Goal: Task Accomplishment & Management: Complete application form

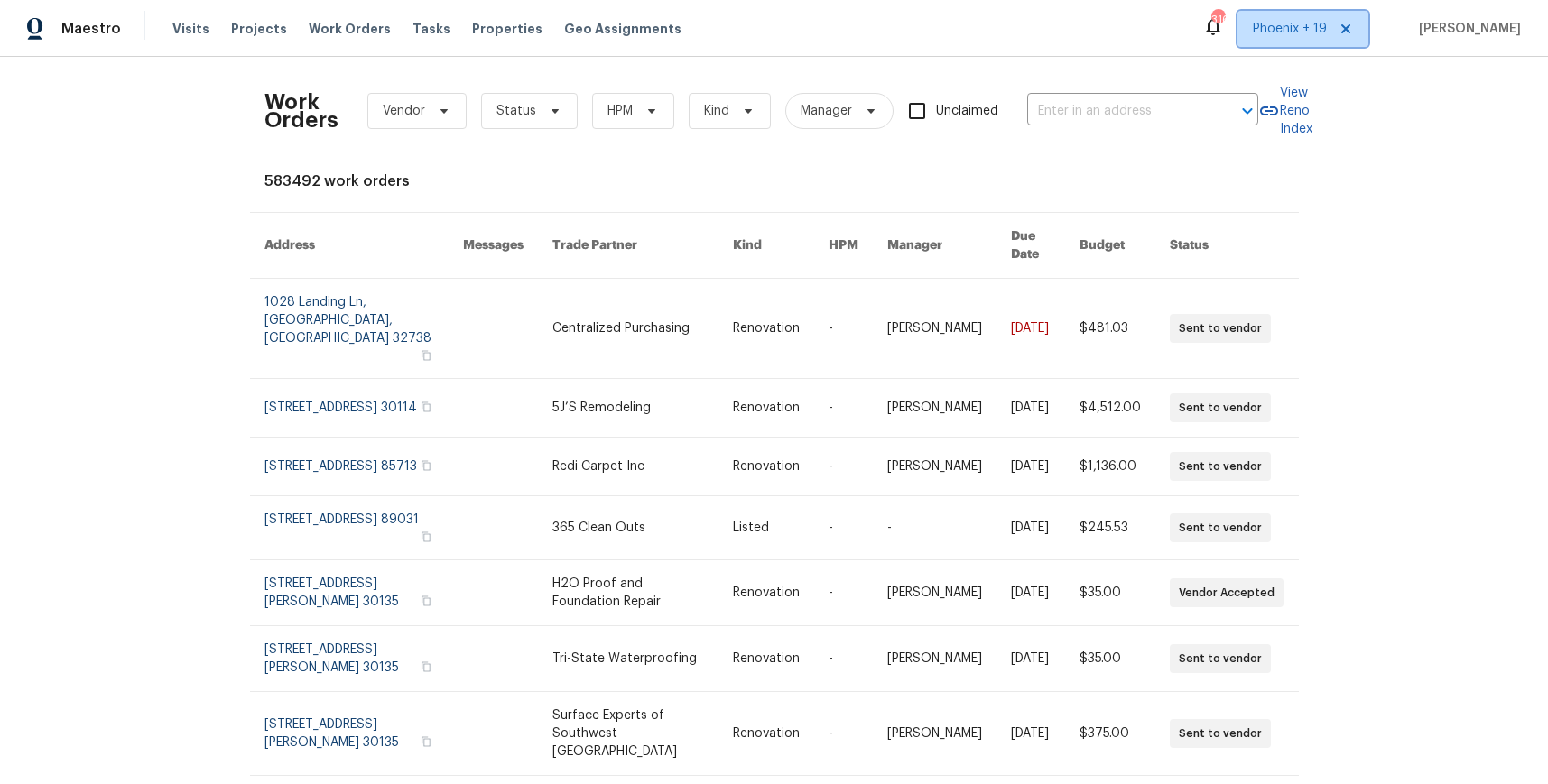
click at [1284, 20] on span "Phoenix + 19" at bounding box center [1289, 28] width 74 height 18
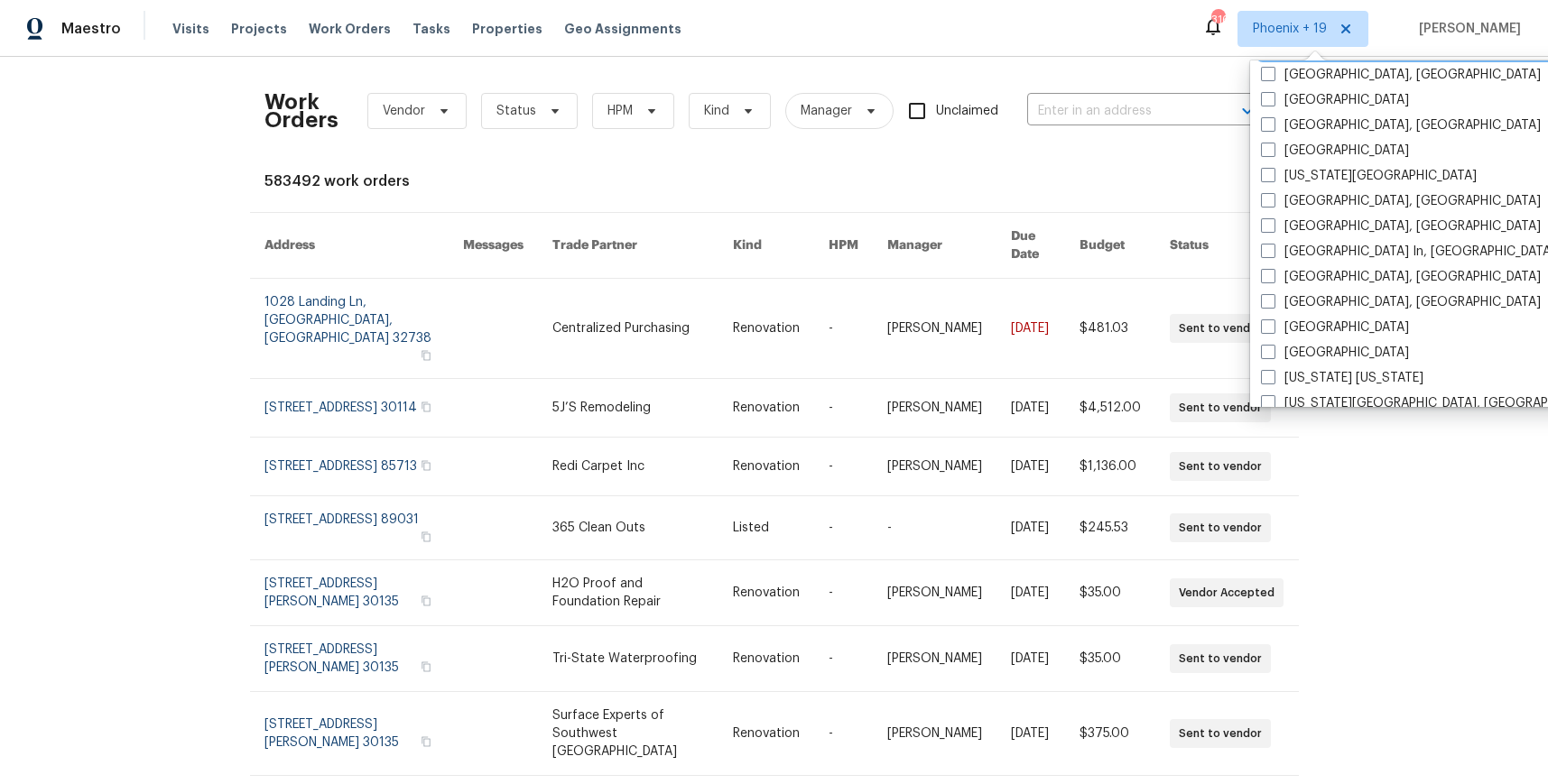
scroll to position [942, 0]
click at [1328, 338] on div "[GEOGRAPHIC_DATA]" at bounding box center [1437, 351] width 364 height 25
click at [1322, 340] on div "[GEOGRAPHIC_DATA]" at bounding box center [1437, 351] width 364 height 25
click at [1320, 351] on label "[GEOGRAPHIC_DATA]" at bounding box center [1335, 351] width 148 height 18
click at [1273, 351] on input "[GEOGRAPHIC_DATA]" at bounding box center [1267, 348] width 11 height 11
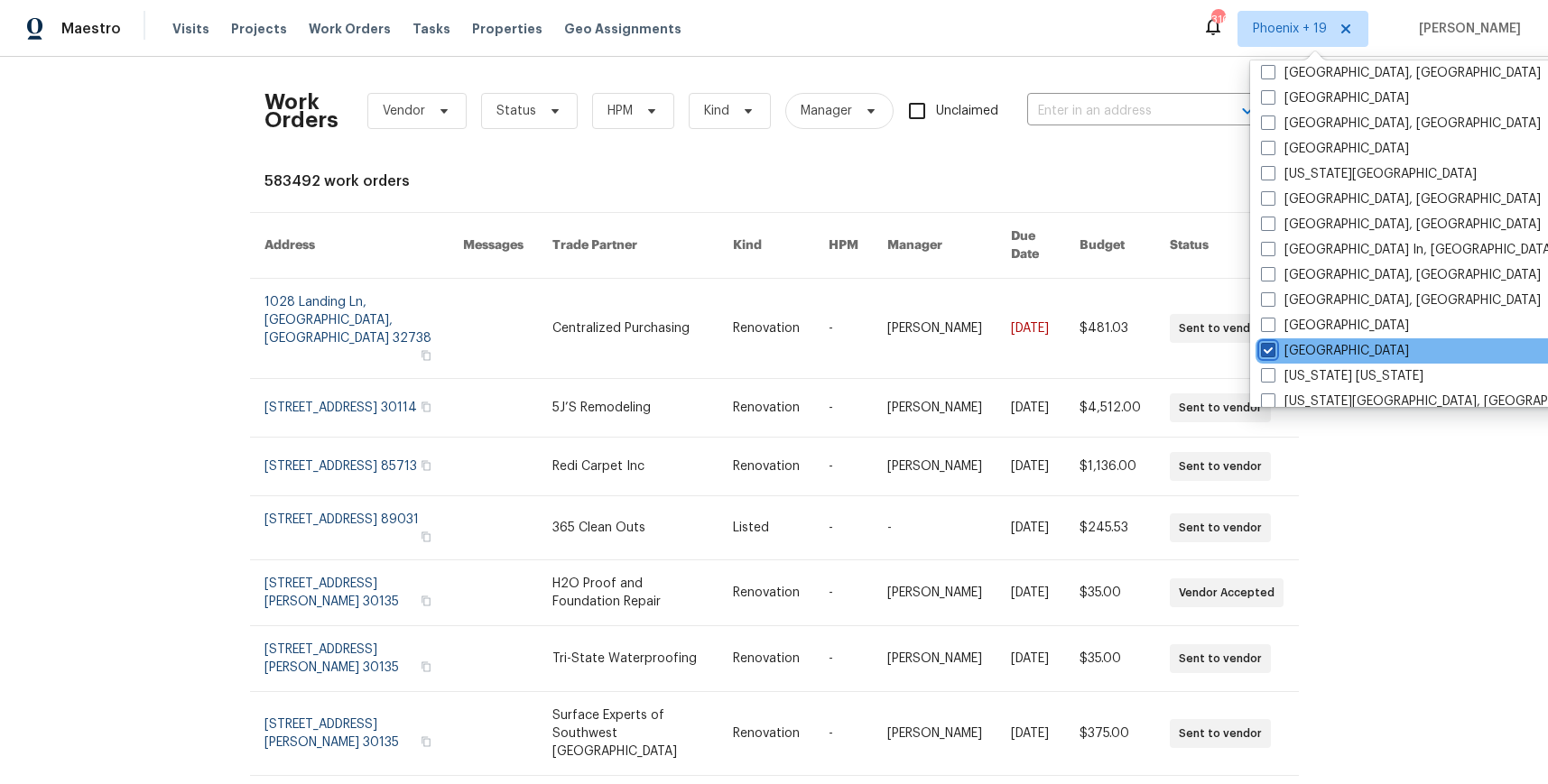
checkbox input "true"
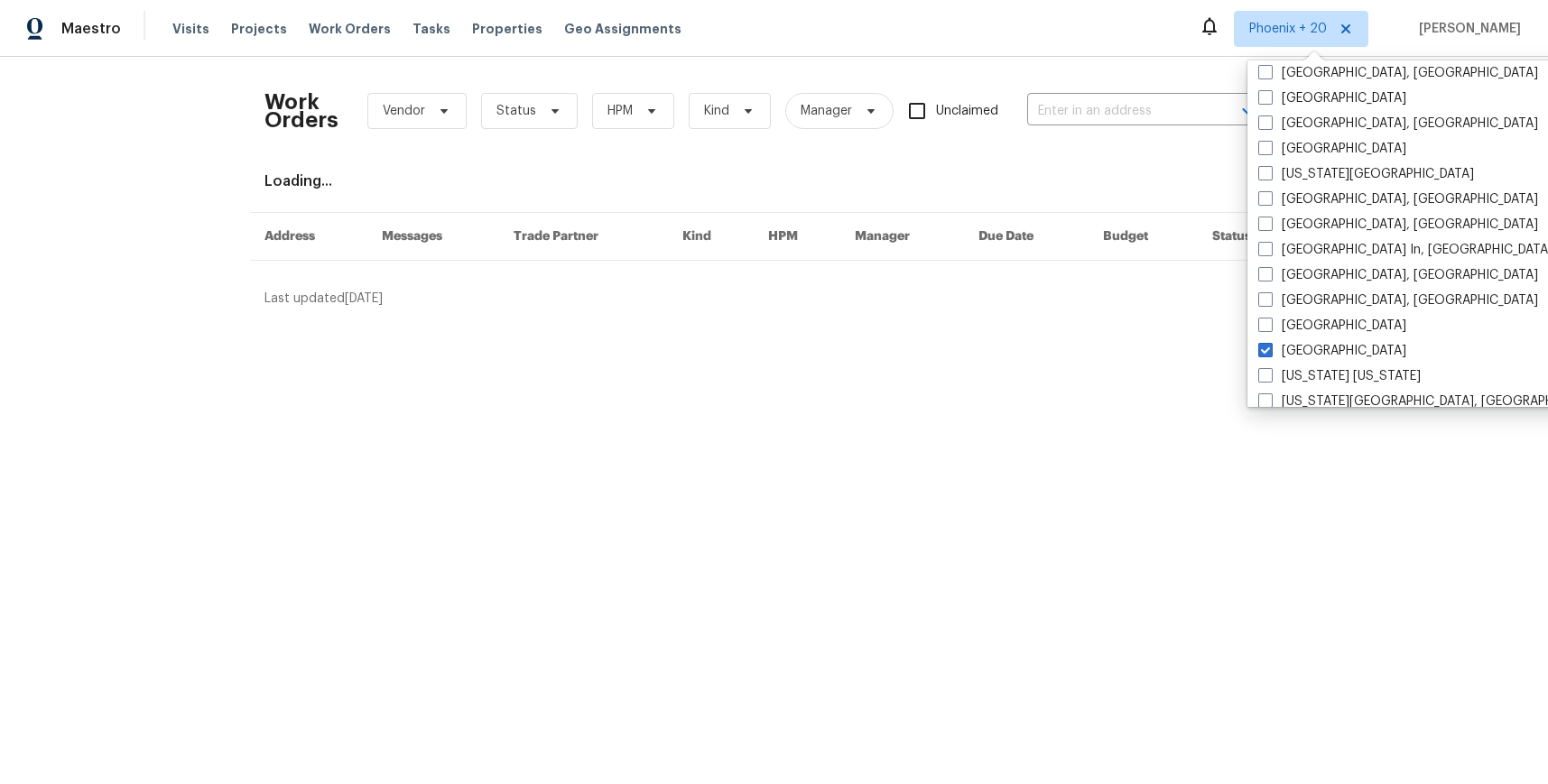
click at [1119, 88] on div "Work Orders Vendor Status HPM Kind Manager Unclaimed ​" at bounding box center [761, 111] width 994 height 79
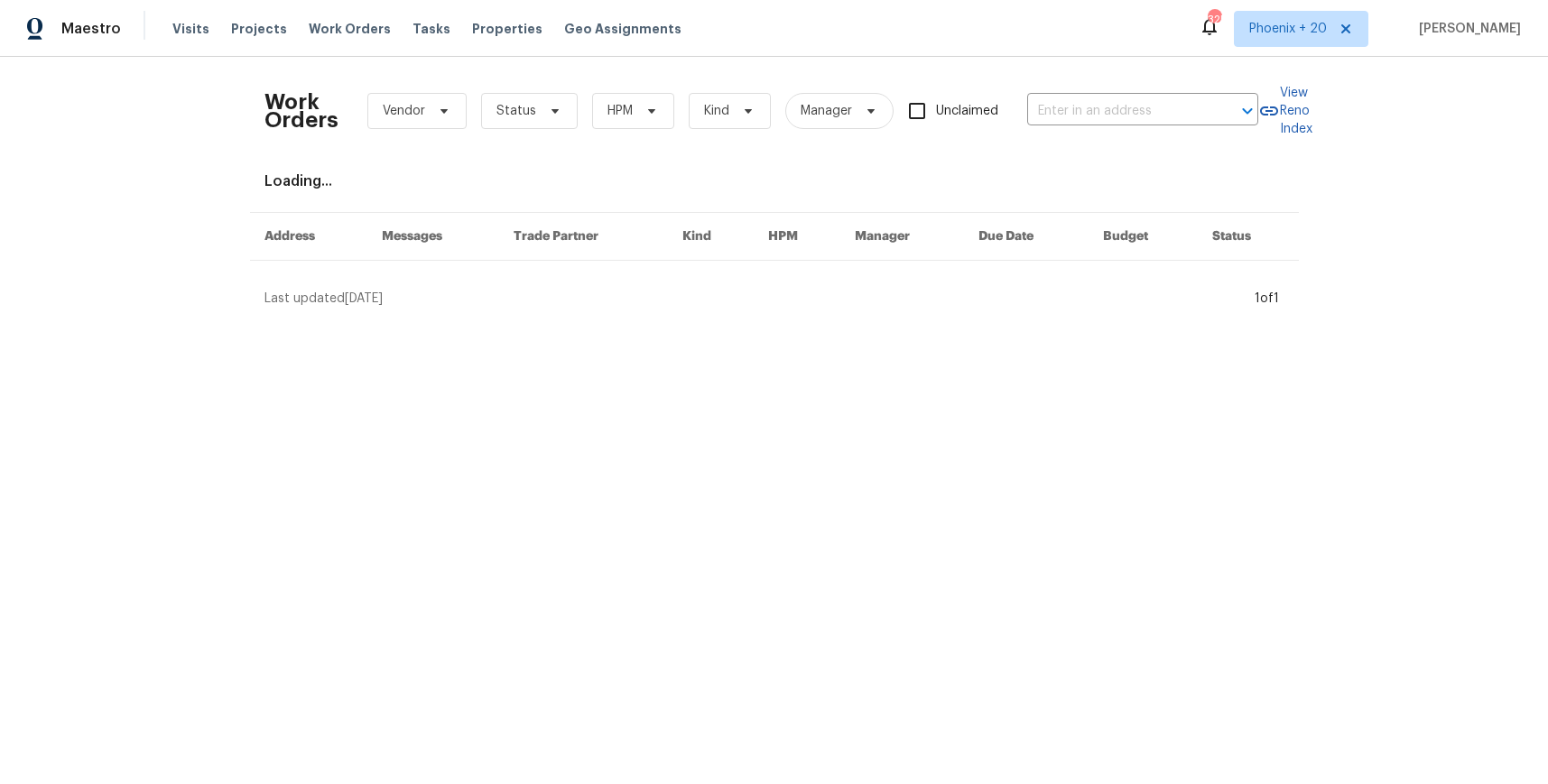
click at [1121, 93] on div "Work Orders Vendor Status HPM Kind Manager Unclaimed ​" at bounding box center [761, 111] width 994 height 79
click at [1126, 101] on input "text" at bounding box center [1117, 112] width 181 height 28
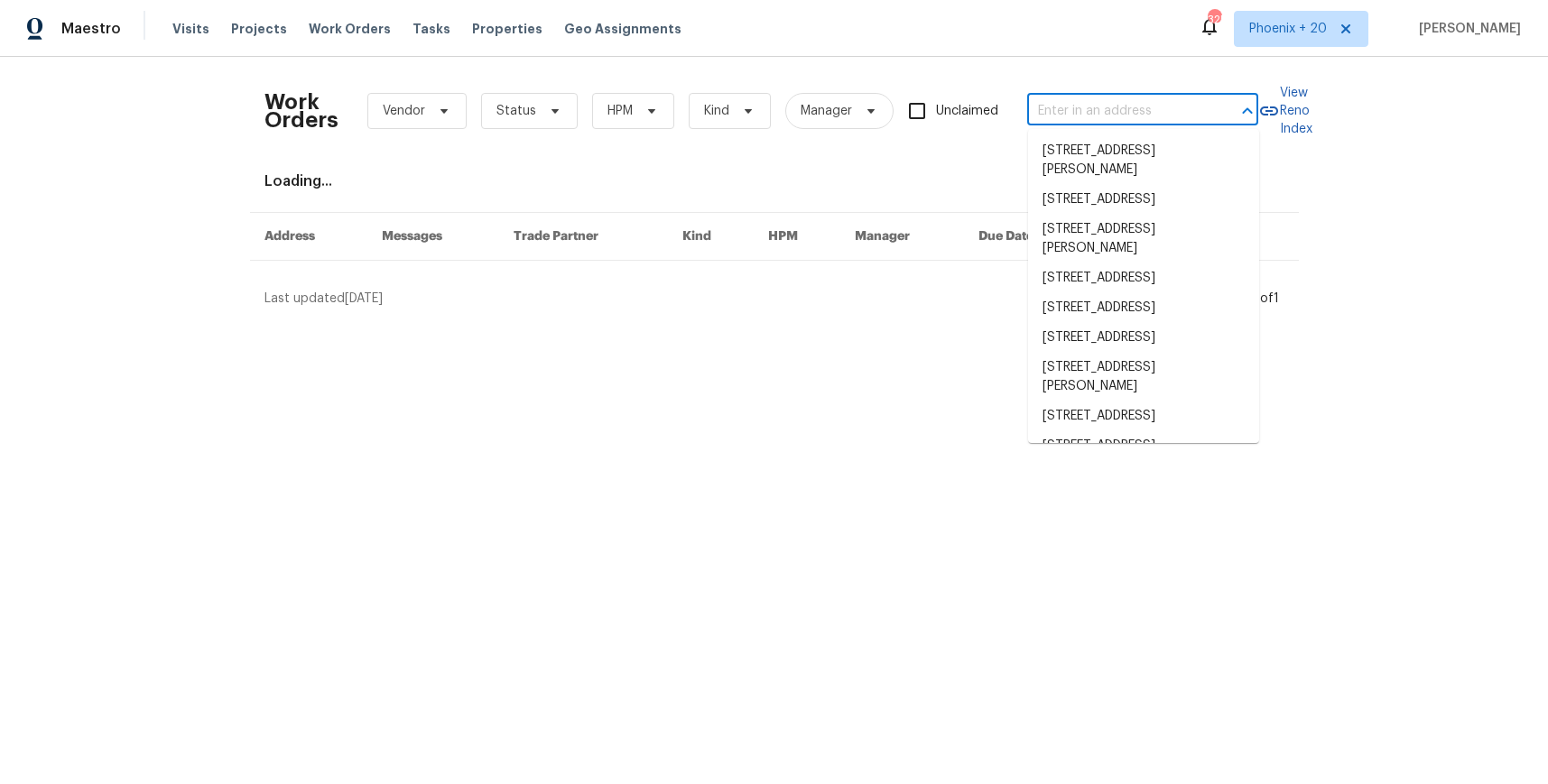
paste input "[STREET_ADDRESS][PERSON_NAME]"
type input "[STREET_ADDRESS][PERSON_NAME]"
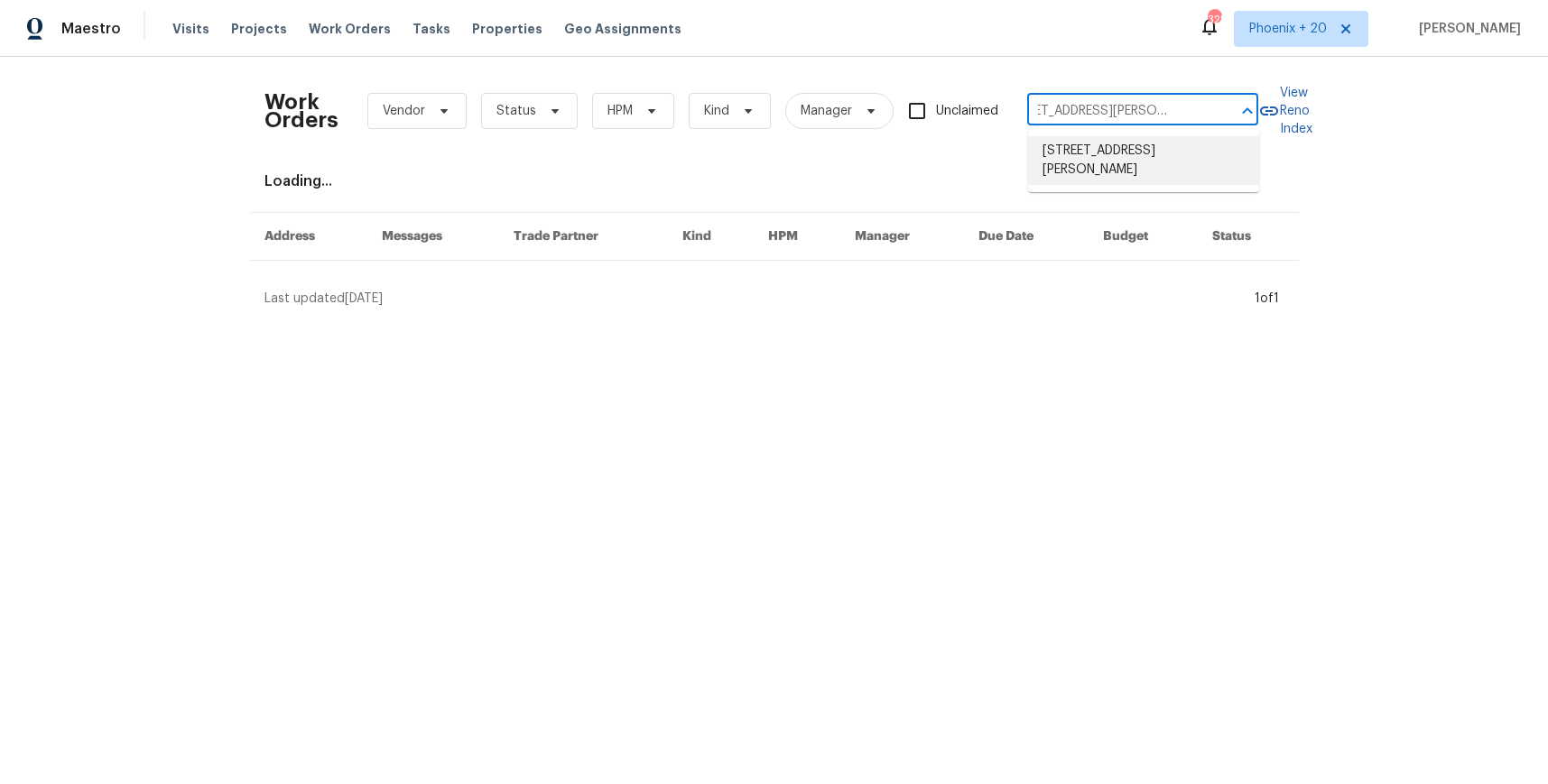
click at [1114, 165] on li "[STREET_ADDRESS][PERSON_NAME]" at bounding box center [1144, 161] width 231 height 49
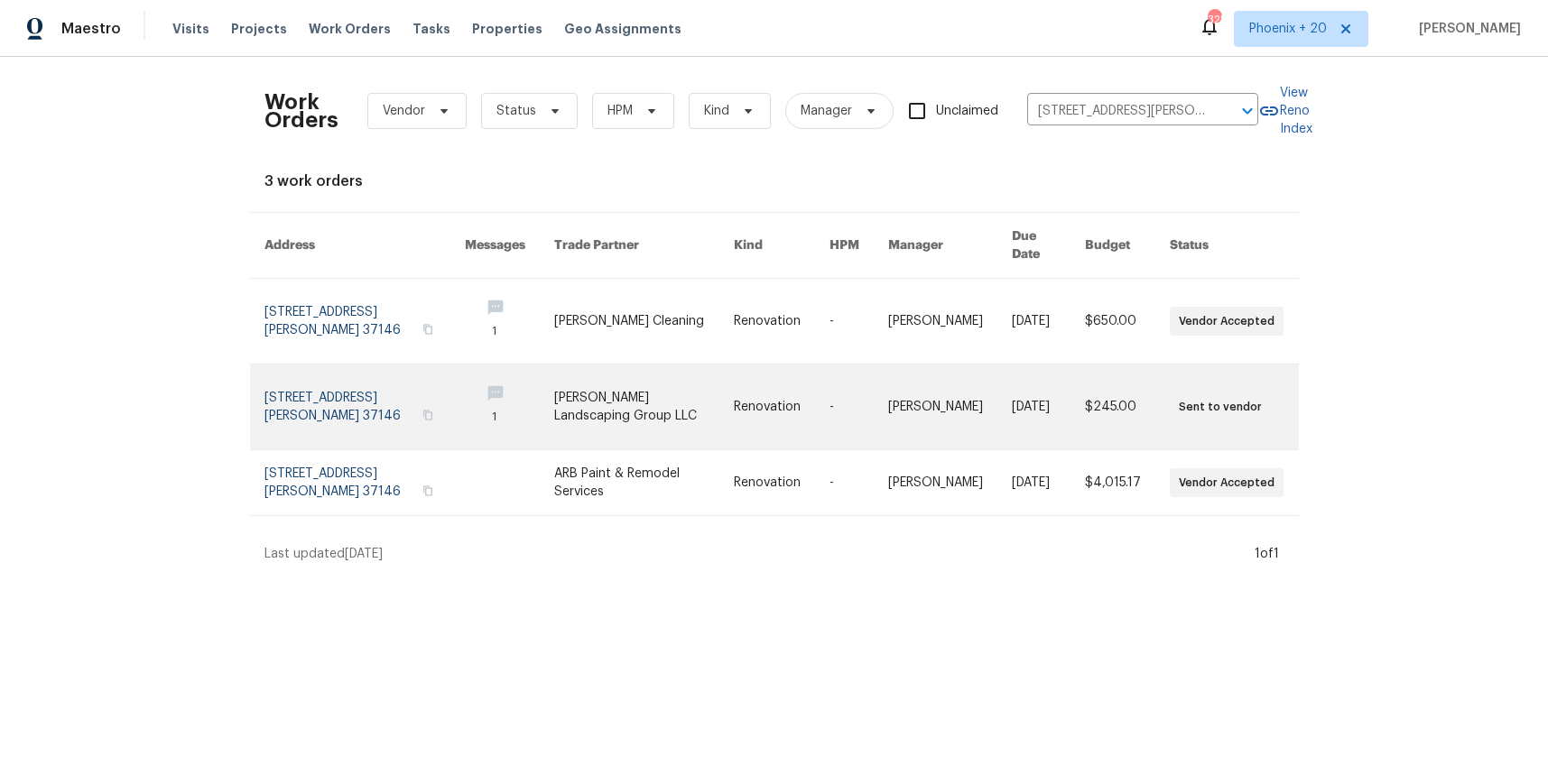
click at [645, 365] on link at bounding box center [643, 407] width 180 height 85
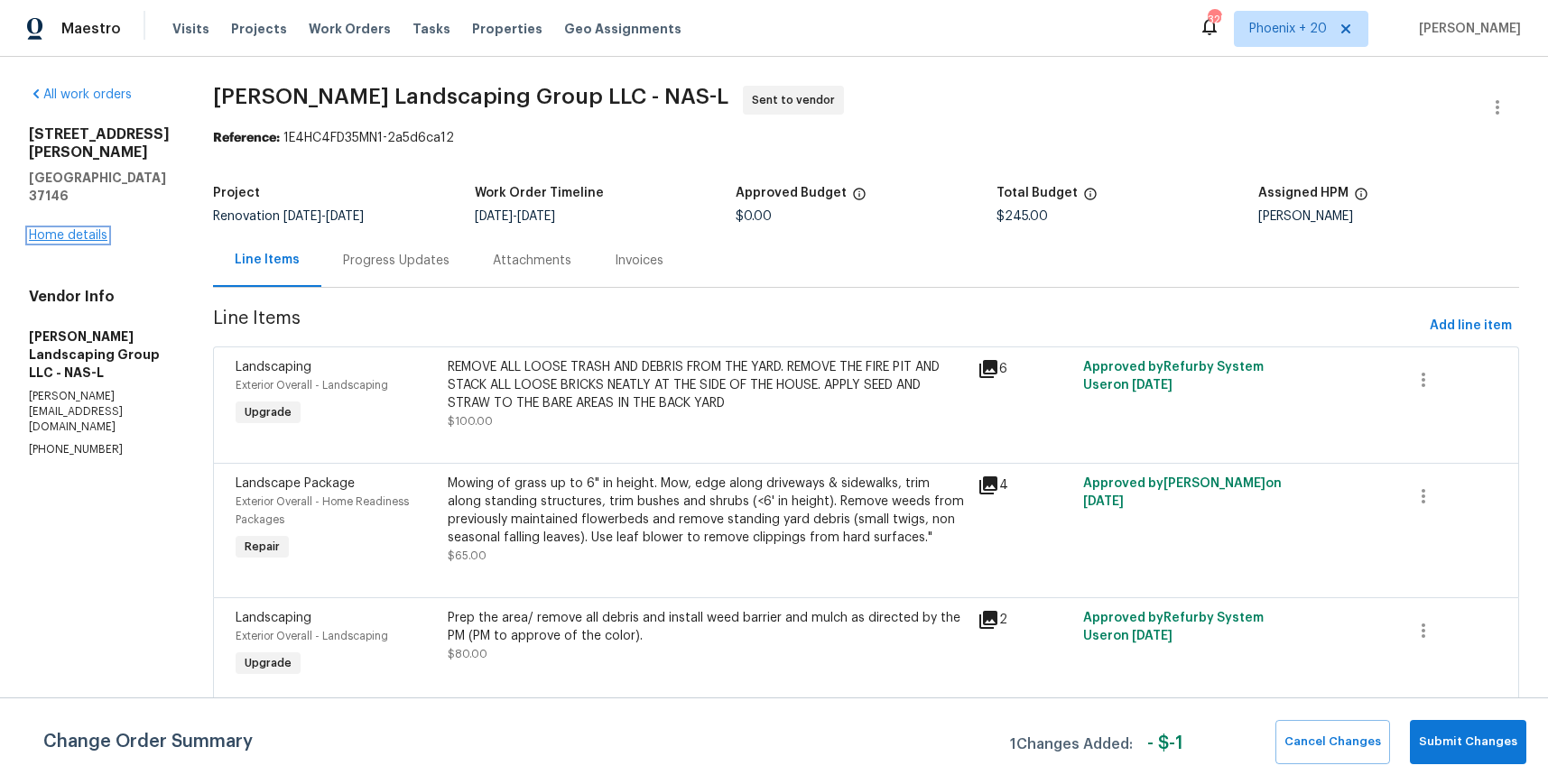
click at [100, 229] on link "Home details" at bounding box center [69, 235] width 79 height 12
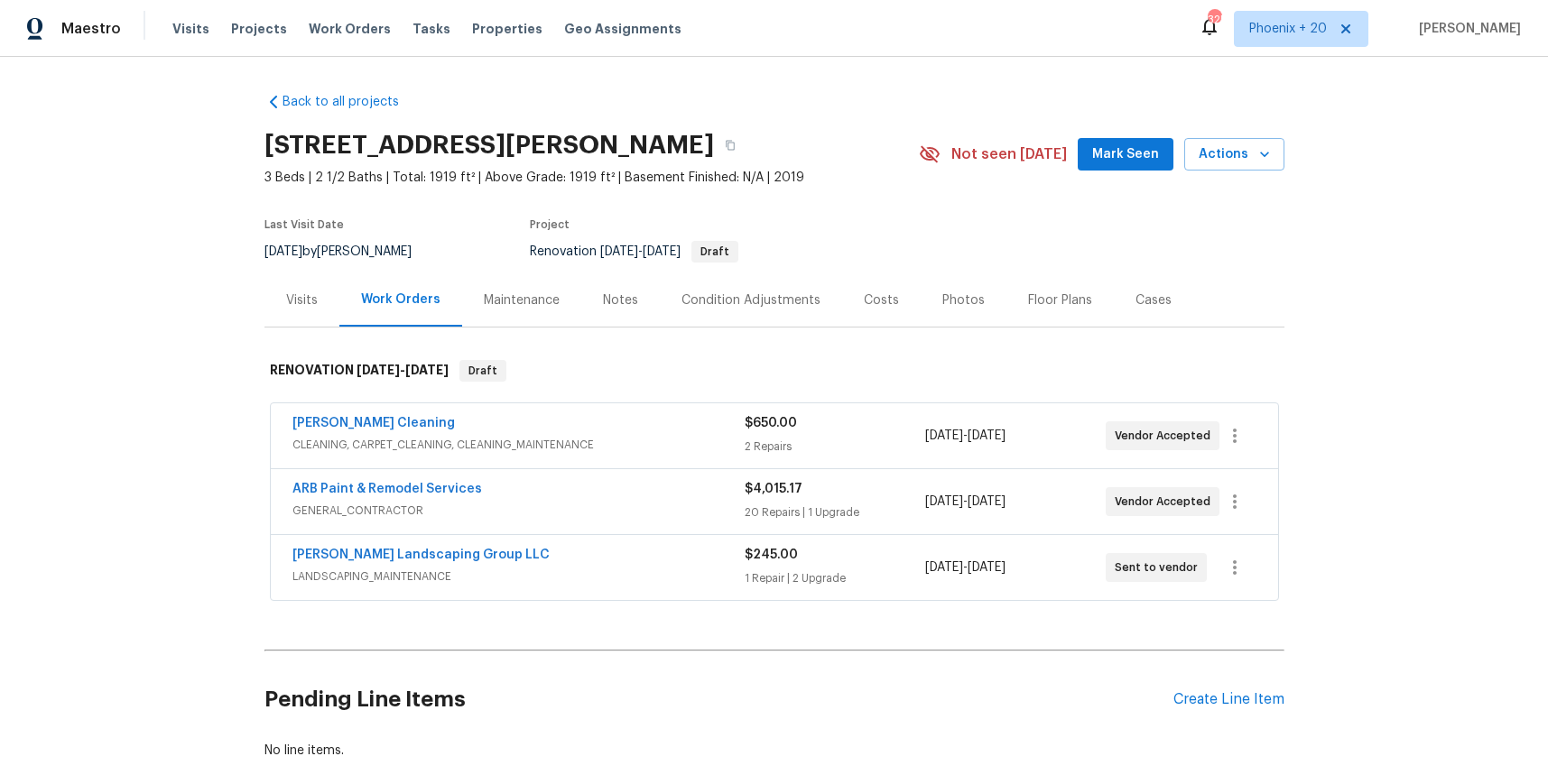
scroll to position [99, 0]
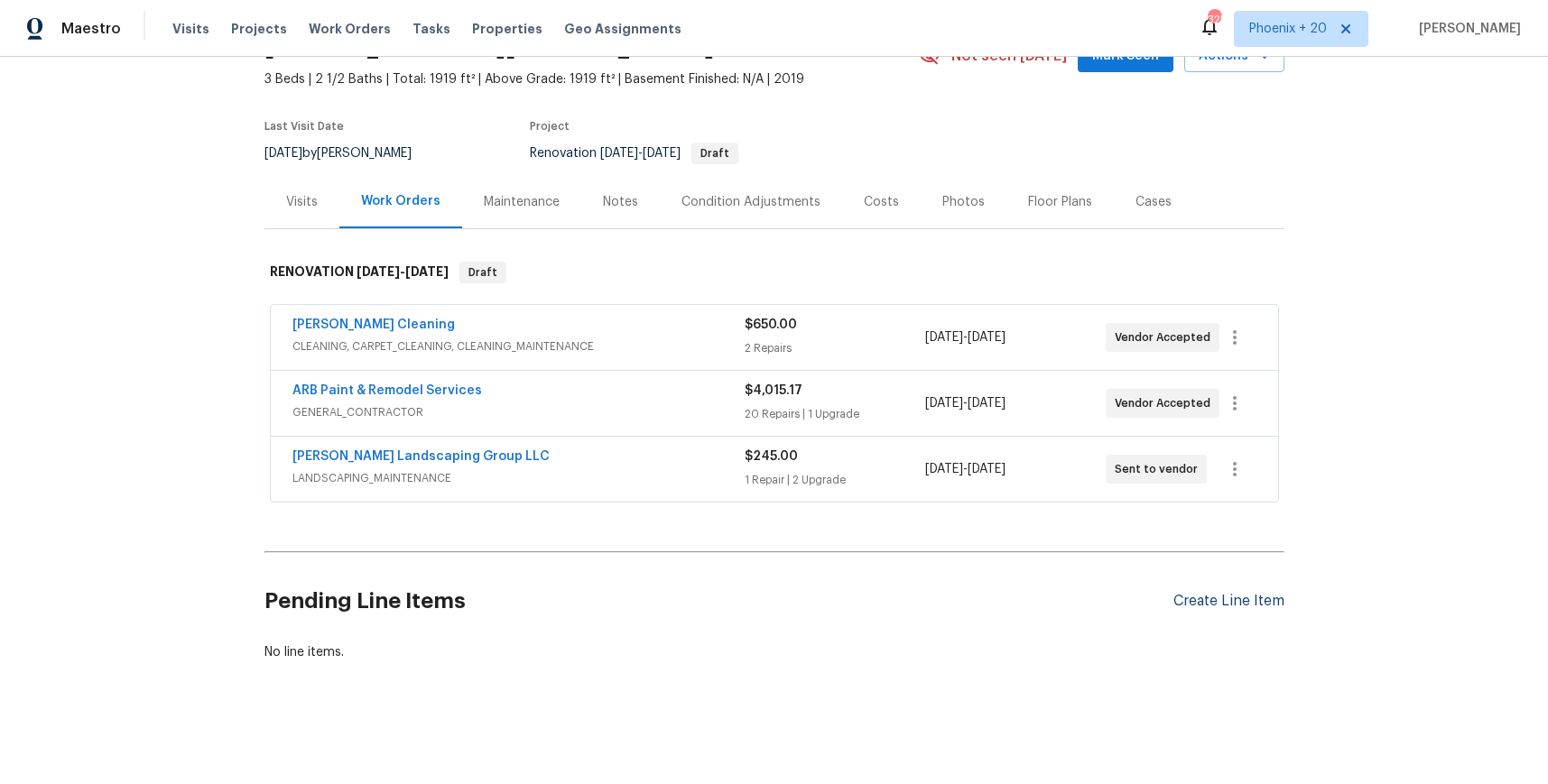
click at [1276, 595] on div "Create Line Item" at bounding box center [1229, 602] width 111 height 17
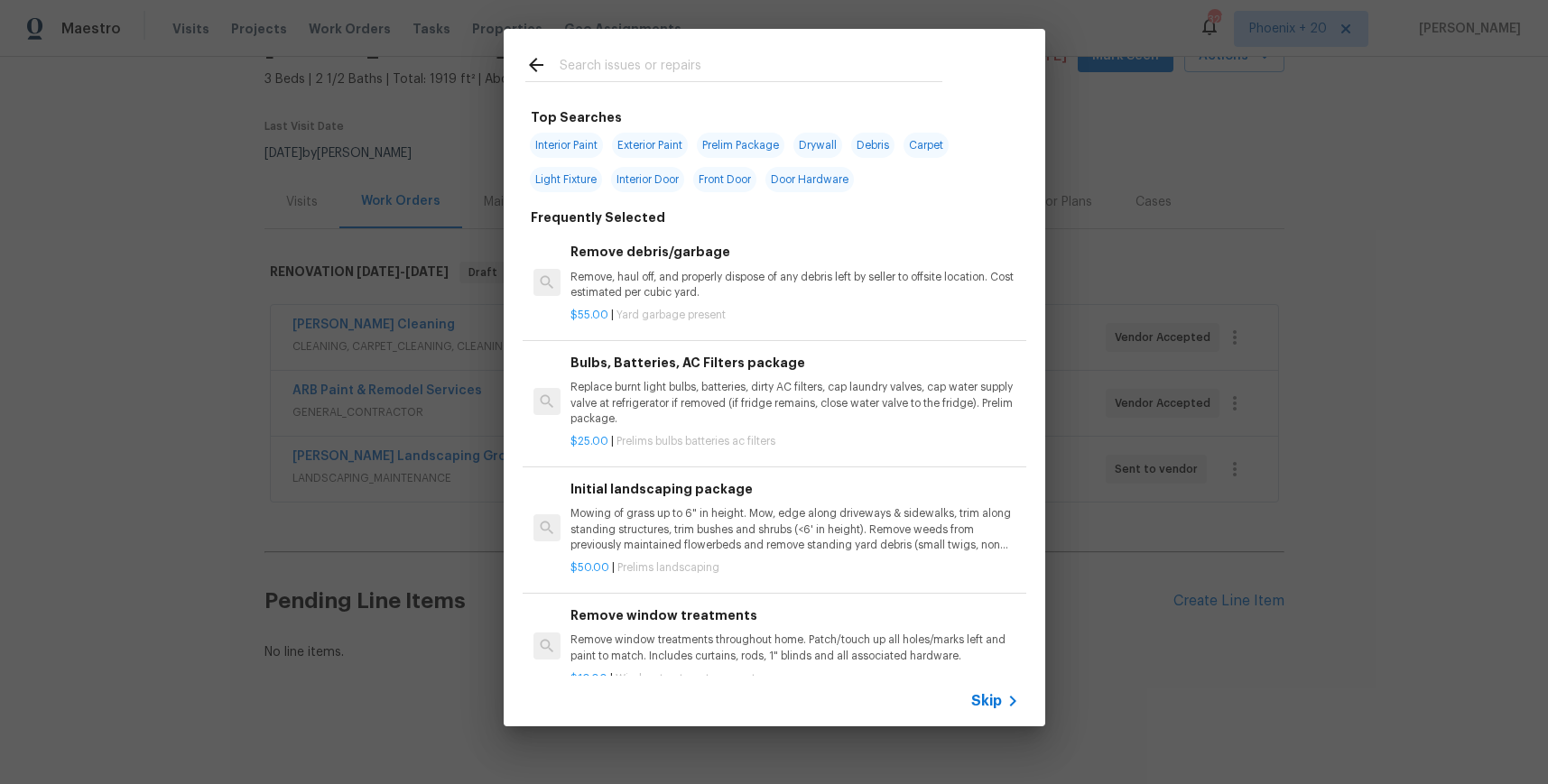
click at [706, 56] on input "text" at bounding box center [750, 68] width 383 height 27
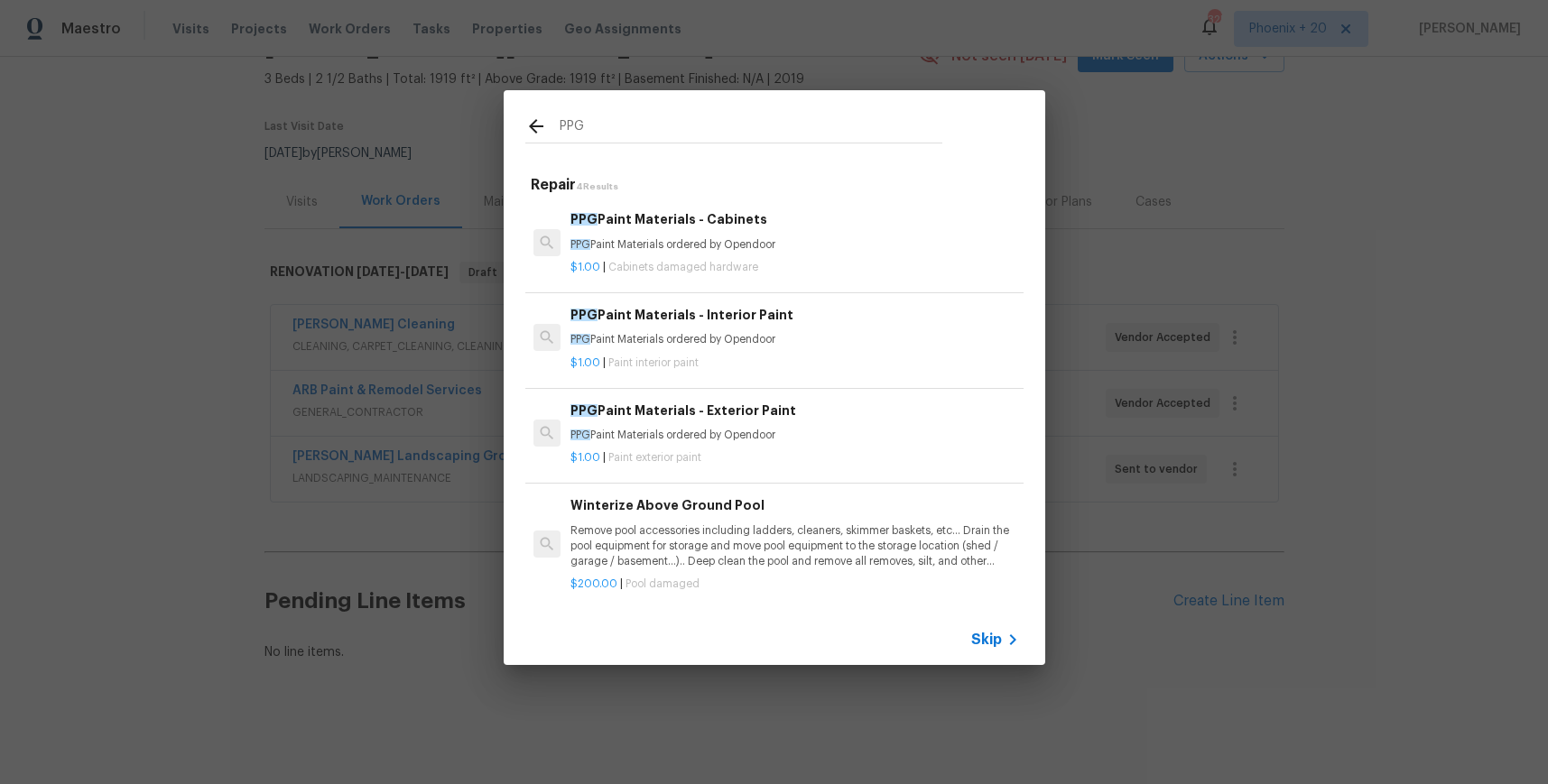
type input "PPG"
click at [840, 369] on p "$1.00 | Paint interior paint" at bounding box center [795, 363] width 448 height 15
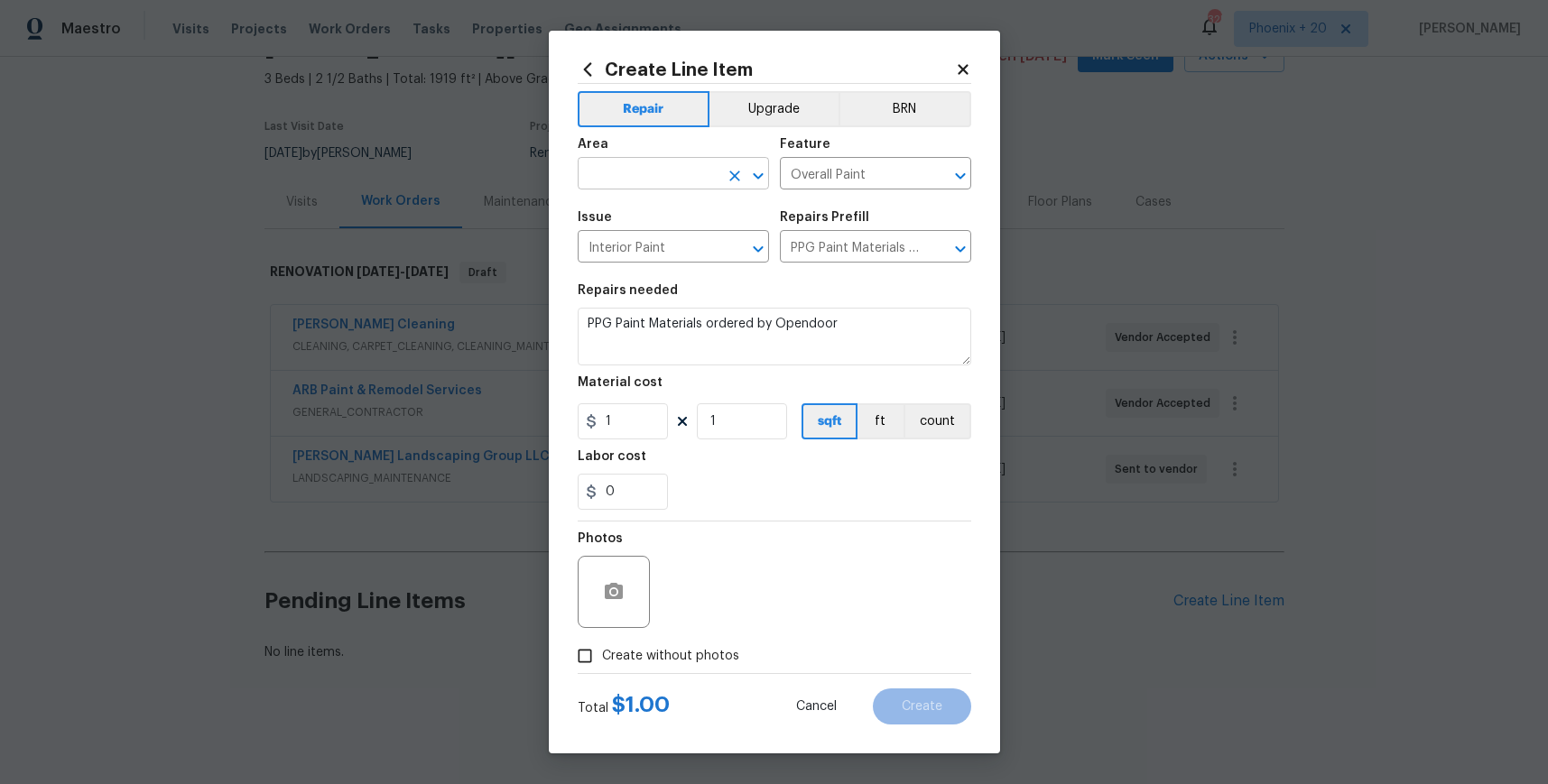
click at [675, 173] on input "text" at bounding box center [648, 176] width 141 height 28
click at [662, 242] on li "Interior Overall" at bounding box center [673, 245] width 192 height 30
type input "Interior Overall"
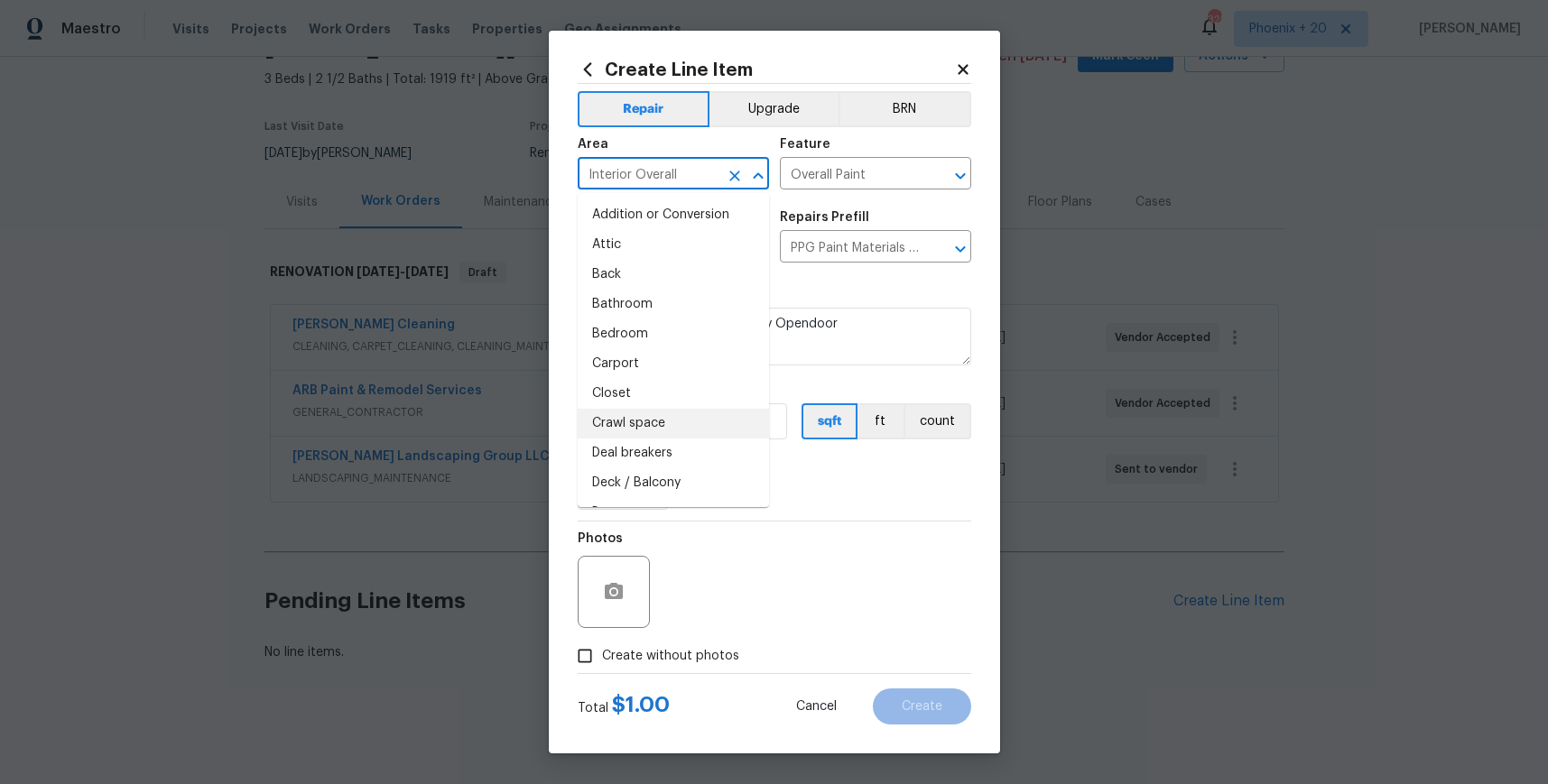
click at [869, 506] on div "0" at bounding box center [774, 492] width 394 height 36
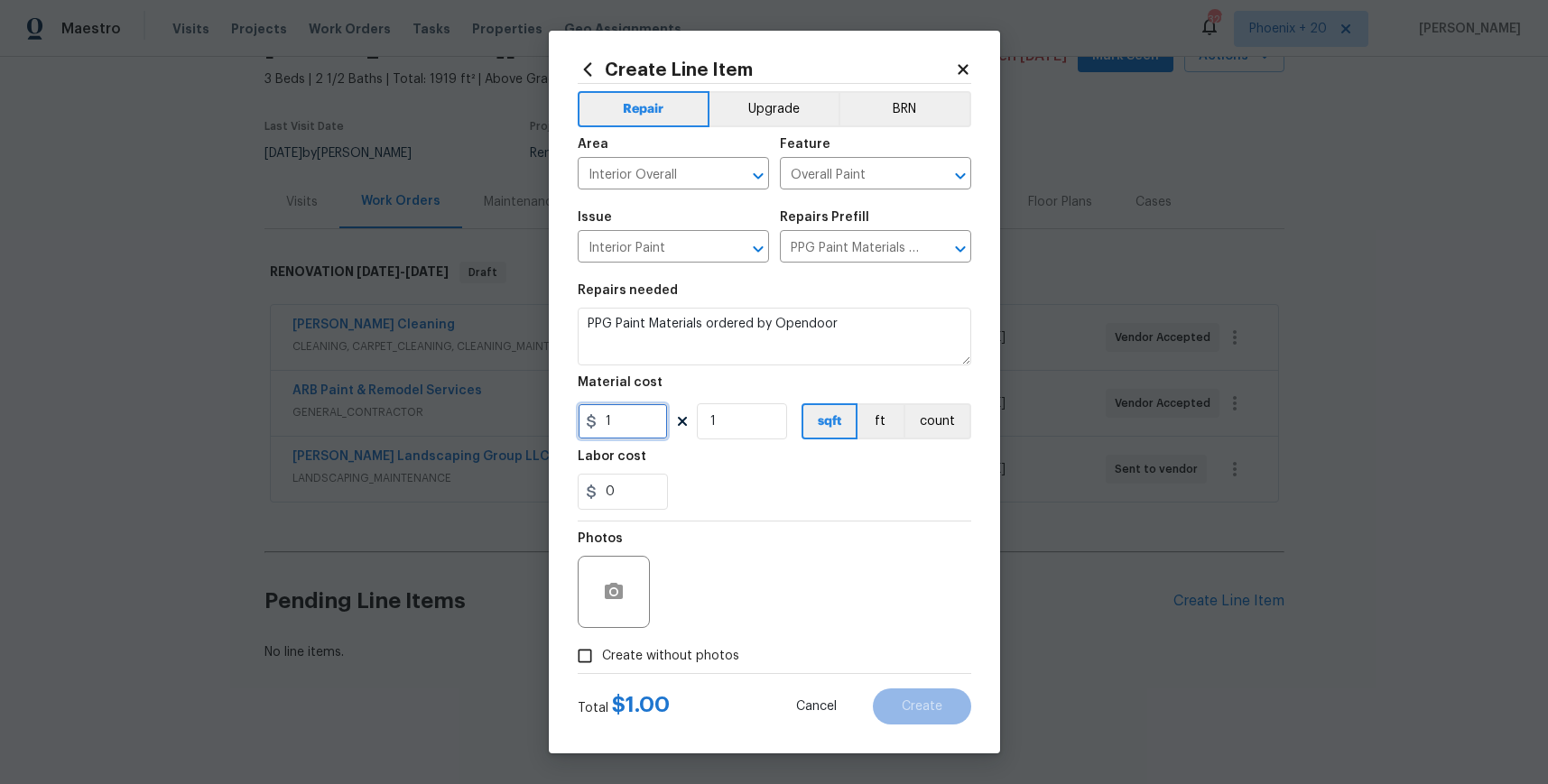
drag, startPoint x: 611, startPoint y: 406, endPoint x: 626, endPoint y: 413, distance: 16.6
click at [613, 407] on input "1" at bounding box center [623, 421] width 90 height 36
type input "1073.16"
click at [679, 651] on span "Create without photos" at bounding box center [671, 656] width 137 height 19
click at [602, 651] on input "Create without photos" at bounding box center [585, 656] width 34 height 34
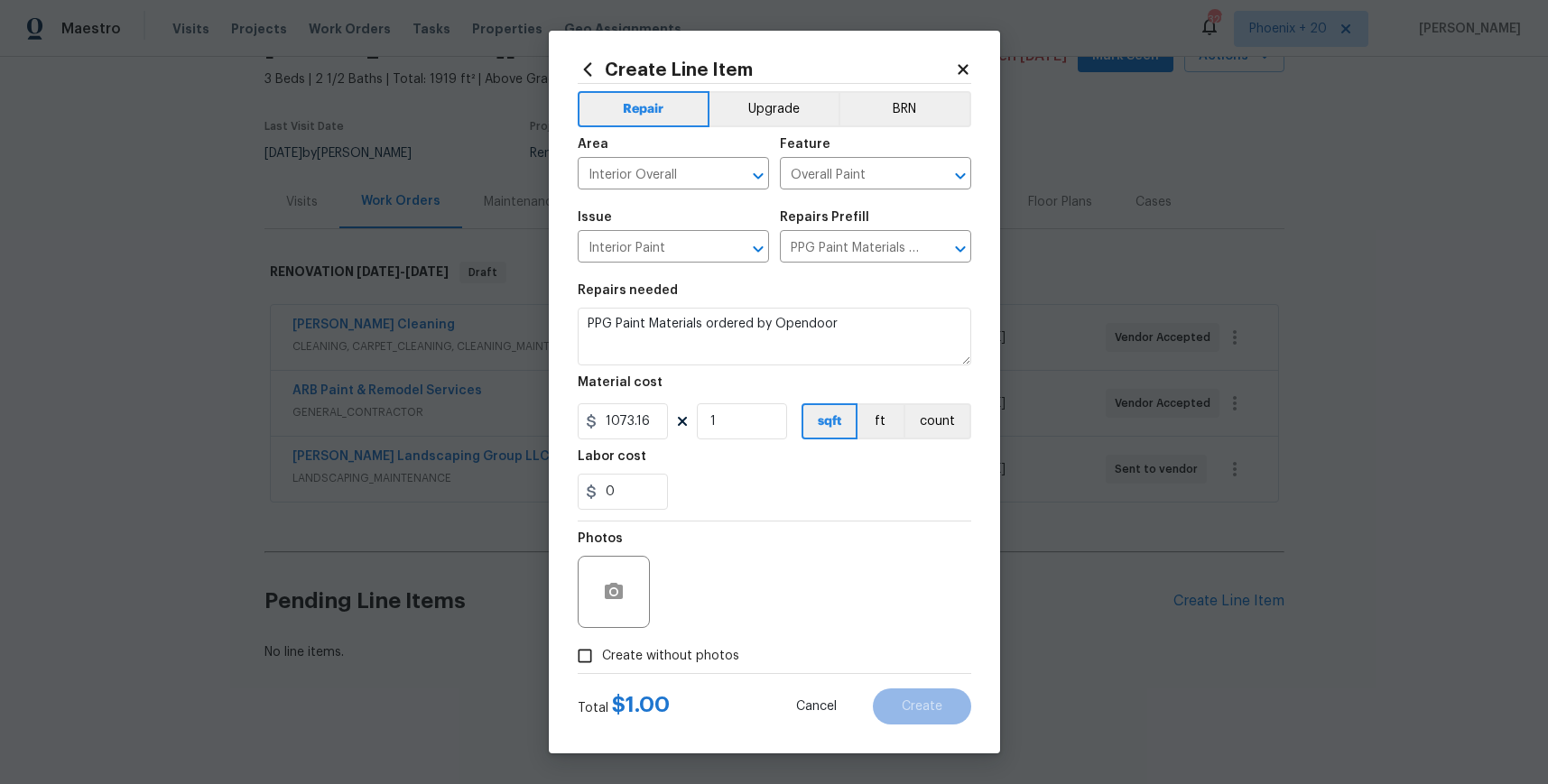
checkbox input "true"
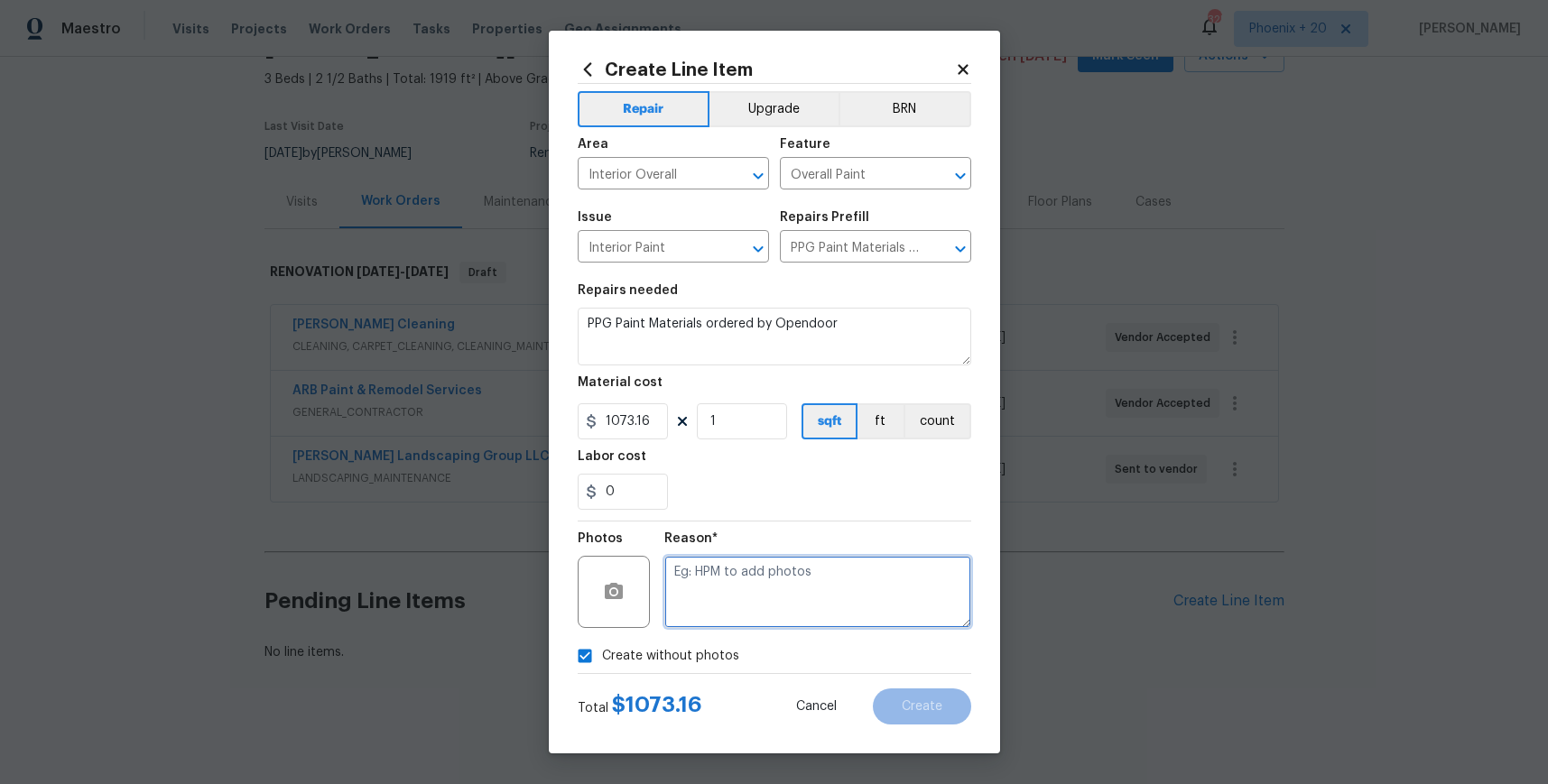
click at [724, 602] on textarea at bounding box center [818, 591] width 307 height 72
type textarea "NA"
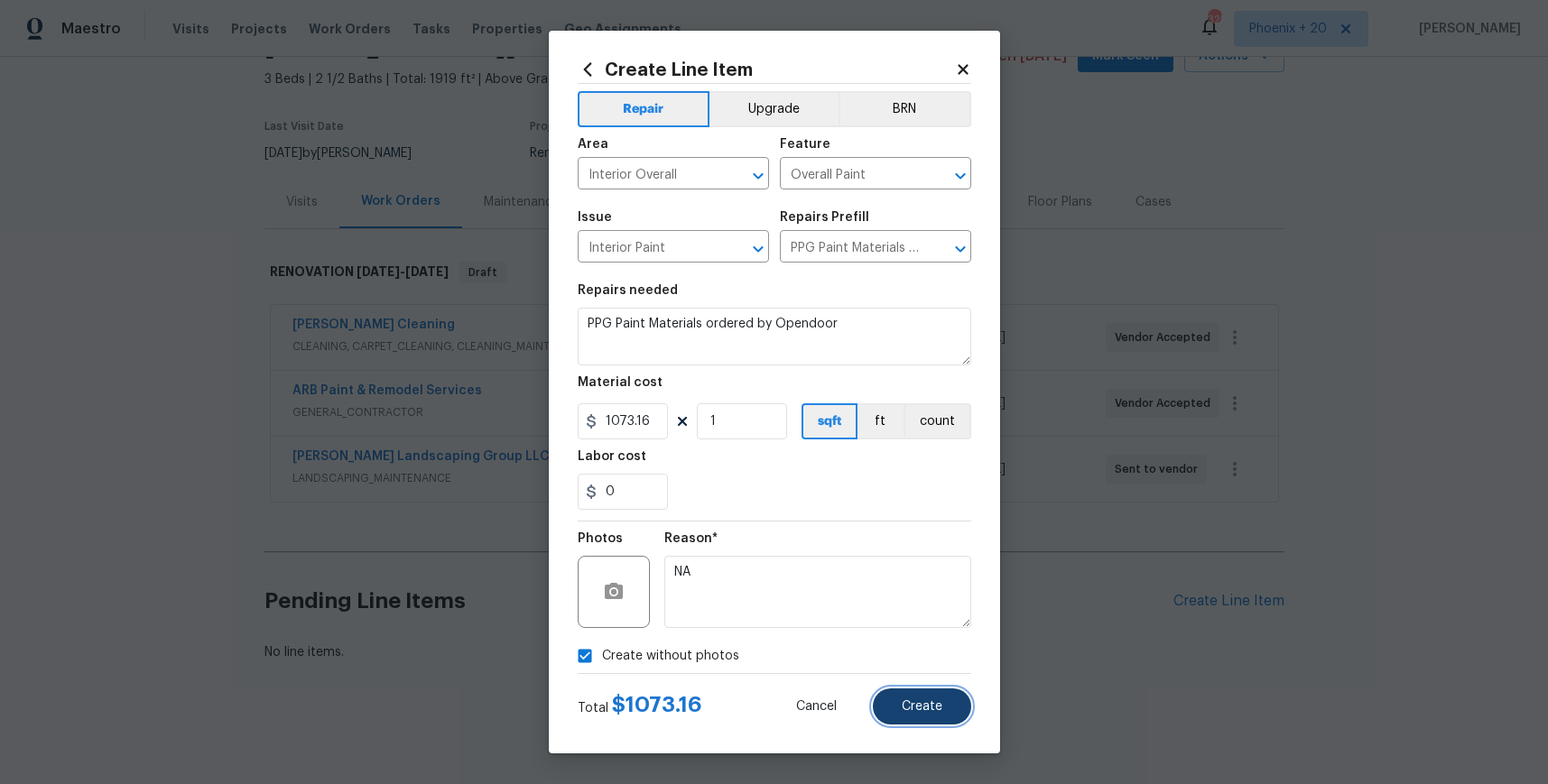
click at [916, 695] on button "Create" at bounding box center [922, 706] width 99 height 36
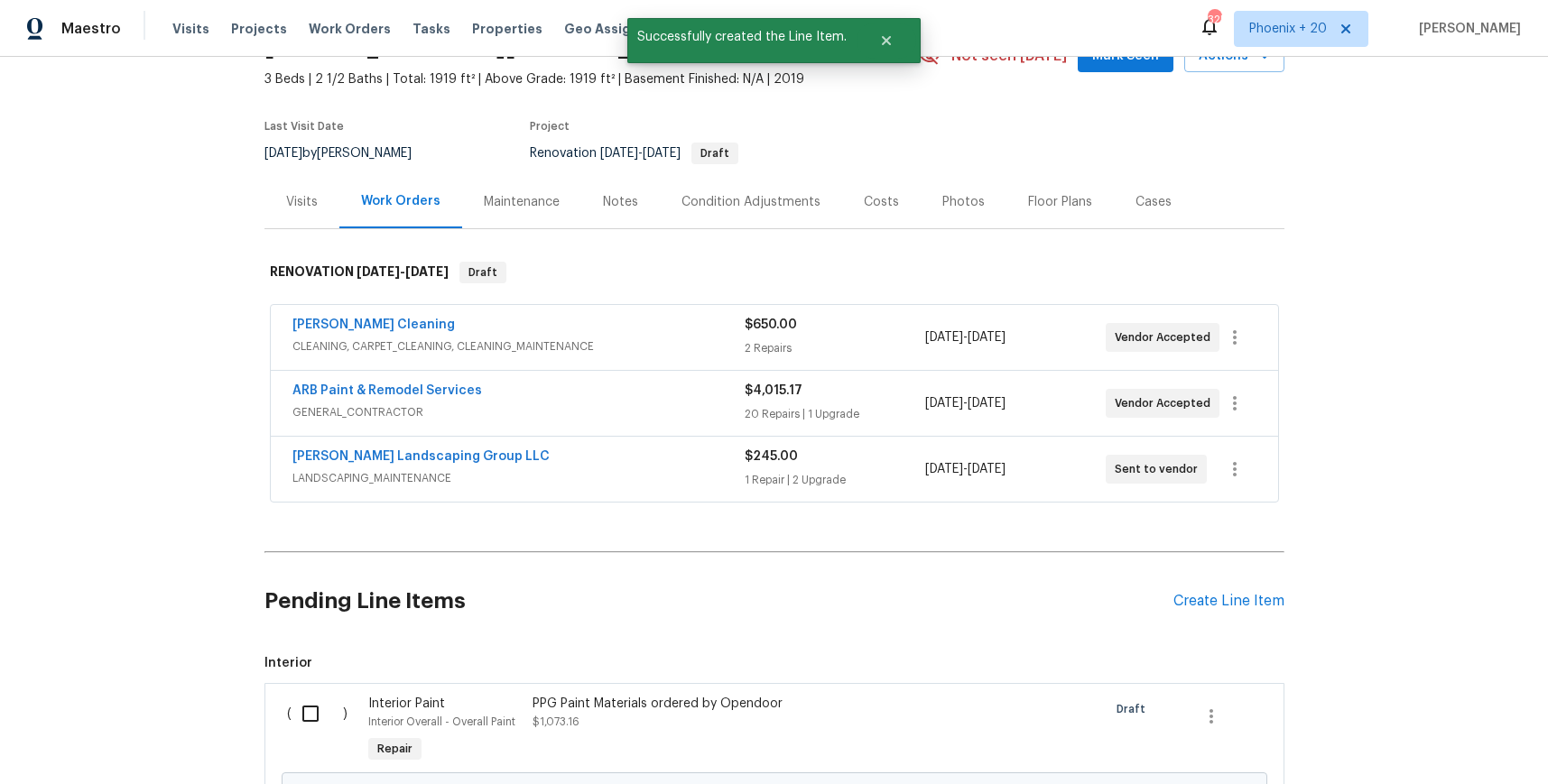
scroll to position [305, 0]
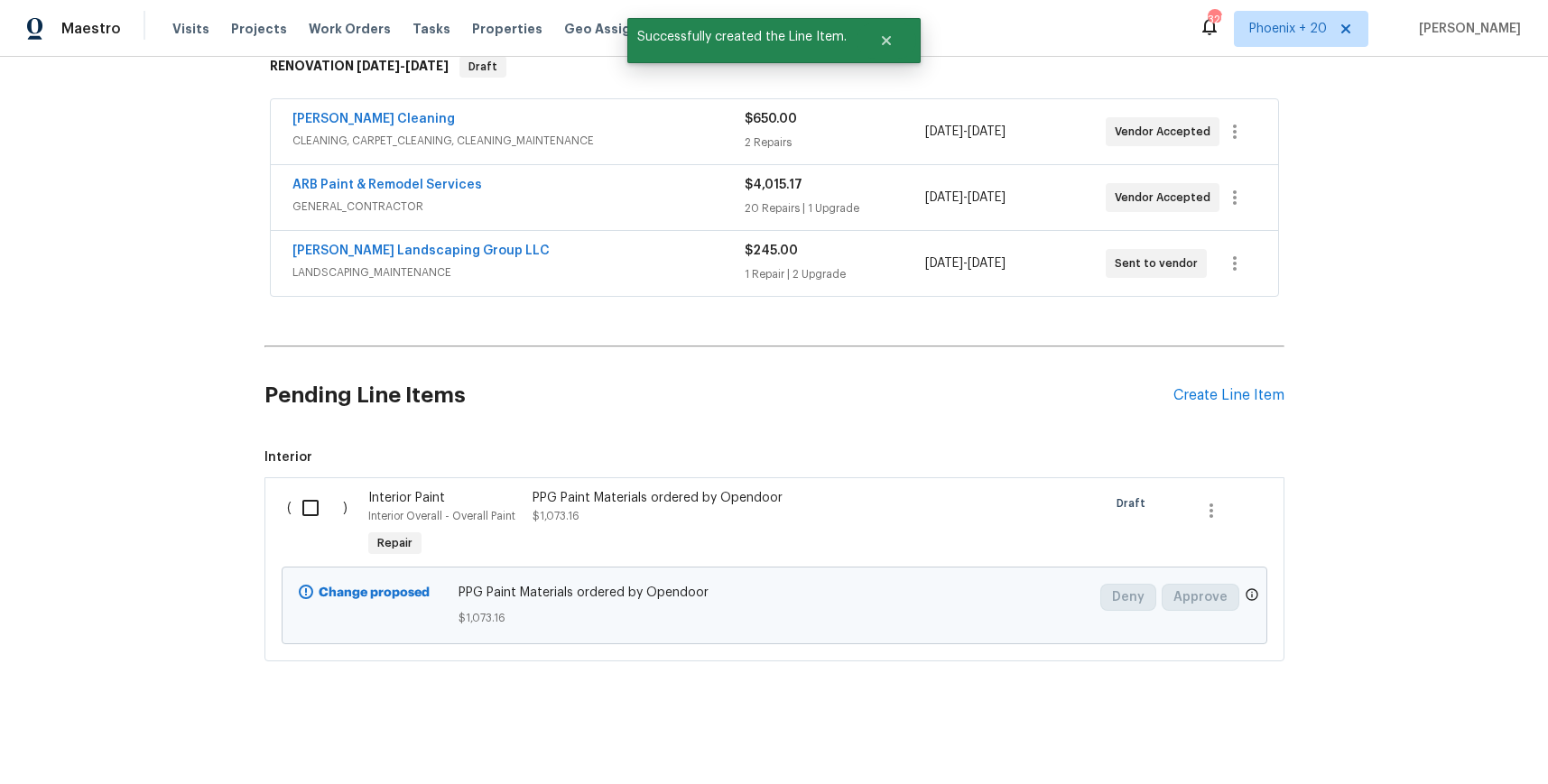
drag, startPoint x: 355, startPoint y: 537, endPoint x: 327, endPoint y: 524, distance: 30.9
click at [346, 531] on div "( )" at bounding box center [323, 525] width 82 height 83
click at [313, 516] on input "checkbox" at bounding box center [317, 508] width 52 height 38
checkbox input "true"
click at [1477, 733] on span "Create Work Order" at bounding box center [1445, 740] width 120 height 23
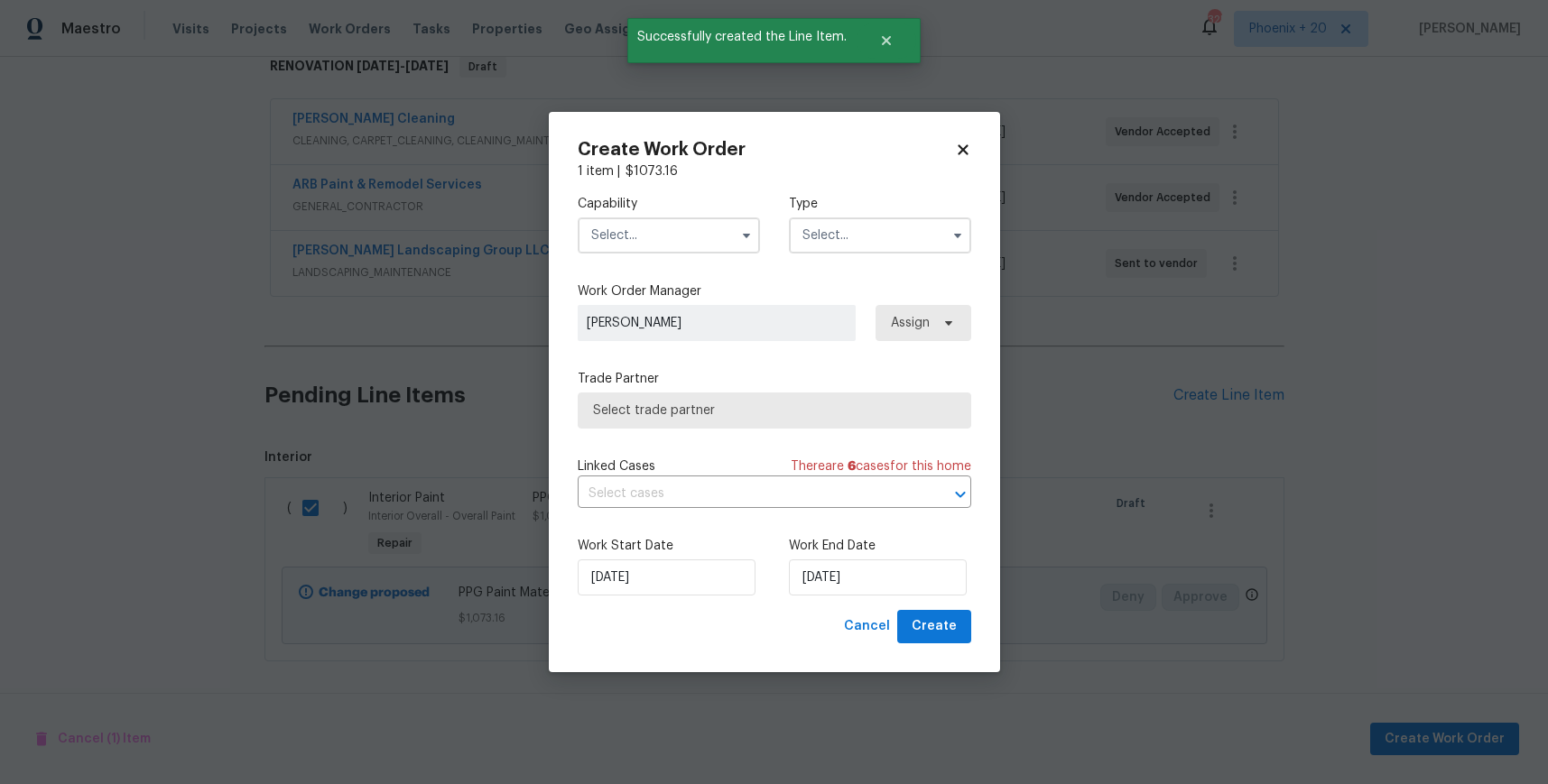
click at [730, 261] on div "Capability Type" at bounding box center [774, 224] width 394 height 87
drag, startPoint x: 650, startPoint y: 206, endPoint x: 651, endPoint y: 216, distance: 10.0
click at [650, 208] on label "Capability" at bounding box center [669, 203] width 182 height 18
drag, startPoint x: 652, startPoint y: 223, endPoint x: 662, endPoint y: 245, distance: 24.2
click at [654, 227] on input "text" at bounding box center [669, 235] width 182 height 36
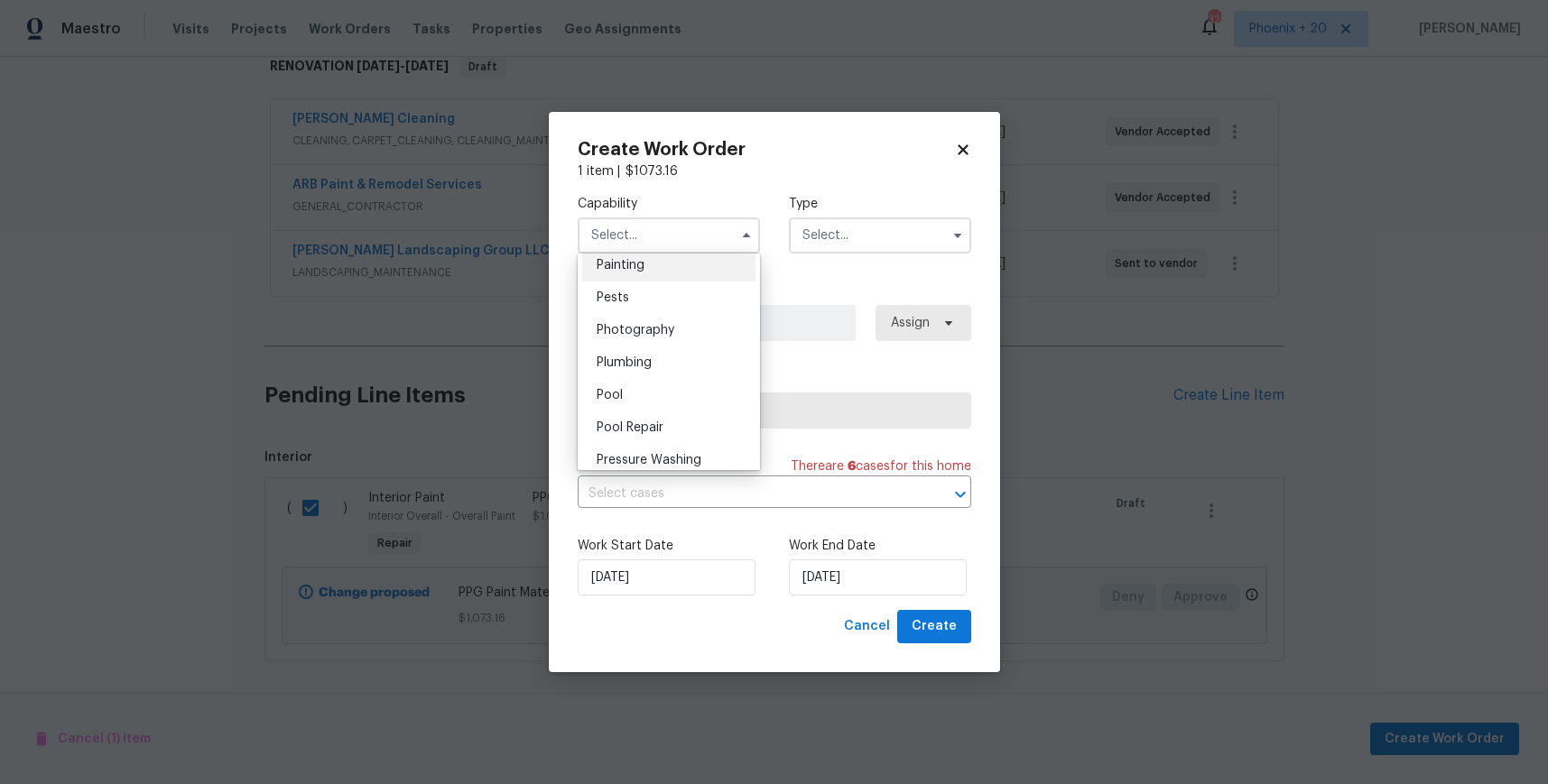
click at [671, 276] on div "Painting" at bounding box center [669, 265] width 173 height 33
type input "Painting"
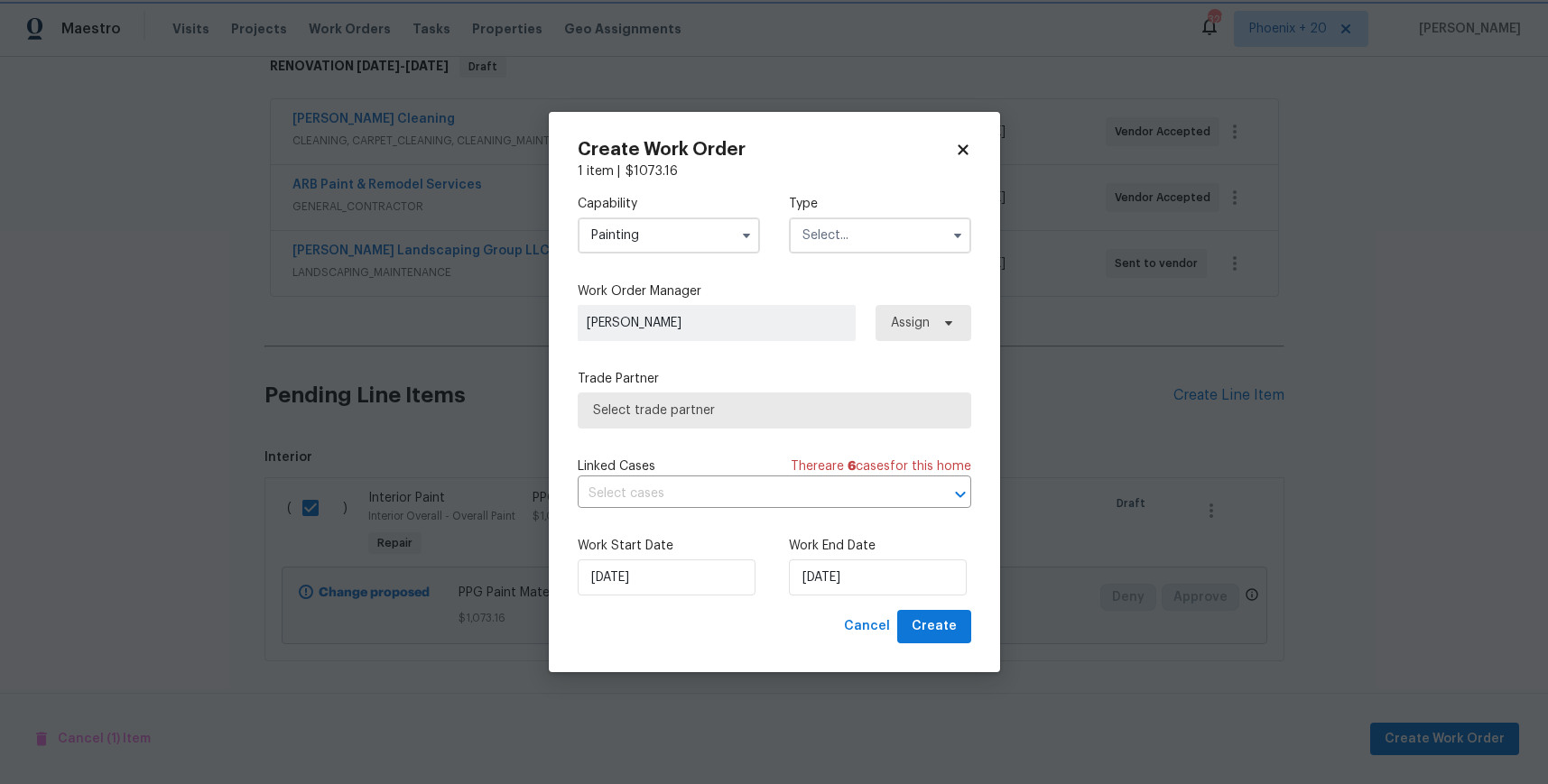
scroll to position [1483, 0]
drag, startPoint x: 869, startPoint y: 237, endPoint x: 867, endPoint y: 251, distance: 14.1
click at [869, 237] on input "text" at bounding box center [880, 235] width 182 height 36
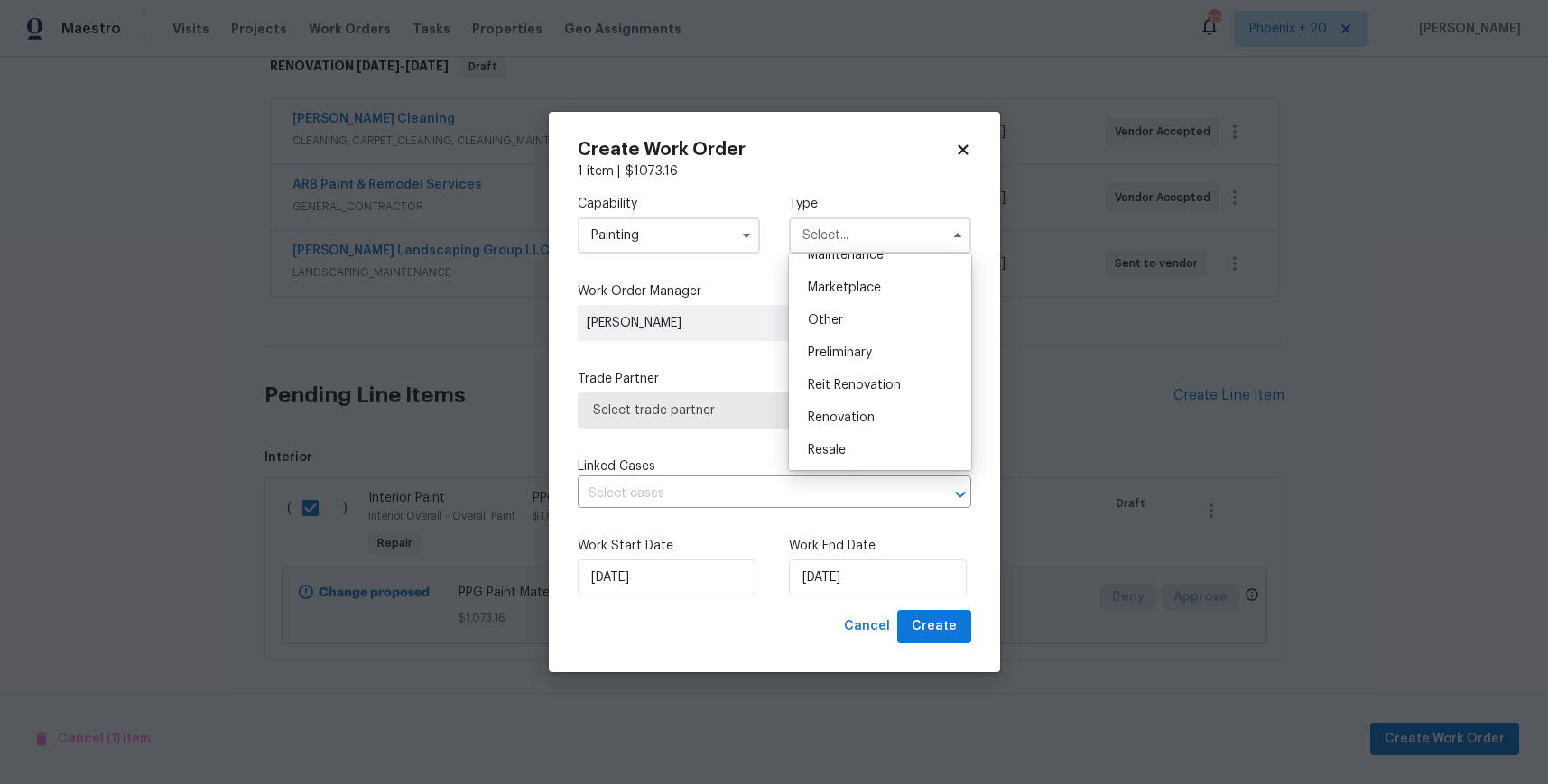
scroll to position [410, 0]
click at [861, 299] on div "Reit Renovation" at bounding box center [880, 287] width 173 height 33
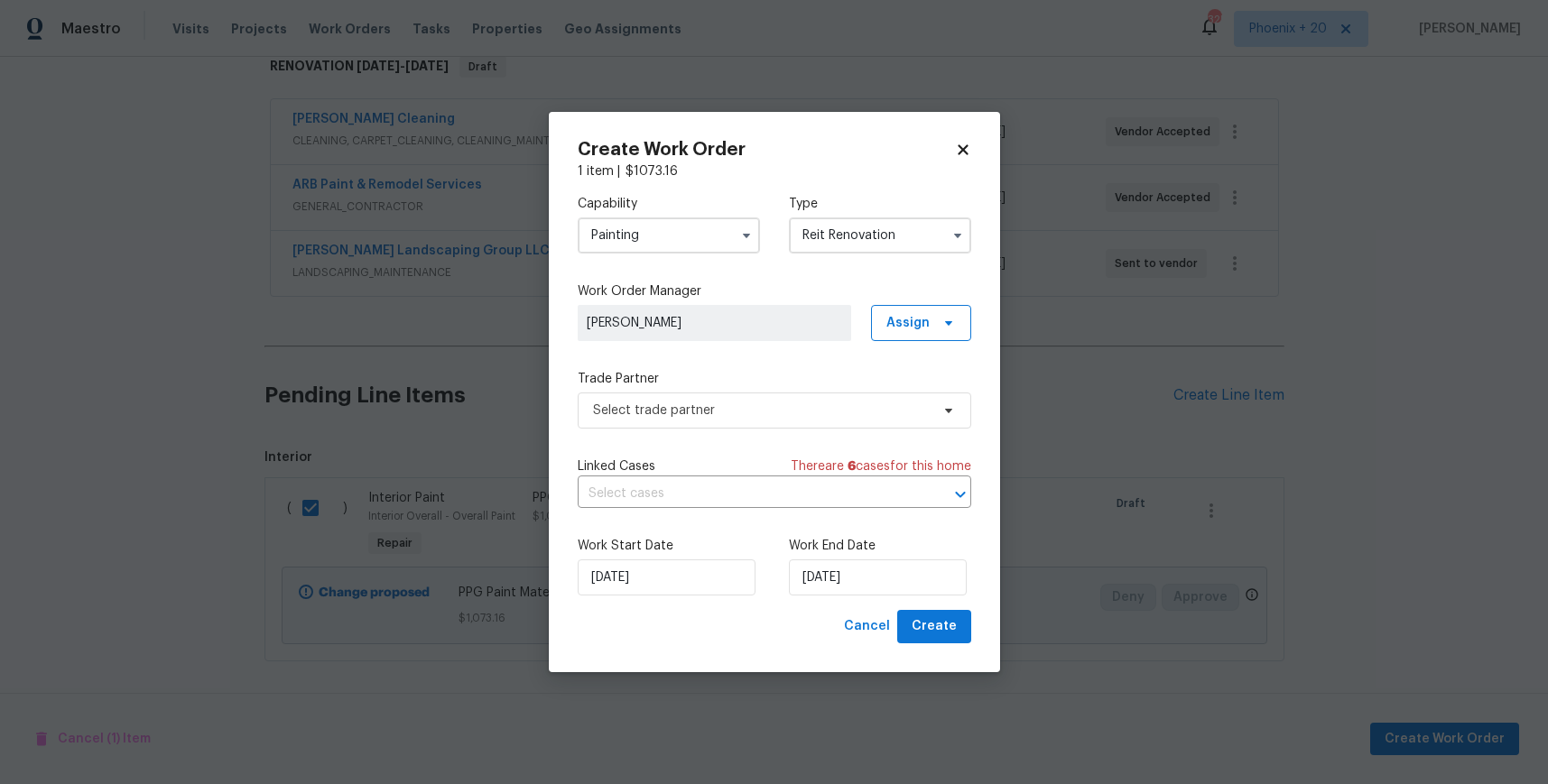
click at [859, 251] on input "Reit Renovation" at bounding box center [880, 235] width 182 height 36
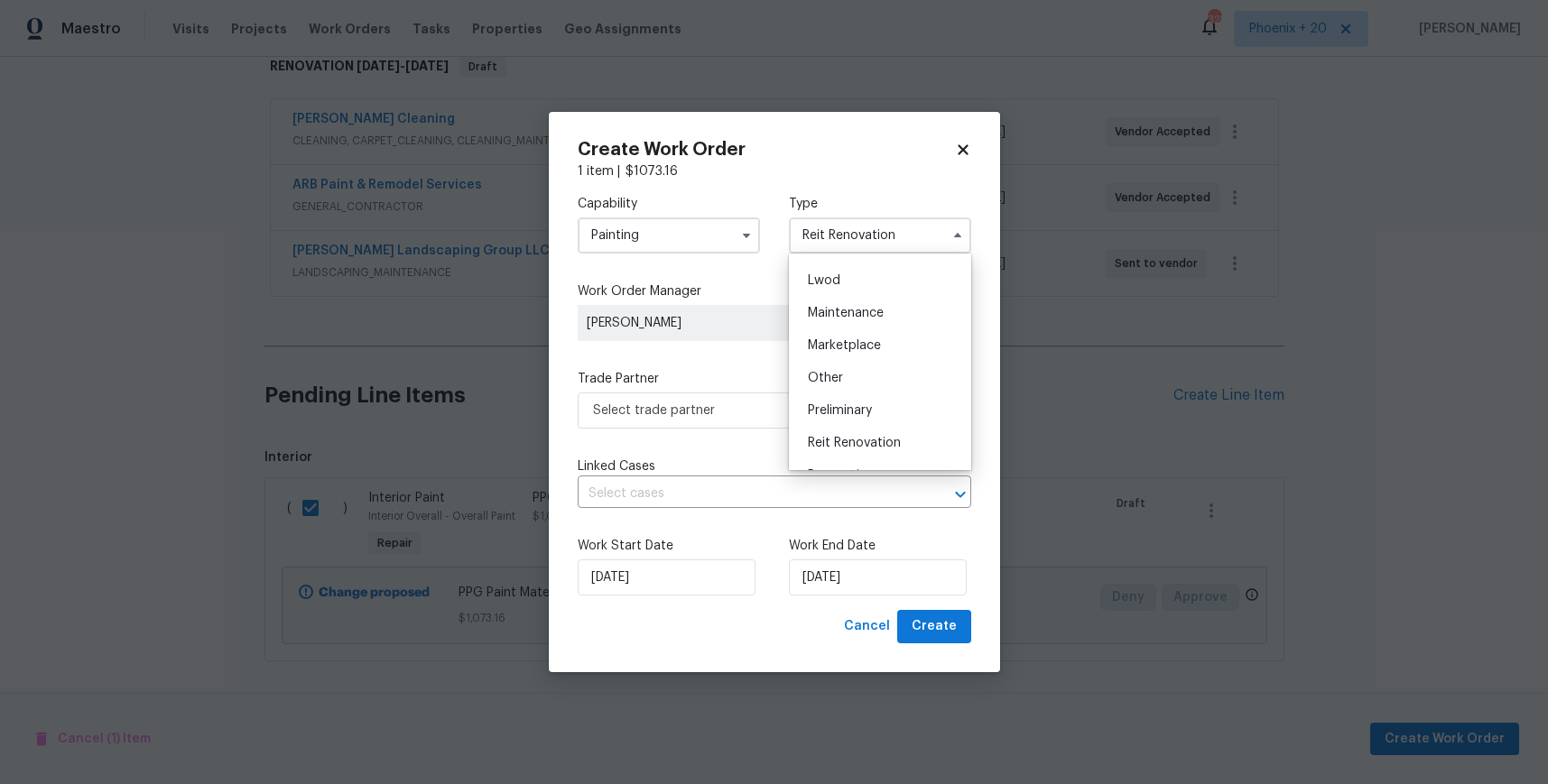
scroll to position [410, 0]
click at [846, 325] on div "Renovation" at bounding box center [880, 320] width 173 height 33
type input "Renovation"
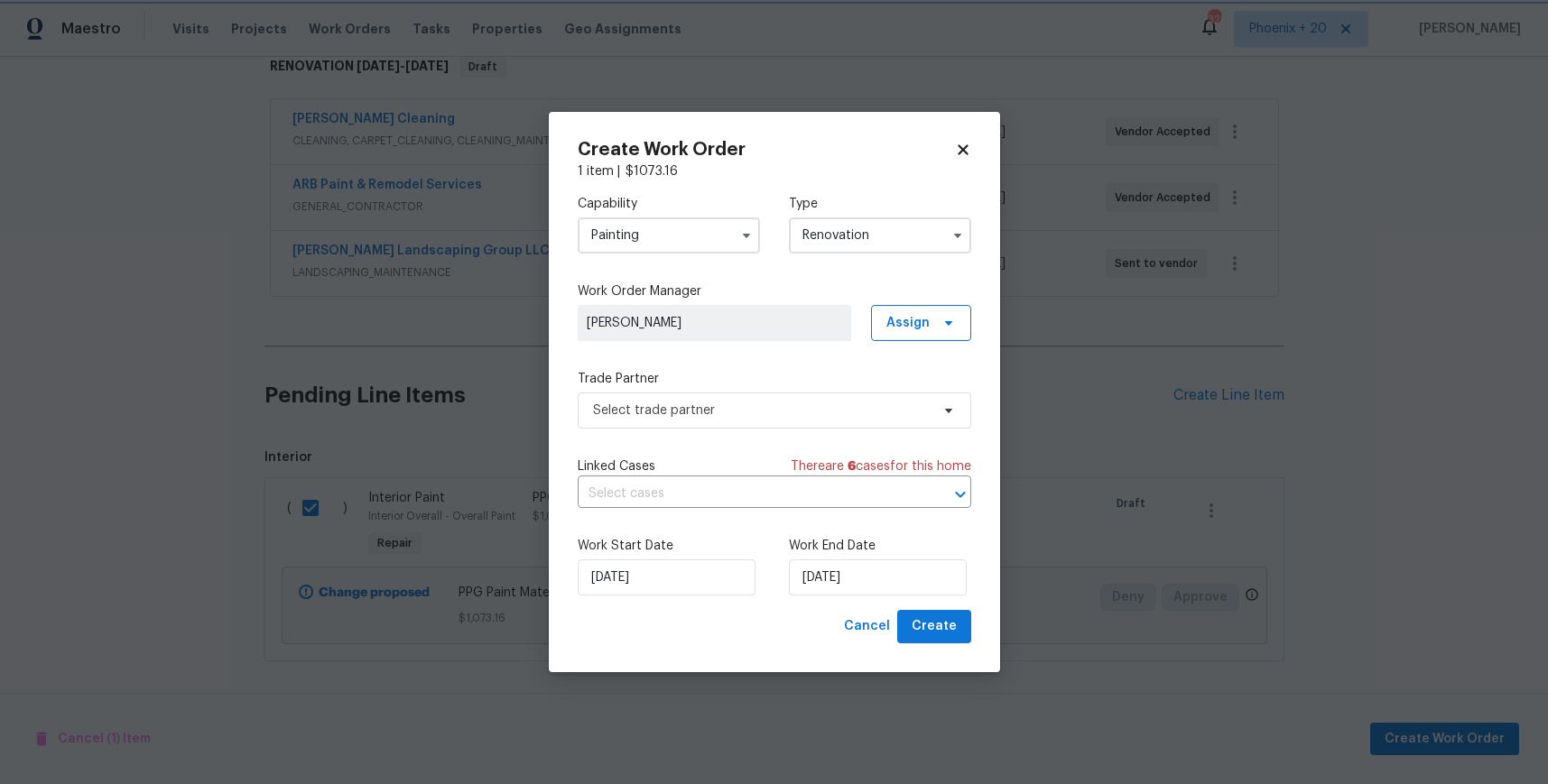
scroll to position [0, 0]
drag, startPoint x: 926, startPoint y: 314, endPoint x: 924, endPoint y: 342, distance: 28.1
click at [926, 315] on span "Assign" at bounding box center [908, 322] width 43 height 18
click at [925, 391] on div "Assign to me" at bounding box center [924, 400] width 79 height 18
drag, startPoint x: 924, startPoint y: 395, endPoint x: 788, endPoint y: 416, distance: 137.6
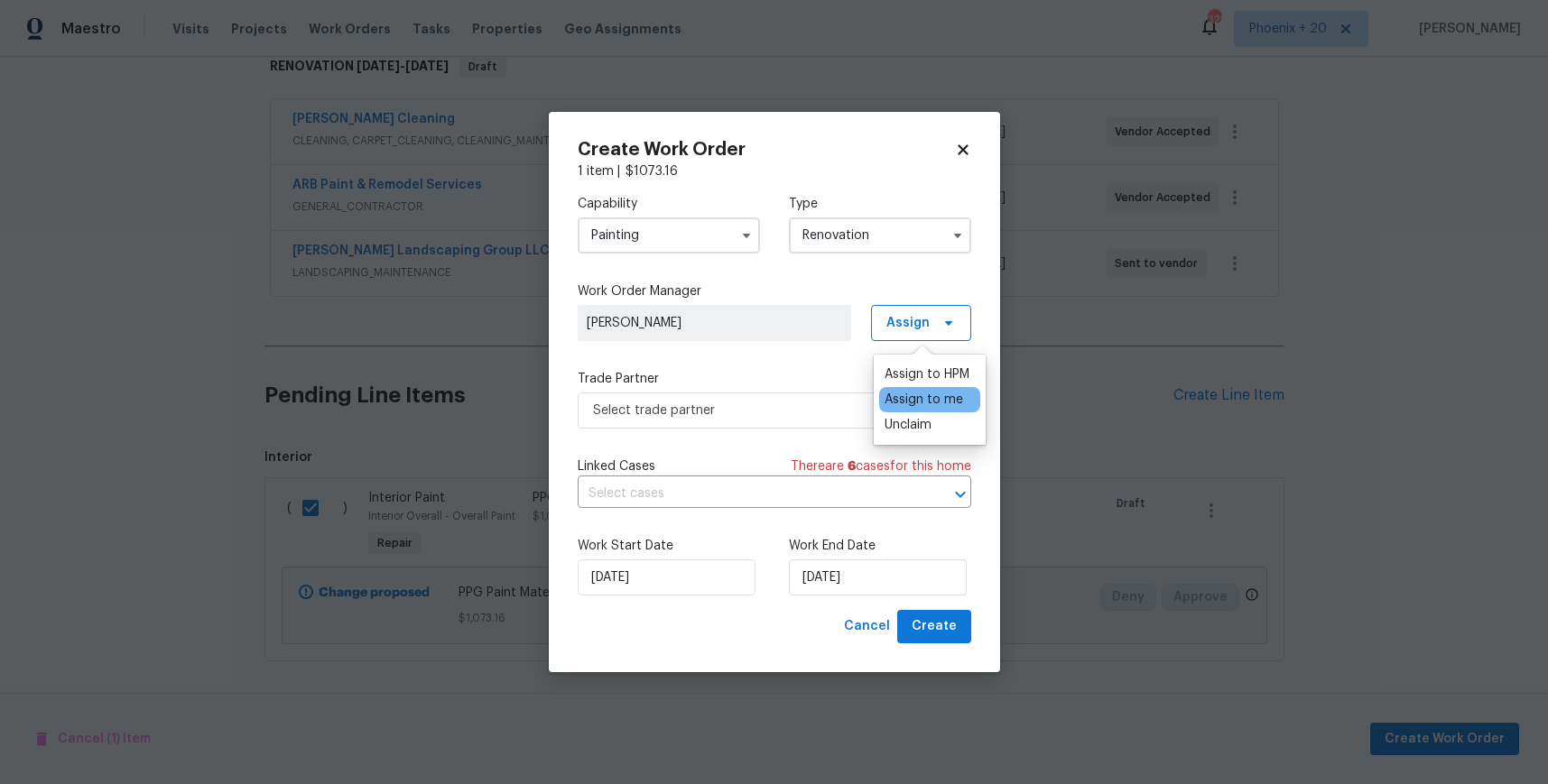
click at [924, 395] on div "Assign to me" at bounding box center [924, 400] width 79 height 18
click at [785, 416] on span "Select trade partner" at bounding box center [762, 410] width 337 height 18
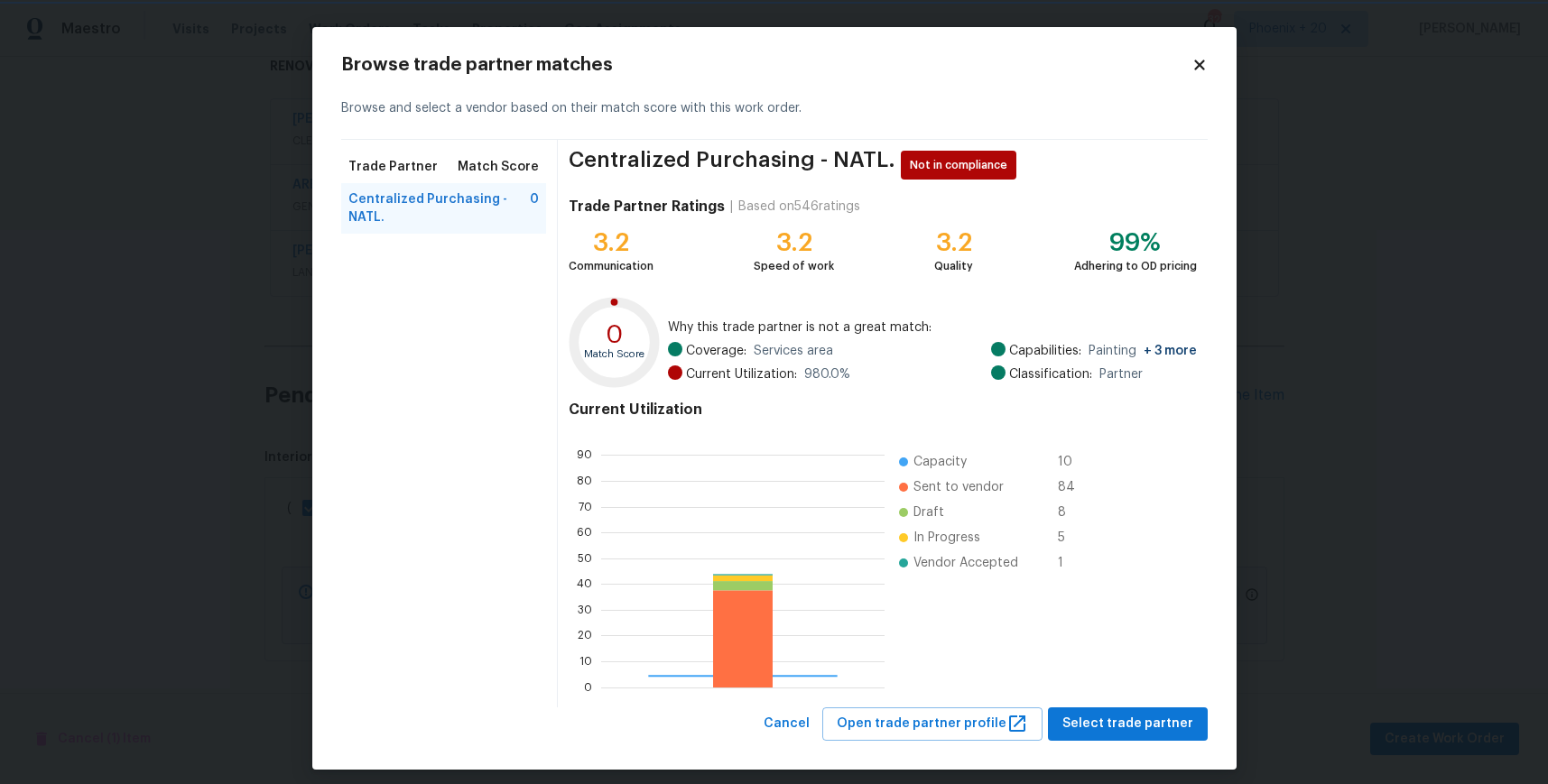
scroll to position [253, 283]
click at [1135, 702] on div "Centralized Purchasing - NATL. Not in compliance Trade Partner Ratings | Based …" at bounding box center [882, 424] width 649 height 568
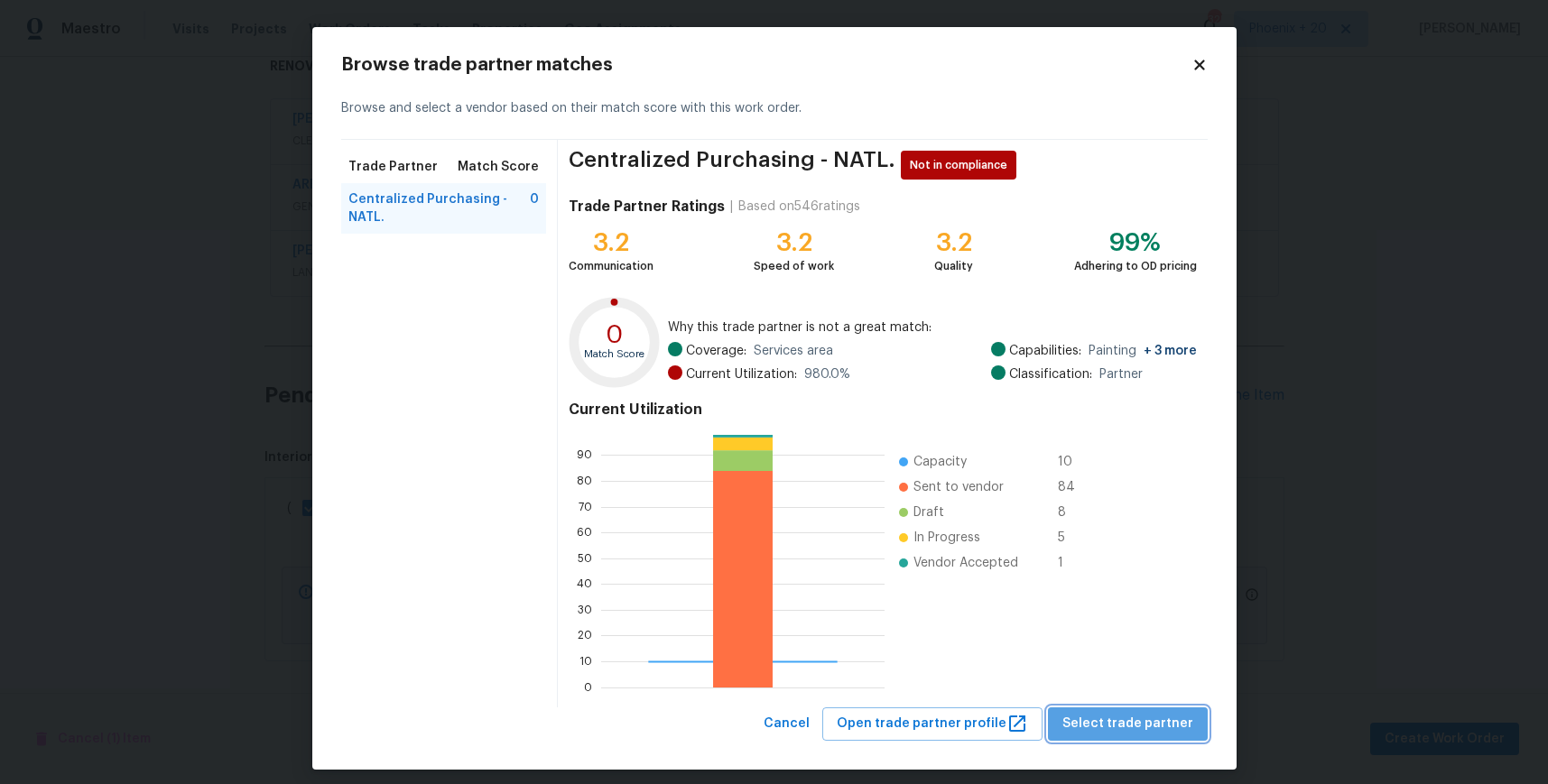
click at [1140, 720] on span "Select trade partner" at bounding box center [1128, 724] width 131 height 23
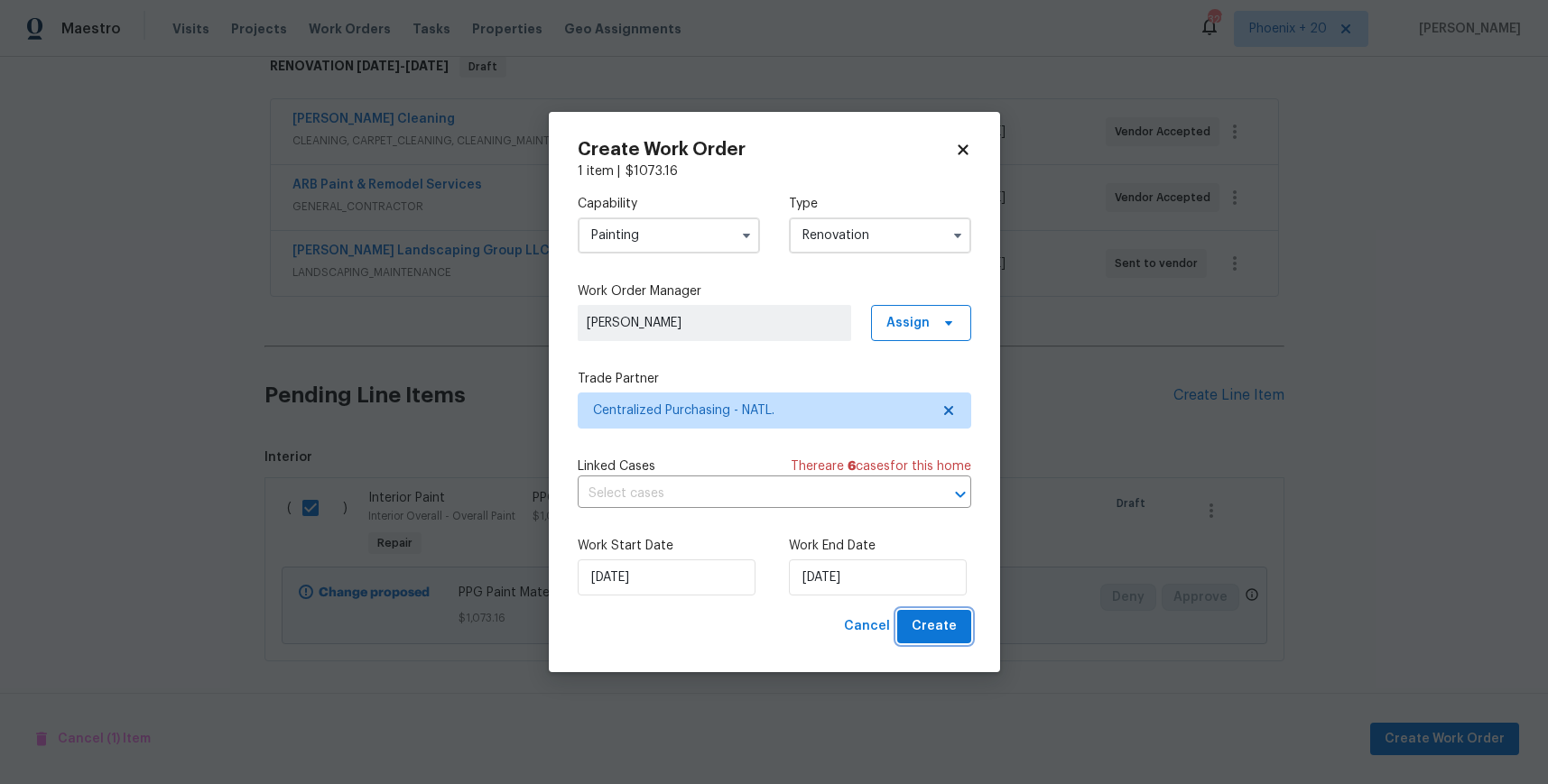
click at [937, 632] on span "Create" at bounding box center [935, 627] width 45 height 23
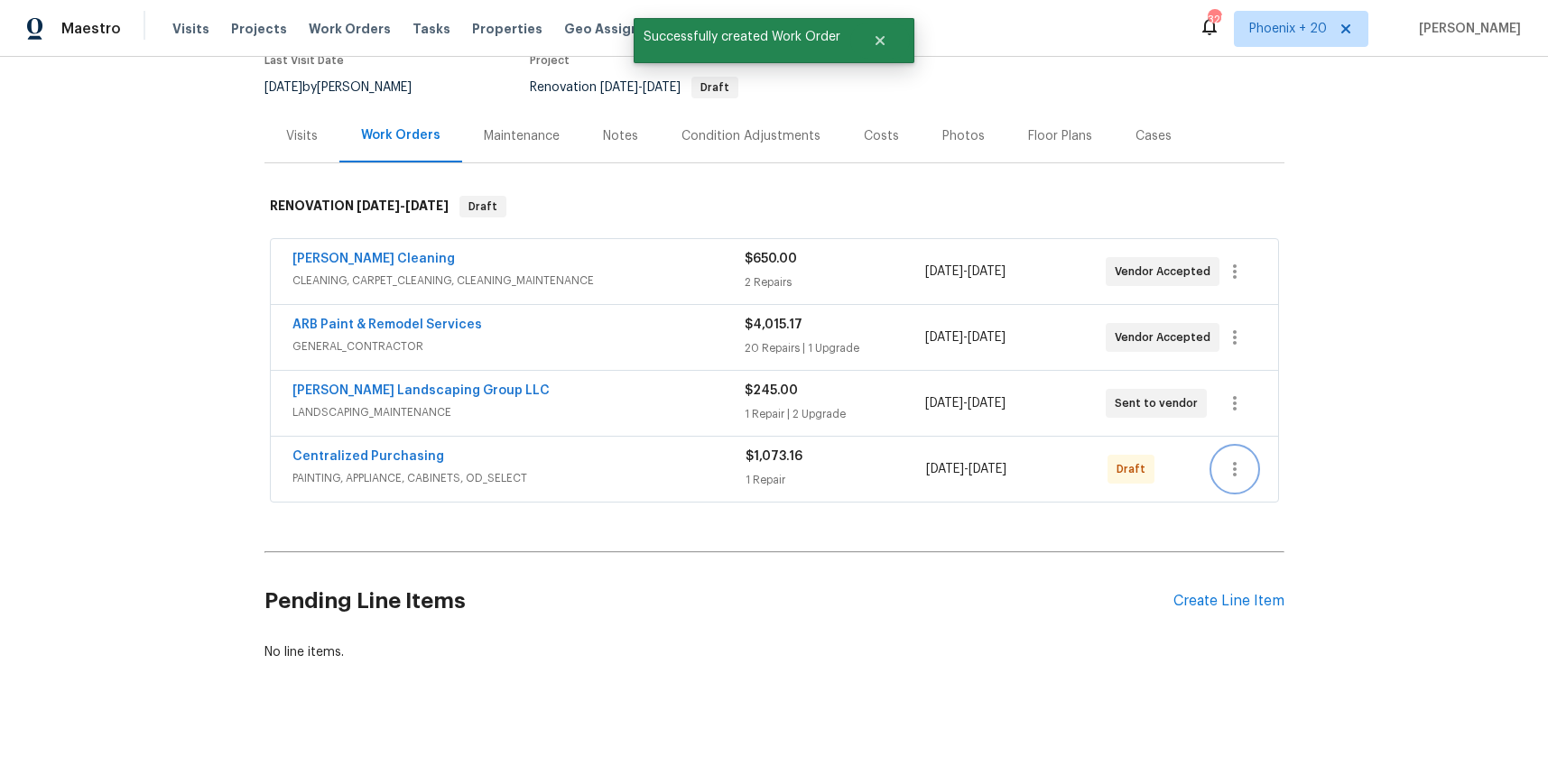
click at [1235, 473] on icon "button" at bounding box center [1235, 469] width 4 height 14
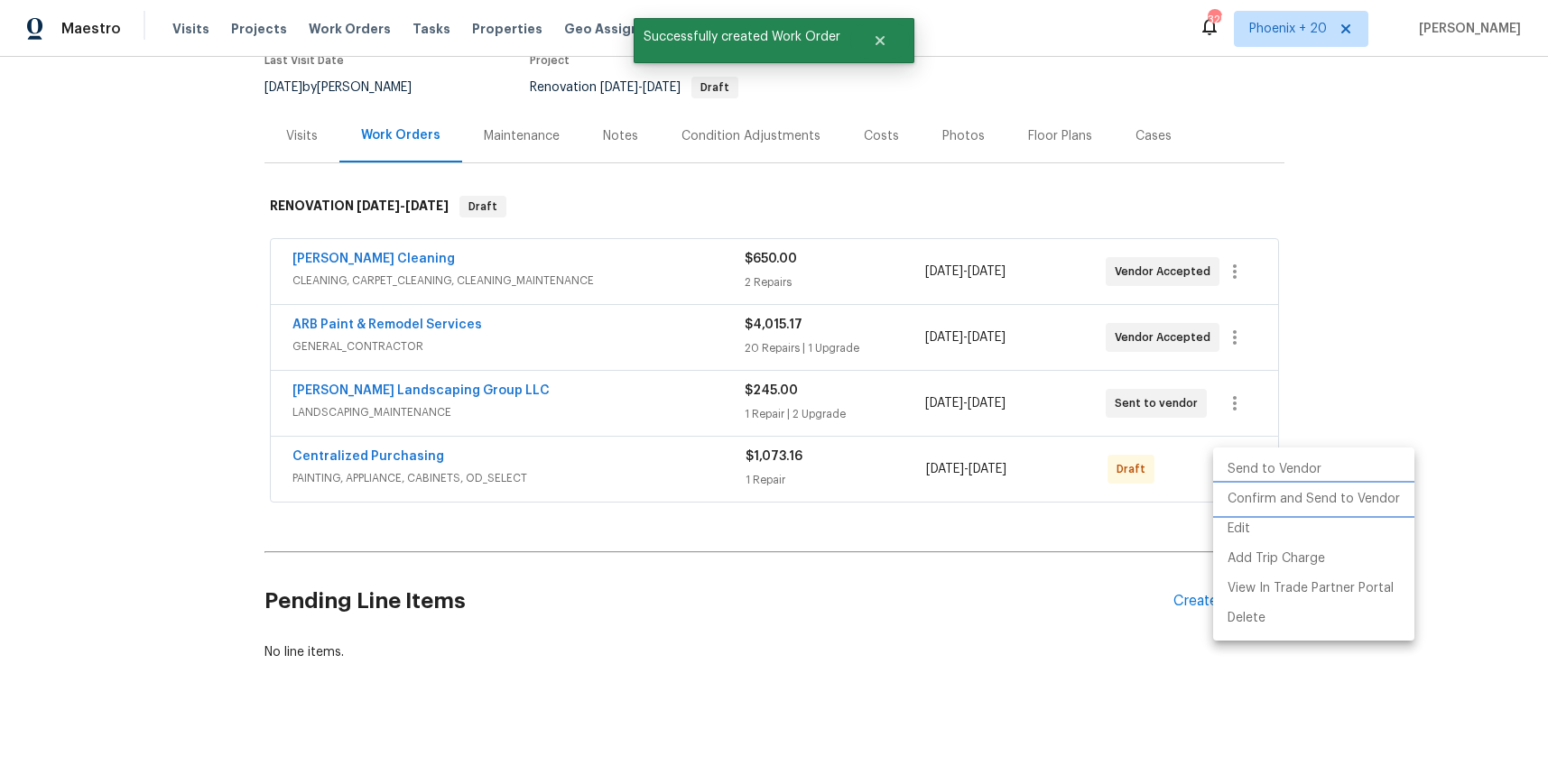
click at [1239, 494] on li "Confirm and Send to Vendor" at bounding box center [1314, 500] width 201 height 30
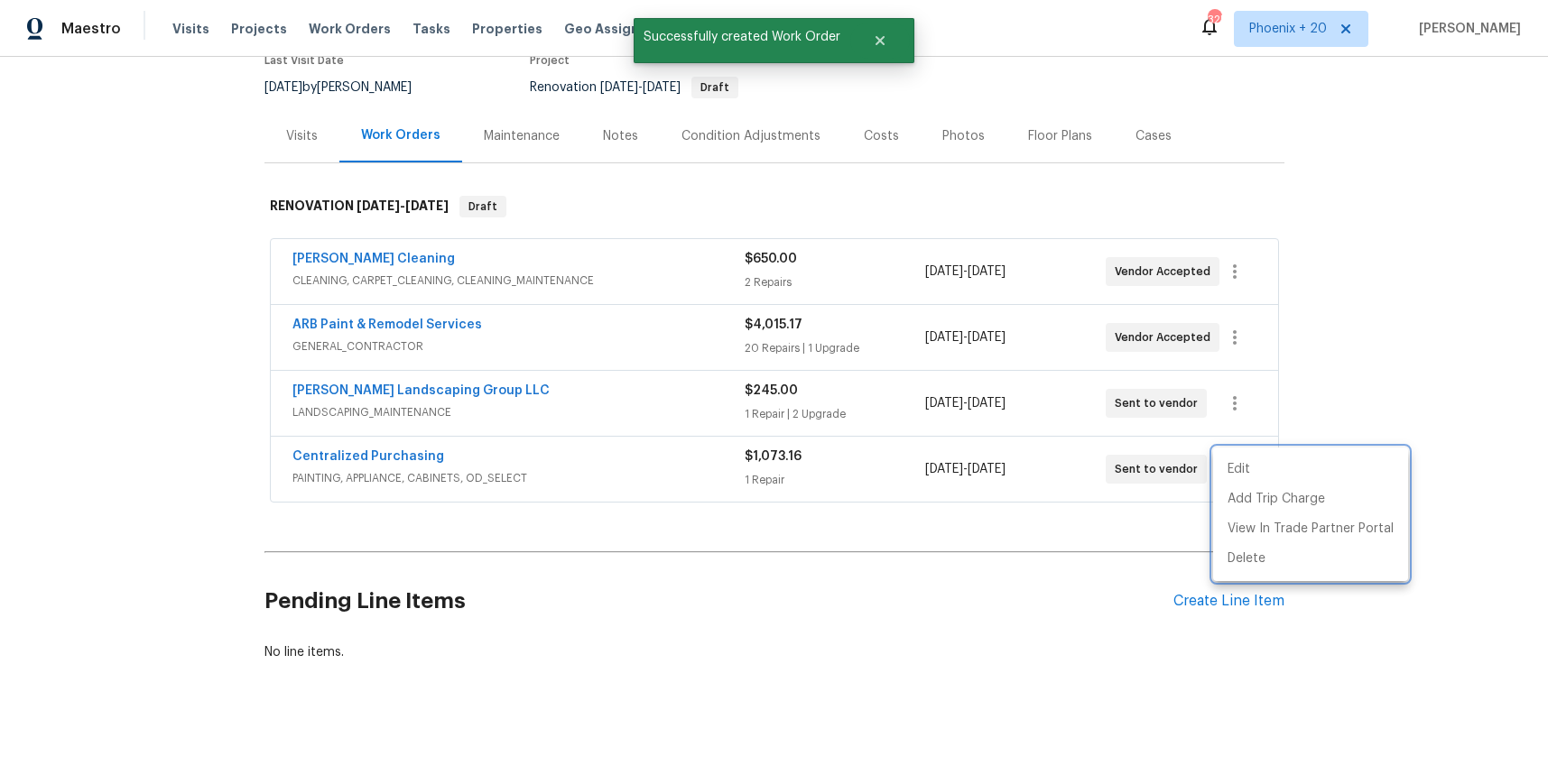
drag, startPoint x: 545, startPoint y: 517, endPoint x: 486, endPoint y: 500, distance: 61.4
click at [534, 514] on div at bounding box center [774, 392] width 1548 height 784
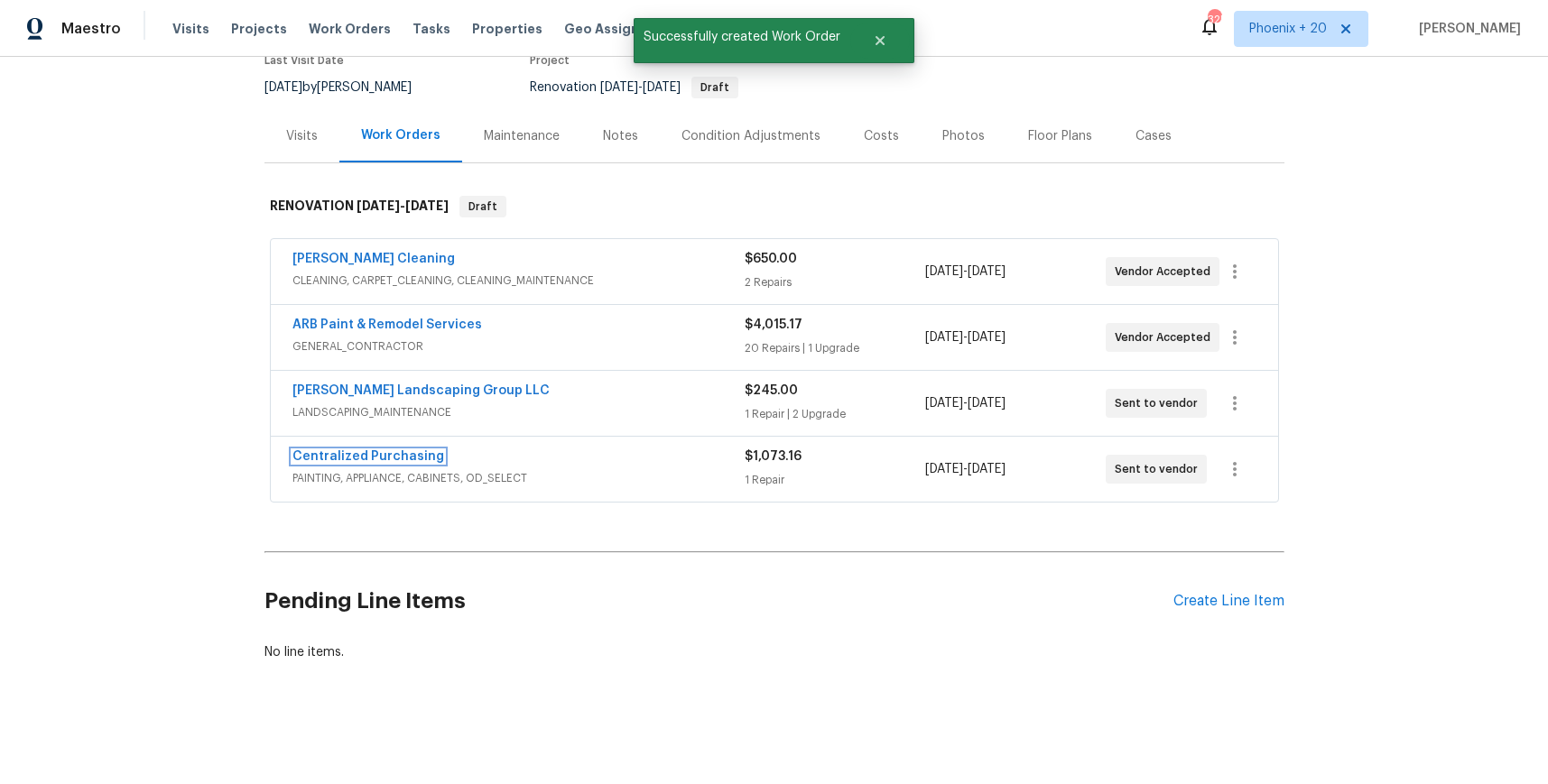
click at [418, 454] on link "Centralized Purchasing" at bounding box center [368, 456] width 151 height 12
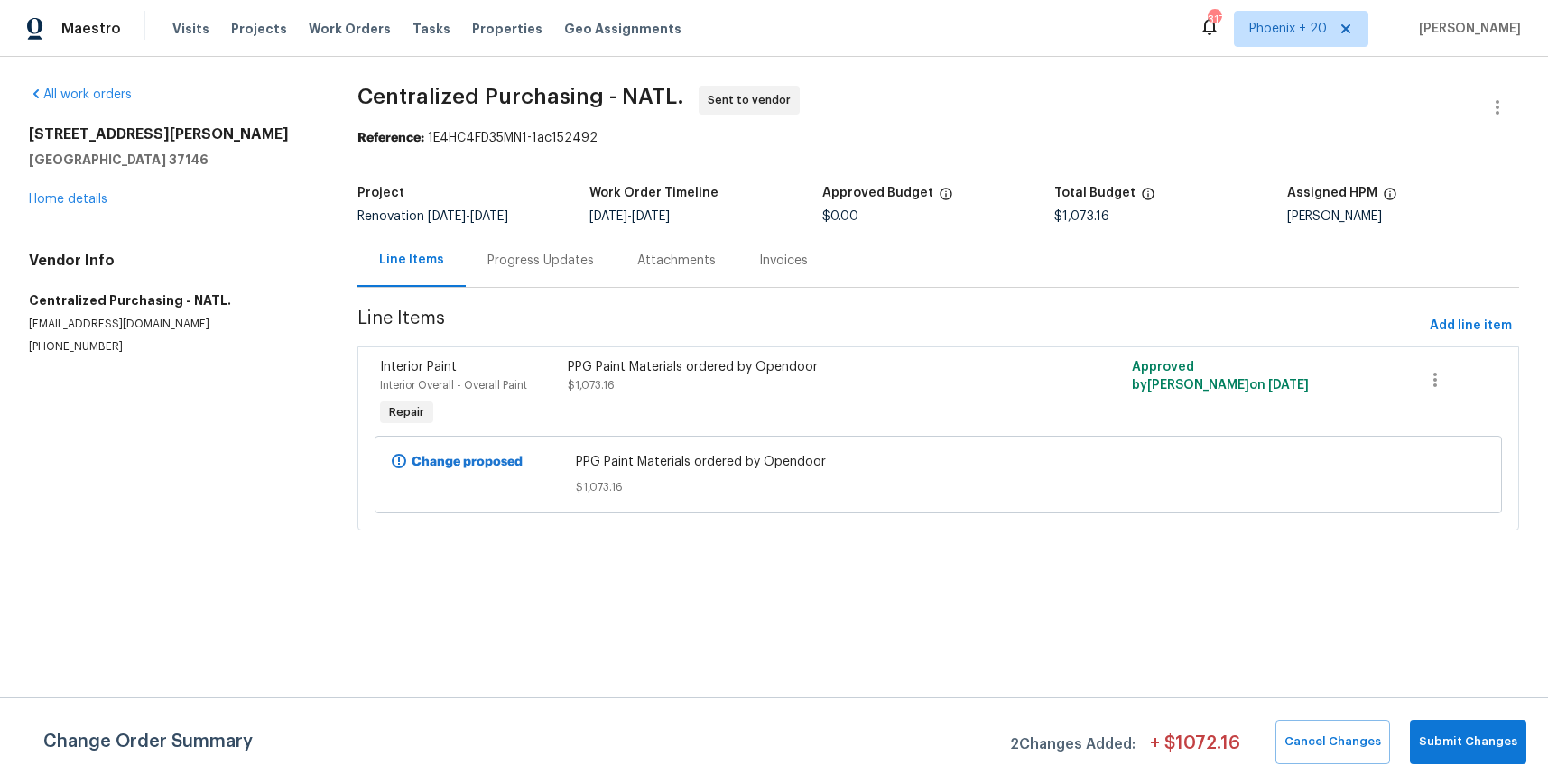
drag, startPoint x: 355, startPoint y: 33, endPoint x: 441, endPoint y: 35, distance: 86.0
click at [356, 33] on span "Work Orders" at bounding box center [349, 28] width 82 height 18
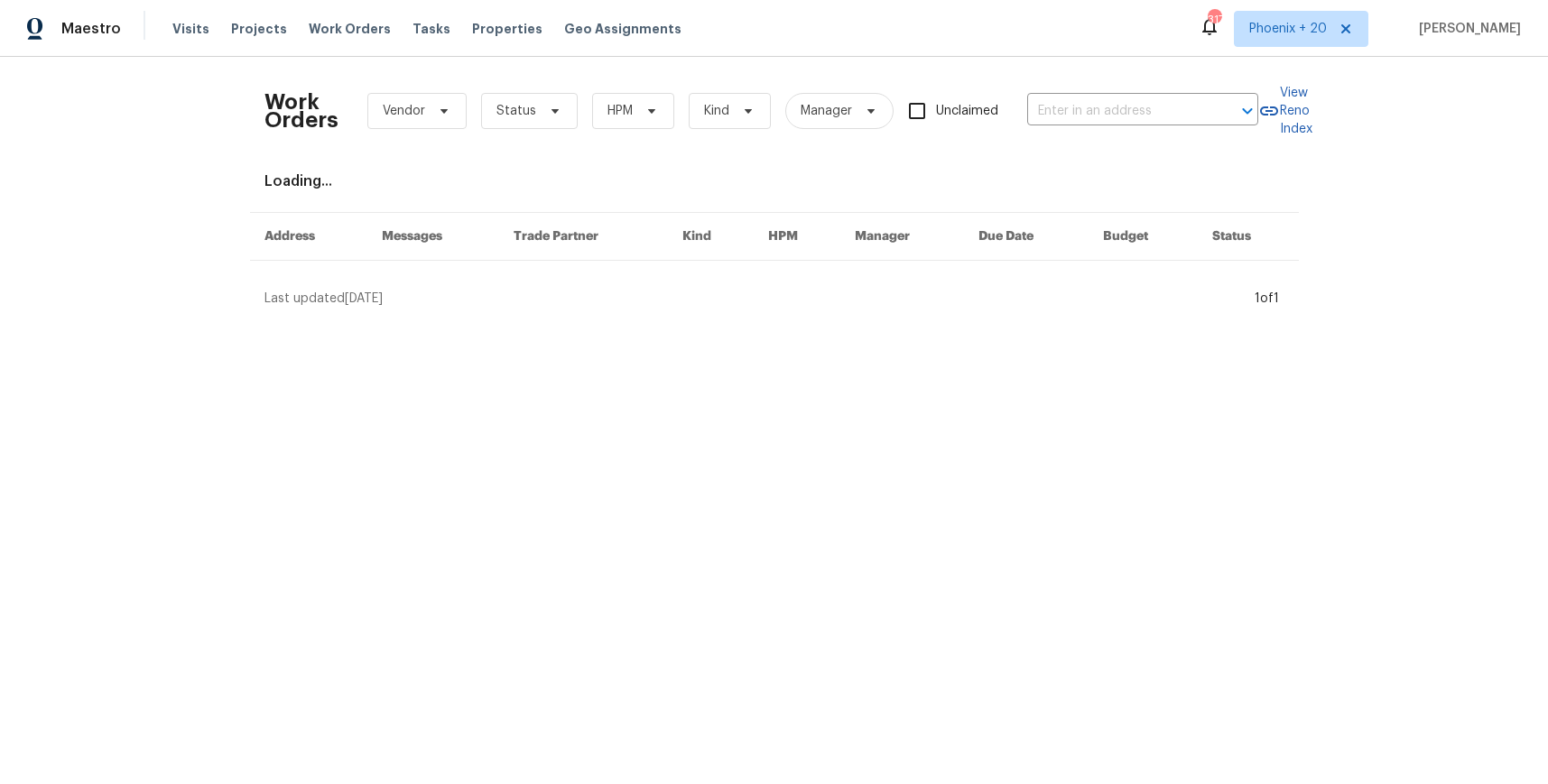
click at [1101, 92] on div "Work Orders Vendor Status HPM Kind Manager Unclaimed ​" at bounding box center [761, 111] width 994 height 79
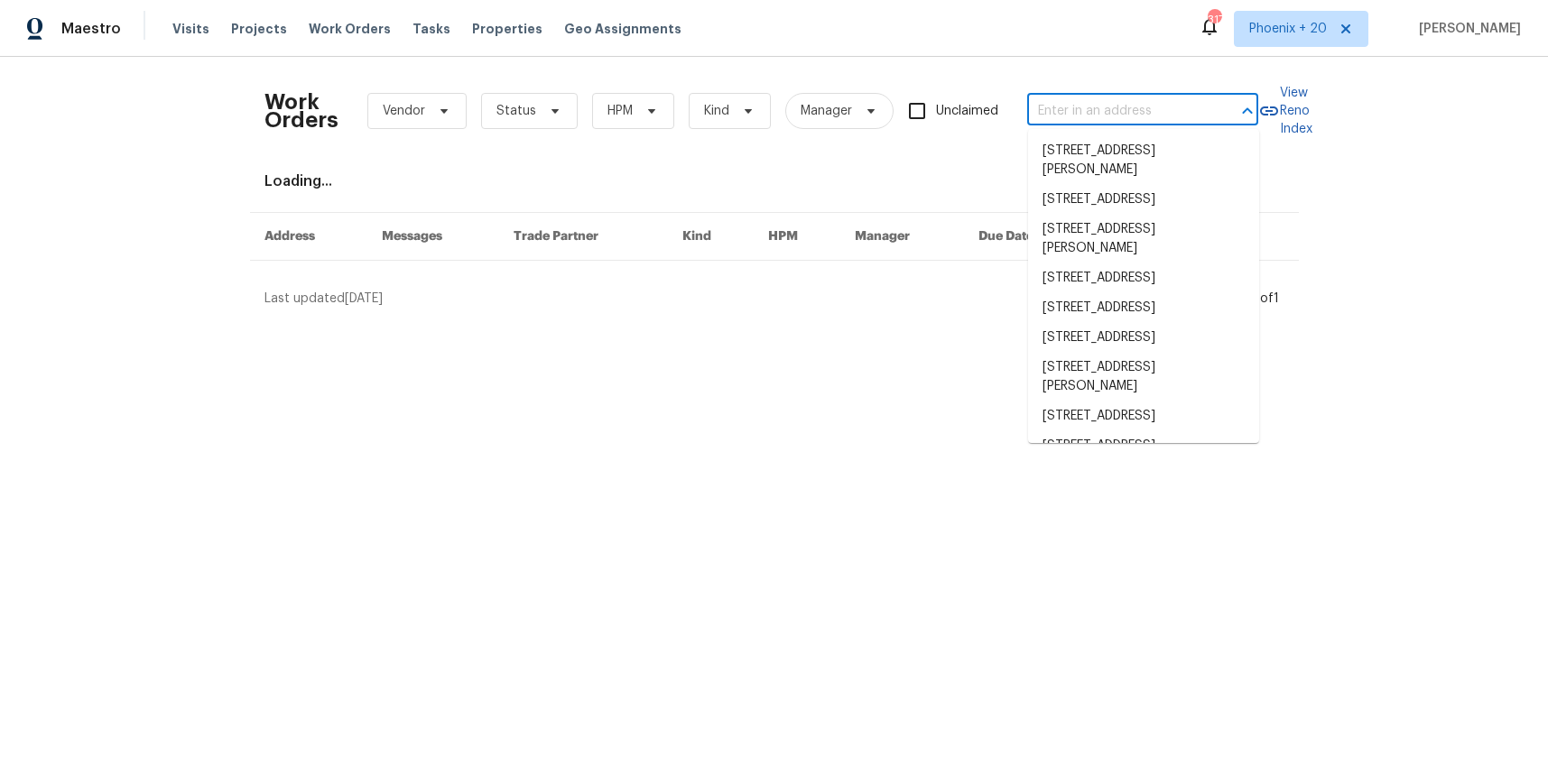
click at [1107, 100] on input "text" at bounding box center [1117, 112] width 181 height 28
paste input "[STREET_ADDRESS]"
type input "[STREET_ADDRESS]"
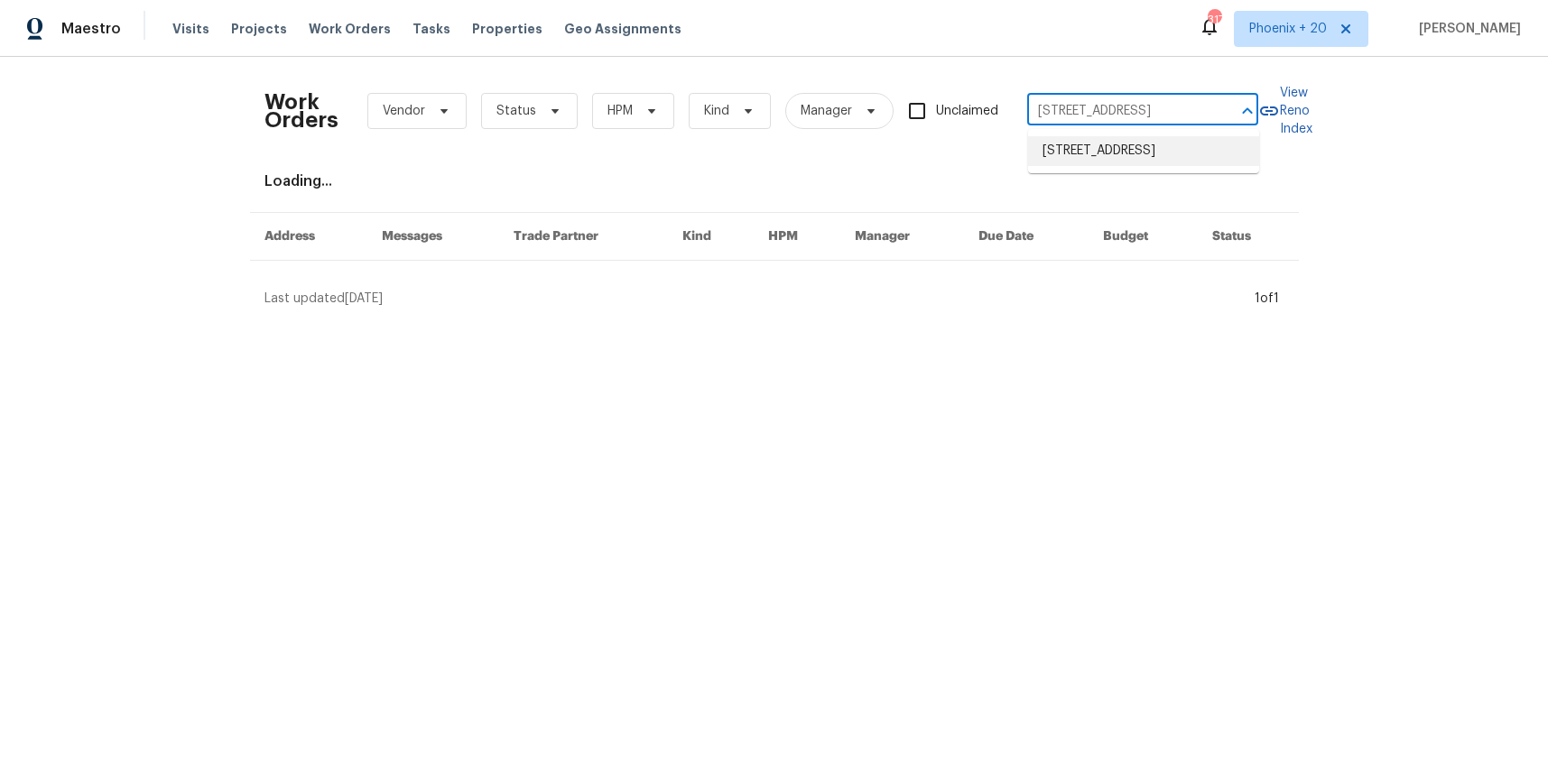
click at [1121, 150] on li "[STREET_ADDRESS]" at bounding box center [1144, 151] width 231 height 30
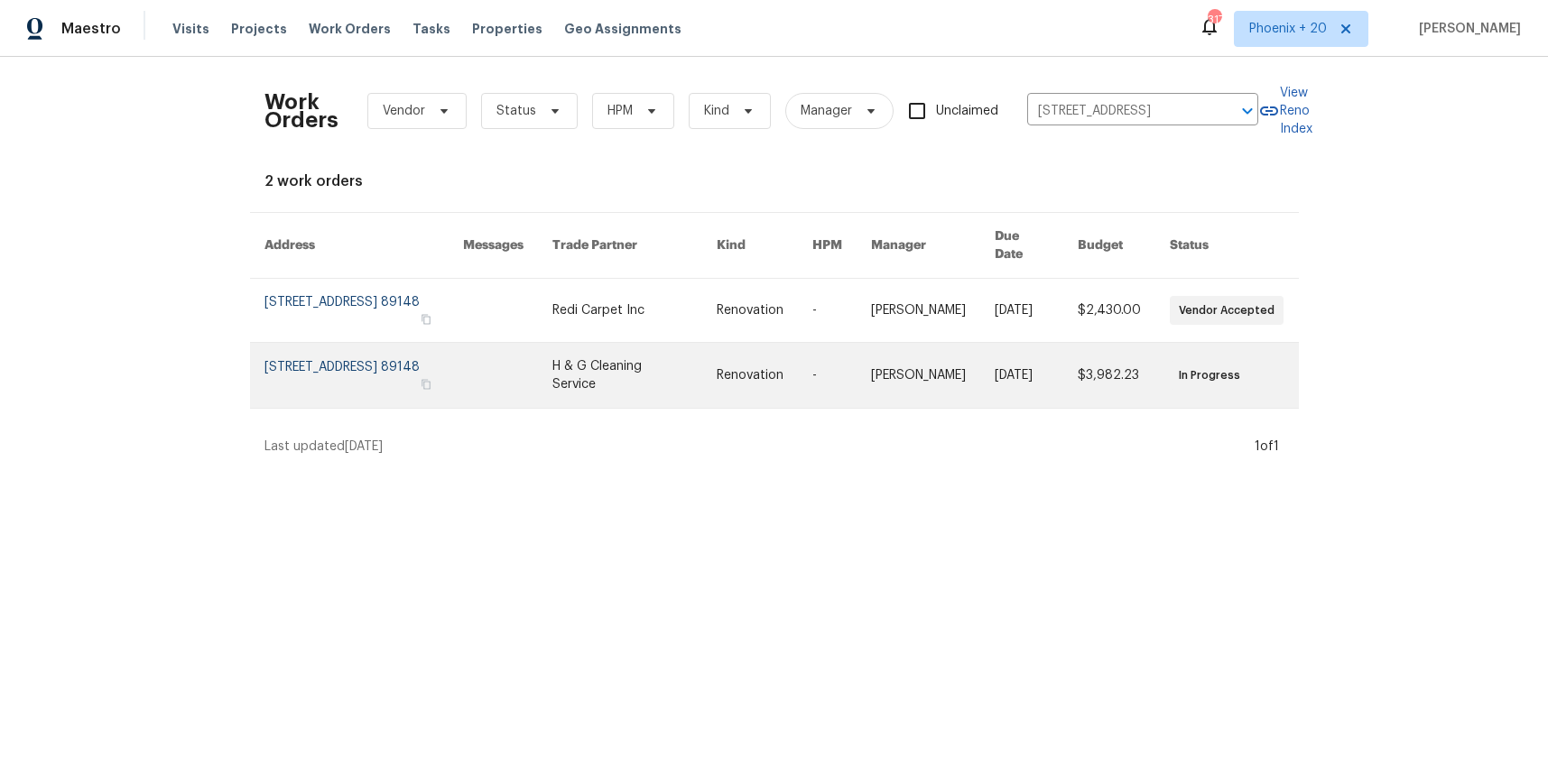
click at [521, 343] on link at bounding box center [507, 375] width 89 height 65
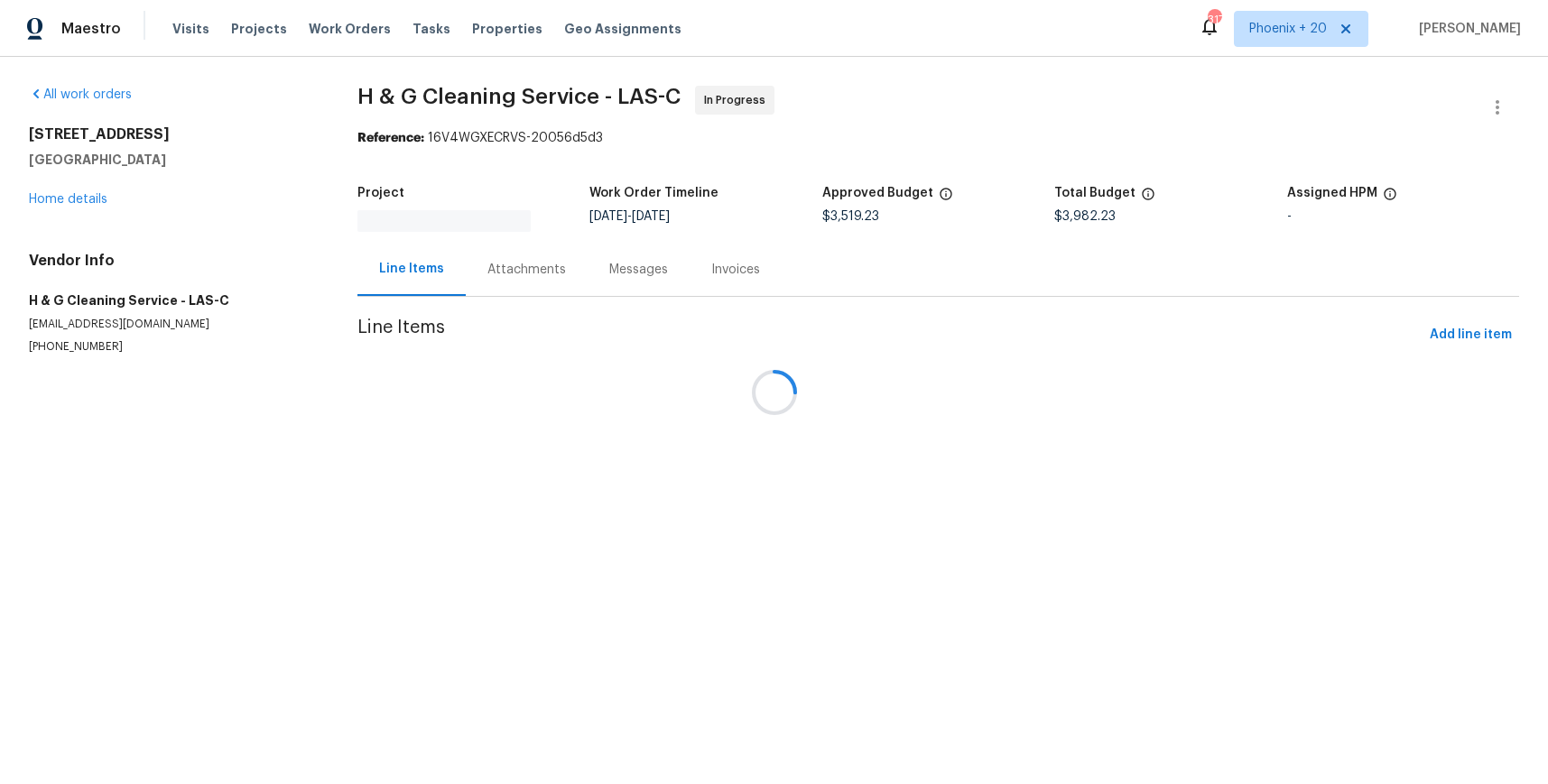
click at [93, 193] on div at bounding box center [774, 392] width 1548 height 784
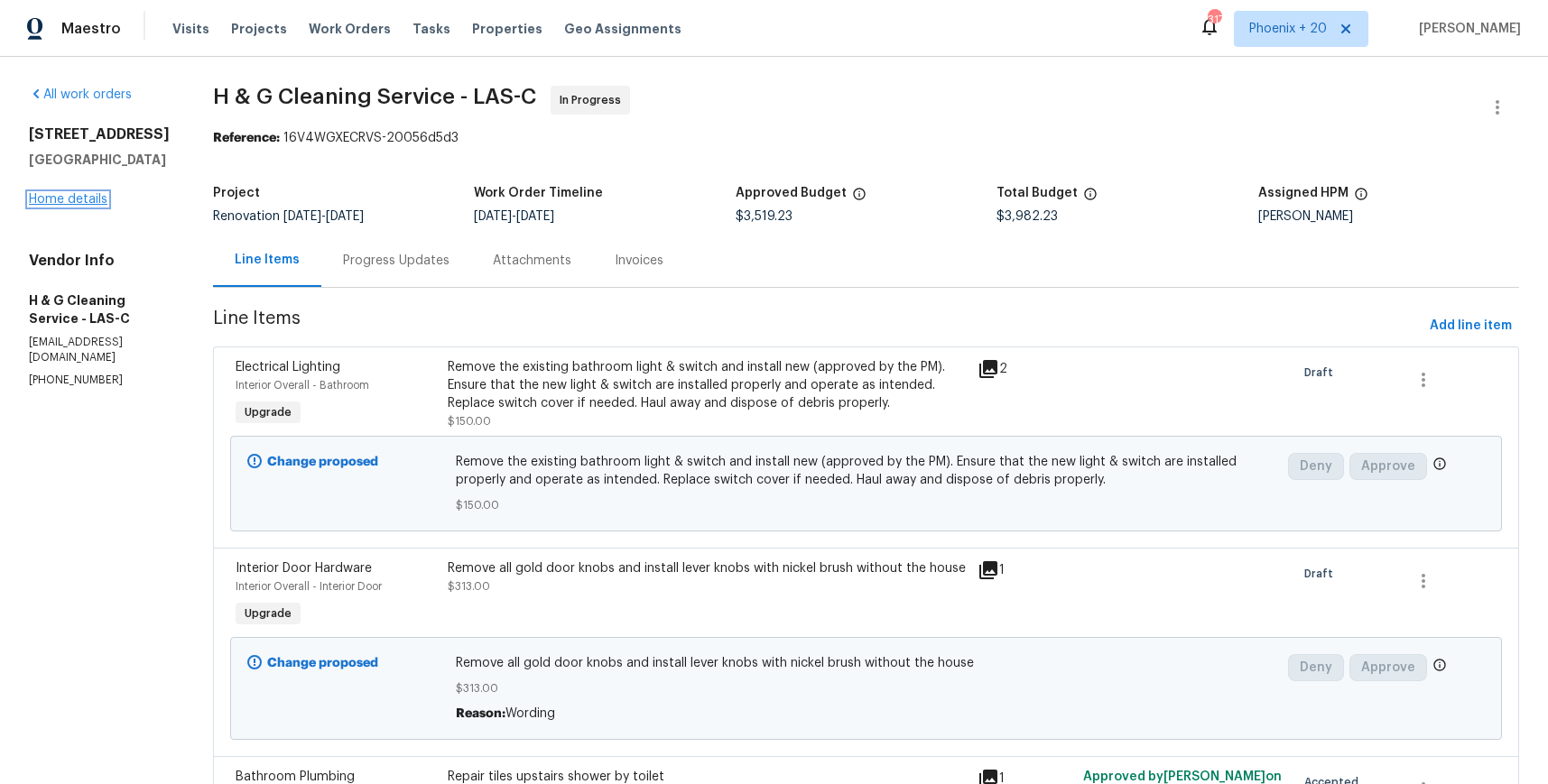
click at [93, 198] on link "Home details" at bounding box center [69, 198] width 79 height 12
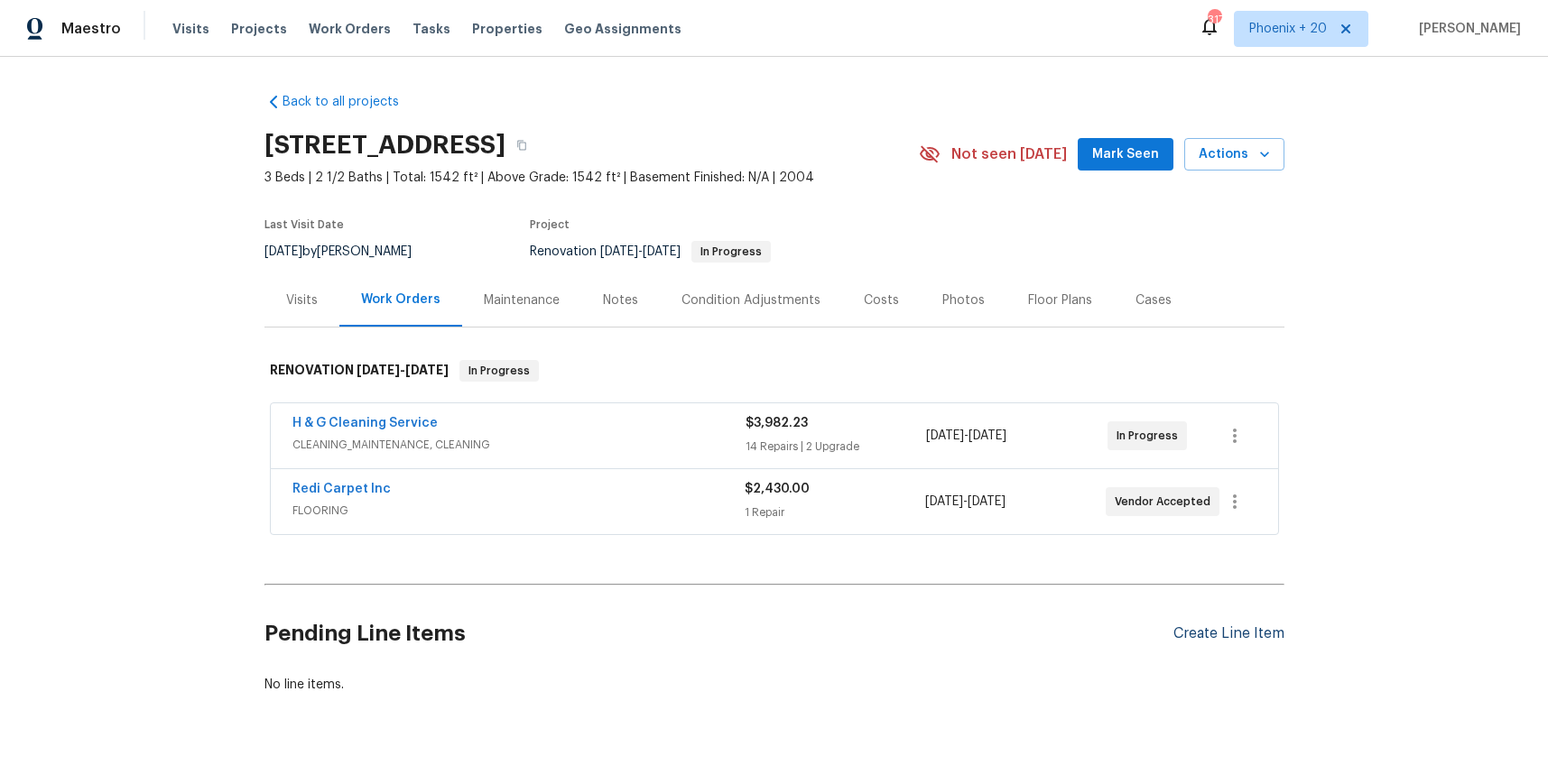
click at [1217, 625] on div "Create Line Item" at bounding box center [1229, 634] width 111 height 17
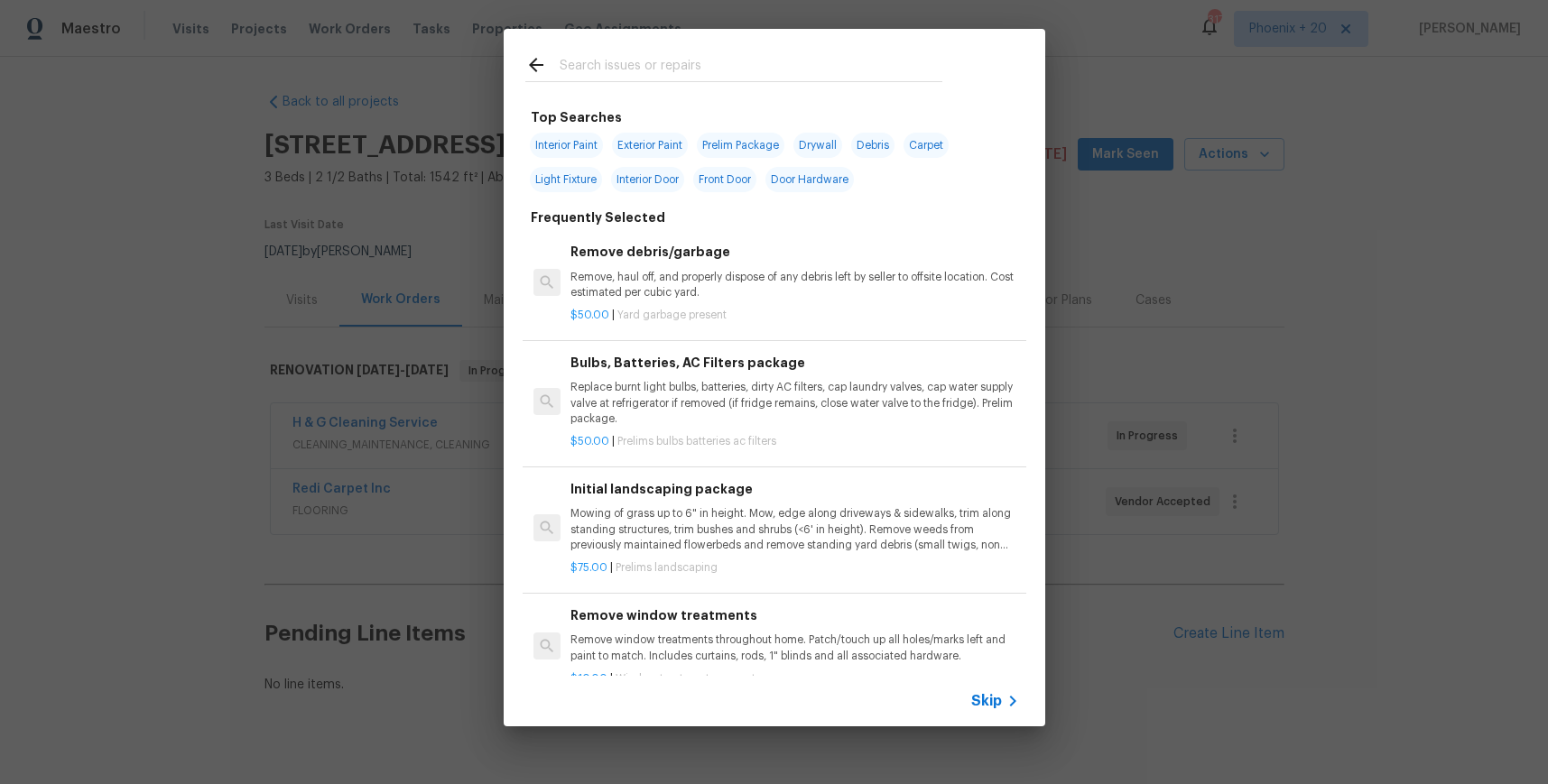
click at [710, 71] on input "text" at bounding box center [750, 68] width 383 height 27
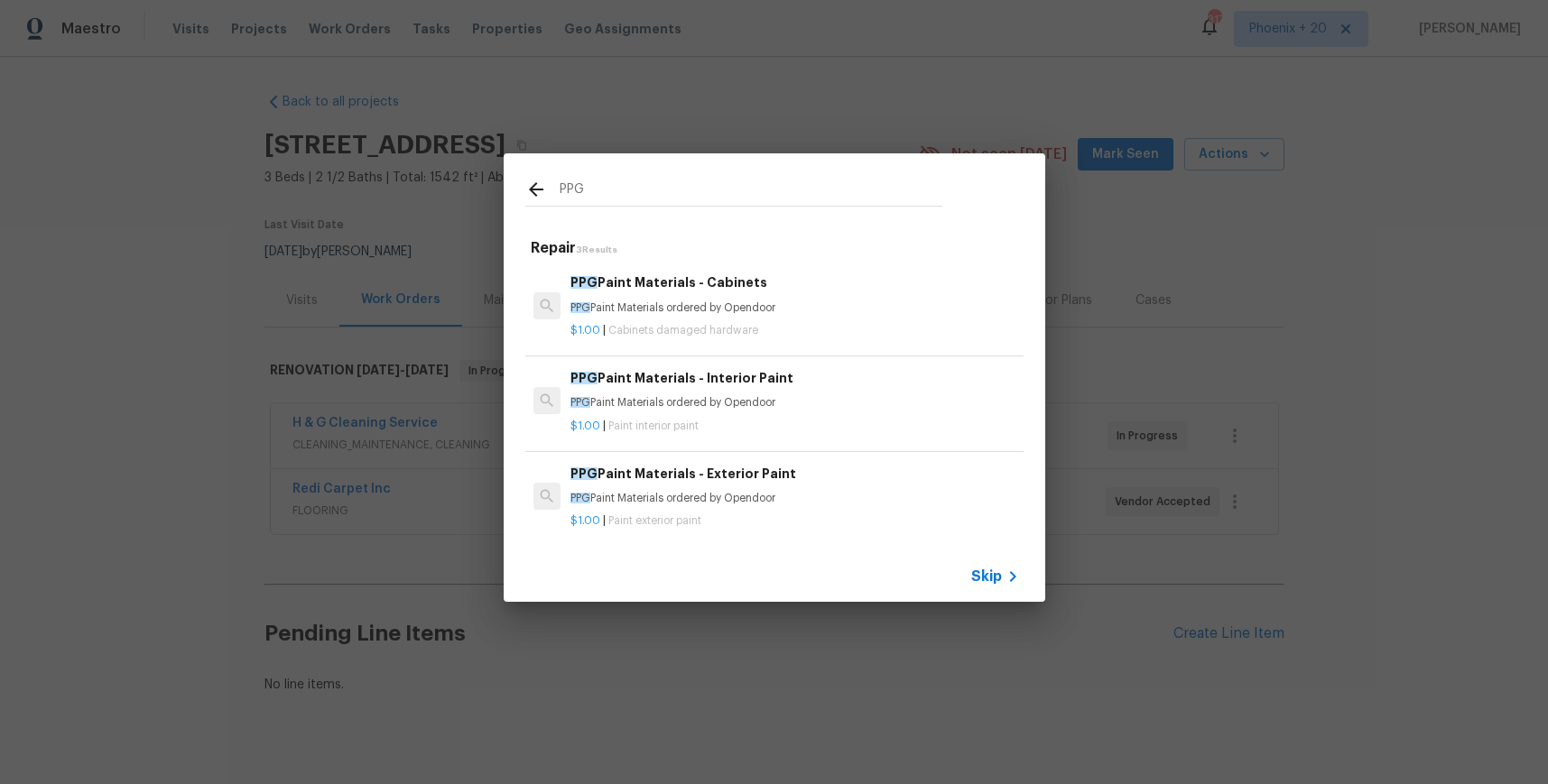
type input "PPG"
drag, startPoint x: 748, startPoint y: 171, endPoint x: 817, endPoint y: 399, distance: 238.2
click at [817, 399] on p "PPG Paint Materials ordered by Opendoor" at bounding box center [795, 402] width 448 height 15
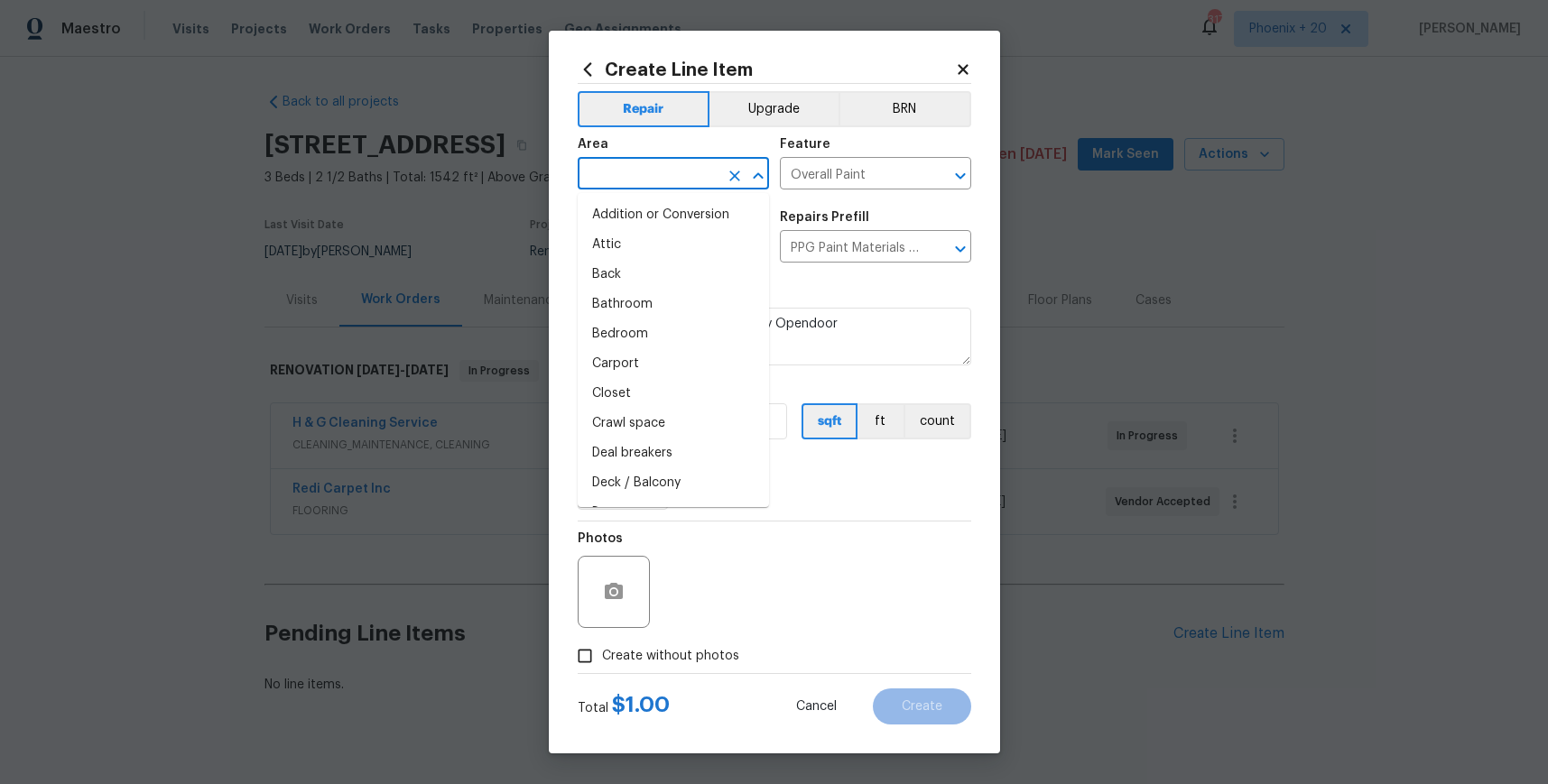
click at [673, 180] on input "text" at bounding box center [648, 176] width 141 height 28
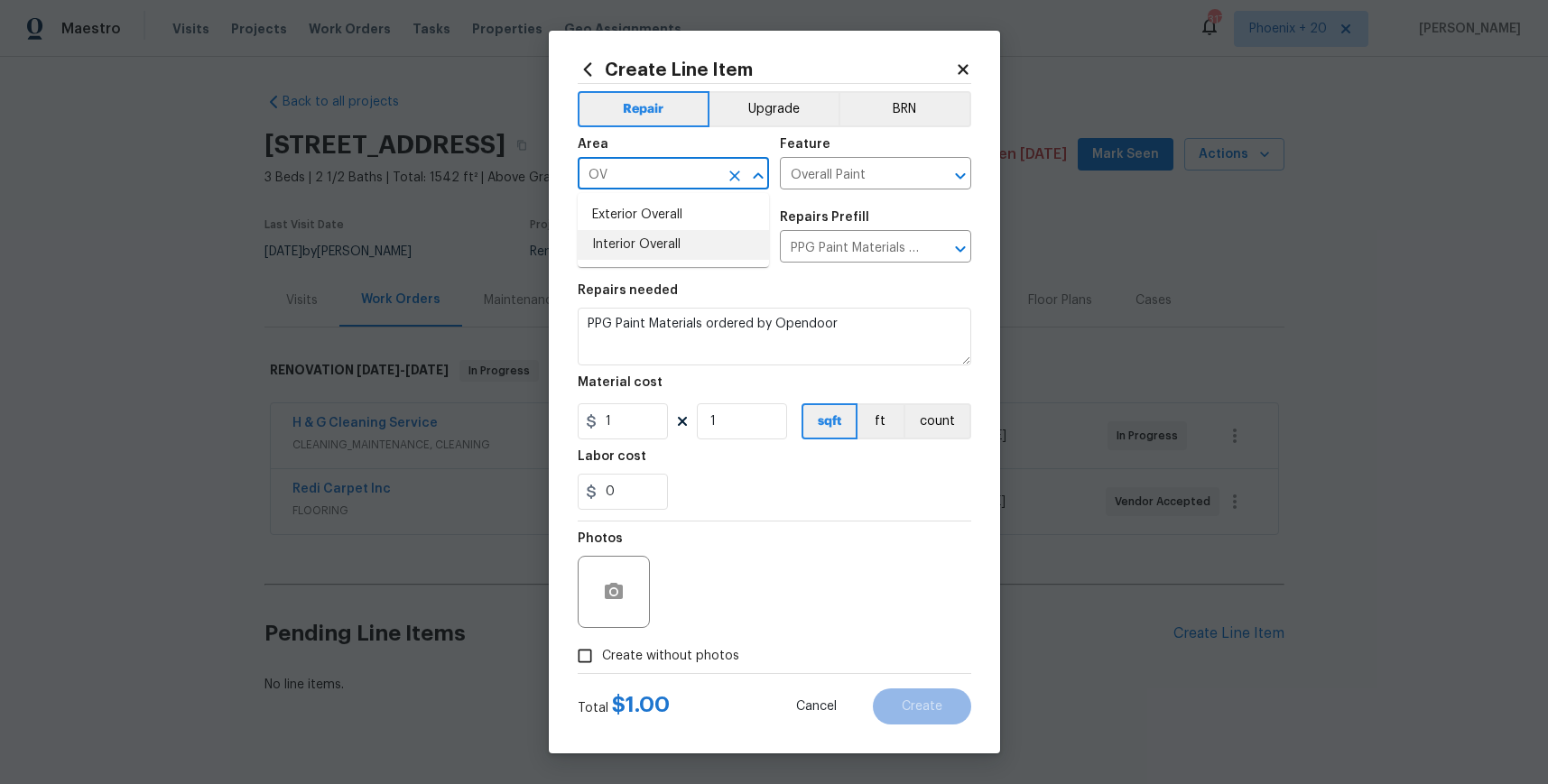
click at [726, 265] on ul "Exterior Overall Interior Overall" at bounding box center [673, 229] width 192 height 74
click at [728, 246] on li "Interior Overall" at bounding box center [673, 245] width 192 height 30
type input "Interior Overall"
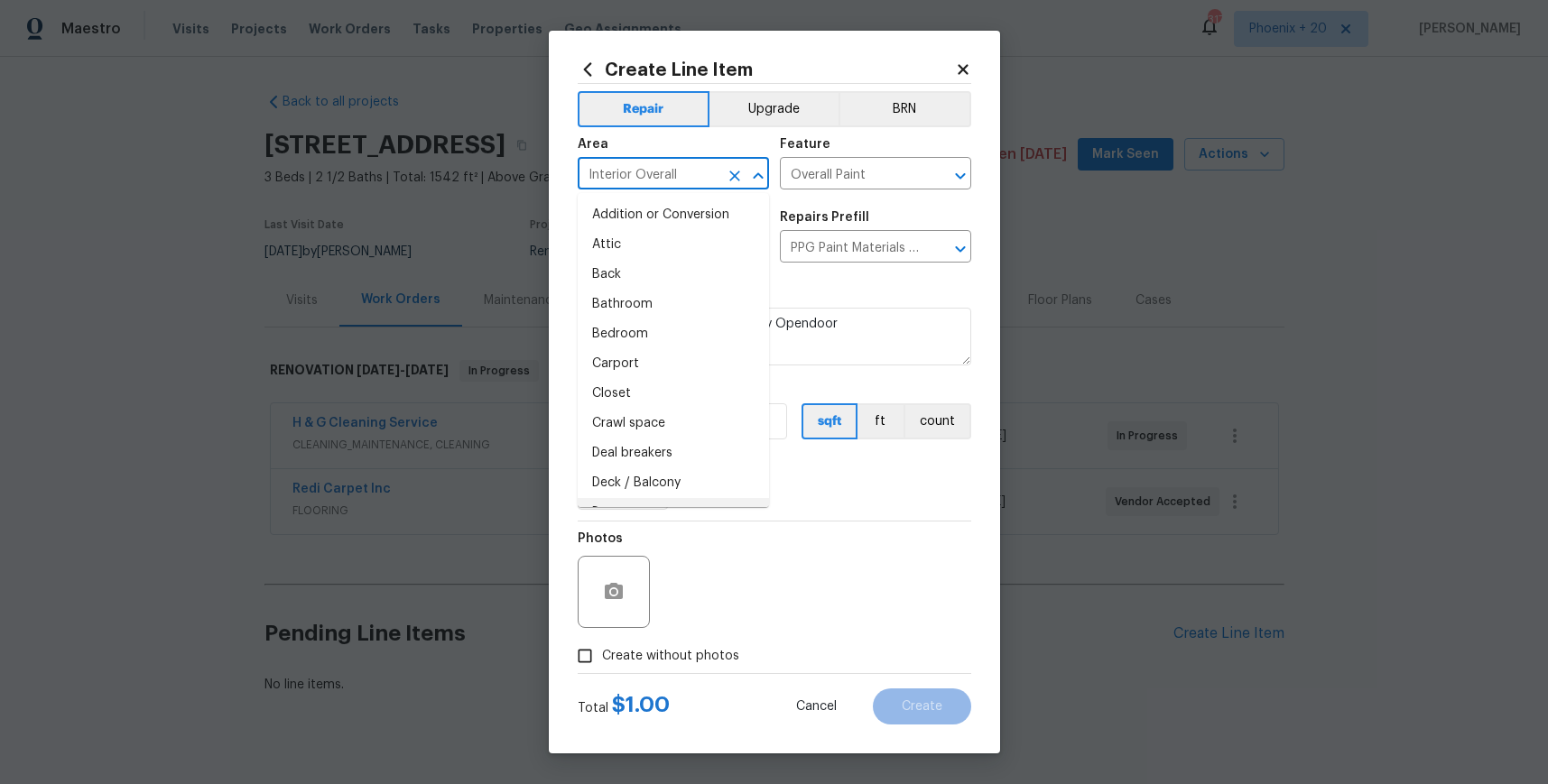
drag, startPoint x: 829, startPoint y: 547, endPoint x: 667, endPoint y: 448, distance: 189.9
click at [814, 540] on div "Photos" at bounding box center [774, 580] width 394 height 118
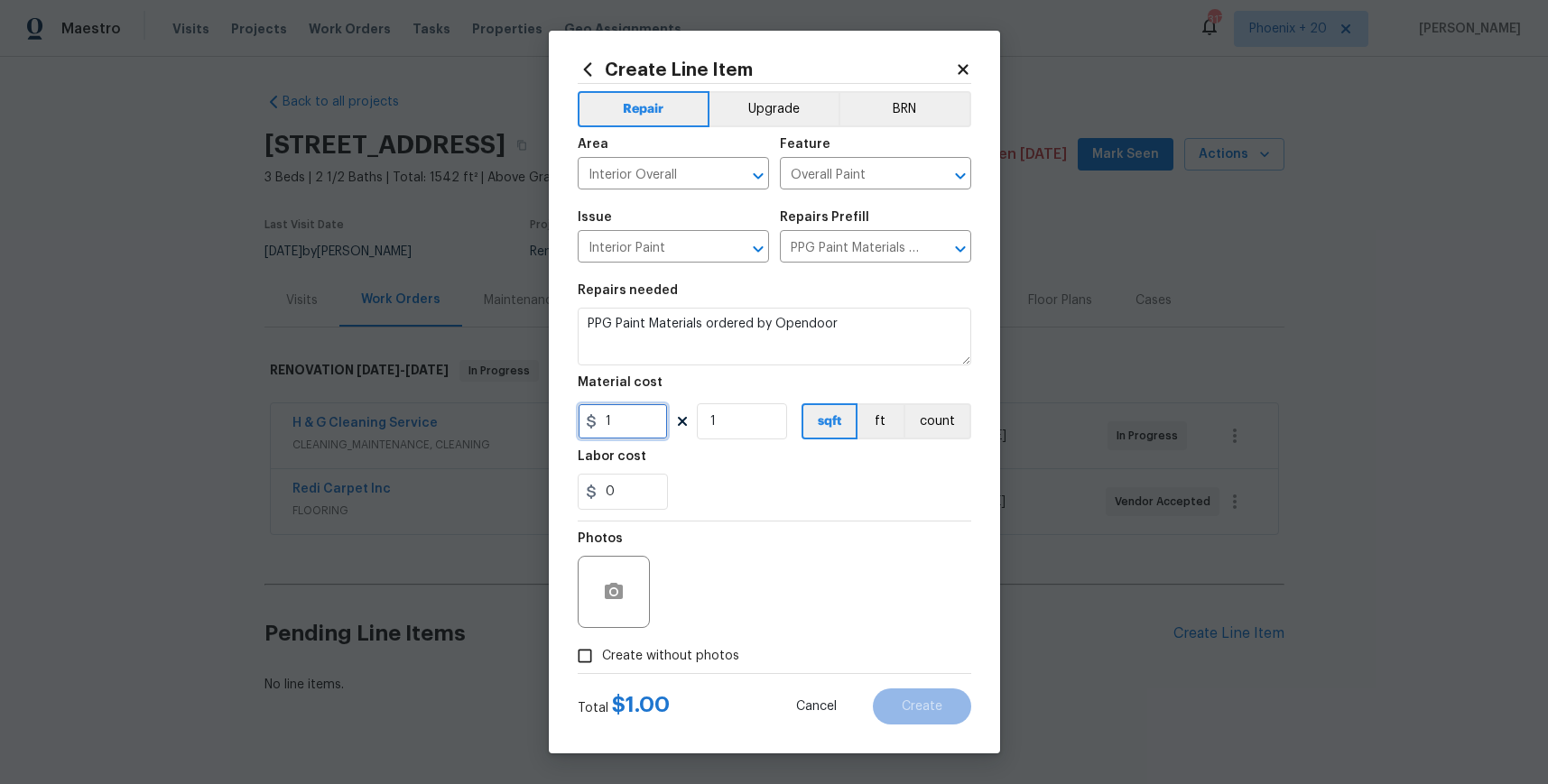
drag, startPoint x: 630, startPoint y: 426, endPoint x: 592, endPoint y: 420, distance: 38.5
click at [592, 420] on div "1" at bounding box center [623, 421] width 90 height 36
type input "632.24"
click at [683, 682] on div "Total $ 1.00 Cancel Create" at bounding box center [774, 699] width 394 height 51
click at [686, 664] on span "Create without photos" at bounding box center [671, 656] width 137 height 19
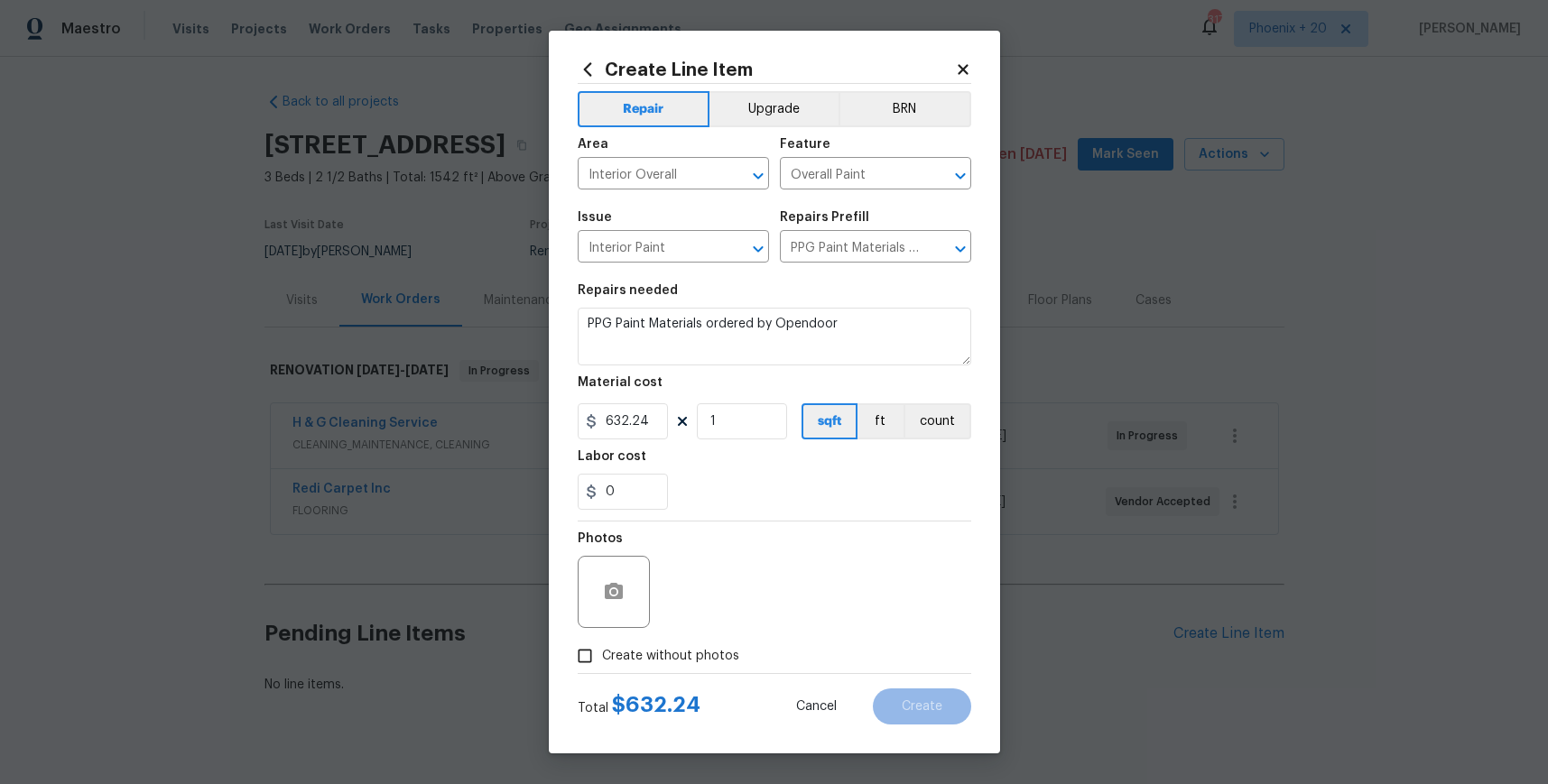
click at [602, 664] on input "Create without photos" at bounding box center [585, 656] width 34 height 34
checkbox input "true"
click at [712, 603] on textarea at bounding box center [818, 591] width 307 height 72
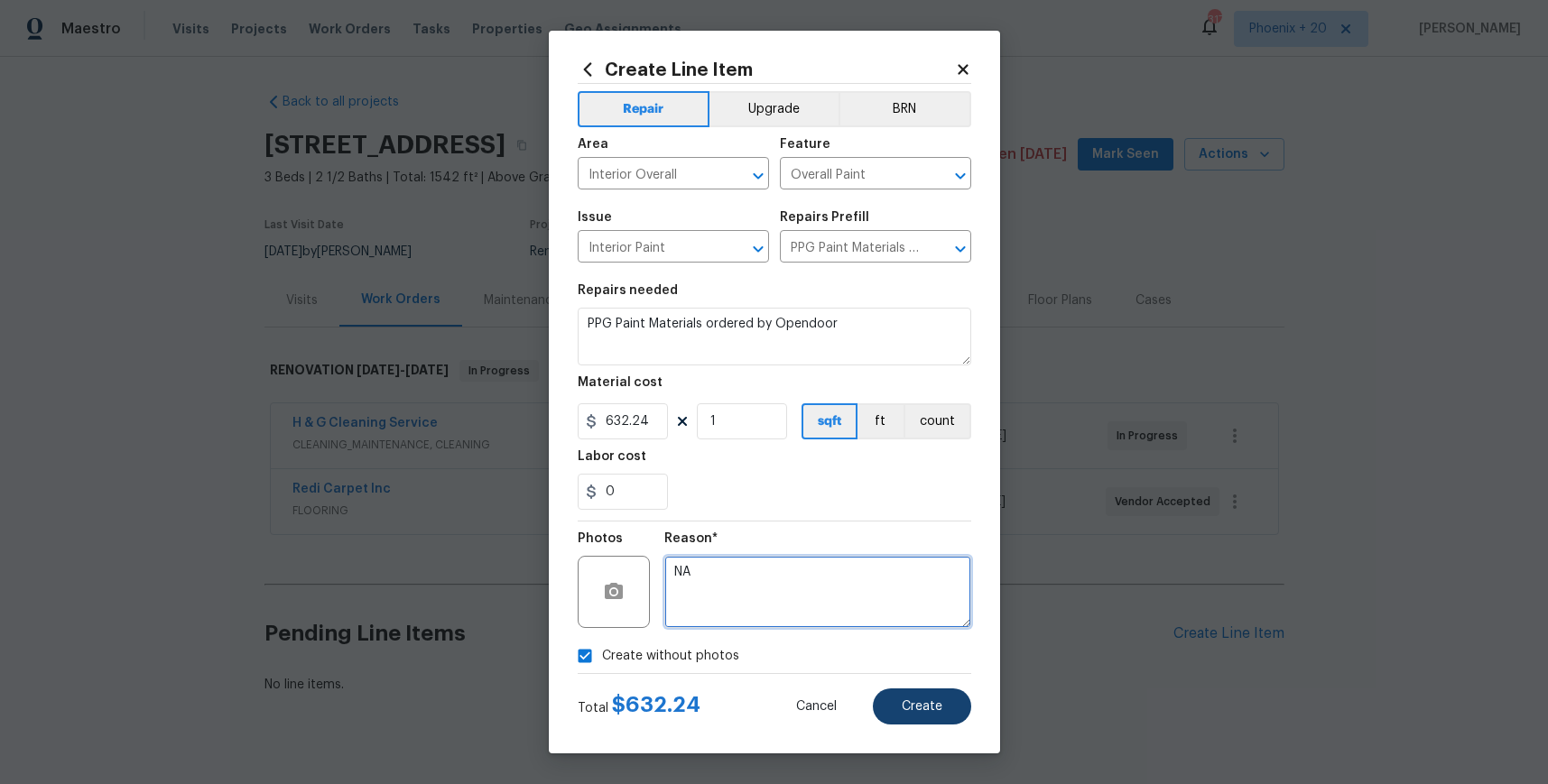
type textarea "NA"
click at [892, 709] on button "Create" at bounding box center [922, 706] width 99 height 36
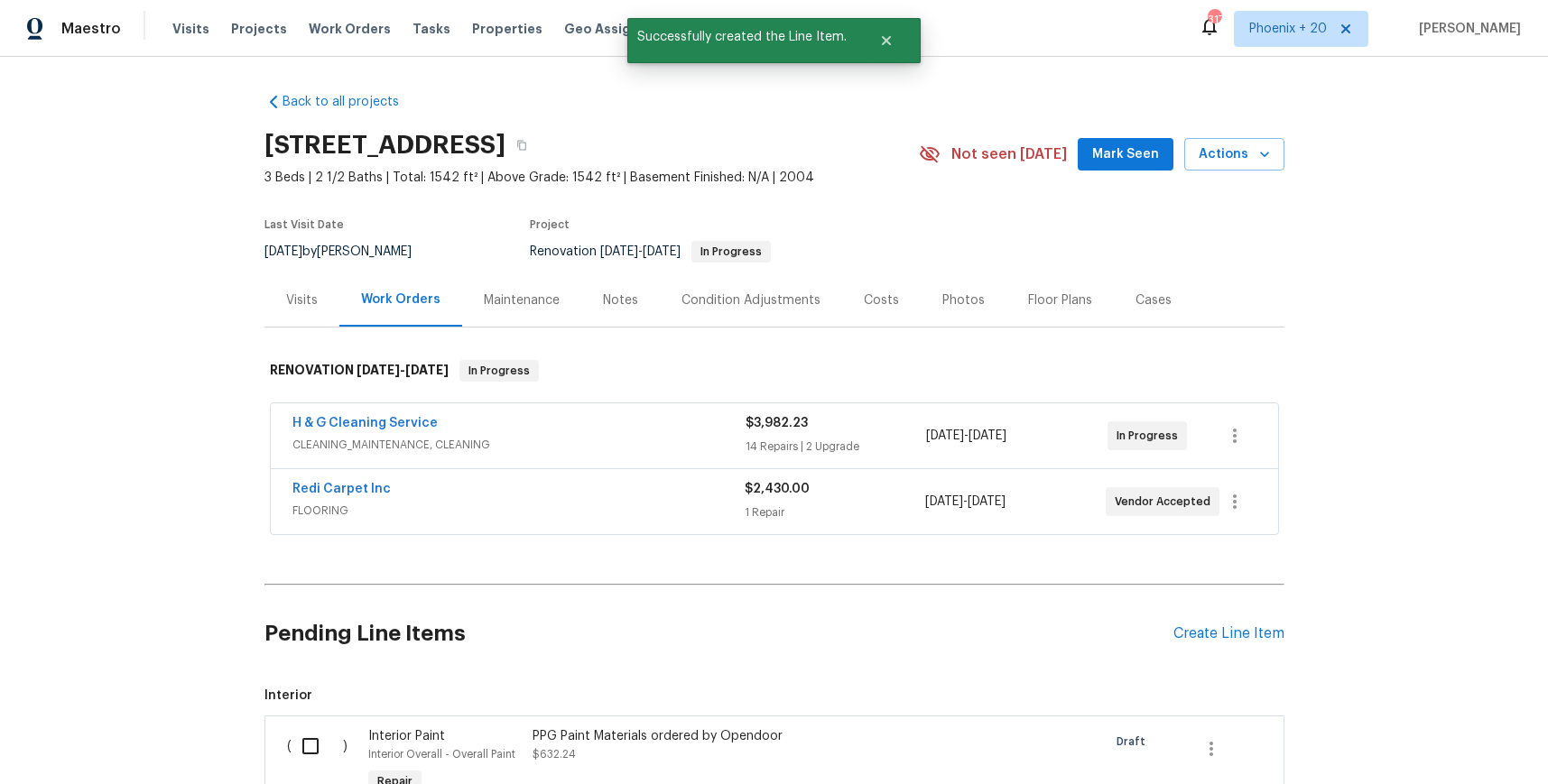
scroll to position [238, 0]
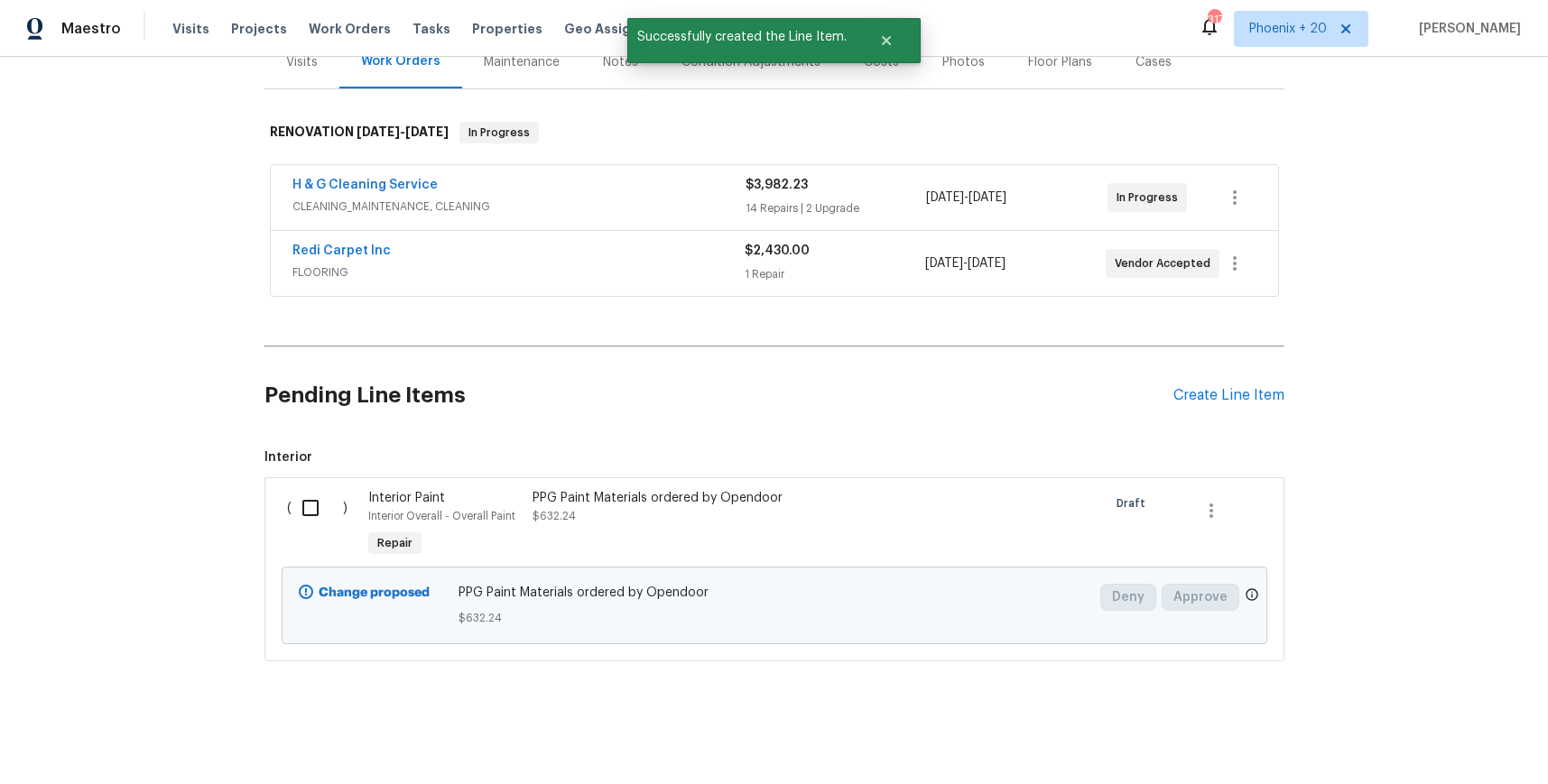
click at [311, 532] on div "( )" at bounding box center [323, 525] width 82 height 83
drag, startPoint x: 299, startPoint y: 507, endPoint x: 415, endPoint y: 541, distance: 120.9
click at [302, 508] on input "checkbox" at bounding box center [317, 508] width 52 height 38
checkbox input "true"
click at [1438, 755] on button "Create Work Order" at bounding box center [1445, 740] width 149 height 34
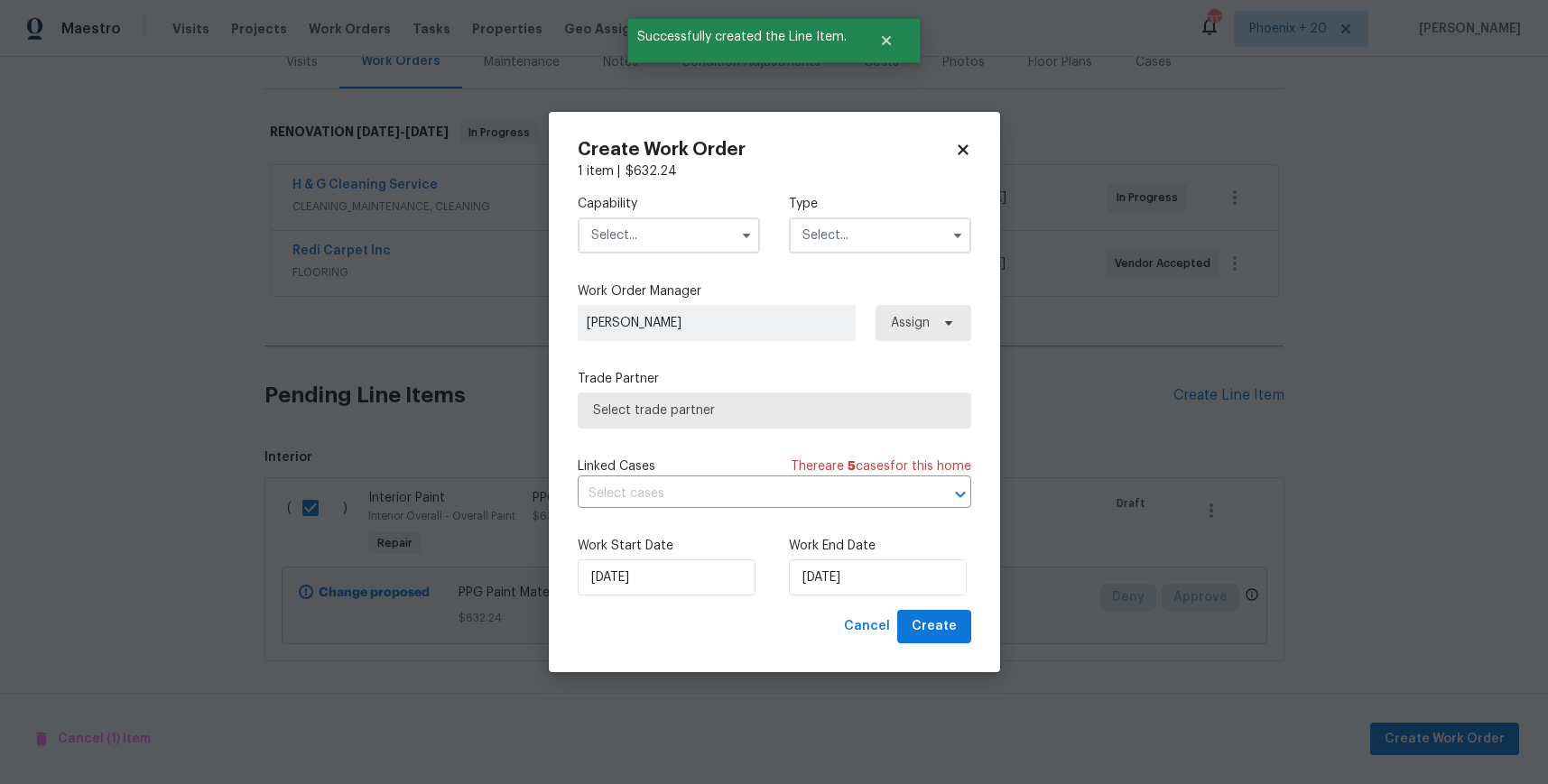
click at [670, 243] on input "text" at bounding box center [669, 235] width 182 height 36
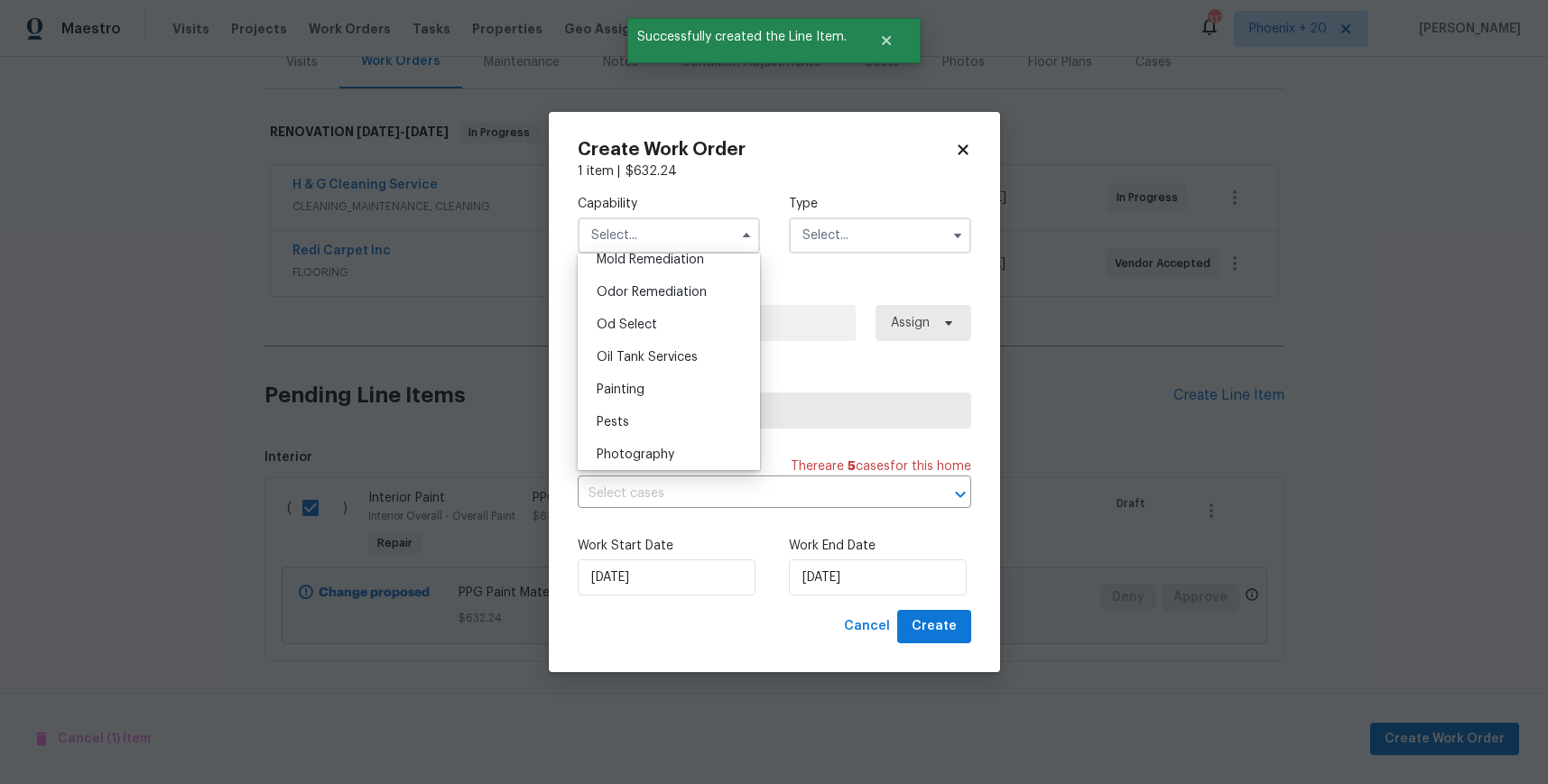
scroll to position [1466, 0]
click at [671, 313] on div "Painting" at bounding box center [669, 323] width 173 height 33
type input "Painting"
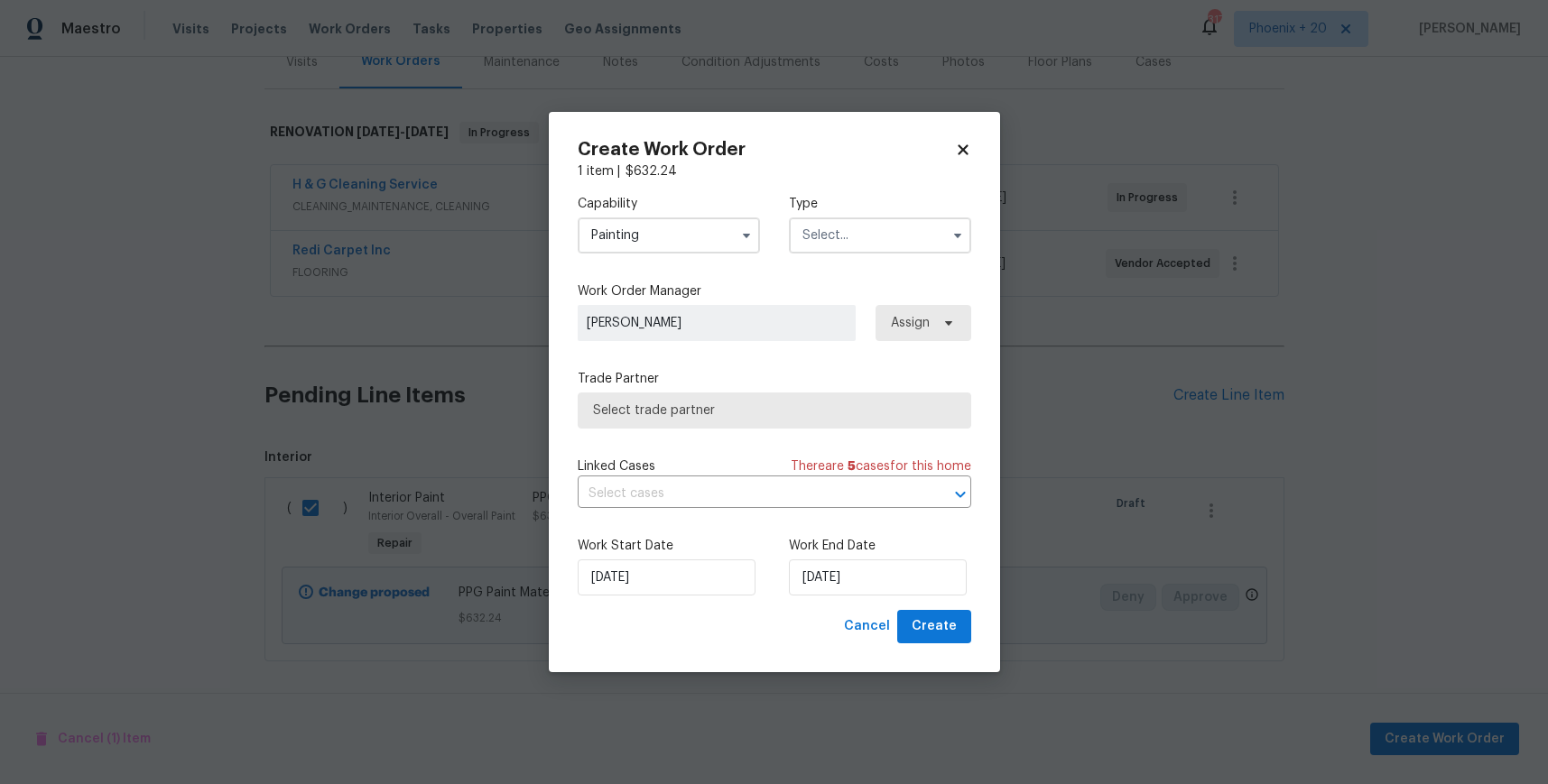
click at [859, 253] on input "text" at bounding box center [880, 235] width 182 height 36
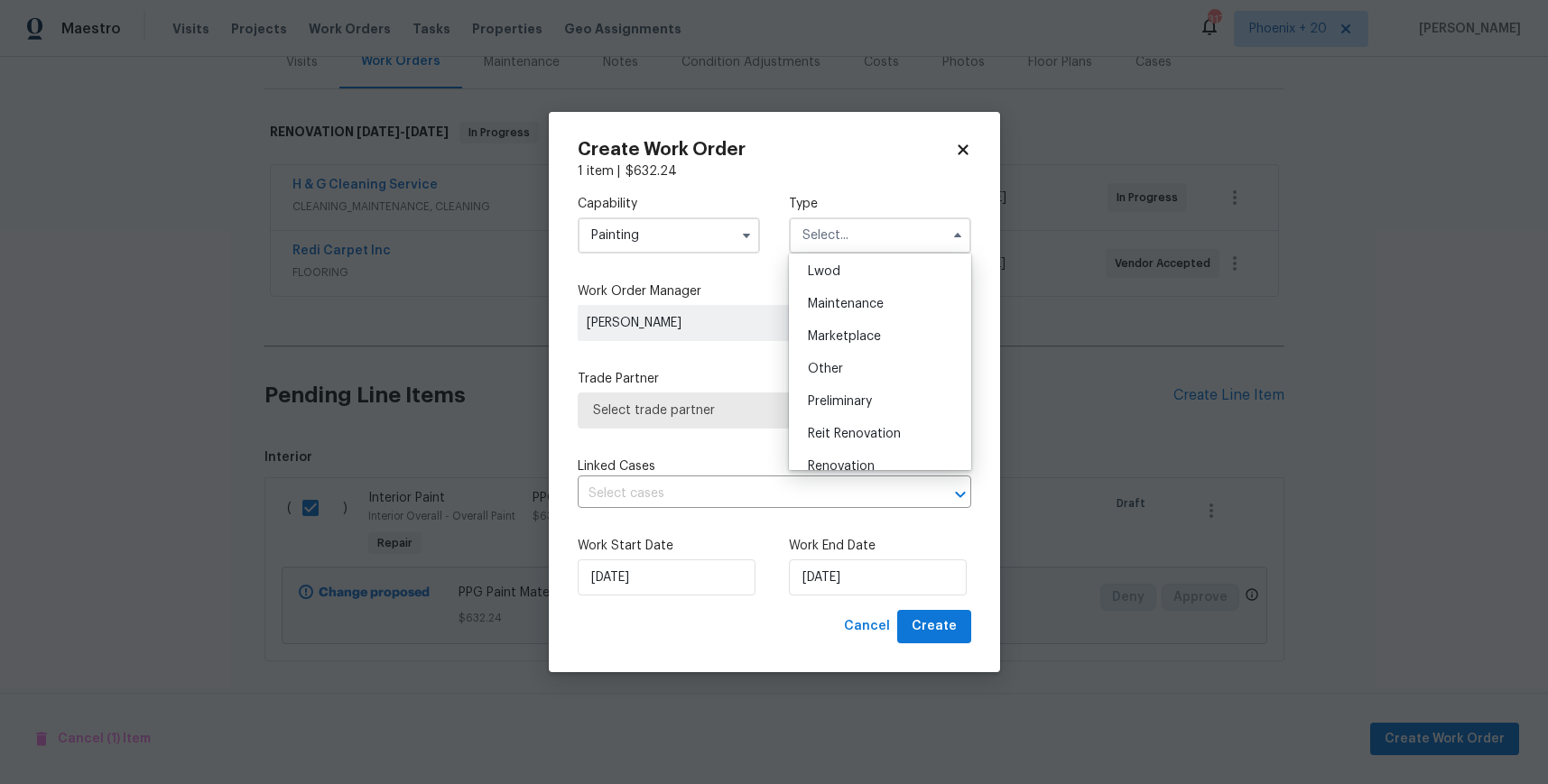
scroll to position [410, 0]
click at [869, 313] on span "Renovation" at bounding box center [841, 319] width 67 height 12
type input "Renovation"
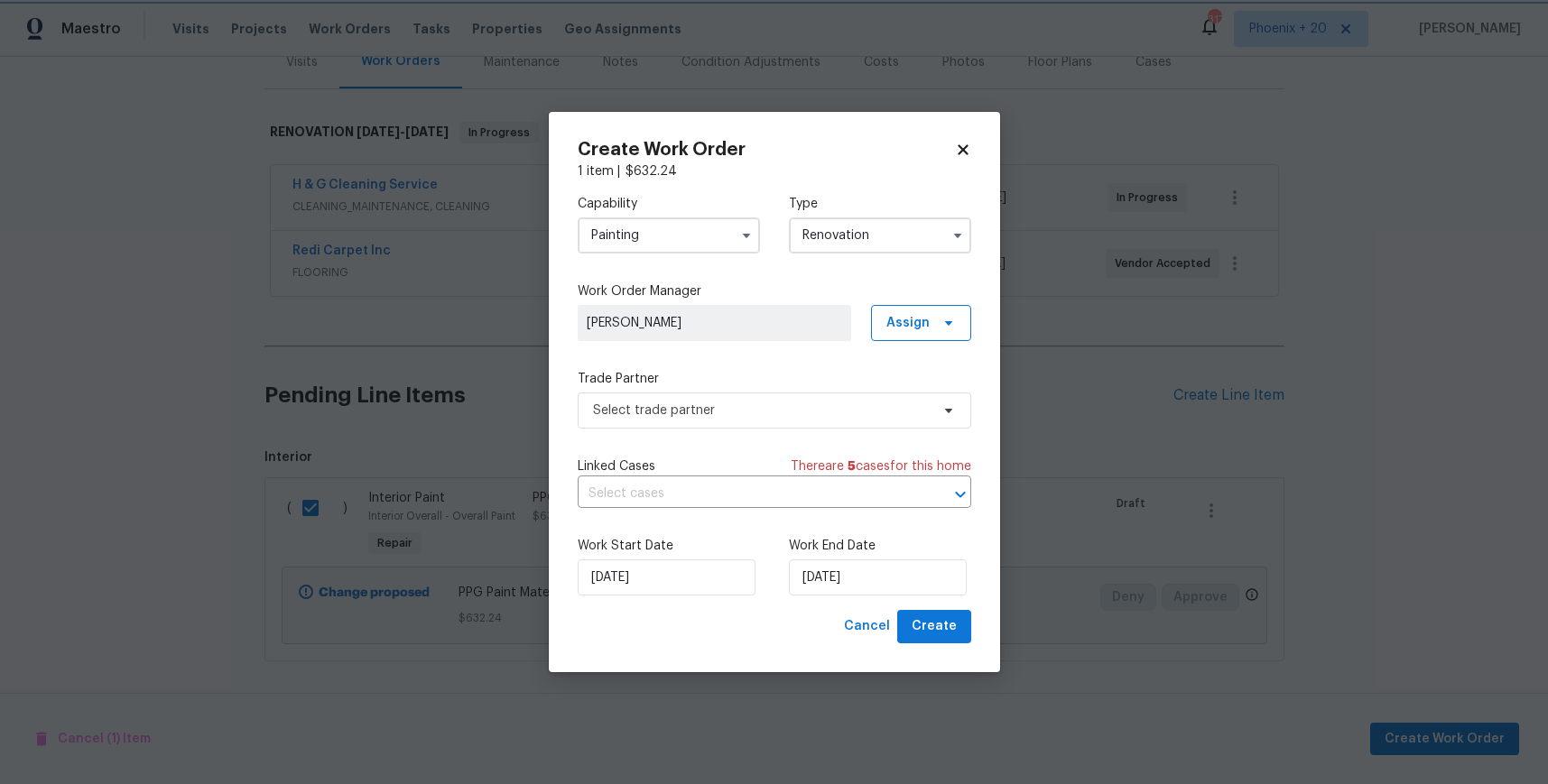
scroll to position [0, 0]
drag, startPoint x: 940, startPoint y: 321, endPoint x: 939, endPoint y: 347, distance: 26.0
click at [939, 338] on span "Assign" at bounding box center [921, 322] width 101 height 36
click at [937, 391] on div "Assign to me" at bounding box center [924, 400] width 79 height 18
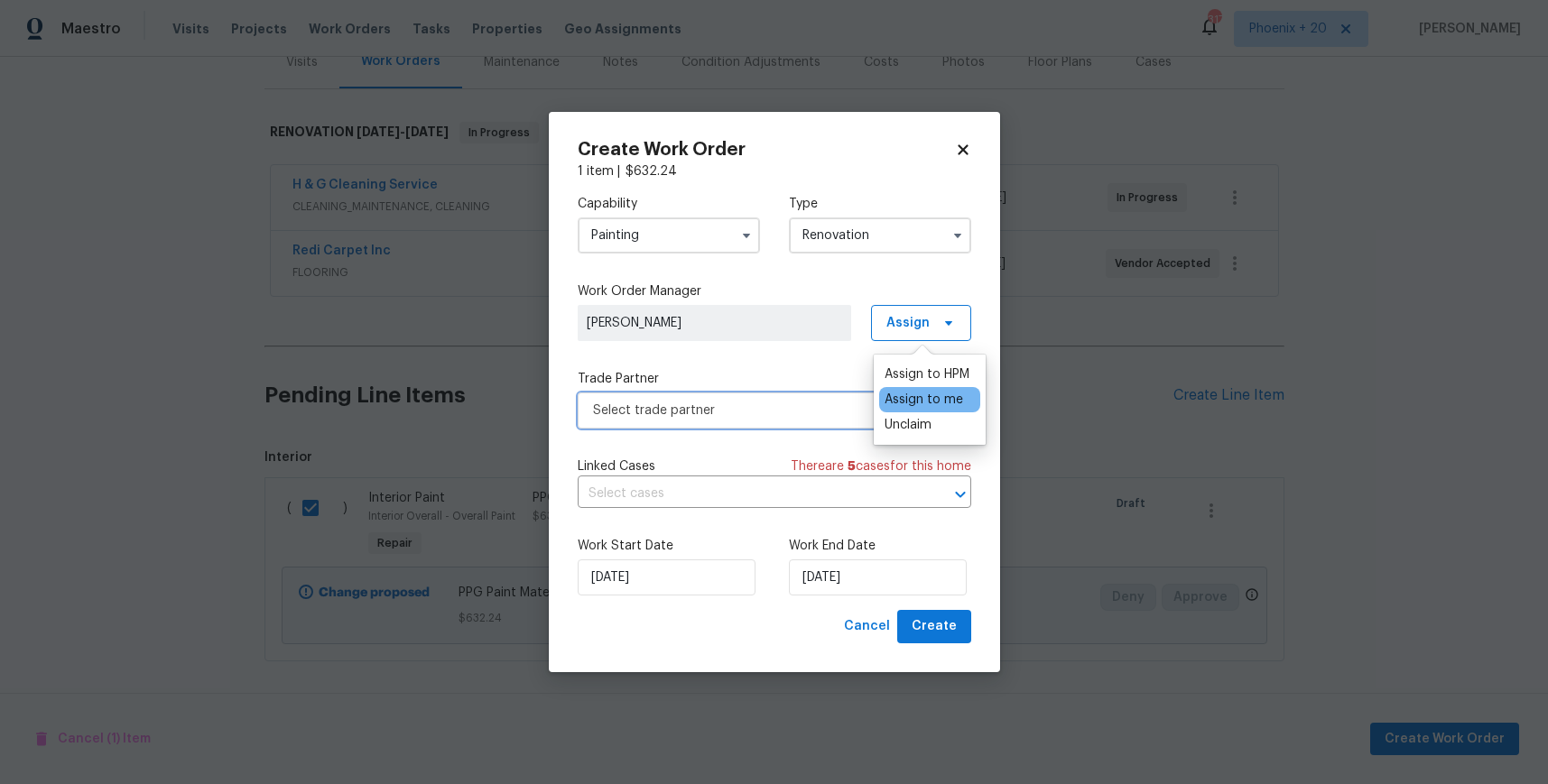
click at [765, 422] on span "Select trade partner" at bounding box center [774, 411] width 394 height 36
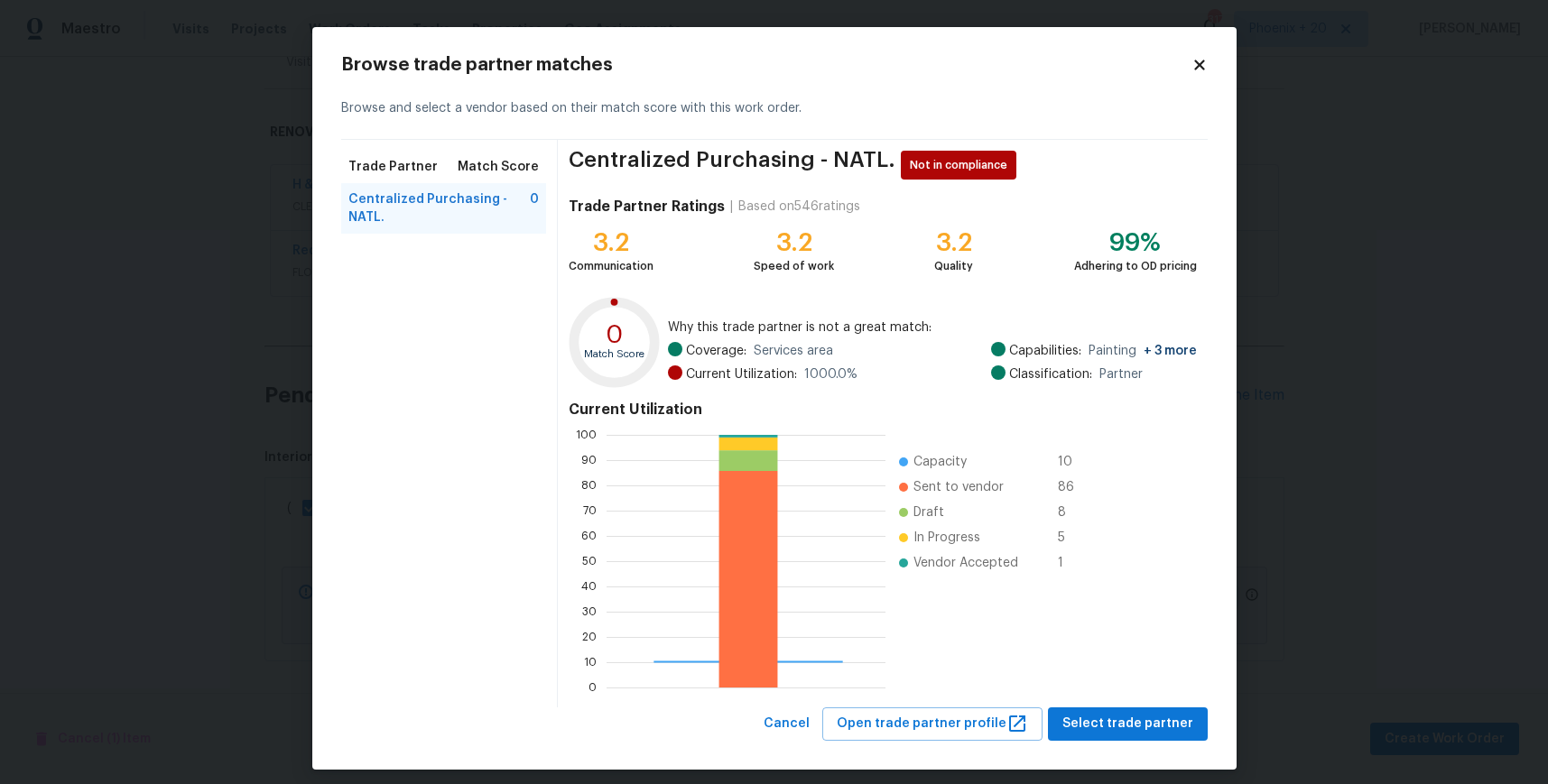
scroll to position [253, 279]
drag, startPoint x: 1103, startPoint y: 727, endPoint x: 1080, endPoint y: 704, distance: 32.5
click at [1100, 726] on span "Select trade partner" at bounding box center [1128, 724] width 131 height 23
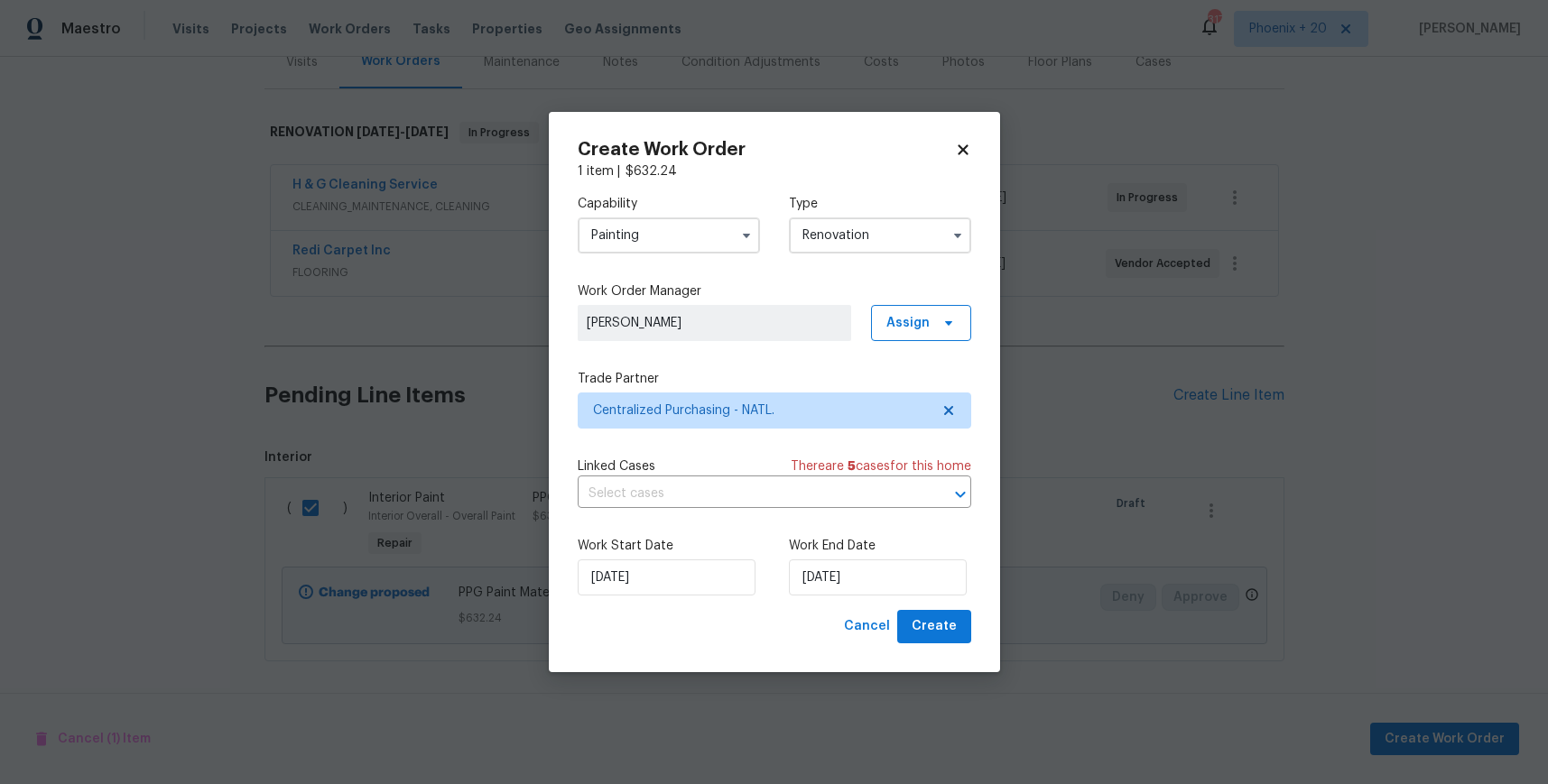
click at [971, 620] on div "Create Work Order 1 item | $ 632.24 Capability Painting Type Renovation Work Or…" at bounding box center [775, 392] width 451 height 560
click at [964, 627] on button "Create" at bounding box center [934, 627] width 74 height 34
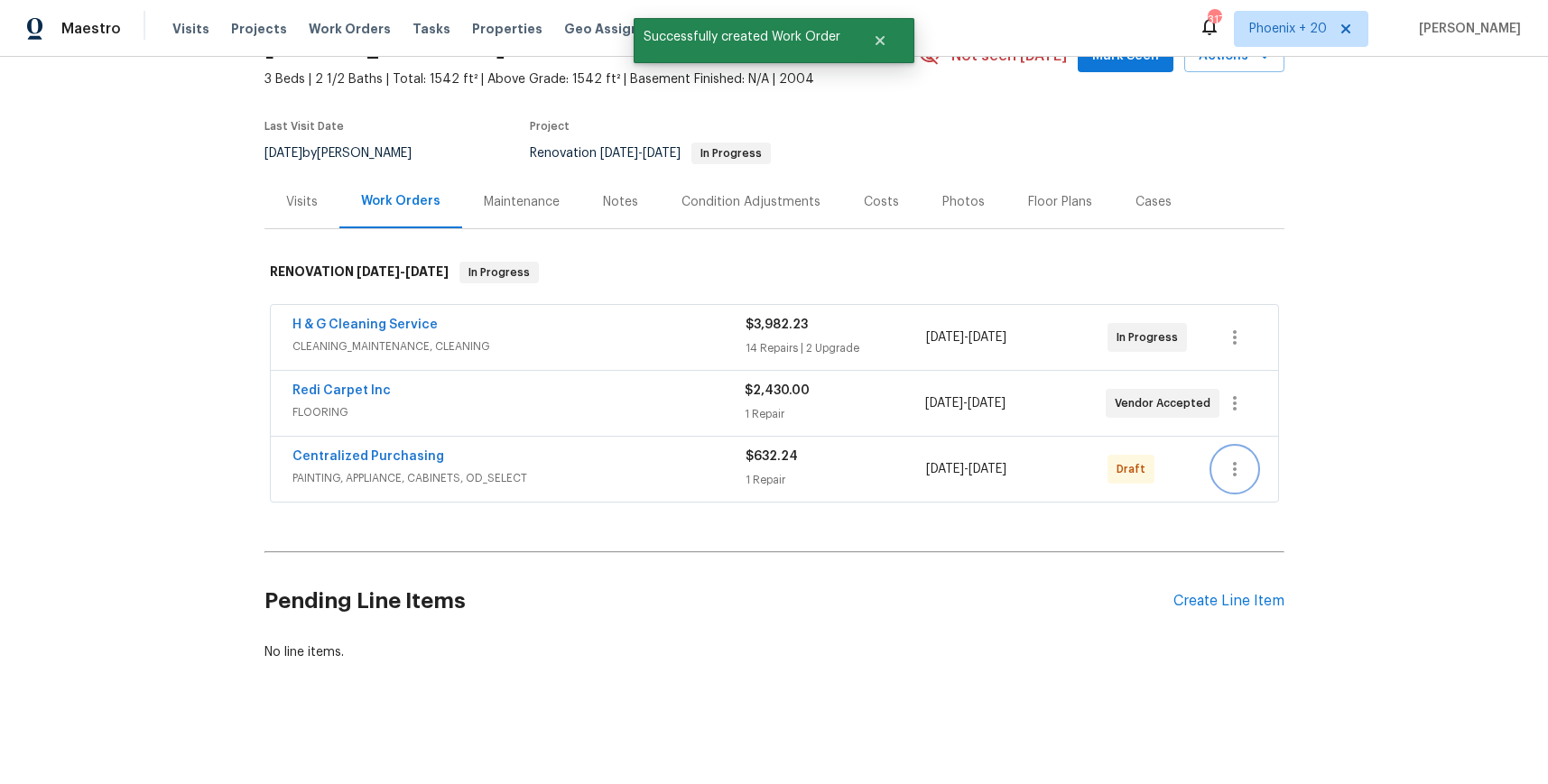
click at [1241, 476] on icon "button" at bounding box center [1235, 469] width 22 height 22
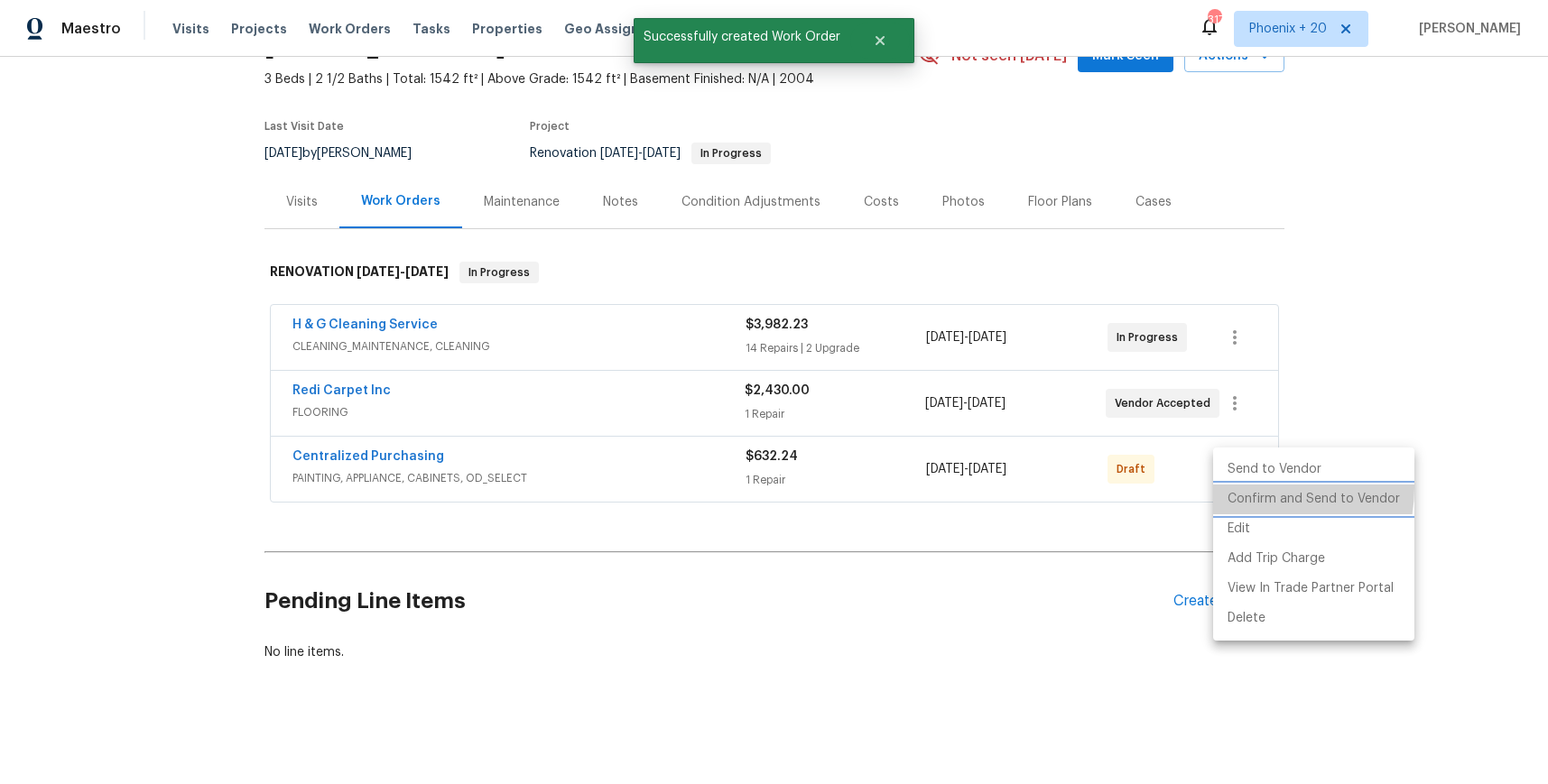
click at [1244, 487] on li "Confirm and Send to Vendor" at bounding box center [1314, 500] width 201 height 30
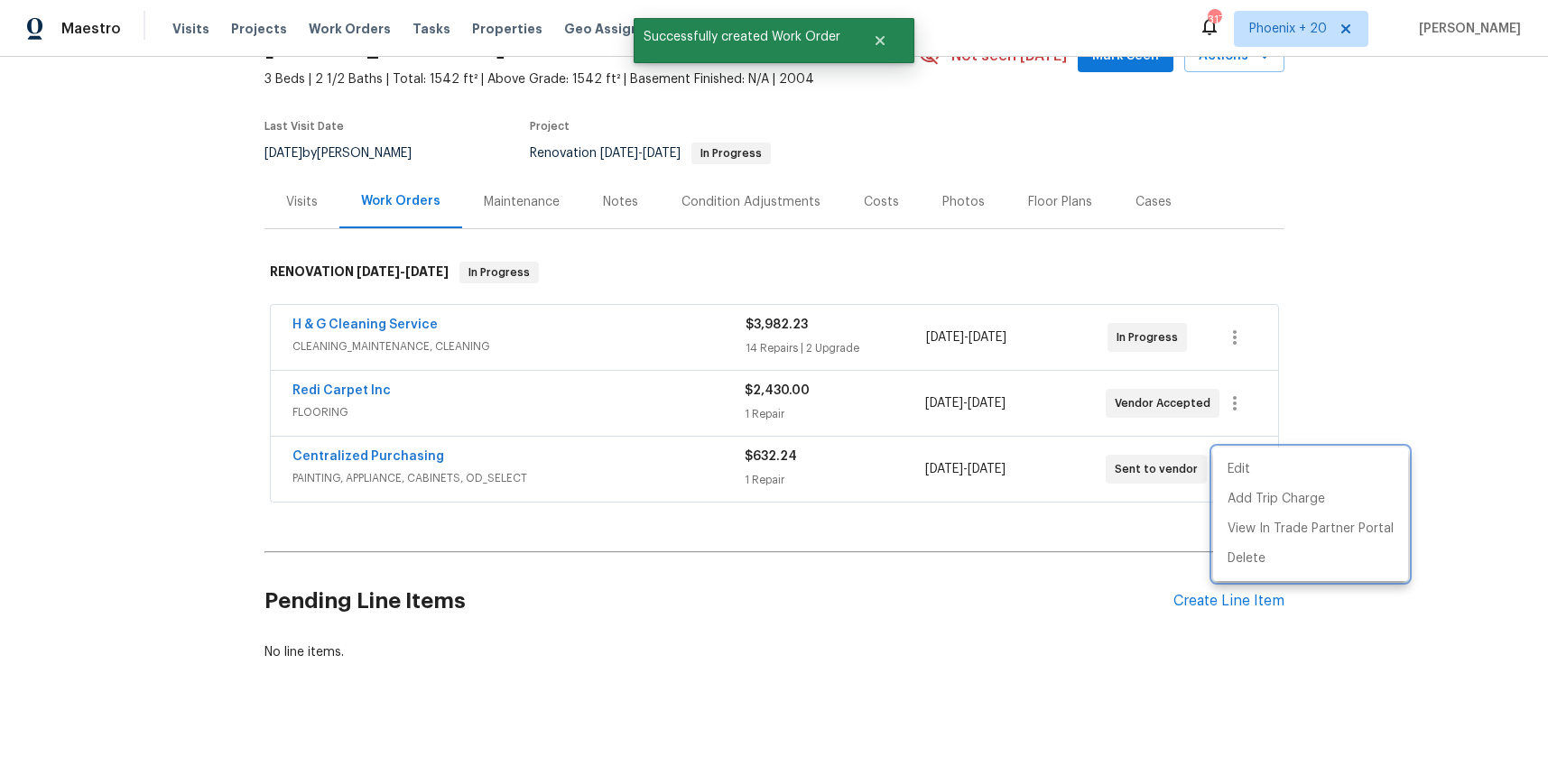
drag, startPoint x: 448, startPoint y: 446, endPoint x: 395, endPoint y: 445, distance: 53.0
click at [404, 445] on div at bounding box center [774, 392] width 1548 height 784
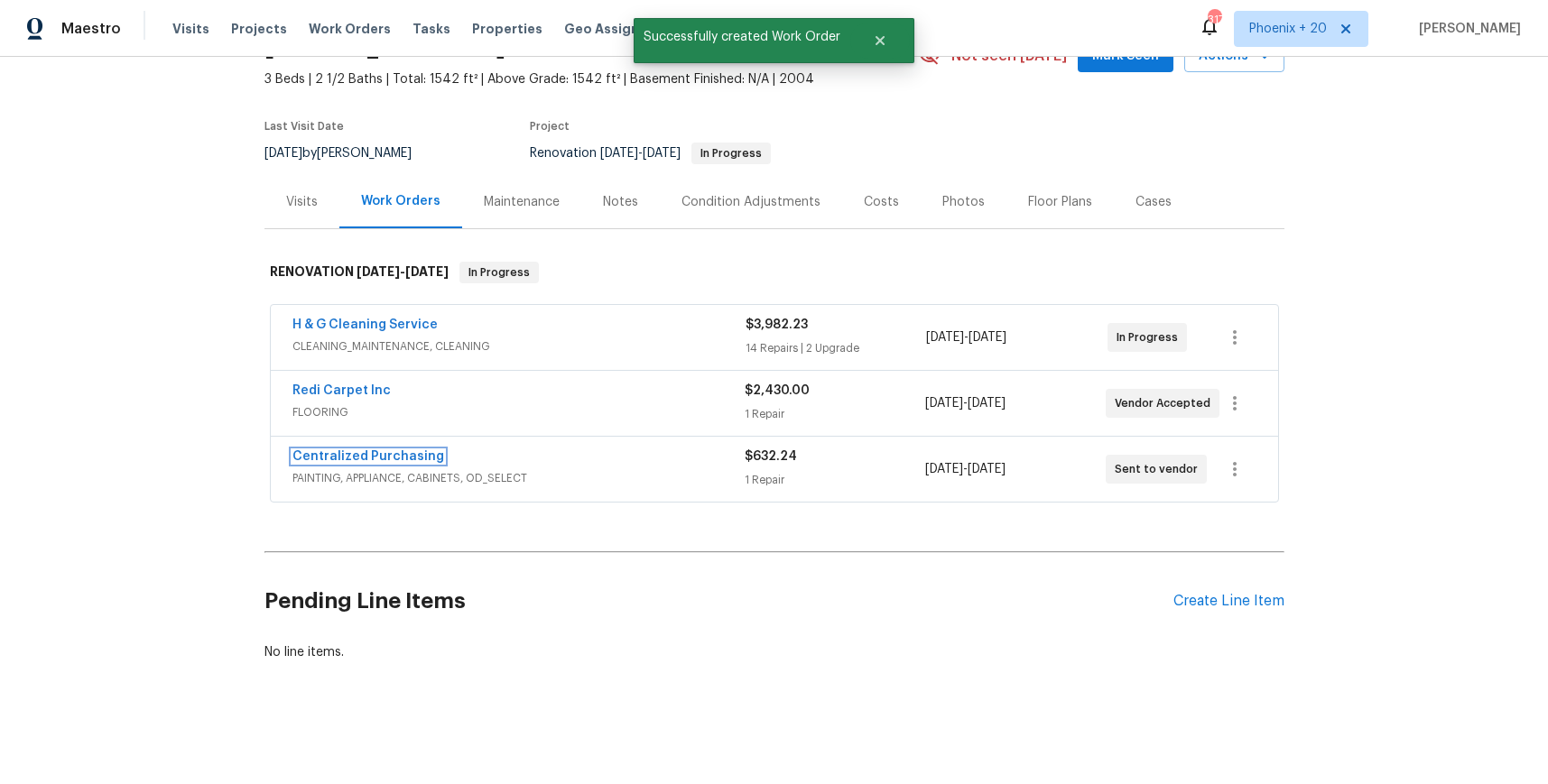
click at [364, 456] on link "Centralized Purchasing" at bounding box center [368, 456] width 151 height 12
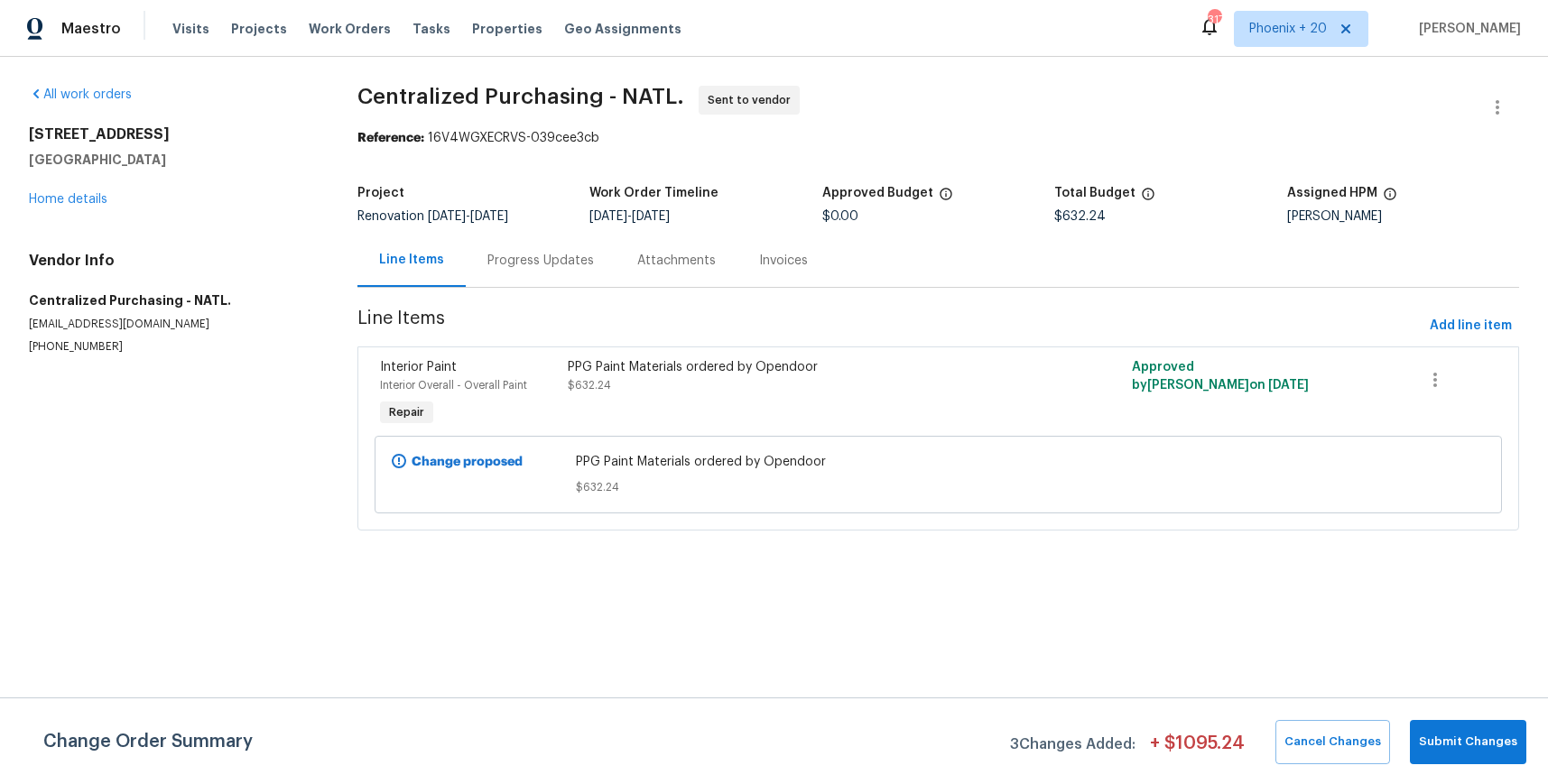
drag, startPoint x: 1305, startPoint y: 4, endPoint x: 1306, endPoint y: 24, distance: 20.0
click at [1307, 8] on div "Maestro Visits Projects Work Orders Tasks Properties Geo Assignments 317 [GEOGR…" at bounding box center [774, 28] width 1548 height 56
click at [1303, 38] on span "Phoenix + 20" at bounding box center [1301, 29] width 134 height 36
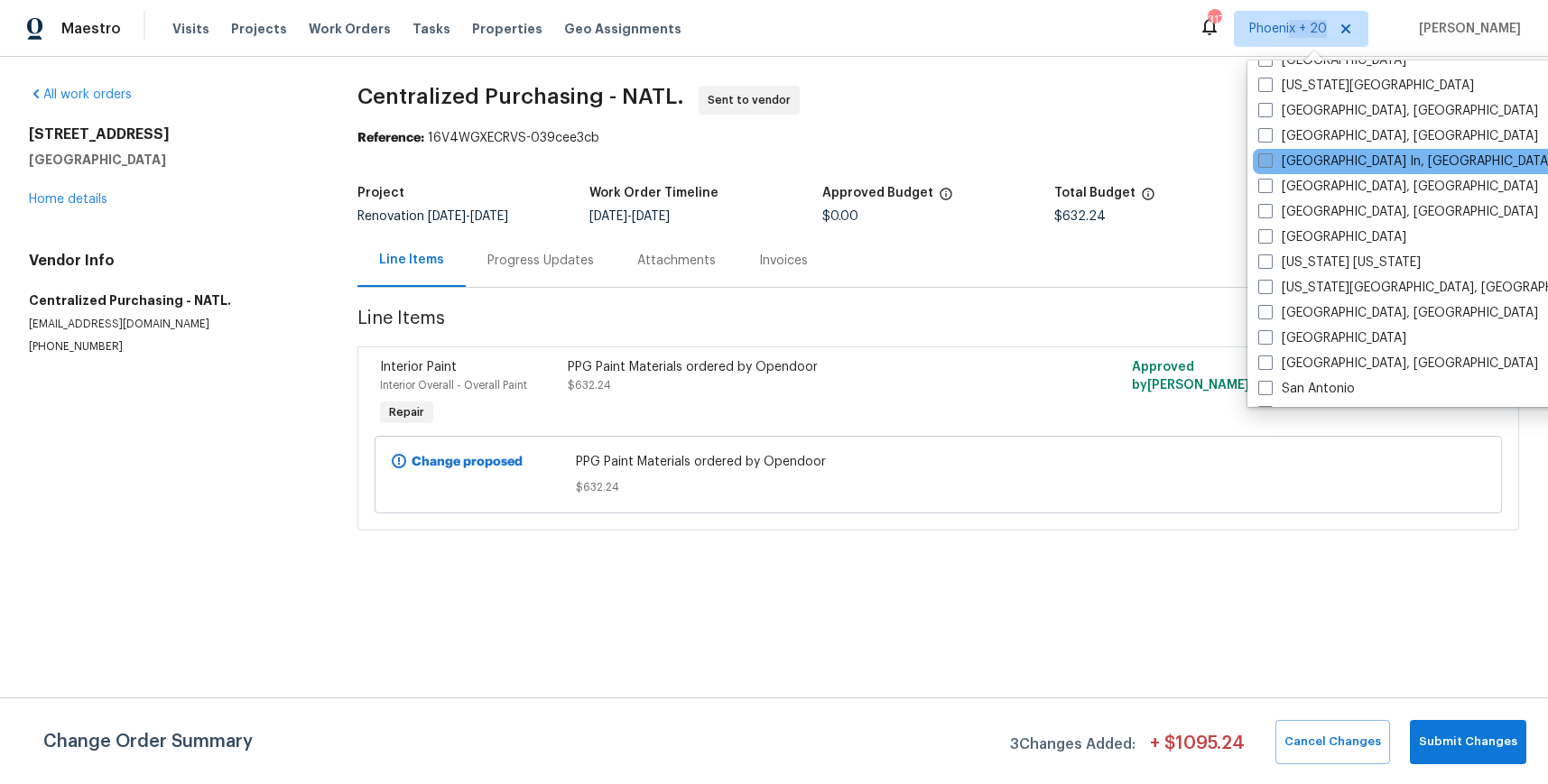
scroll to position [1049, 0]
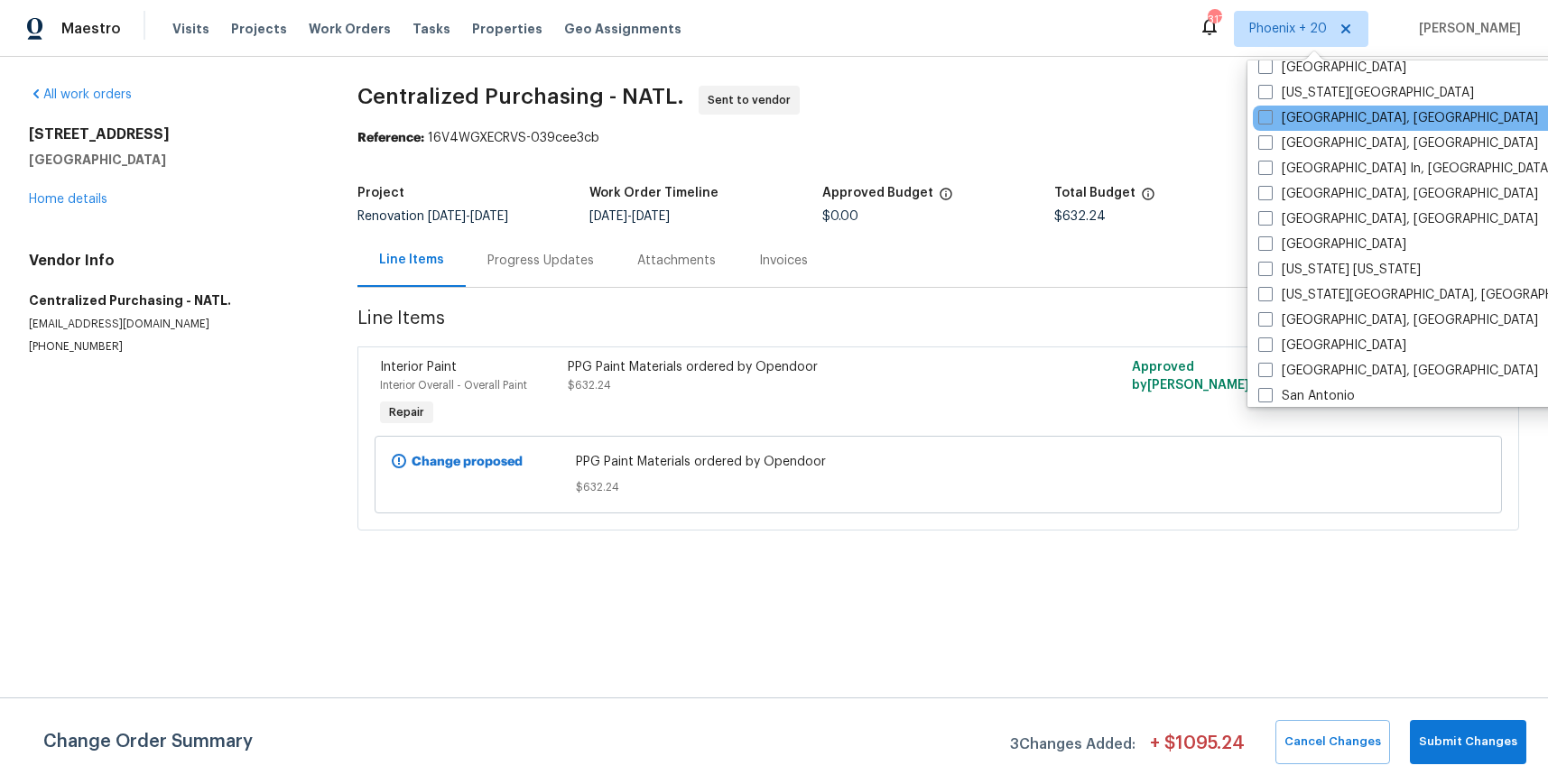
click at [1314, 106] on div "[GEOGRAPHIC_DATA], [GEOGRAPHIC_DATA]" at bounding box center [1434, 118] width 364 height 25
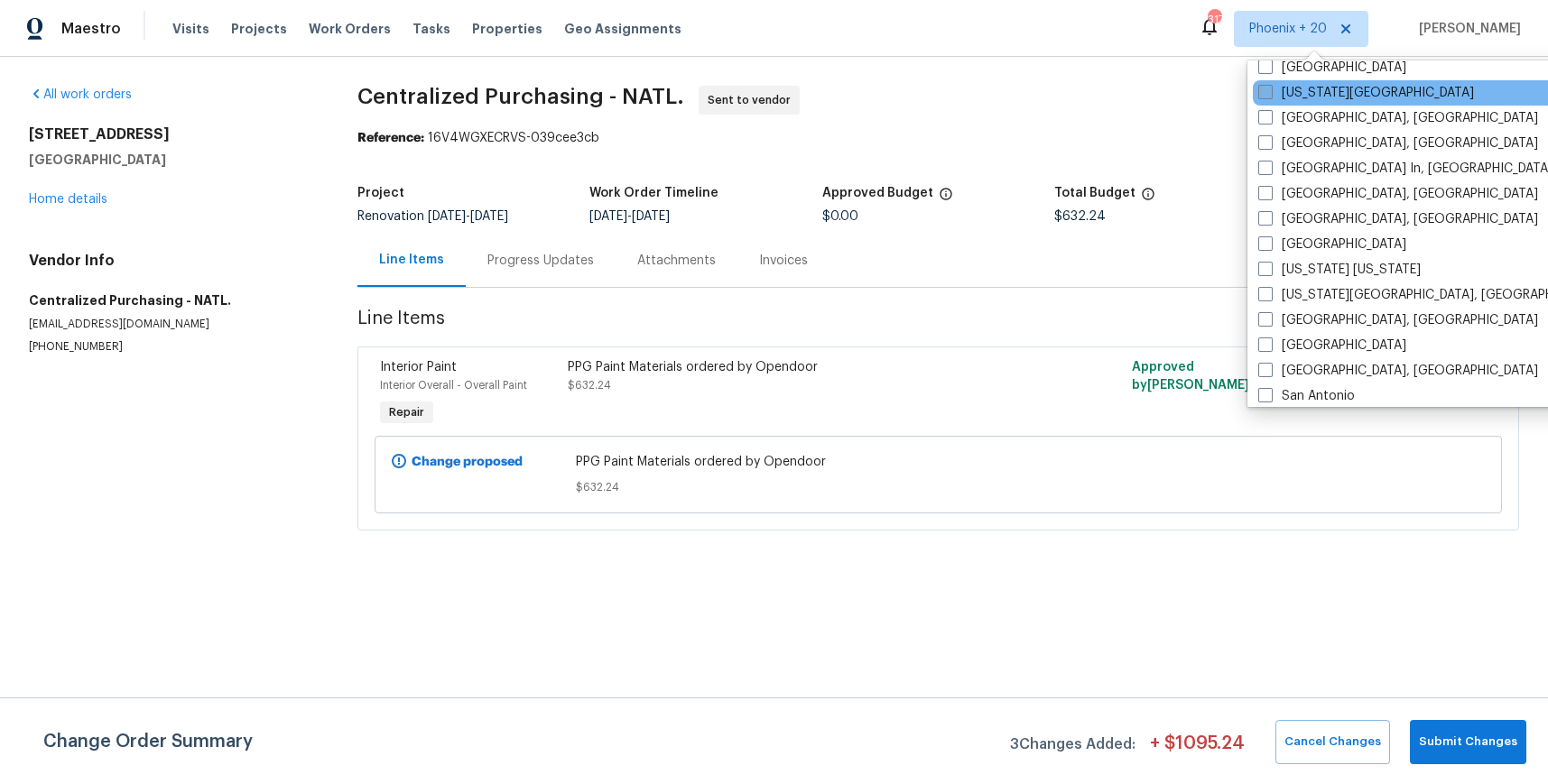
click at [1311, 98] on label "[US_STATE][GEOGRAPHIC_DATA]" at bounding box center [1366, 92] width 215 height 18
click at [1271, 96] on input "[US_STATE][GEOGRAPHIC_DATA]" at bounding box center [1264, 89] width 11 height 11
checkbox input "true"
click at [181, 73] on div "All work orders [STREET_ADDRESS] Home details Vendor Info Centralized Purchasin…" at bounding box center [774, 319] width 1548 height 525
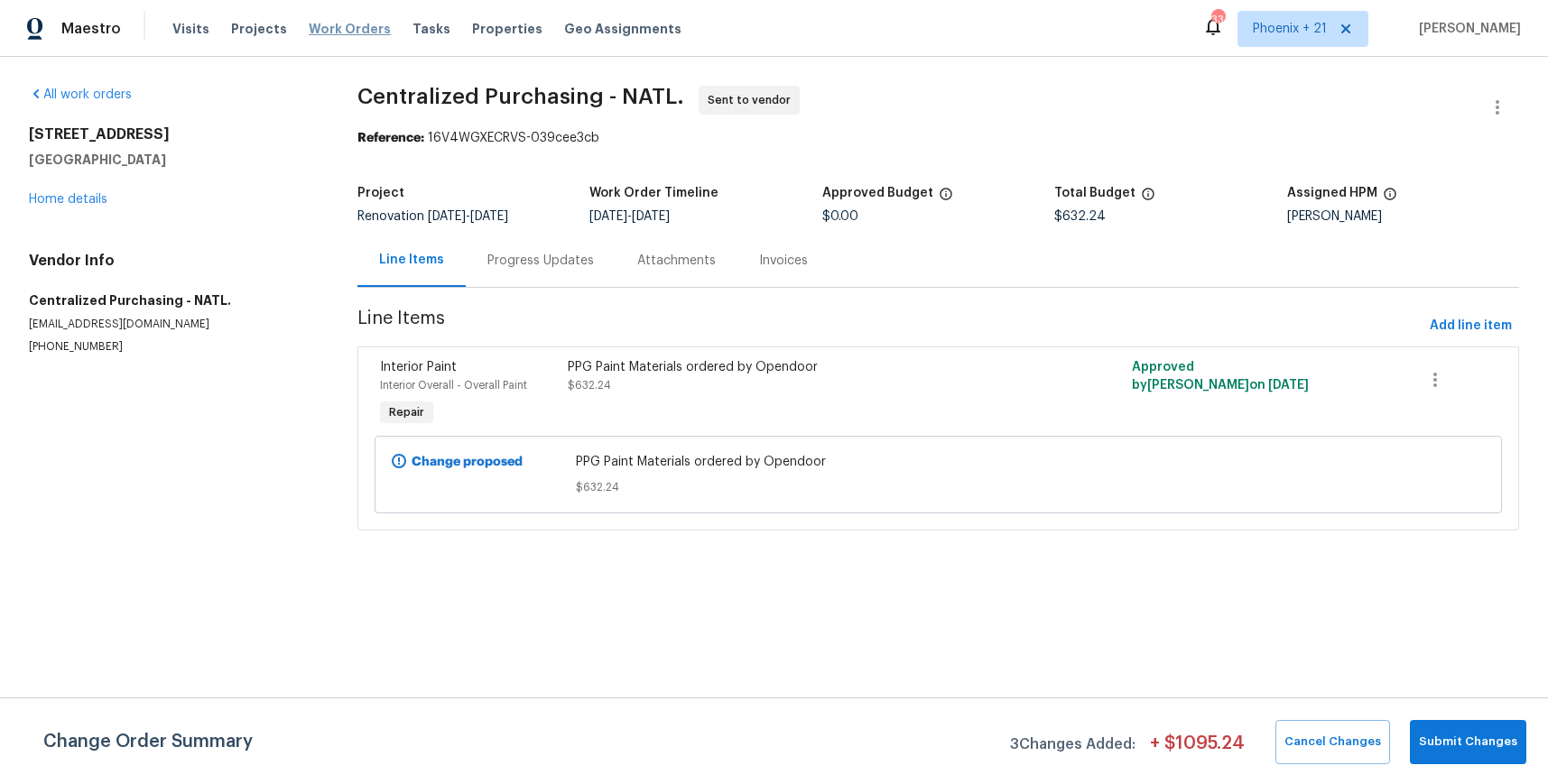
click at [312, 24] on span "Work Orders" at bounding box center [349, 28] width 82 height 18
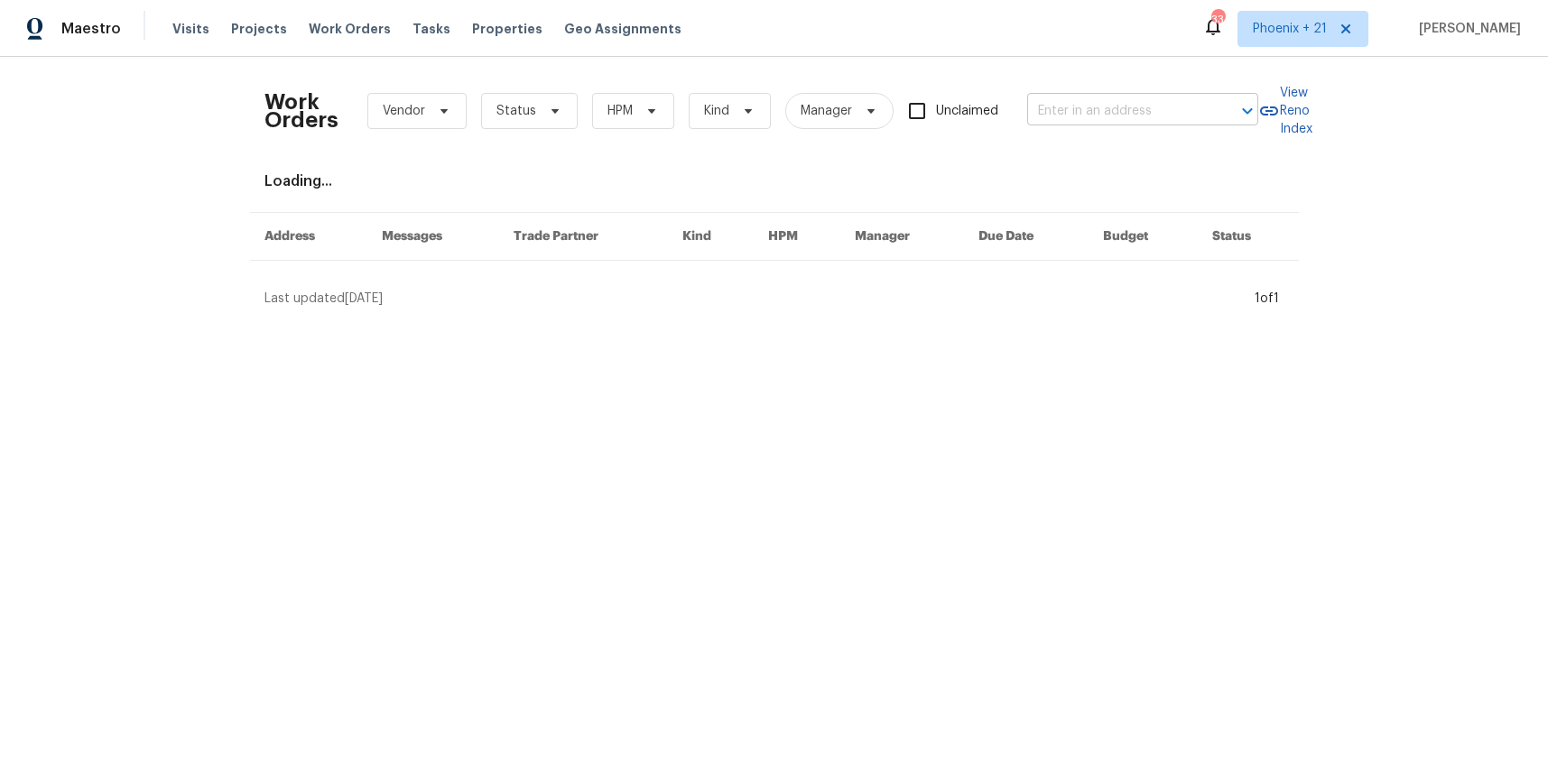
click at [1075, 99] on input "text" at bounding box center [1117, 112] width 181 height 28
paste input "[STREET_ADDRESS][PERSON_NAME]"
type input "[STREET_ADDRESS][PERSON_NAME]"
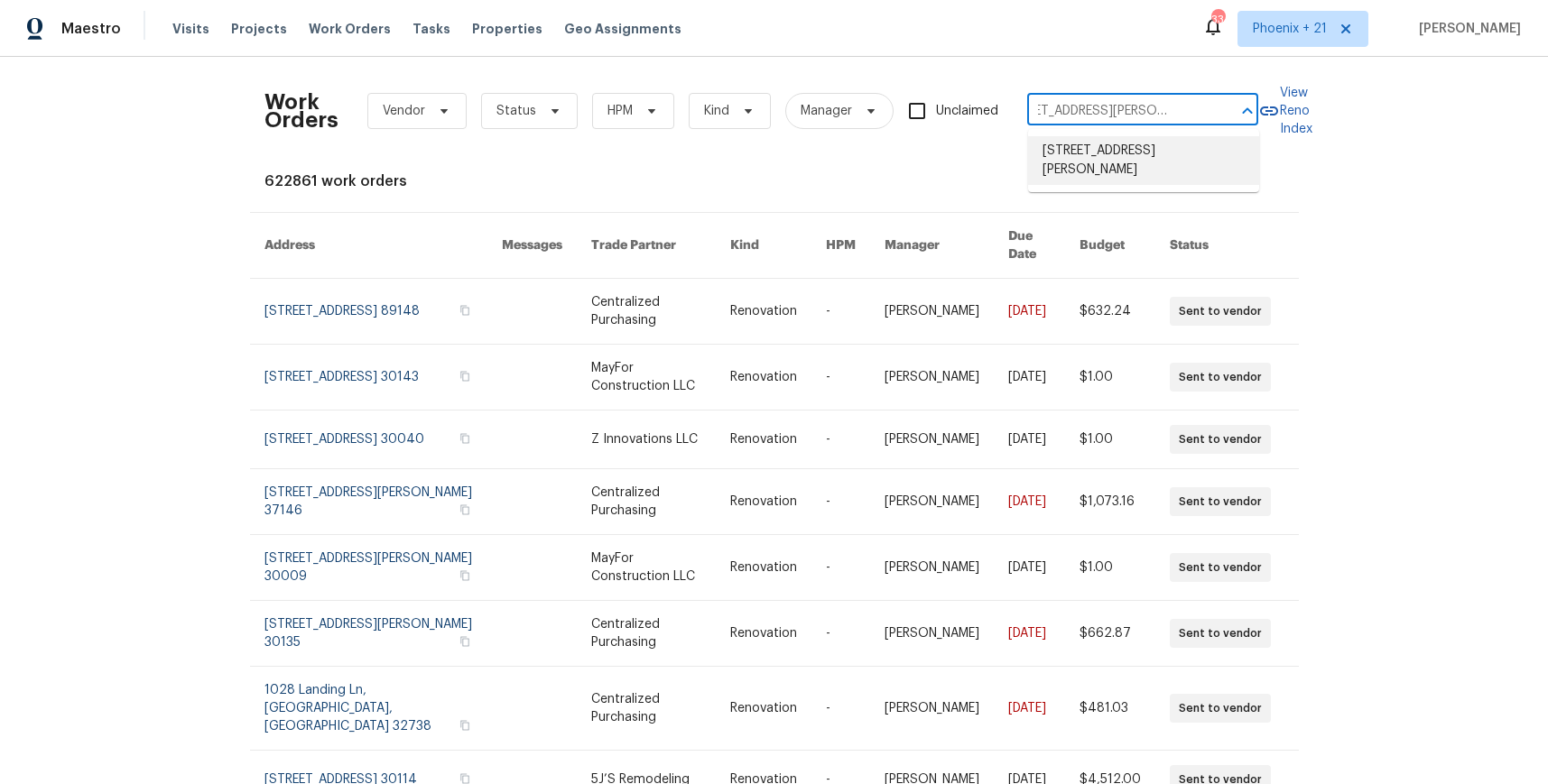
click at [1106, 162] on li "[STREET_ADDRESS][PERSON_NAME]" at bounding box center [1144, 161] width 231 height 49
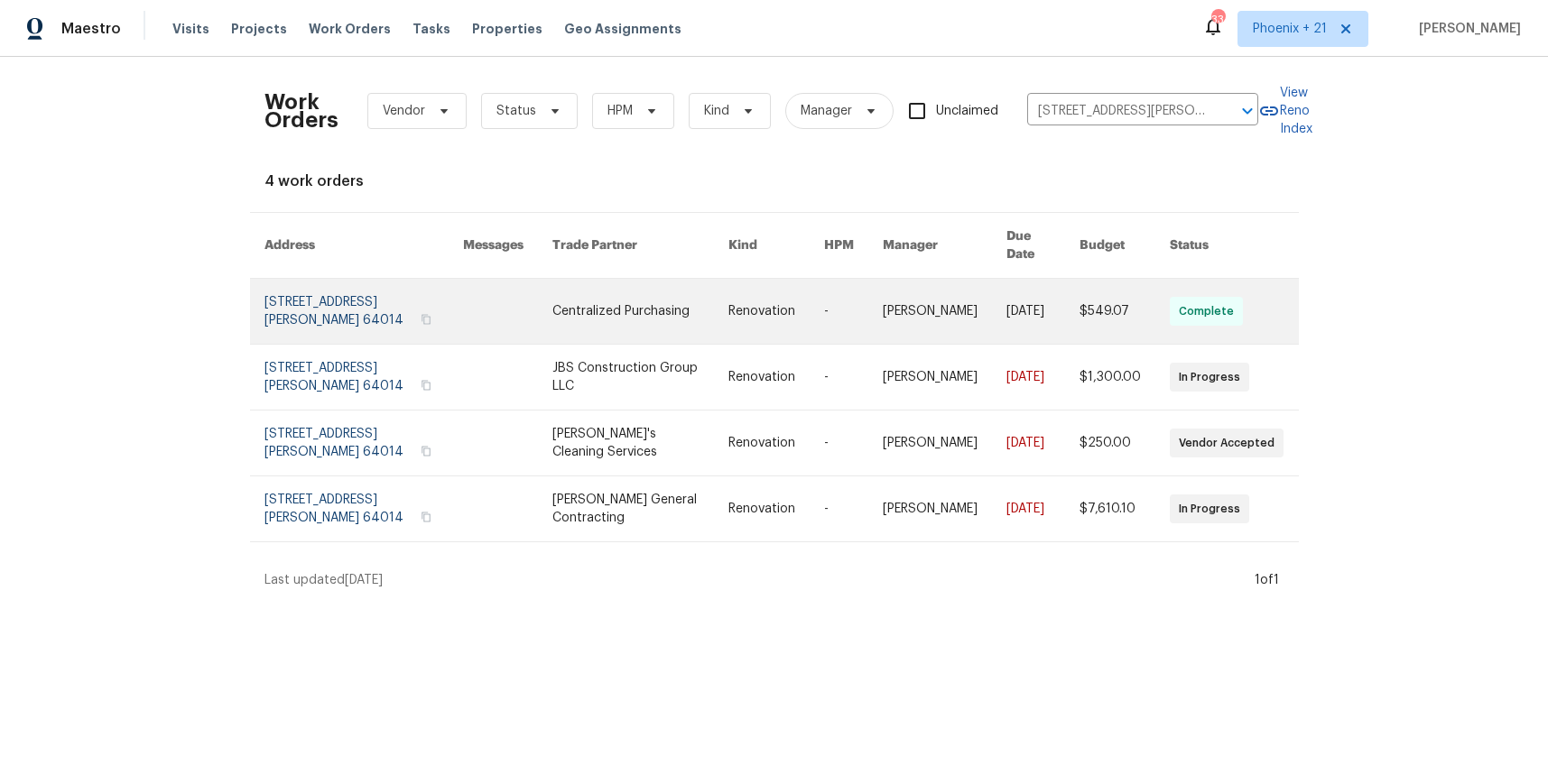
drag, startPoint x: 922, startPoint y: 234, endPoint x: 670, endPoint y: 319, distance: 265.9
click at [670, 319] on link at bounding box center [640, 311] width 176 height 65
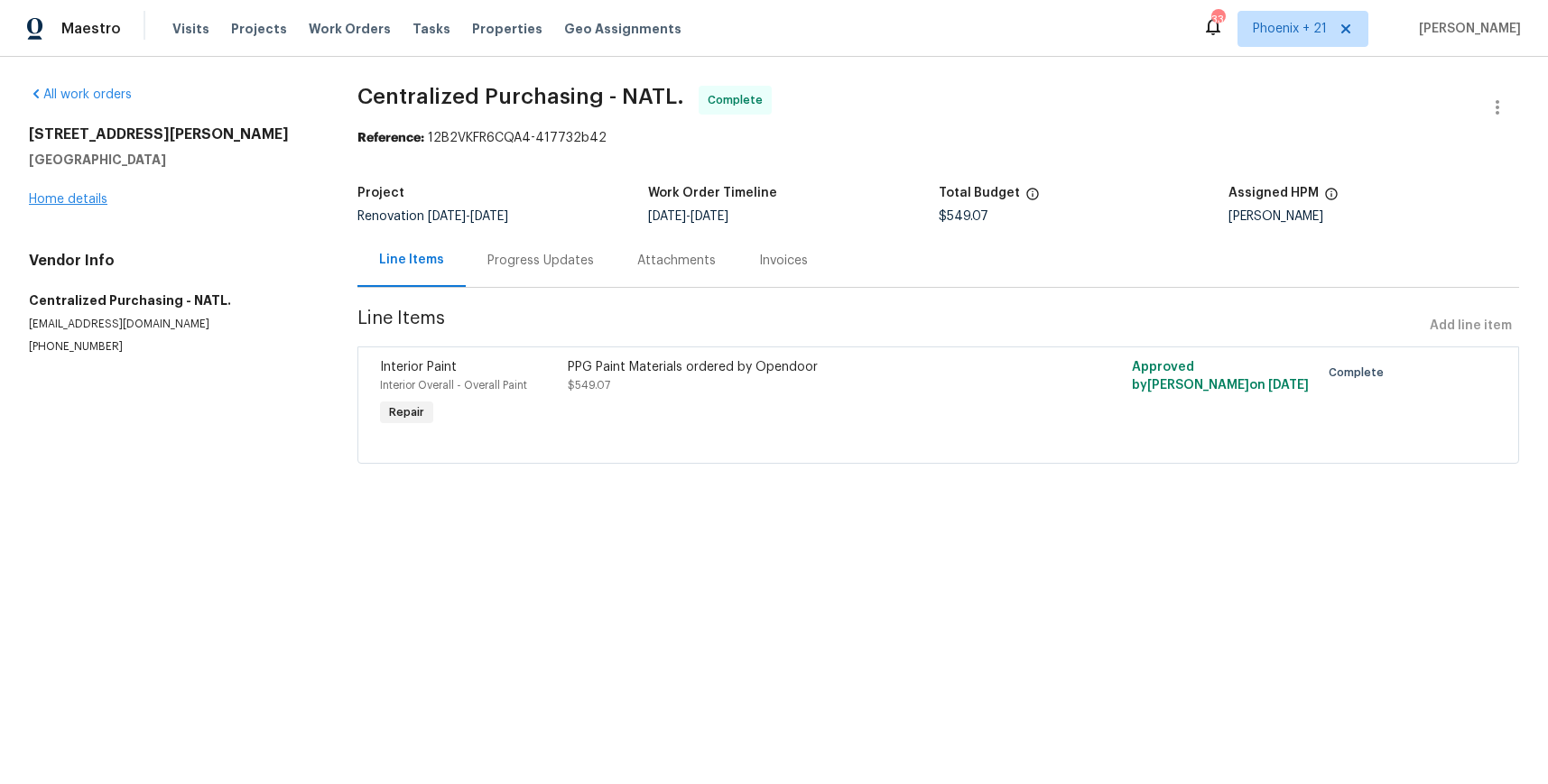
click at [96, 193] on div "[STREET_ADDRESS][PERSON_NAME] Home details" at bounding box center [171, 166] width 285 height 83
click at [91, 197] on link "Home details" at bounding box center [69, 198] width 79 height 12
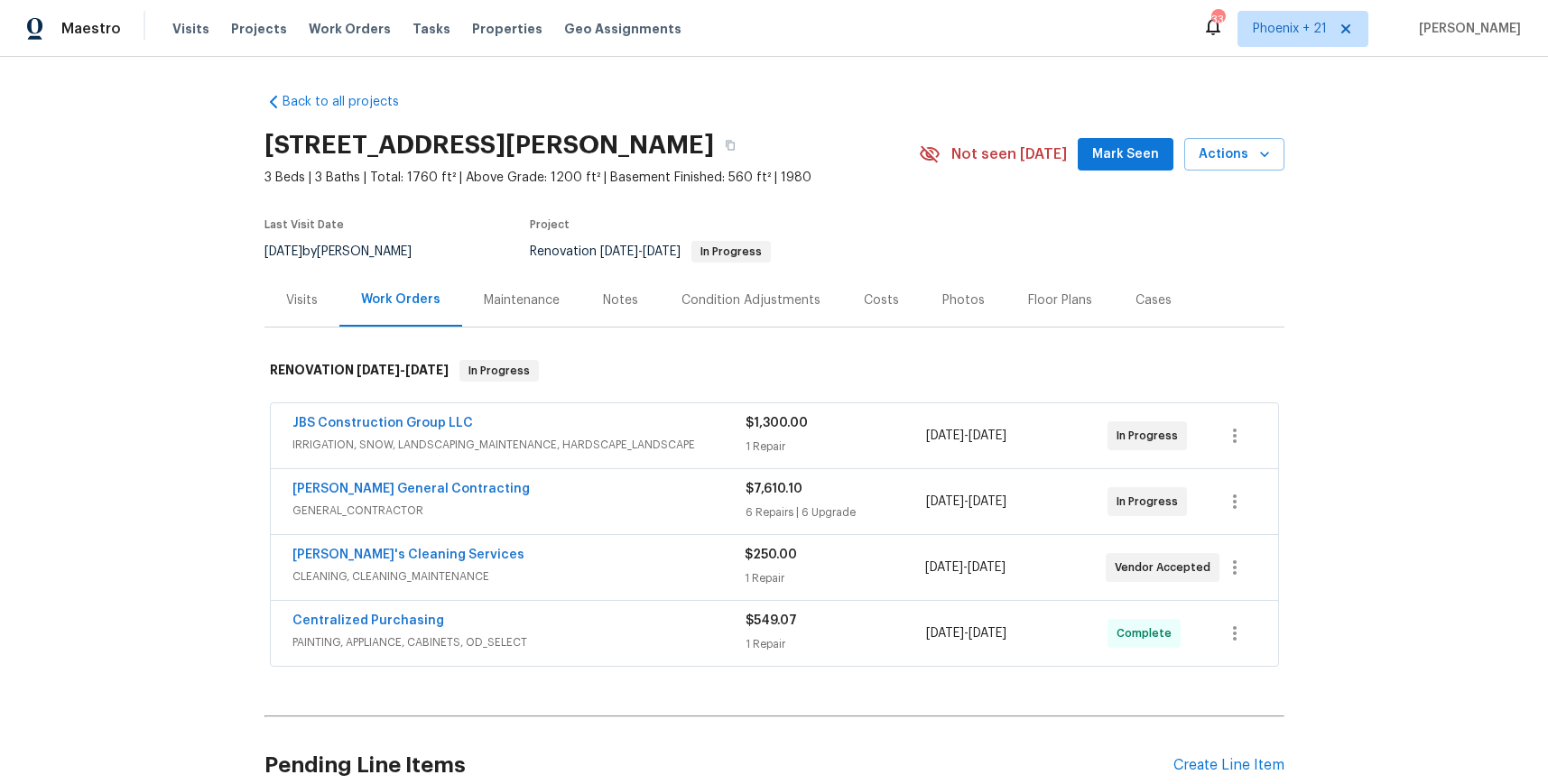
scroll to position [165, 0]
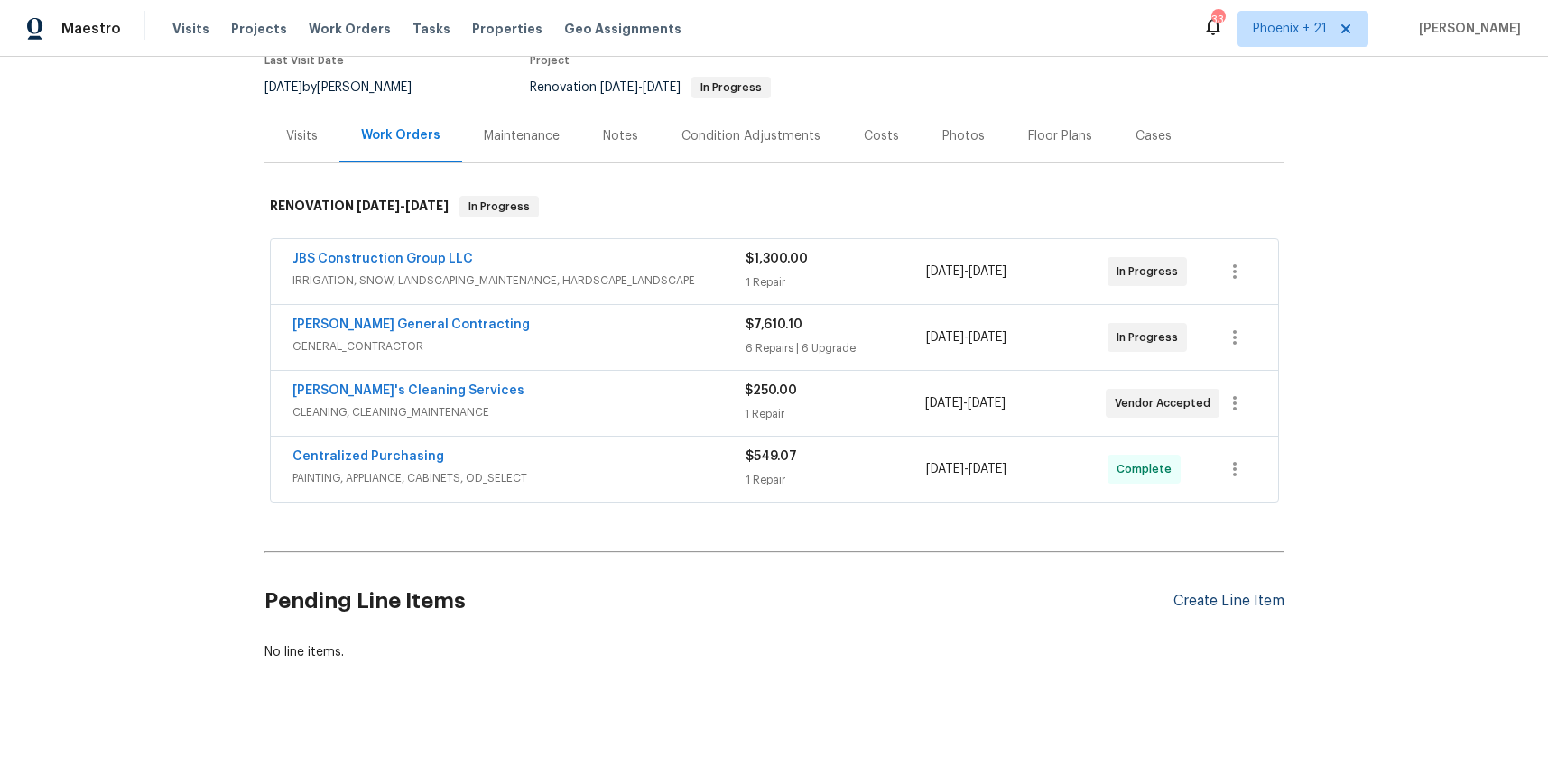
click at [1184, 606] on div "Create Line Item" at bounding box center [1229, 602] width 111 height 17
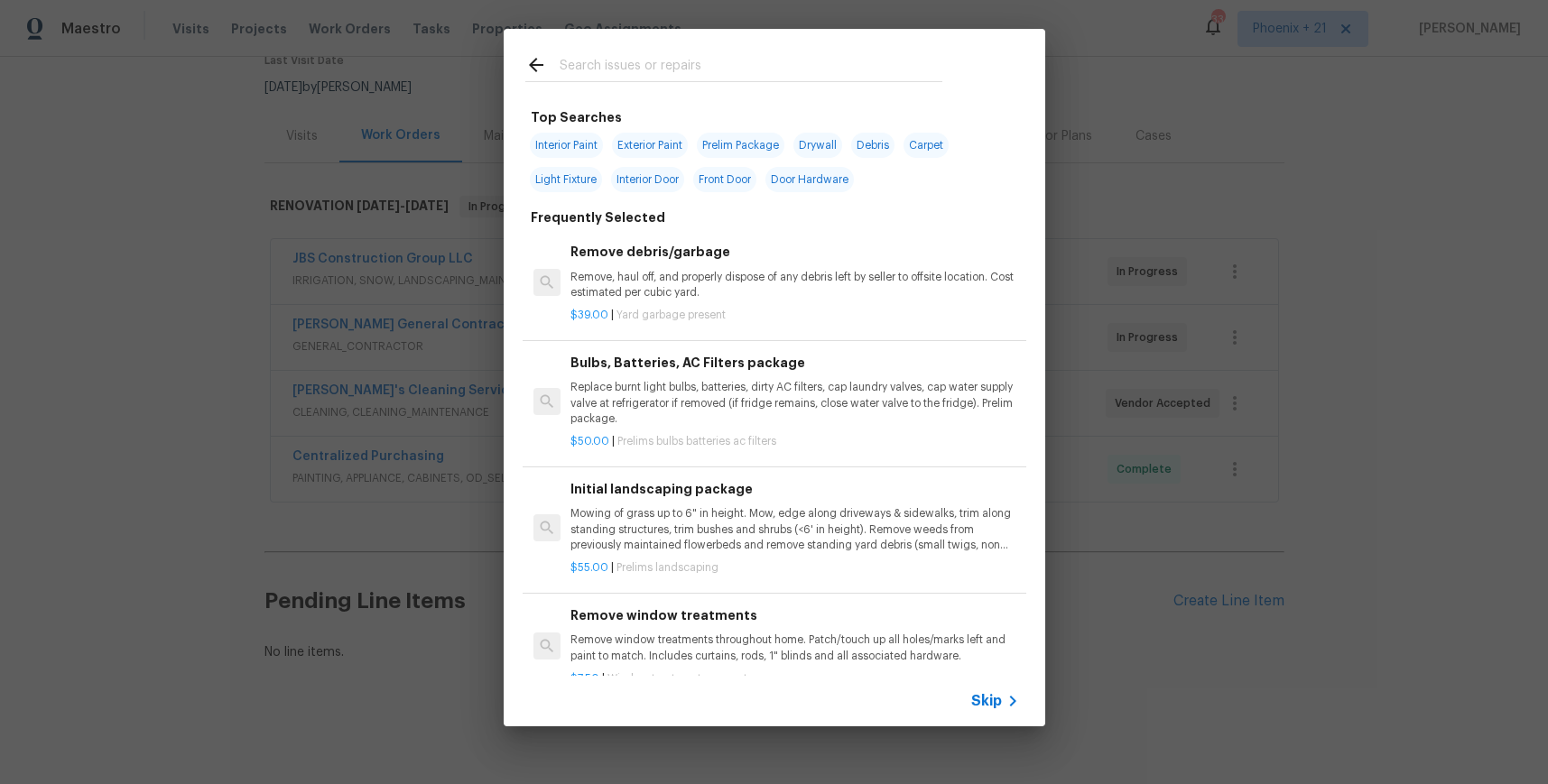
click at [641, 53] on div at bounding box center [735, 65] width 461 height 71
click at [640, 61] on input "text" at bounding box center [750, 68] width 383 height 27
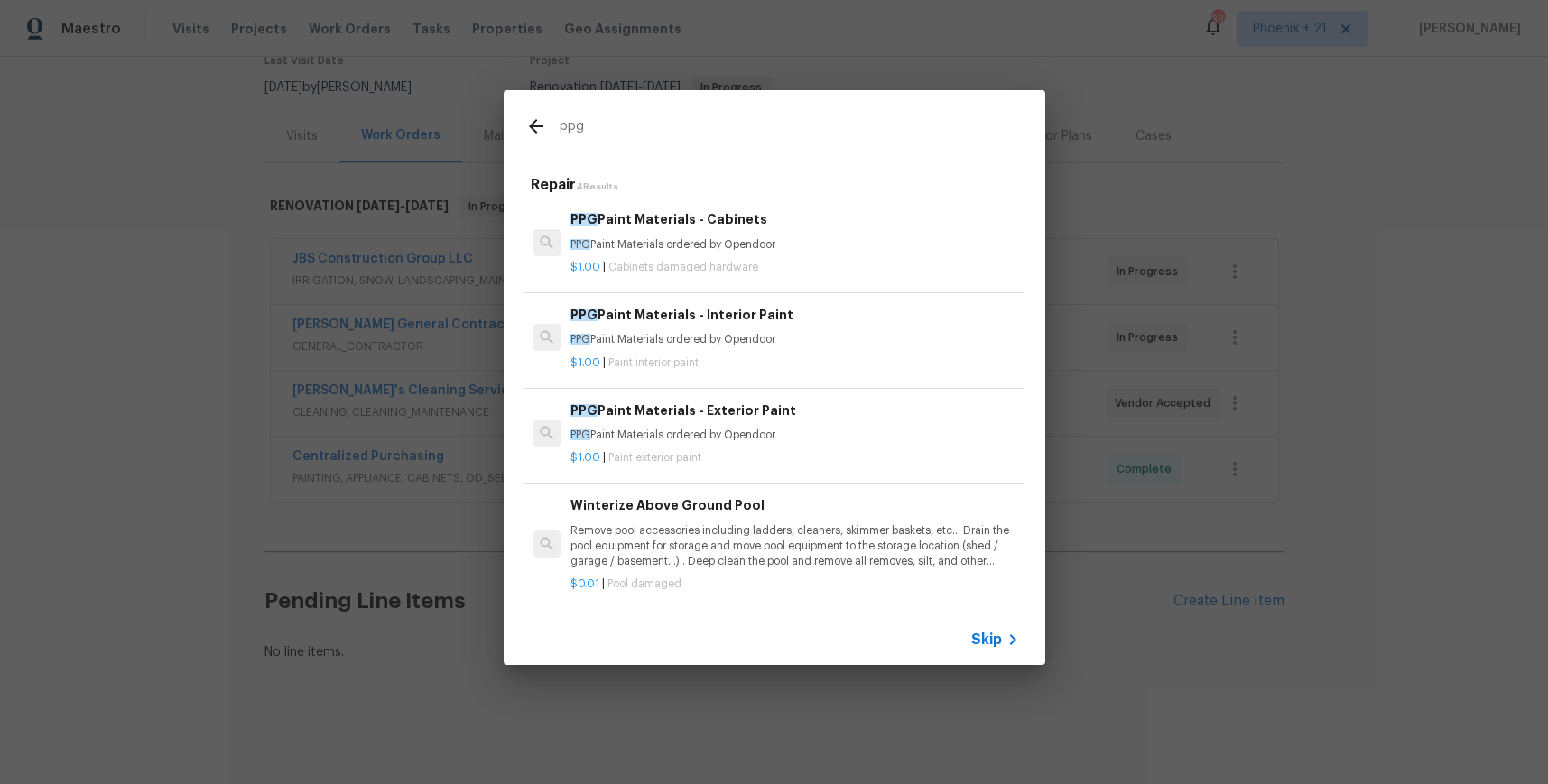
type input "ppg"
click at [823, 249] on p "PPG Paint Materials ordered by Opendoor" at bounding box center [795, 244] width 448 height 15
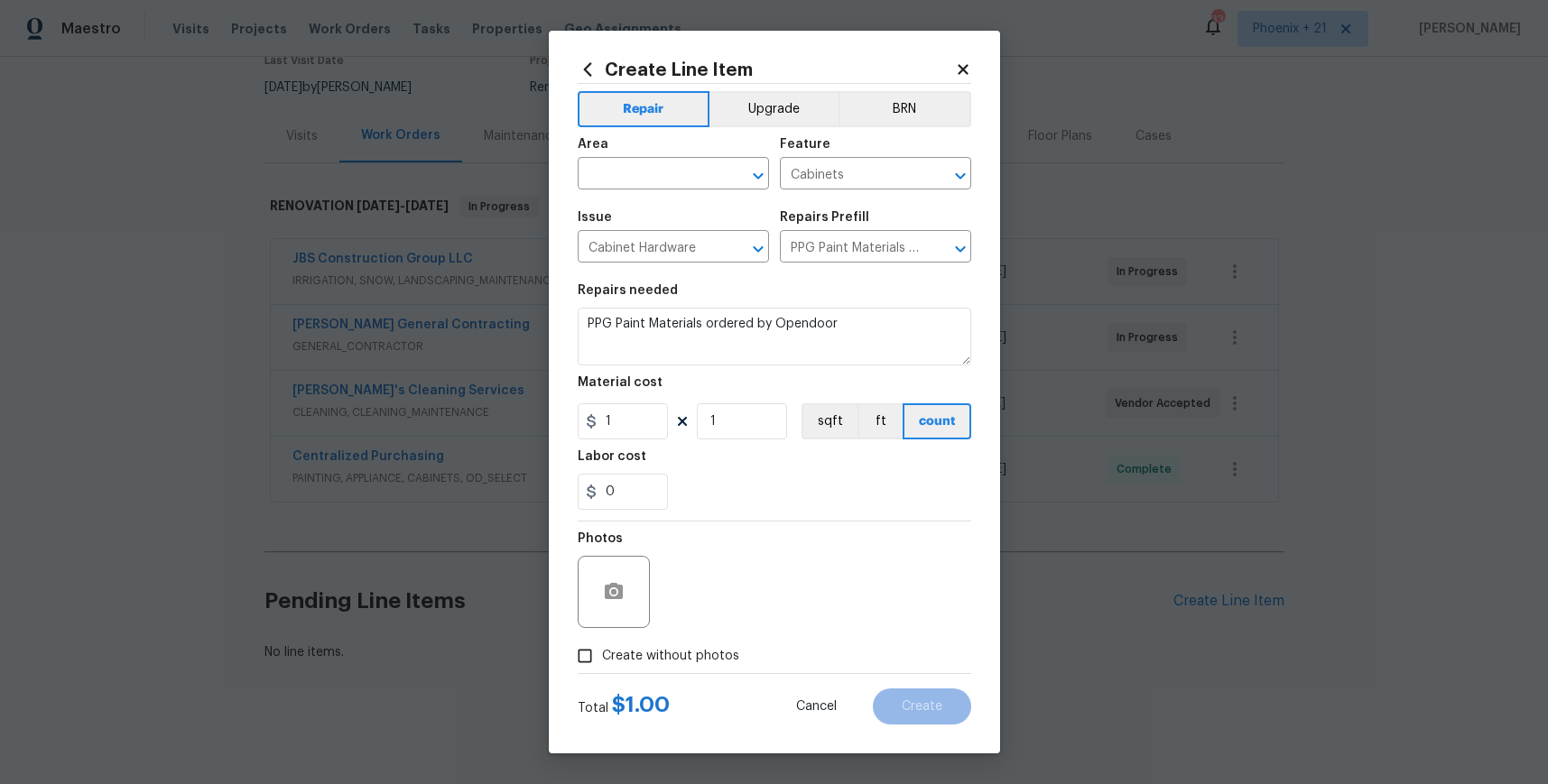
click at [671, 415] on div "1 1 sqft ft count" at bounding box center [774, 421] width 394 height 36
click at [625, 417] on input "1" at bounding box center [623, 421] width 90 height 36
type input "184.35"
click at [645, 181] on input "text" at bounding box center [648, 176] width 141 height 28
click at [681, 239] on li "Interior Overall" at bounding box center [673, 245] width 192 height 30
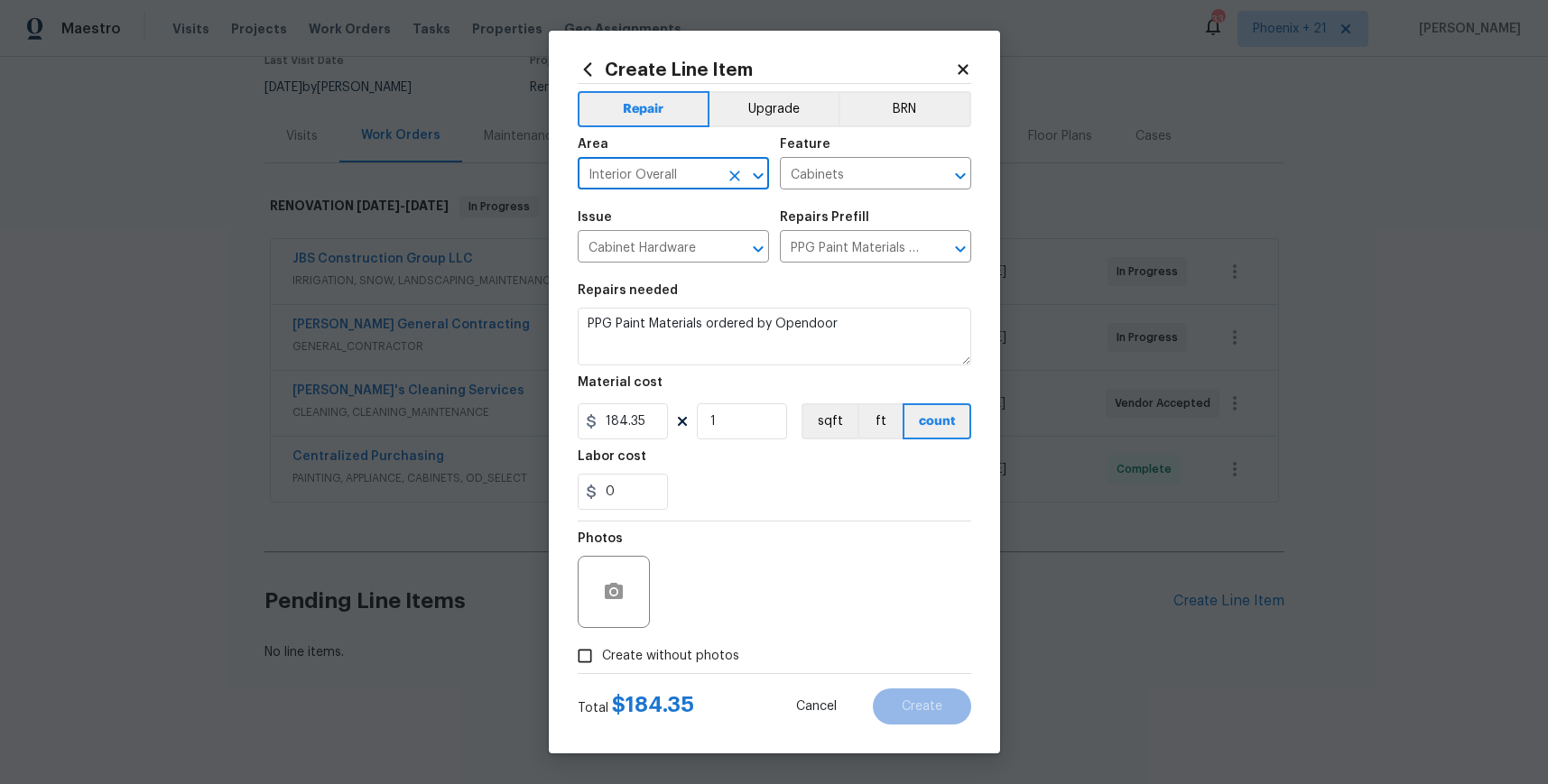
type input "Interior Overall"
drag, startPoint x: 669, startPoint y: 652, endPoint x: 690, endPoint y: 639, distance: 24.7
click at [671, 652] on span "Create without photos" at bounding box center [671, 656] width 137 height 19
click at [602, 652] on input "Create without photos" at bounding box center [585, 656] width 34 height 34
checkbox input "true"
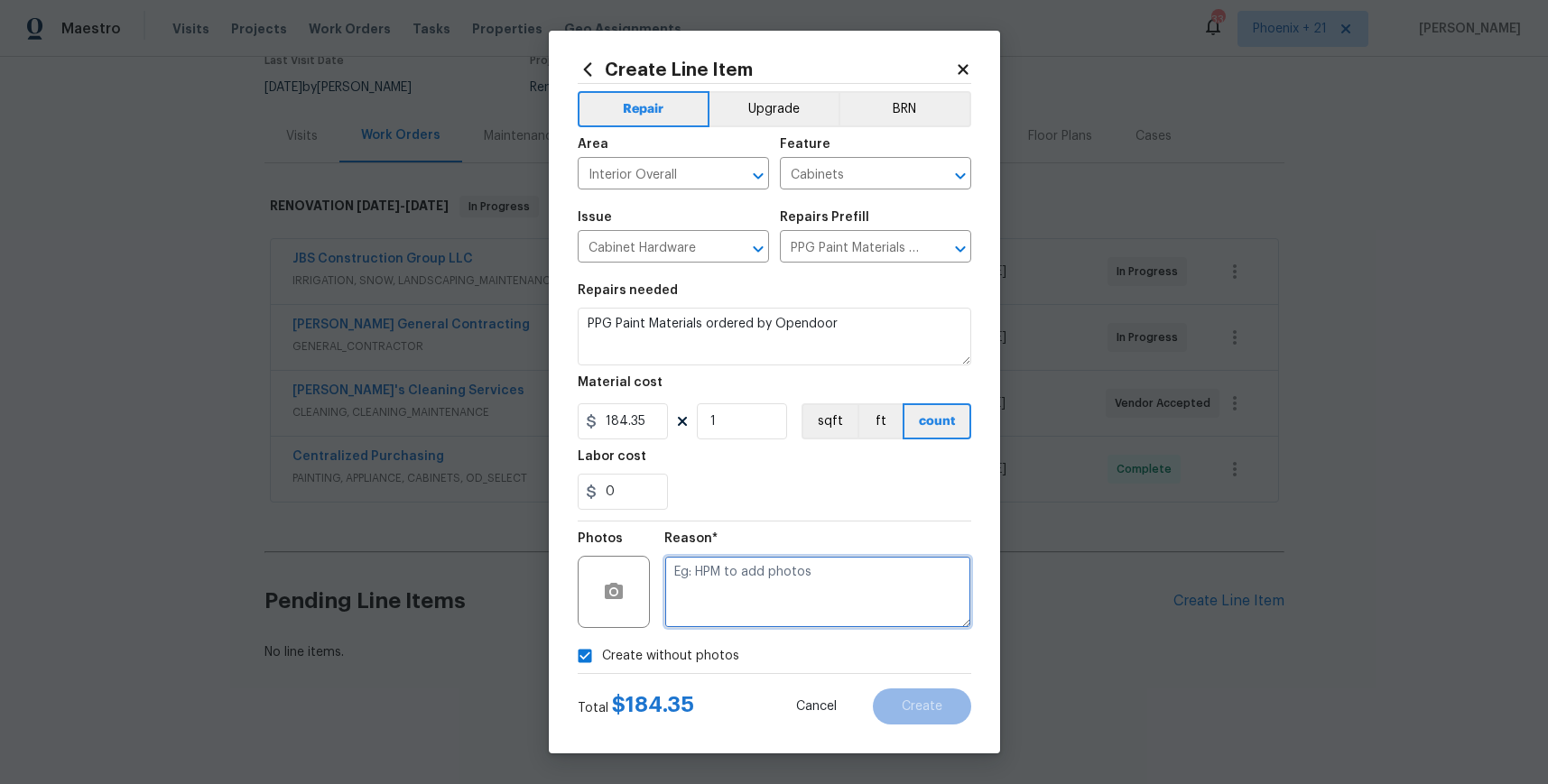
click at [713, 619] on textarea at bounding box center [818, 591] width 307 height 72
type textarea "na"
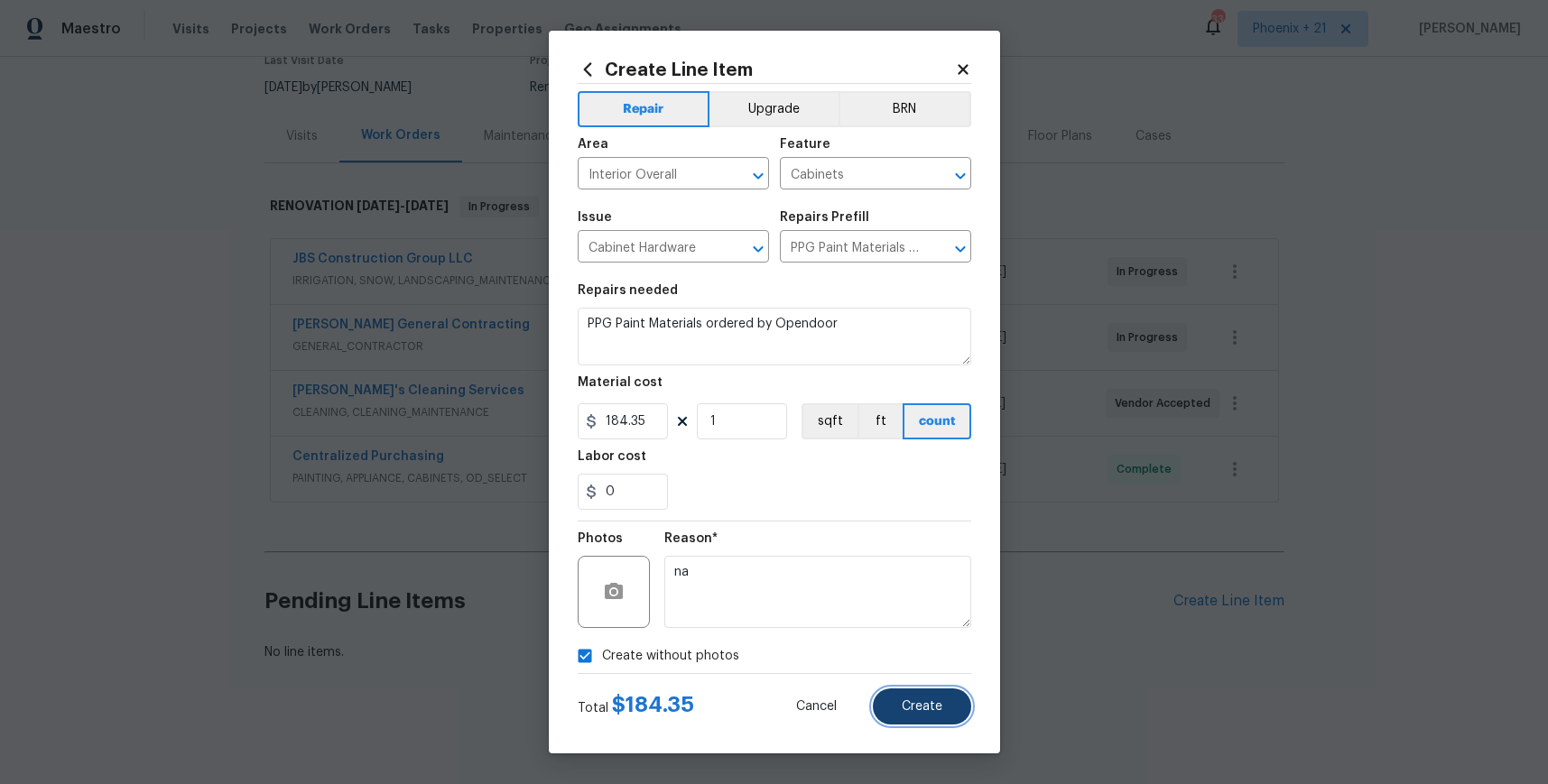
click at [888, 693] on button "Create" at bounding box center [922, 706] width 99 height 36
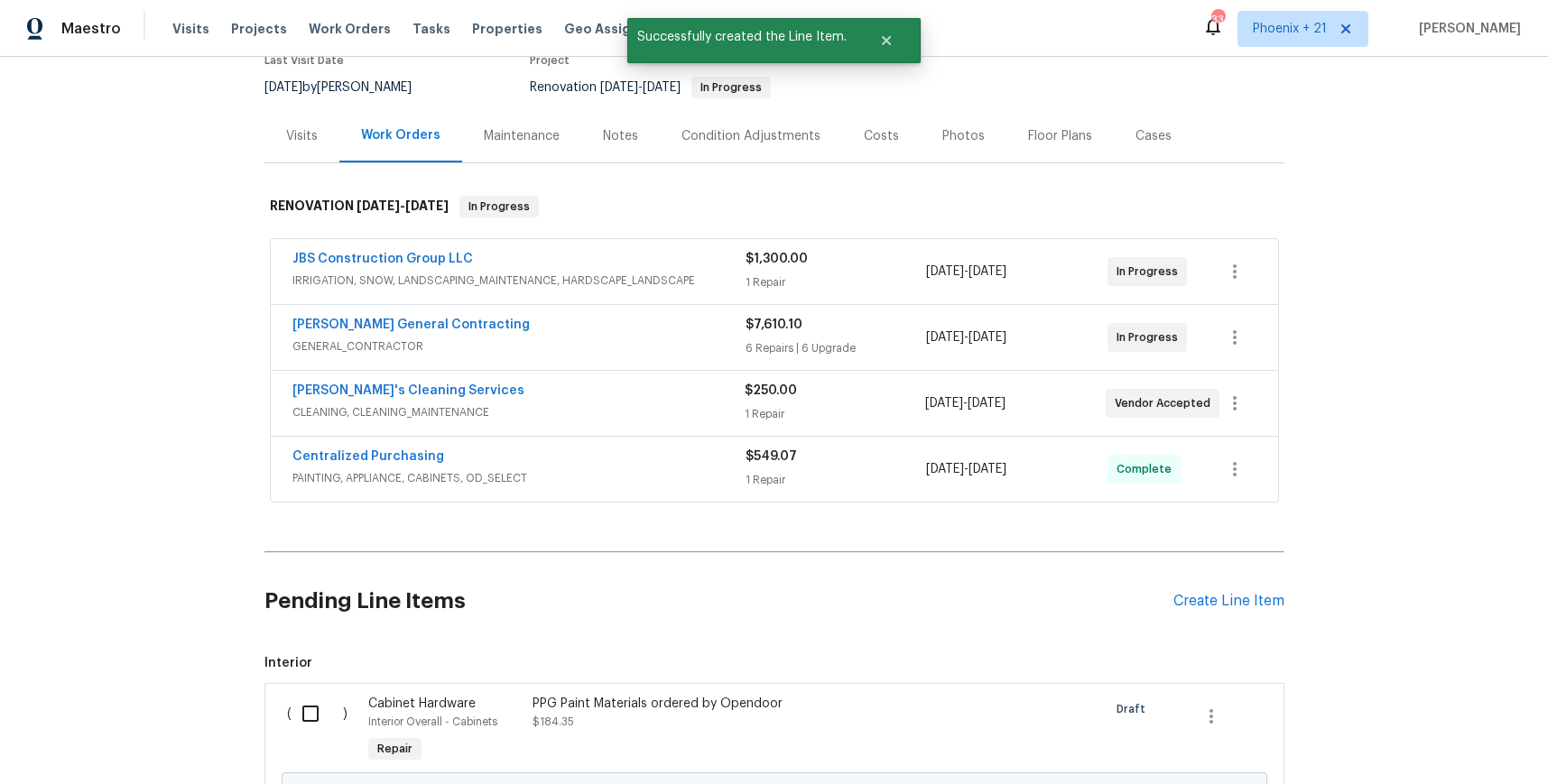
drag, startPoint x: 261, startPoint y: 709, endPoint x: 346, endPoint y: 712, distance: 85.1
click at [275, 711] on div "Back to all projects [STREET_ADDRESS][PERSON_NAME] 3 Beds | 3 Baths | Total: 17…" at bounding box center [774, 420] width 1548 height 728
drag, startPoint x: 346, startPoint y: 712, endPoint x: 334, endPoint y: 713, distance: 12.0
click at [340, 712] on div "( )" at bounding box center [323, 730] width 82 height 83
drag, startPoint x: 330, startPoint y: 713, endPoint x: 618, endPoint y: 657, distance: 293.4
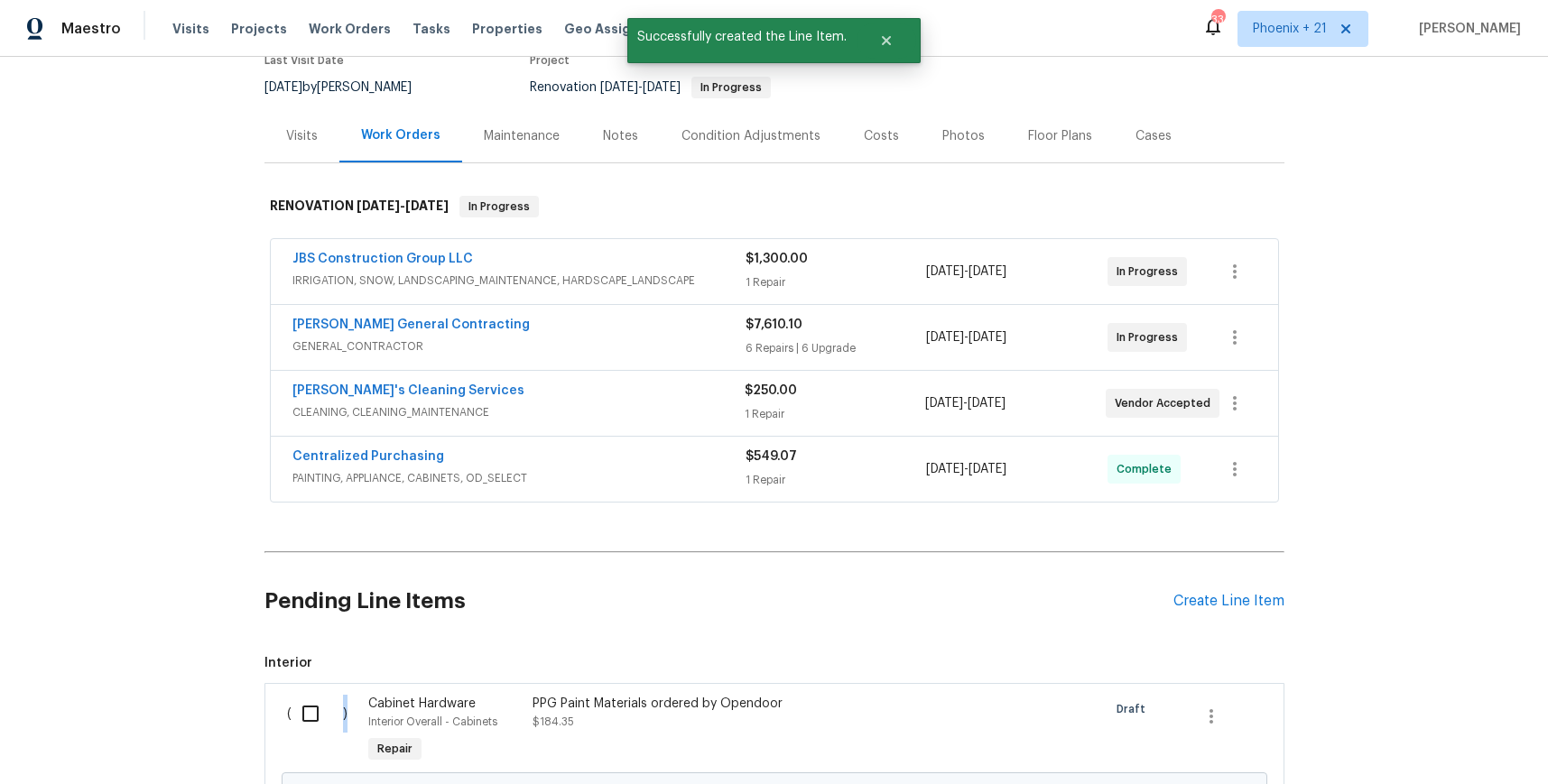
click at [334, 713] on input "checkbox" at bounding box center [317, 713] width 52 height 38
checkbox input "true"
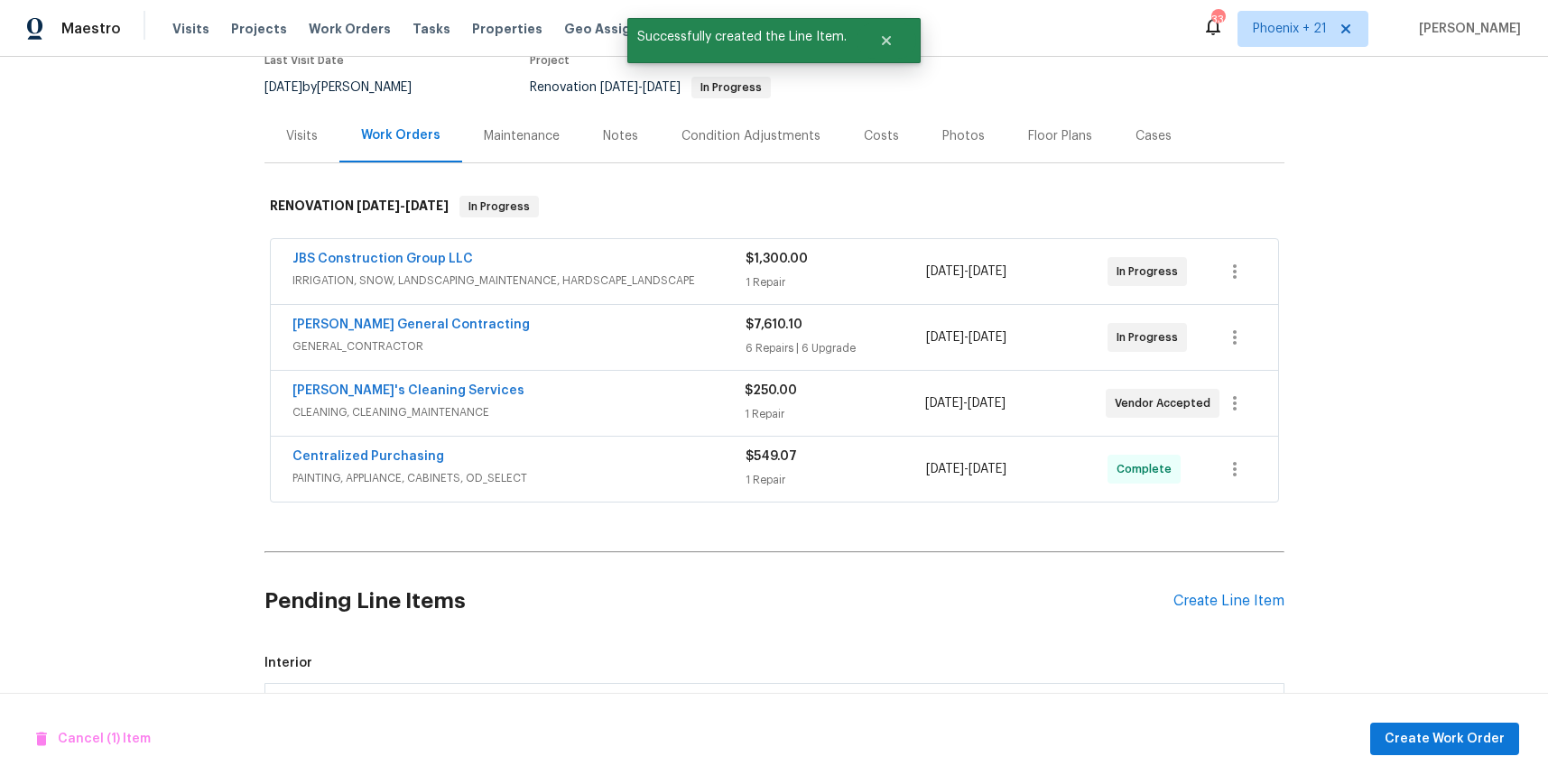
scroll to position [306, 0]
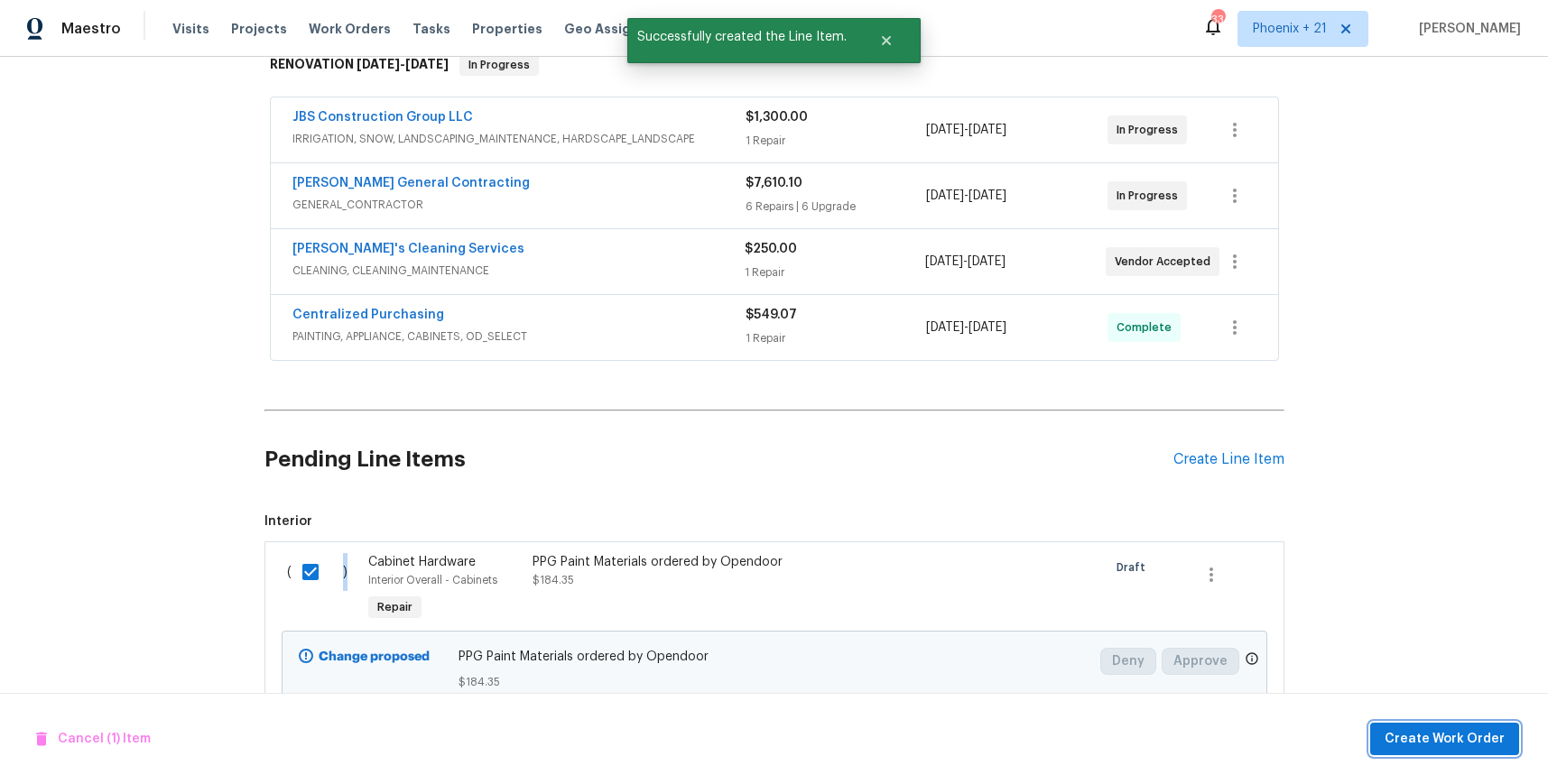
click at [1413, 739] on span "Create Work Order" at bounding box center [1445, 740] width 120 height 23
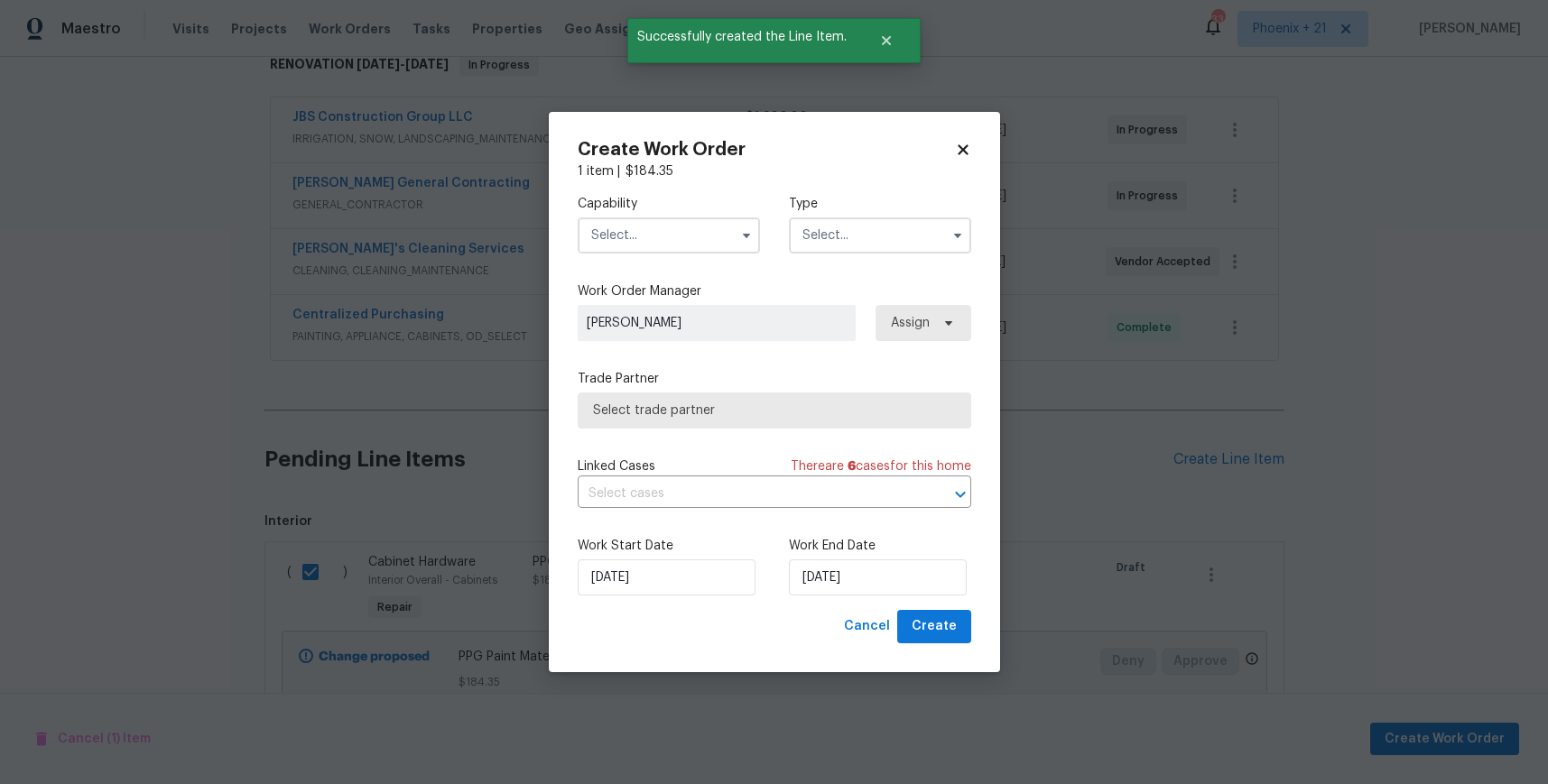
click at [674, 235] on input "text" at bounding box center [669, 235] width 182 height 36
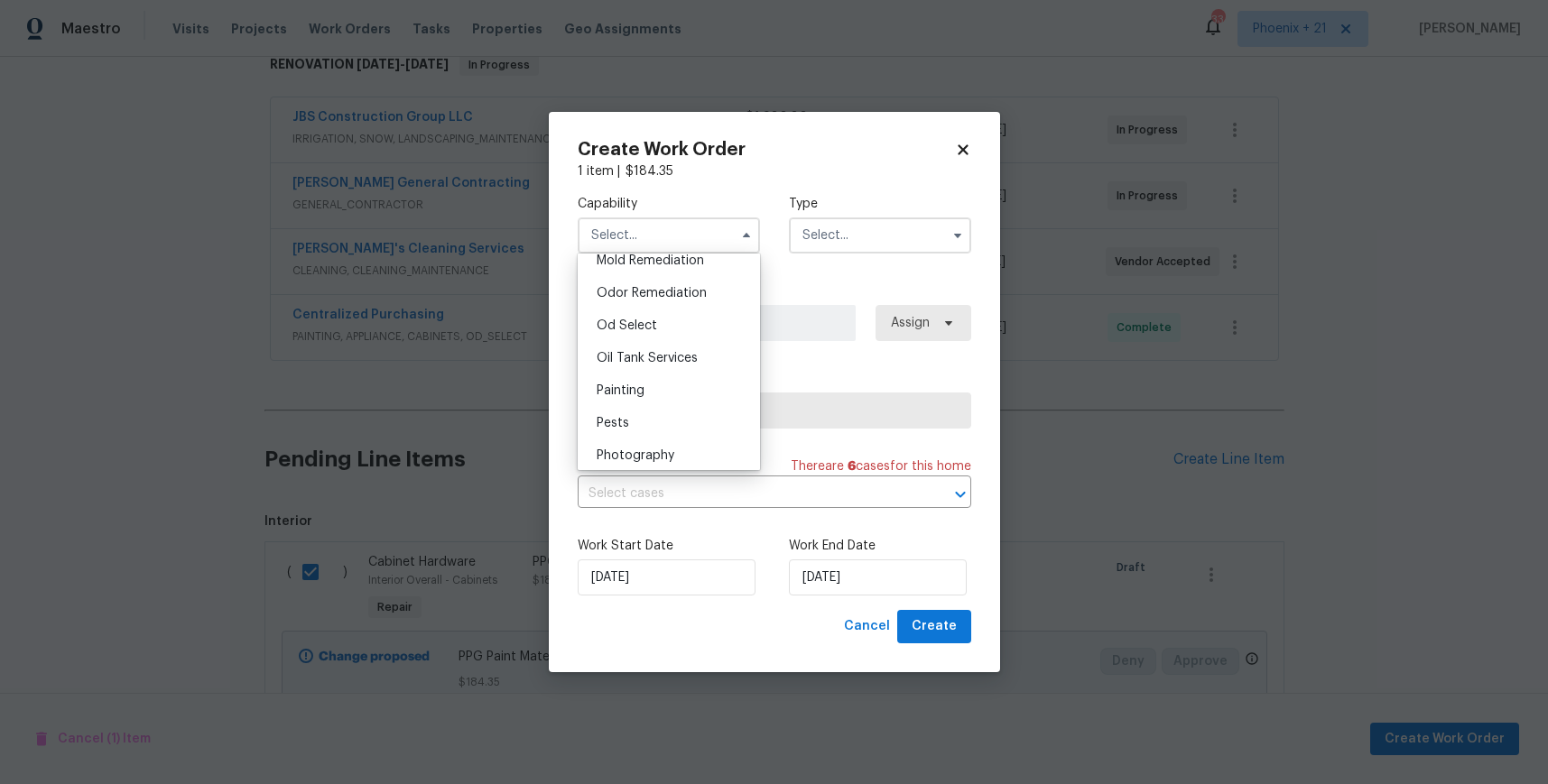
scroll to position [1406, 0]
click at [667, 385] on div "Painting" at bounding box center [669, 384] width 173 height 33
type input "Painting"
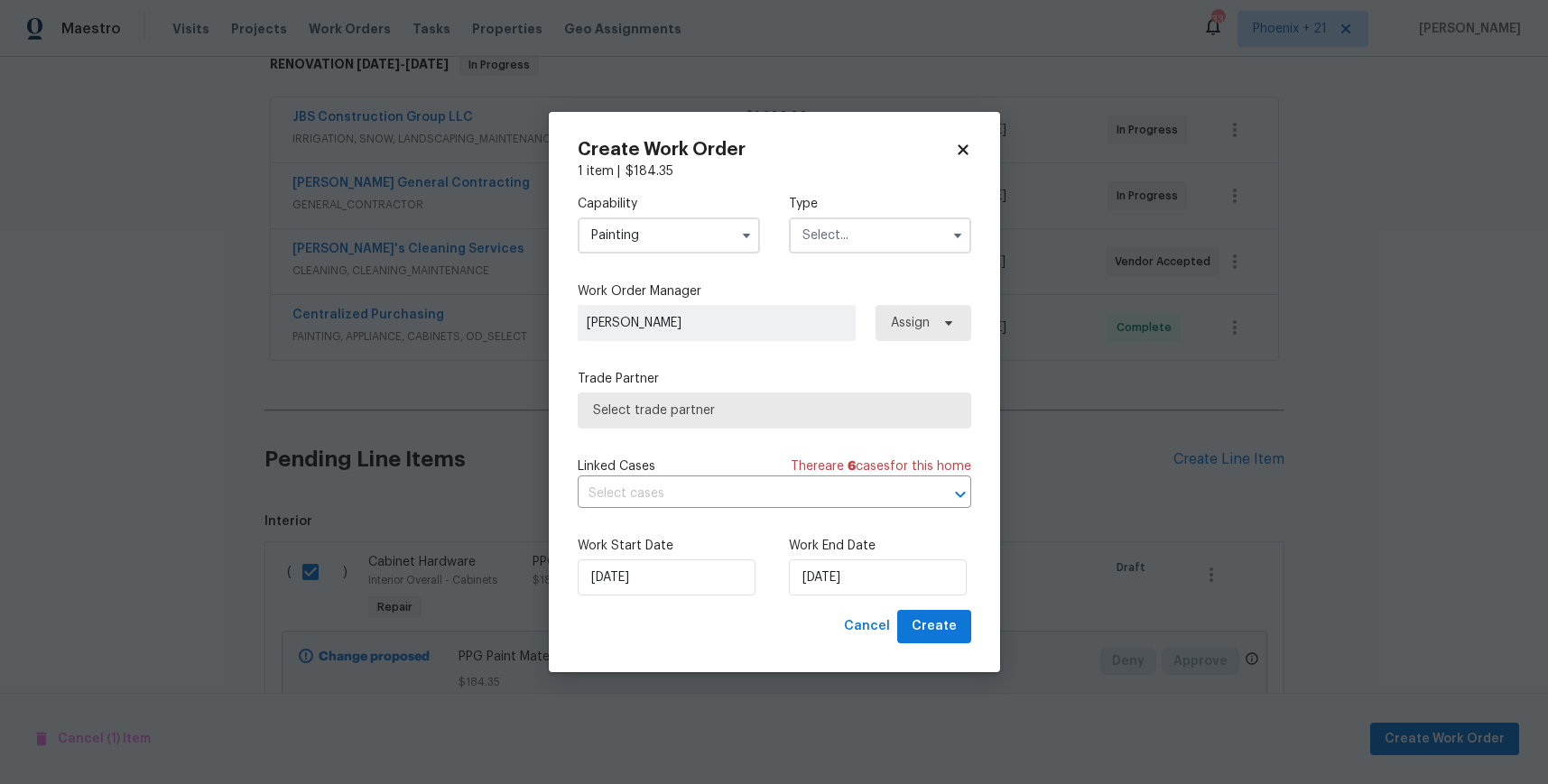
click at [860, 245] on input "text" at bounding box center [880, 235] width 182 height 36
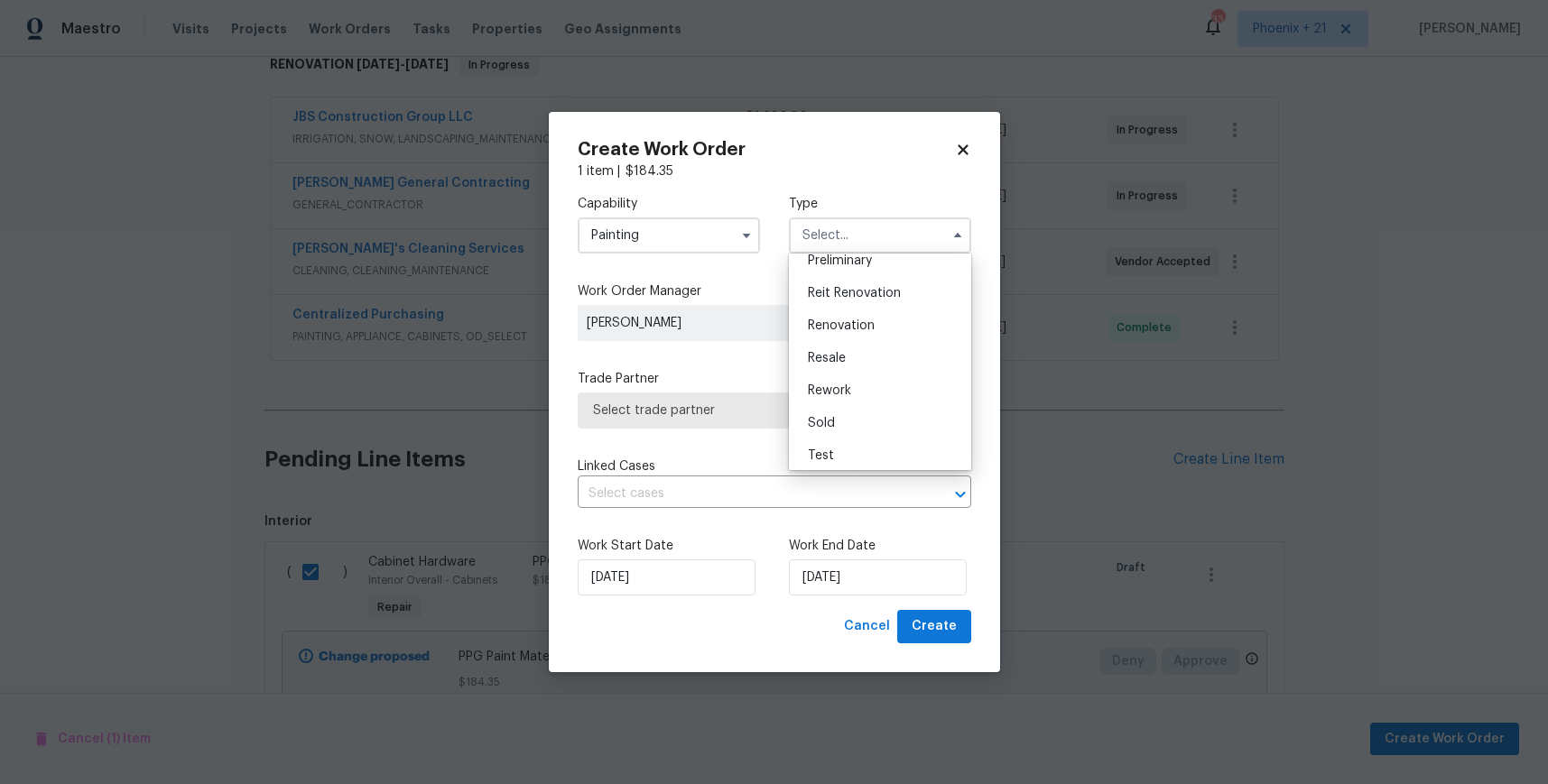
scroll to position [410, 0]
click at [879, 311] on div "Renovation" at bounding box center [880, 320] width 173 height 33
type input "Renovation"
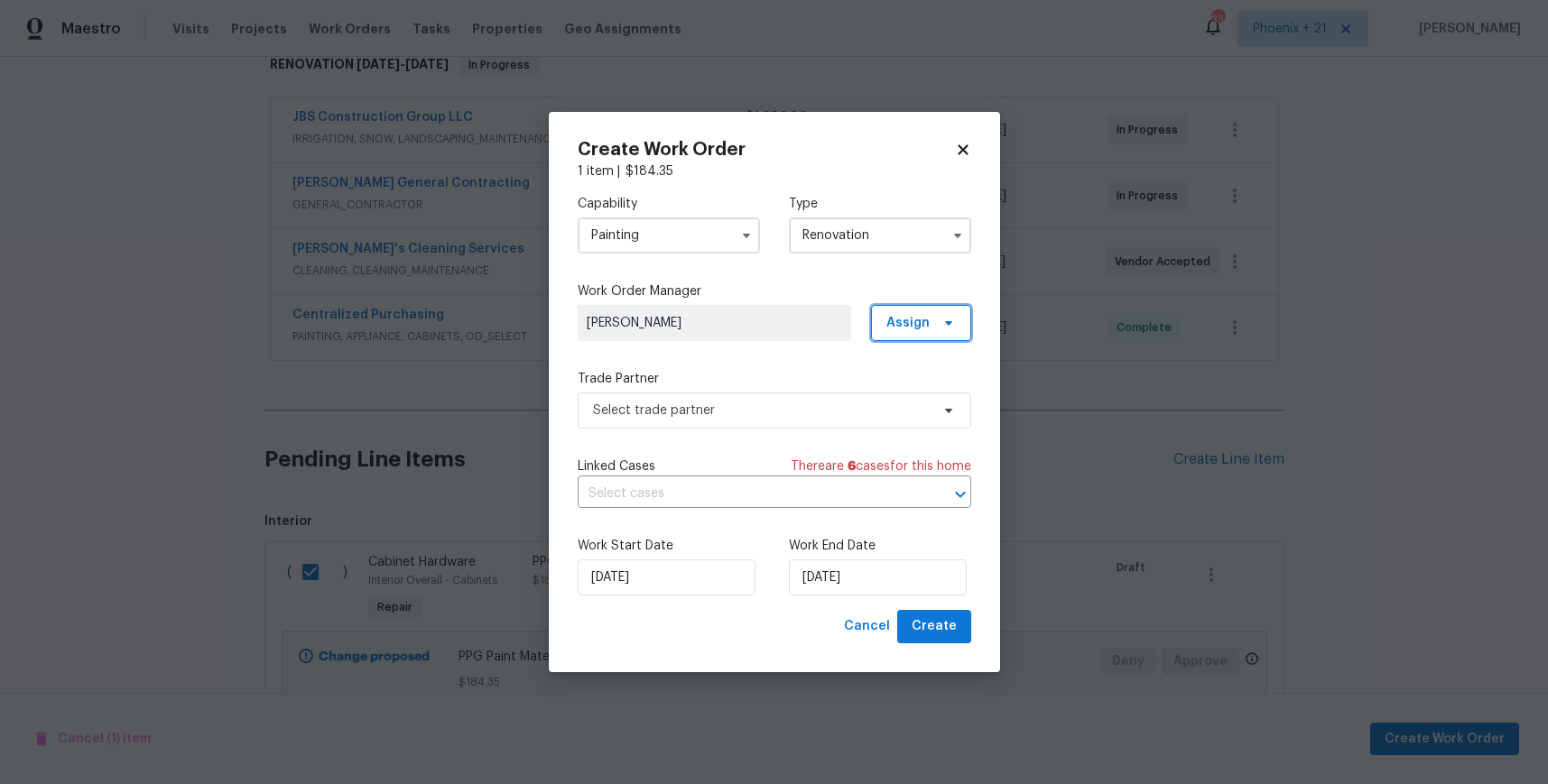
drag, startPoint x: 921, startPoint y: 318, endPoint x: 921, endPoint y: 347, distance: 29.0
click at [921, 318] on span "Assign" at bounding box center [908, 322] width 43 height 18
drag, startPoint x: 930, startPoint y: 398, endPoint x: 871, endPoint y: 421, distance: 63.3
click at [930, 398] on div "Assign to me" at bounding box center [924, 400] width 79 height 18
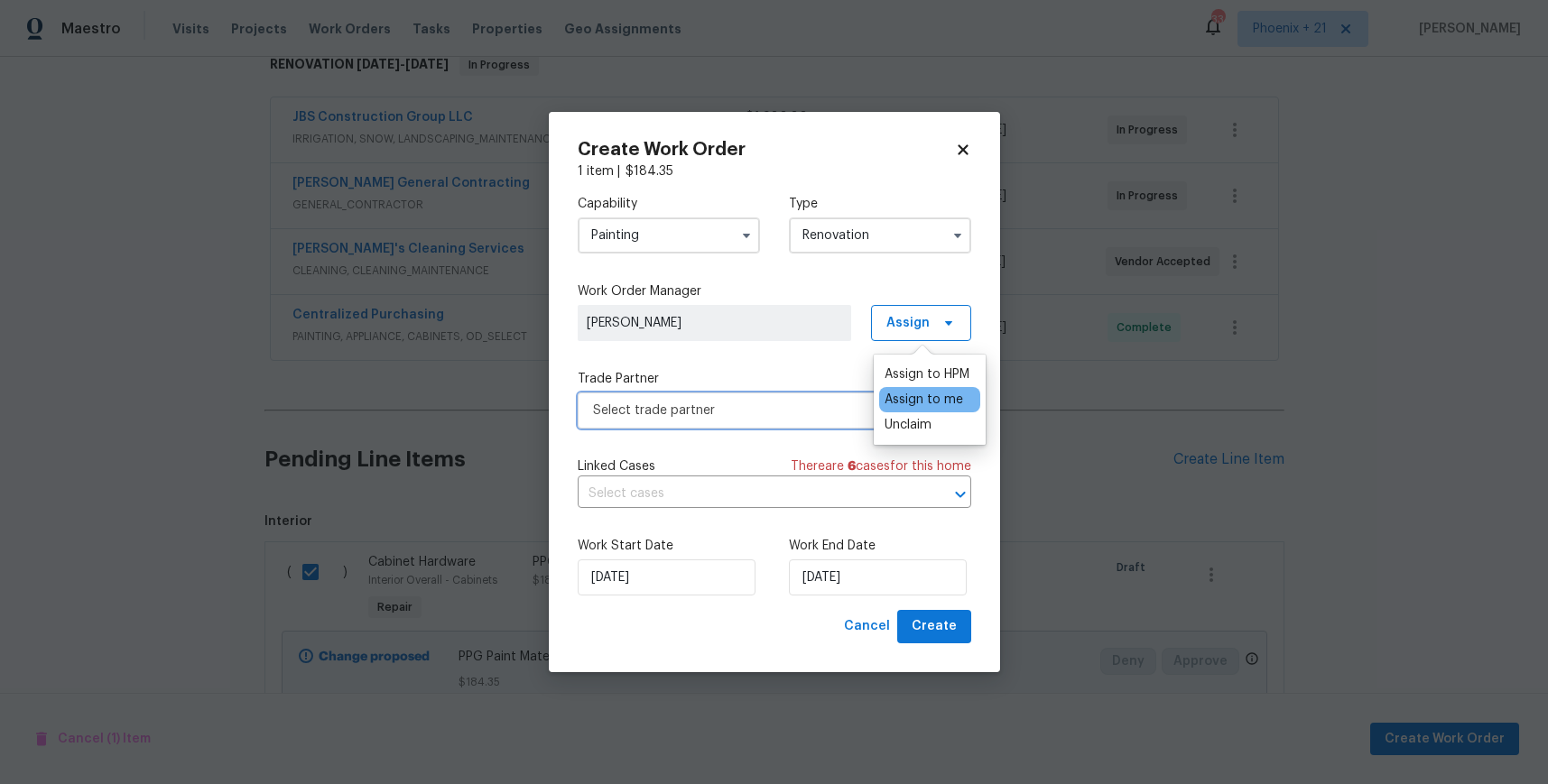
click at [791, 428] on span "Select trade partner" at bounding box center [774, 411] width 394 height 36
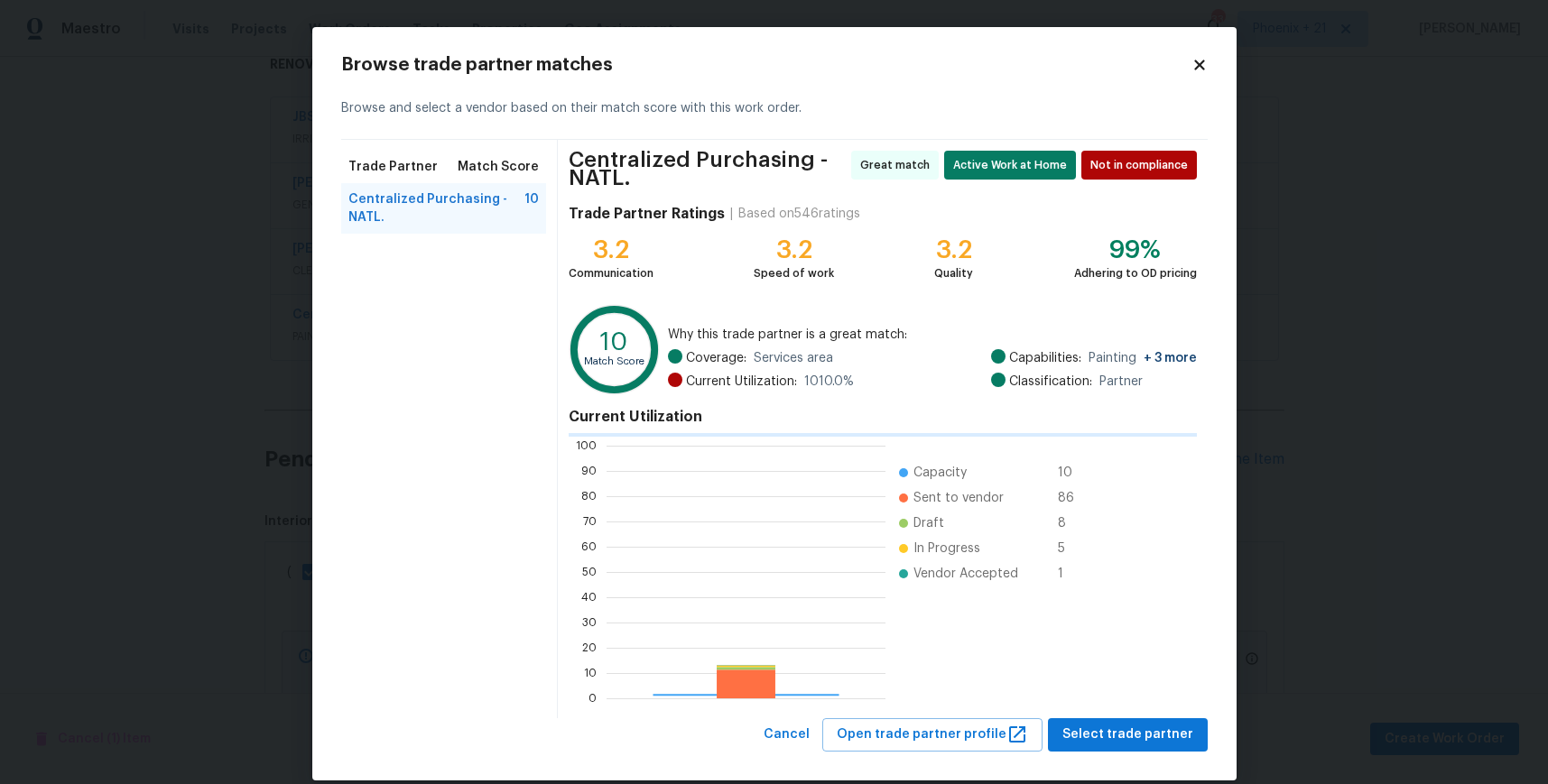
scroll to position [253, 279]
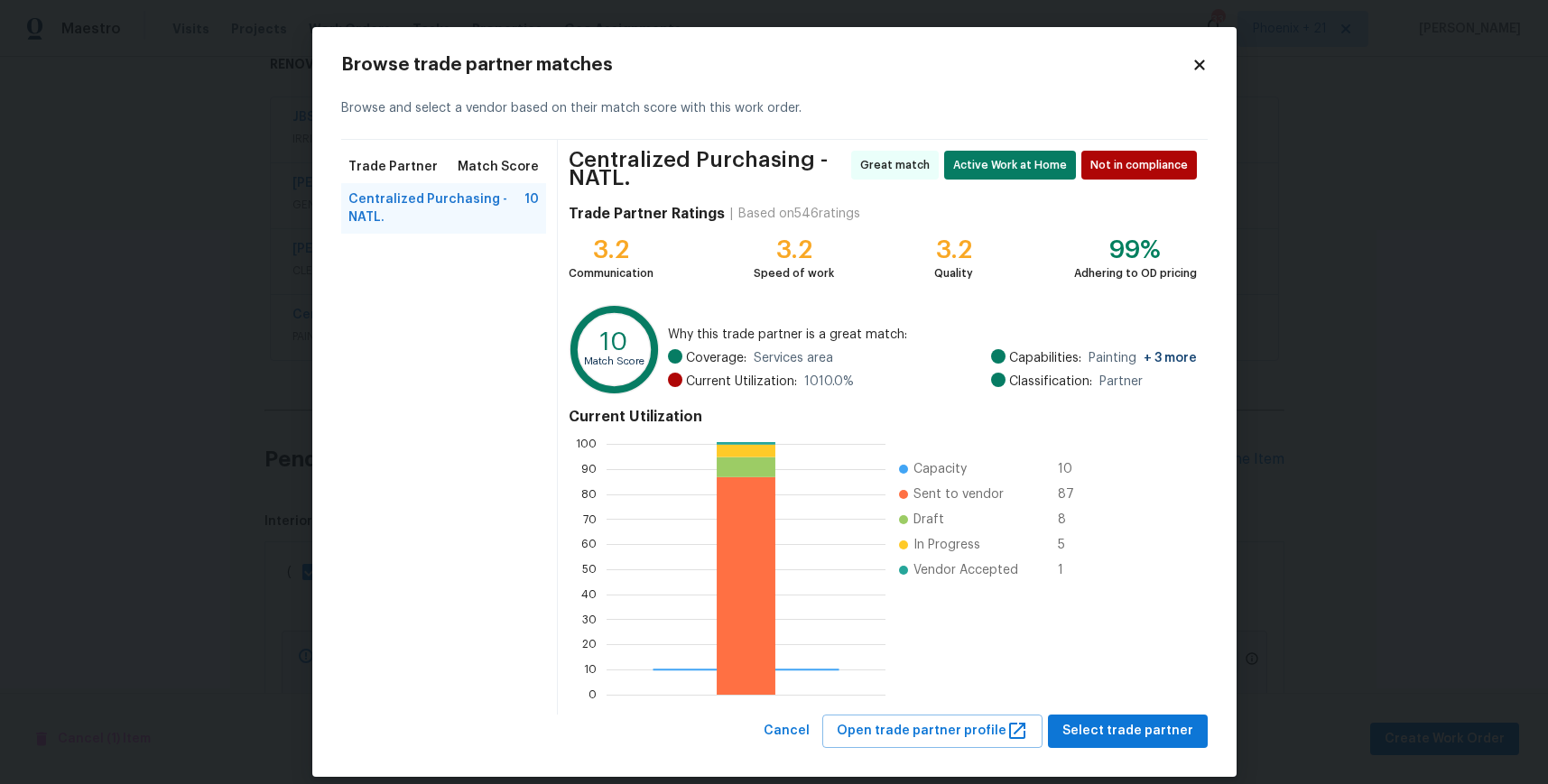
click at [1096, 713] on div "Browse trade partner matches Browse and select a vendor based on their match sc…" at bounding box center [775, 402] width 867 height 692
click at [1101, 726] on span "Select trade partner" at bounding box center [1128, 731] width 131 height 23
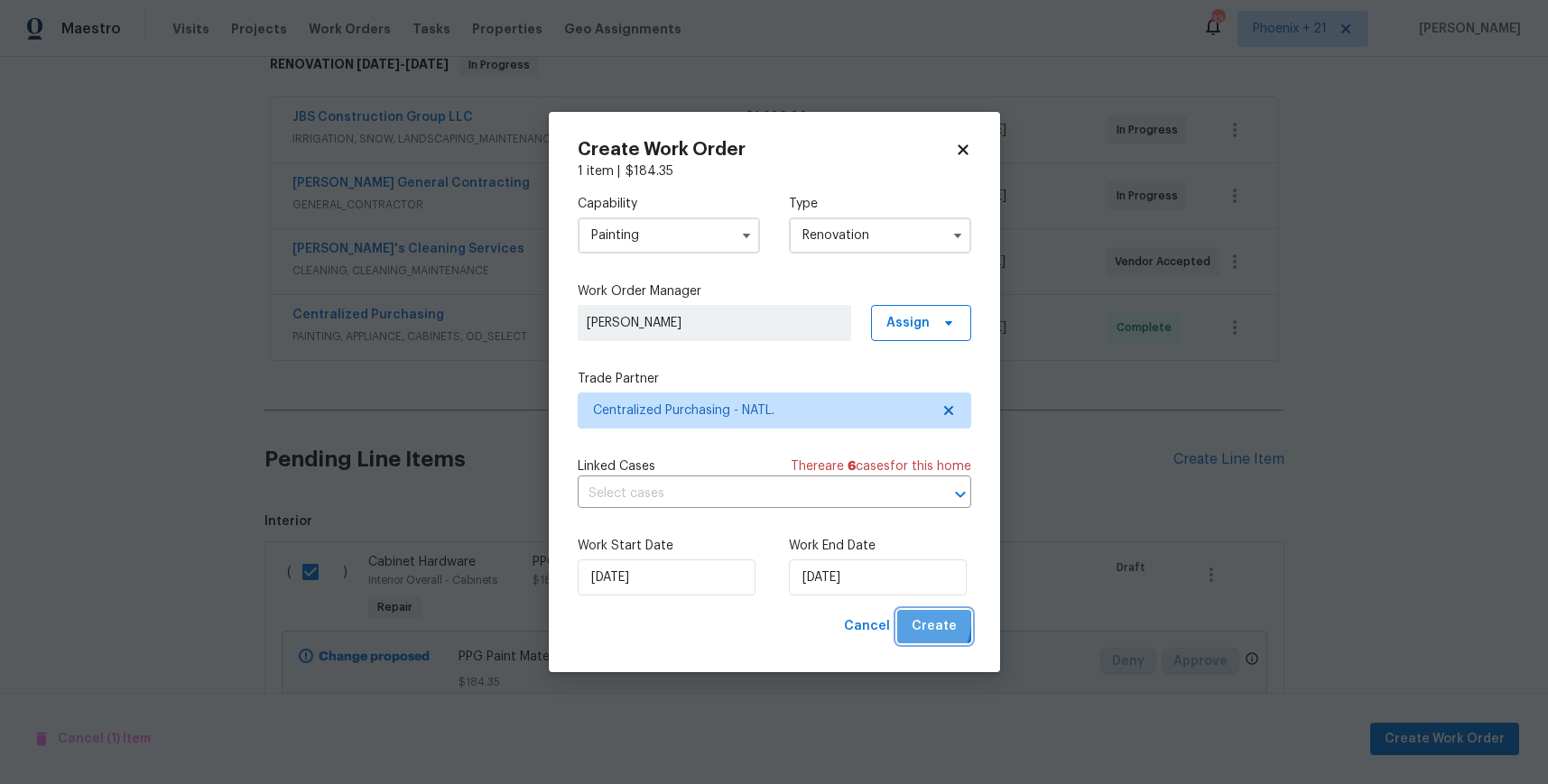
click at [908, 621] on button "Create" at bounding box center [934, 627] width 74 height 34
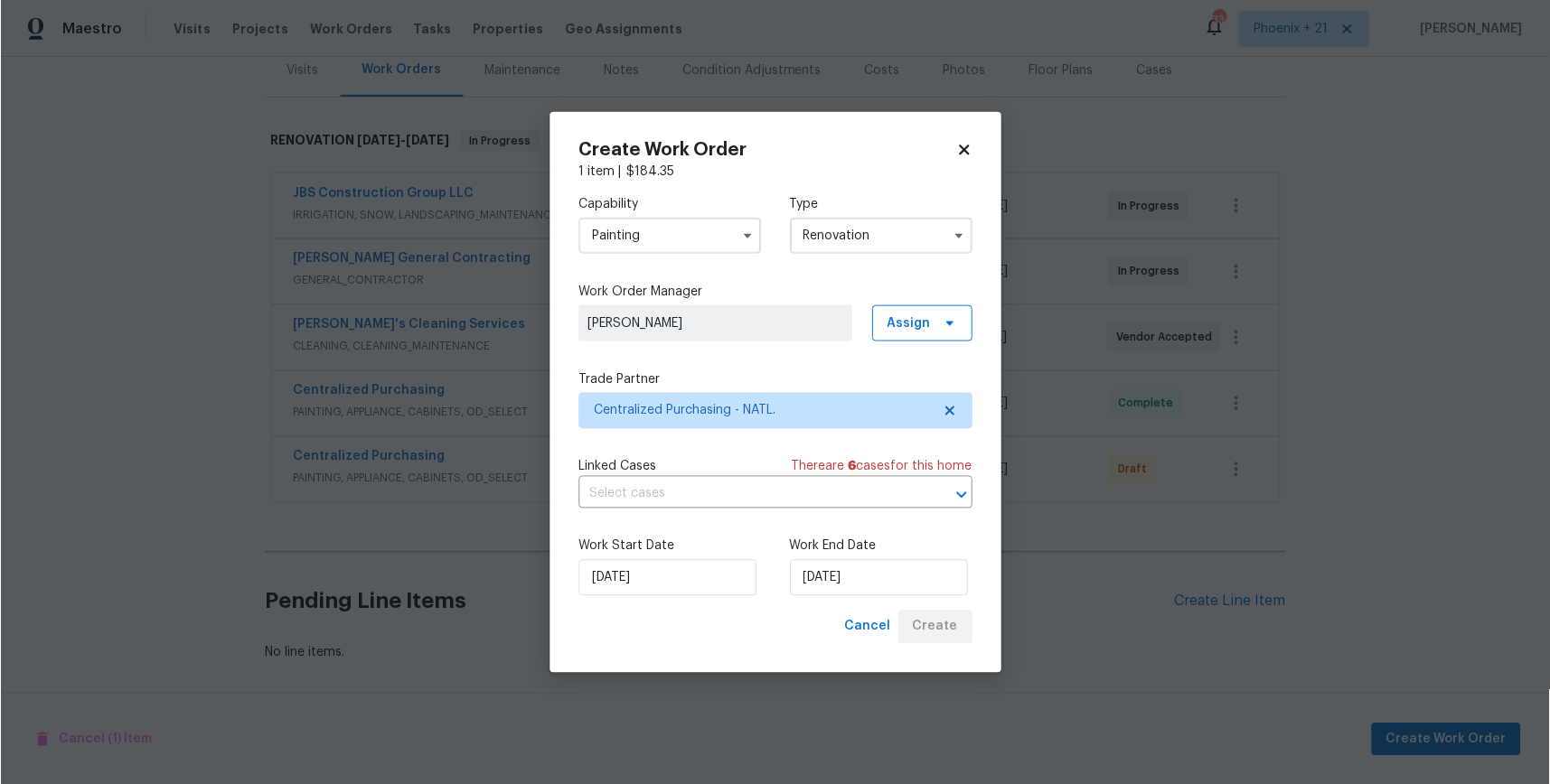
scroll to position [231, 0]
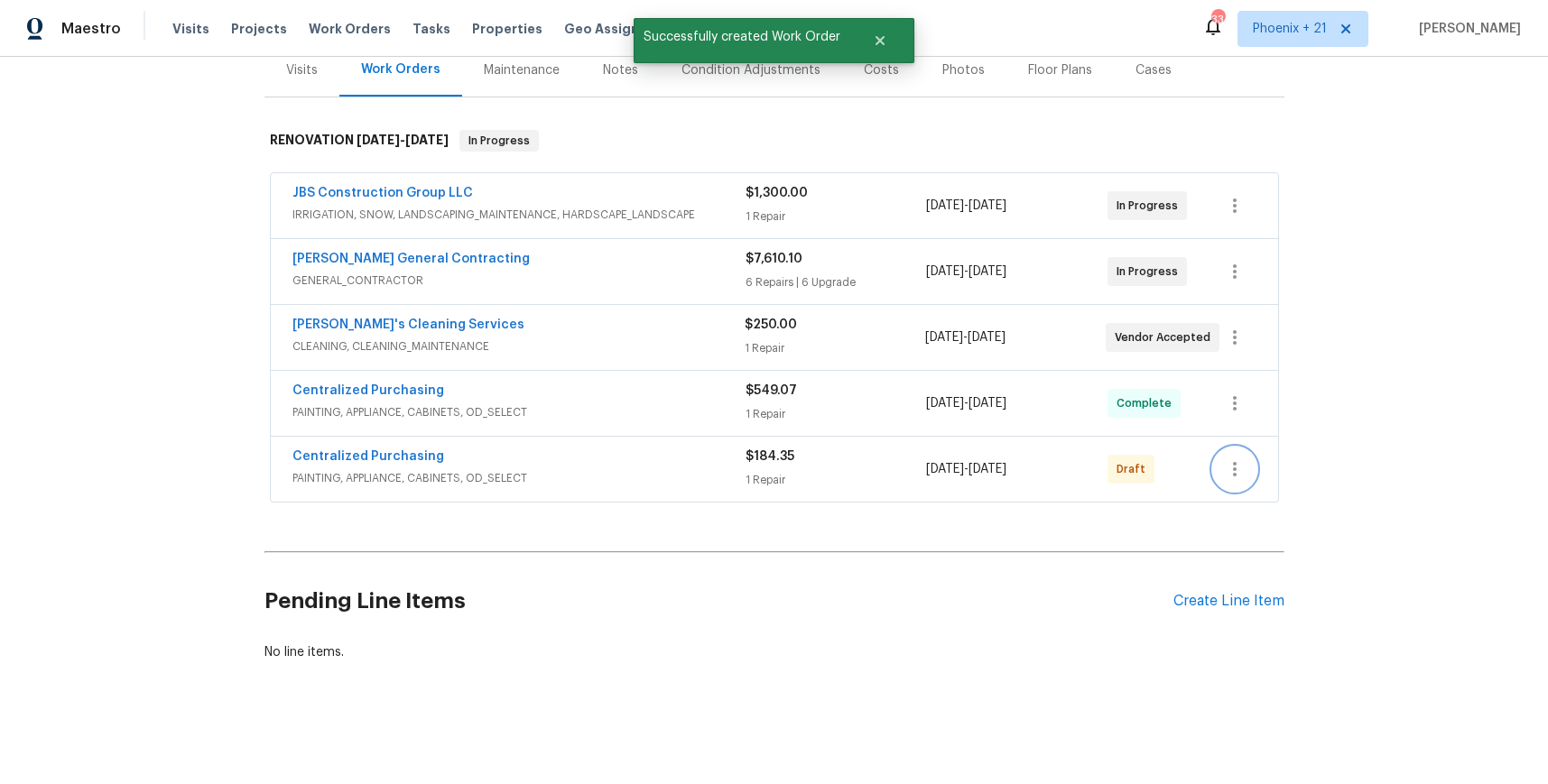
click at [1226, 469] on icon "button" at bounding box center [1235, 469] width 22 height 22
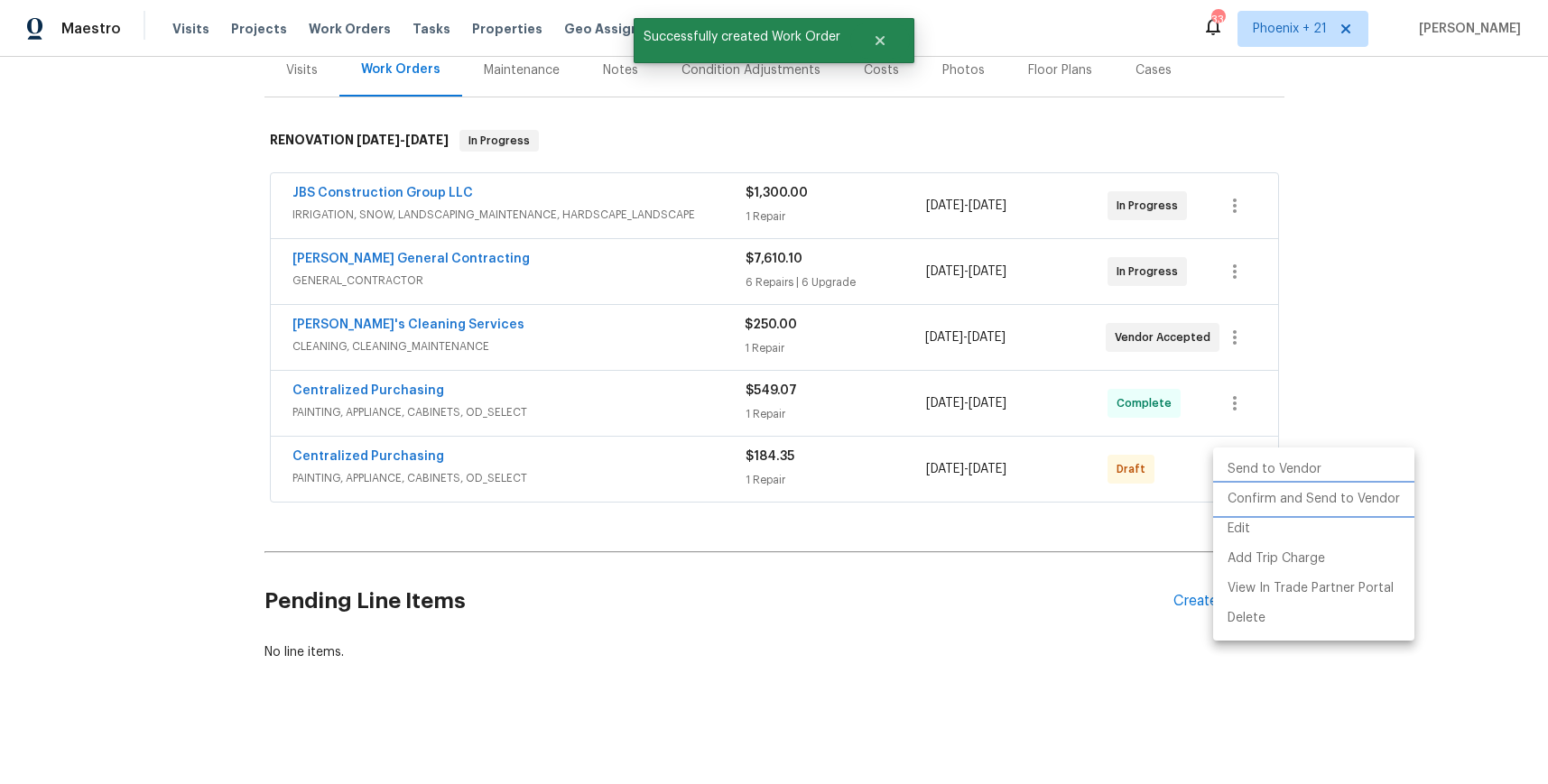
click at [1232, 494] on li "Confirm and Send to Vendor" at bounding box center [1314, 500] width 201 height 30
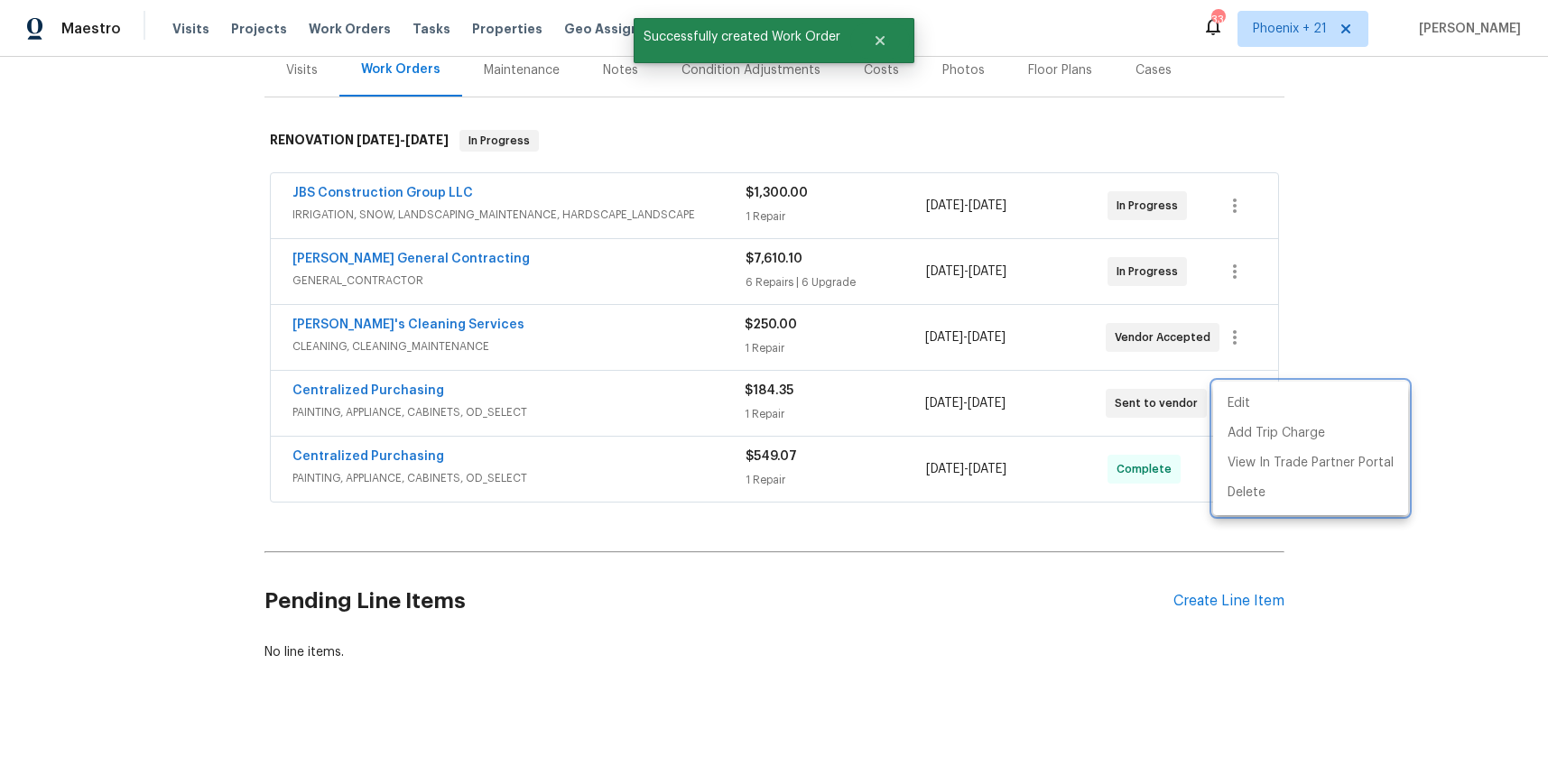
drag, startPoint x: 448, startPoint y: 378, endPoint x: 372, endPoint y: 392, distance: 77.3
click at [435, 381] on div at bounding box center [774, 392] width 1548 height 784
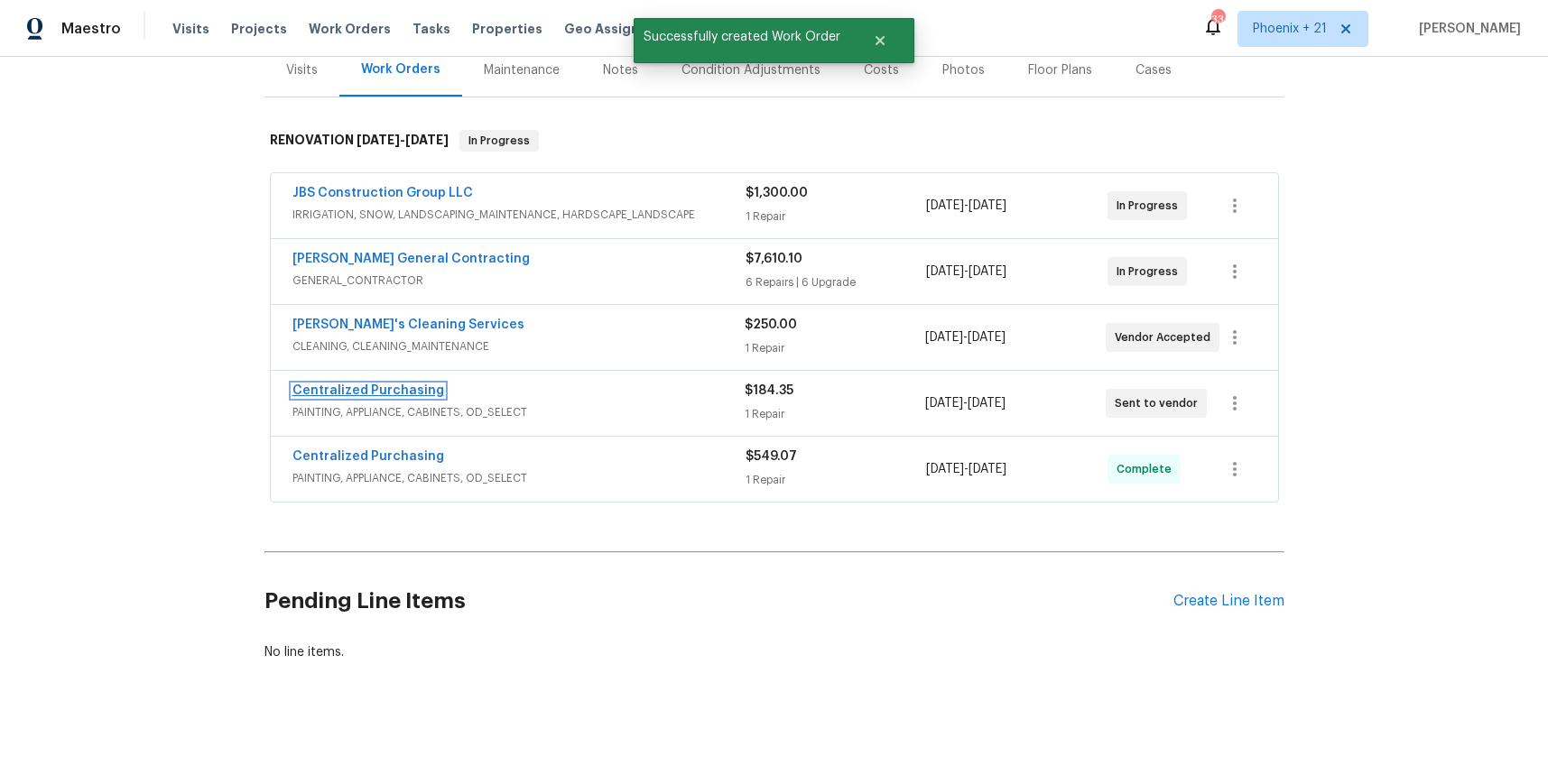
click at [372, 392] on link "Centralized Purchasing" at bounding box center [368, 390] width 151 height 12
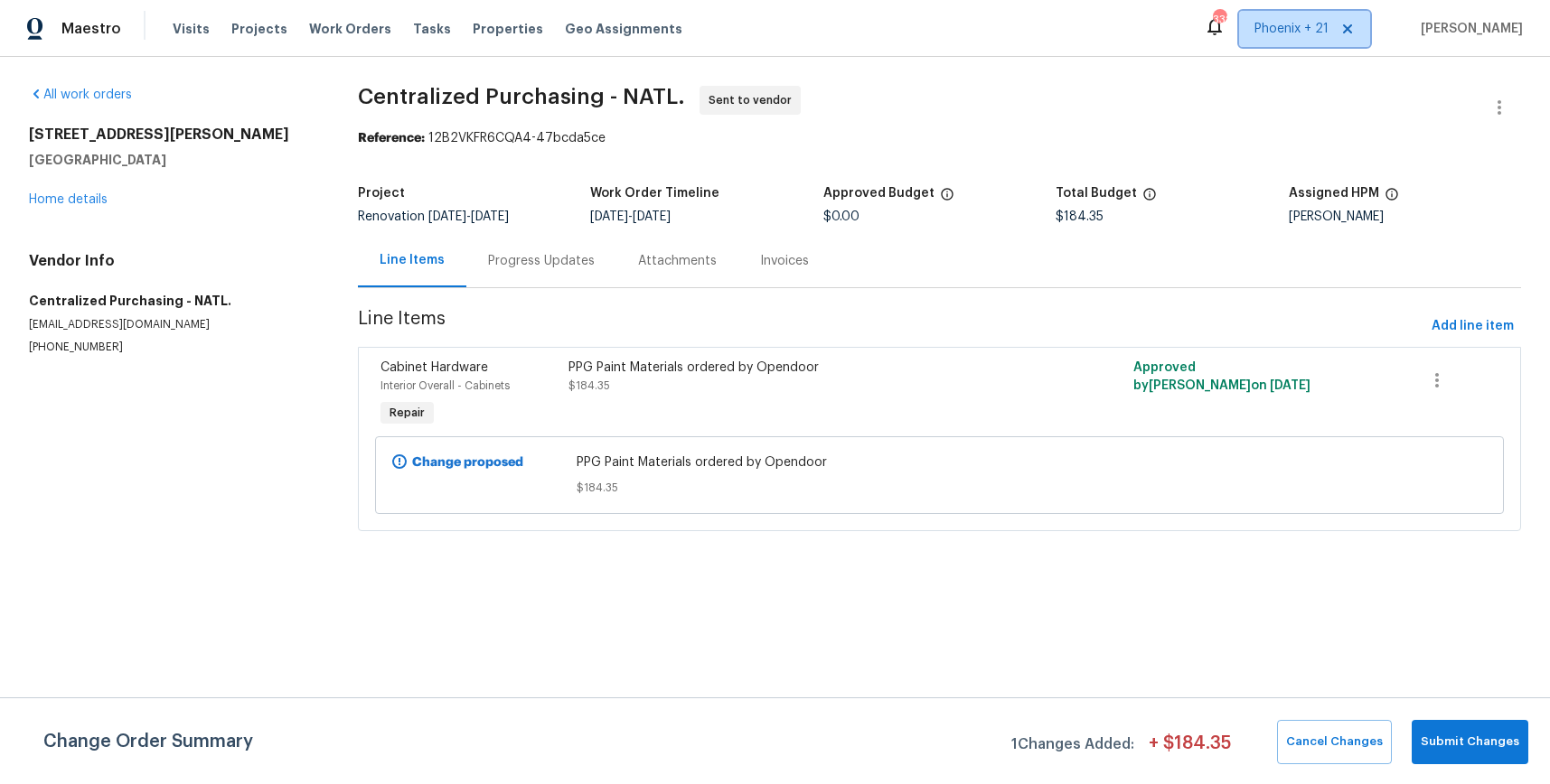
click at [1284, 27] on span "Phoenix + 21" at bounding box center [1291, 28] width 74 height 18
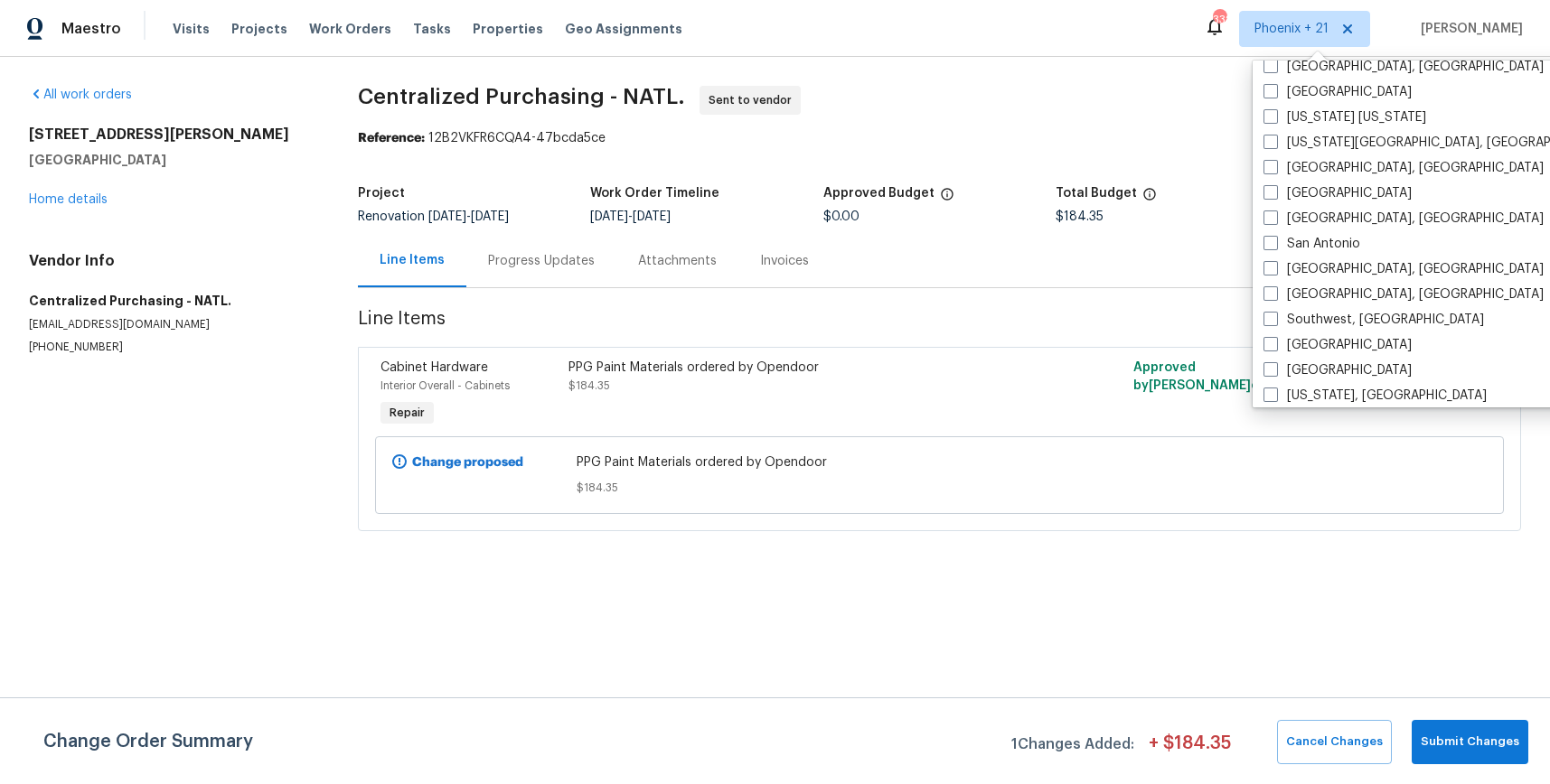
scroll to position [1210, 0]
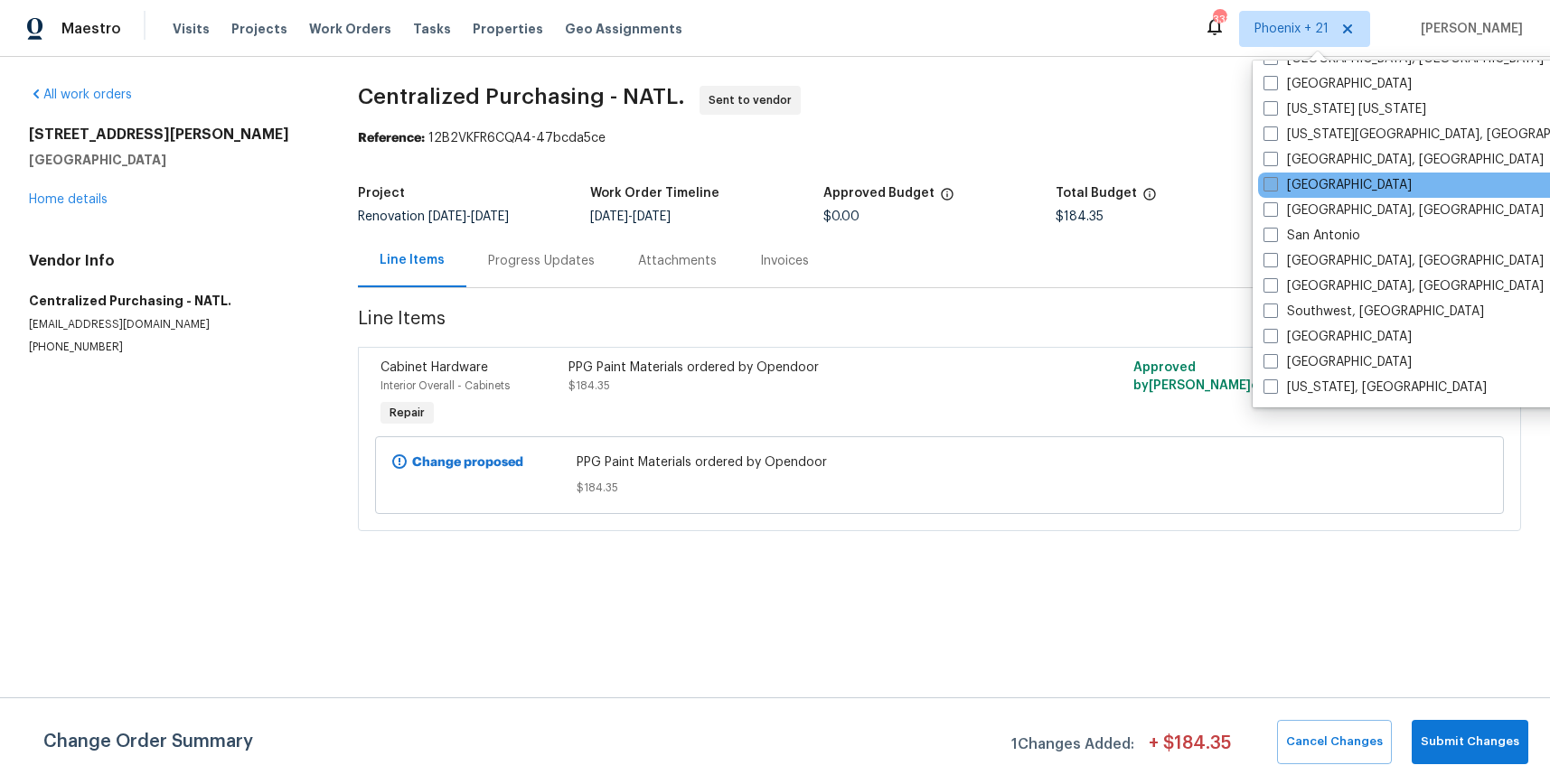
click at [1286, 192] on label "[GEOGRAPHIC_DATA]" at bounding box center [1337, 184] width 148 height 18
click at [1276, 188] on input "[GEOGRAPHIC_DATA]" at bounding box center [1269, 182] width 11 height 11
checkbox input "true"
click at [344, 33] on span "Work Orders" at bounding box center [349, 28] width 82 height 18
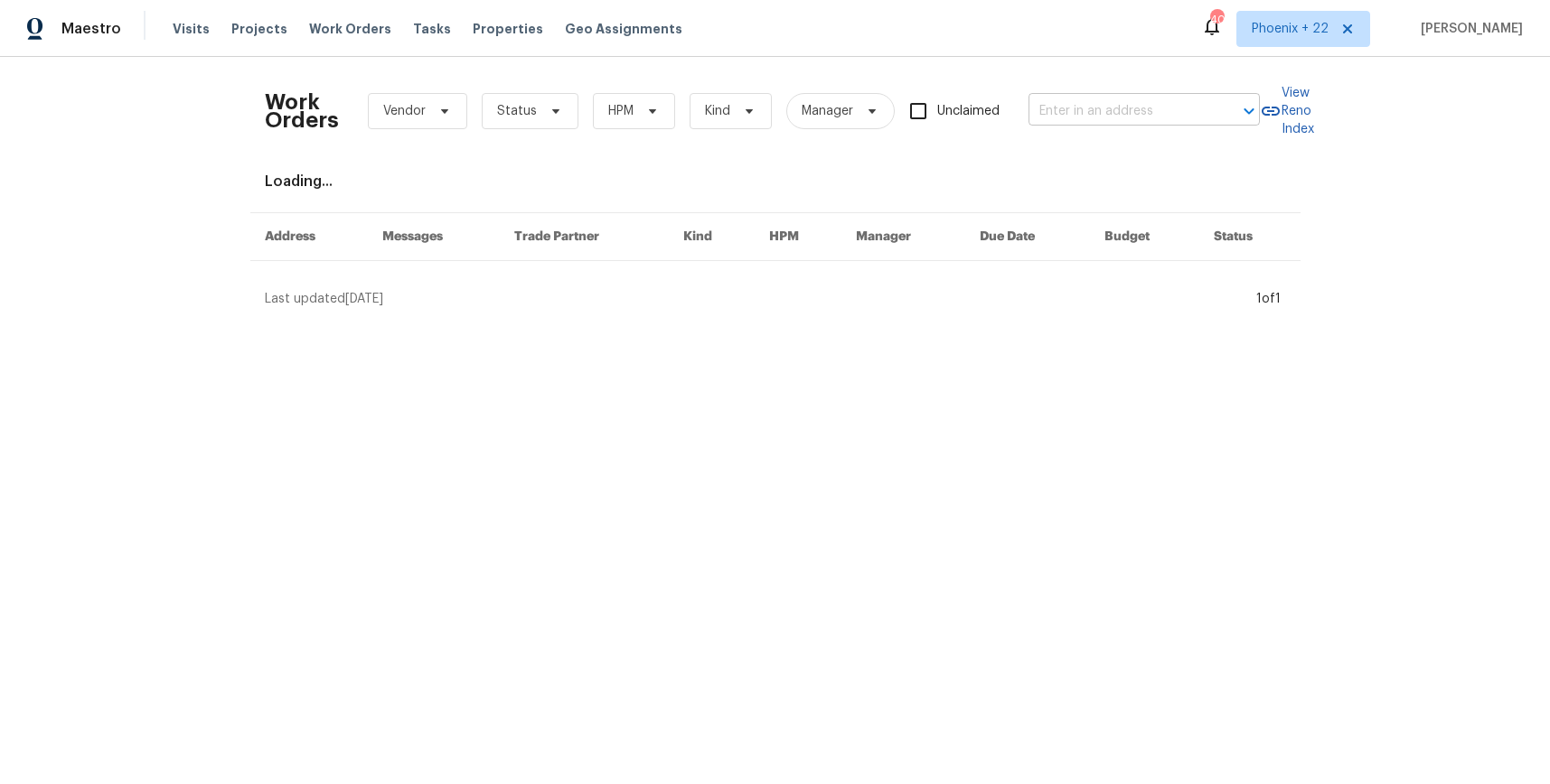
click at [1142, 116] on input "text" at bounding box center [1119, 112] width 181 height 28
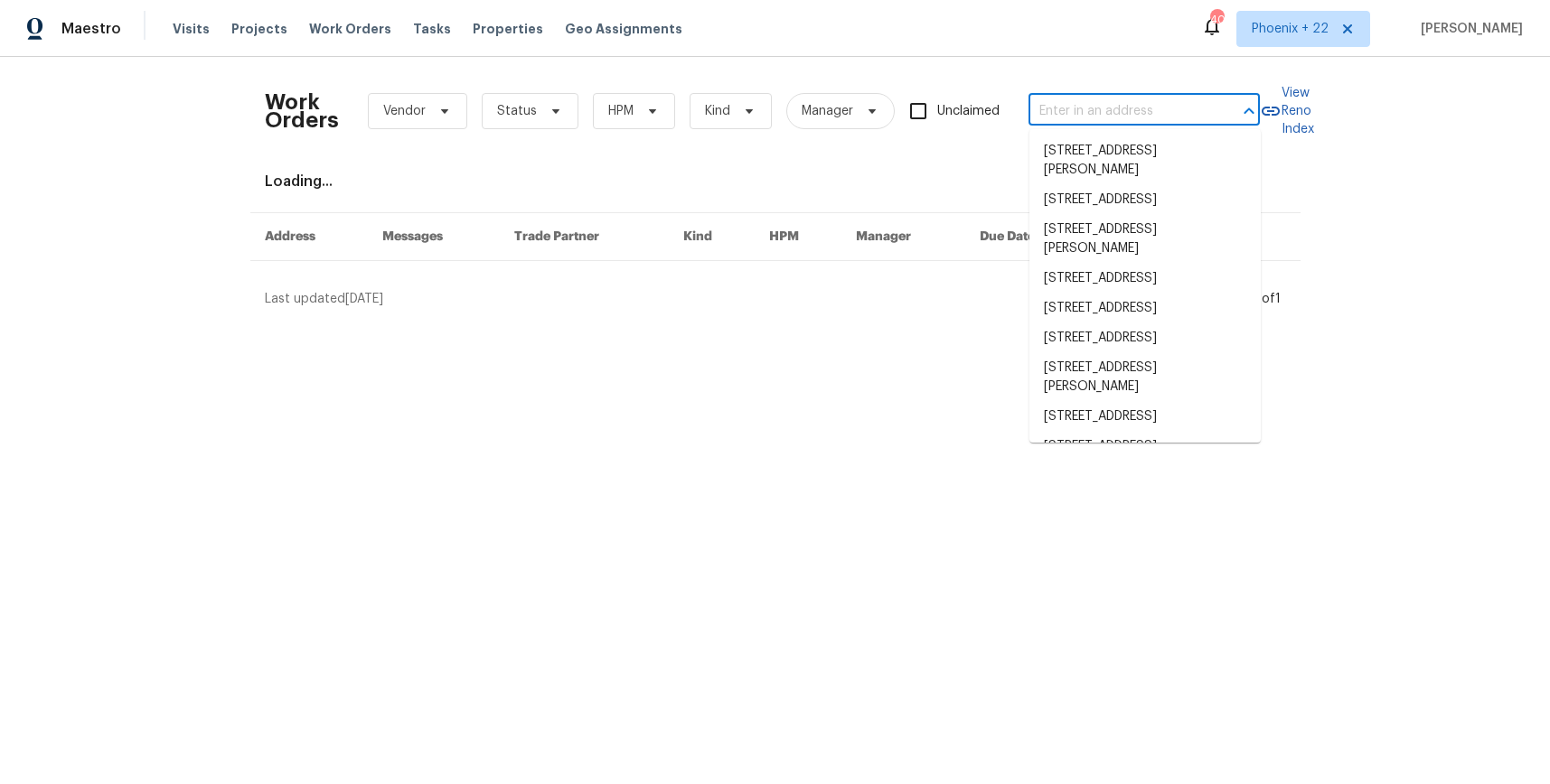
paste input "[STREET_ADDRESS]"
type input "[STREET_ADDRESS]"
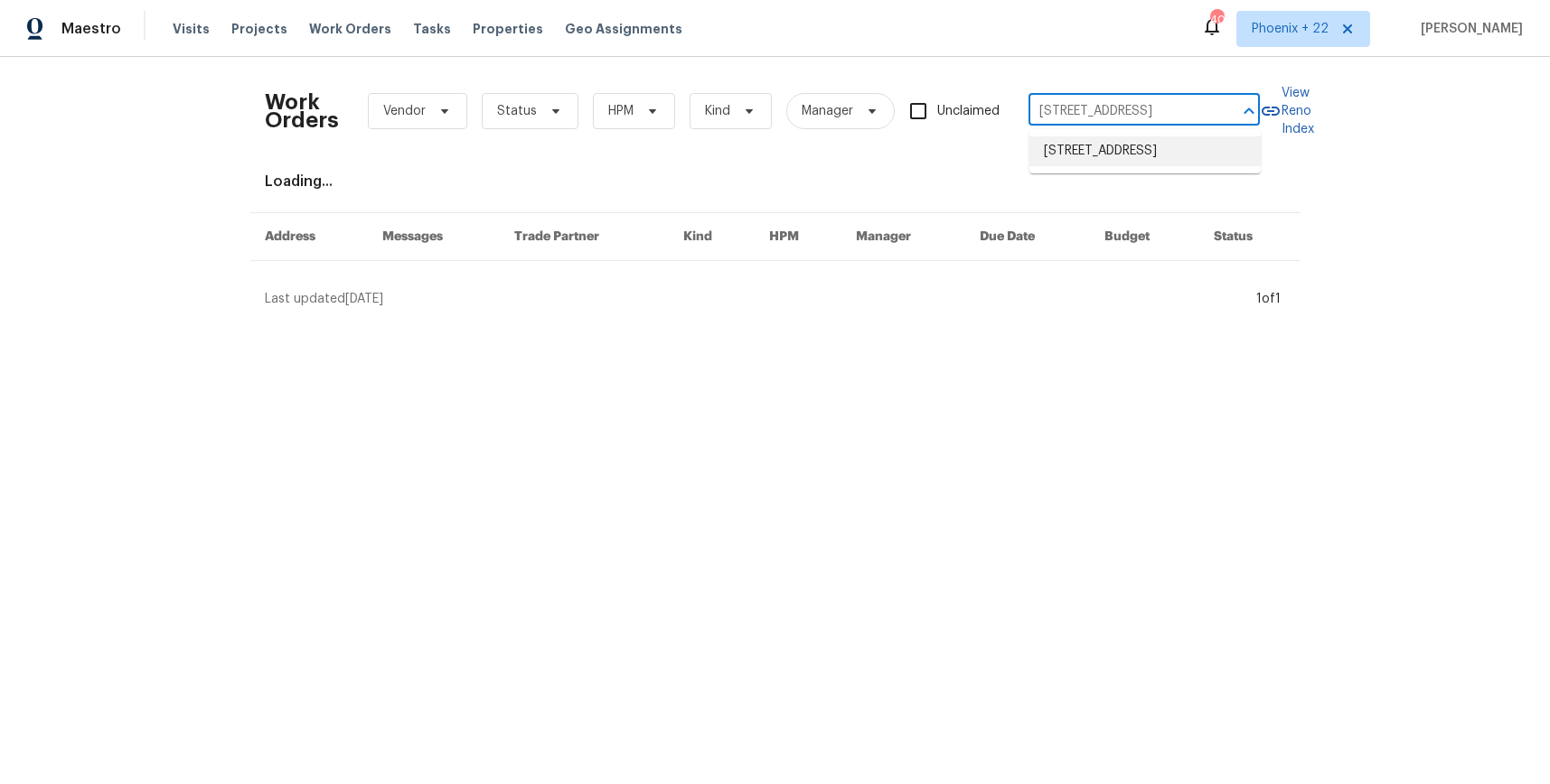
click at [1122, 143] on li "[STREET_ADDRESS]" at bounding box center [1145, 152] width 232 height 30
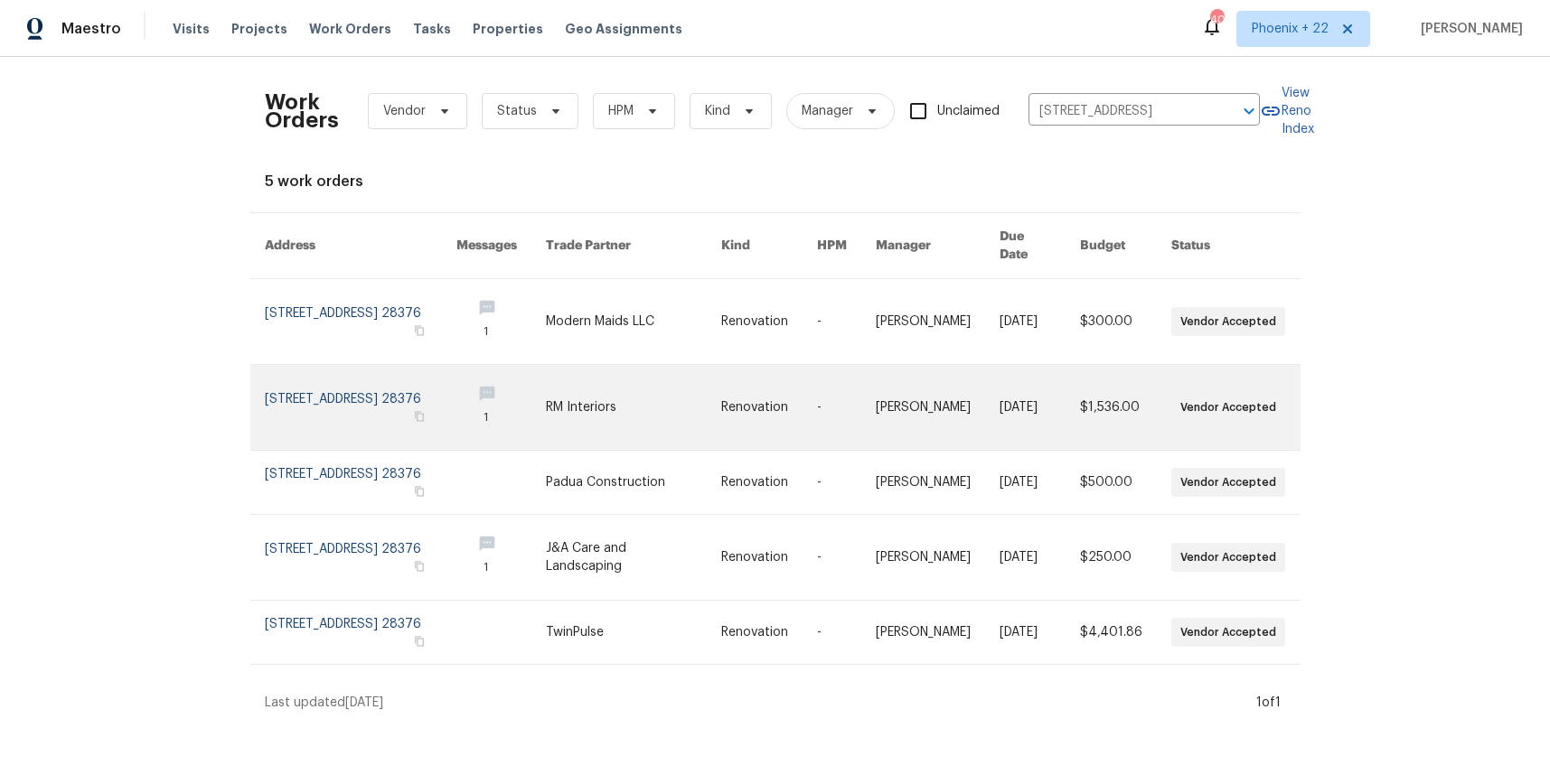
click at [551, 377] on td "RM Interiors" at bounding box center [619, 408] width 175 height 86
click at [549, 376] on td "RM Interiors" at bounding box center [619, 408] width 175 height 86
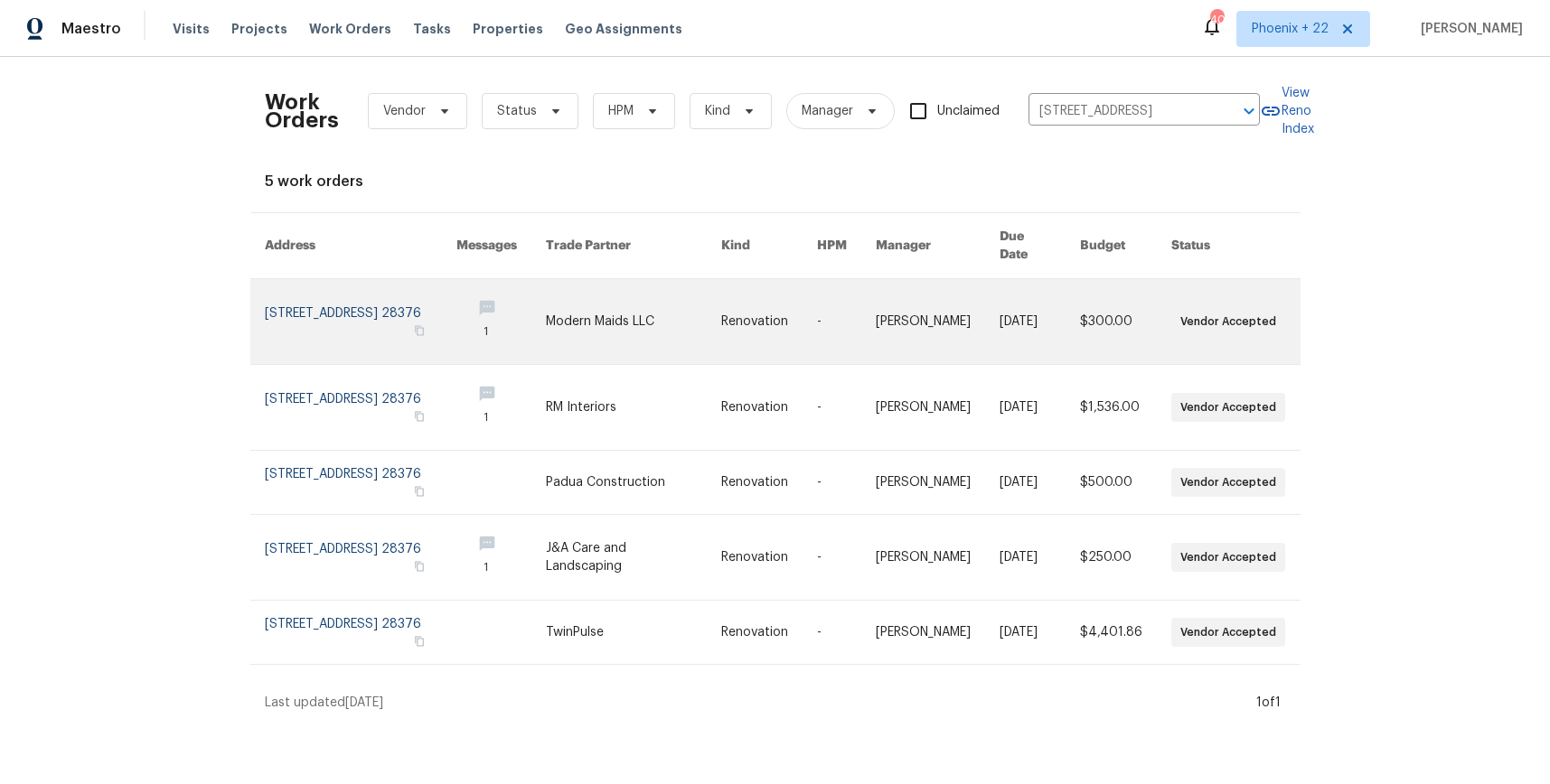
click at [347, 290] on link at bounding box center [361, 322] width 192 height 85
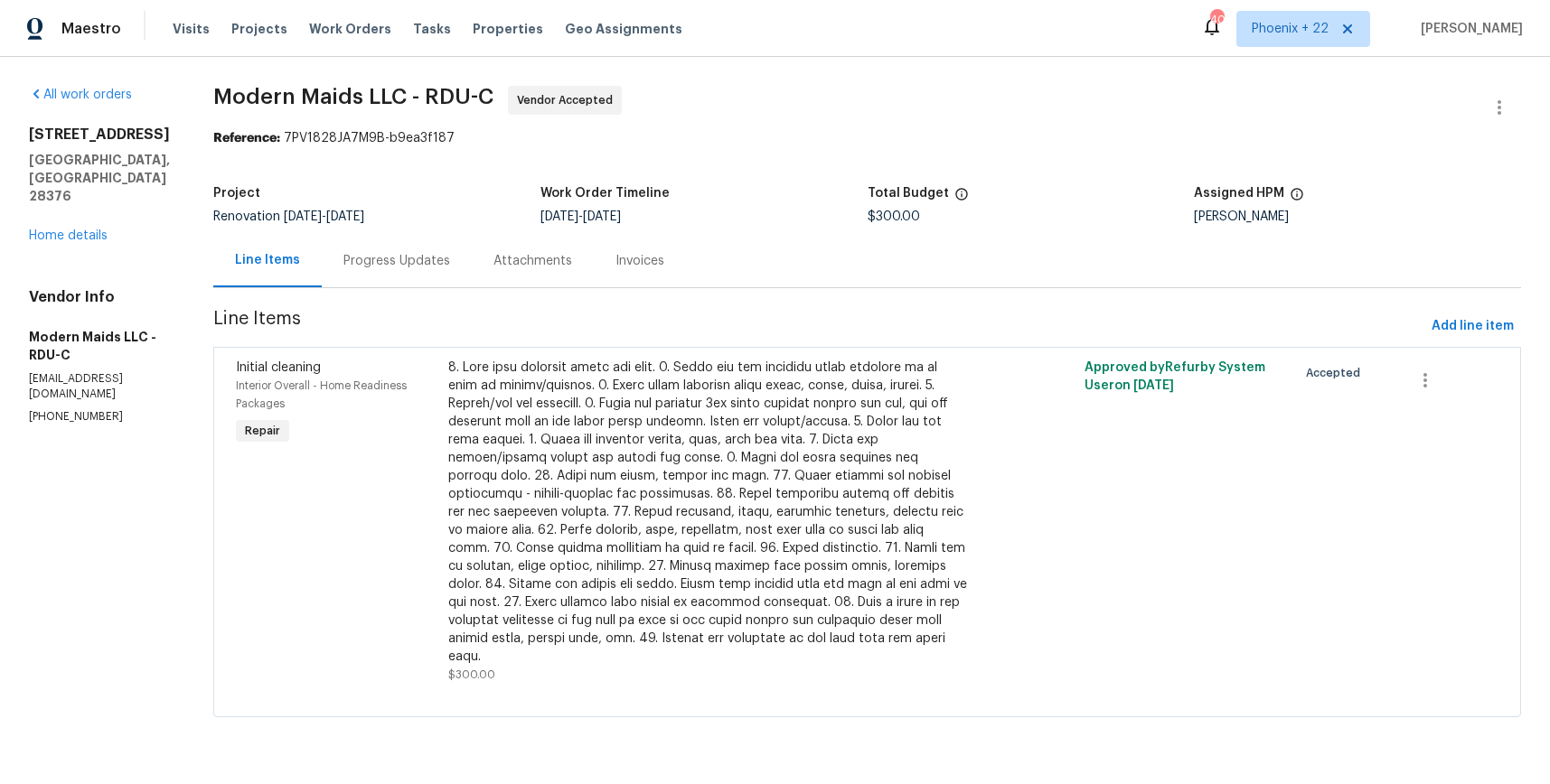
click at [79, 207] on div "[STREET_ADDRESS] Home details" at bounding box center [100, 184] width 141 height 120
click at [76, 230] on link "Home details" at bounding box center [69, 235] width 79 height 12
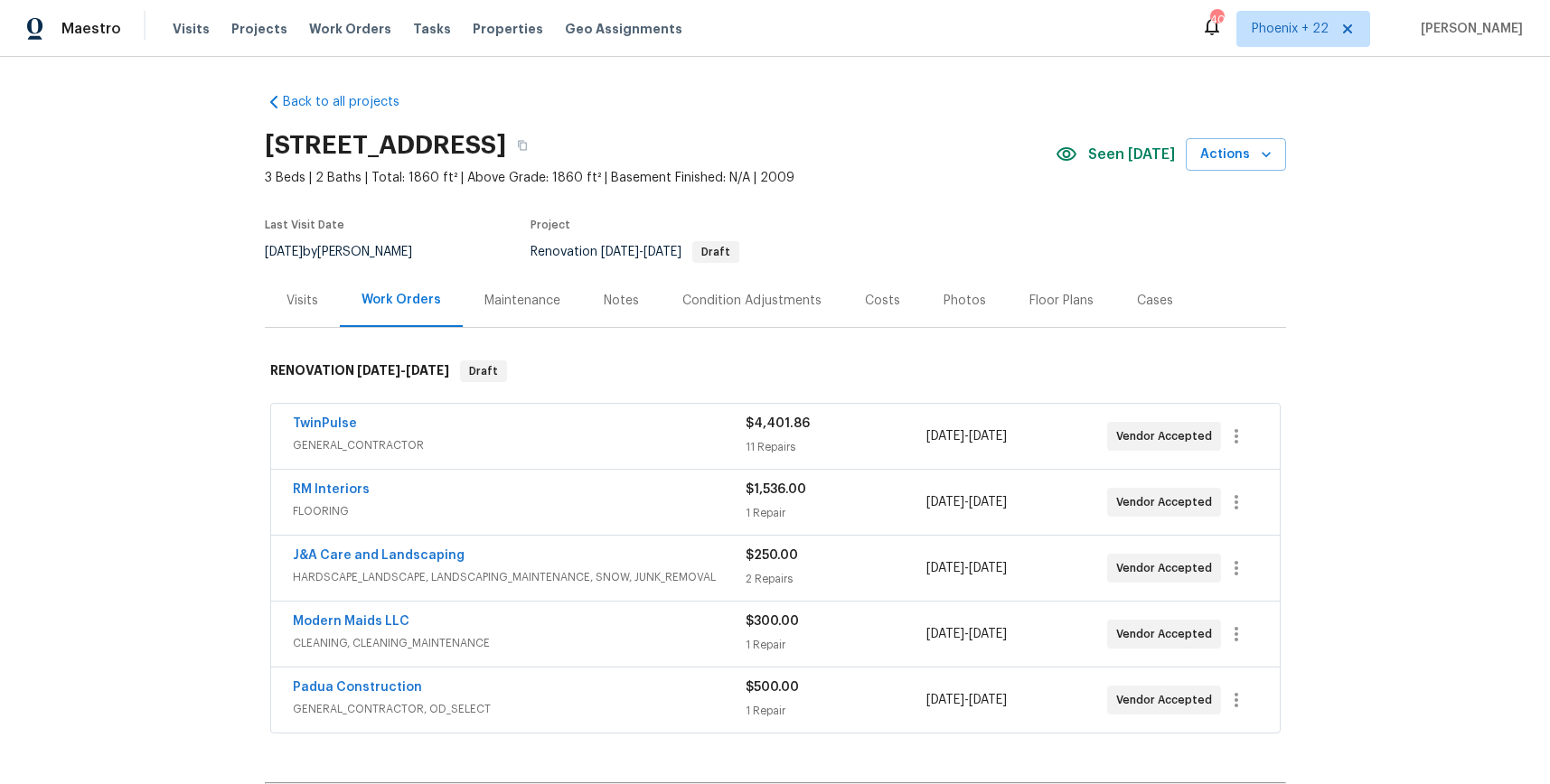
scroll to position [232, 0]
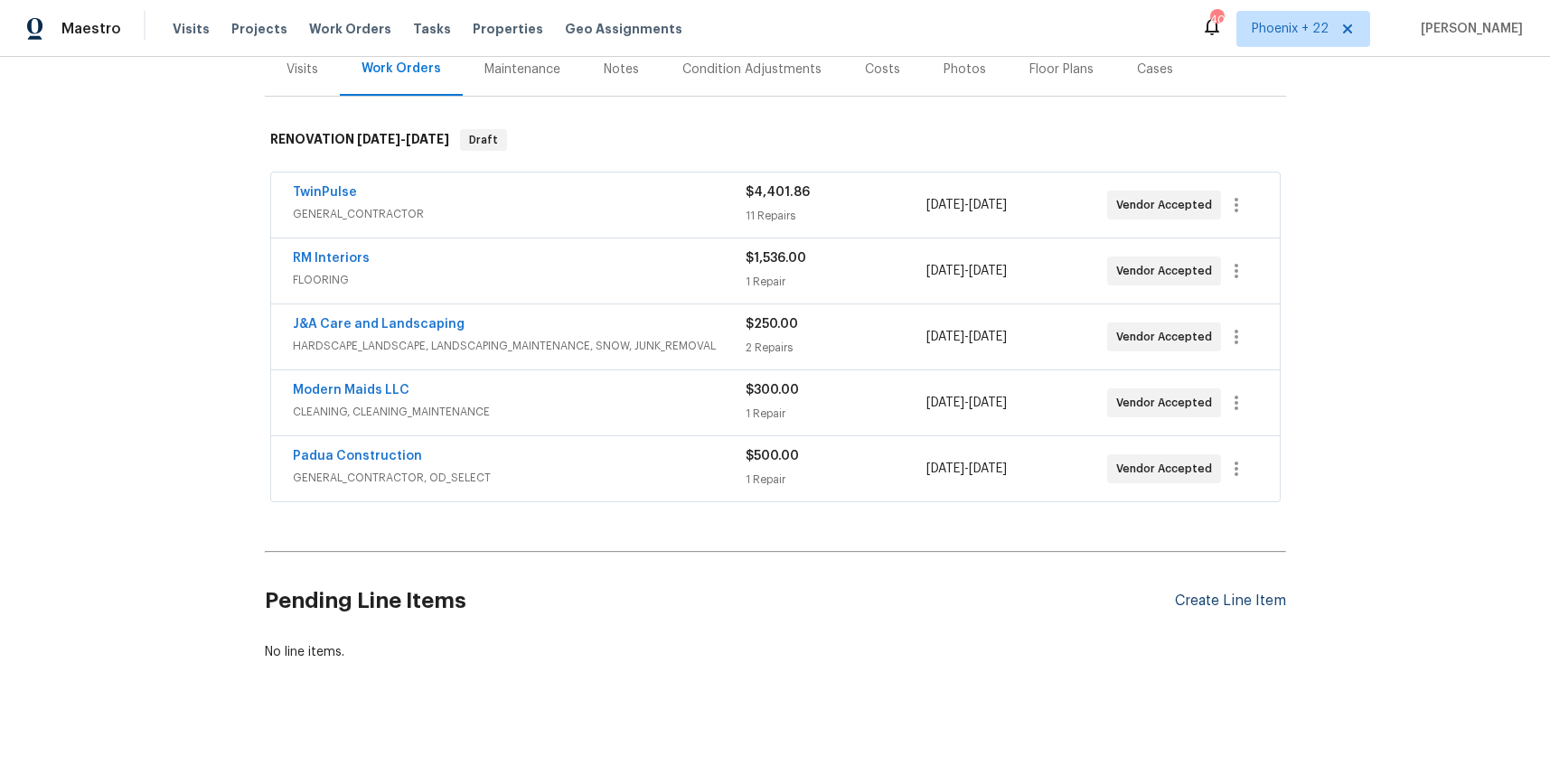
click at [1221, 601] on div "Create Line Item" at bounding box center [1231, 601] width 111 height 17
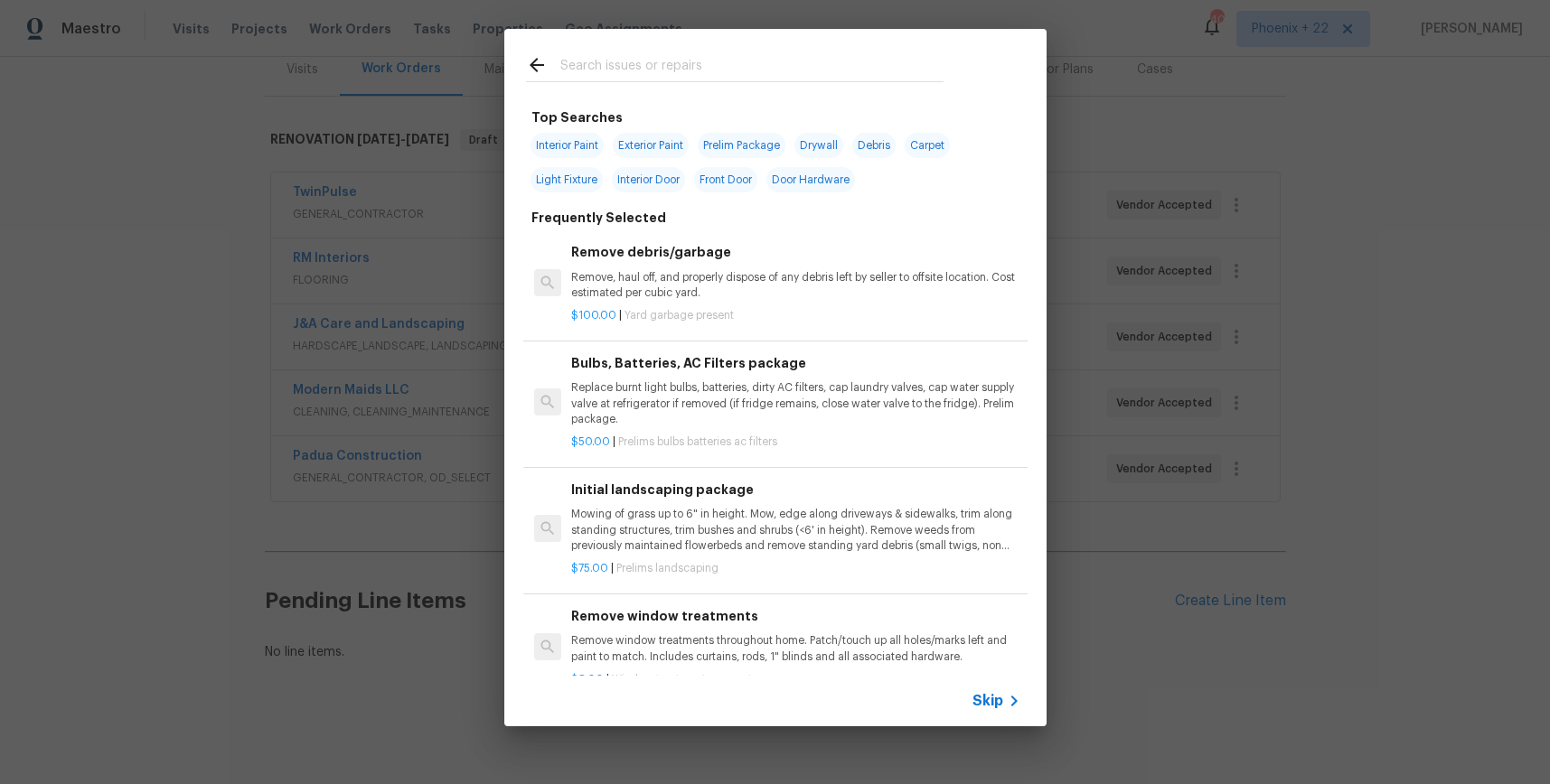
click at [770, 70] on input "text" at bounding box center [751, 68] width 383 height 27
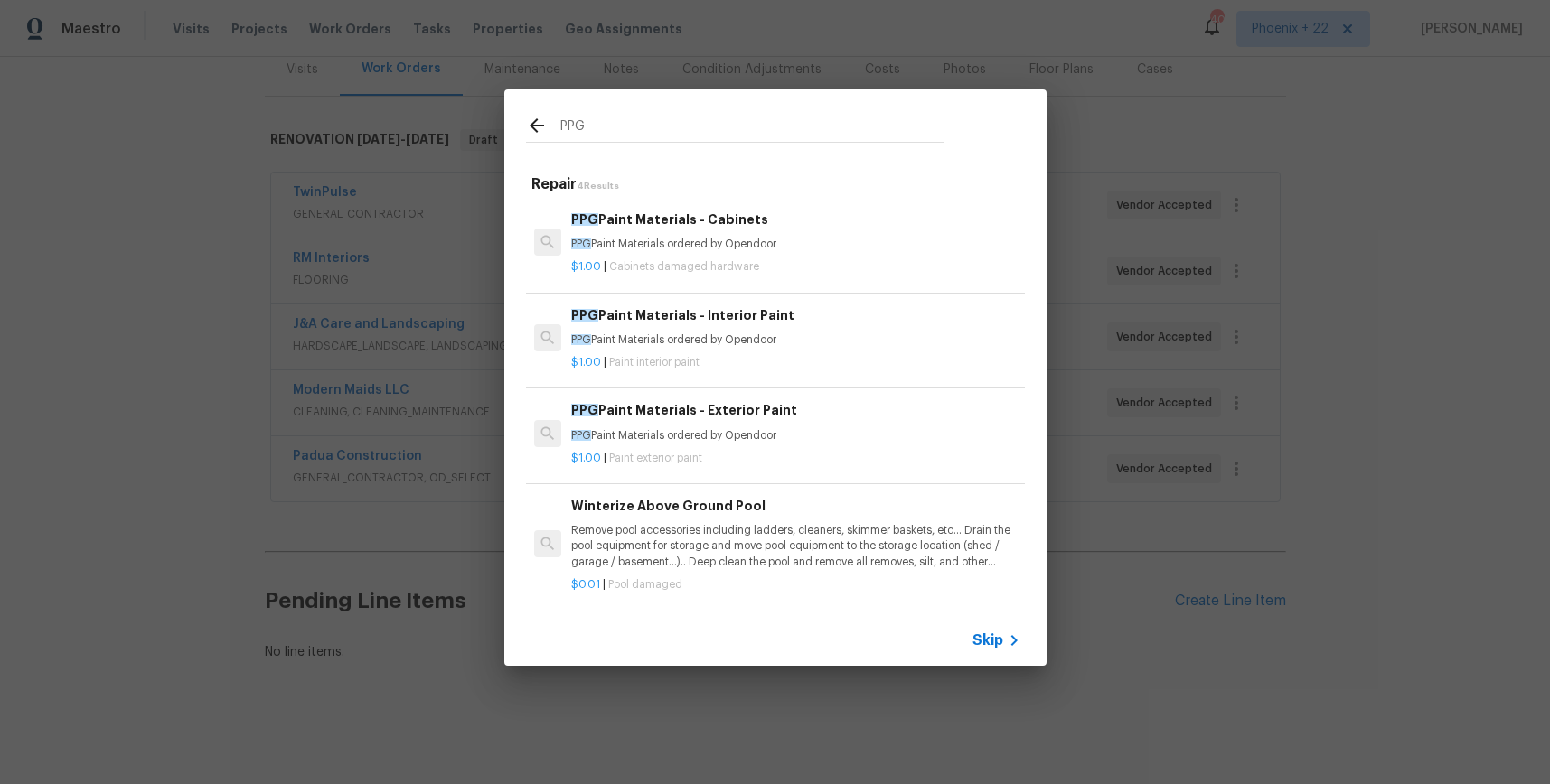
type input "PPG"
click at [861, 356] on p "$1.00 | Paint interior paint" at bounding box center [796, 362] width 448 height 15
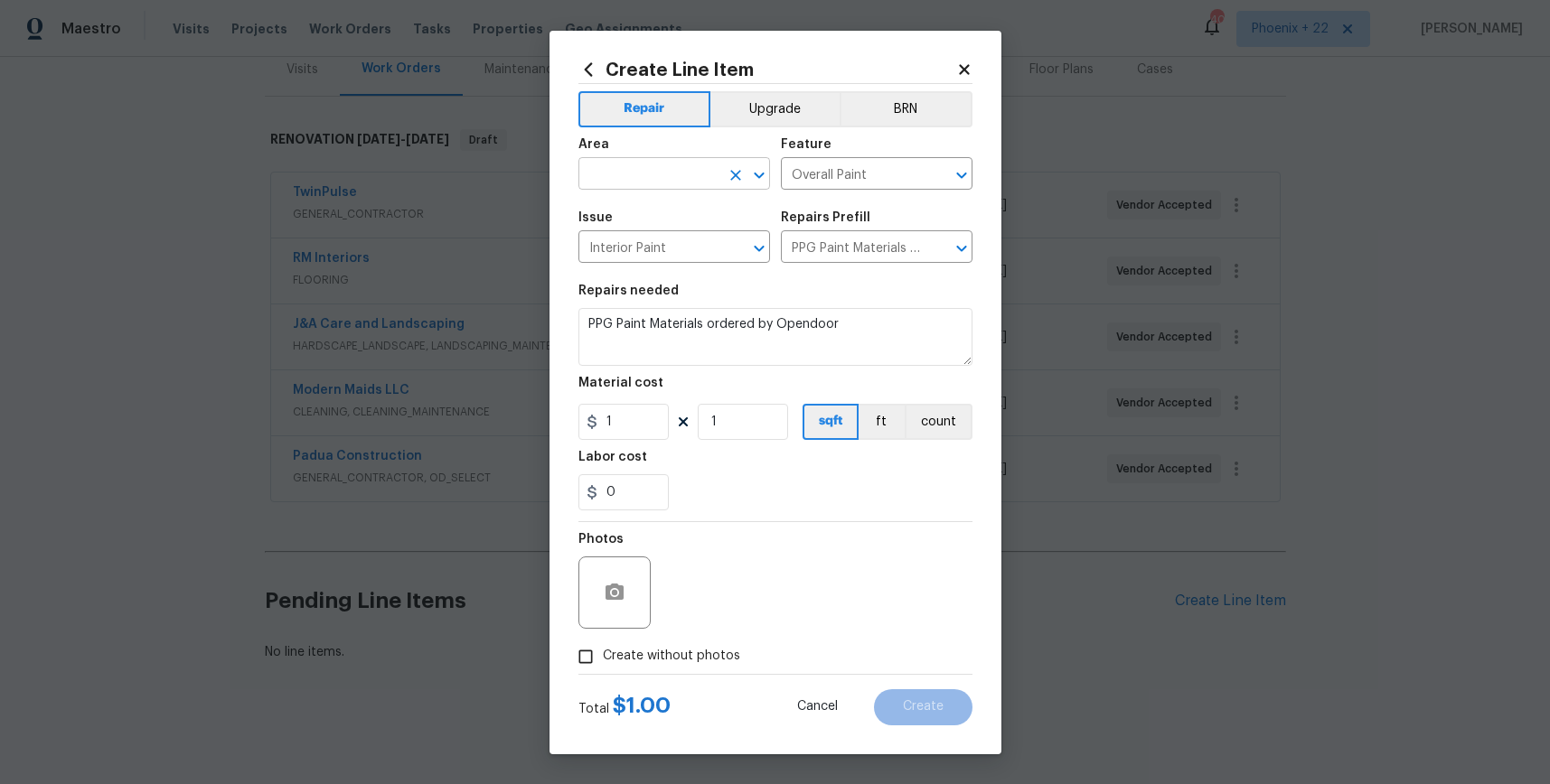
click at [695, 172] on input "text" at bounding box center [649, 176] width 141 height 28
click at [697, 242] on li "Interior Overall" at bounding box center [674, 246] width 192 height 30
type input "Interior Overall"
drag, startPoint x: 827, startPoint y: 479, endPoint x: 634, endPoint y: 423, distance: 201.0
click at [805, 475] on div "0" at bounding box center [775, 492] width 395 height 36
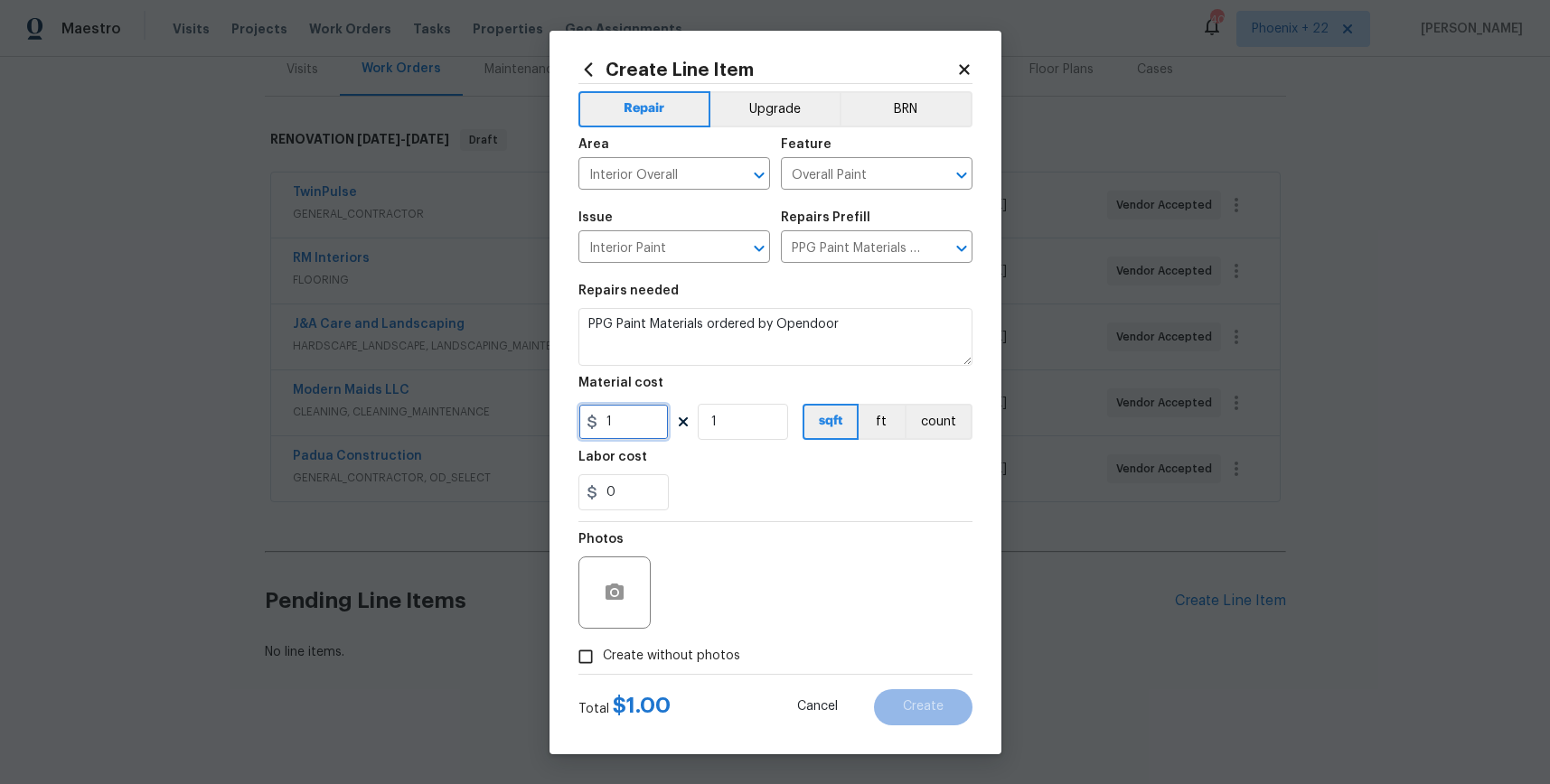
drag, startPoint x: 634, startPoint y: 423, endPoint x: 549, endPoint y: 417, distance: 85.2
click at [550, 417] on div "Create Line Item Repair Upgrade BRN Area Interior Overall ​ Feature Overall Pai…" at bounding box center [776, 392] width 452 height 724
type input "759.11"
drag, startPoint x: 613, startPoint y: 658, endPoint x: 658, endPoint y: 626, distance: 55.2
click at [613, 658] on span "Create without photos" at bounding box center [671, 656] width 137 height 19
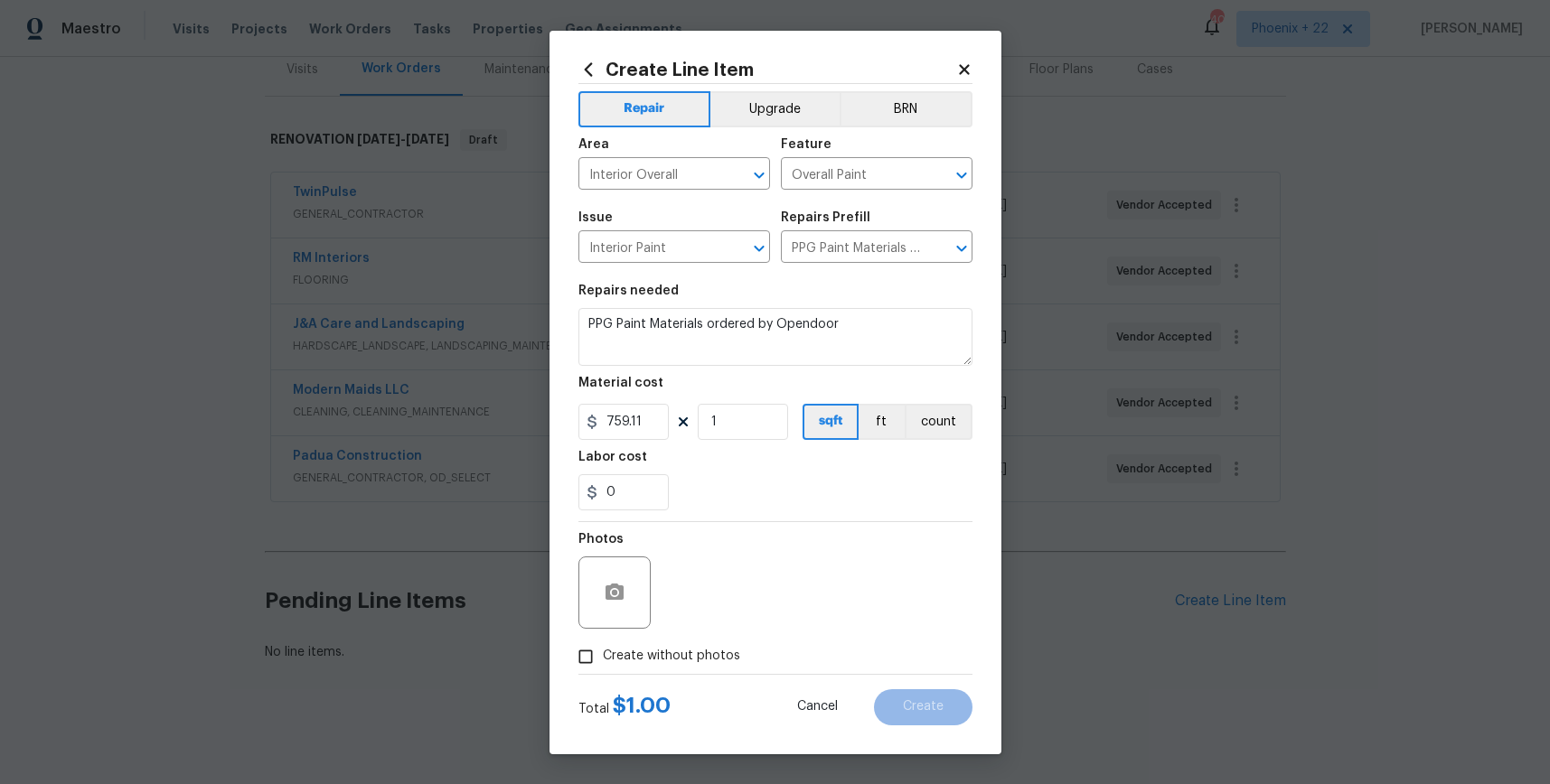
click at [603, 658] on input "Create without photos" at bounding box center [586, 657] width 34 height 34
checkbox input "true"
click at [731, 588] on textarea at bounding box center [819, 592] width 307 height 72
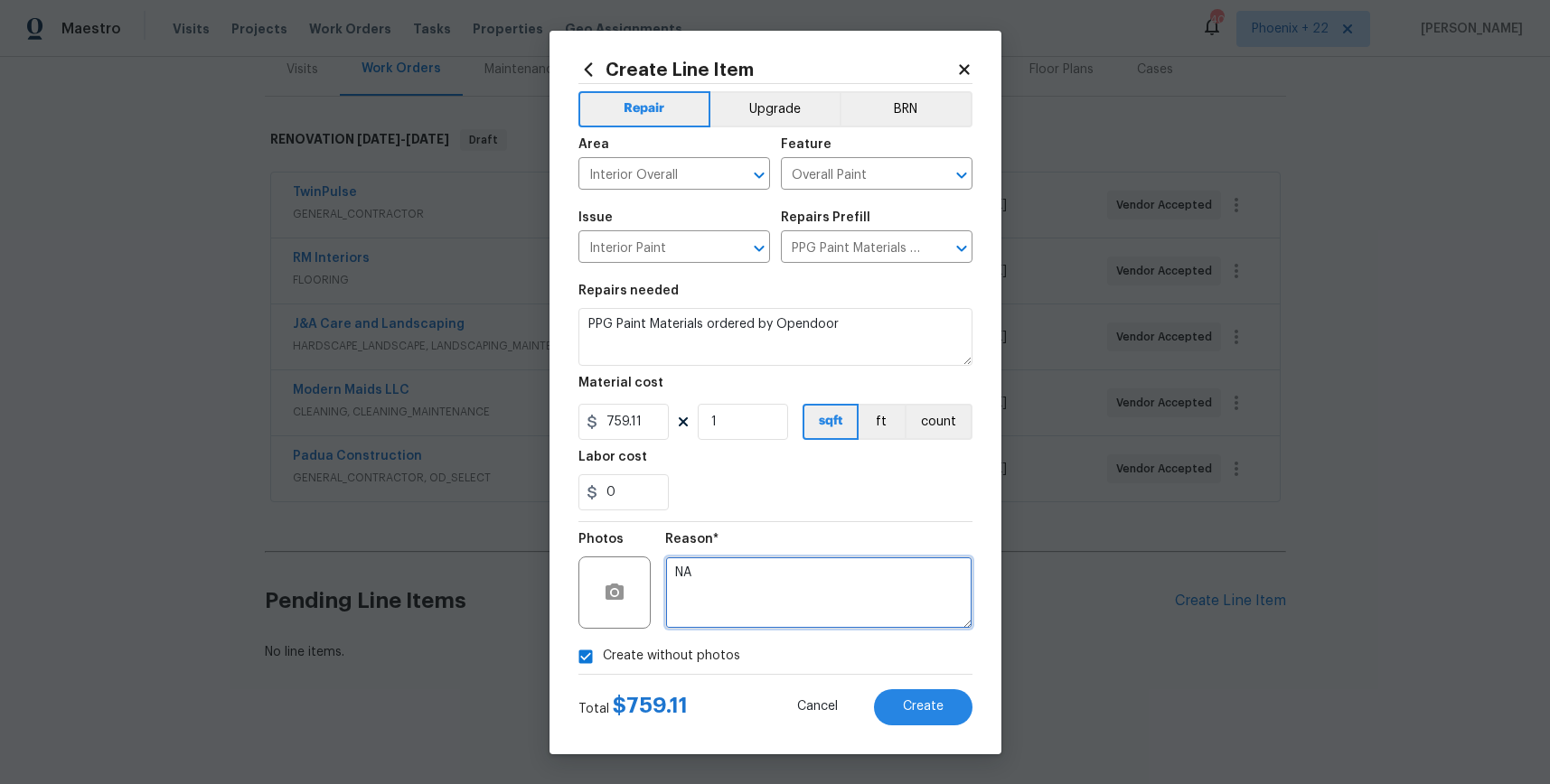
type textarea "NA"
click at [905, 687] on div "Total $ 759.11 Cancel Create" at bounding box center [775, 700] width 395 height 51
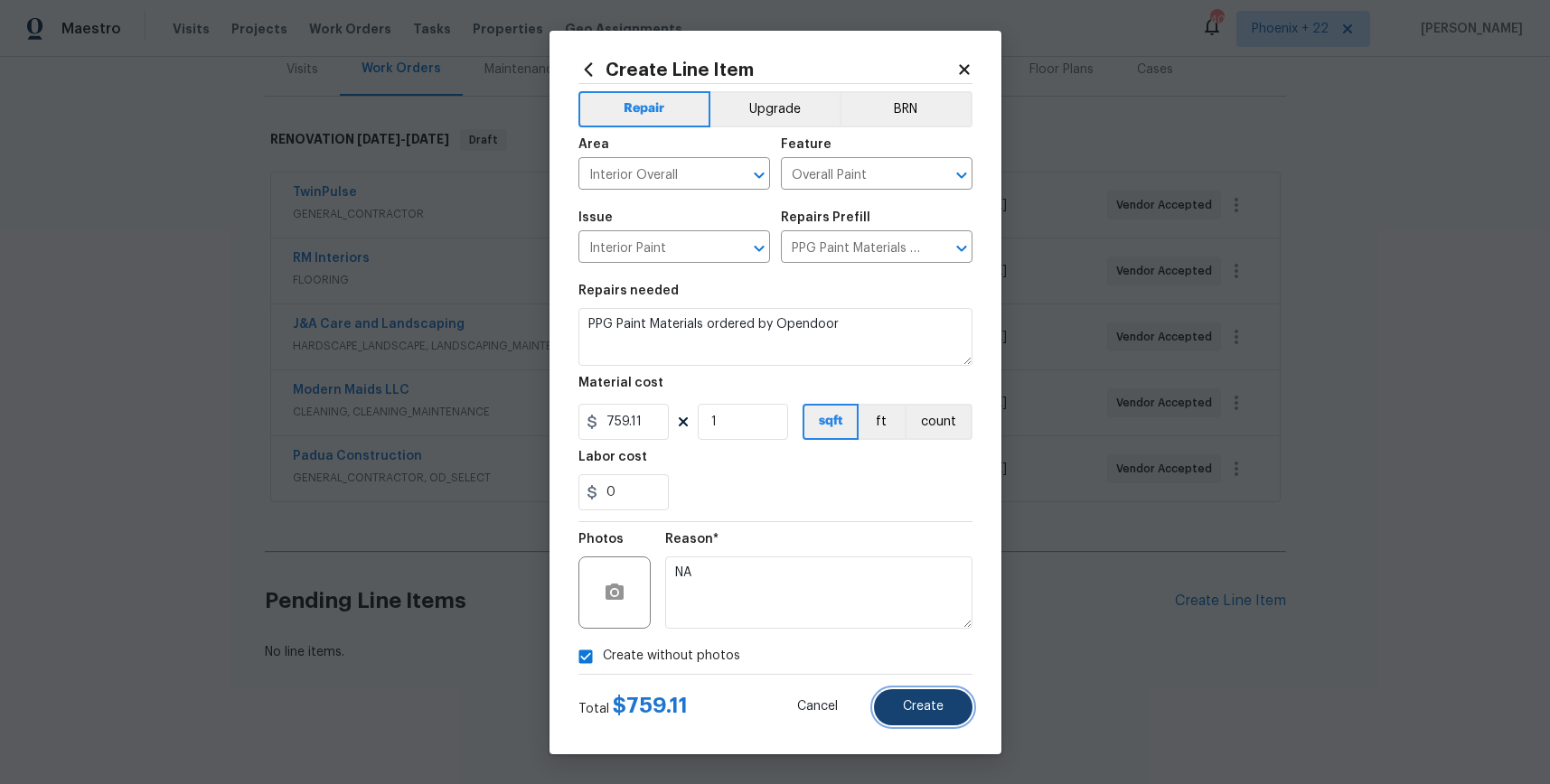
click at [905, 694] on button "Create" at bounding box center [923, 707] width 99 height 36
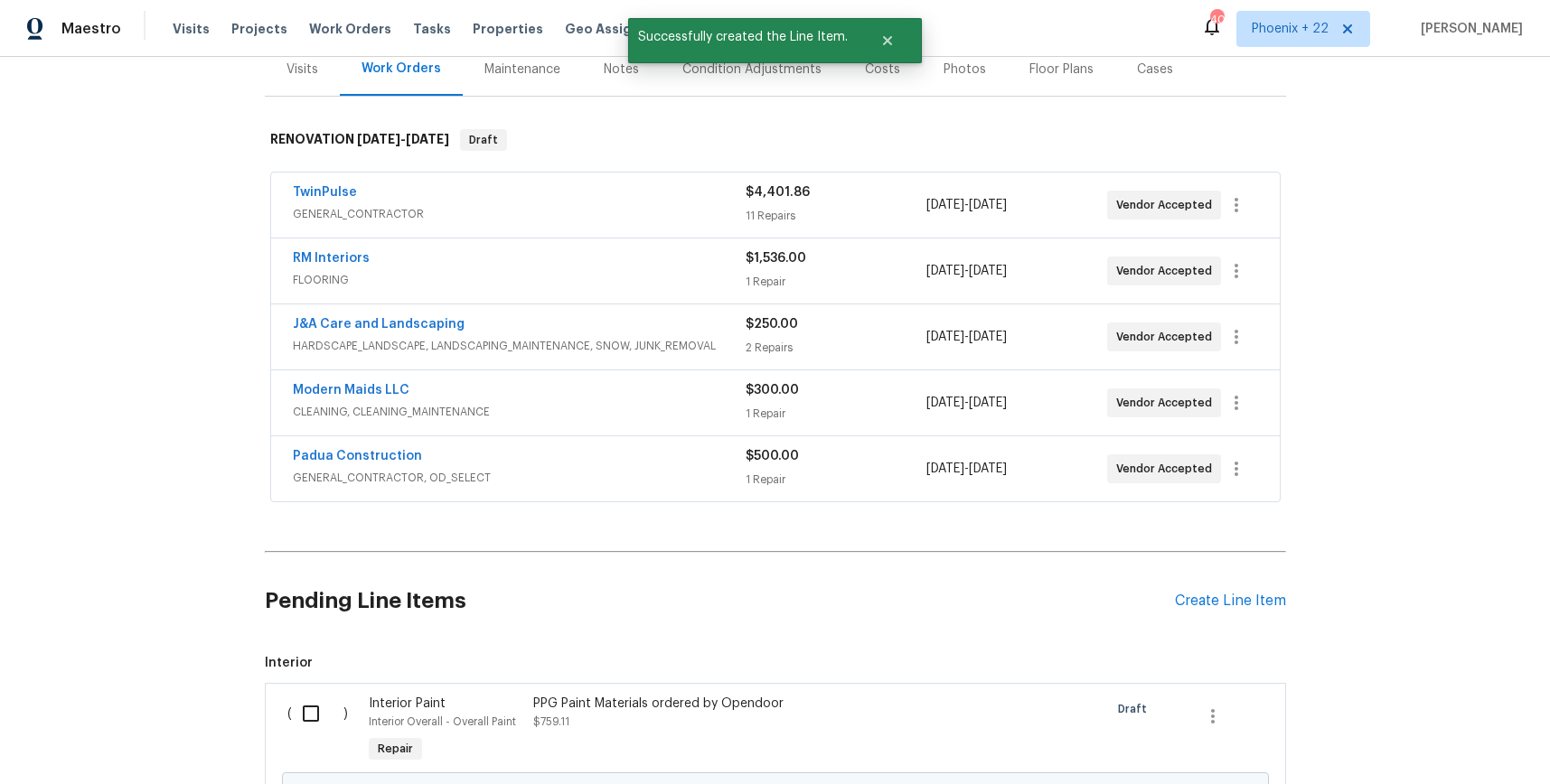
scroll to position [438, 0]
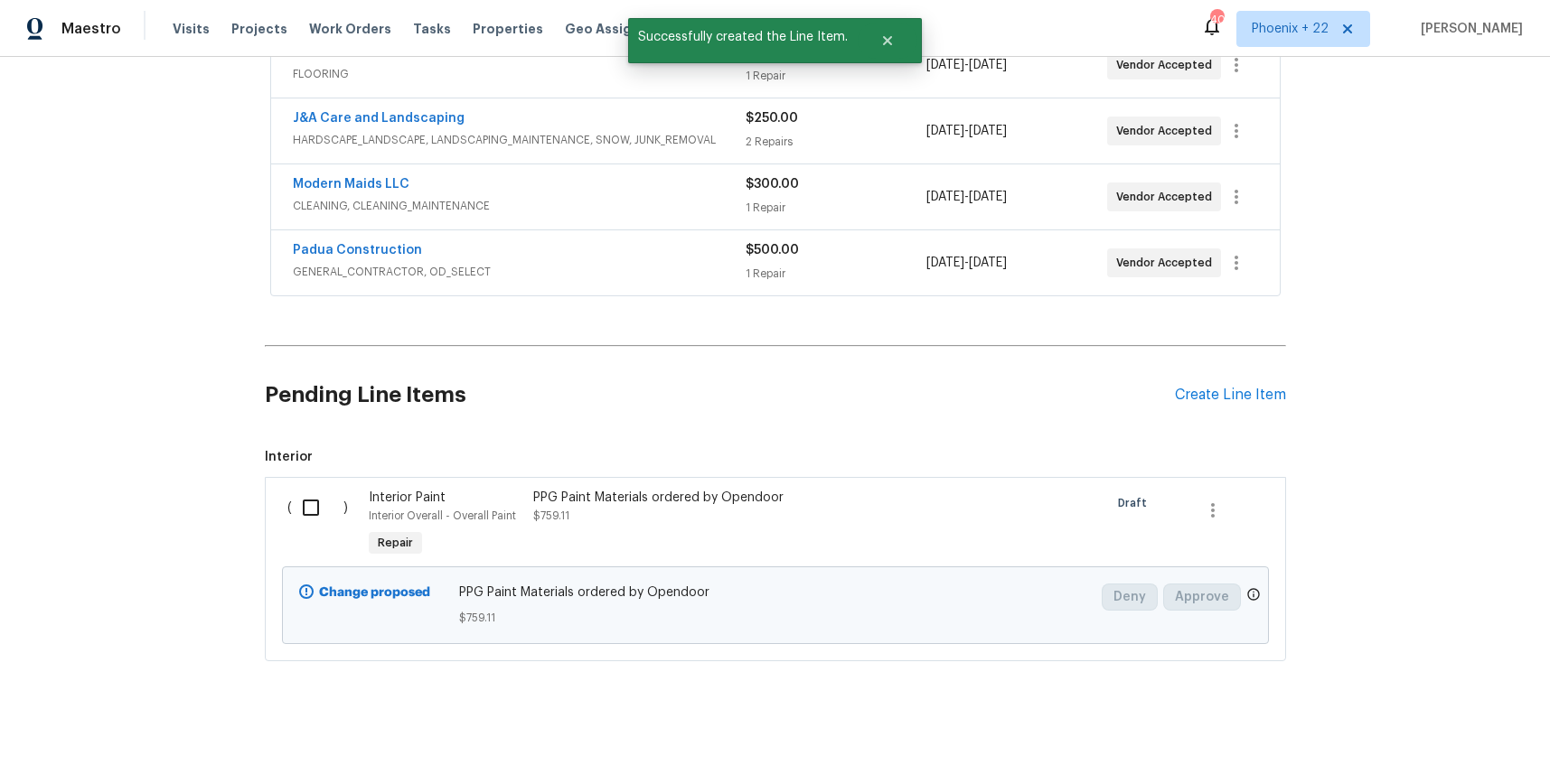
click at [311, 496] on input "checkbox" at bounding box center [317, 507] width 52 height 38
checkbox input "true"
click at [1387, 723] on button "Create Work Order" at bounding box center [1446, 740] width 149 height 34
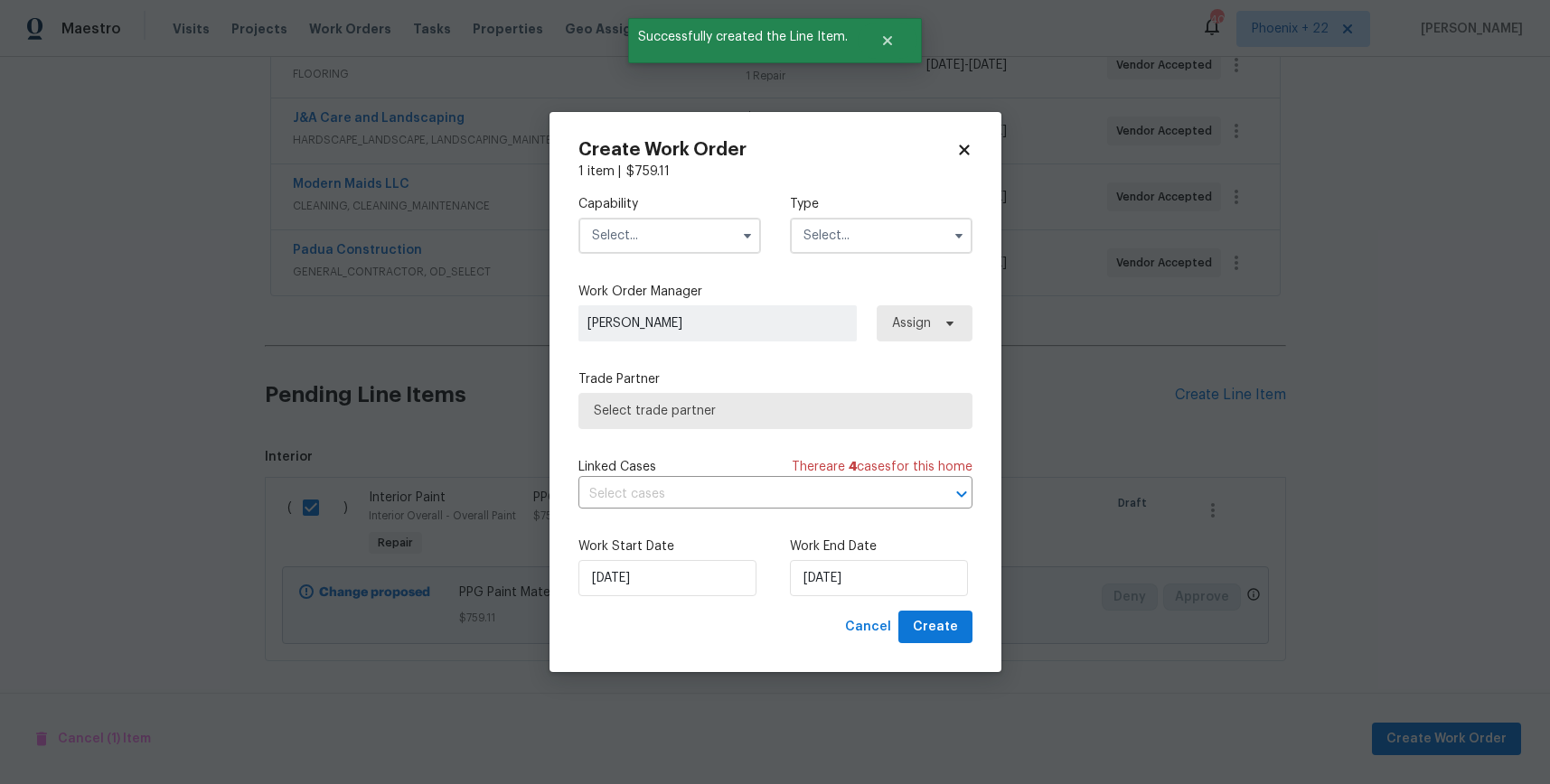
click at [703, 260] on div "Capability Type" at bounding box center [775, 224] width 395 height 88
drag, startPoint x: 697, startPoint y: 251, endPoint x: 678, endPoint y: 240, distance: 22.0
click at [690, 248] on input "text" at bounding box center [670, 235] width 183 height 36
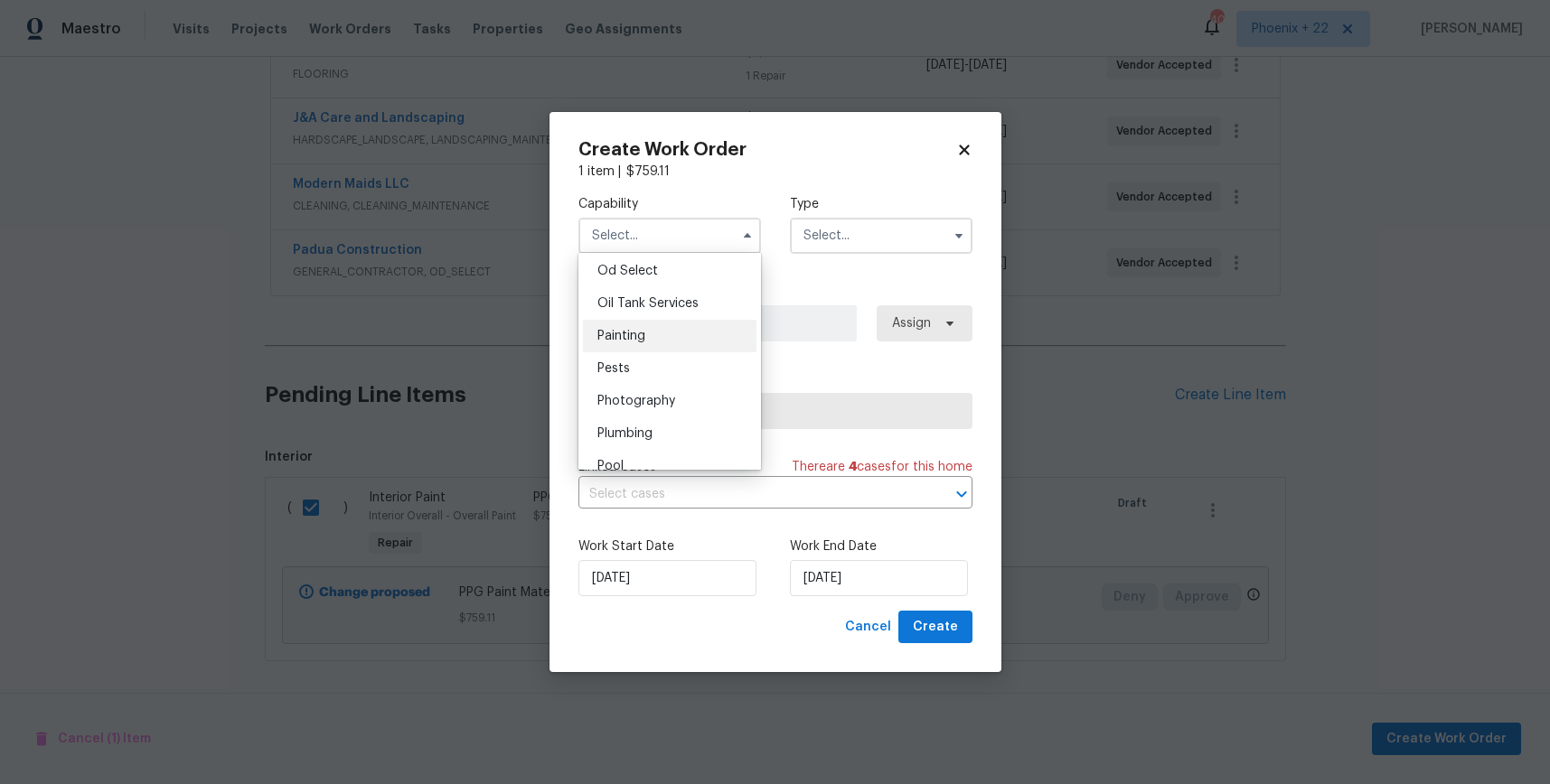
scroll to position [1457, 0]
click at [672, 318] on div "Painting" at bounding box center [670, 334] width 173 height 33
type input "Painting"
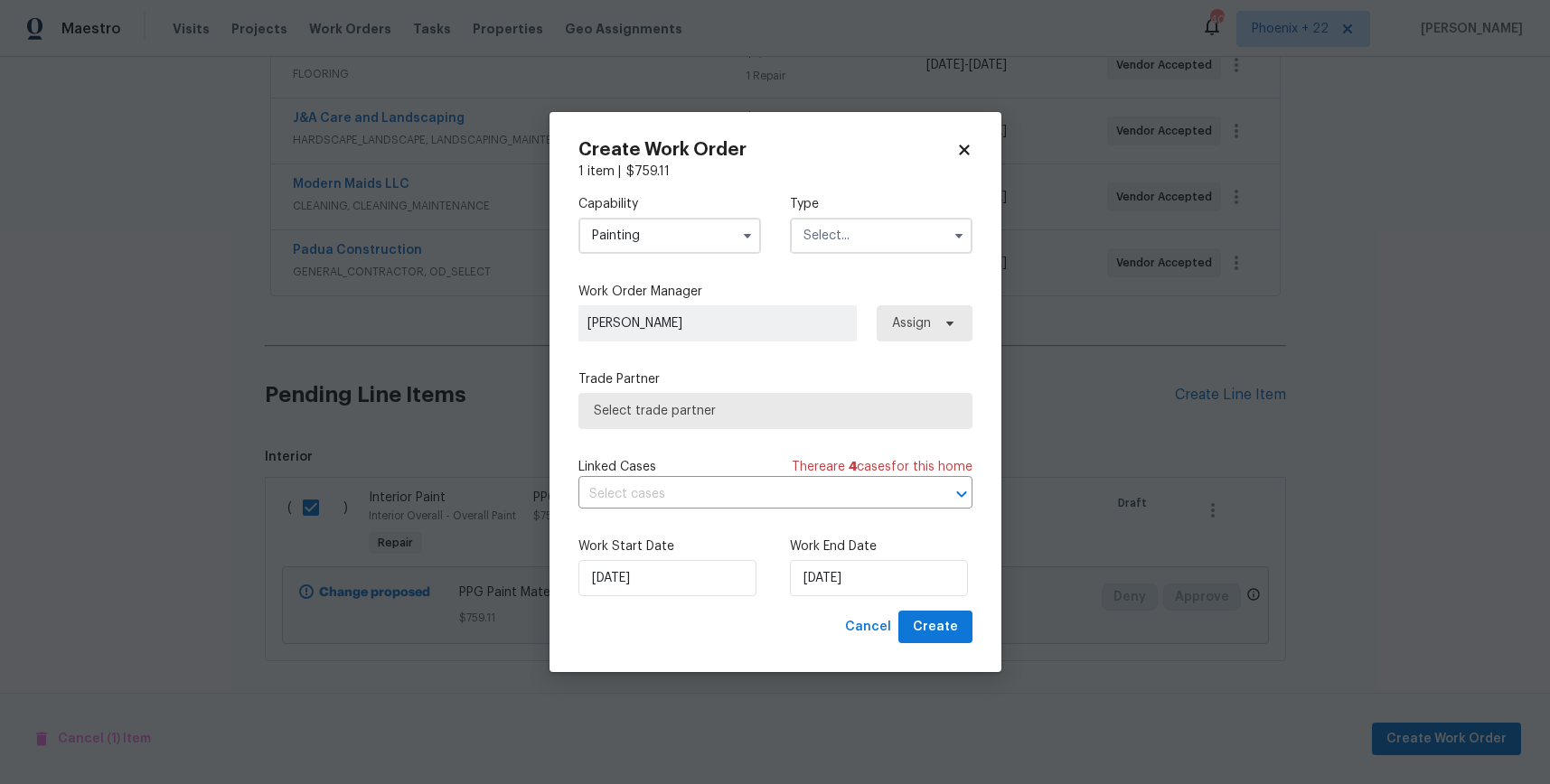
click at [868, 246] on input "text" at bounding box center [881, 235] width 183 height 36
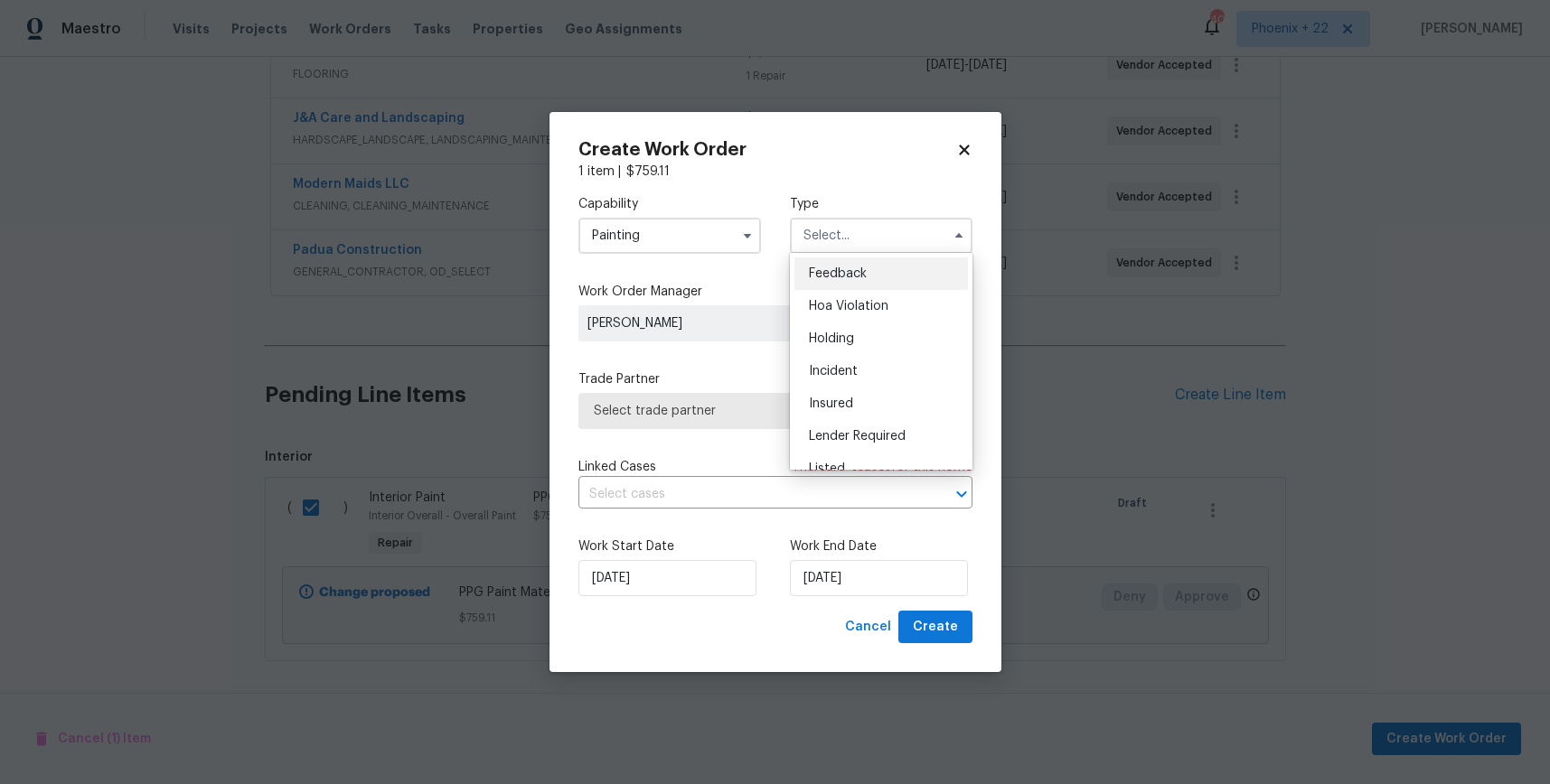
scroll to position [410, 0]
click at [876, 328] on div "Renovation" at bounding box center [881, 319] width 173 height 33
type input "Renovation"
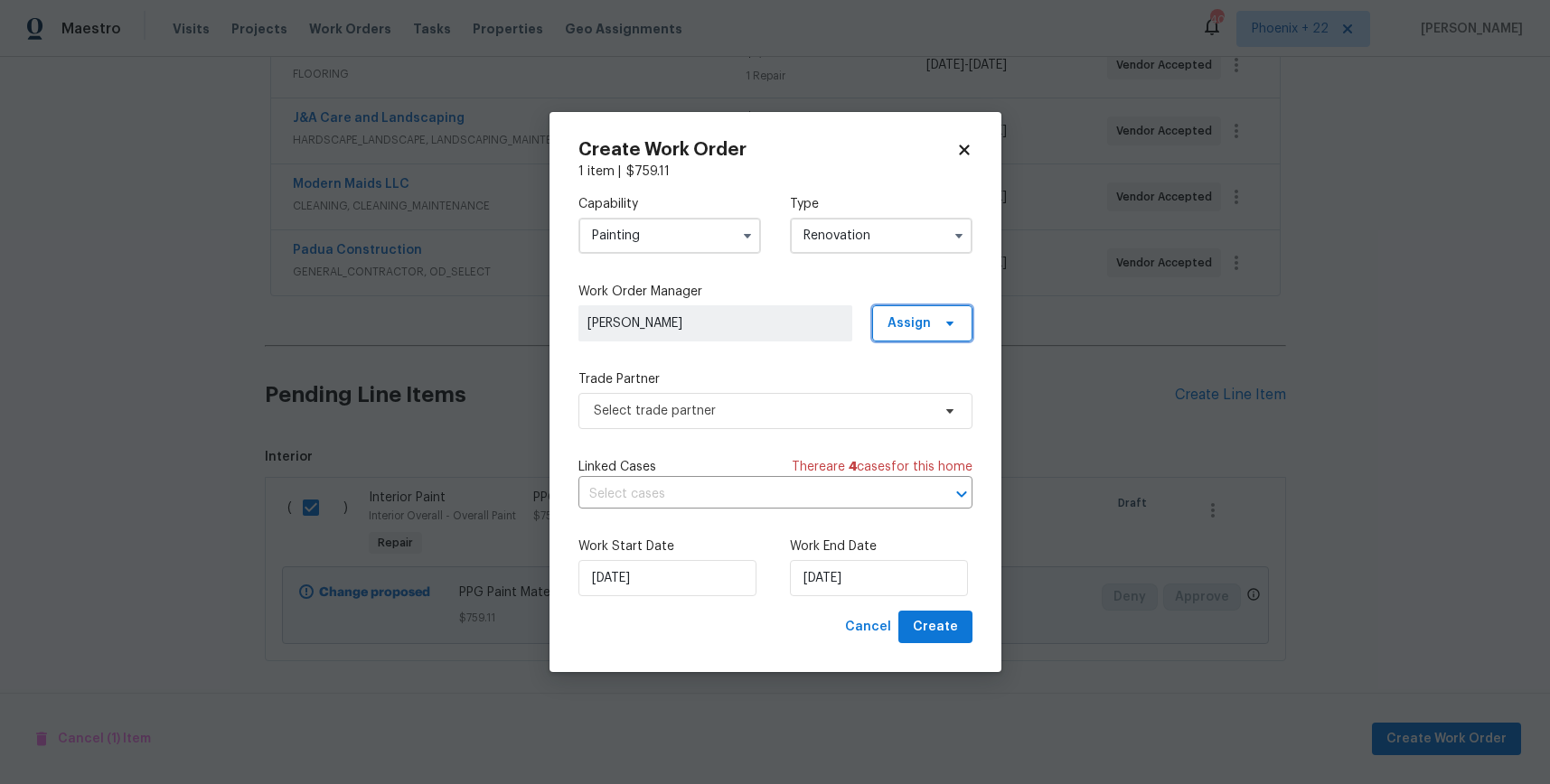
click at [907, 324] on span "Assign" at bounding box center [910, 323] width 43 height 18
click at [898, 403] on div "Assign to me" at bounding box center [926, 399] width 79 height 18
click at [761, 393] on span "Select trade partner" at bounding box center [775, 411] width 395 height 36
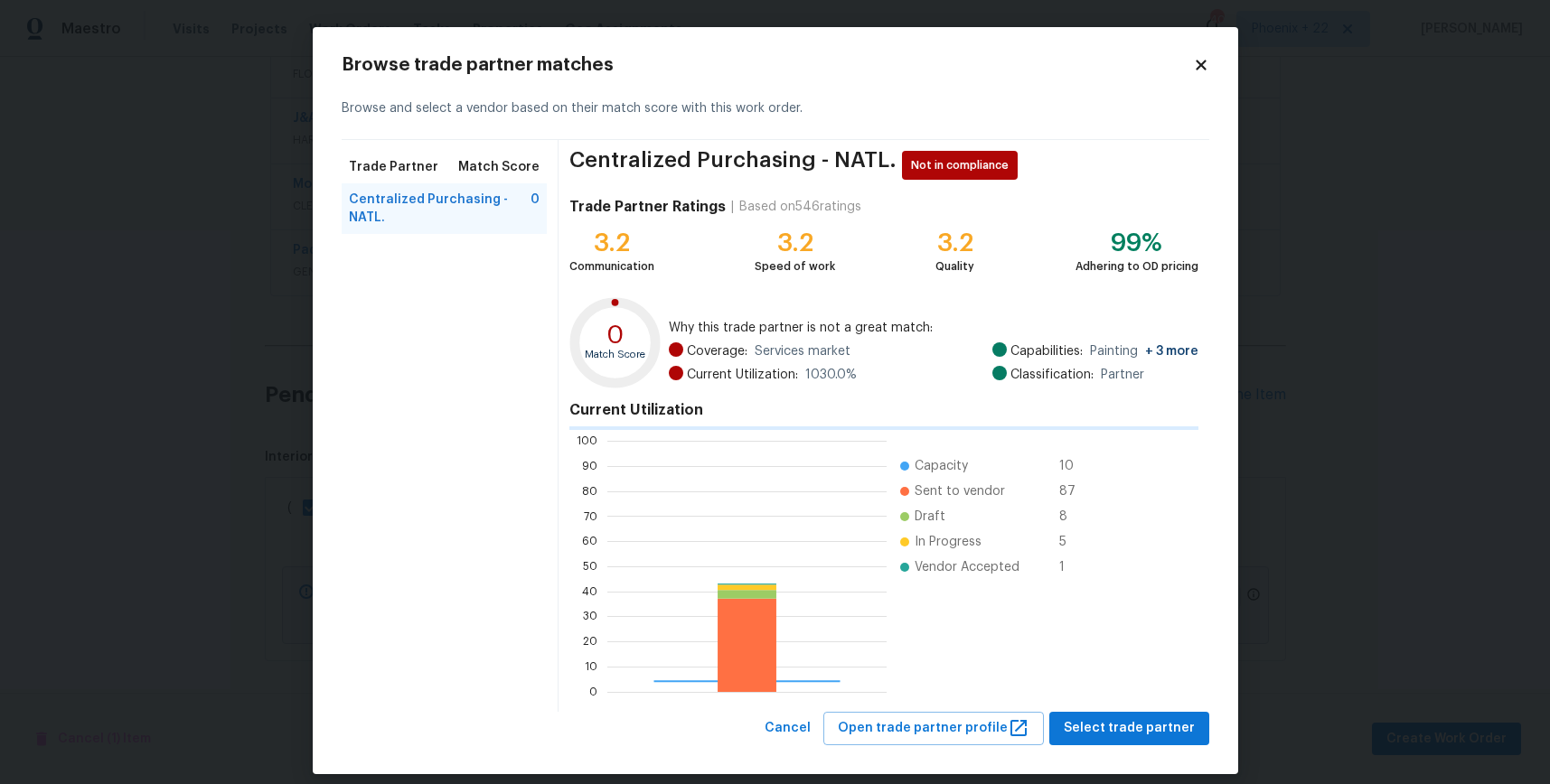
scroll to position [253, 280]
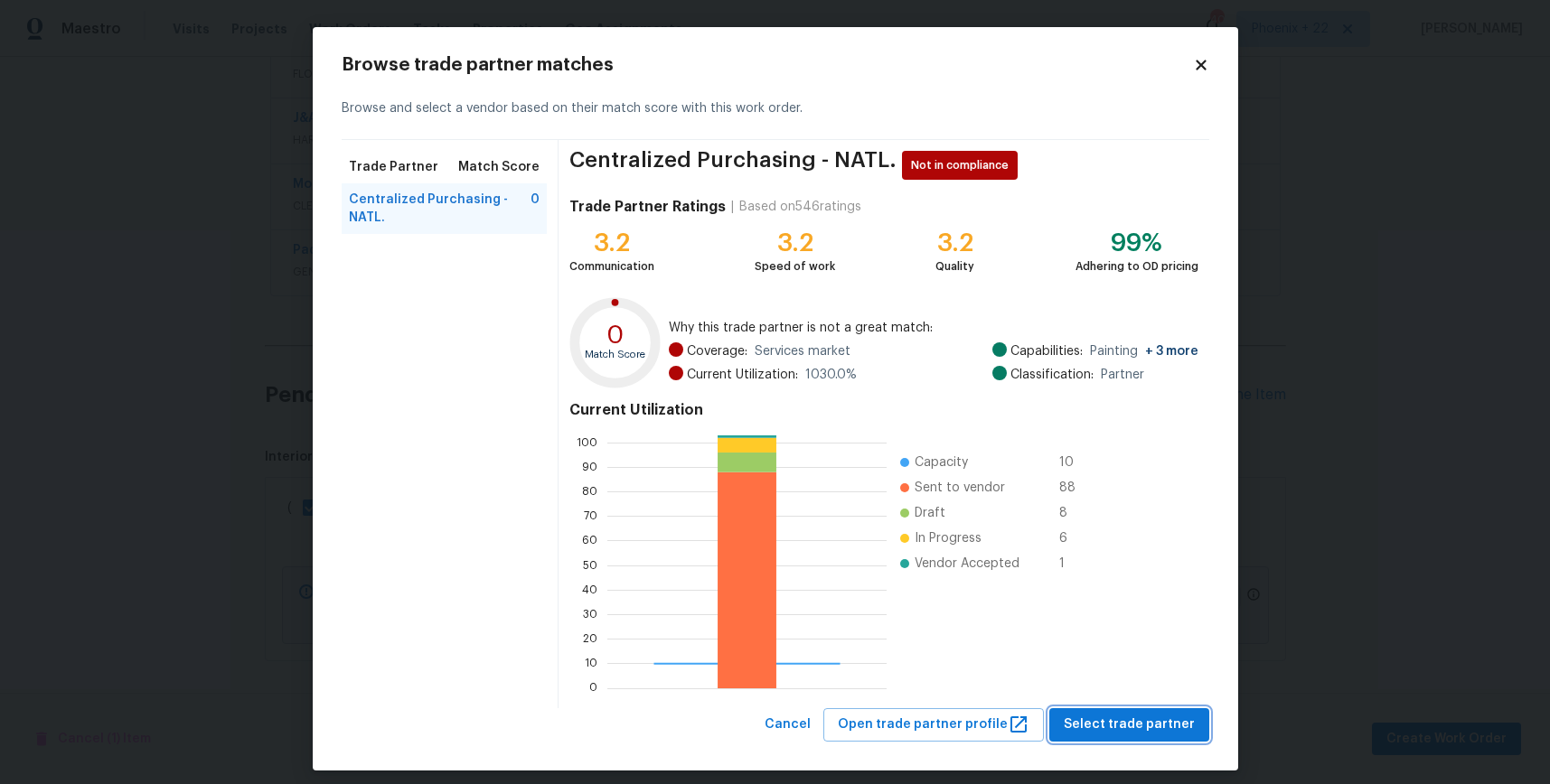
click at [1066, 724] on button "Select trade partner" at bounding box center [1130, 726] width 160 height 34
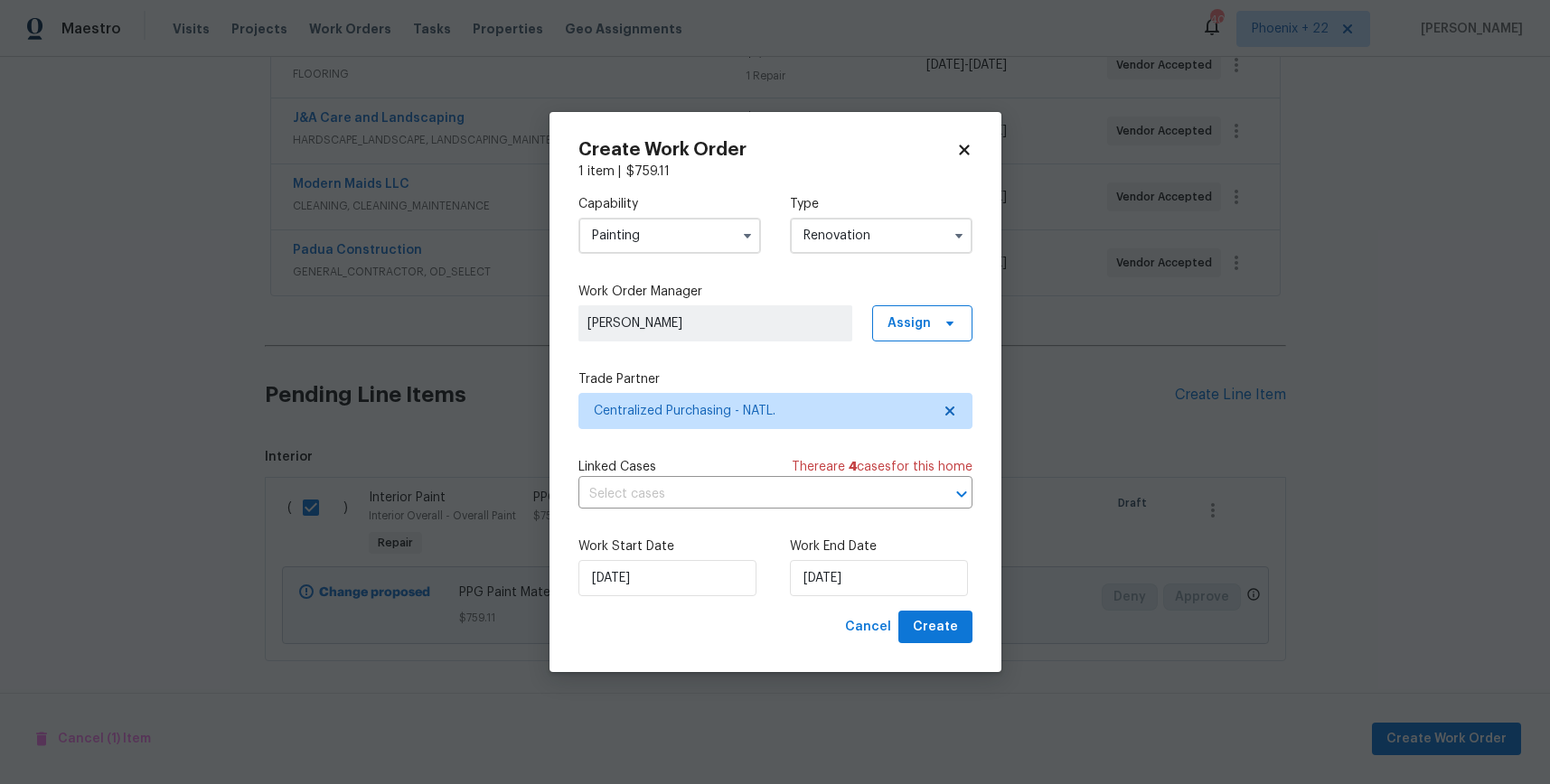
click at [886, 603] on div "Work Start Date [DATE] Work End Date [DATE]" at bounding box center [775, 567] width 395 height 88
click at [919, 621] on span "Create" at bounding box center [936, 628] width 45 height 23
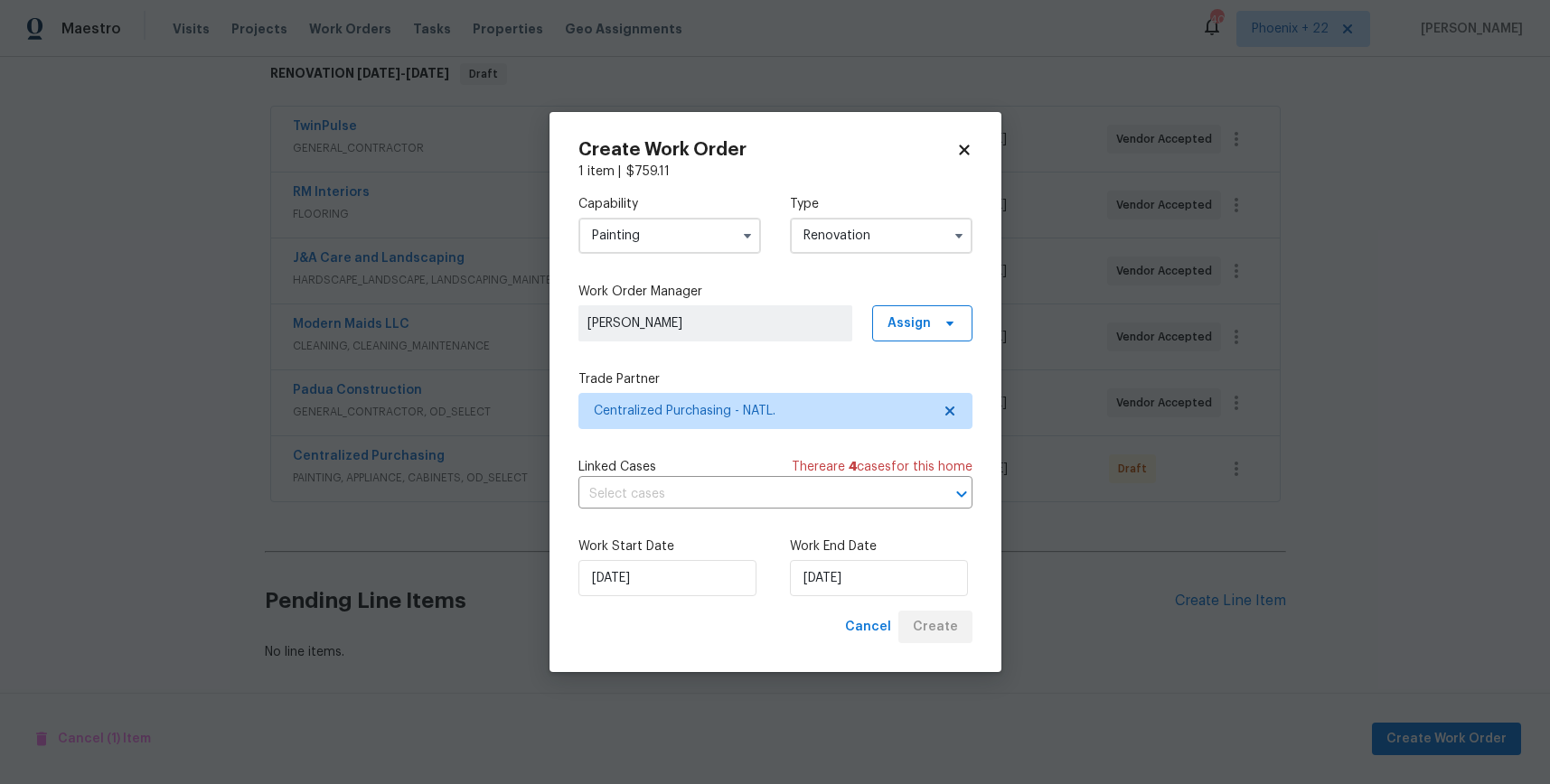
scroll to position [297, 0]
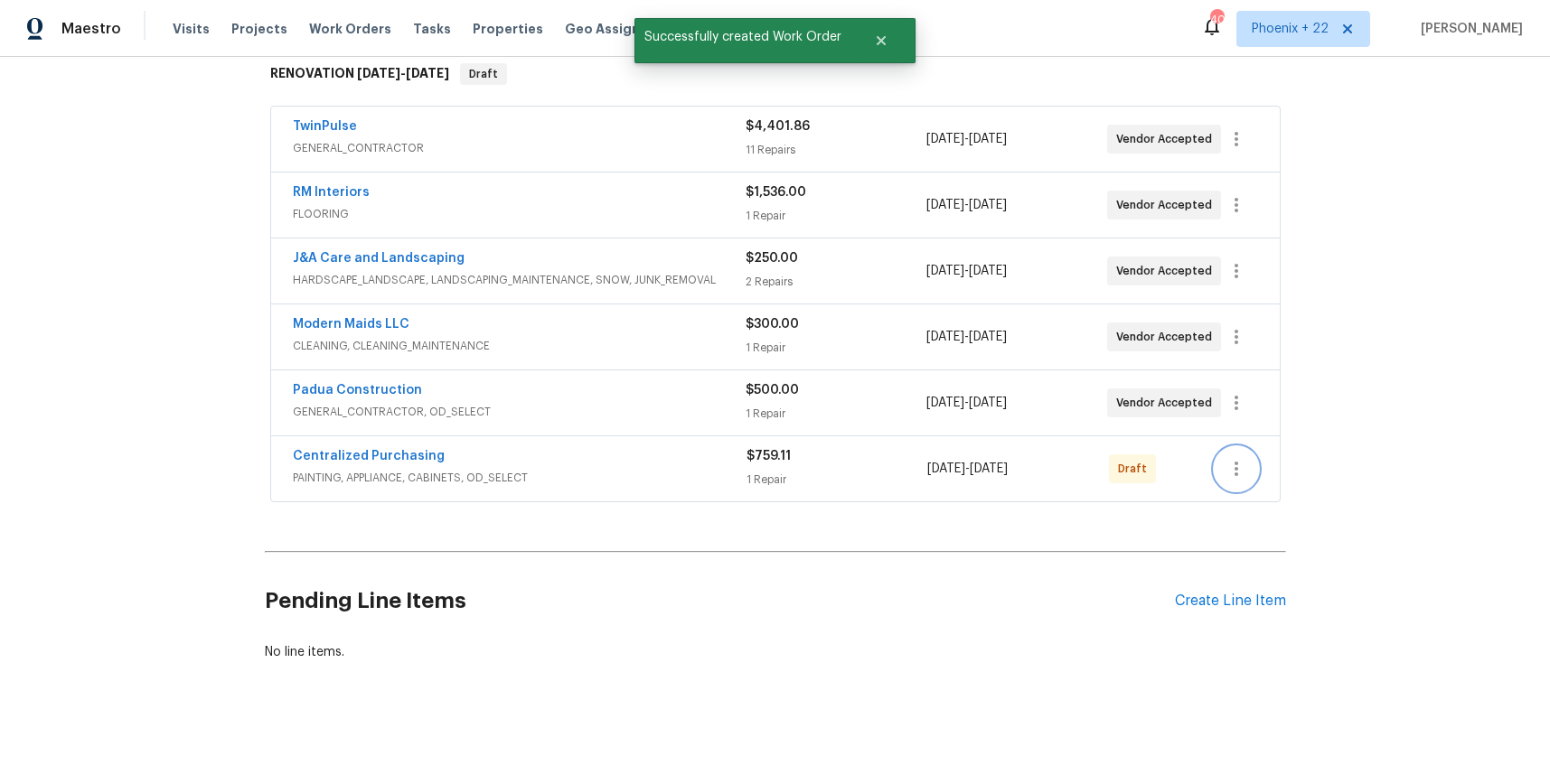
click at [1247, 472] on icon "button" at bounding box center [1236, 469] width 22 height 22
click at [1242, 474] on li "Send to Vendor" at bounding box center [1312, 470] width 195 height 30
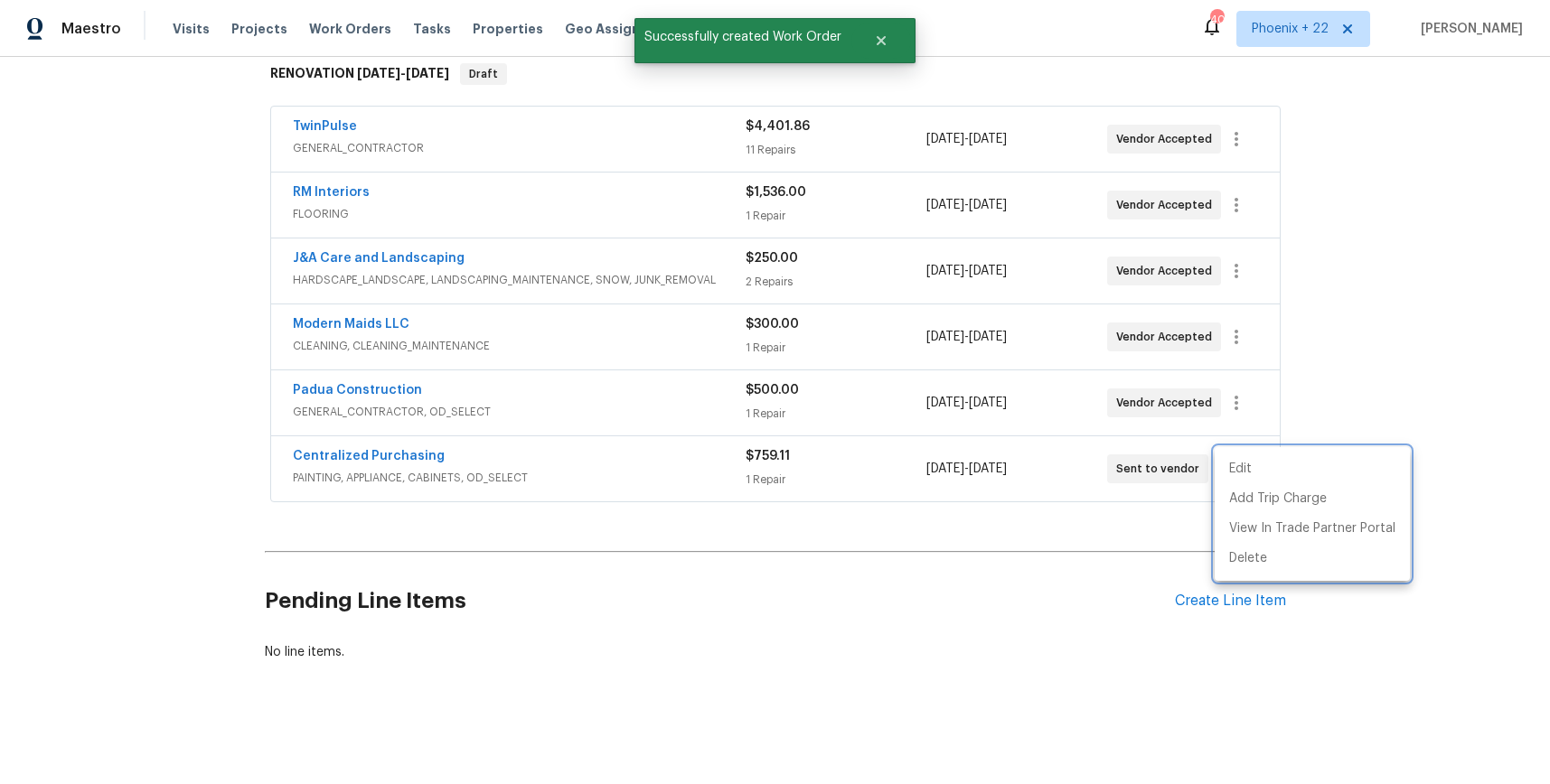
click at [252, 431] on div at bounding box center [775, 392] width 1550 height 784
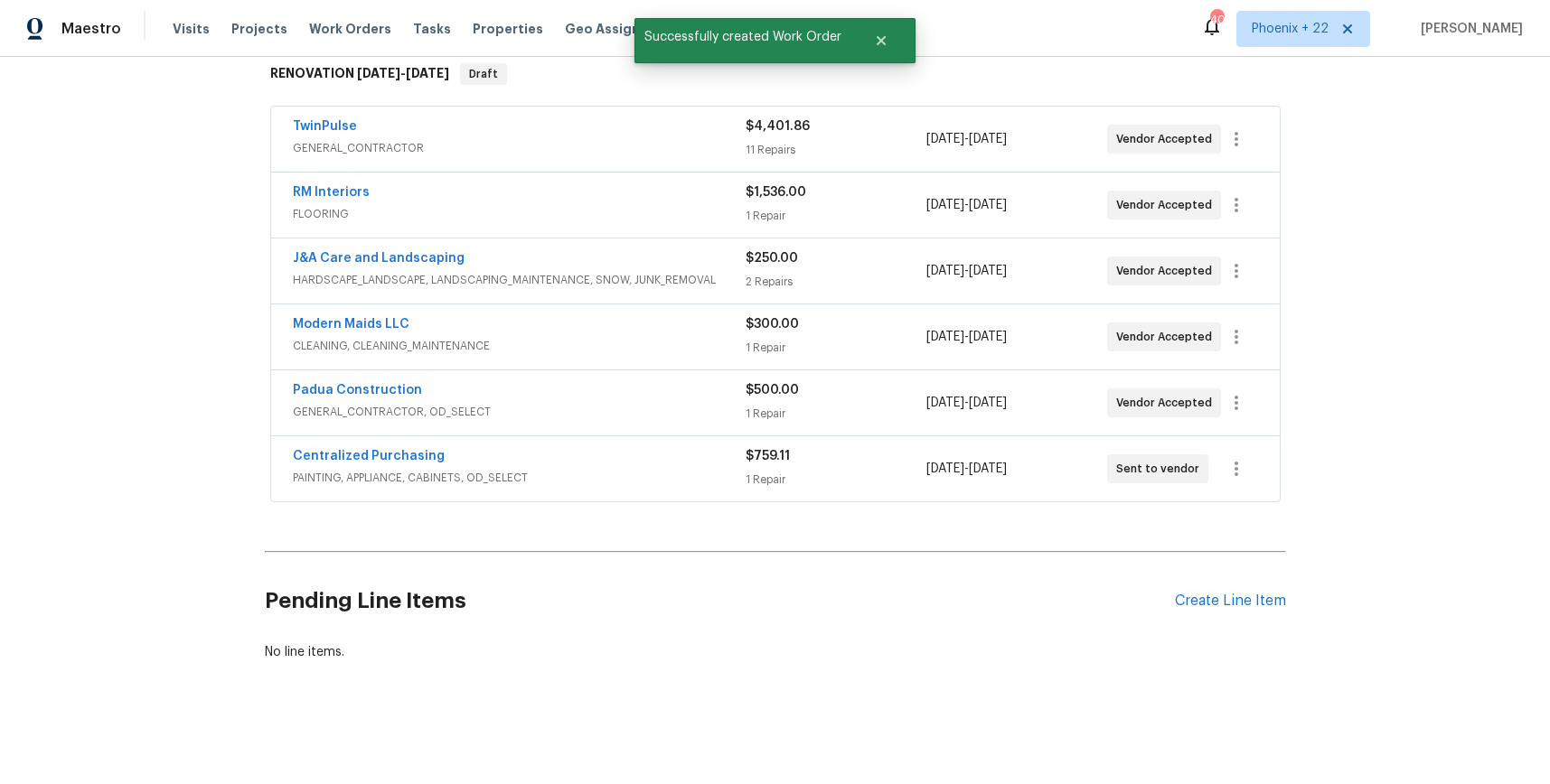
click at [342, 440] on div "Centralized Purchasing PAINTING, APPLIANCE, CABINETS, OD_SELECT $759.11 1 Repai…" at bounding box center [775, 469] width 1009 height 65
click at [353, 462] on link "Centralized Purchasing" at bounding box center [368, 456] width 152 height 12
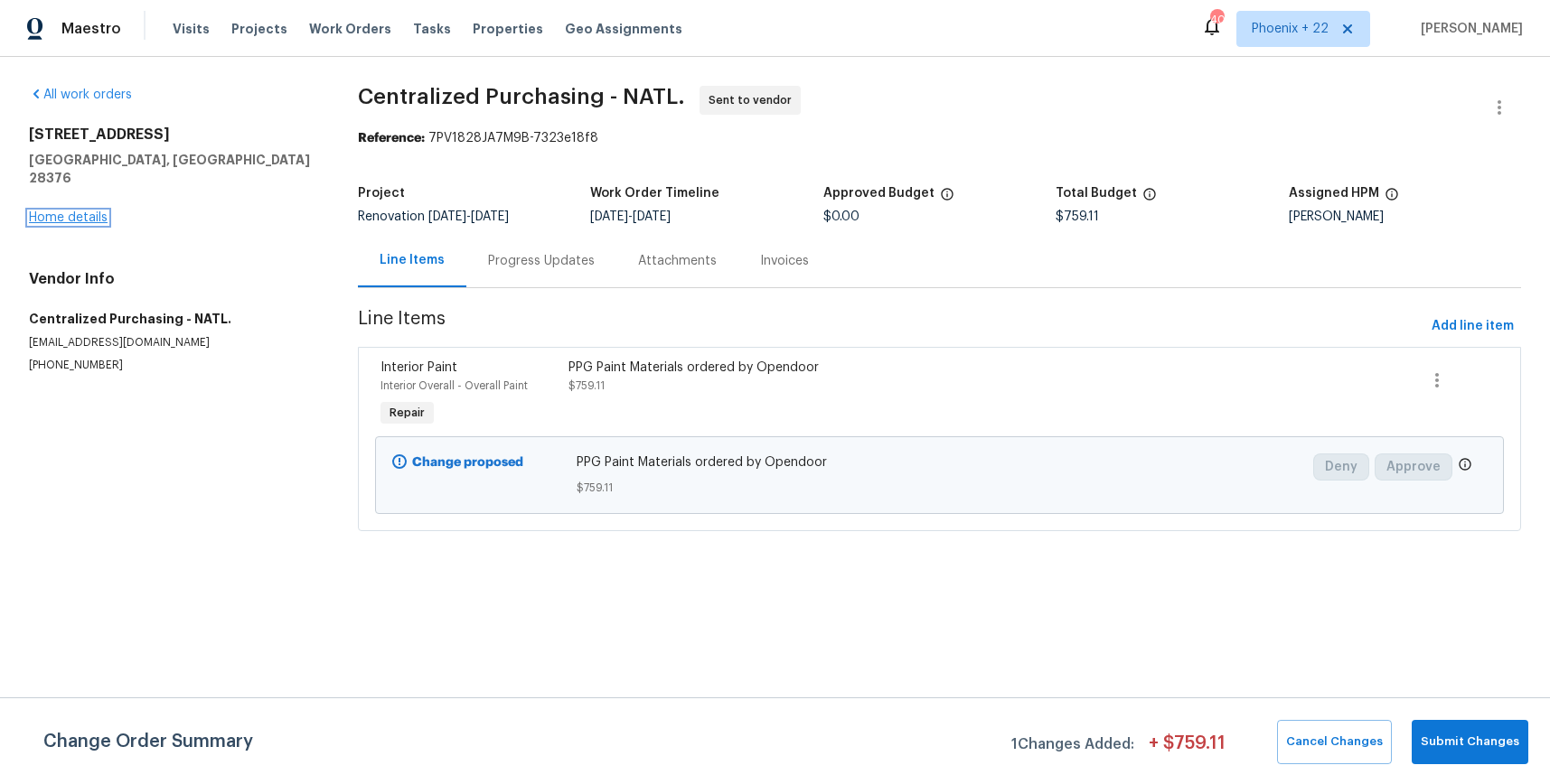
click at [72, 212] on link "Home details" at bounding box center [69, 217] width 79 height 12
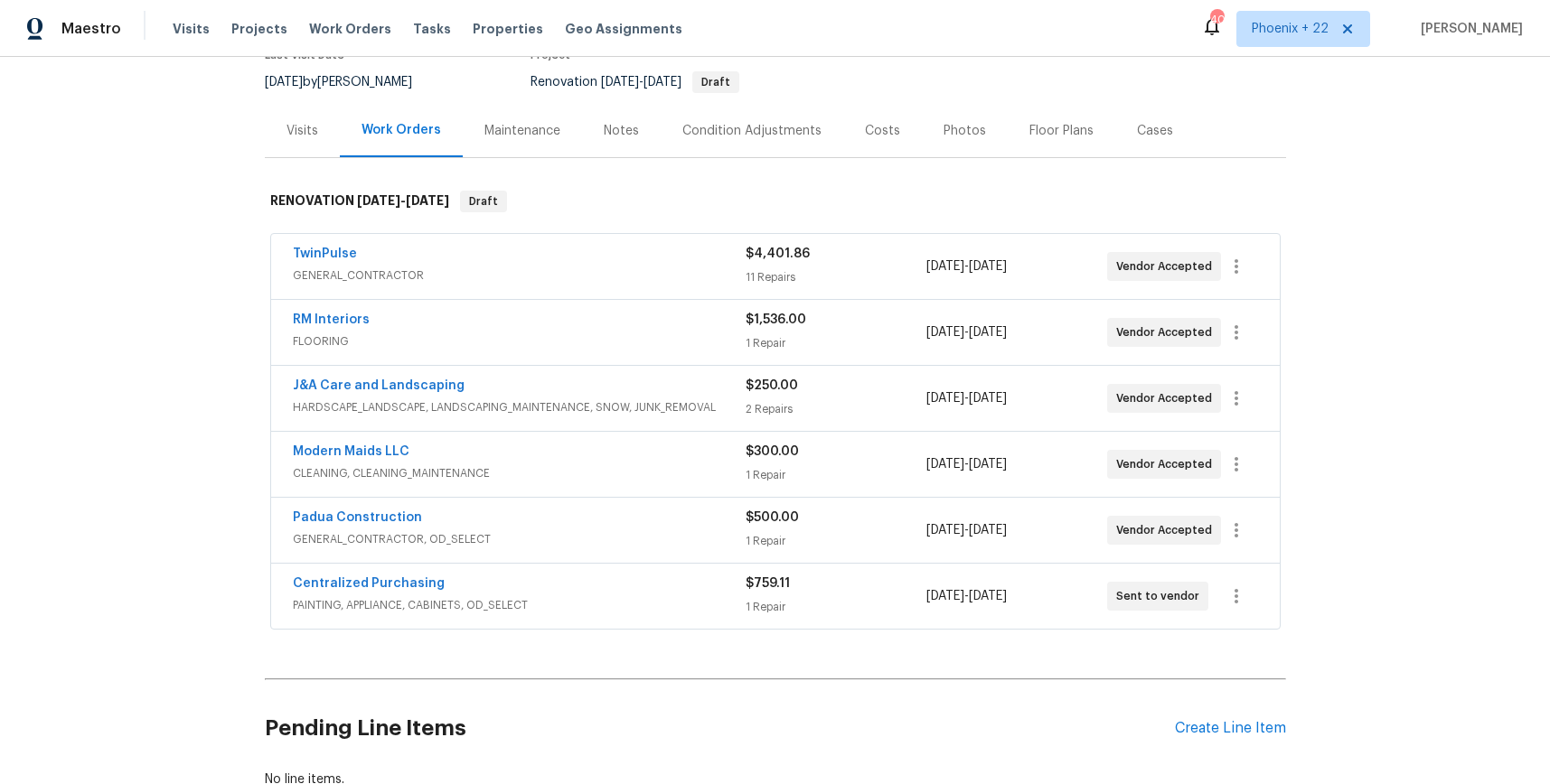
scroll to position [184, 0]
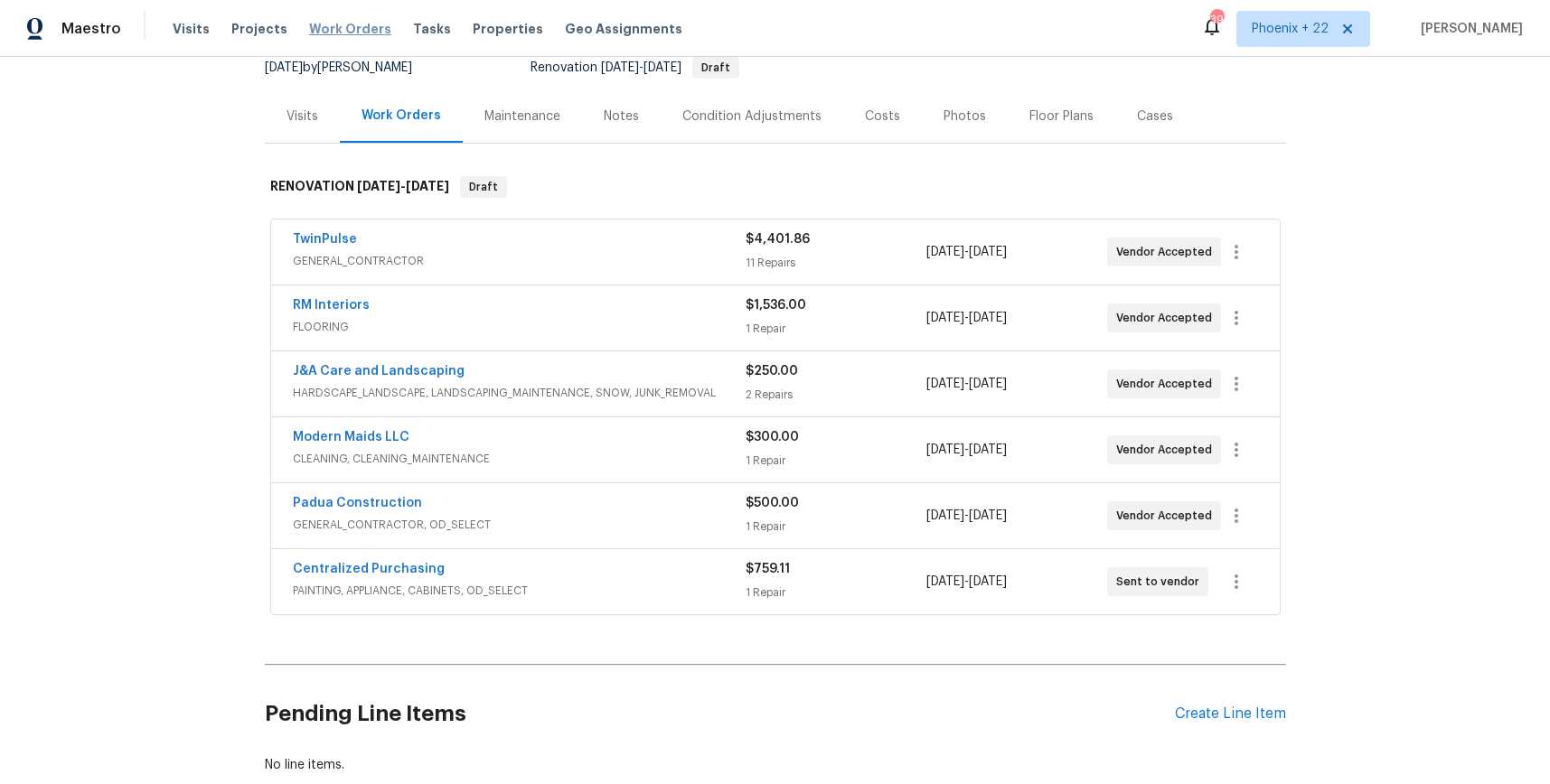
click at [354, 32] on span "Work Orders" at bounding box center [349, 28] width 82 height 18
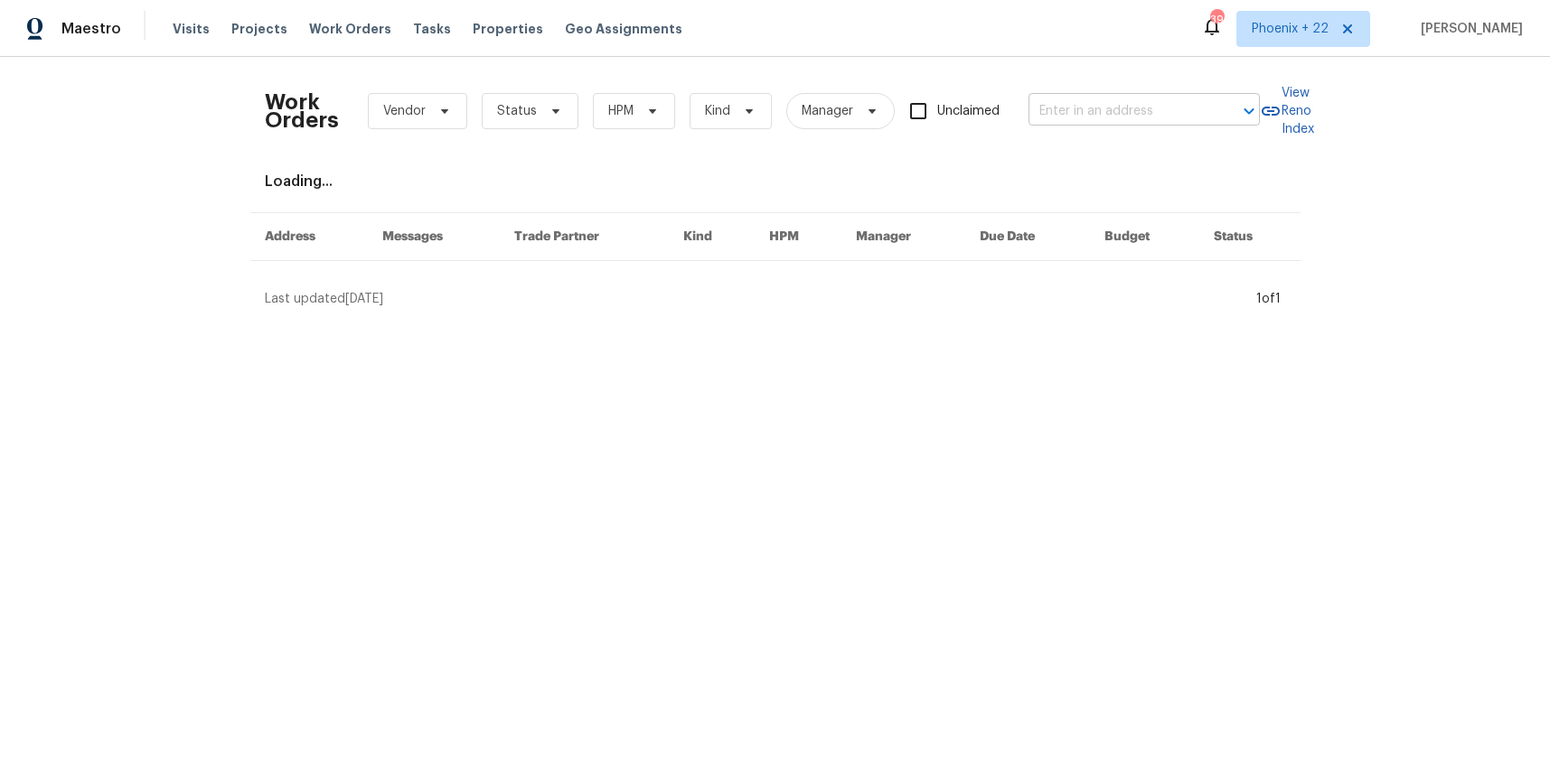
drag, startPoint x: 1141, startPoint y: 139, endPoint x: 1127, endPoint y: 124, distance: 20.5
click at [1136, 132] on div "Work Orders Vendor Status HPM Kind Manager Unclaimed ​" at bounding box center [762, 111] width 995 height 79
click at [1118, 116] on input "text" at bounding box center [1119, 112] width 181 height 28
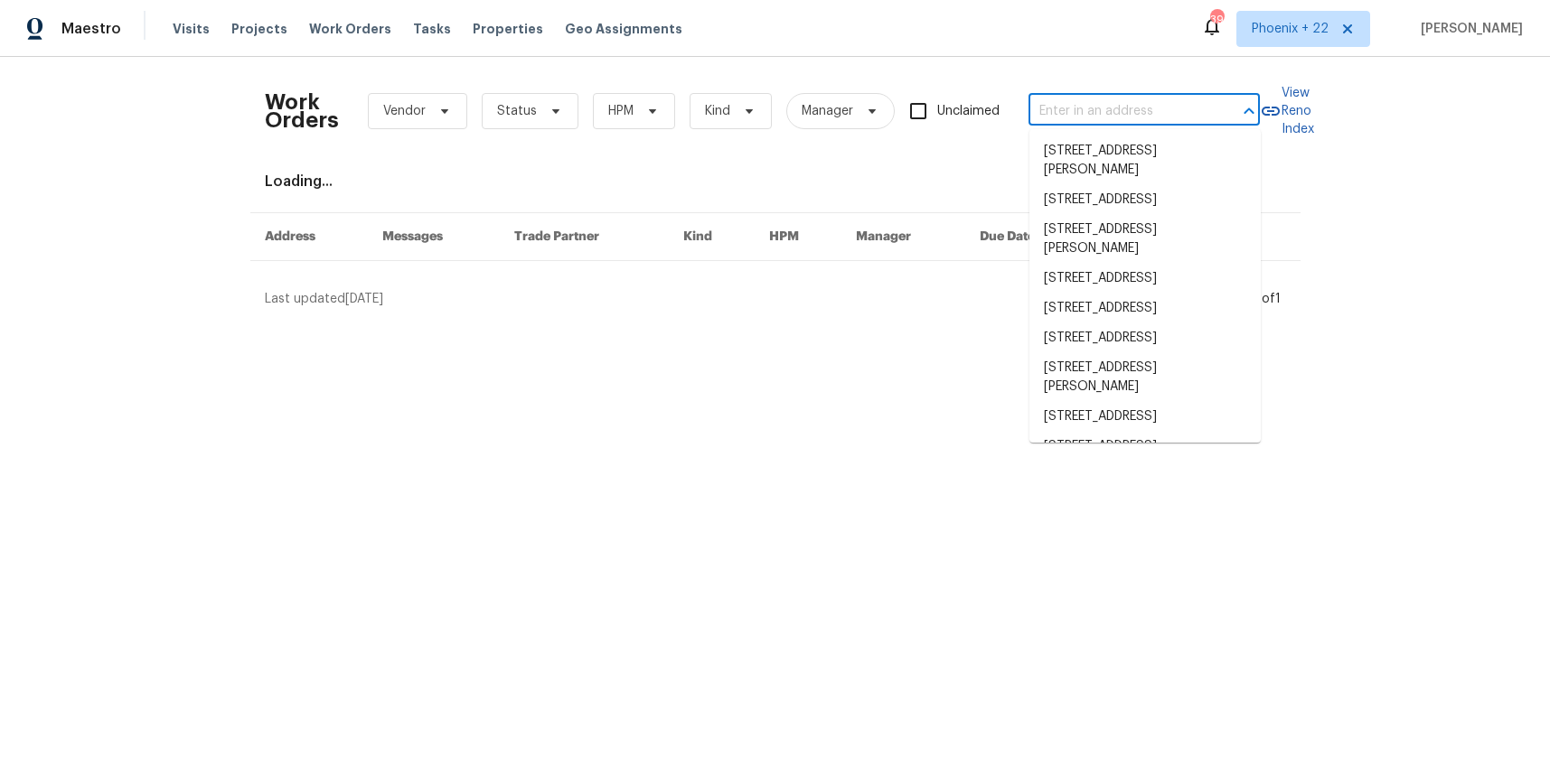
paste input "[STREET_ADDRESS][PERSON_NAME][PERSON_NAME]"
type input "[STREET_ADDRESS][PERSON_NAME][PERSON_NAME]"
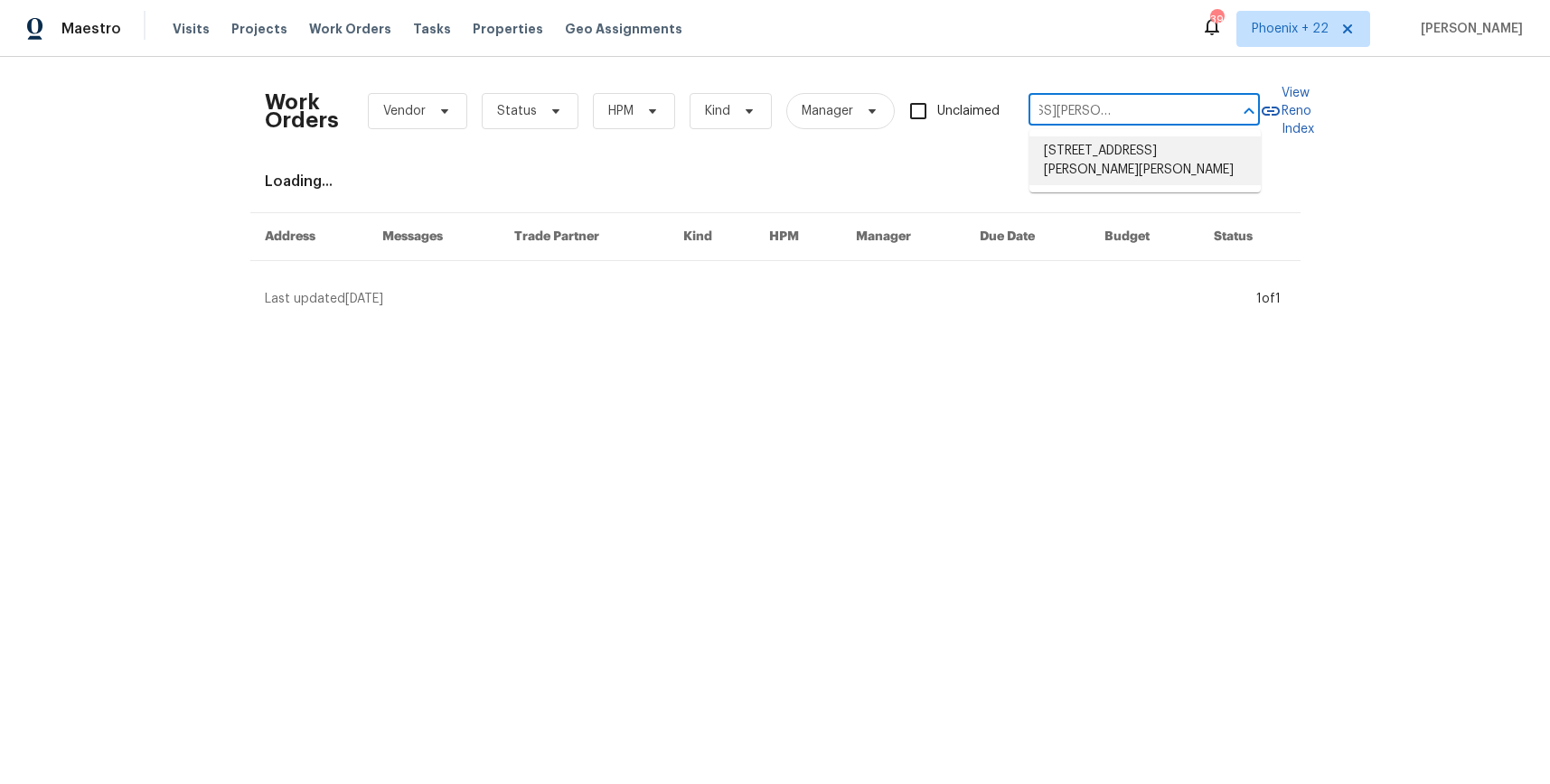
click at [1113, 150] on li "[STREET_ADDRESS][PERSON_NAME][PERSON_NAME]" at bounding box center [1145, 161] width 232 height 49
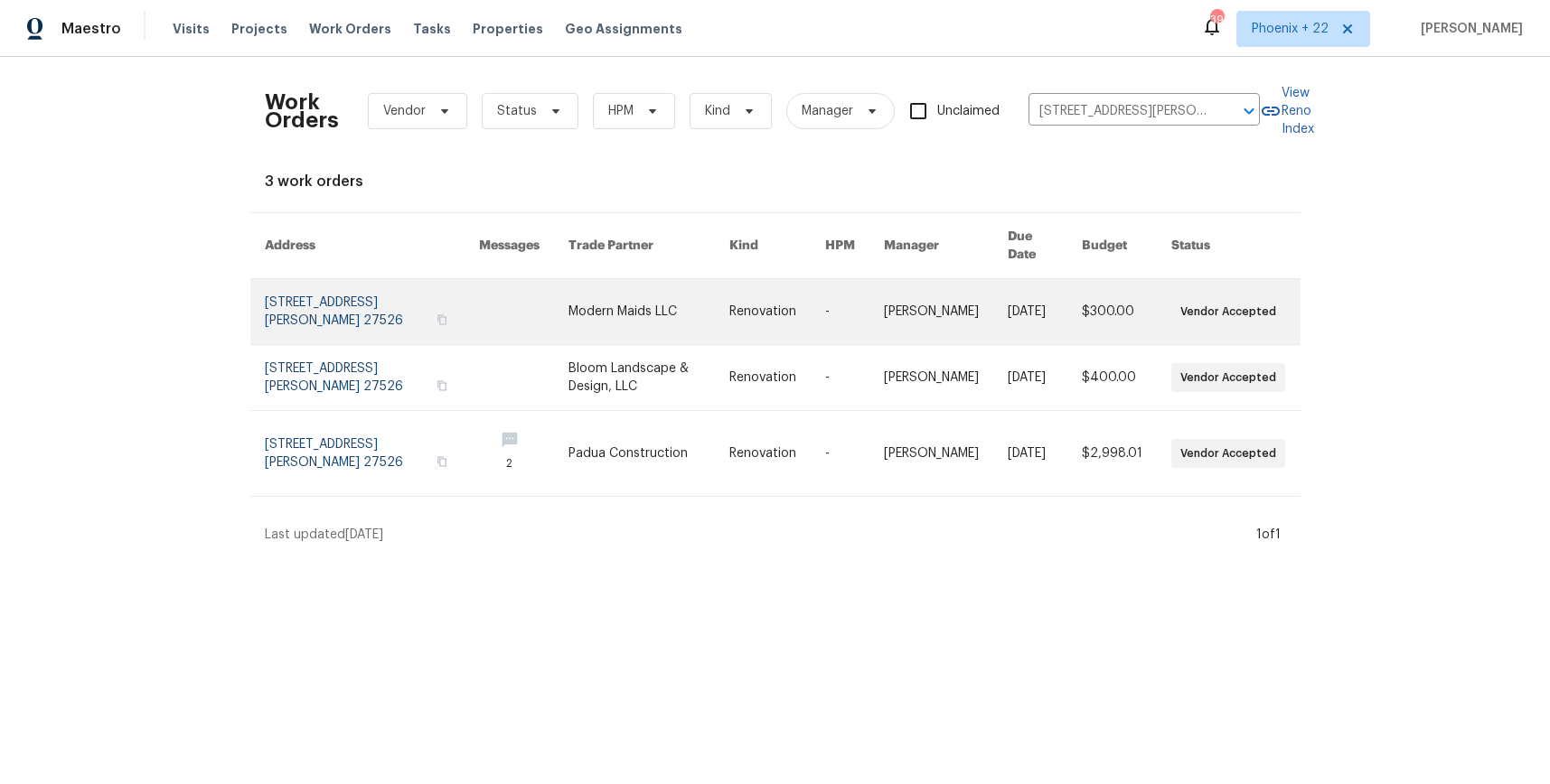
click at [629, 322] on link at bounding box center [649, 312] width 161 height 65
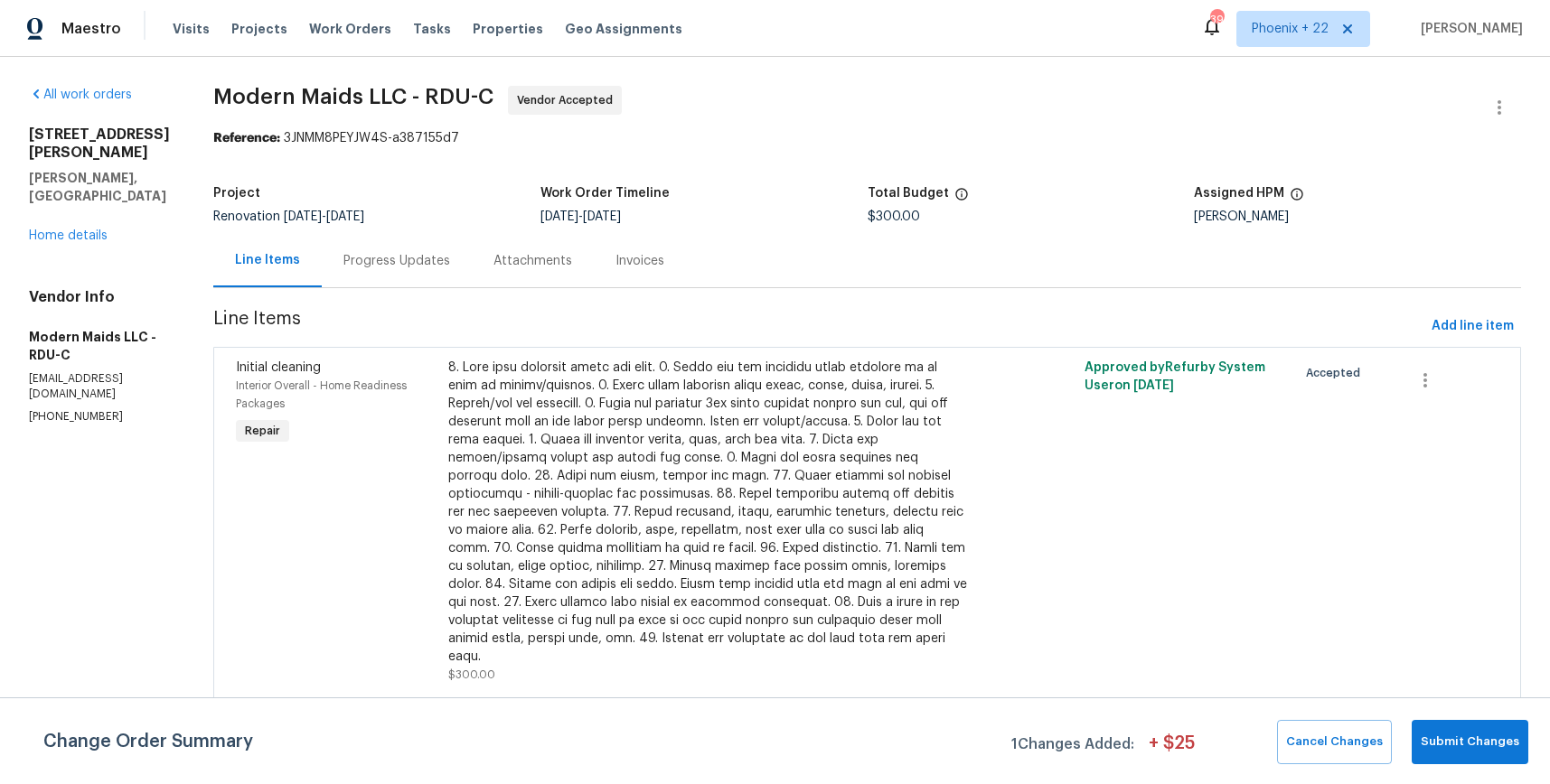
click at [88, 187] on div "[STREET_ADDRESS][PERSON_NAME] Home details" at bounding box center [100, 184] width 141 height 120
click at [88, 230] on link "Home details" at bounding box center [69, 235] width 79 height 12
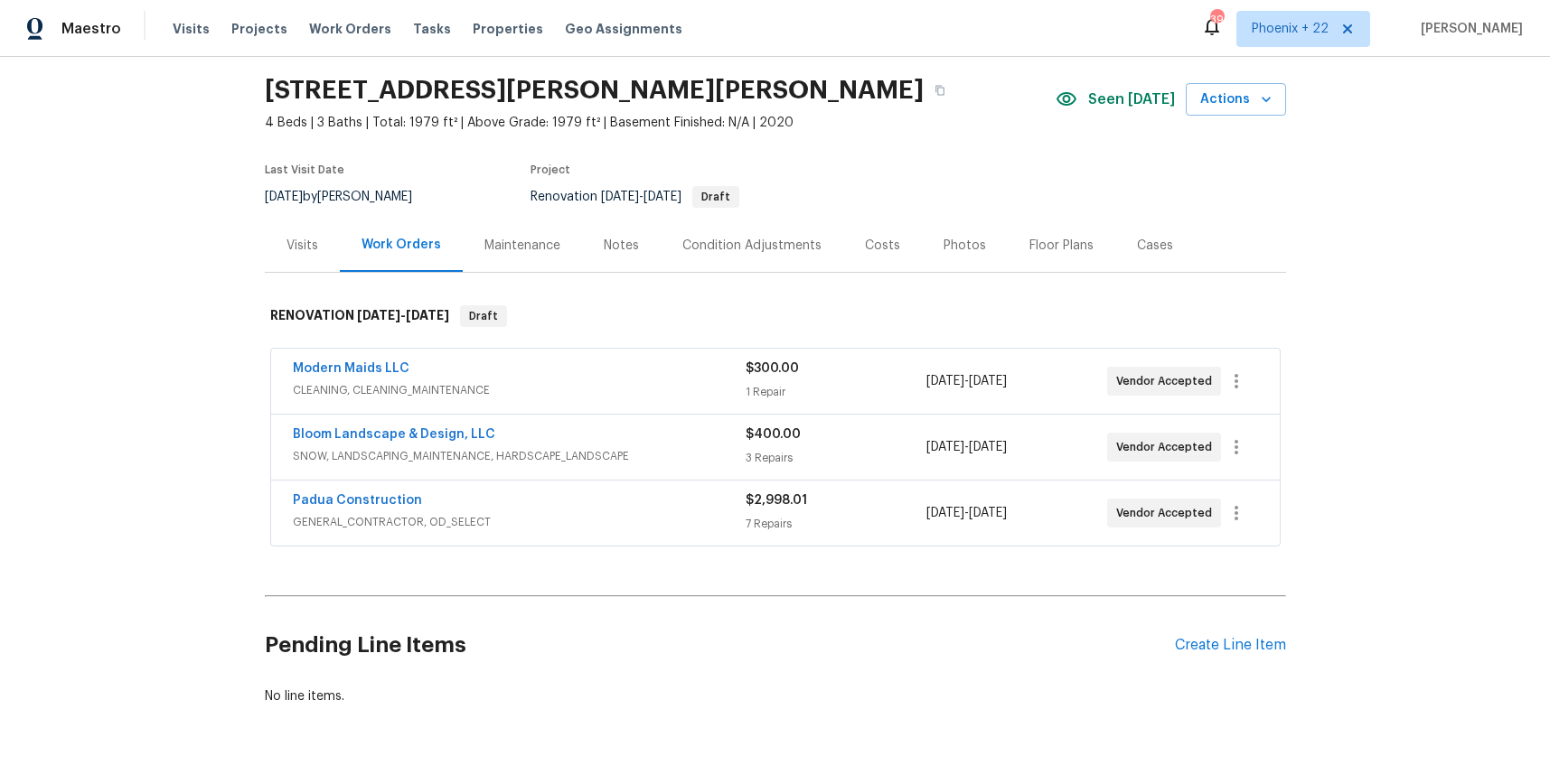
scroll to position [79, 0]
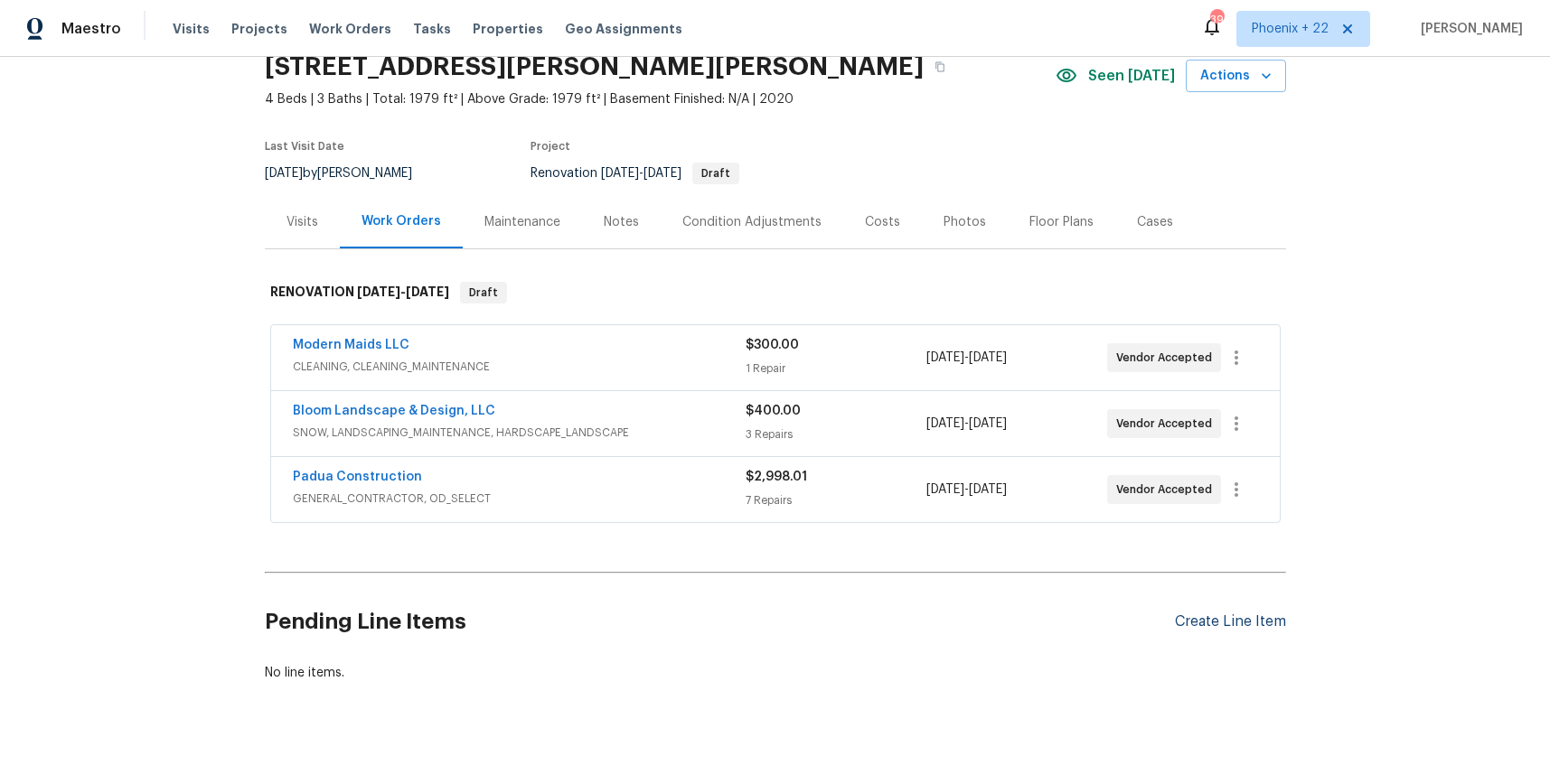
click at [1184, 622] on div "Create Line Item" at bounding box center [1231, 622] width 111 height 17
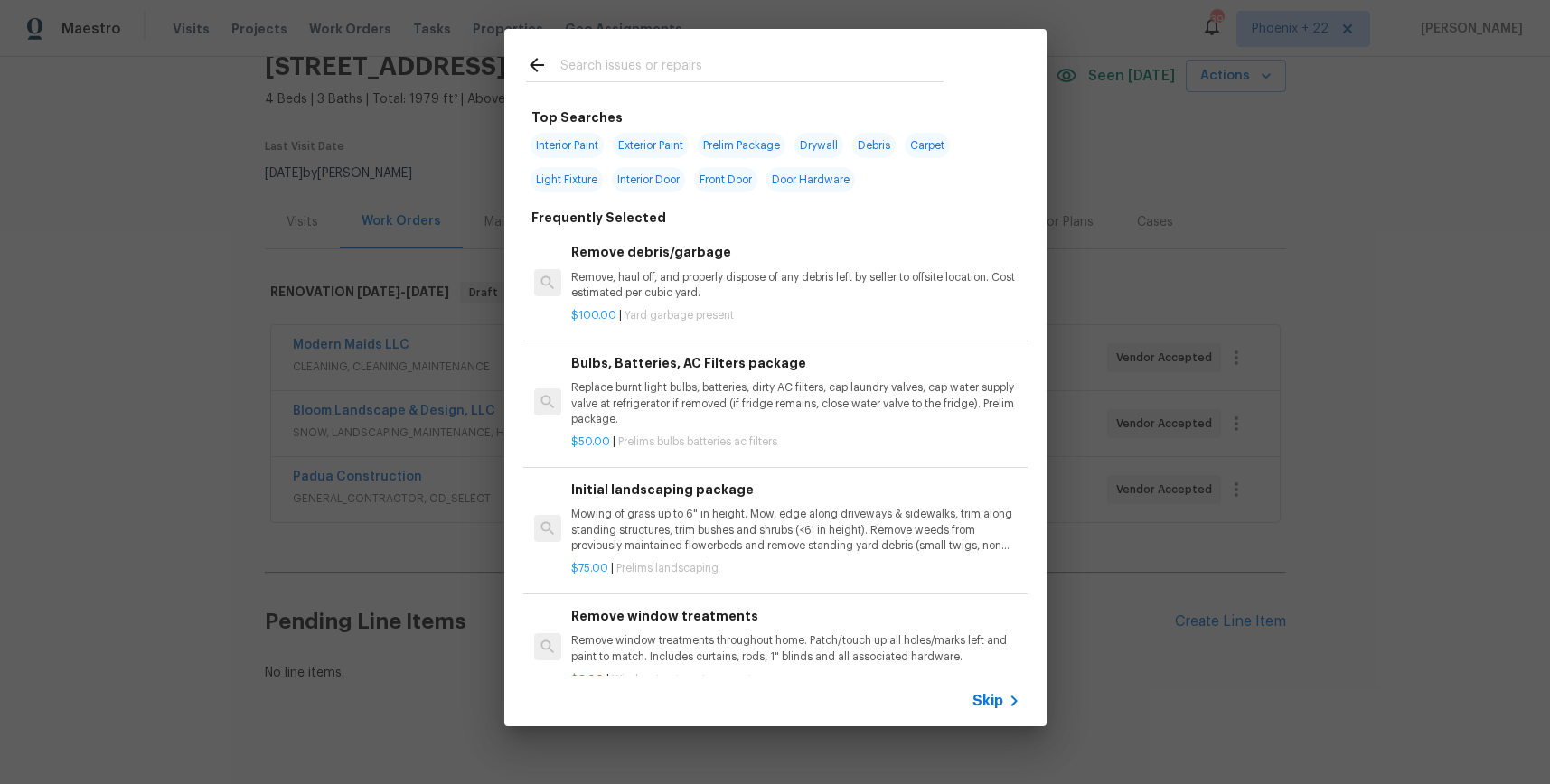
click at [569, 76] on input "text" at bounding box center [751, 68] width 383 height 27
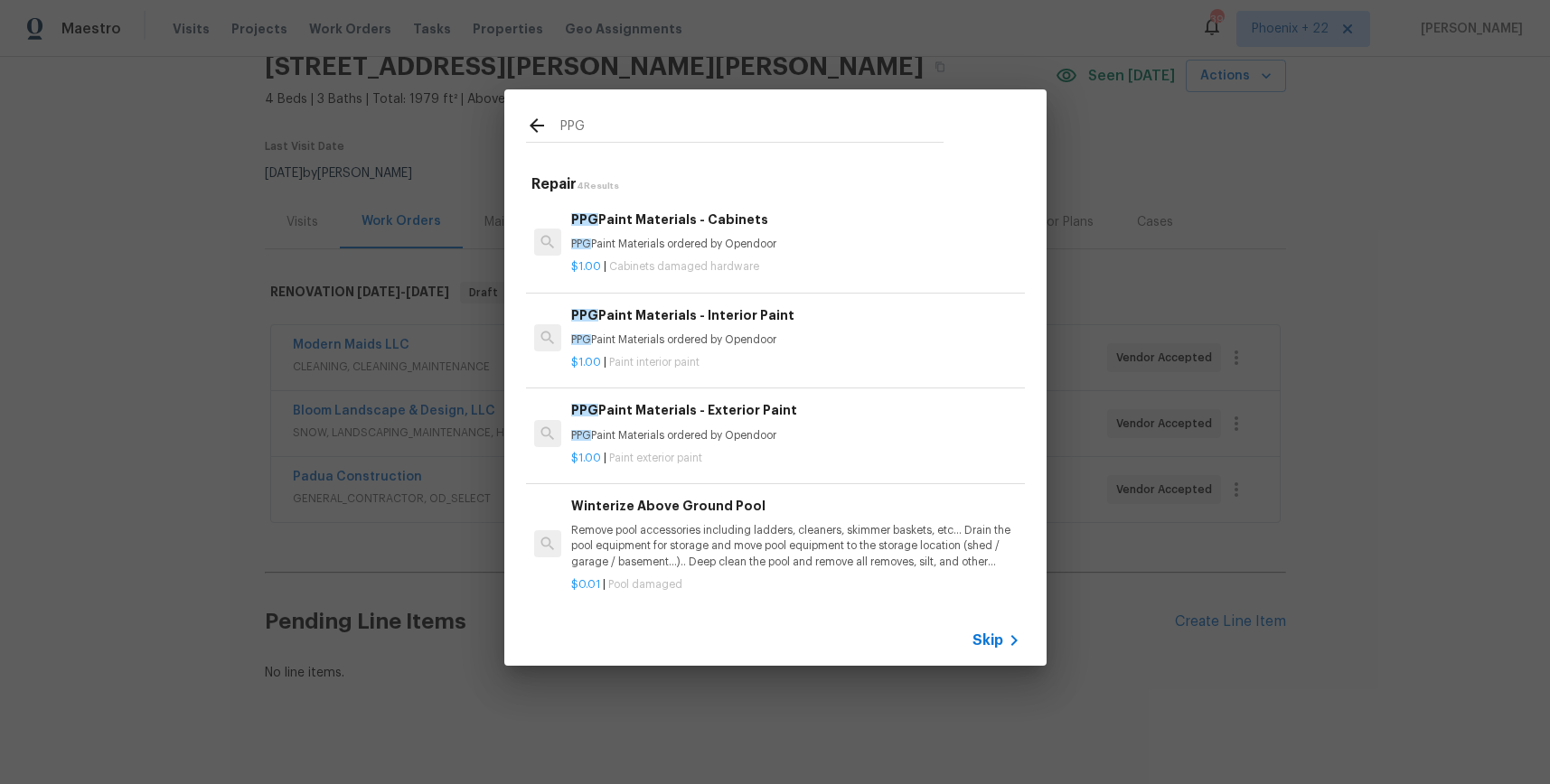
type input "PPG"
click at [815, 320] on h6 "PPG Paint Materials - Interior Paint" at bounding box center [796, 314] width 448 height 20
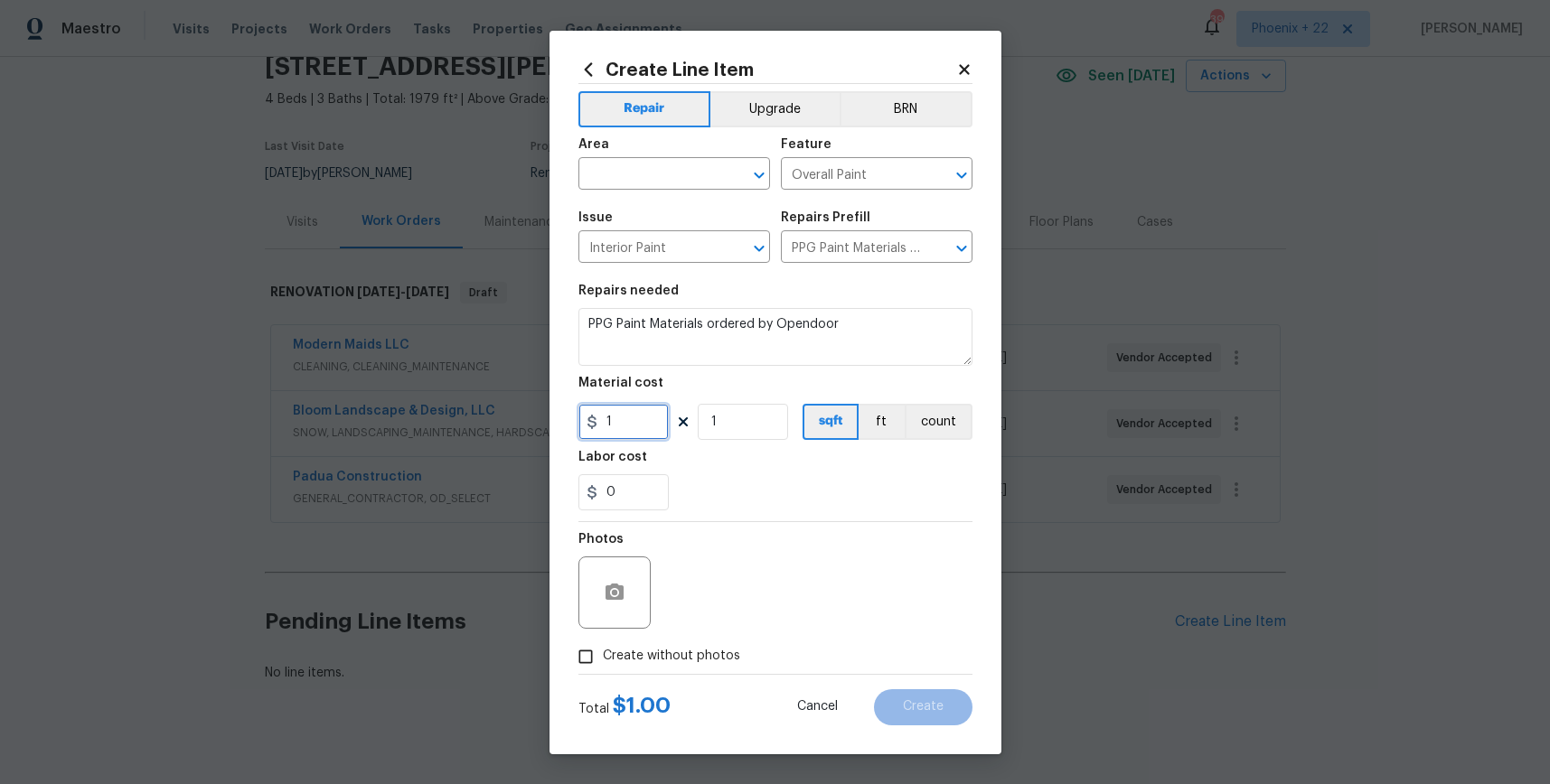
drag, startPoint x: 644, startPoint y: 439, endPoint x: 574, endPoint y: 414, distance: 74.3
click at [574, 415] on div "Create Line Item Repair Upgrade BRN Area ​ Feature Overall Paint ​ Issue Interi…" at bounding box center [776, 392] width 452 height 724
type input "308.17"
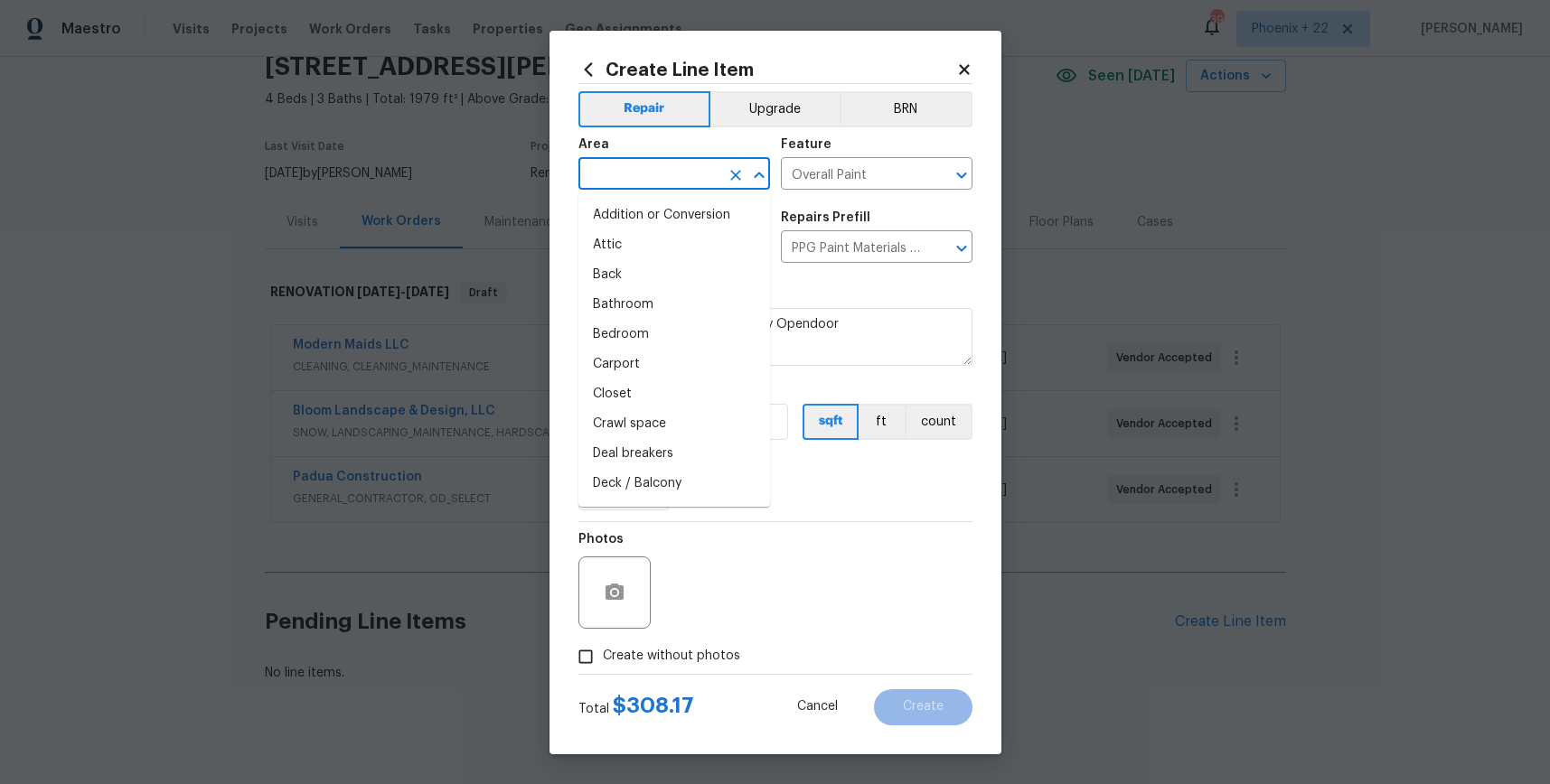
click at [626, 175] on input "text" at bounding box center [649, 176] width 141 height 28
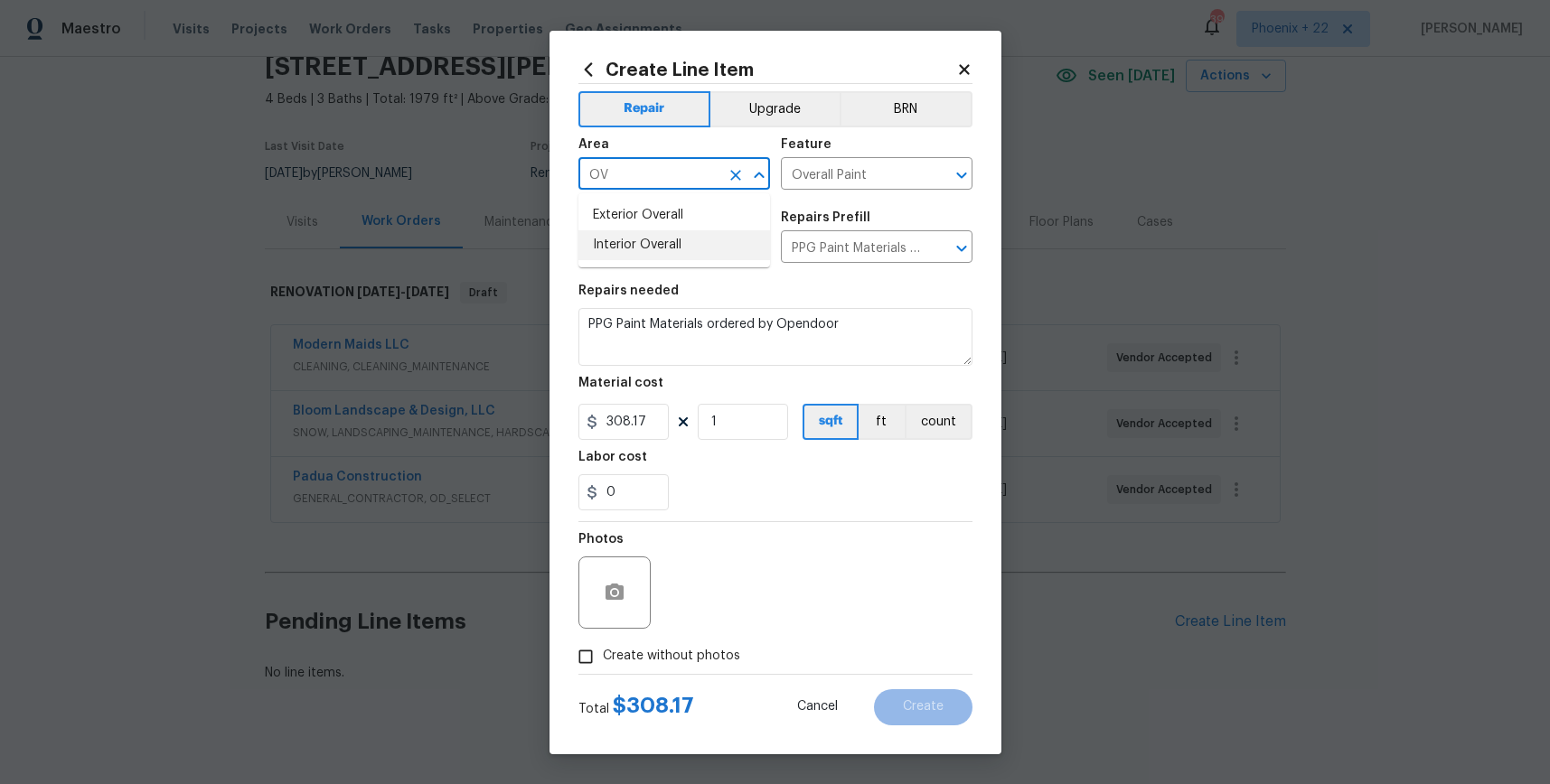
click at [658, 252] on li "Interior Overall" at bounding box center [674, 246] width 192 height 30
type input "Interior Overall"
click at [683, 652] on span "Create without photos" at bounding box center [671, 656] width 137 height 19
click at [603, 652] on input "Create without photos" at bounding box center [586, 657] width 34 height 34
checkbox input "true"
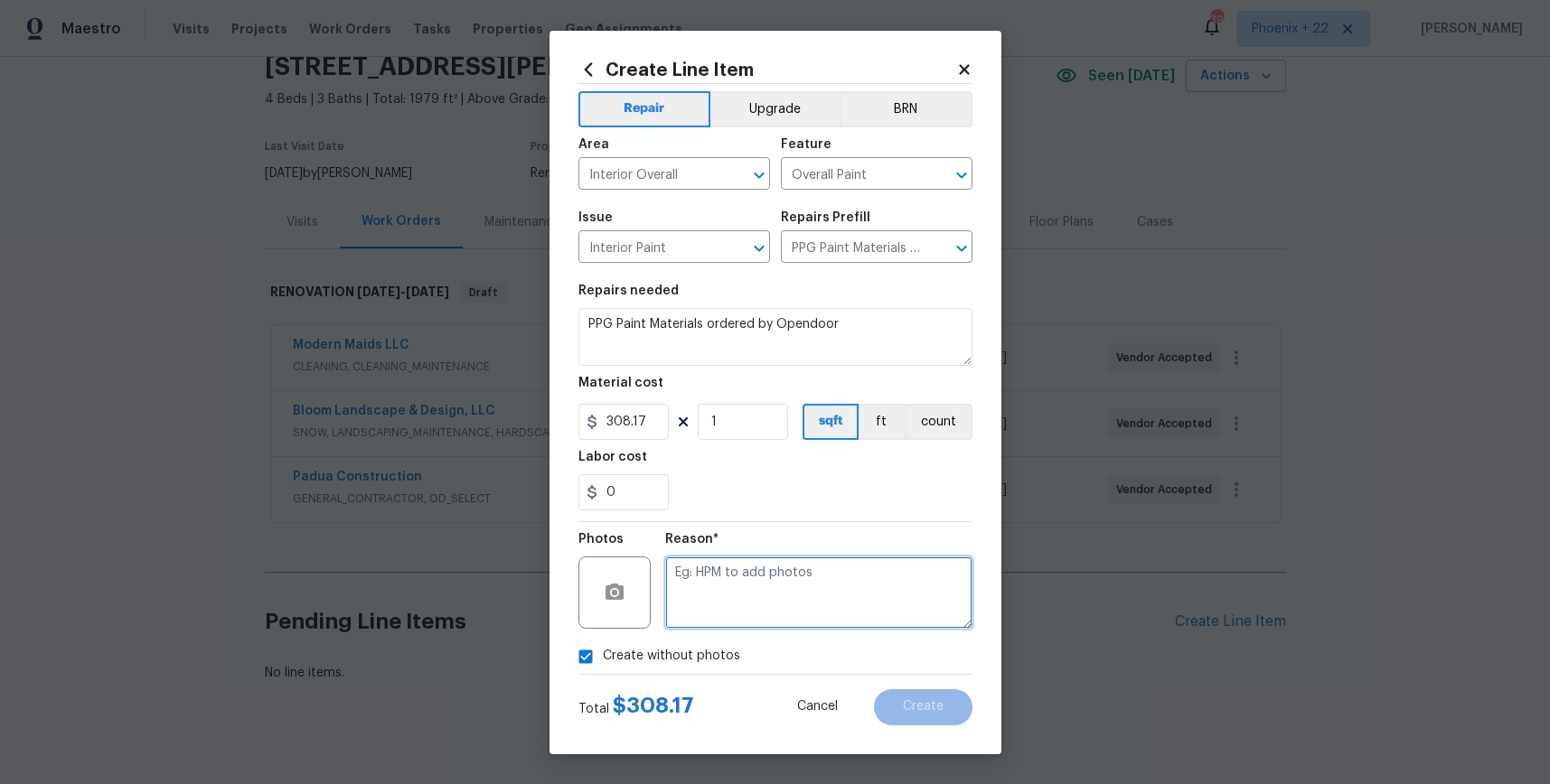
click at [706, 616] on textarea at bounding box center [819, 592] width 307 height 72
type textarea "NA"
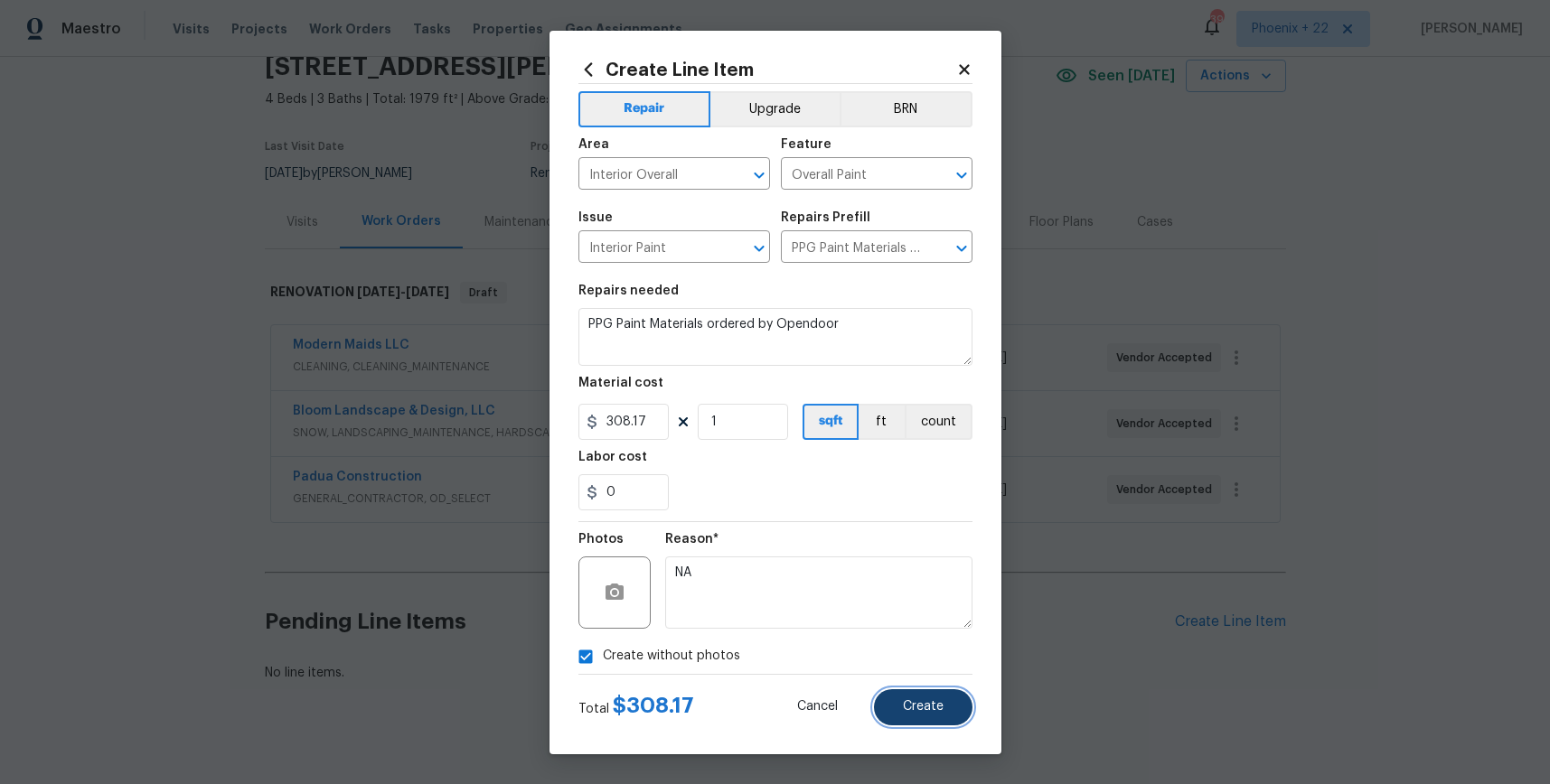
click at [918, 713] on button "Create" at bounding box center [923, 707] width 99 height 36
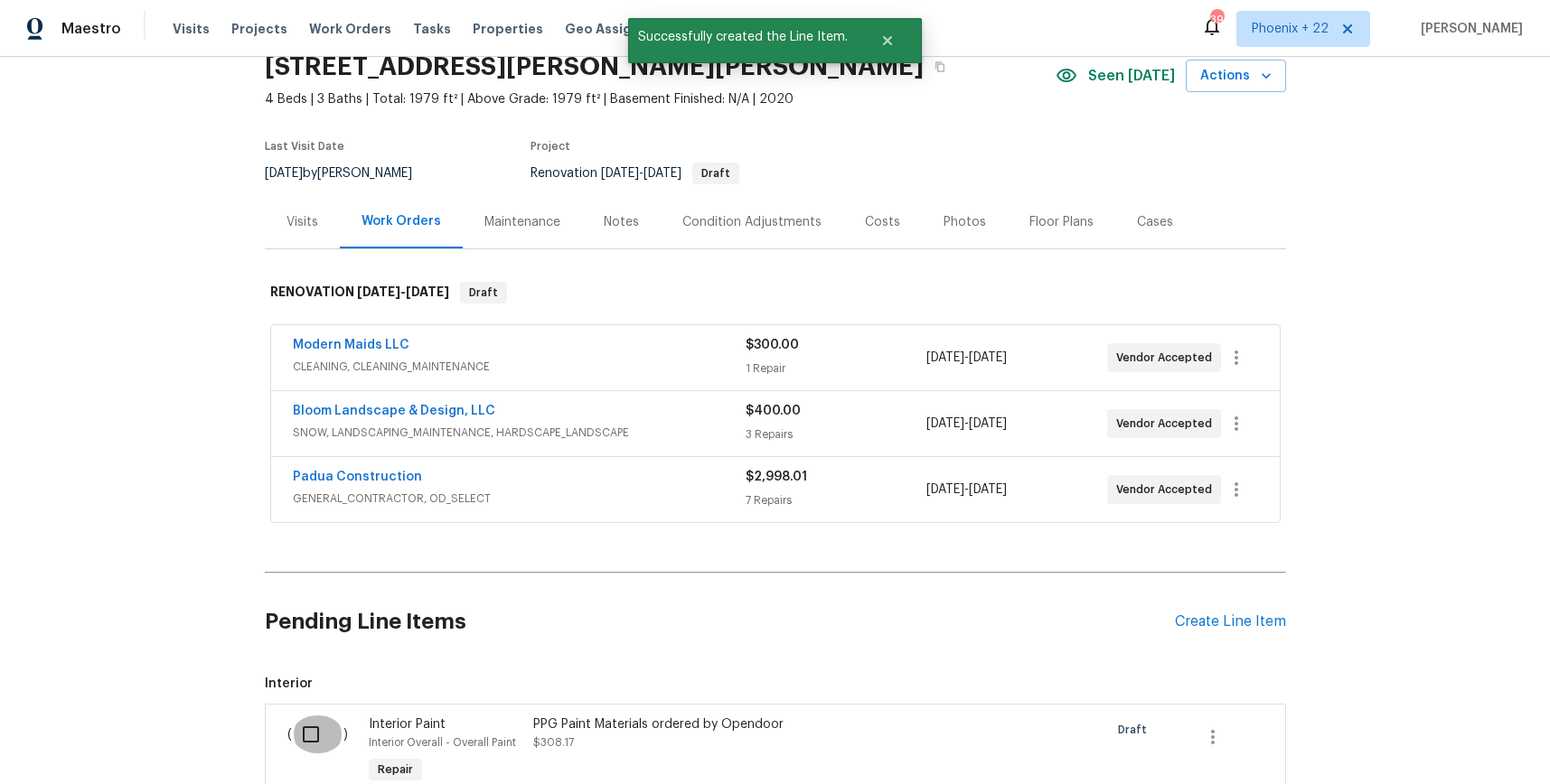
click at [318, 734] on input "checkbox" at bounding box center [317, 734] width 52 height 38
checkbox input "true"
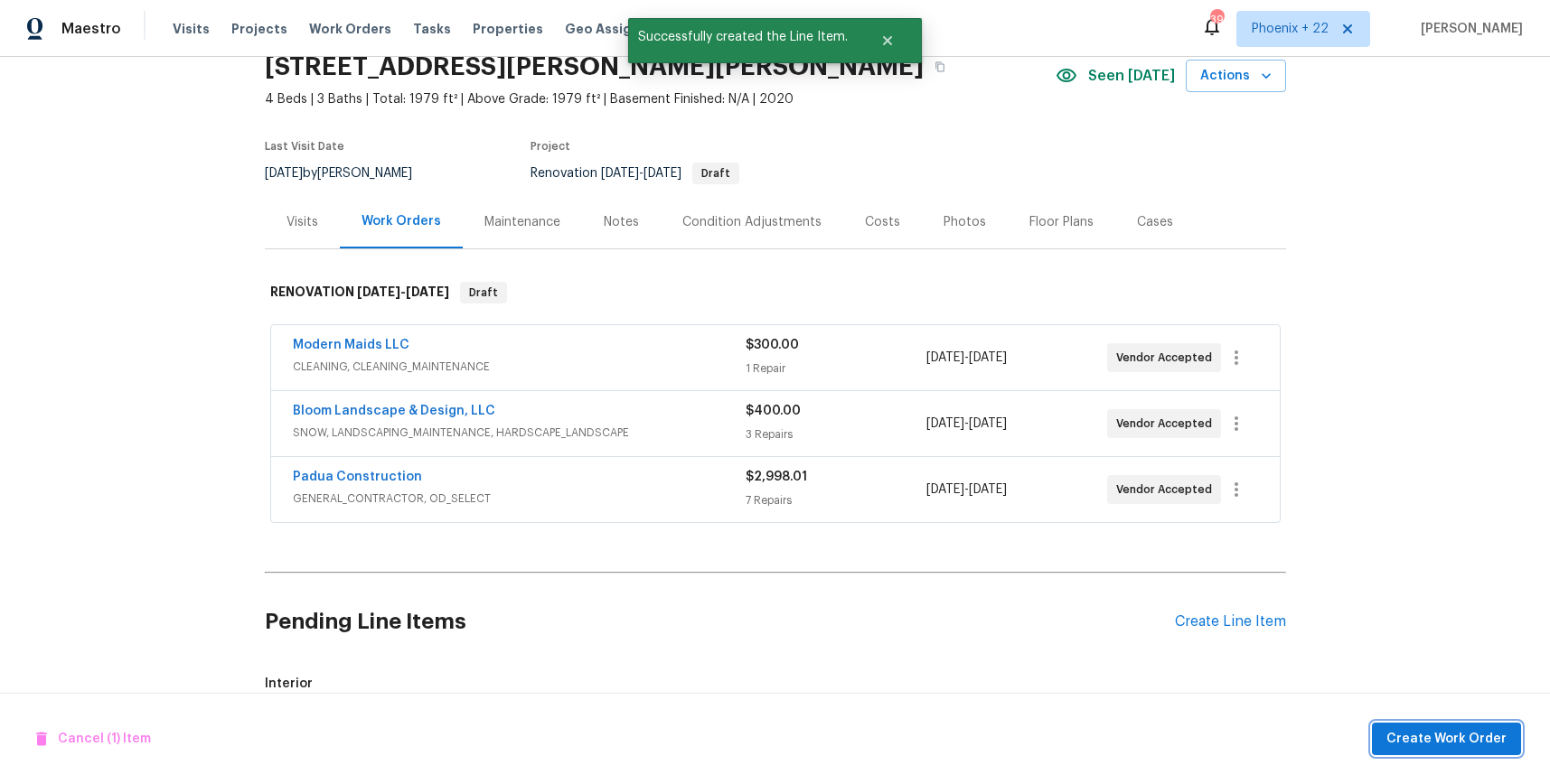
click at [1449, 736] on span "Create Work Order" at bounding box center [1447, 740] width 121 height 23
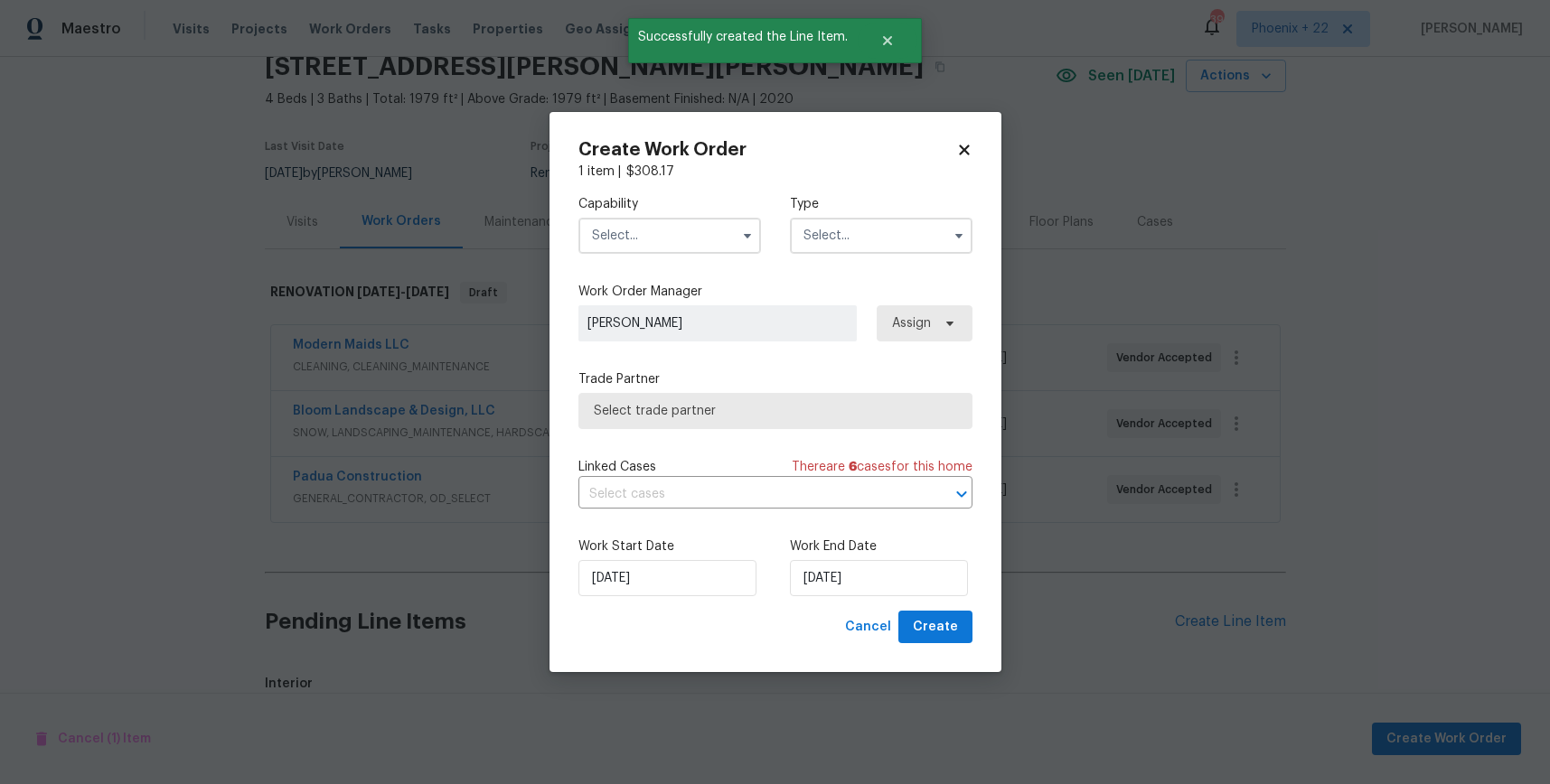
click at [685, 236] on input "text" at bounding box center [670, 235] width 183 height 36
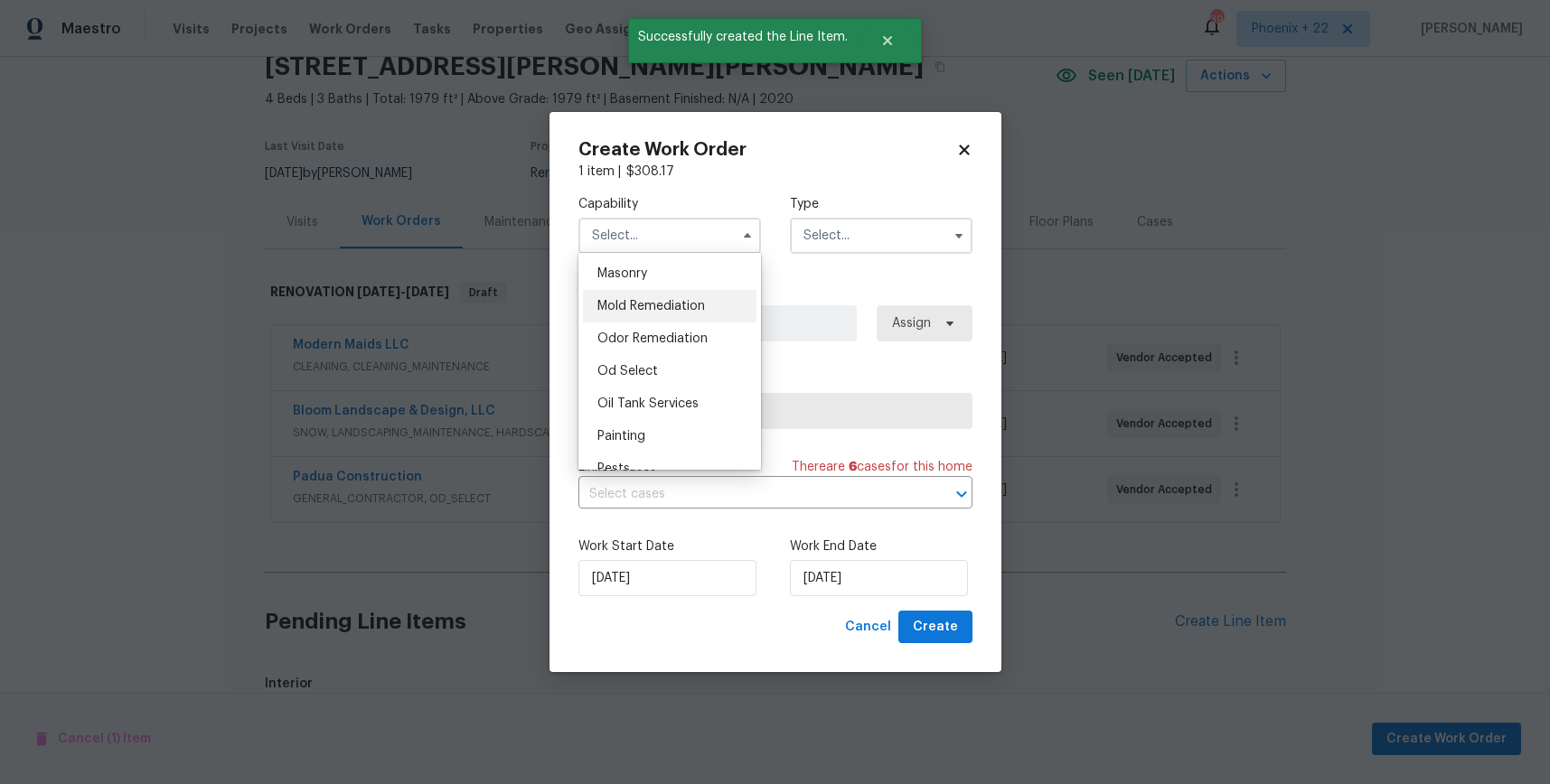
scroll to position [1367, 0]
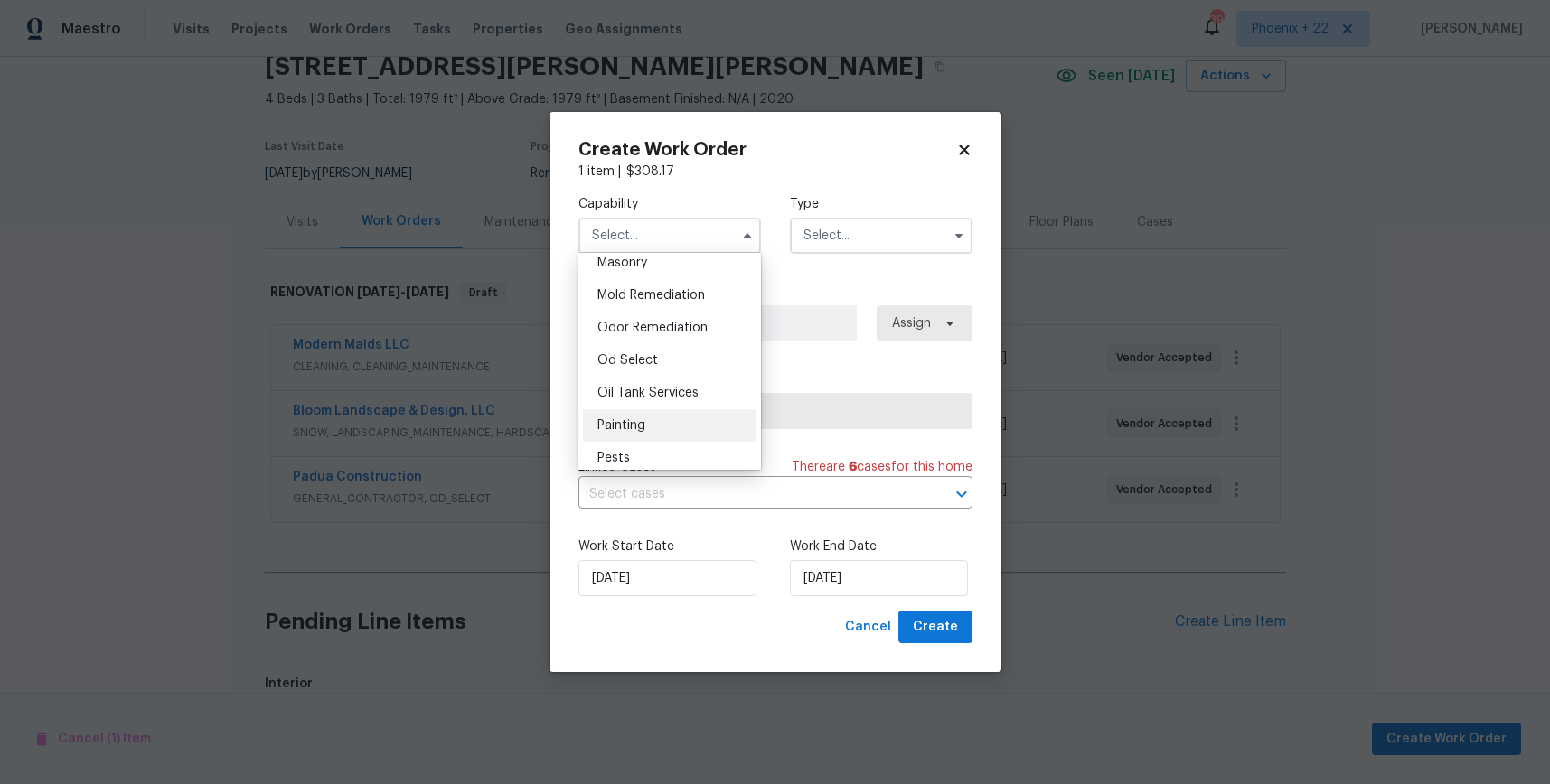
click at [668, 409] on div "Painting" at bounding box center [670, 425] width 173 height 33
type input "Painting"
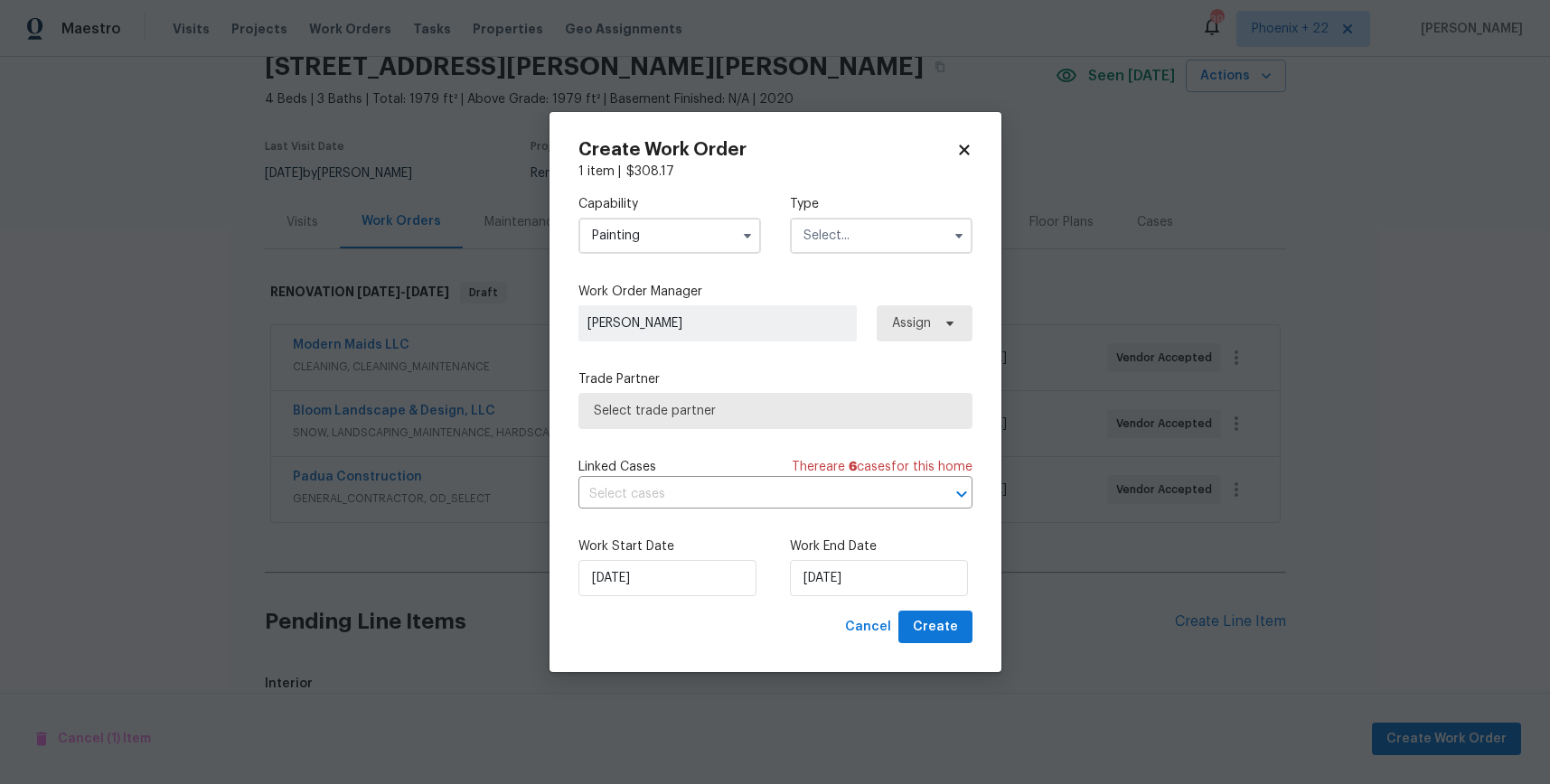
drag, startPoint x: 877, startPoint y: 221, endPoint x: 880, endPoint y: 250, distance: 29.2
click at [878, 226] on input "text" at bounding box center [881, 235] width 183 height 36
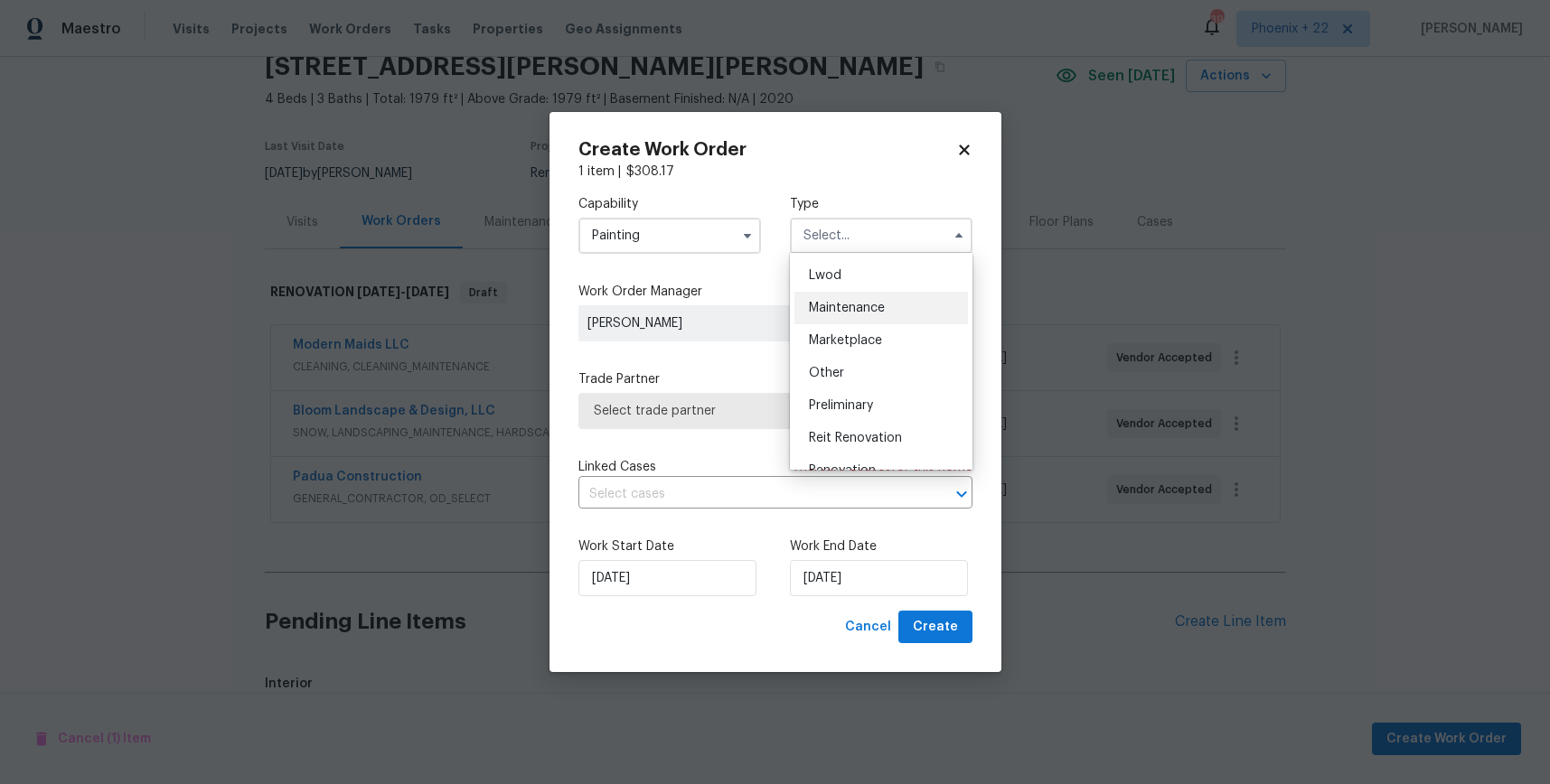
scroll to position [410, 0]
click at [896, 305] on div "Renovation" at bounding box center [881, 319] width 173 height 33
type input "Renovation"
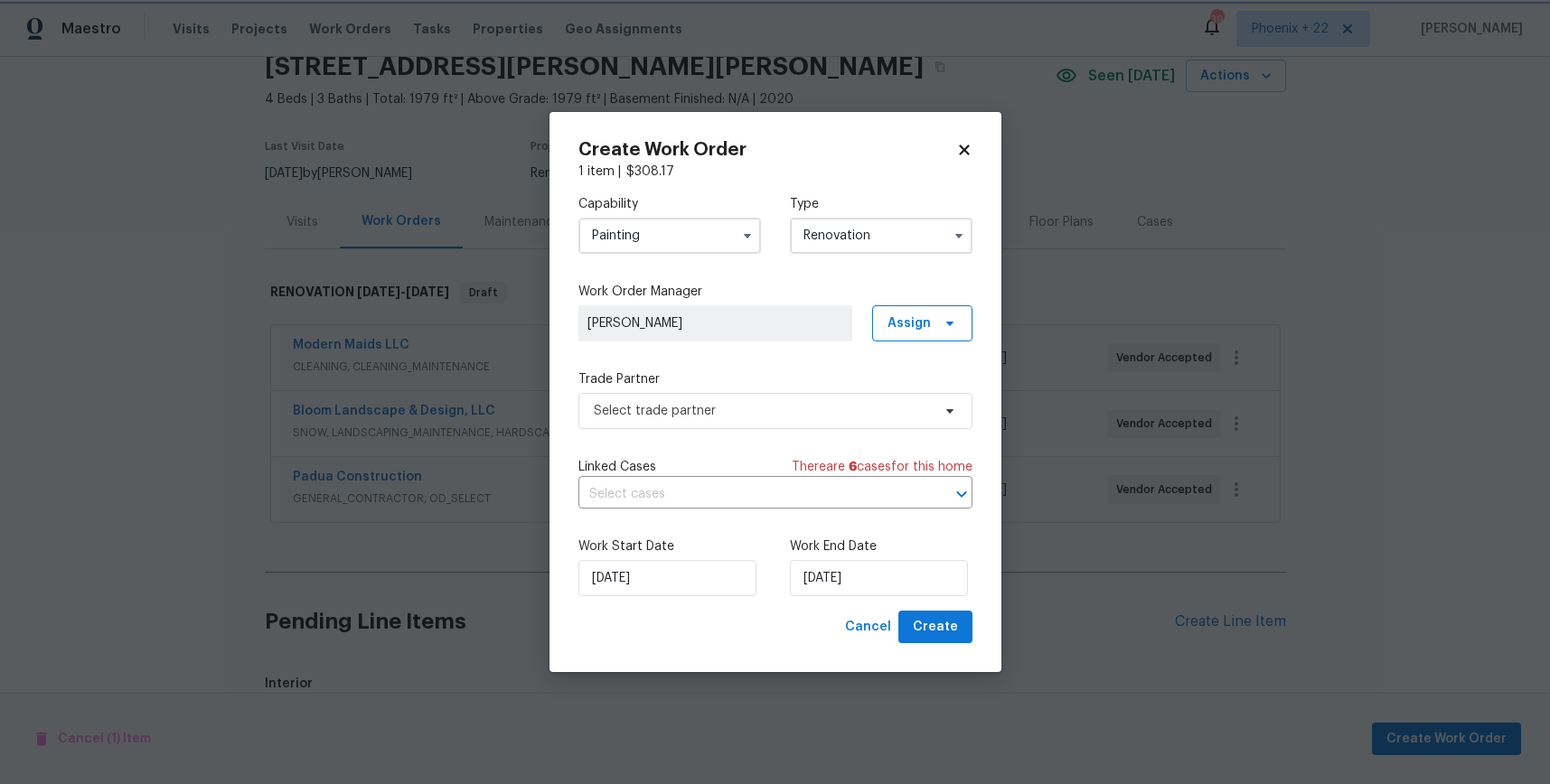
scroll to position [0, 0]
click at [929, 330] on span "Assign" at bounding box center [910, 323] width 43 height 18
click at [915, 398] on div "Assign to me" at bounding box center [926, 399] width 79 height 18
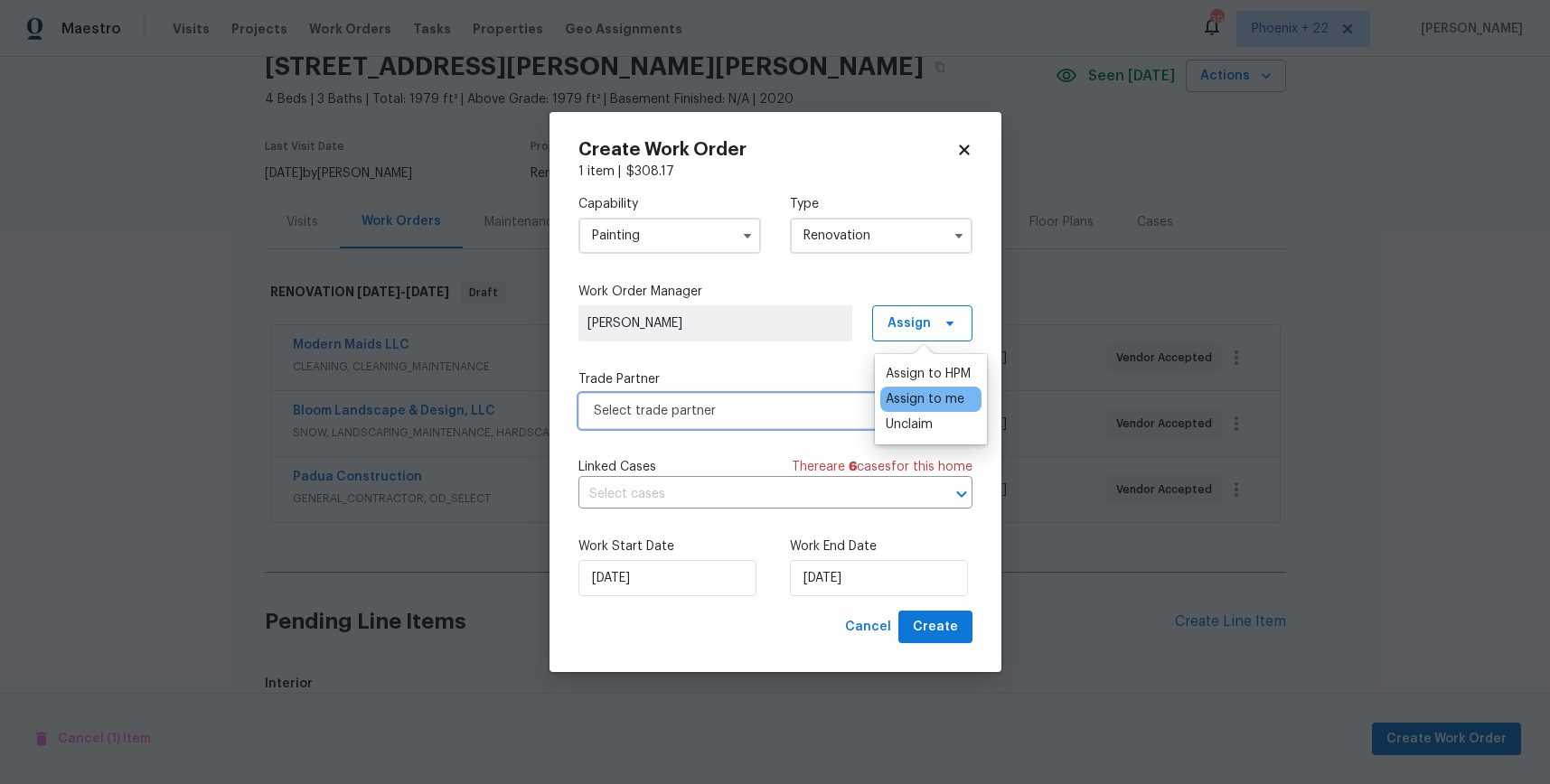
click at [712, 418] on span "Select trade partner" at bounding box center [763, 410] width 337 height 18
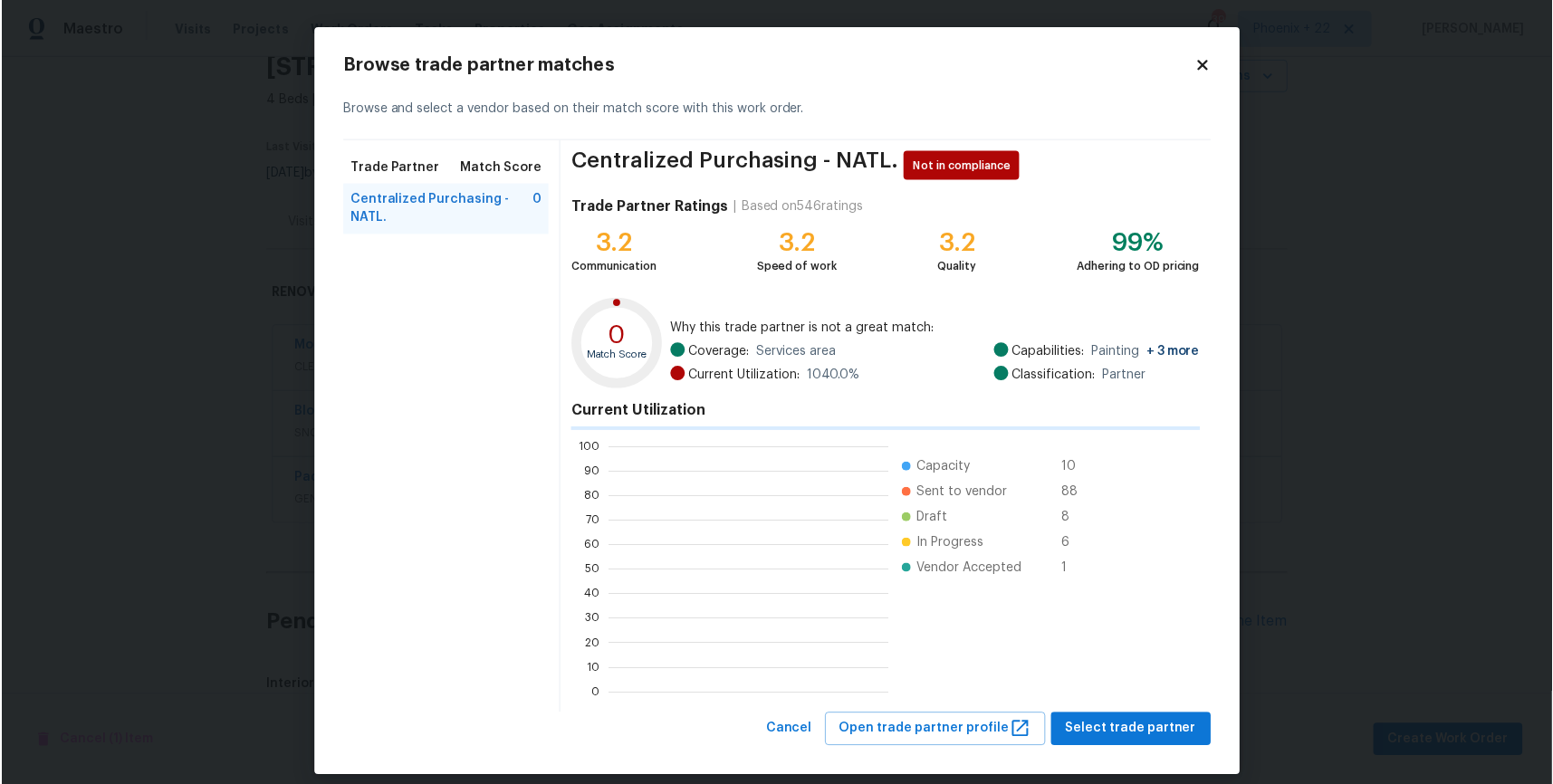
scroll to position [254, 280]
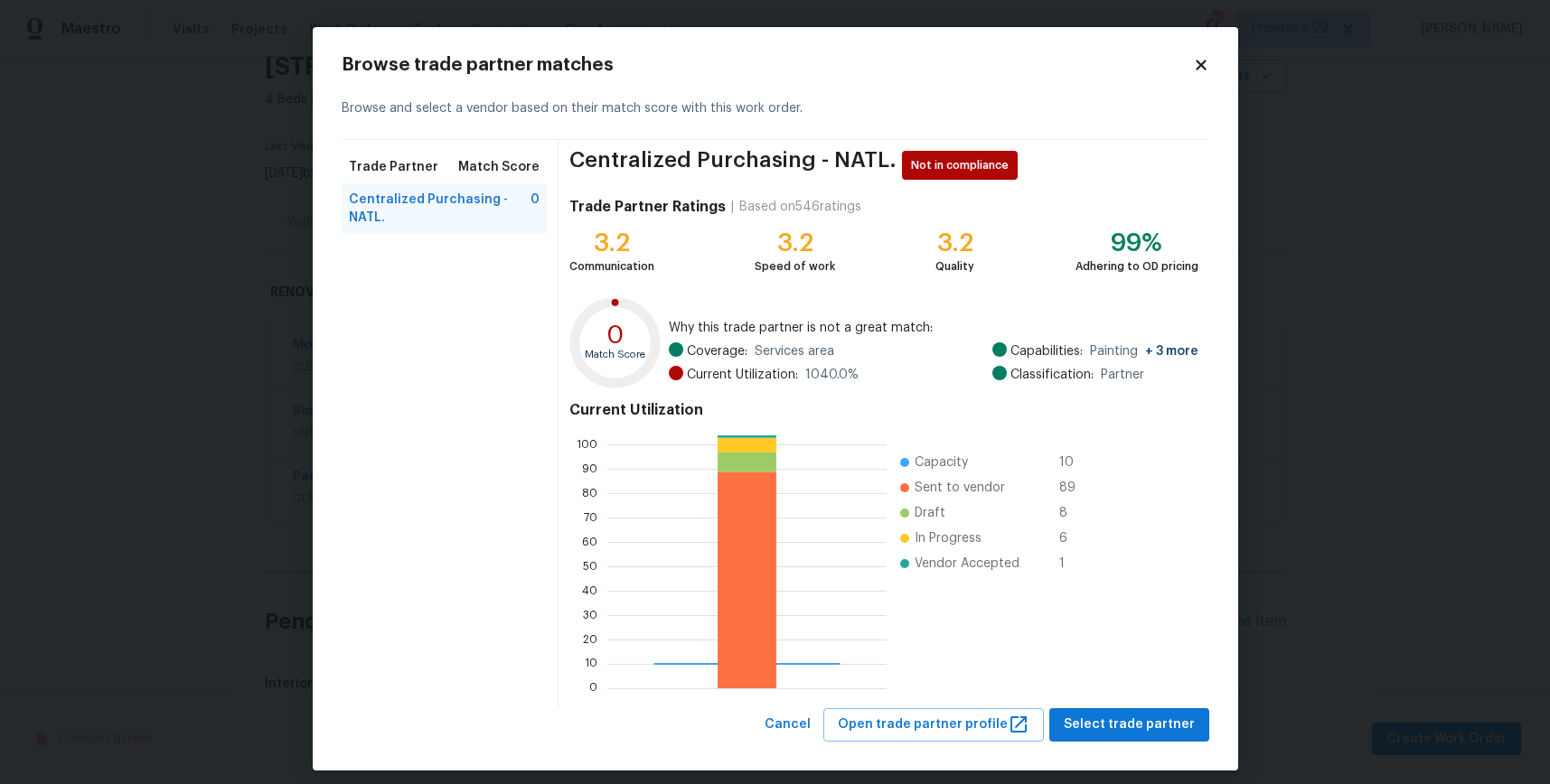
click at [1141, 704] on div "Centralized Purchasing - NATL. Not in compliance Trade Partner Ratings | Based …" at bounding box center [883, 424] width 650 height 568
click at [1130, 719] on span "Select trade partner" at bounding box center [1129, 725] width 131 height 23
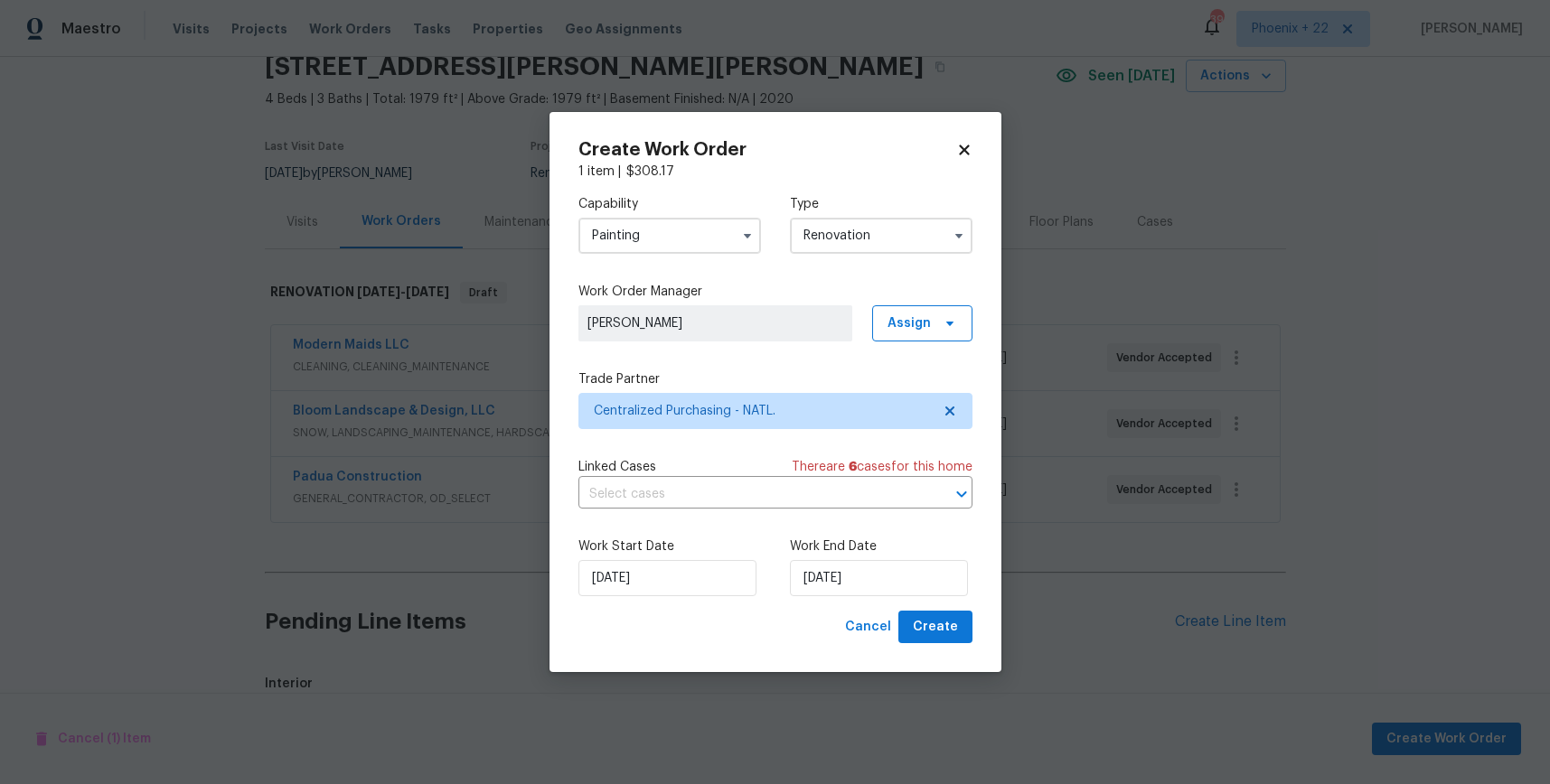
click at [958, 643] on div "Create Work Order 1 item | $ 308.17 Capability Painting Type Renovation Work Or…" at bounding box center [776, 392] width 452 height 561
click at [953, 639] on button "Create" at bounding box center [935, 628] width 74 height 34
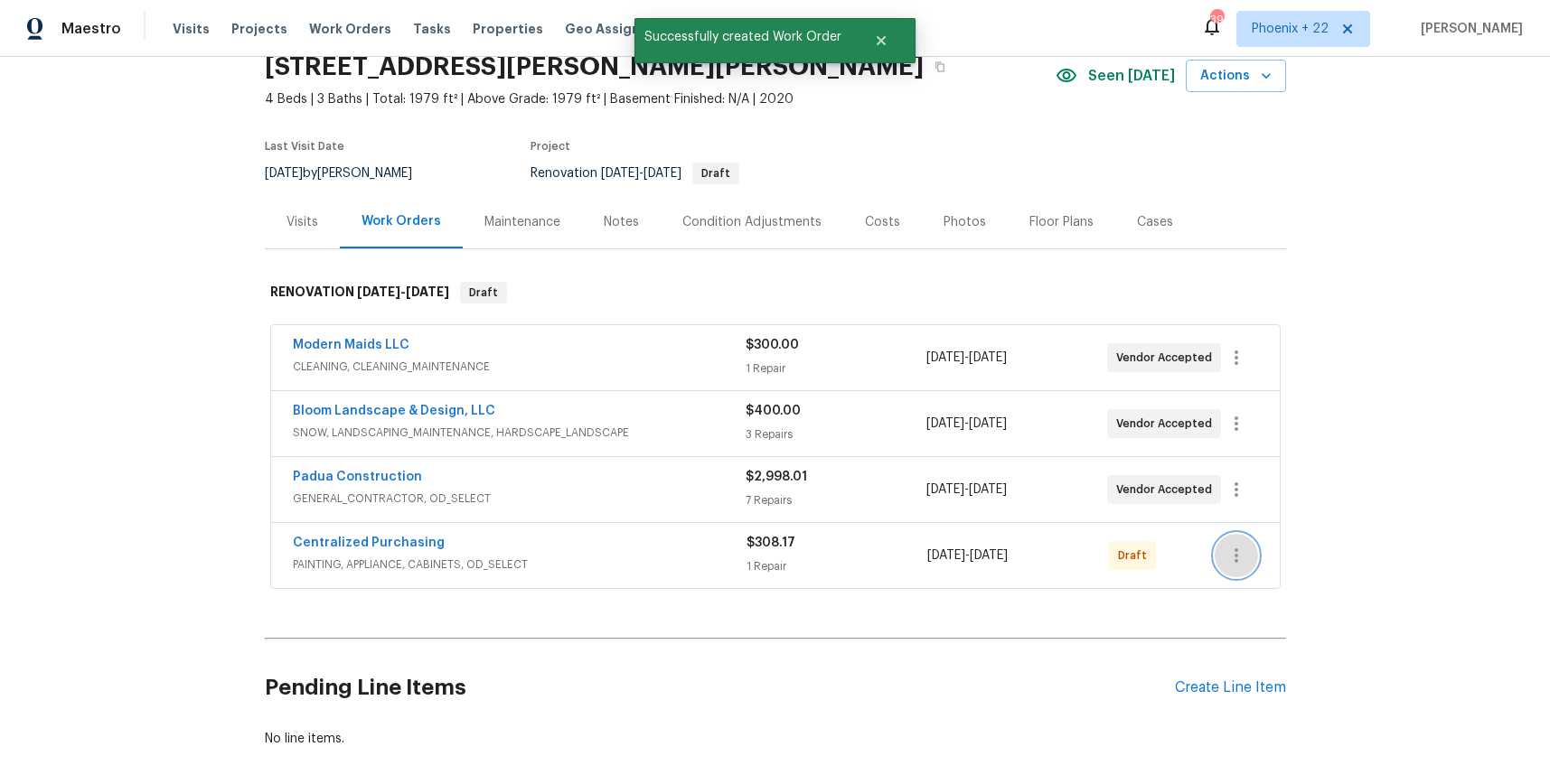
click at [1244, 555] on icon "button" at bounding box center [1236, 555] width 22 height 22
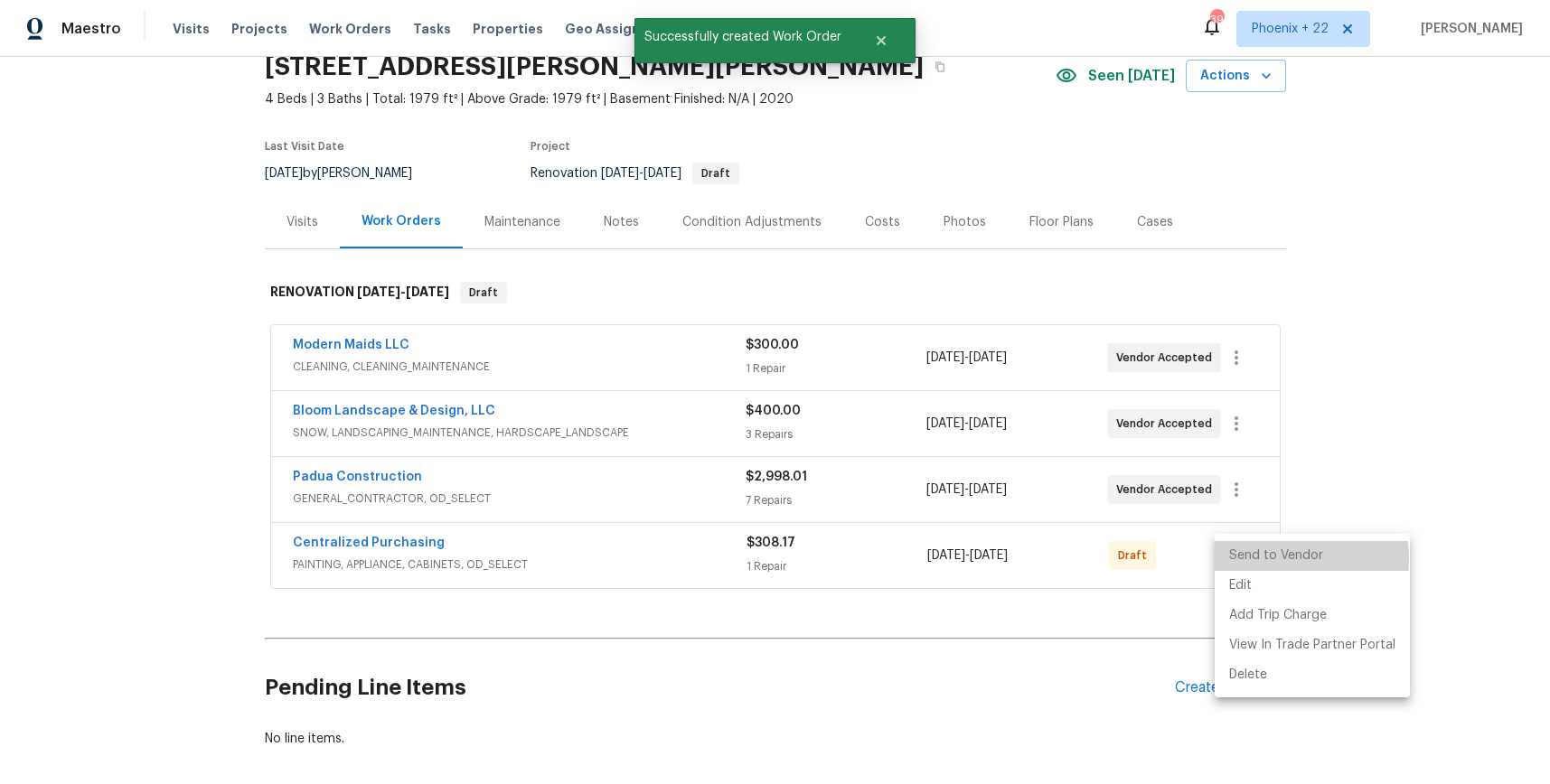
click at [1248, 559] on li "Send to Vendor" at bounding box center [1312, 556] width 195 height 30
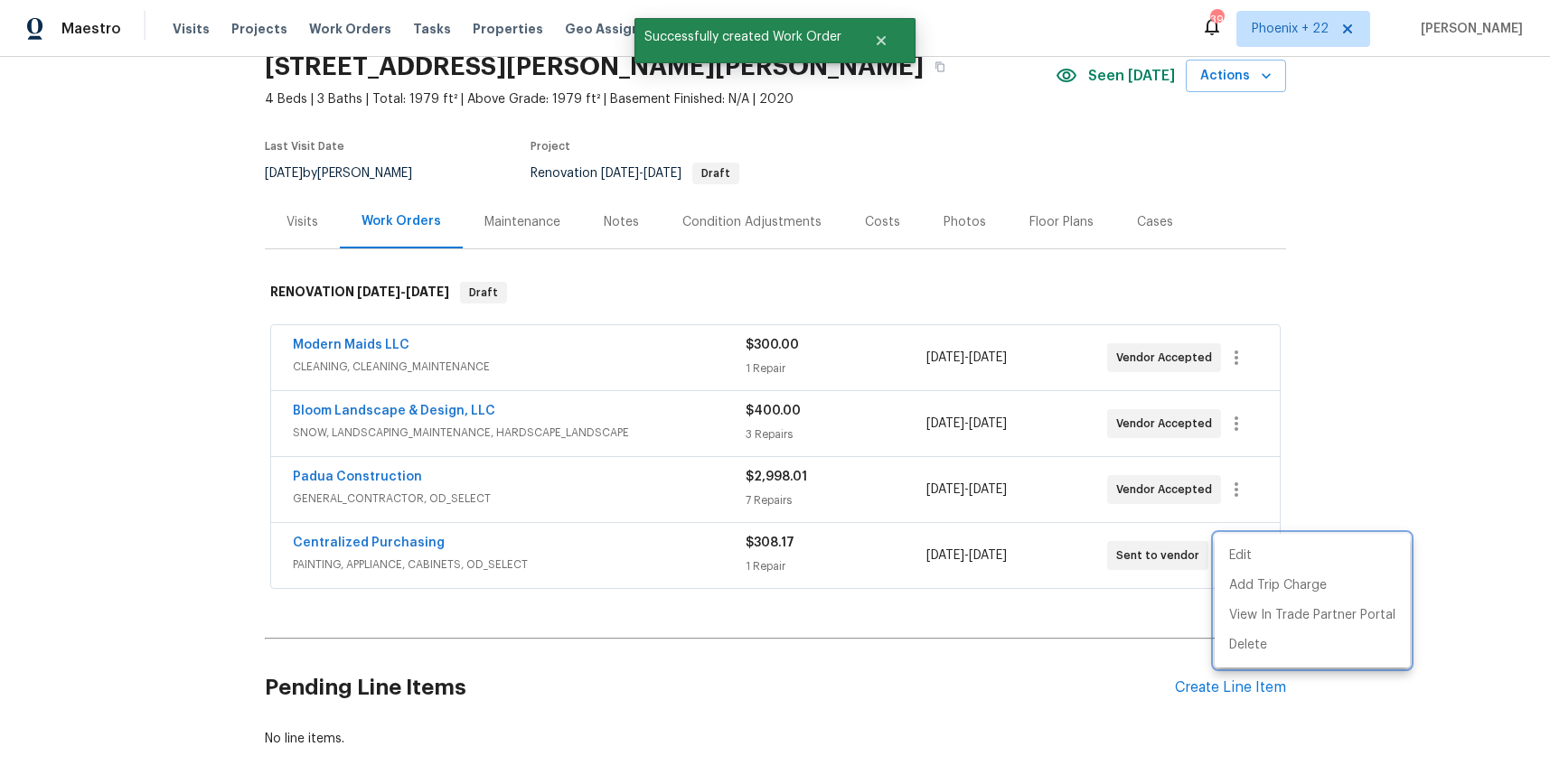
click at [404, 566] on div at bounding box center [775, 392] width 1550 height 784
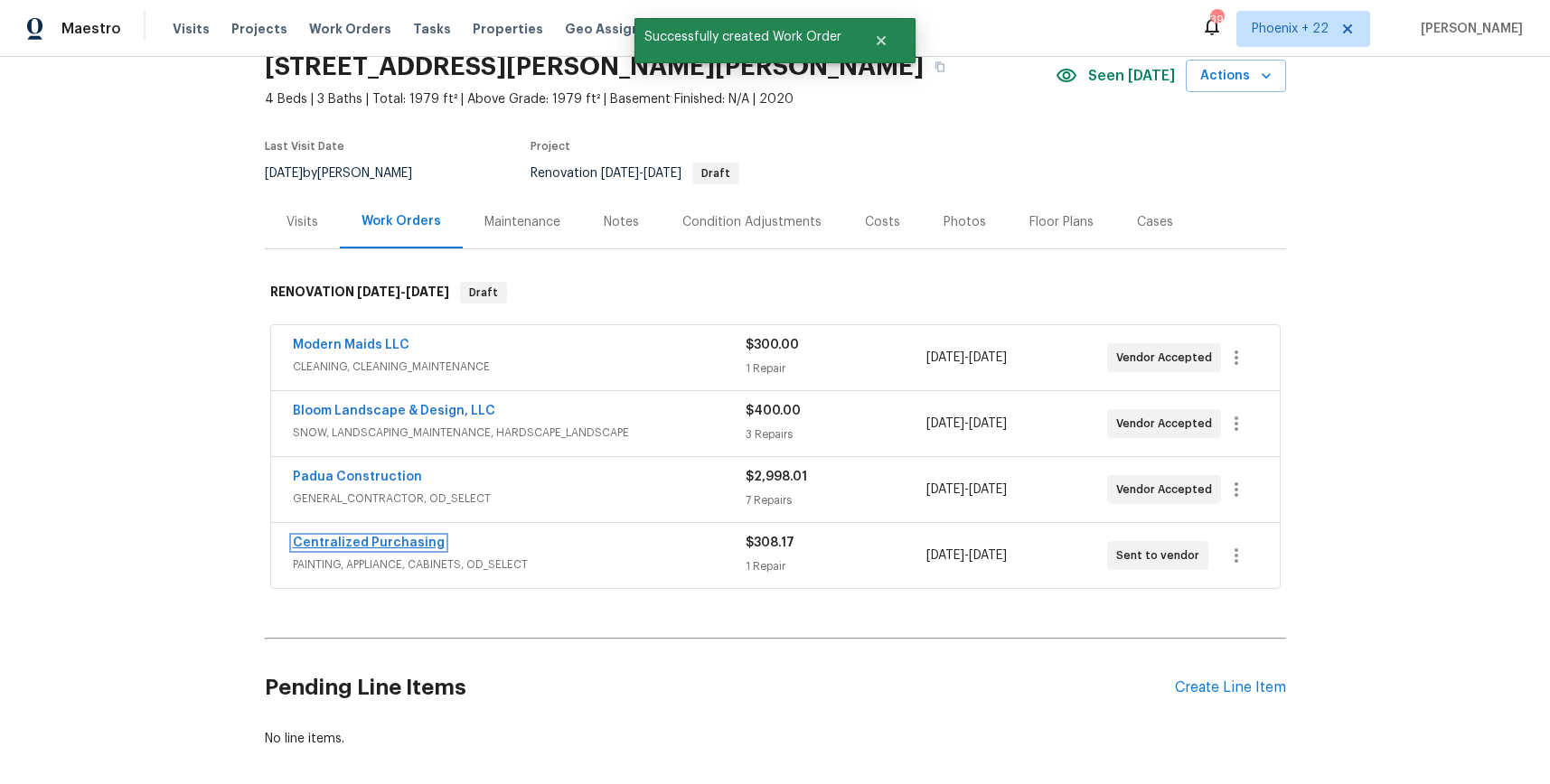
click at [379, 548] on link "Centralized Purchasing" at bounding box center [368, 542] width 152 height 12
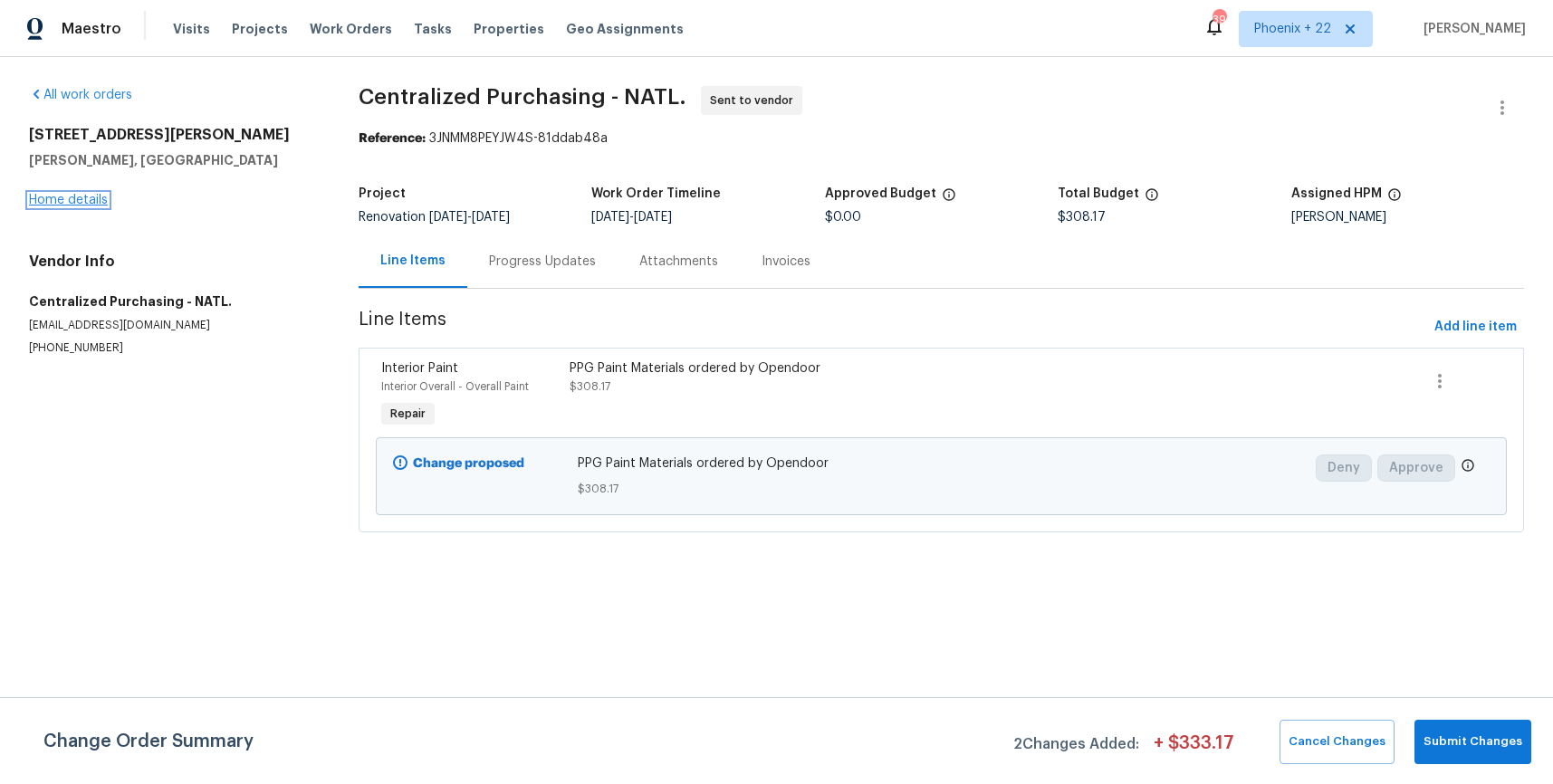
click at [97, 194] on link "Home details" at bounding box center [69, 199] width 79 height 12
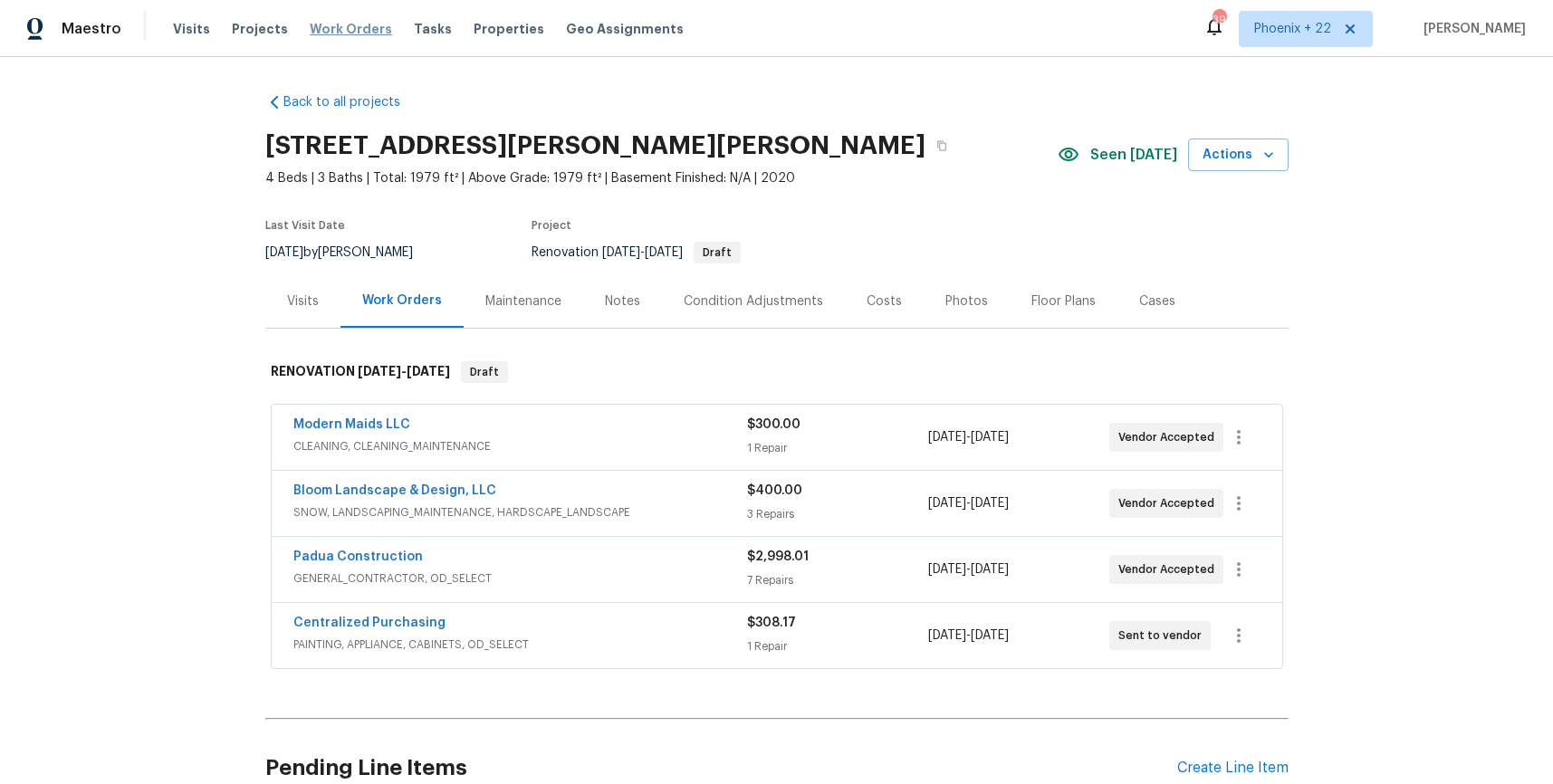
click at [321, 19] on div "Visits Projects Work Orders Tasks Properties Geo Assignments" at bounding box center [439, 29] width 532 height 36
drag, startPoint x: 326, startPoint y: 26, endPoint x: 657, endPoint y: 54, distance: 332.2
click at [330, 29] on span "Work Orders" at bounding box center [350, 28] width 82 height 18
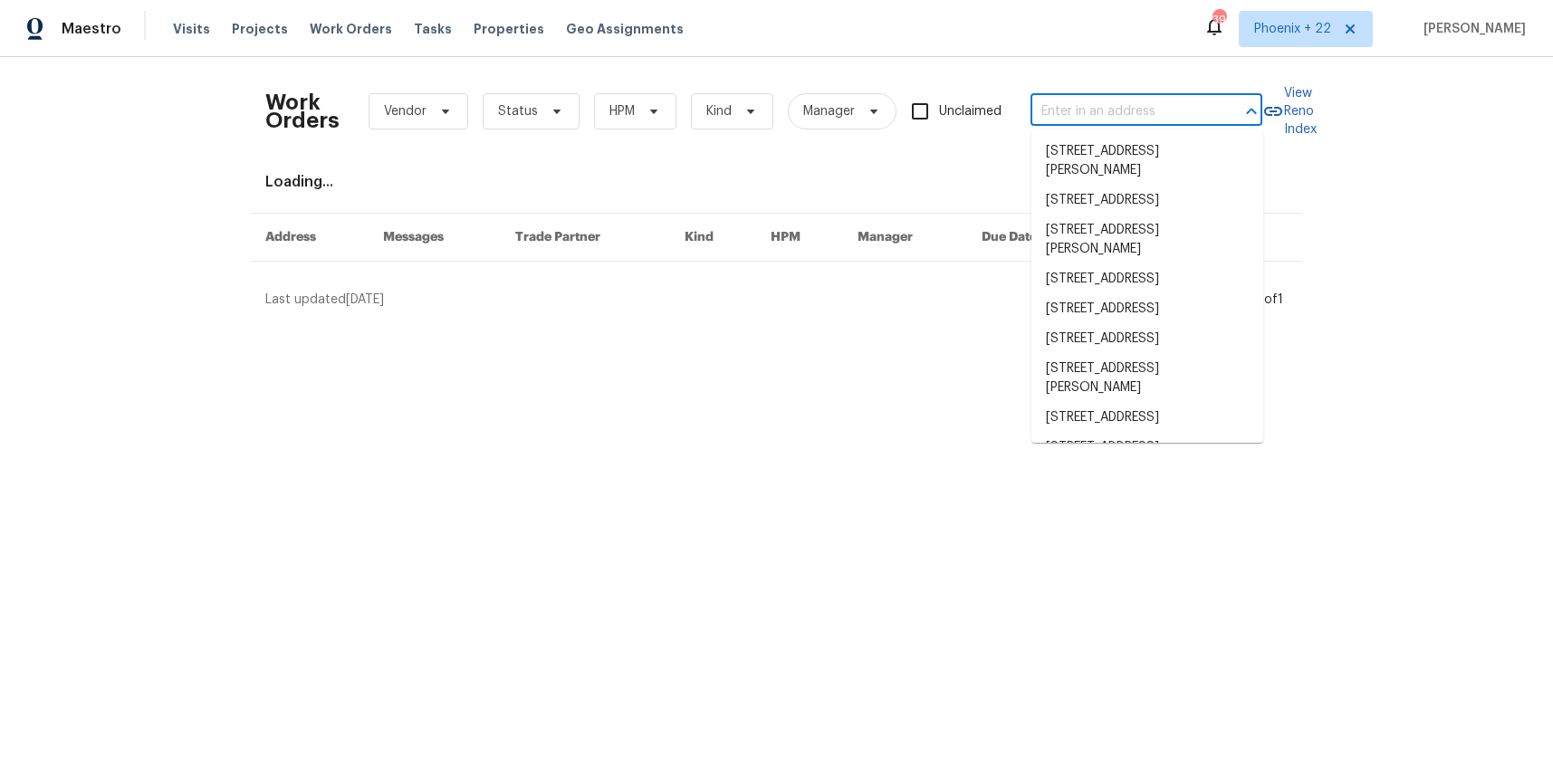
click at [1111, 98] on input "text" at bounding box center [1121, 112] width 181 height 28
paste input "[STREET_ADDRESS]"
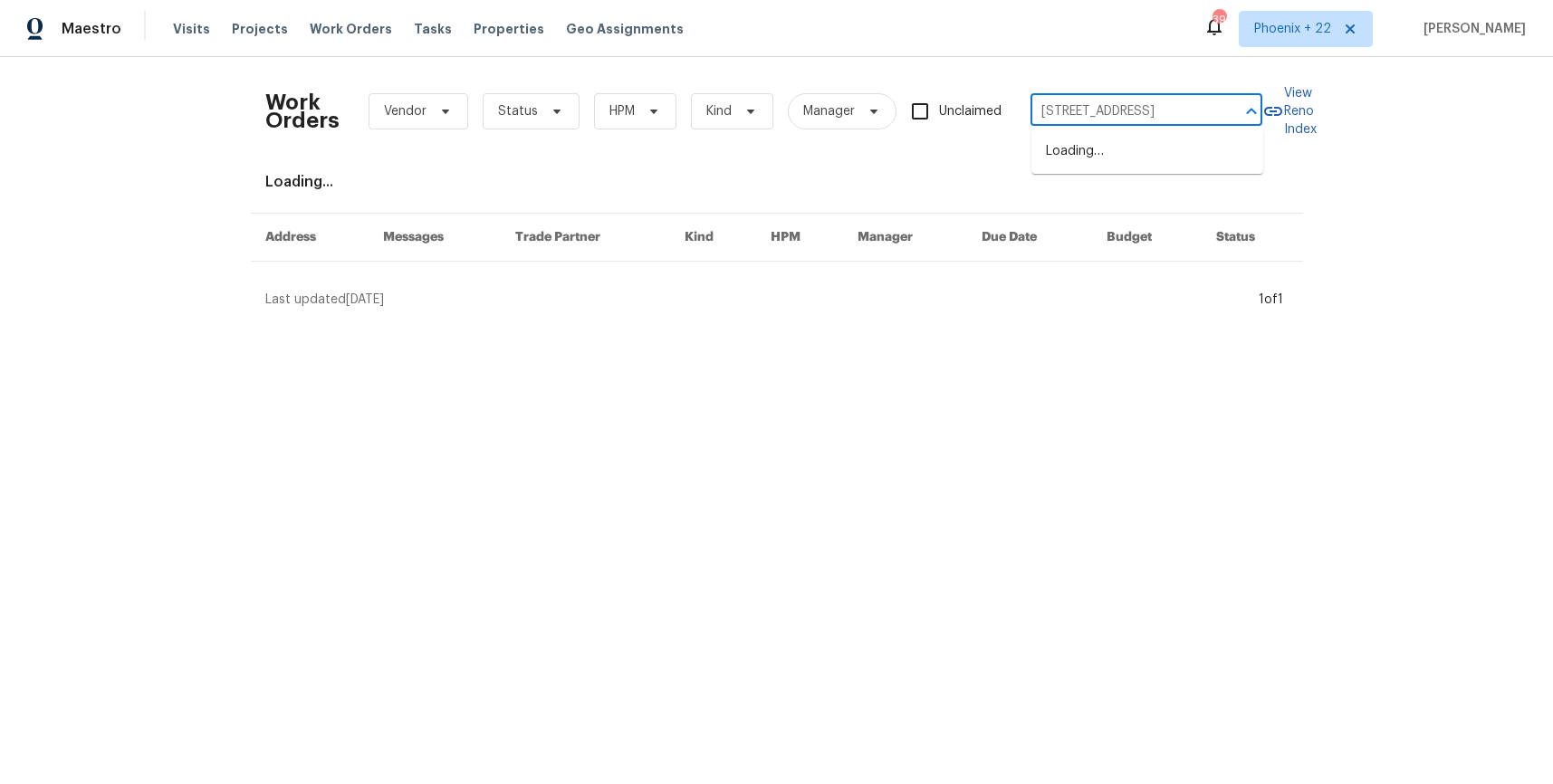
scroll to position [0, 58]
type input "[STREET_ADDRESS]"
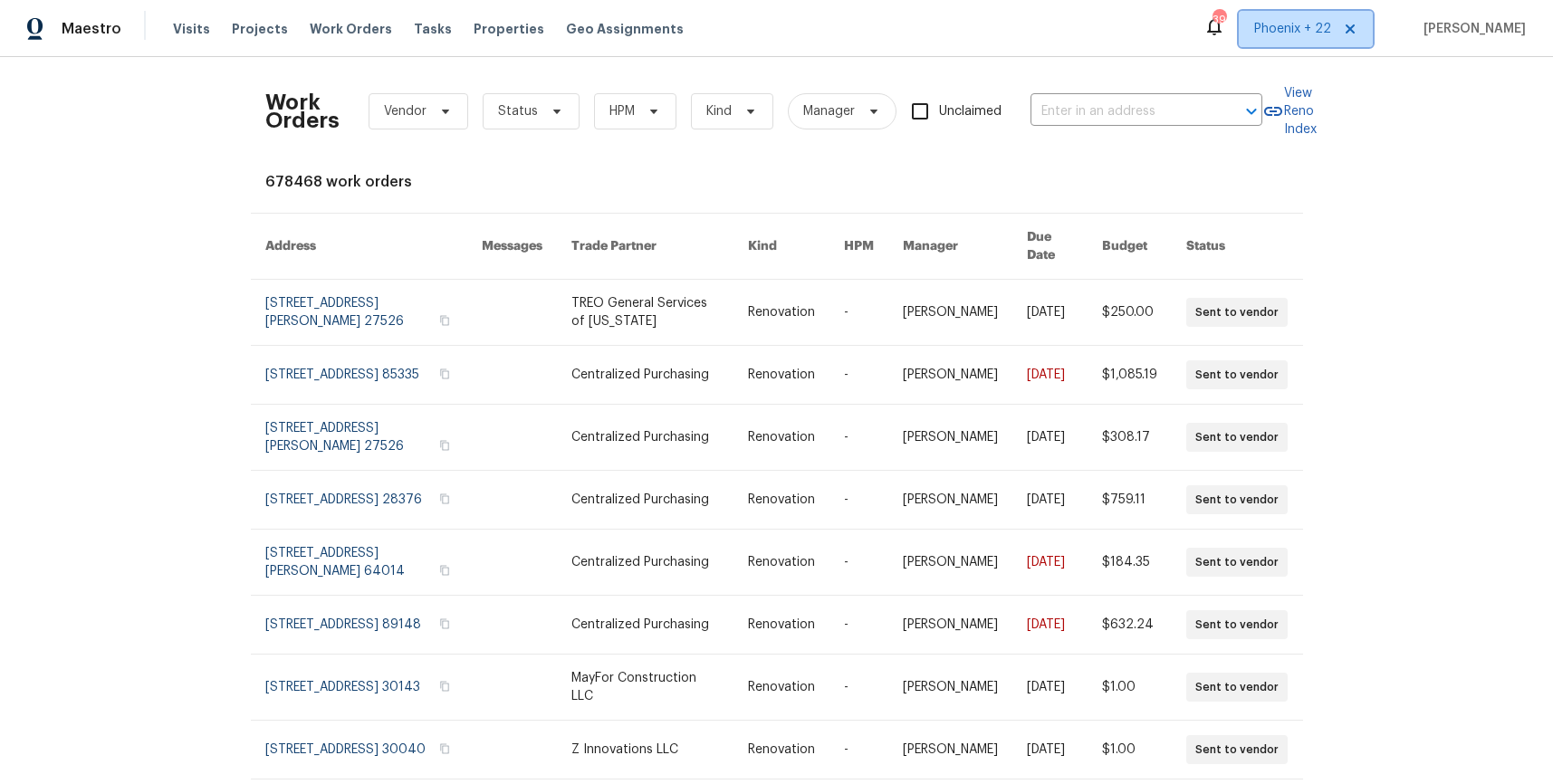
click at [1284, 39] on span "Phoenix + 22" at bounding box center [1306, 29] width 134 height 36
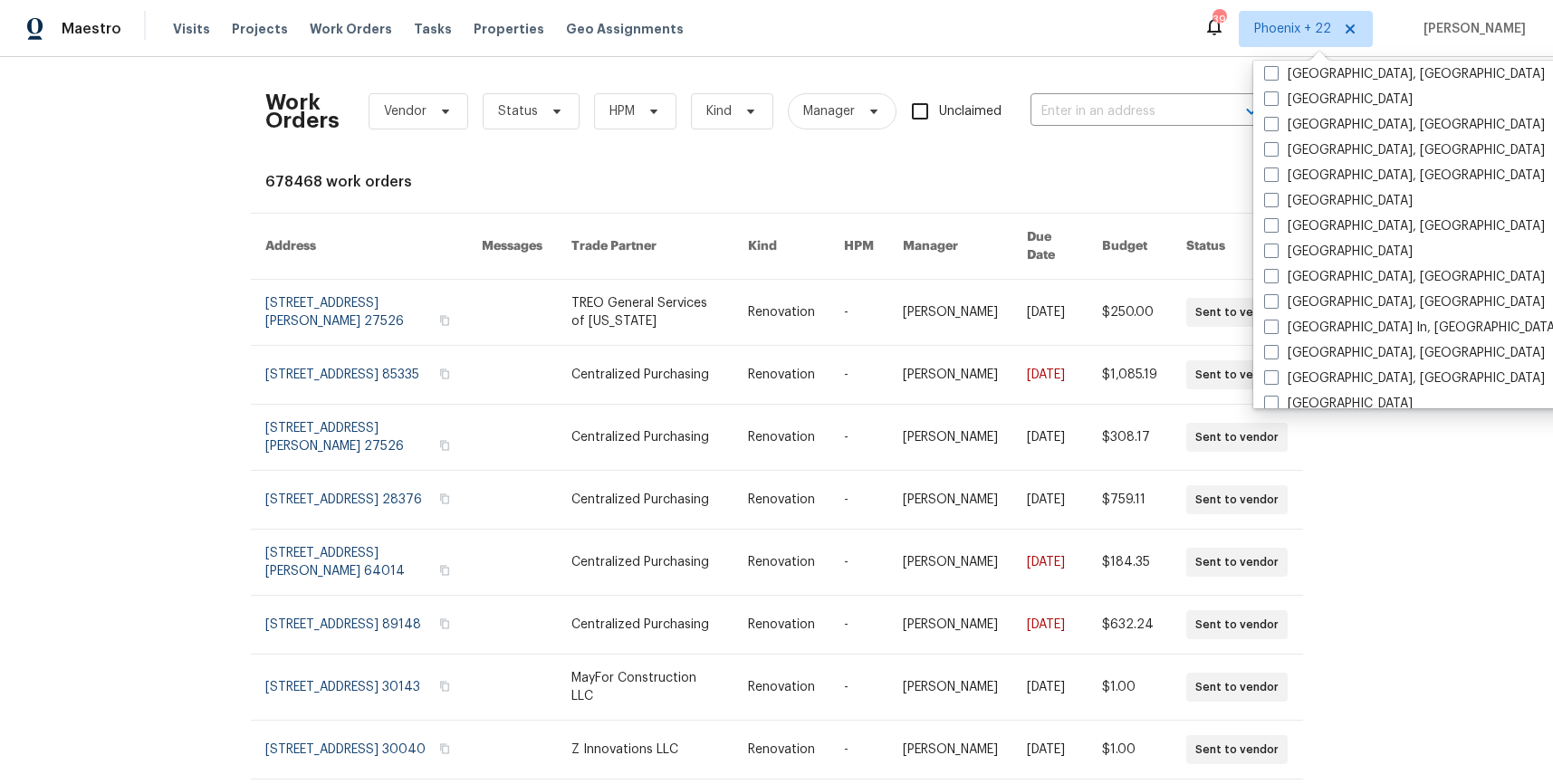
scroll to position [964, 0]
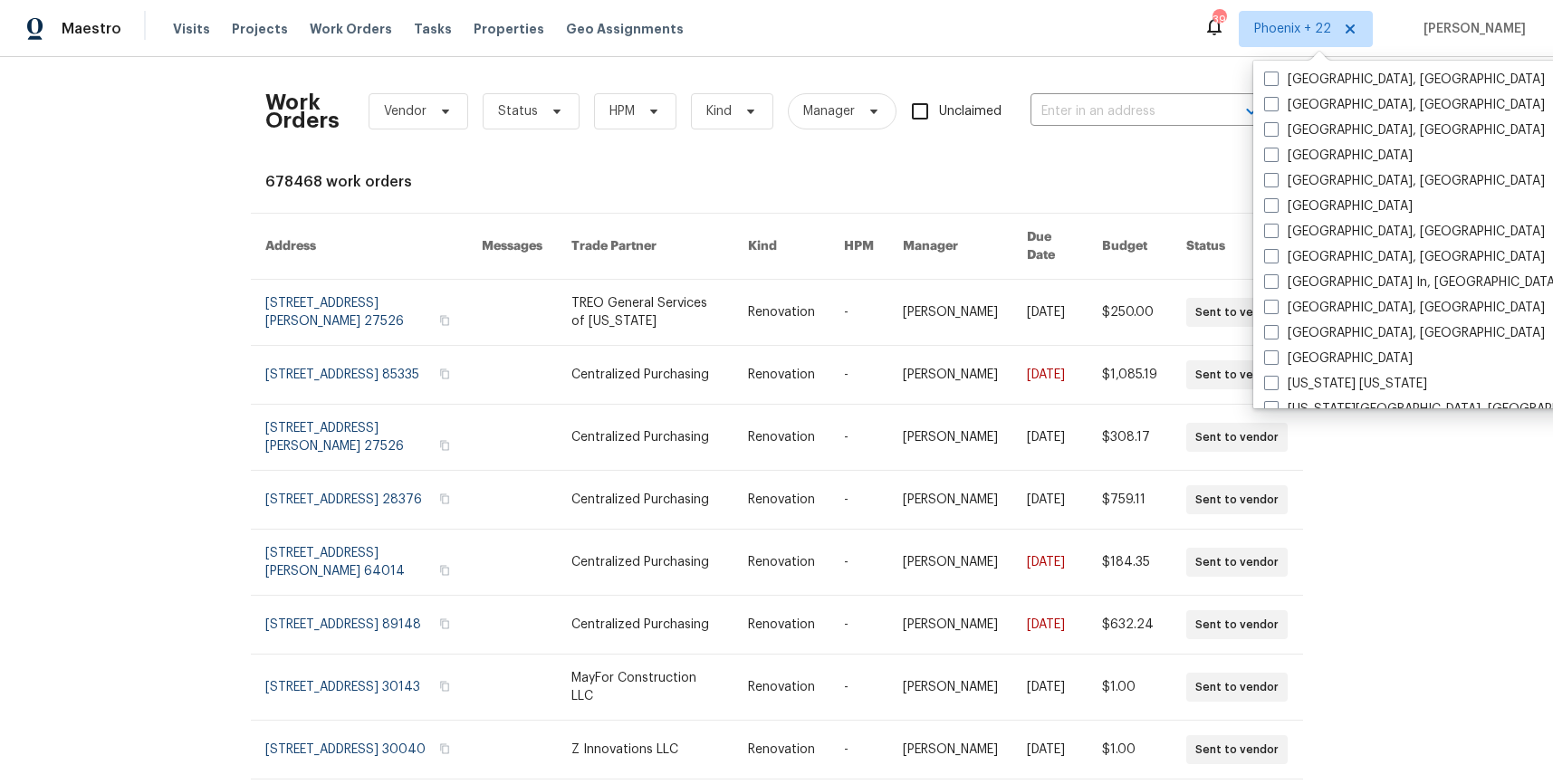
click at [1304, 180] on label "[GEOGRAPHIC_DATA], [GEOGRAPHIC_DATA]" at bounding box center [1405, 180] width 281 height 18
click at [1277, 180] on input "[GEOGRAPHIC_DATA], [GEOGRAPHIC_DATA]" at bounding box center [1270, 177] width 11 height 11
checkbox input "true"
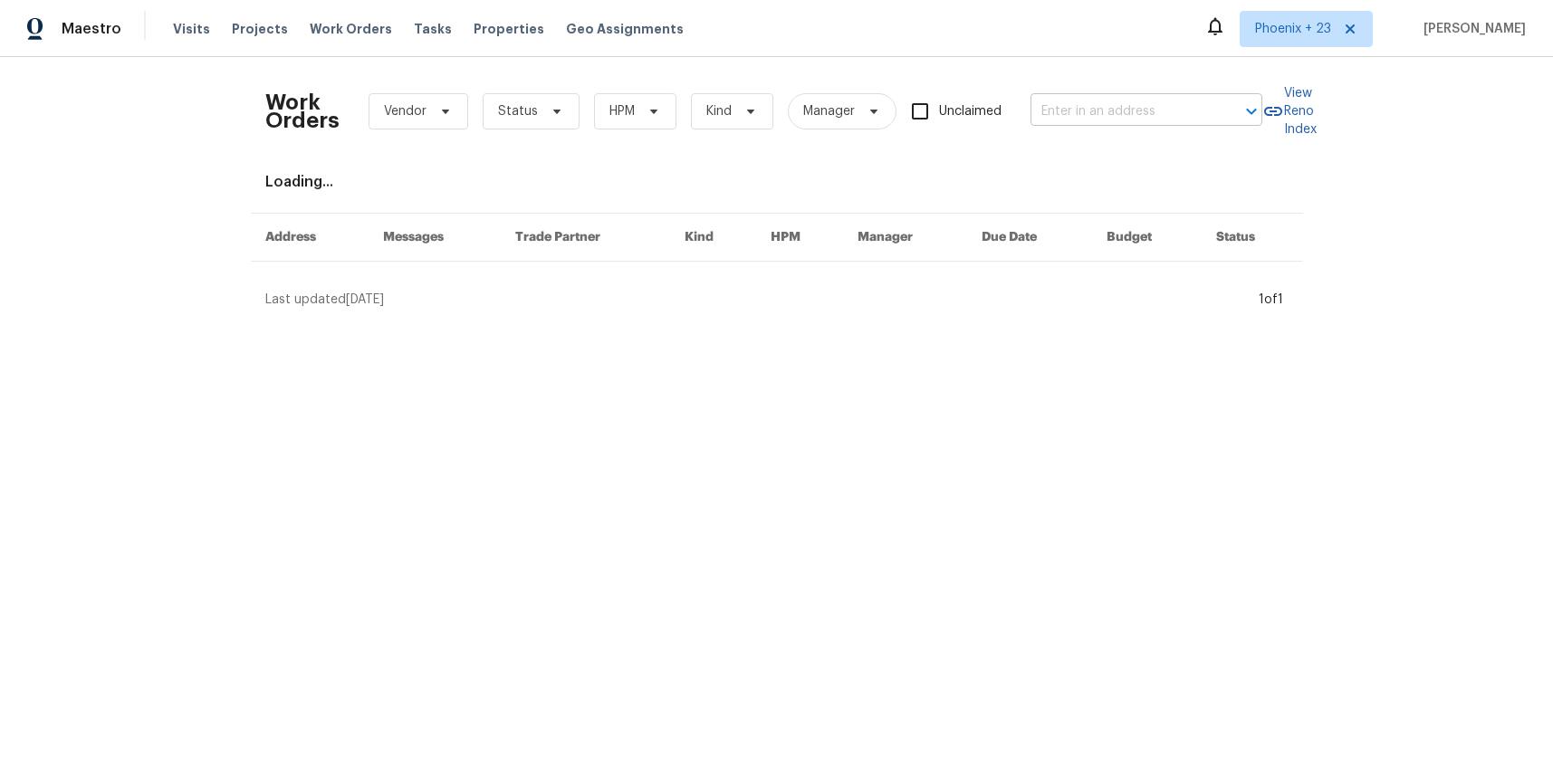
drag, startPoint x: 1119, startPoint y: 77, endPoint x: 1127, endPoint y: 109, distance: 33.0
click at [1119, 77] on div "Work Orders Vendor Status HPM Kind Manager Unclaimed ​" at bounding box center [763, 111] width 997 height 79
click at [1127, 109] on input "text" at bounding box center [1121, 112] width 181 height 28
paste input "[STREET_ADDRESS]"
type input "[STREET_ADDRESS]"
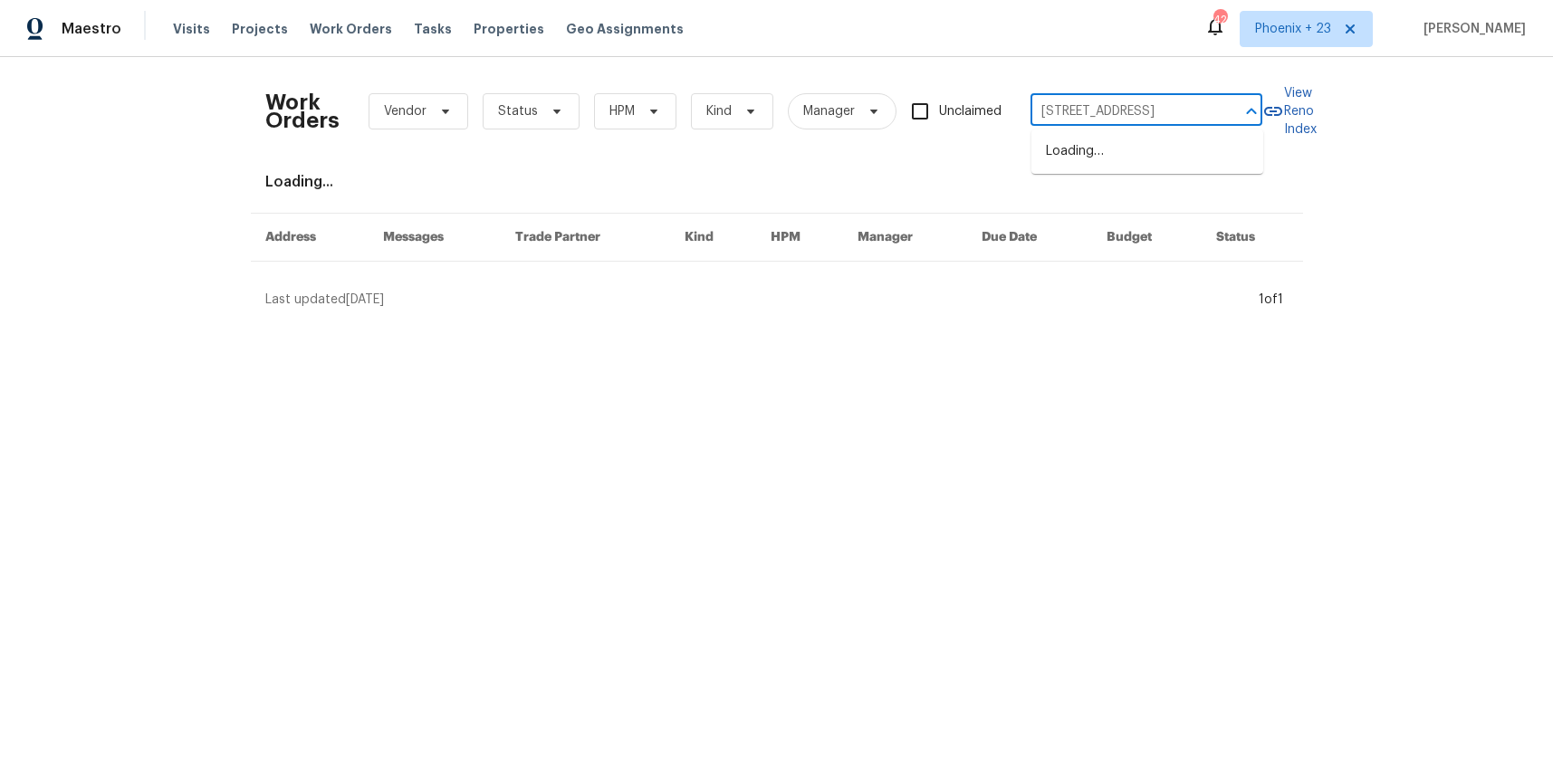
scroll to position [0, 58]
click at [1120, 159] on li "[STREET_ADDRESS]" at bounding box center [1147, 152] width 232 height 30
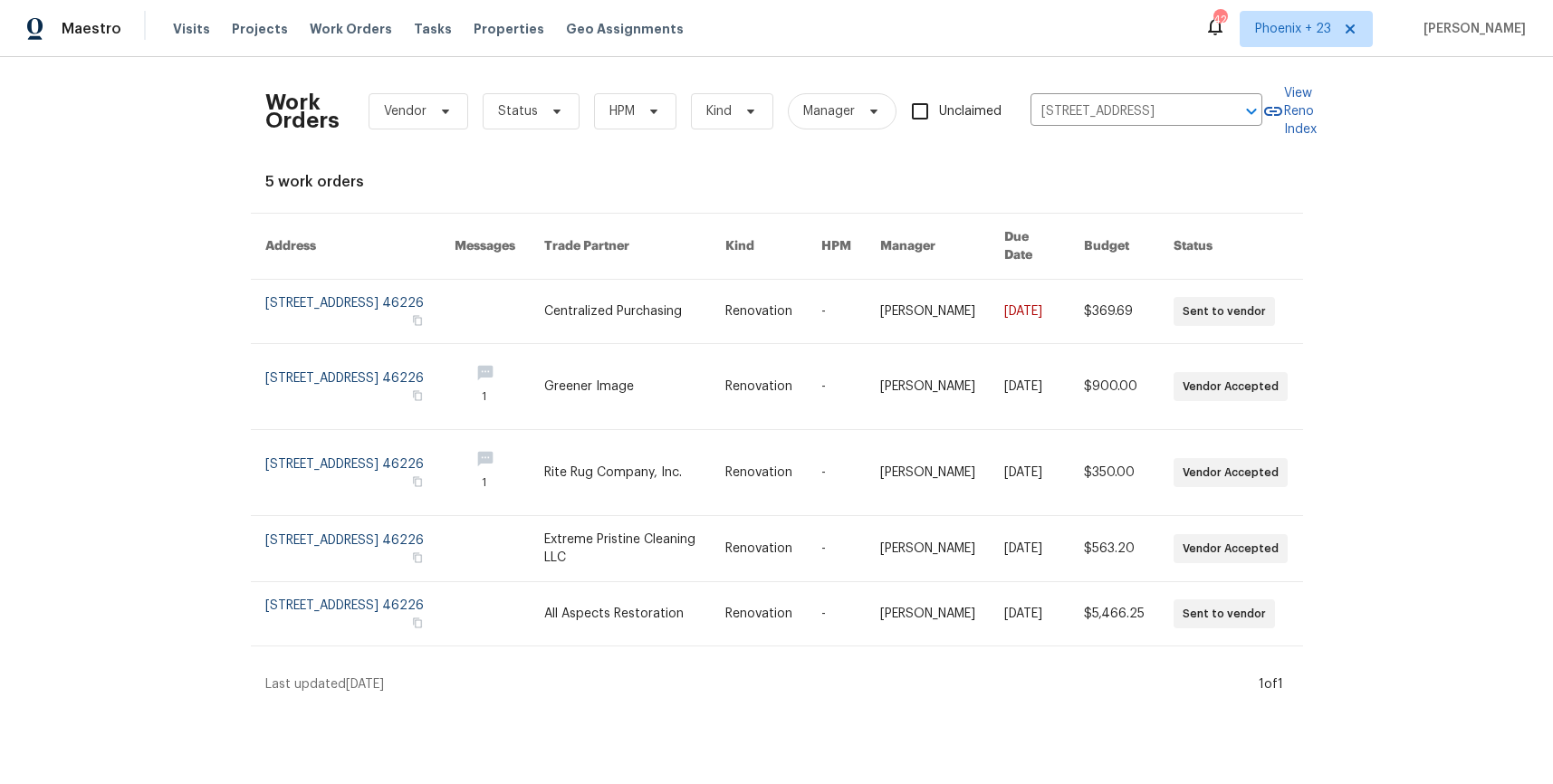
click at [753, 309] on link at bounding box center [774, 311] width 96 height 63
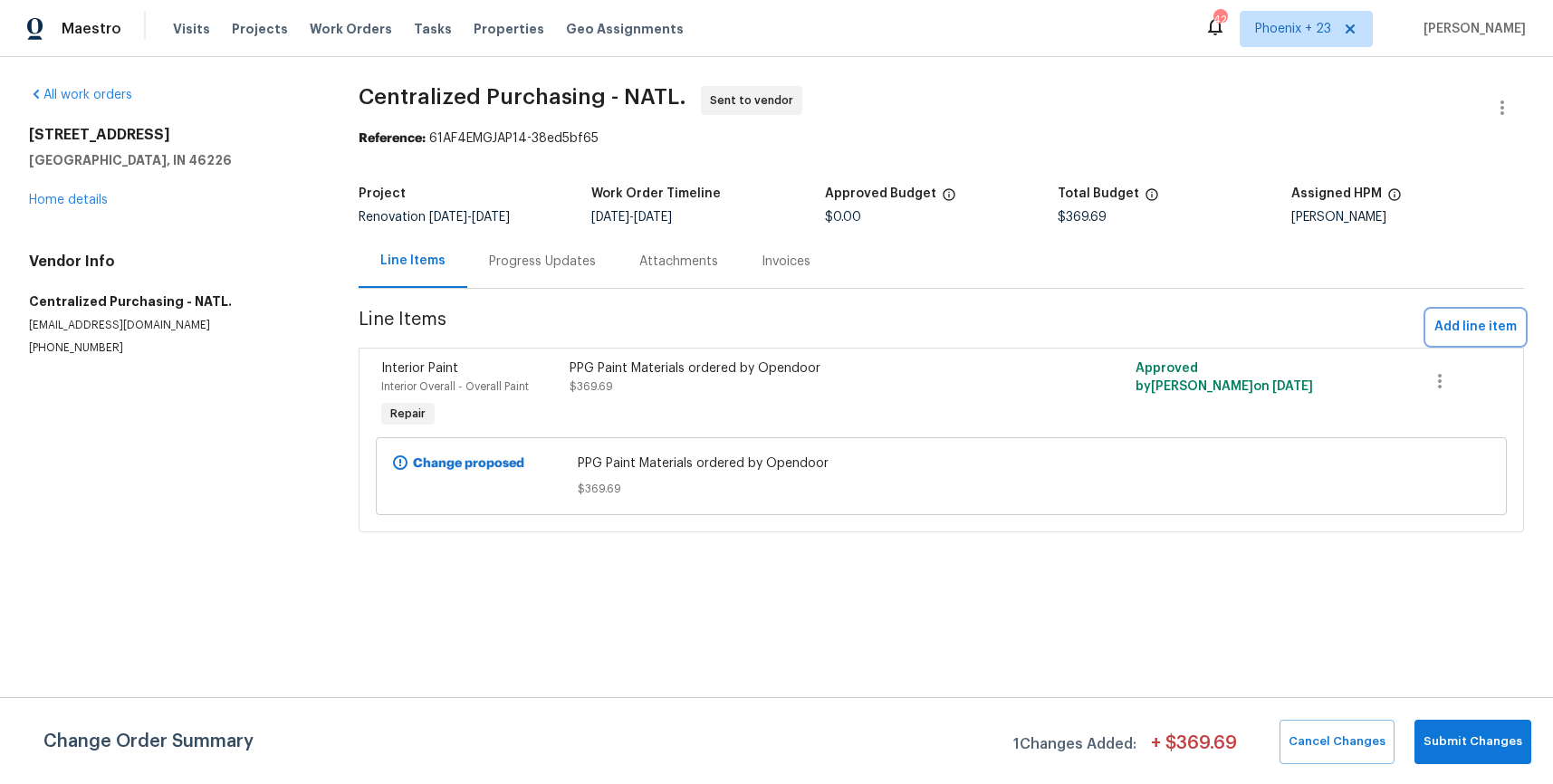
click at [1503, 325] on span "Add line item" at bounding box center [1476, 327] width 82 height 23
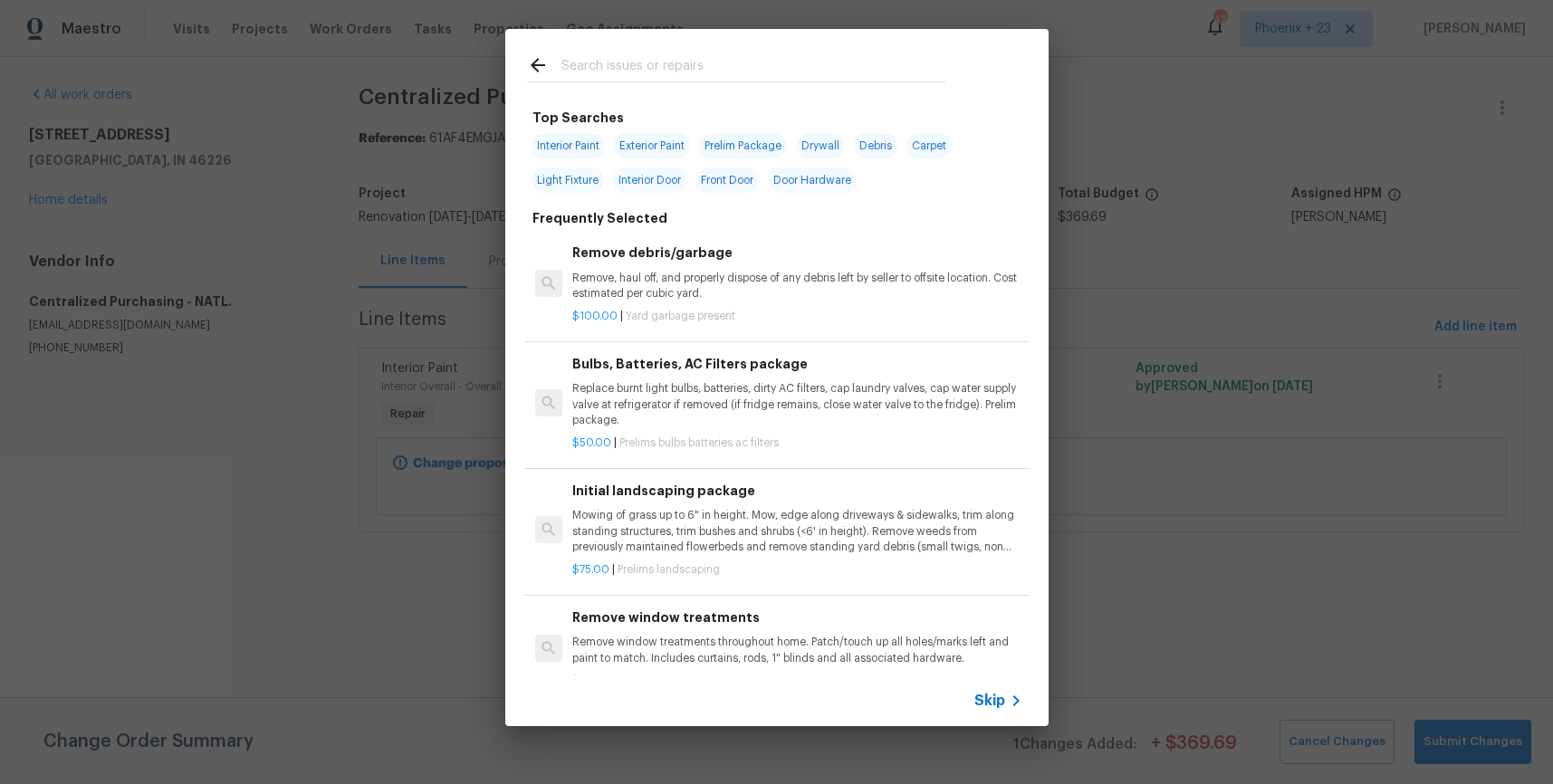
click at [827, 67] on input "text" at bounding box center [753, 68] width 384 height 27
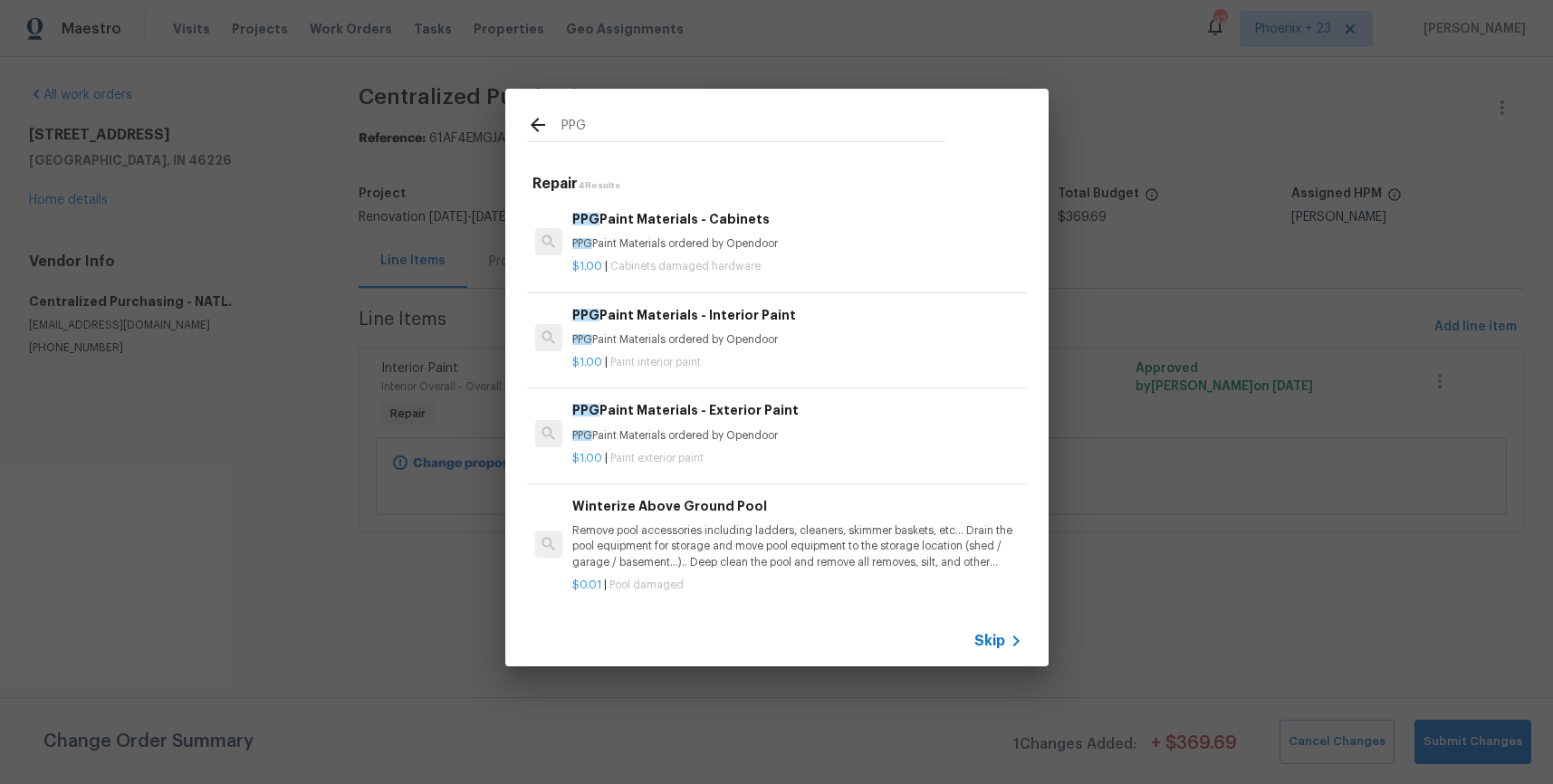
type input "PPG"
click at [855, 412] on h6 "PPG Paint Materials - Exterior Paint" at bounding box center [797, 409] width 449 height 20
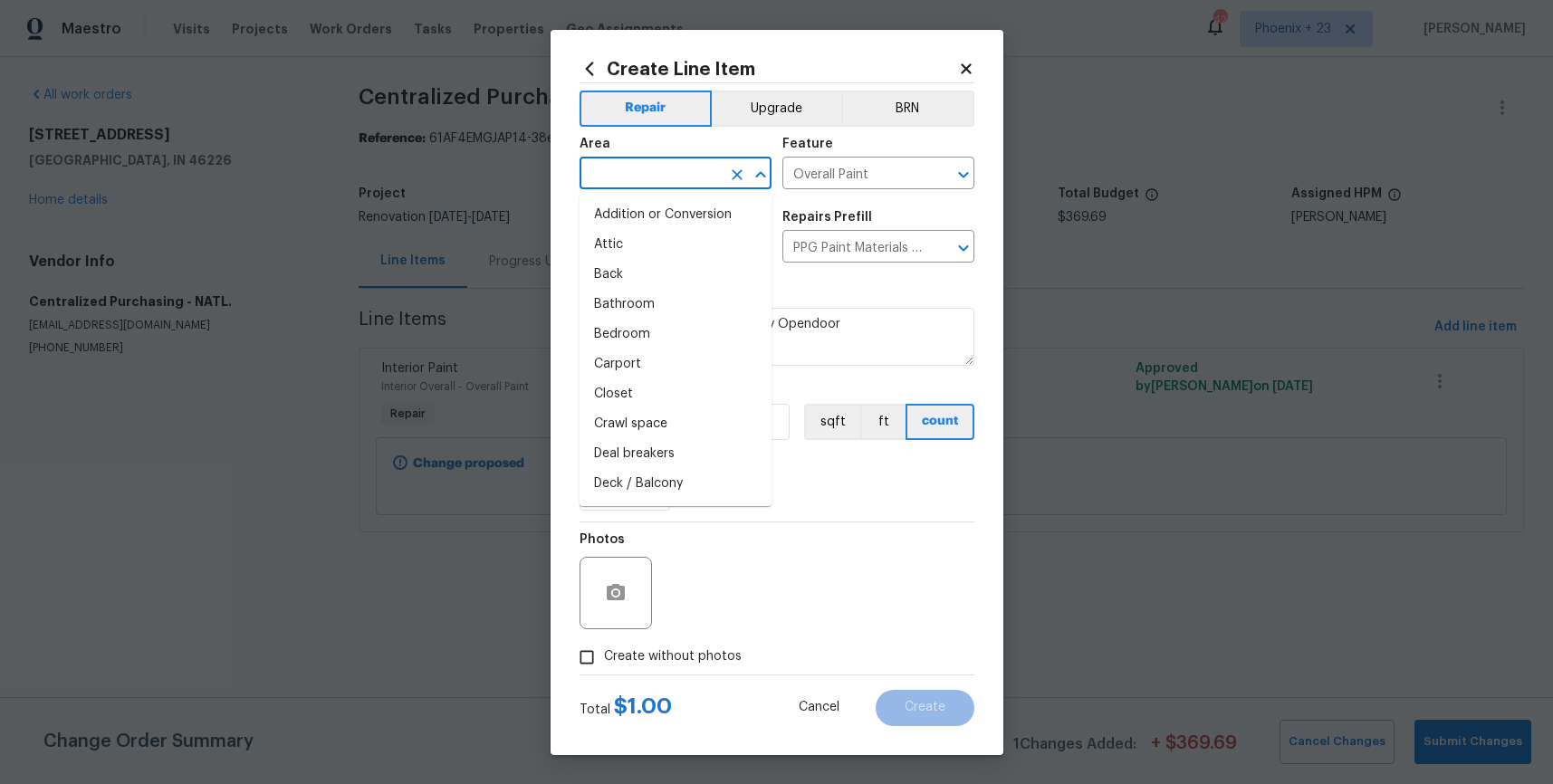
click at [681, 181] on input "text" at bounding box center [650, 175] width 142 height 28
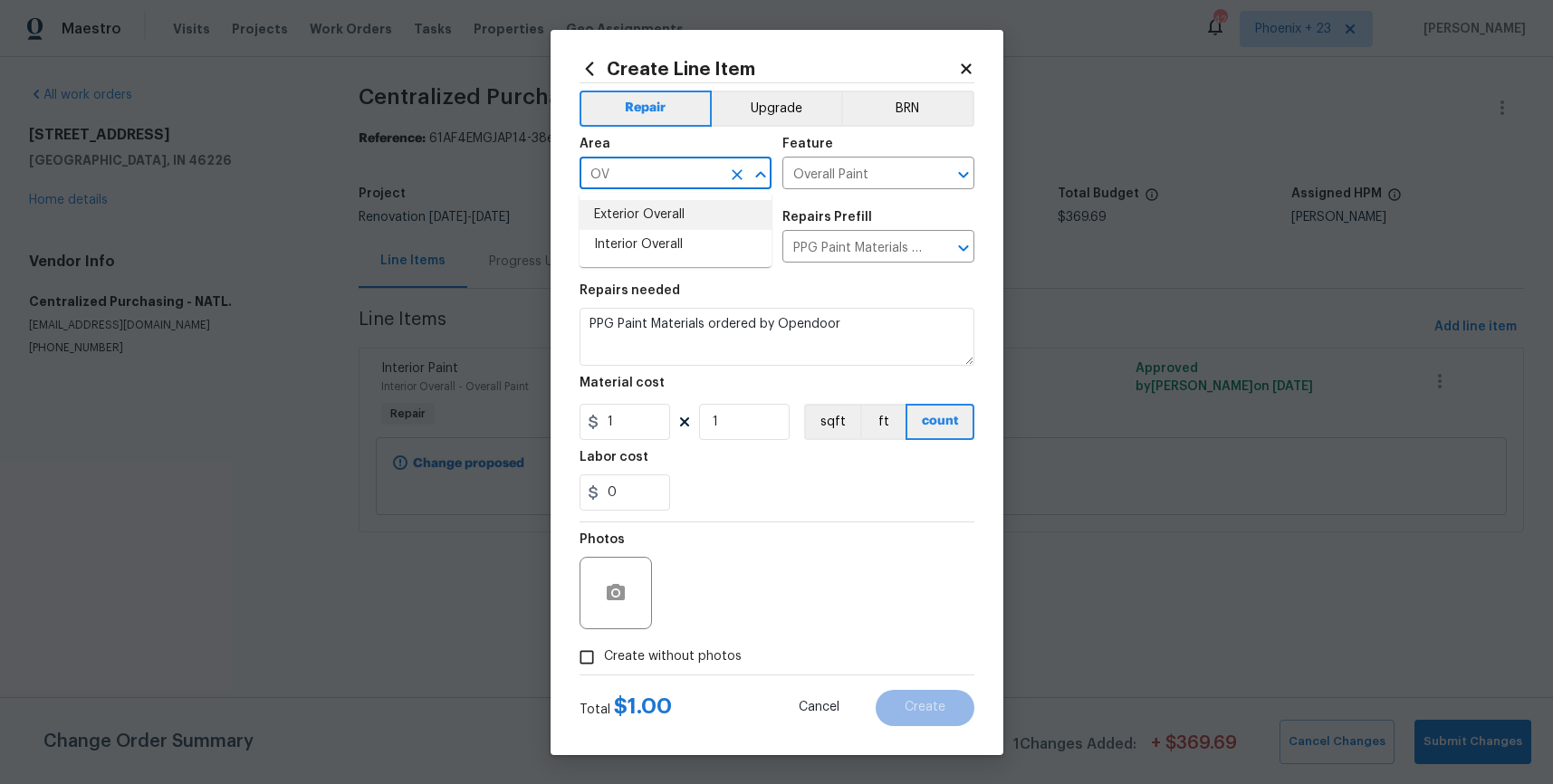
click at [719, 224] on li "Exterior Overall" at bounding box center [676, 215] width 192 height 30
type input "Exterior Overall"
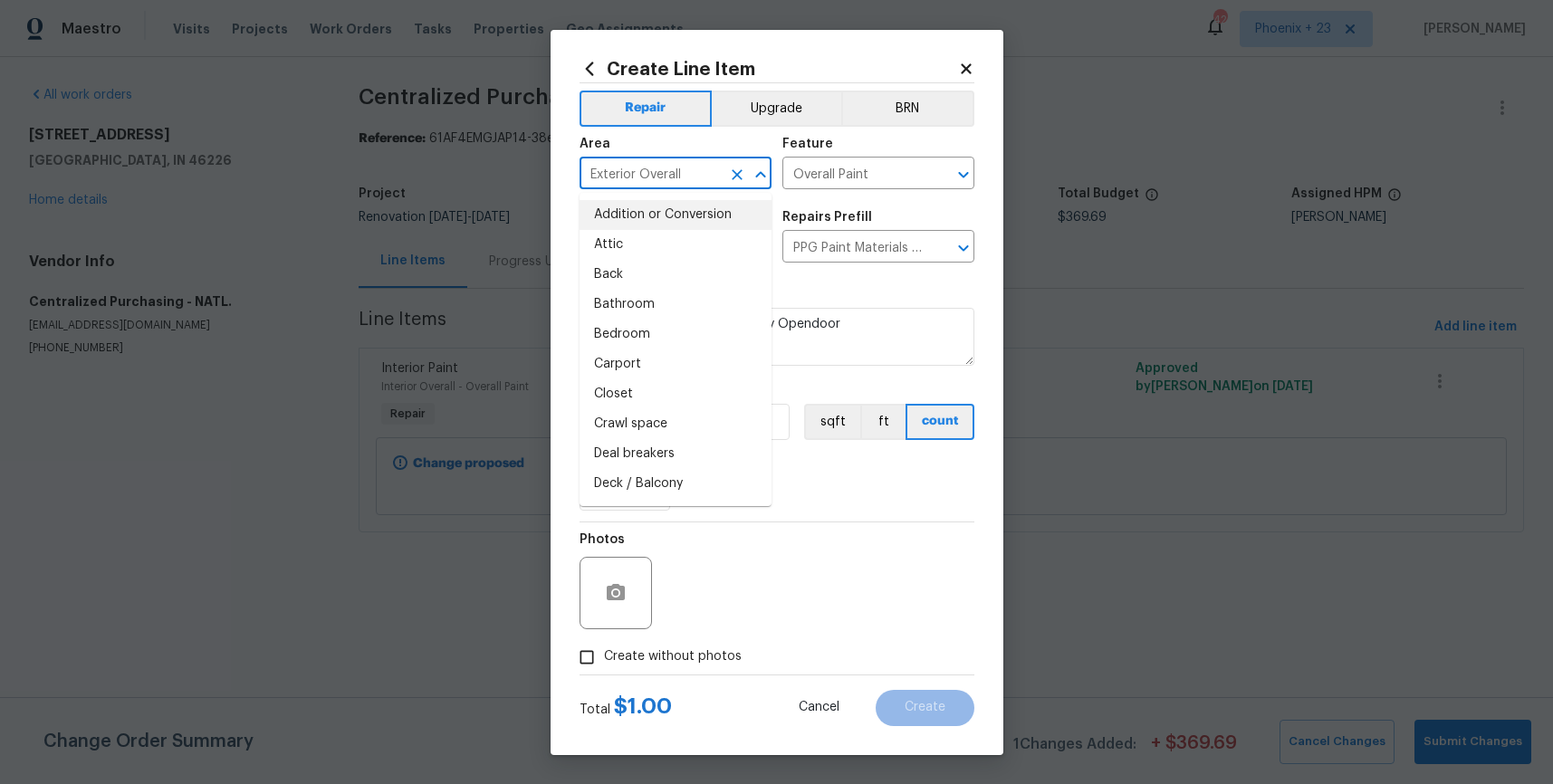
drag, startPoint x: 893, startPoint y: 464, endPoint x: 845, endPoint y: 471, distance: 48.5
click at [884, 465] on div "Labor cost" at bounding box center [776, 462] width 395 height 24
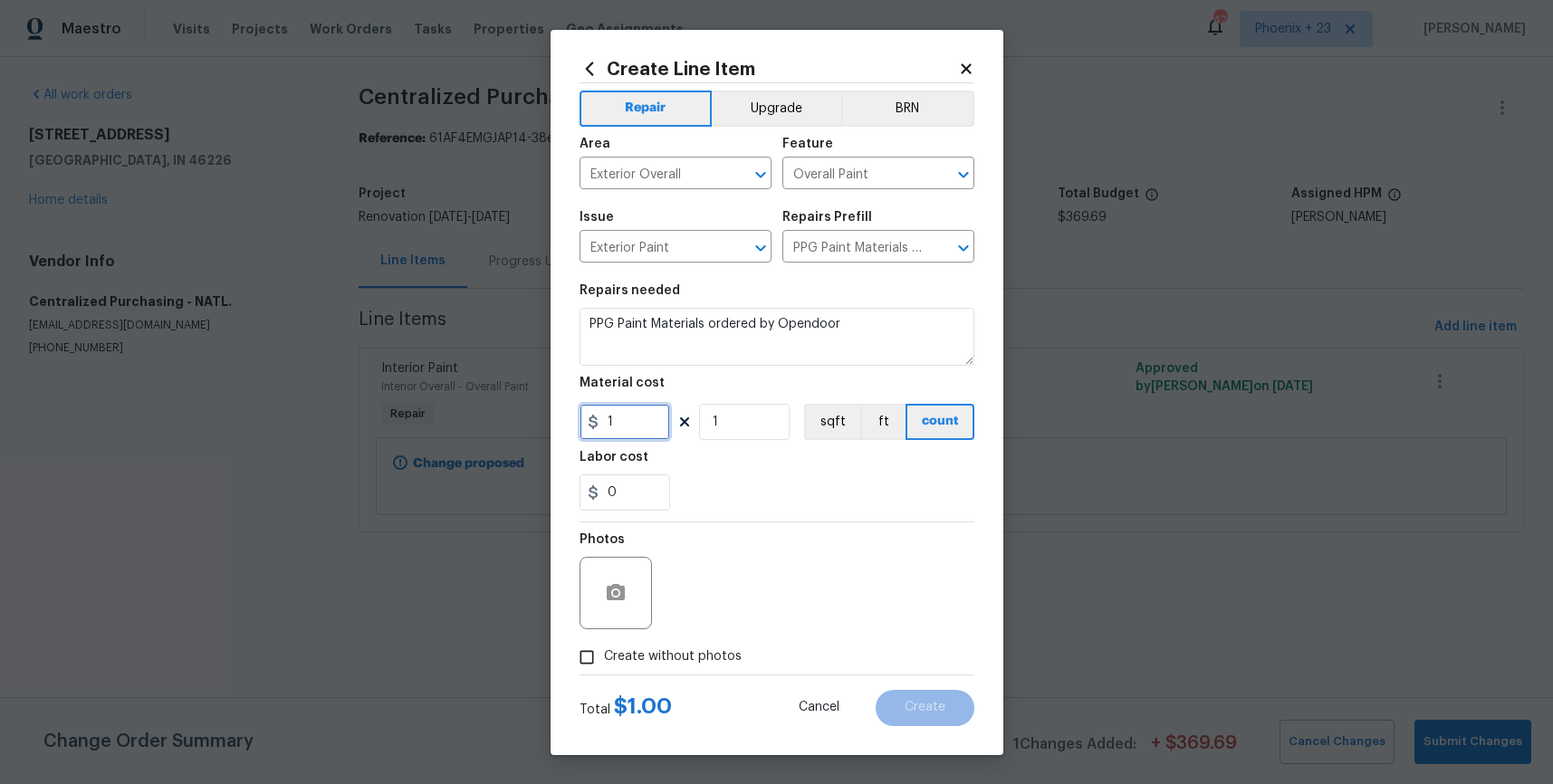
click at [660, 433] on input "1" at bounding box center [625, 422] width 91 height 36
type input "105.66"
click at [696, 658] on span "Create without photos" at bounding box center [673, 657] width 138 height 19
click at [604, 658] on input "Create without photos" at bounding box center [587, 658] width 34 height 34
checkbox input "true"
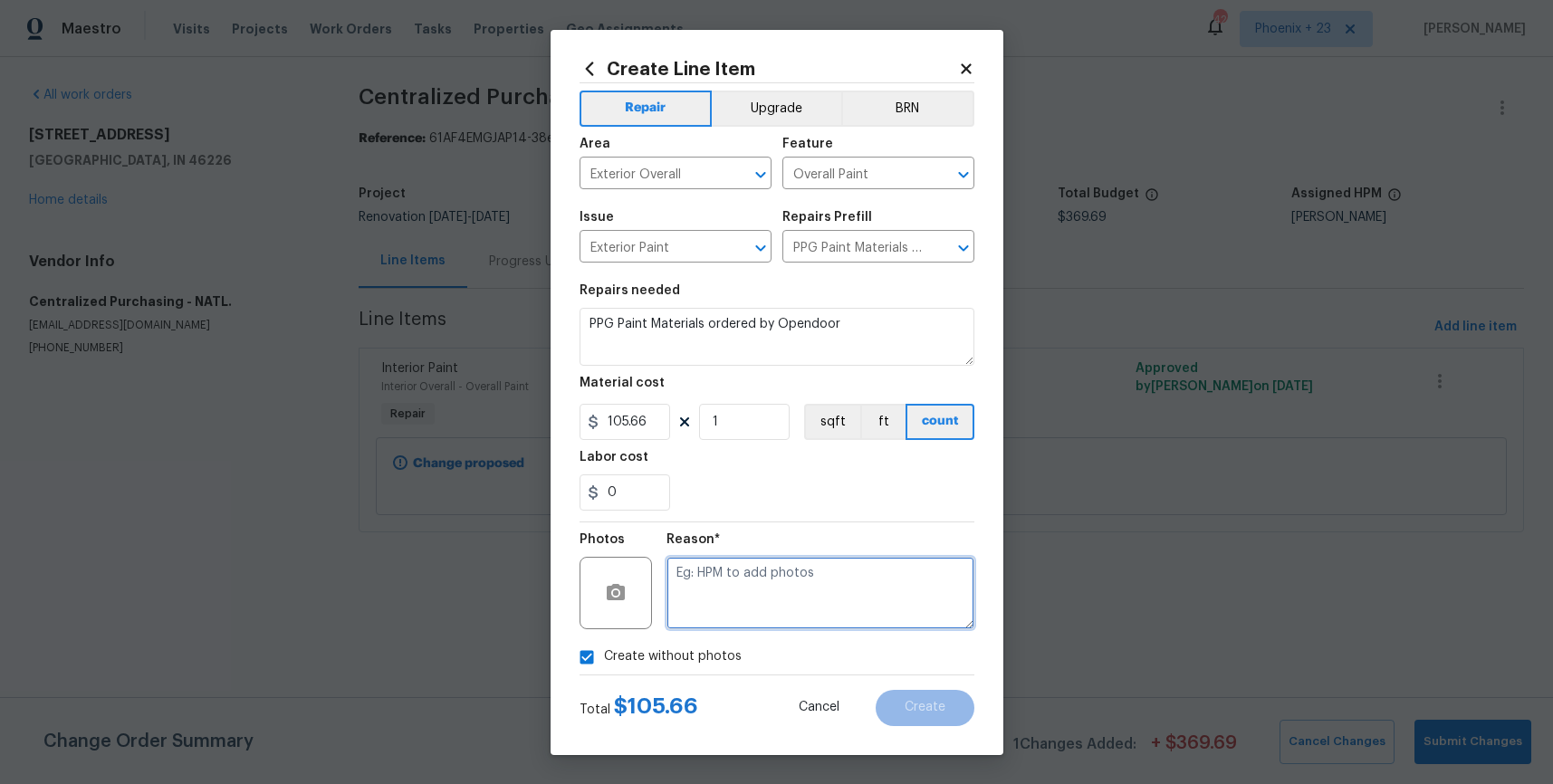
click at [726, 618] on textarea at bounding box center [821, 592] width 308 height 73
type textarea "A"
type textarea "NA"
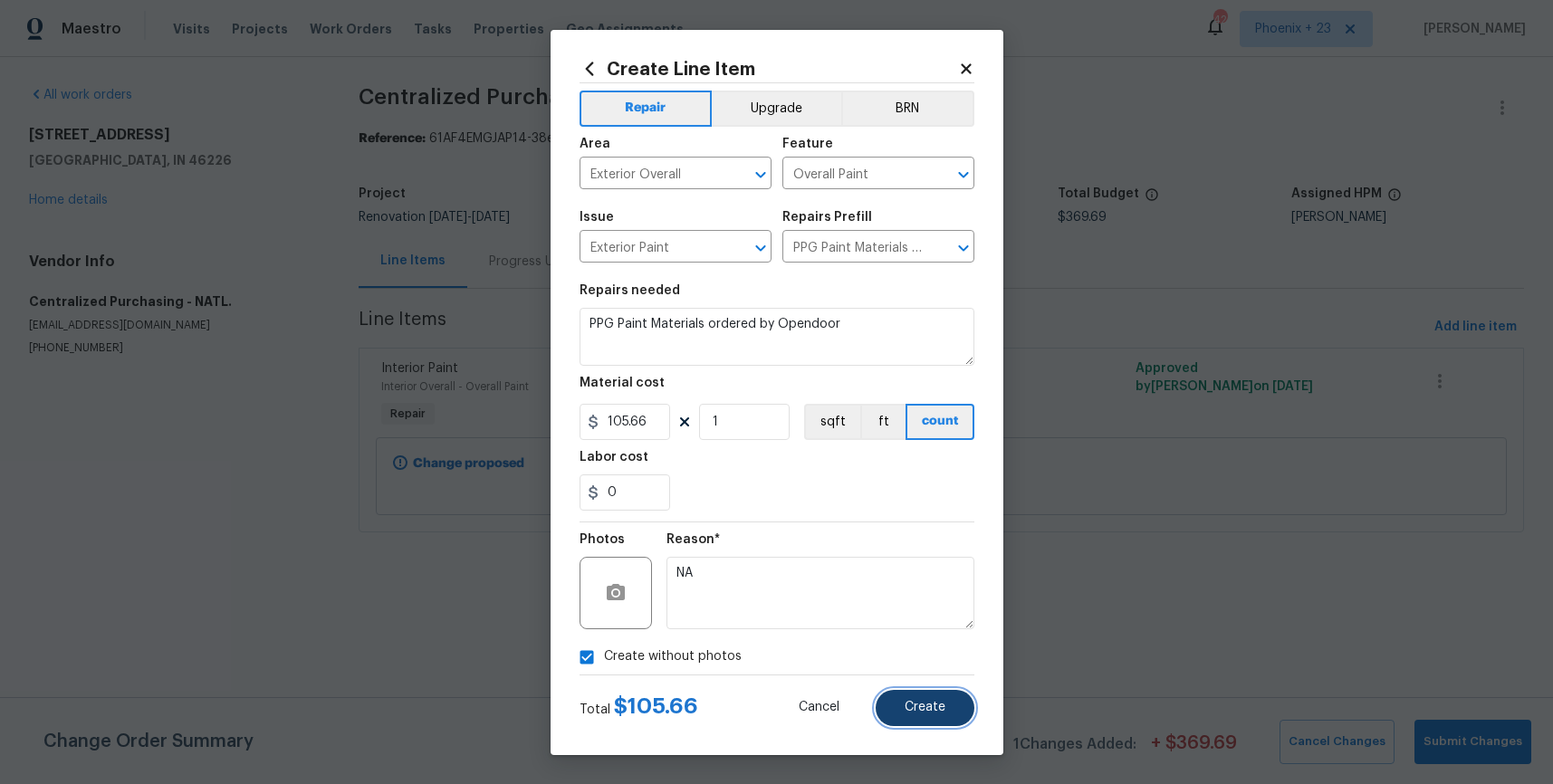
click at [910, 718] on button "Create" at bounding box center [925, 709] width 99 height 36
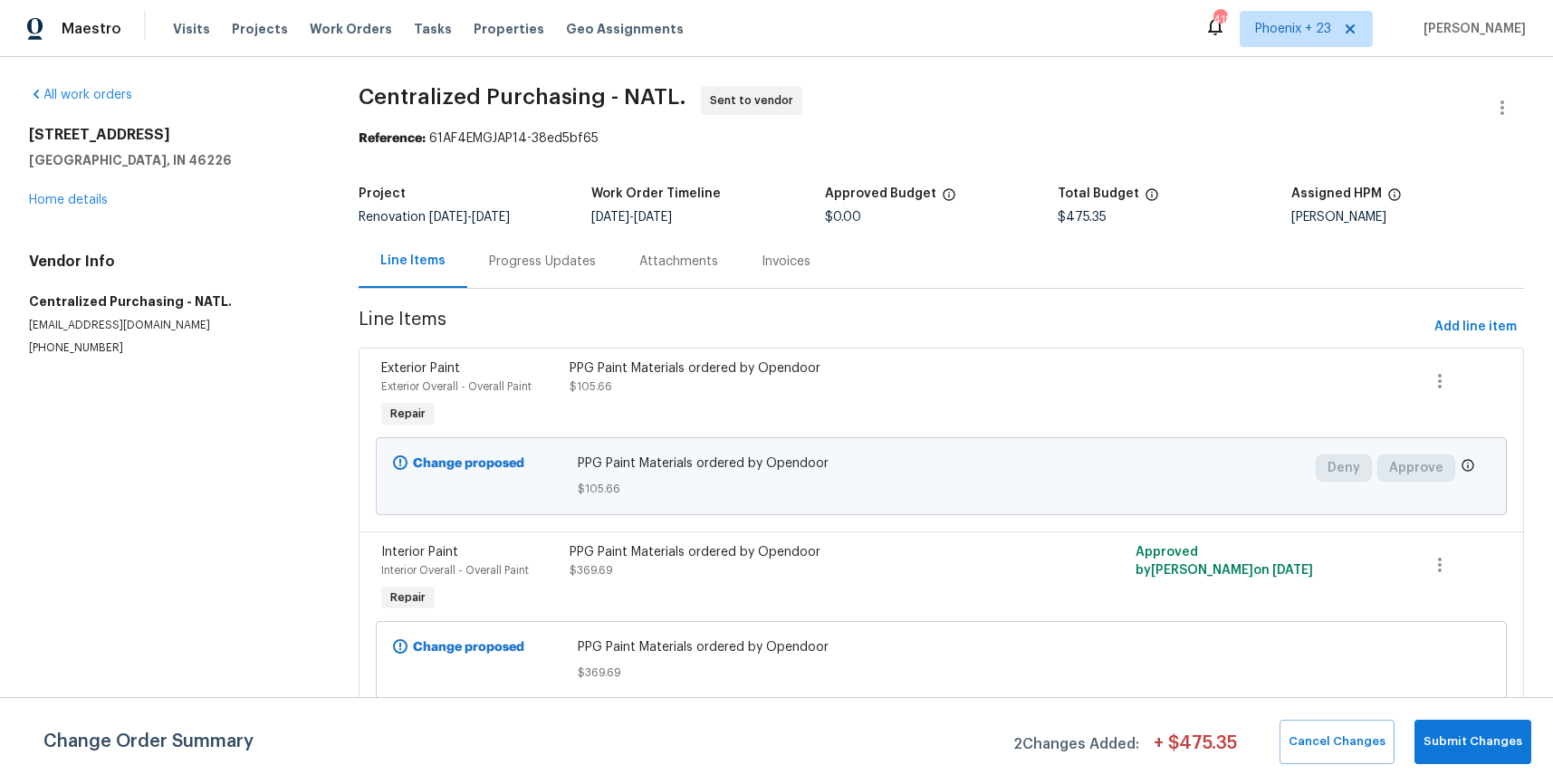
click at [1310, 47] on div "Maestro Visits Projects Work Orders Tasks Properties Geo Assignments 418 [GEOGR…" at bounding box center [776, 28] width 1553 height 57
click at [1305, 45] on span "Phoenix + 23" at bounding box center [1306, 29] width 133 height 36
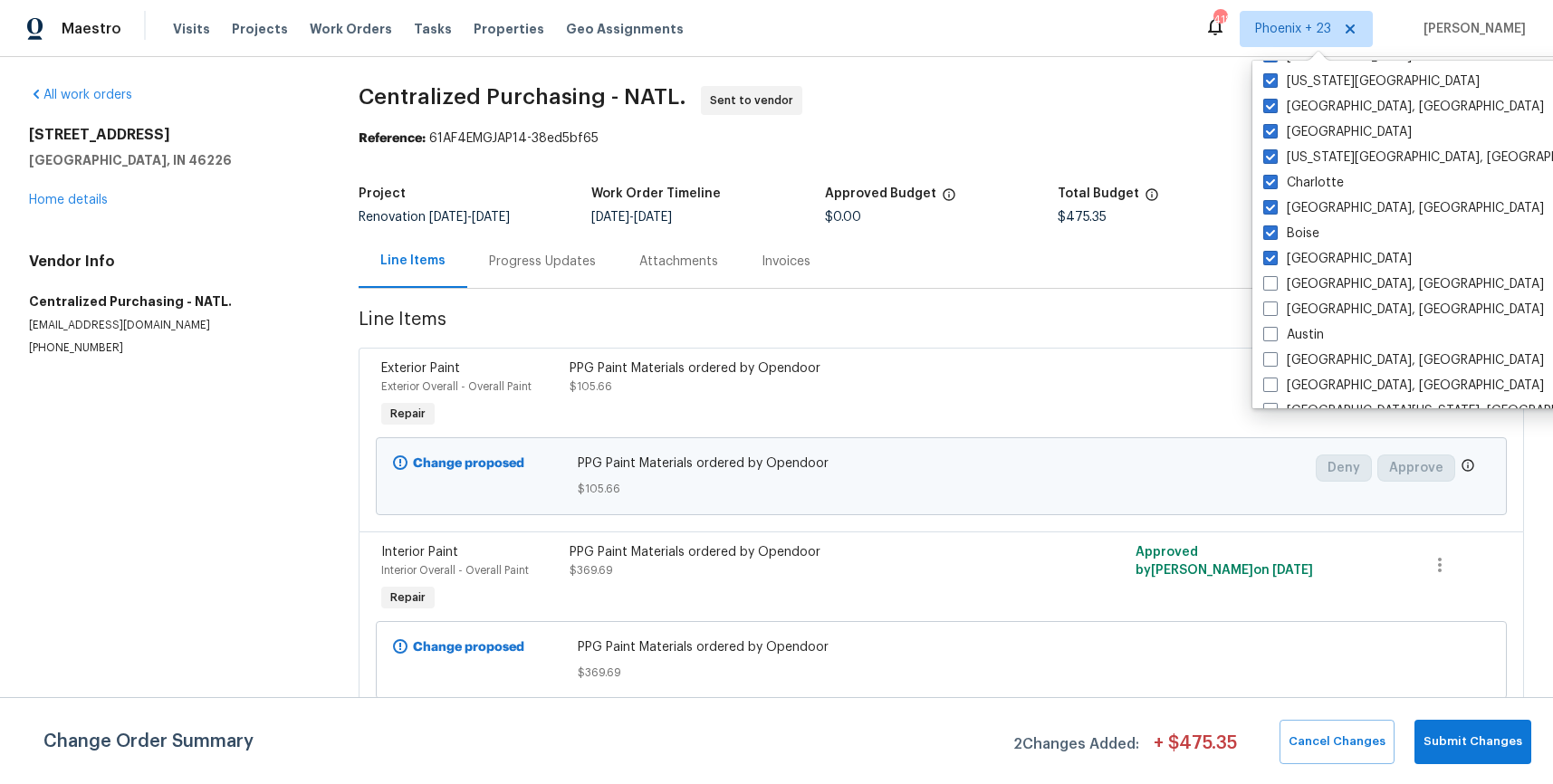
scroll to position [1213, 0]
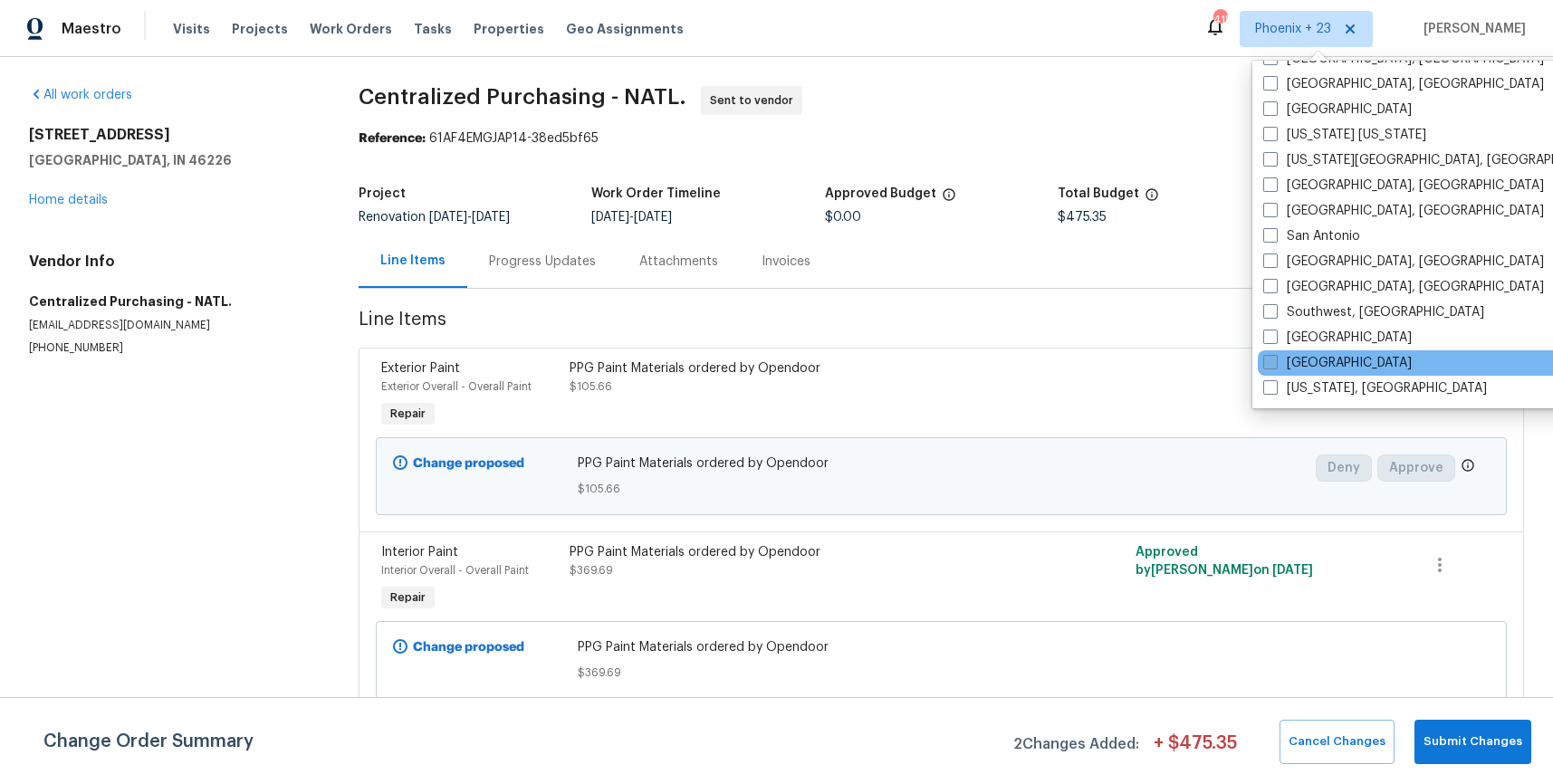
click at [1302, 354] on label "[GEOGRAPHIC_DATA]" at bounding box center [1337, 362] width 148 height 18
click at [1276, 354] on input "[GEOGRAPHIC_DATA]" at bounding box center [1269, 359] width 11 height 11
checkbox input "true"
click at [374, 27] on div "Visits Projects Work Orders Tasks Properties Geo Assignments" at bounding box center [439, 29] width 532 height 36
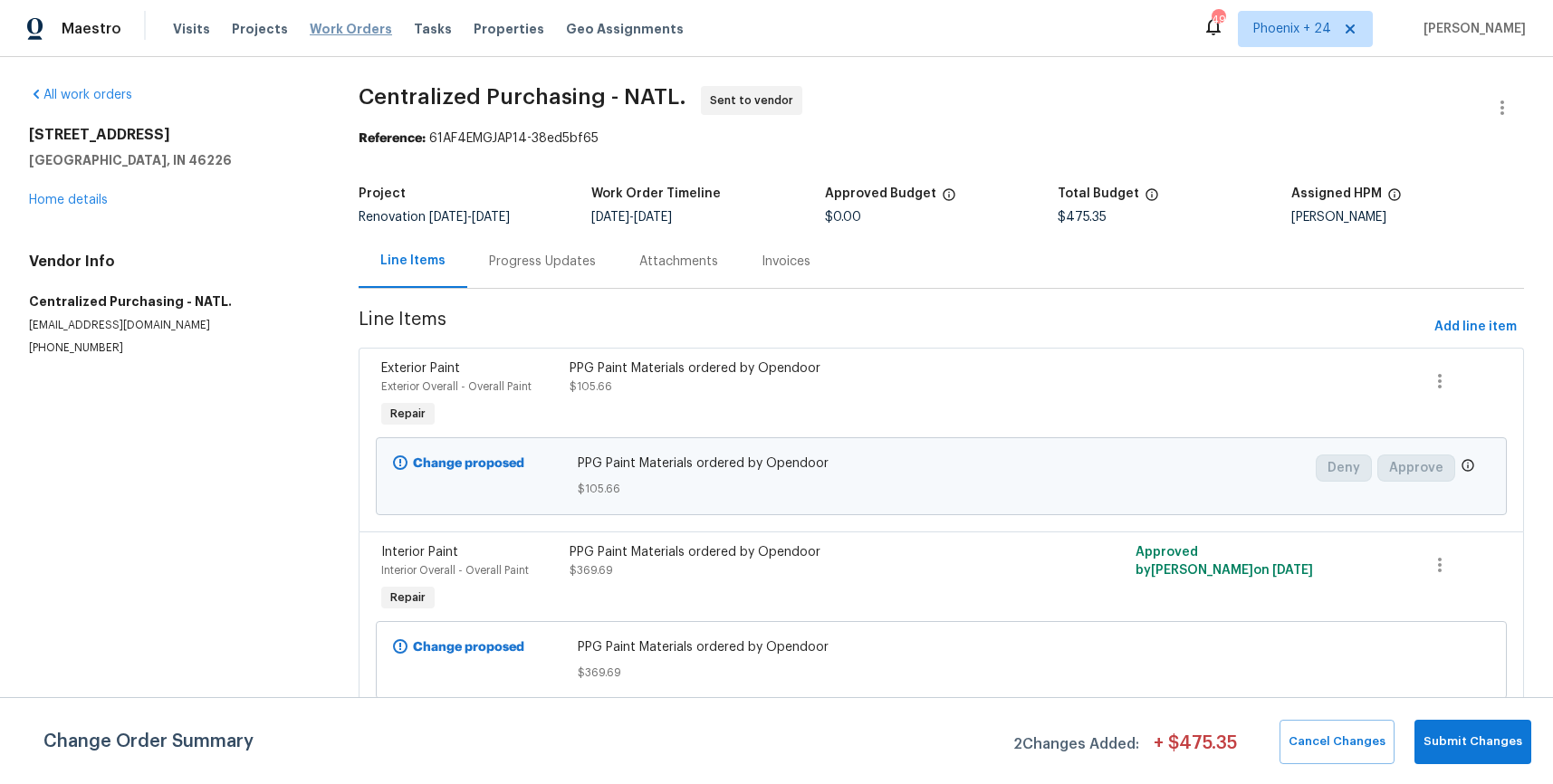
click at [355, 28] on span "Work Orders" at bounding box center [350, 28] width 82 height 18
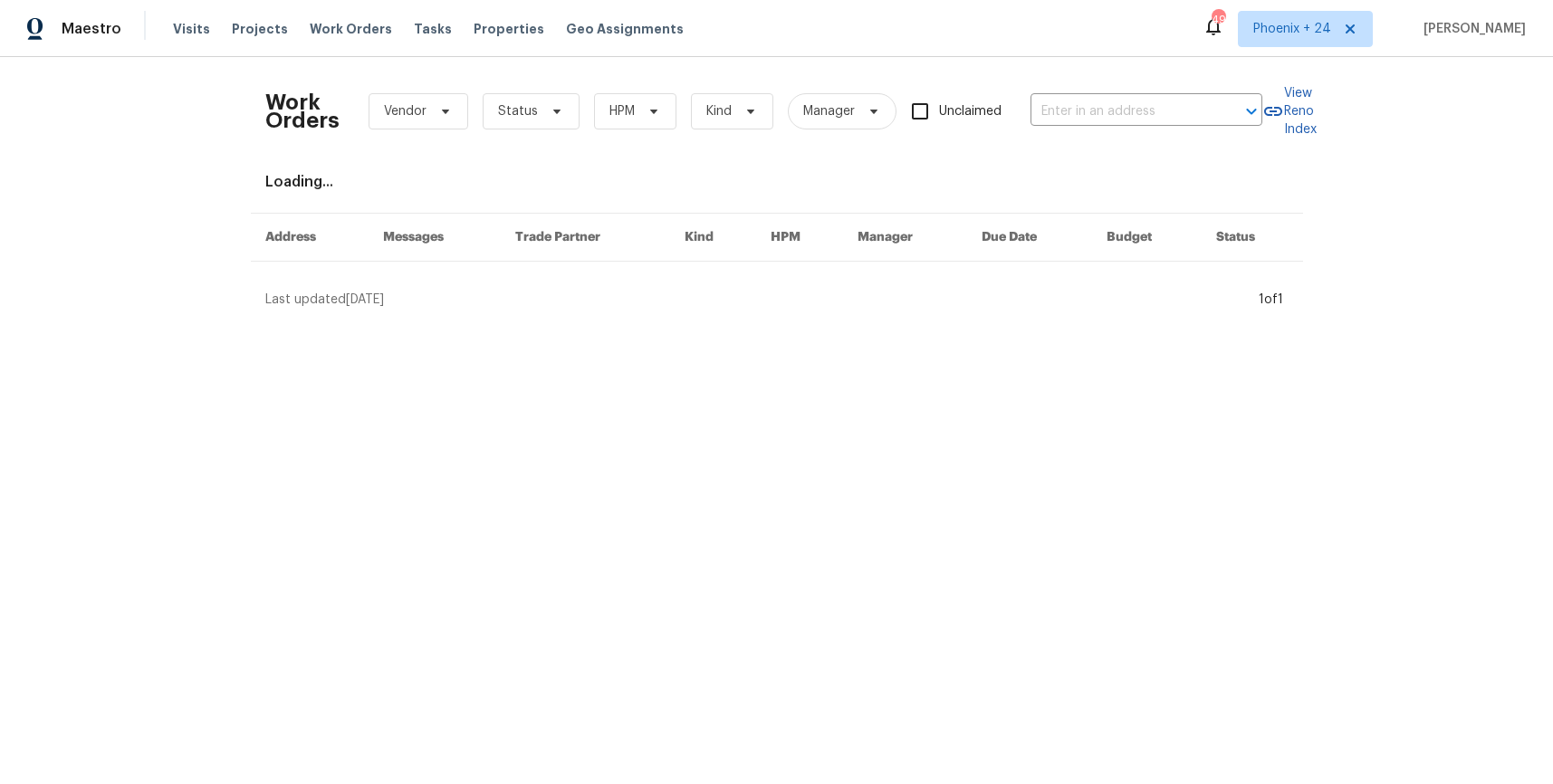
click at [1176, 86] on div "Work Orders Vendor Status HPM Kind Manager Unclaimed ​" at bounding box center [763, 111] width 997 height 79
click at [1161, 108] on input "text" at bounding box center [1121, 112] width 181 height 28
paste input "[STREET_ADDRESS][PERSON_NAME]"
type input "[STREET_ADDRESS][PERSON_NAME]"
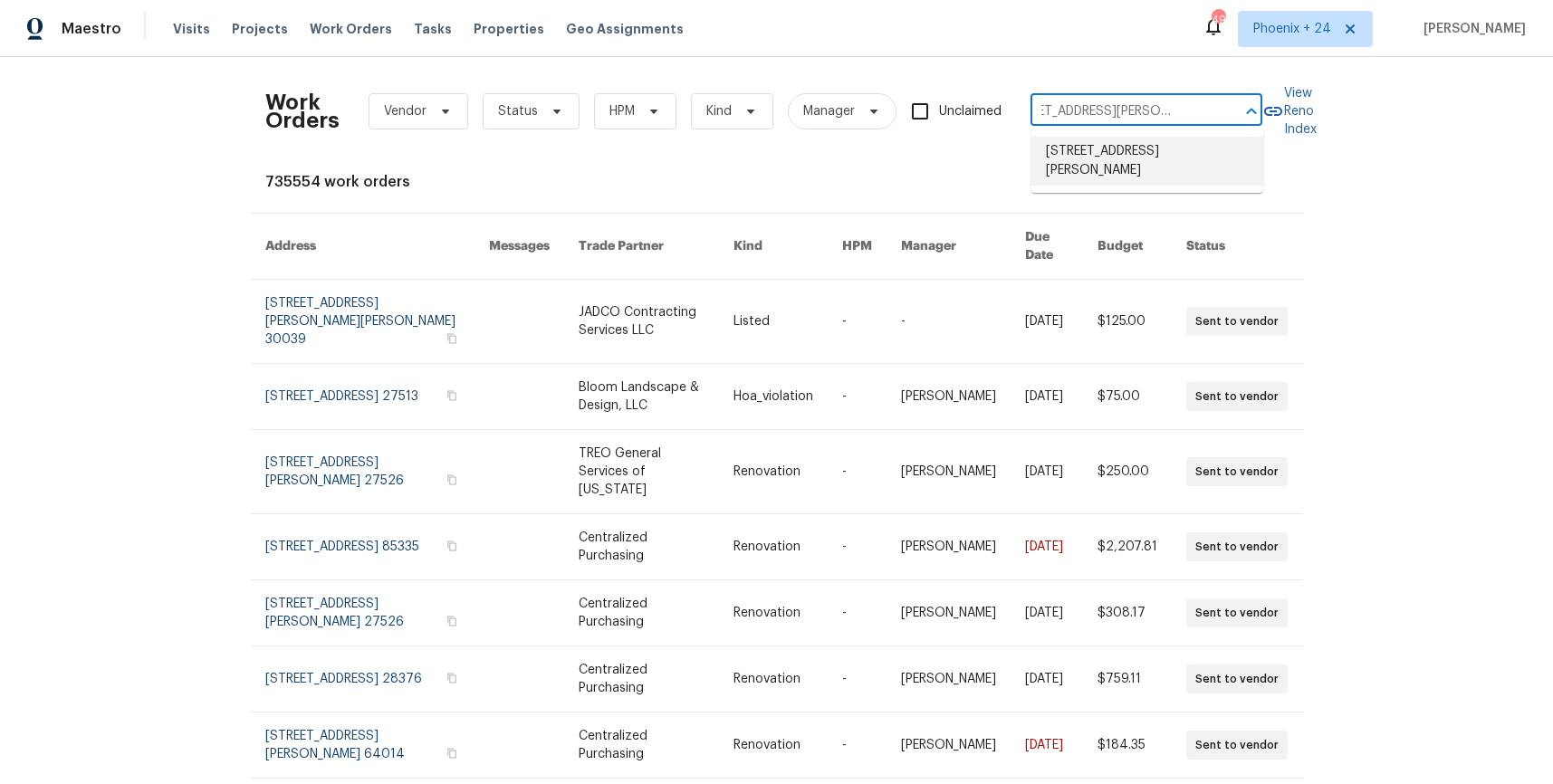
click at [1115, 164] on li "[STREET_ADDRESS][PERSON_NAME]" at bounding box center [1147, 161] width 232 height 49
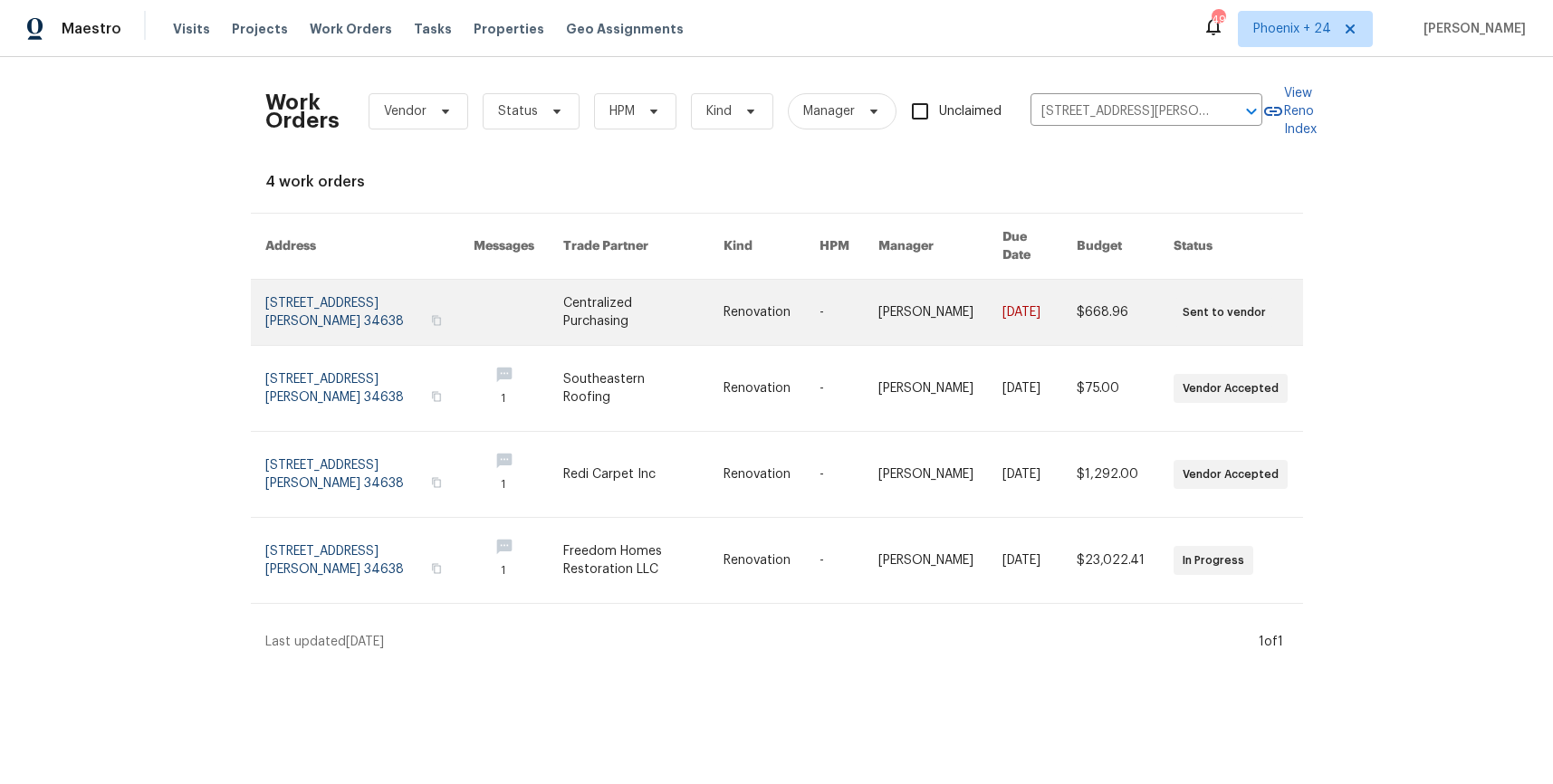
click at [591, 299] on link at bounding box center [643, 312] width 160 height 65
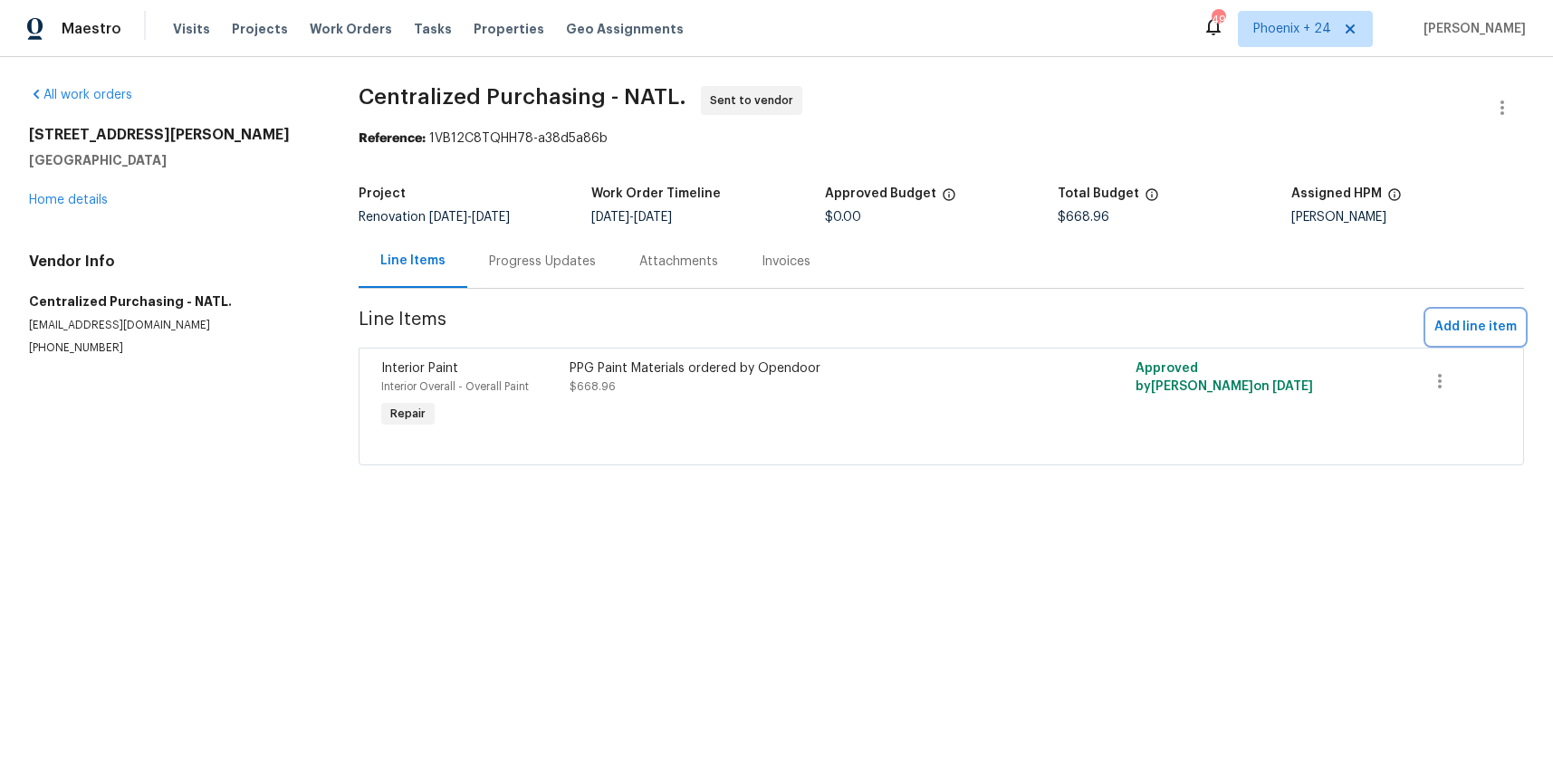
click at [1461, 328] on span "Add line item" at bounding box center [1476, 327] width 82 height 23
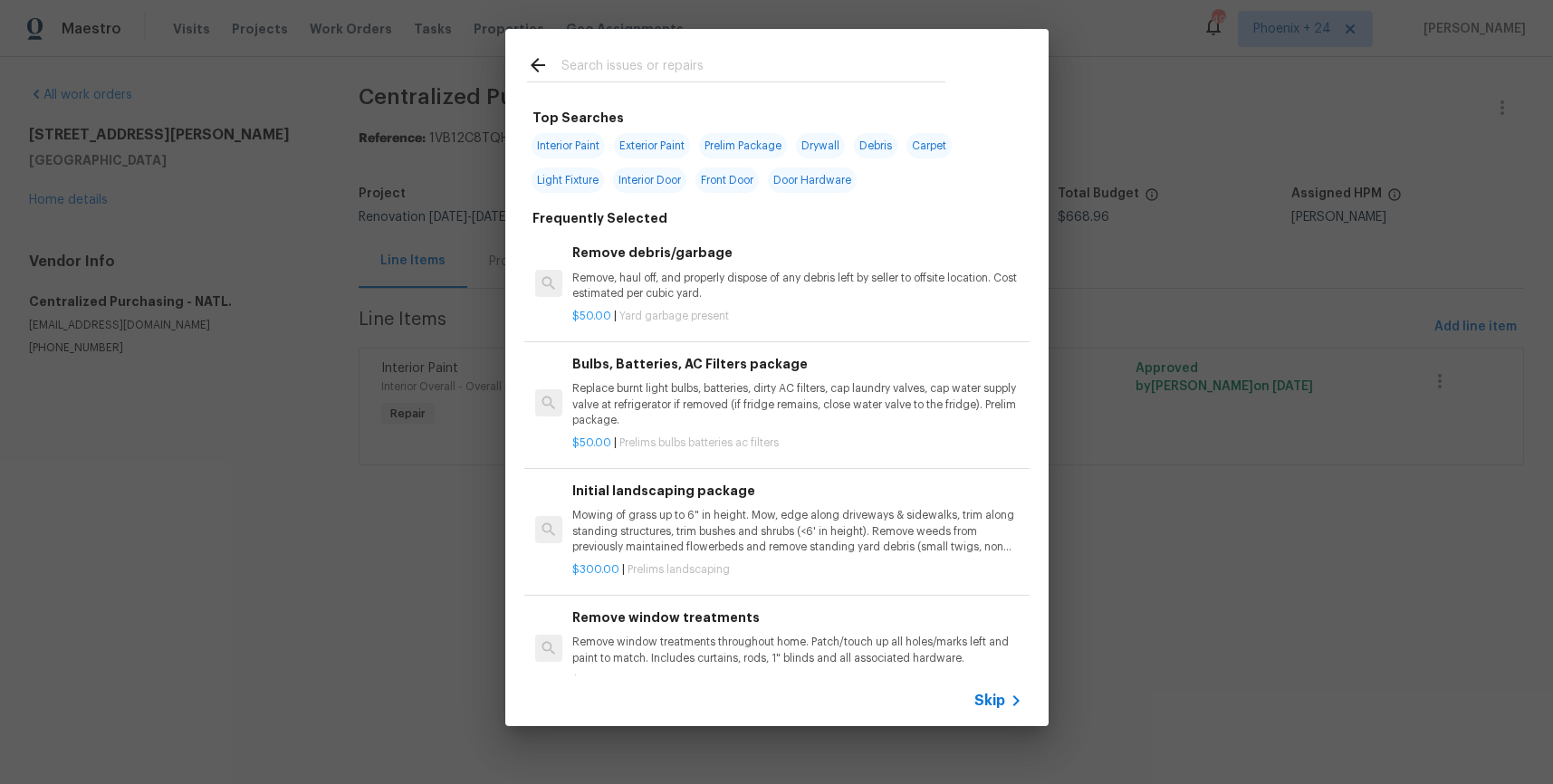
click at [671, 58] on input "text" at bounding box center [753, 68] width 384 height 27
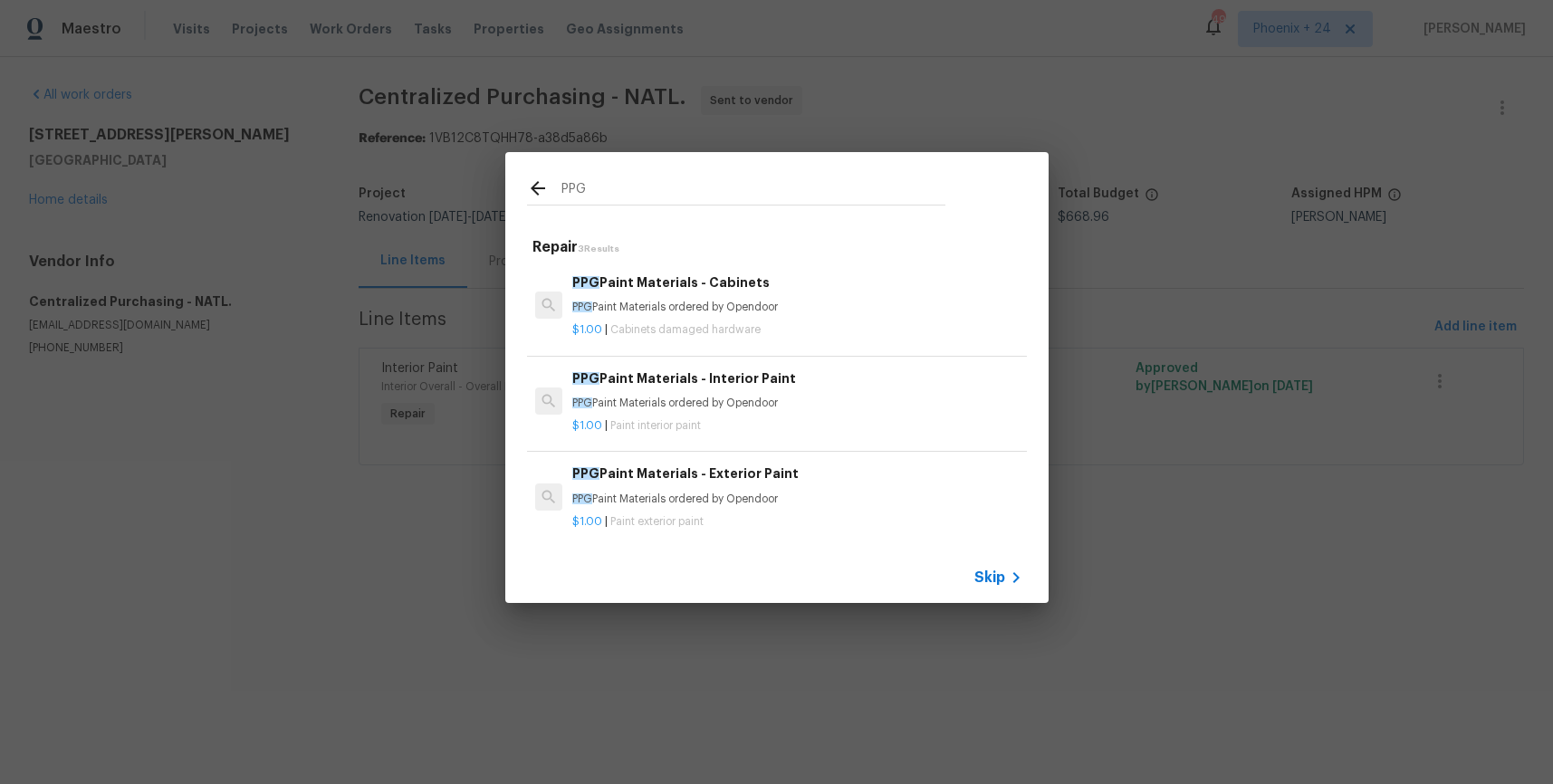
type input "PPG"
click at [837, 479] on h6 "PPG Paint Materials - Exterior Paint" at bounding box center [797, 474] width 449 height 20
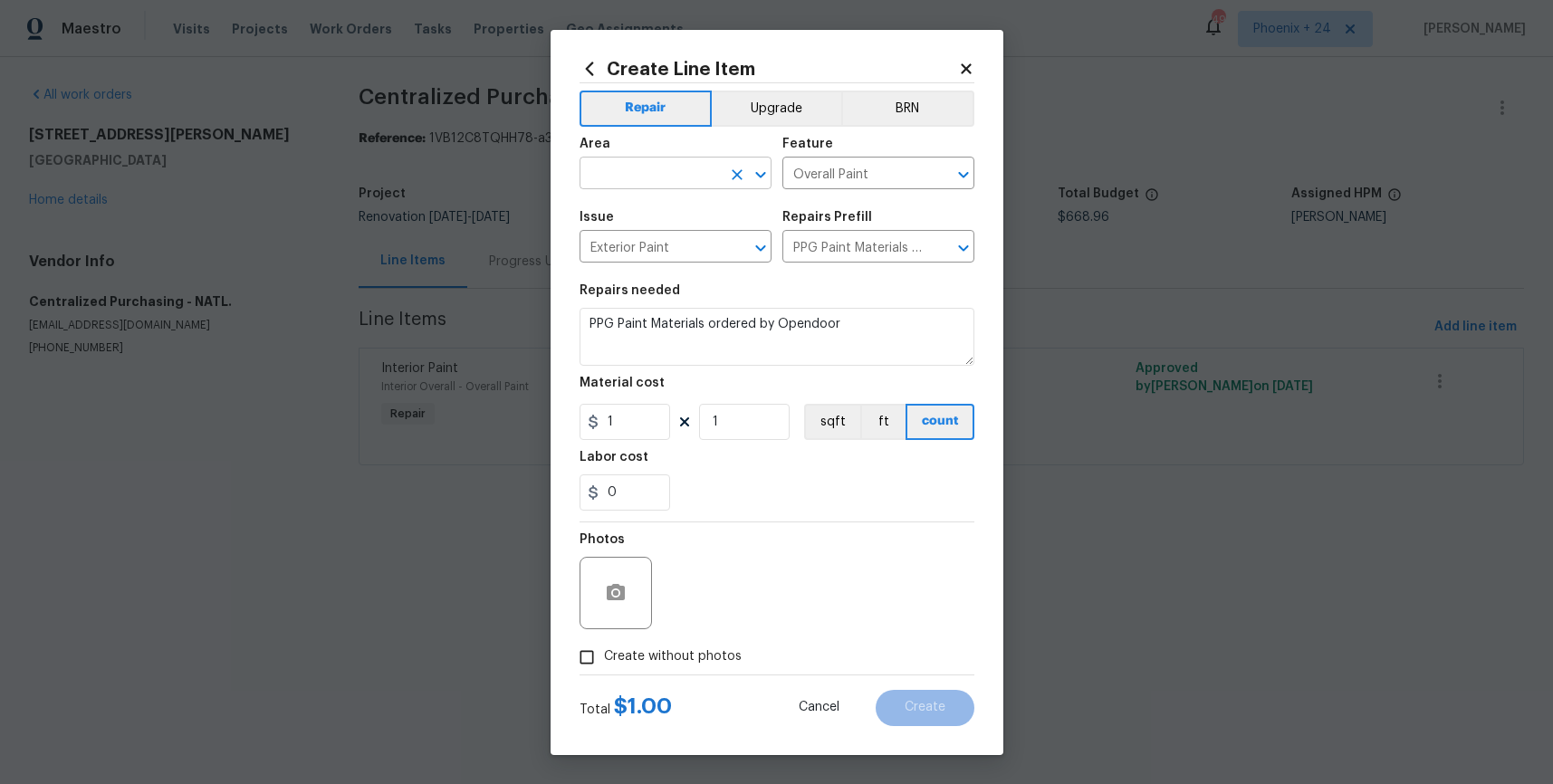
click at [648, 174] on input "text" at bounding box center [650, 175] width 142 height 28
click at [645, 200] on li "Exterior Overall" at bounding box center [676, 215] width 192 height 30
type input "Exterior Overall"
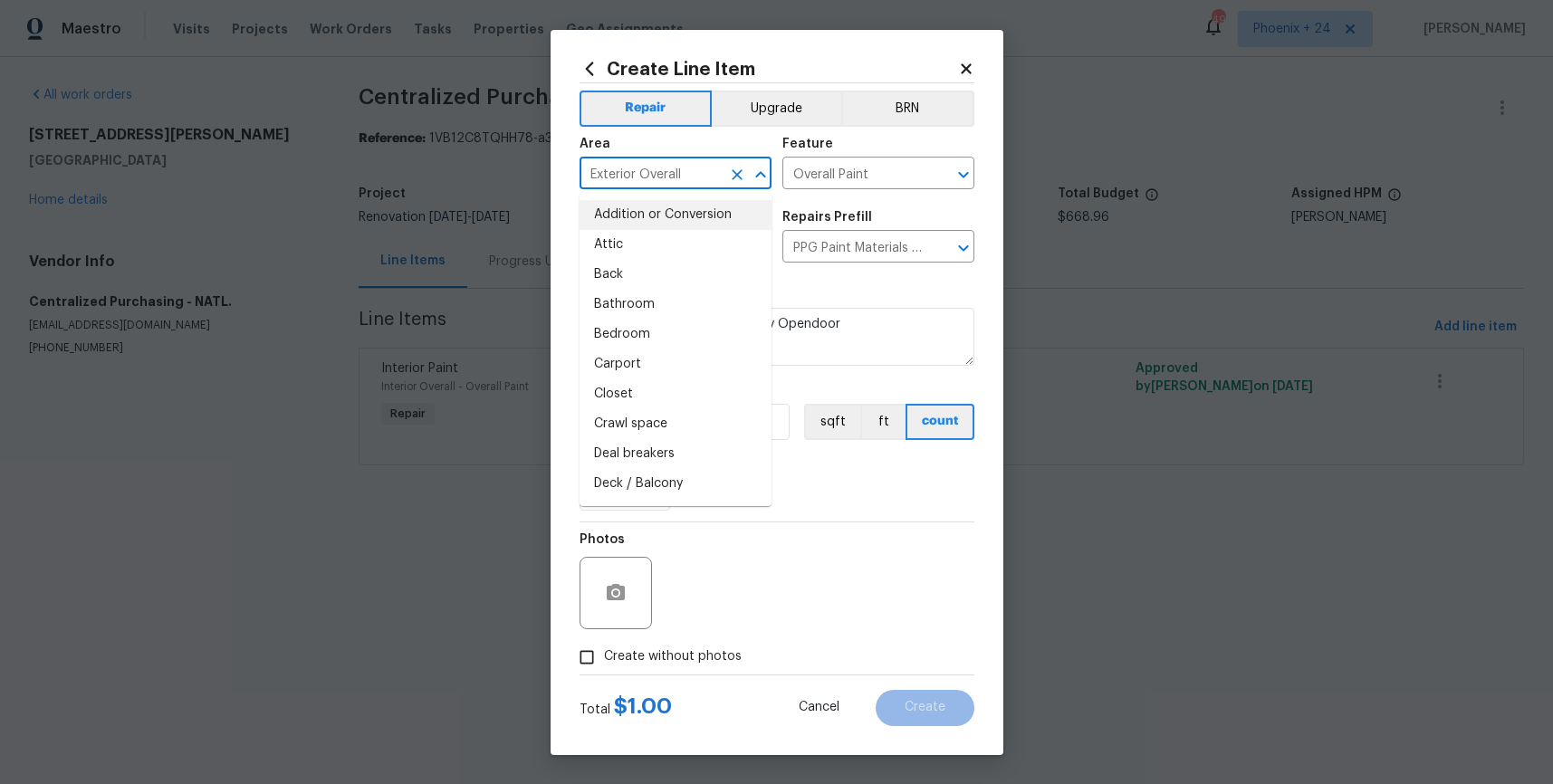
drag, startPoint x: 859, startPoint y: 469, endPoint x: 812, endPoint y: 468, distance: 47.0
click at [842, 468] on div "Labor cost" at bounding box center [776, 462] width 395 height 24
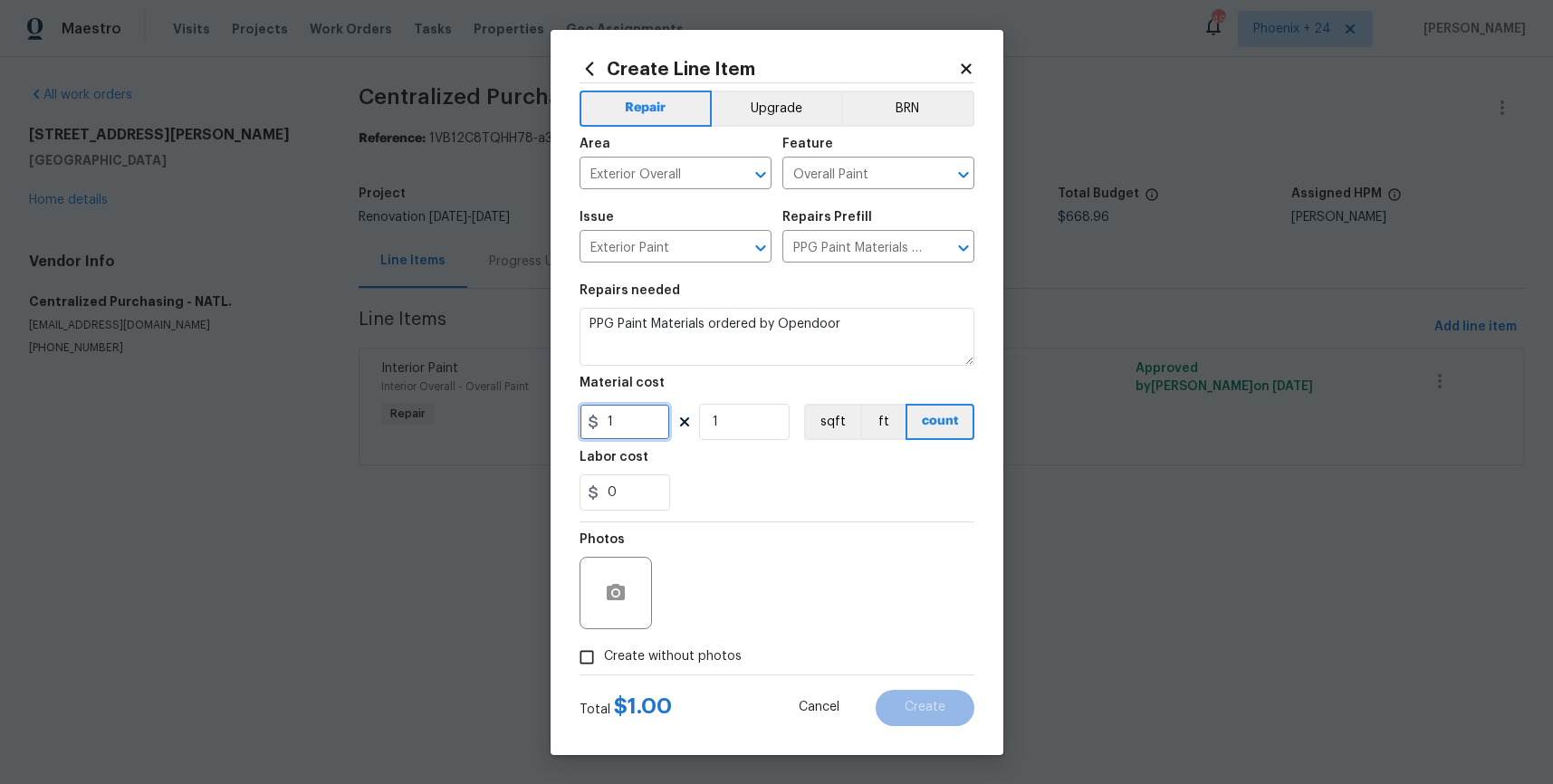
drag, startPoint x: 619, startPoint y: 429, endPoint x: 594, endPoint y: 426, distance: 25.2
click at [594, 426] on div "1" at bounding box center [625, 422] width 91 height 36
type input "695.7"
drag, startPoint x: 652, startPoint y: 666, endPoint x: 680, endPoint y: 640, distance: 38.2
click at [651, 663] on span "Create without photos" at bounding box center [673, 657] width 138 height 19
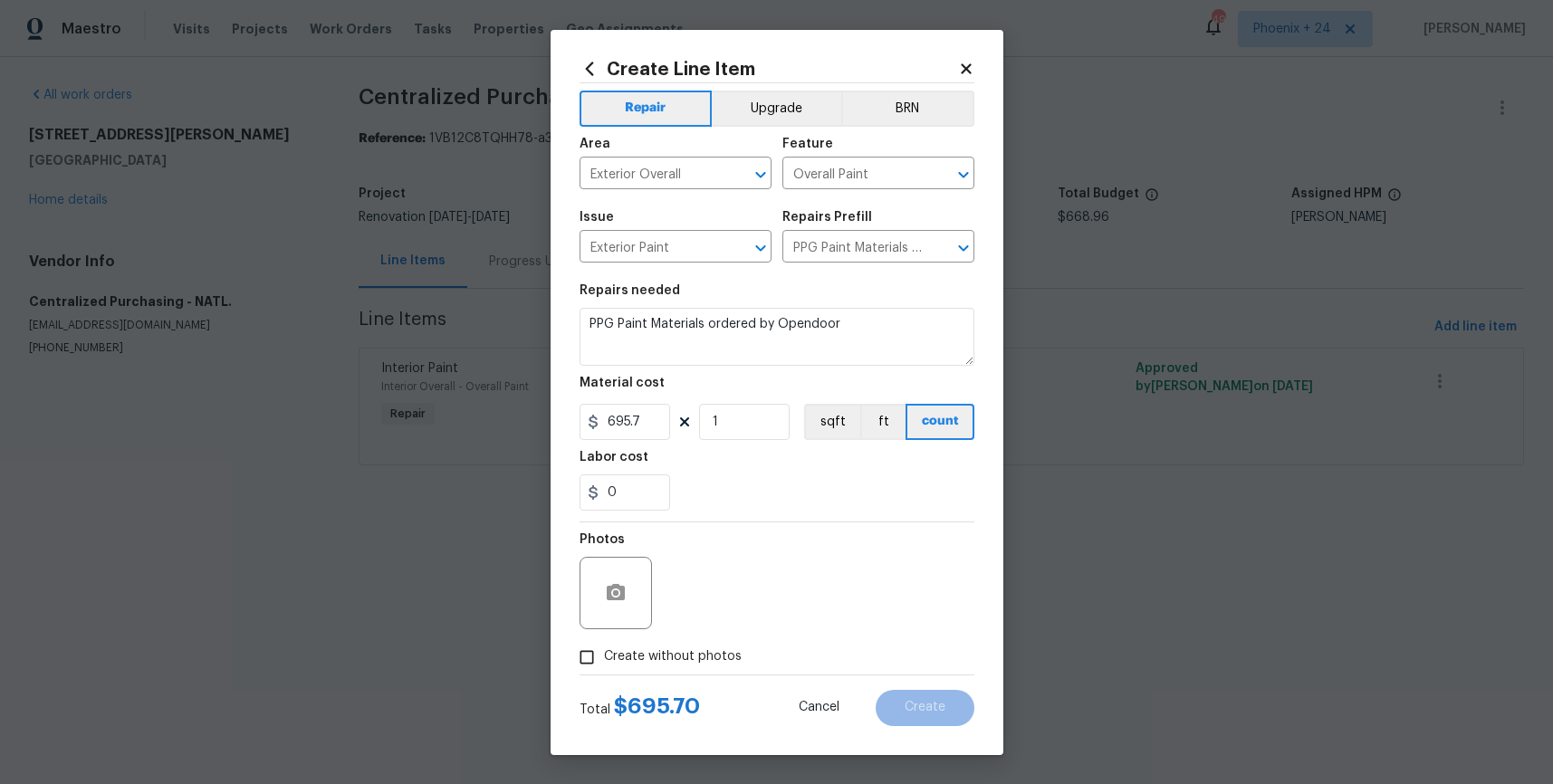
click at [604, 663] on input "Create without photos" at bounding box center [587, 658] width 34 height 34
checkbox input "true"
click at [697, 623] on textarea at bounding box center [821, 592] width 308 height 73
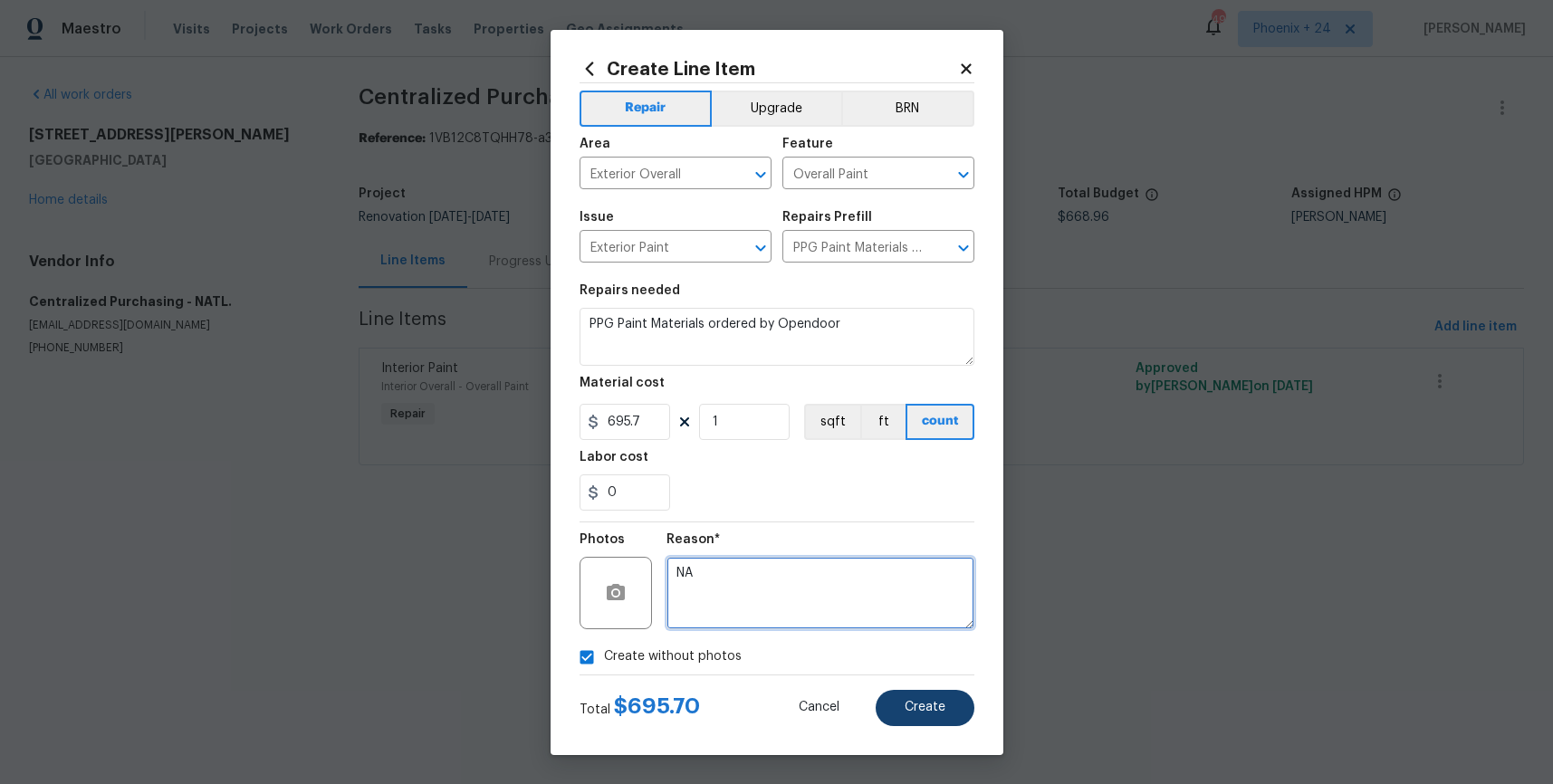
type textarea "NA"
click at [902, 704] on button "Create" at bounding box center [925, 709] width 99 height 36
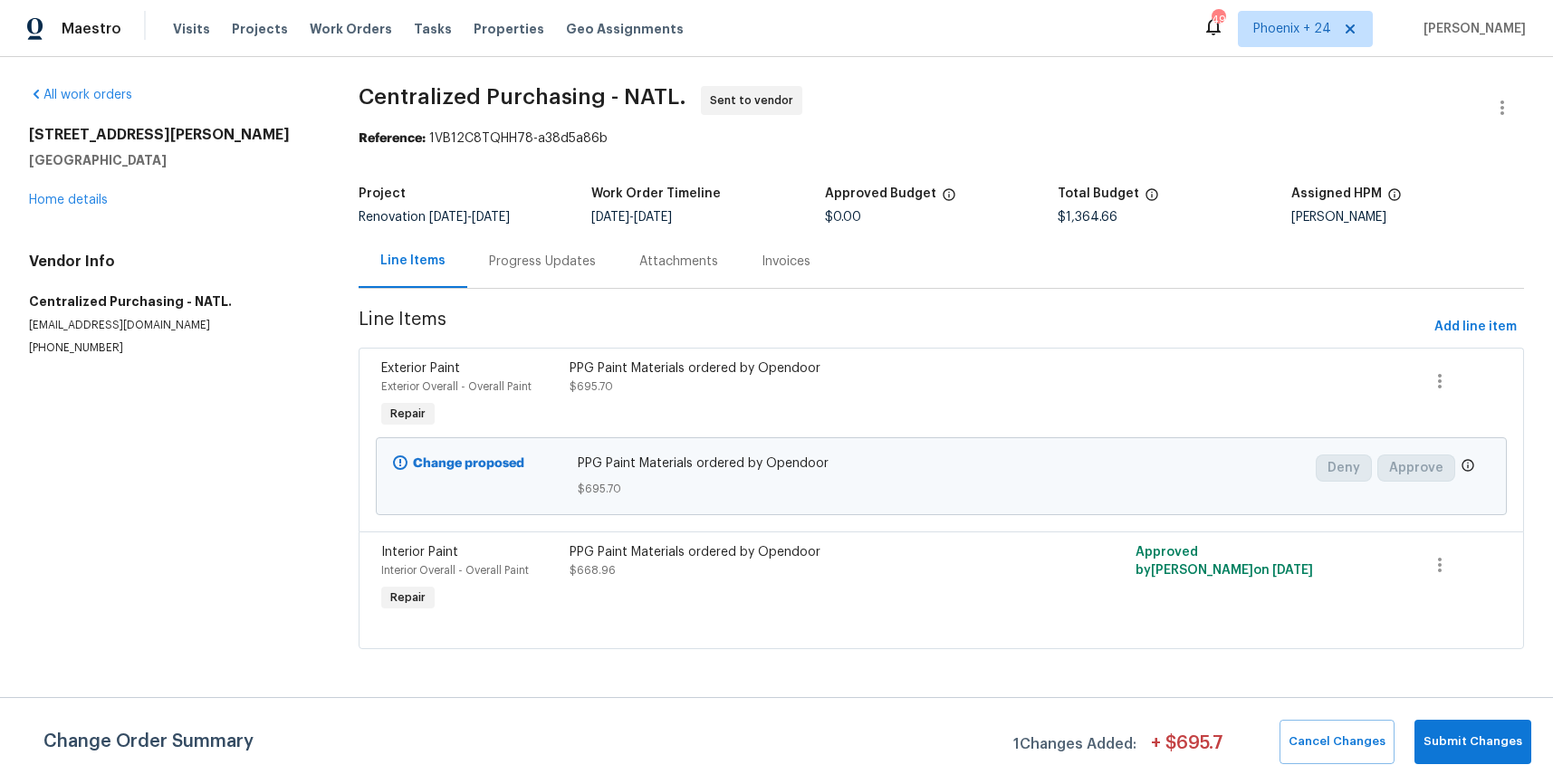
click at [103, 208] on div "[STREET_ADDRESS][PERSON_NAME] Home details" at bounding box center [172, 167] width 286 height 83
click at [98, 200] on link "Home details" at bounding box center [69, 199] width 79 height 12
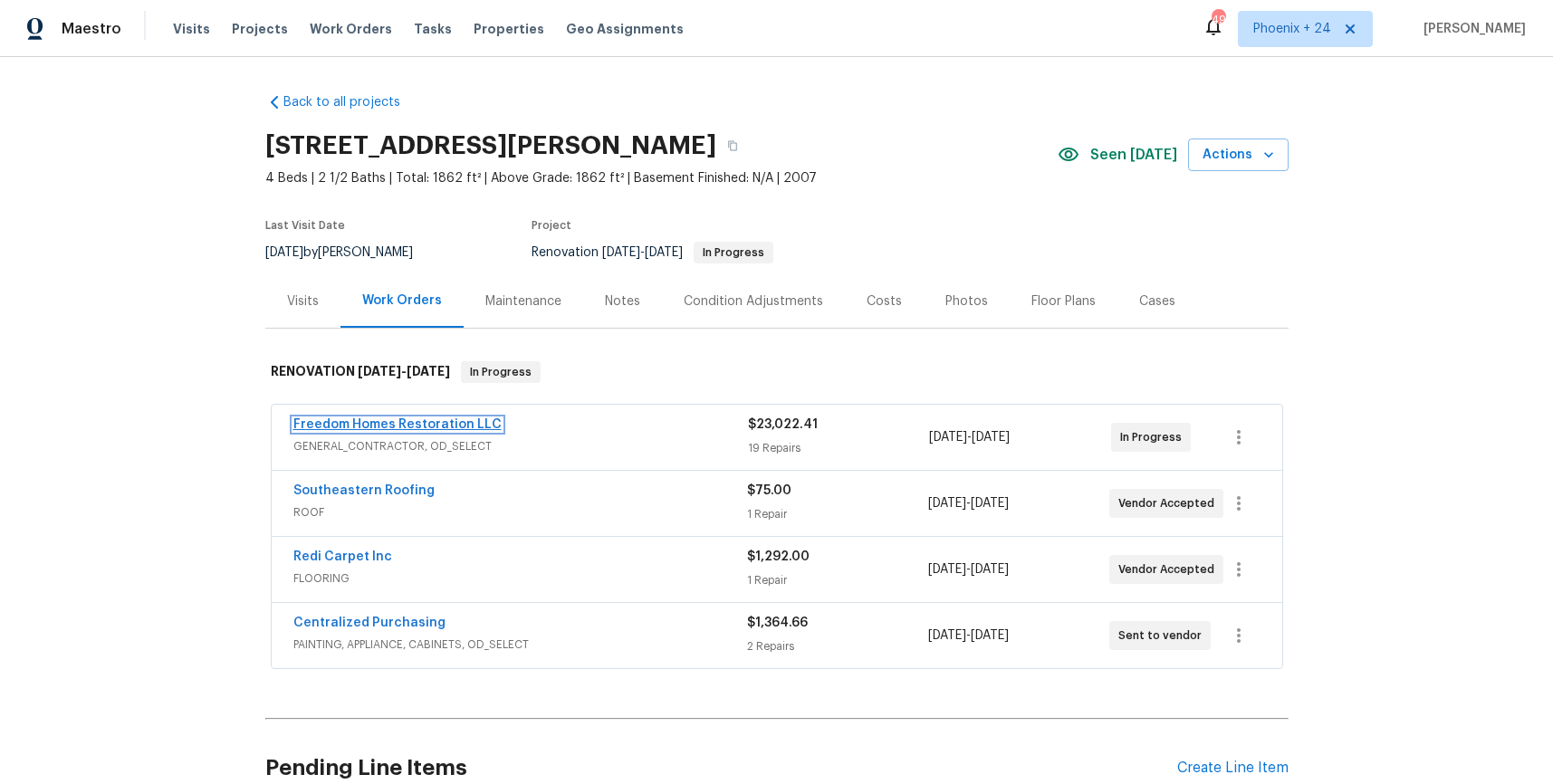
click at [392, 421] on link "Freedom Homes Restoration LLC" at bounding box center [397, 425] width 209 height 12
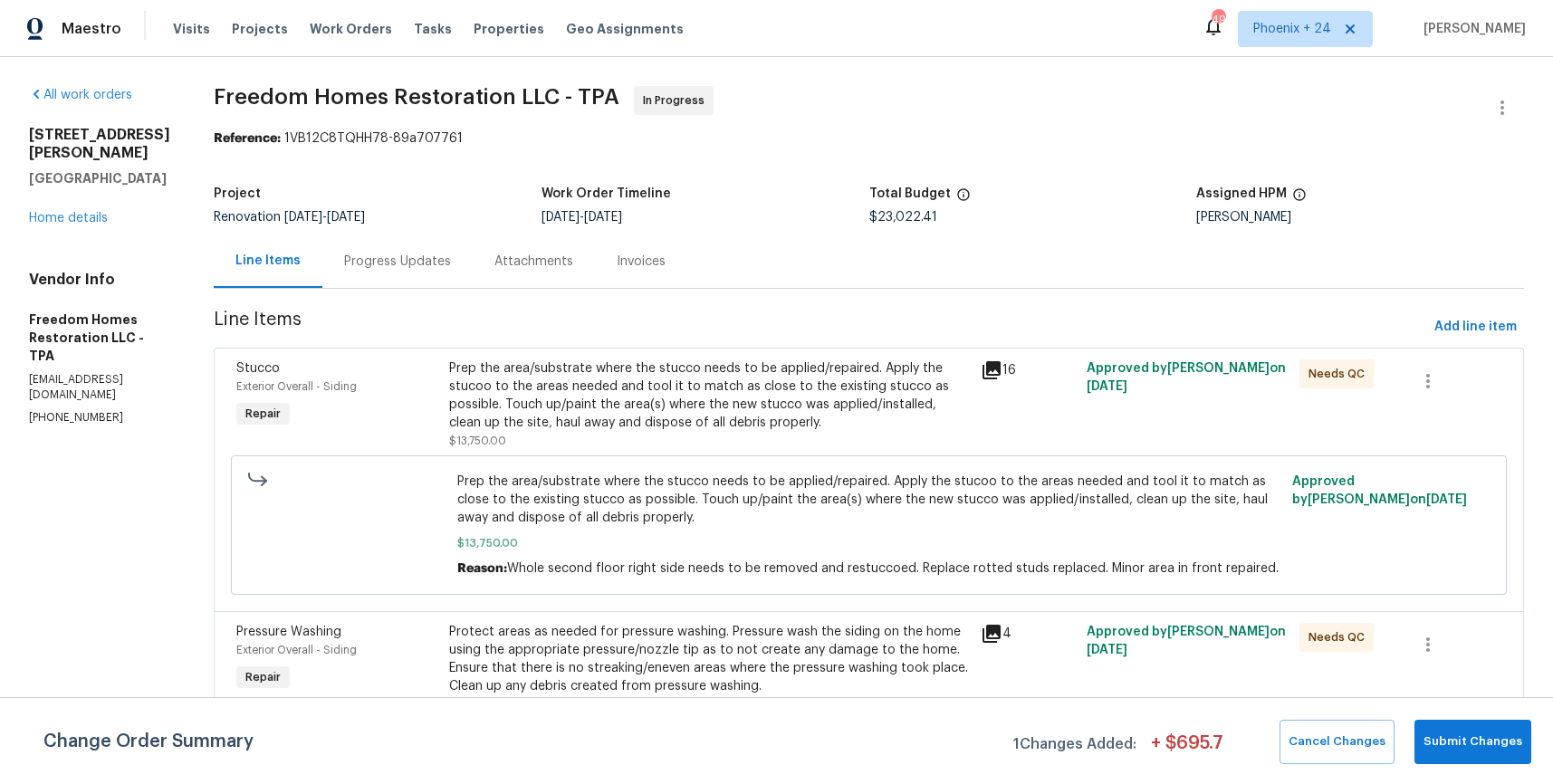
click at [534, 261] on div "Attachments" at bounding box center [534, 261] width 79 height 18
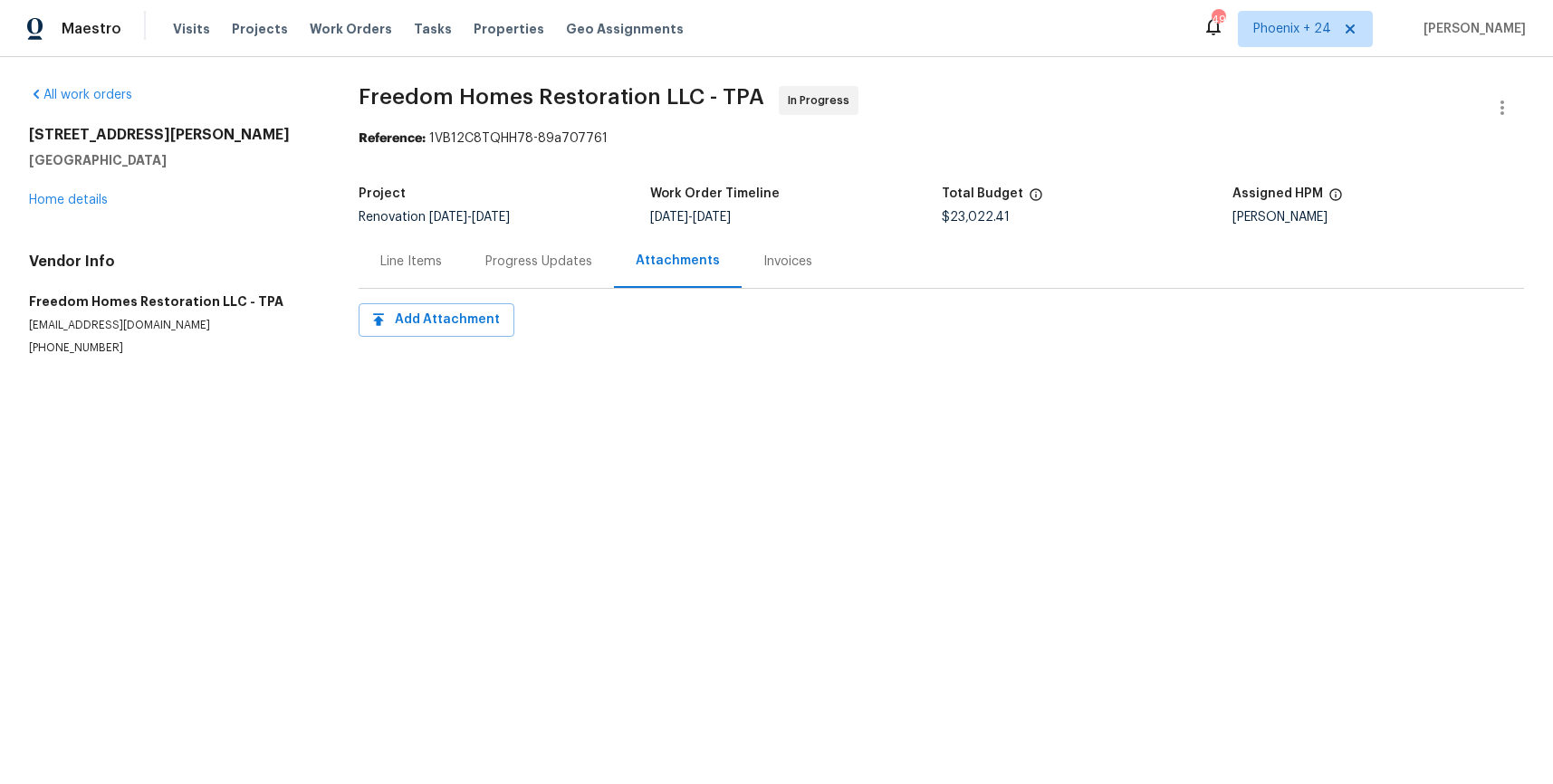
click at [535, 263] on div "Progress Updates" at bounding box center [539, 261] width 107 height 18
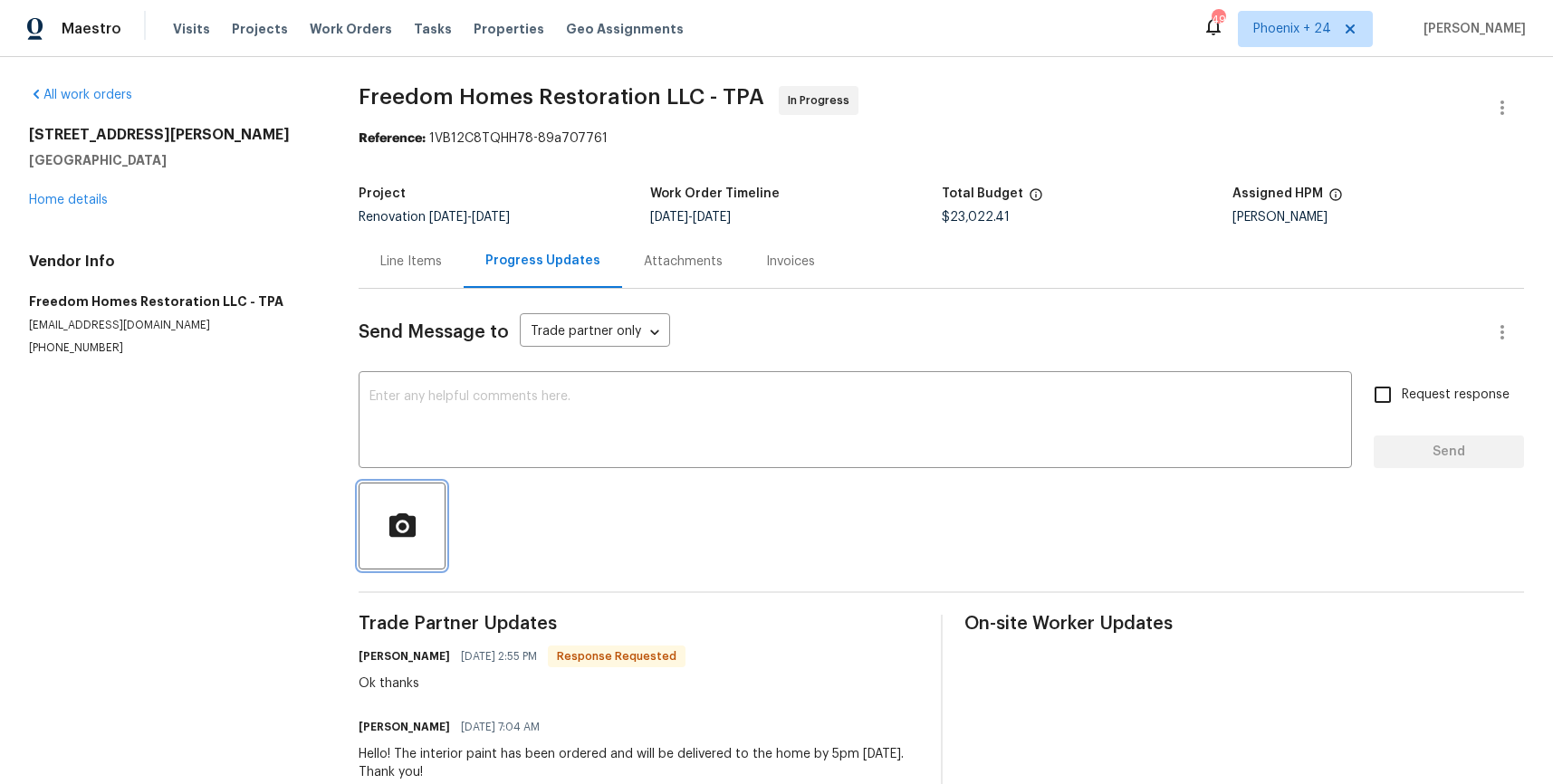
click at [433, 524] on button "button" at bounding box center [402, 526] width 87 height 87
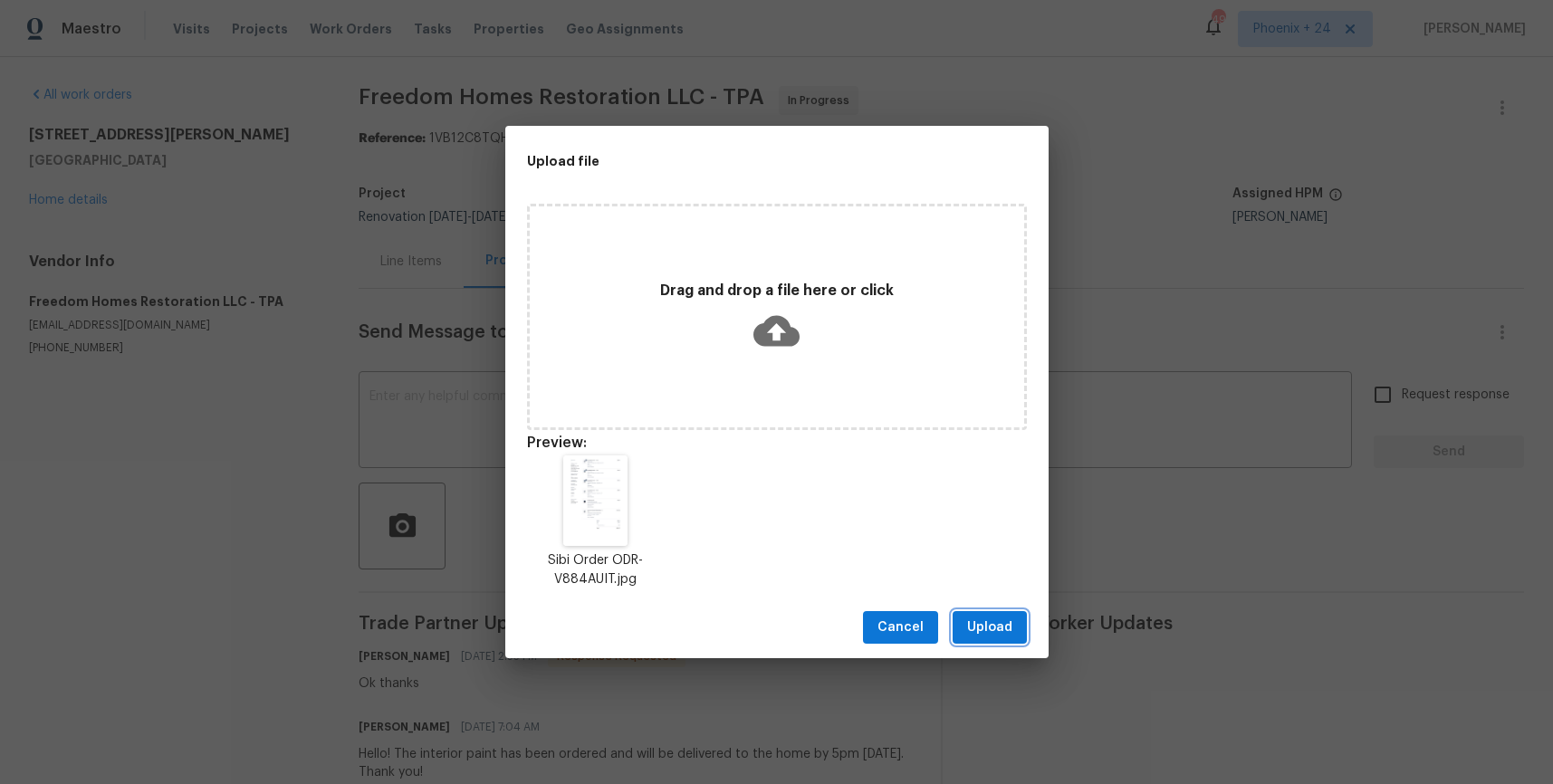
click at [995, 632] on span "Upload" at bounding box center [990, 628] width 45 height 23
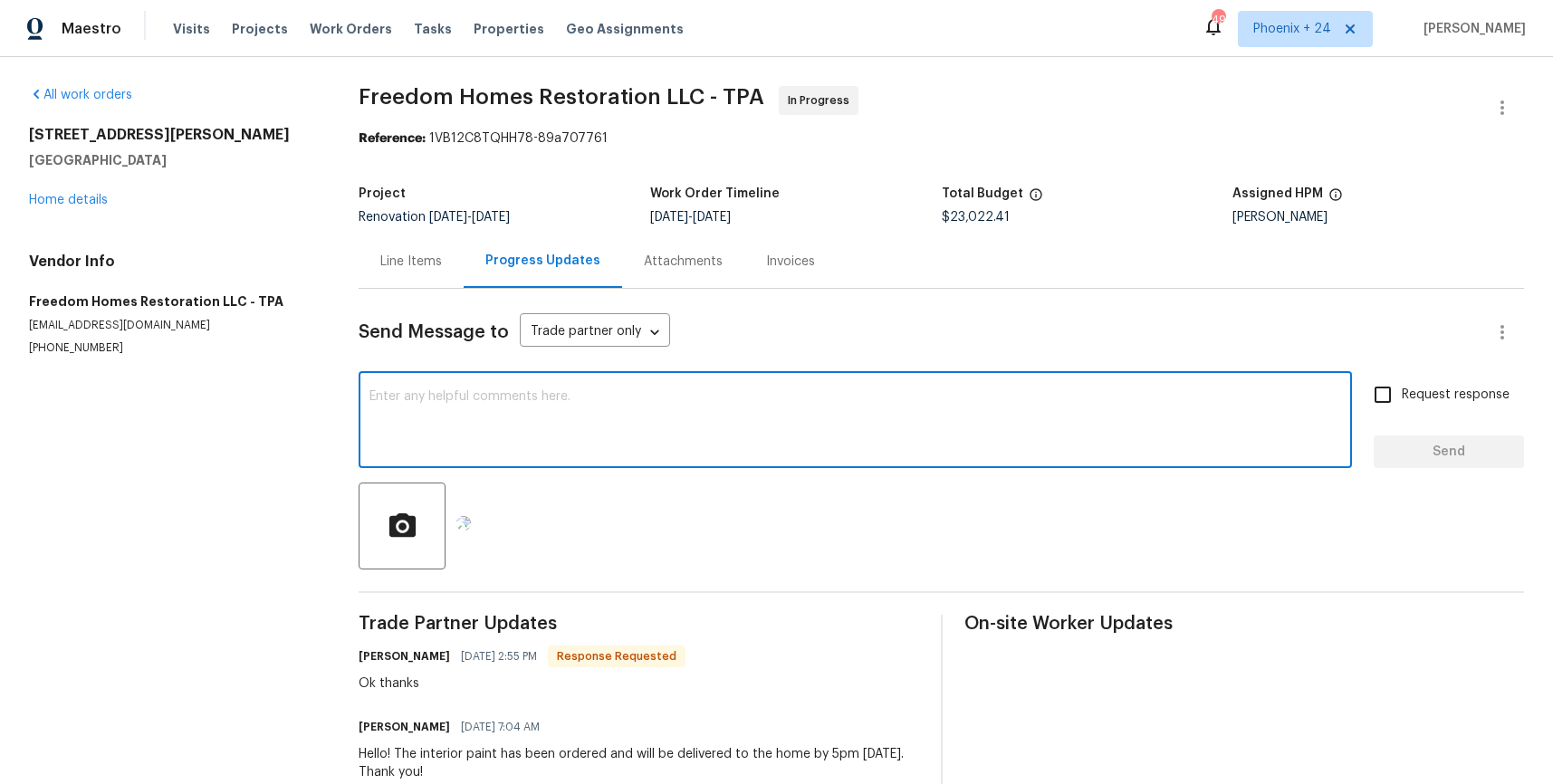
click at [610, 405] on textarea at bounding box center [856, 422] width 972 height 63
type textarea "e"
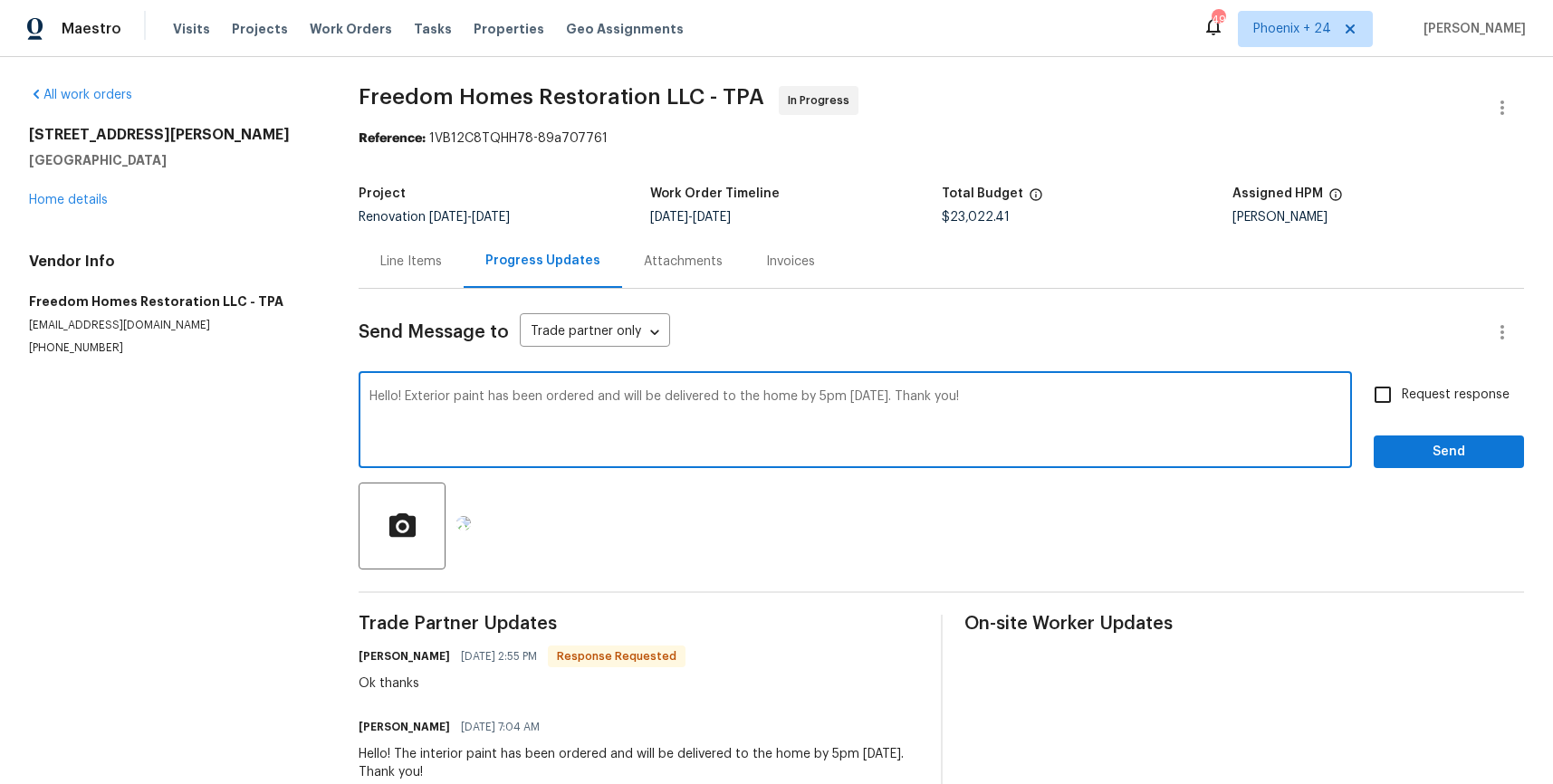
type textarea "Hello! Exterior paint has been ordered and will be delivered to the home by 5pm…"
click at [1491, 475] on div "Send Message to Trade partner only Trade partner only ​ Hello! Exterior paint h…" at bounding box center [942, 561] width 1166 height 545
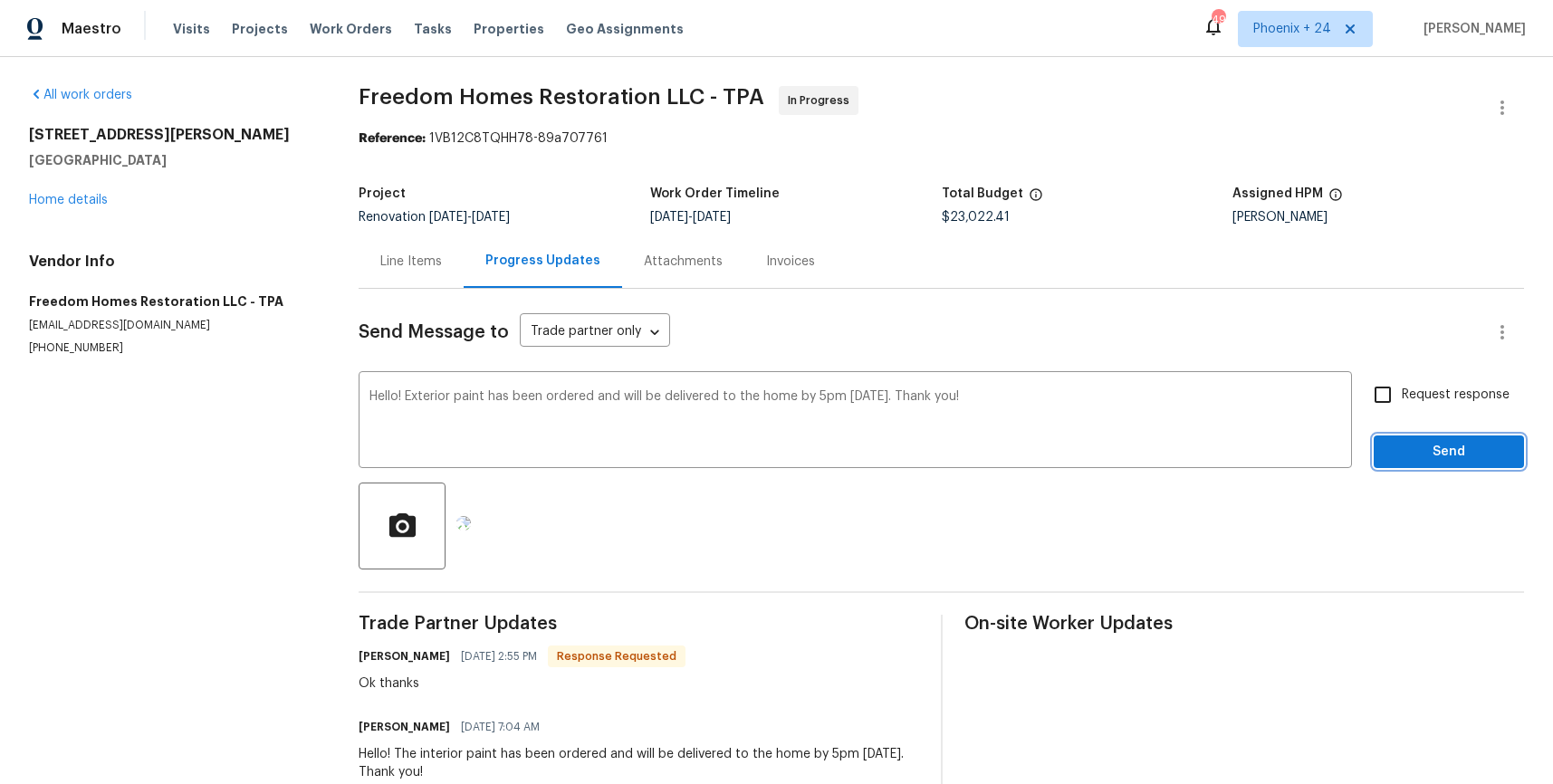
click at [1482, 462] on span "Send" at bounding box center [1449, 453] width 122 height 23
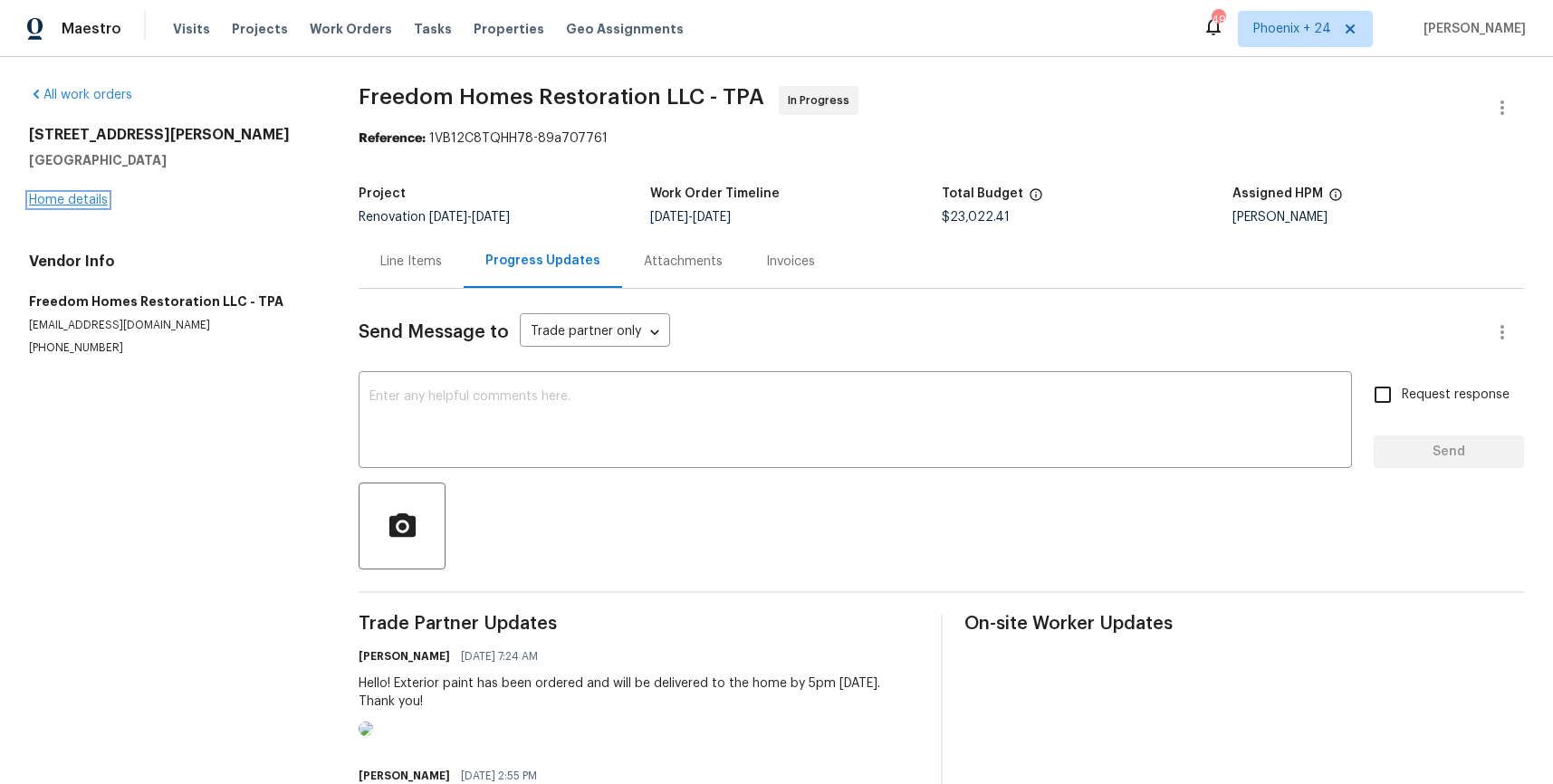
click at [68, 193] on link "Home details" at bounding box center [69, 199] width 79 height 12
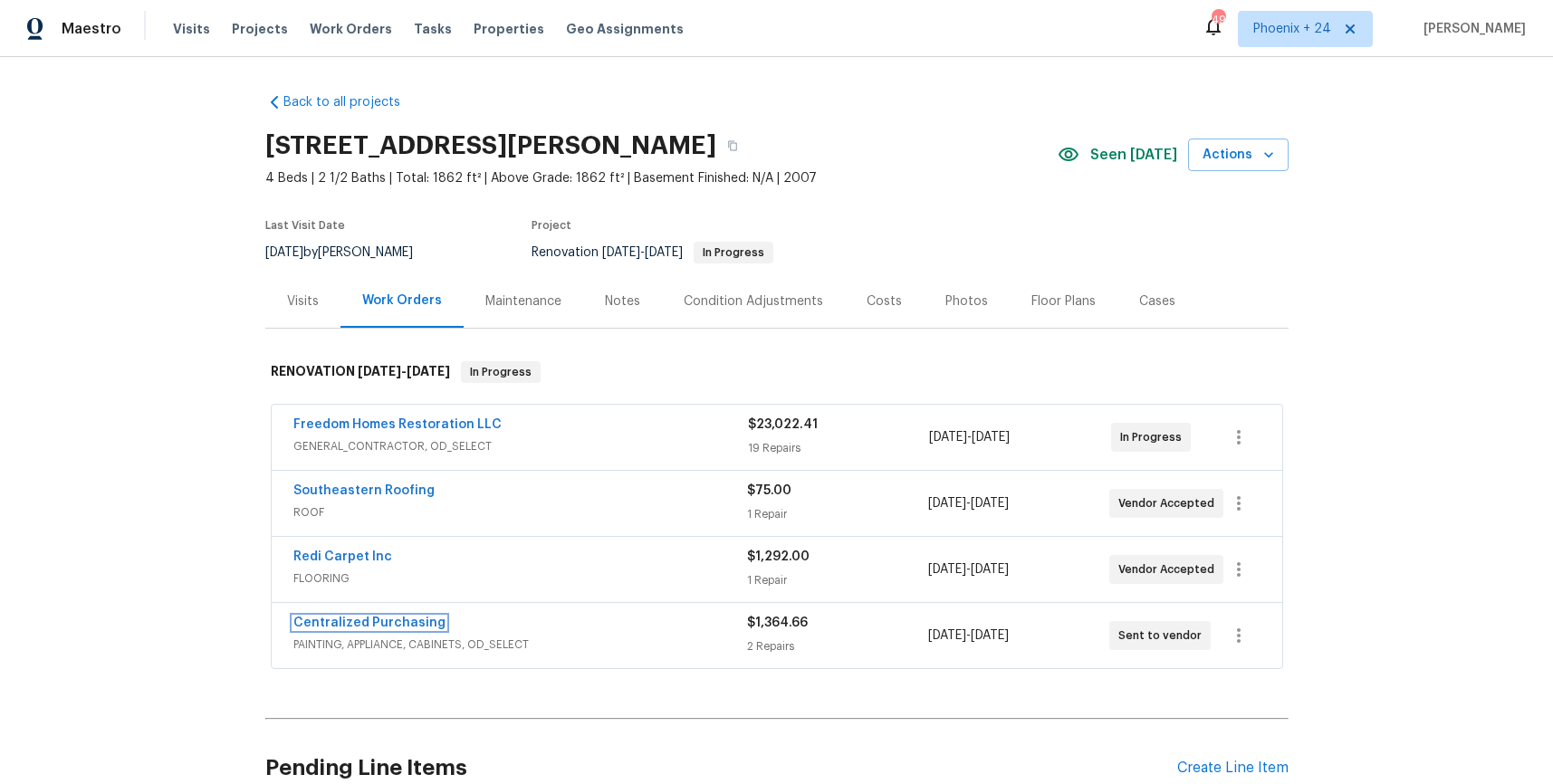
click at [372, 622] on link "Centralized Purchasing" at bounding box center [369, 623] width 152 height 12
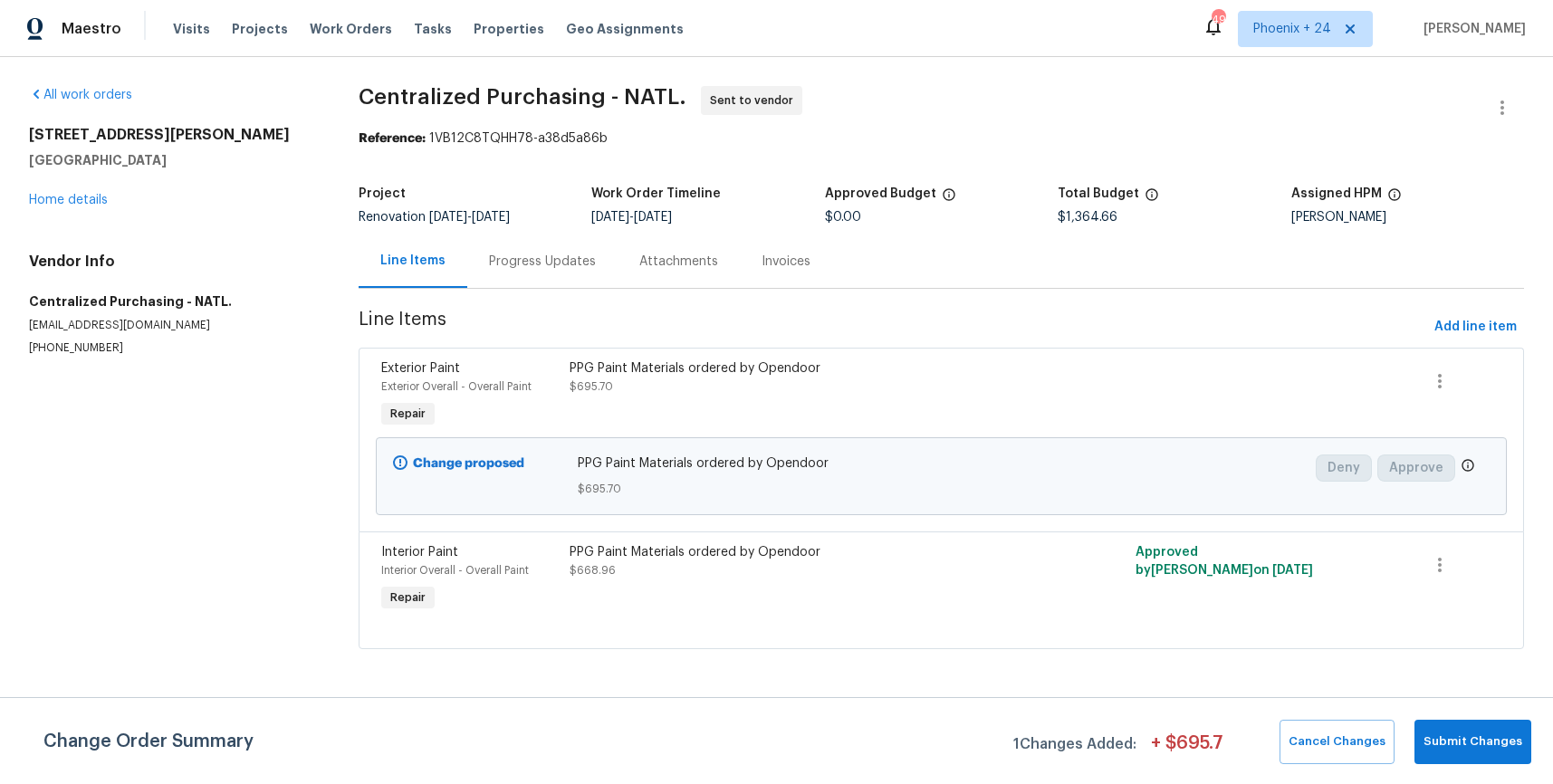
drag, startPoint x: 330, startPoint y: 28, endPoint x: 487, endPoint y: 41, distance: 157.5
click at [330, 28] on span "Work Orders" at bounding box center [350, 28] width 82 height 18
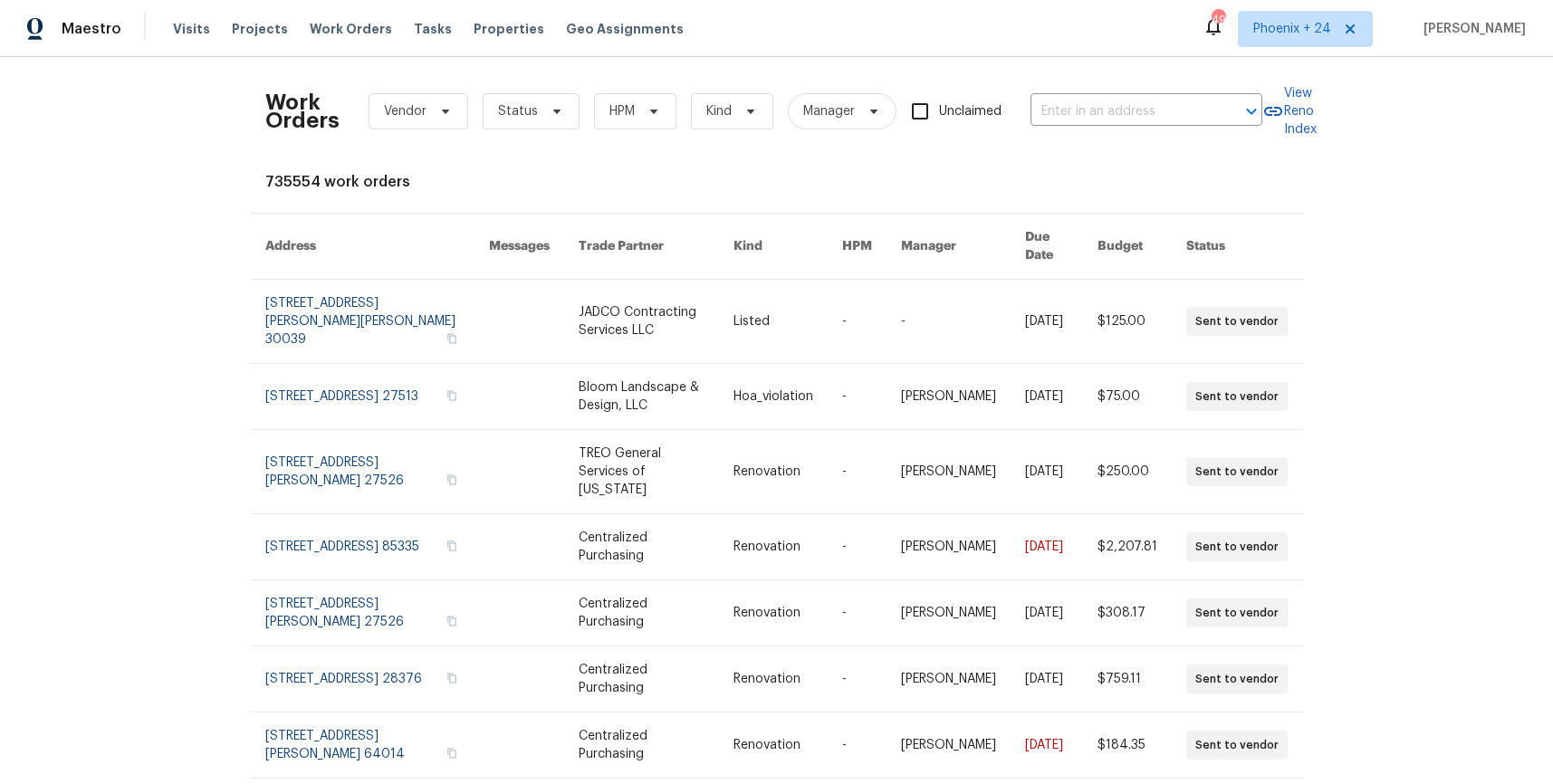
drag, startPoint x: 1194, startPoint y: 66, endPoint x: 1188, endPoint y: 90, distance: 24.7
click at [1194, 69] on div "Work Orders Vendor Status HPM Kind Manager Unclaimed ​ View Reno Index 735554 w…" at bounding box center [776, 420] width 1553 height 727
click at [1187, 96] on div "Work Orders Vendor Status HPM Kind Manager Unclaimed ​" at bounding box center [763, 111] width 997 height 79
click at [1174, 109] on input "text" at bounding box center [1121, 112] width 181 height 28
paste input "[STREET_ADDRESS][PERSON_NAME]"
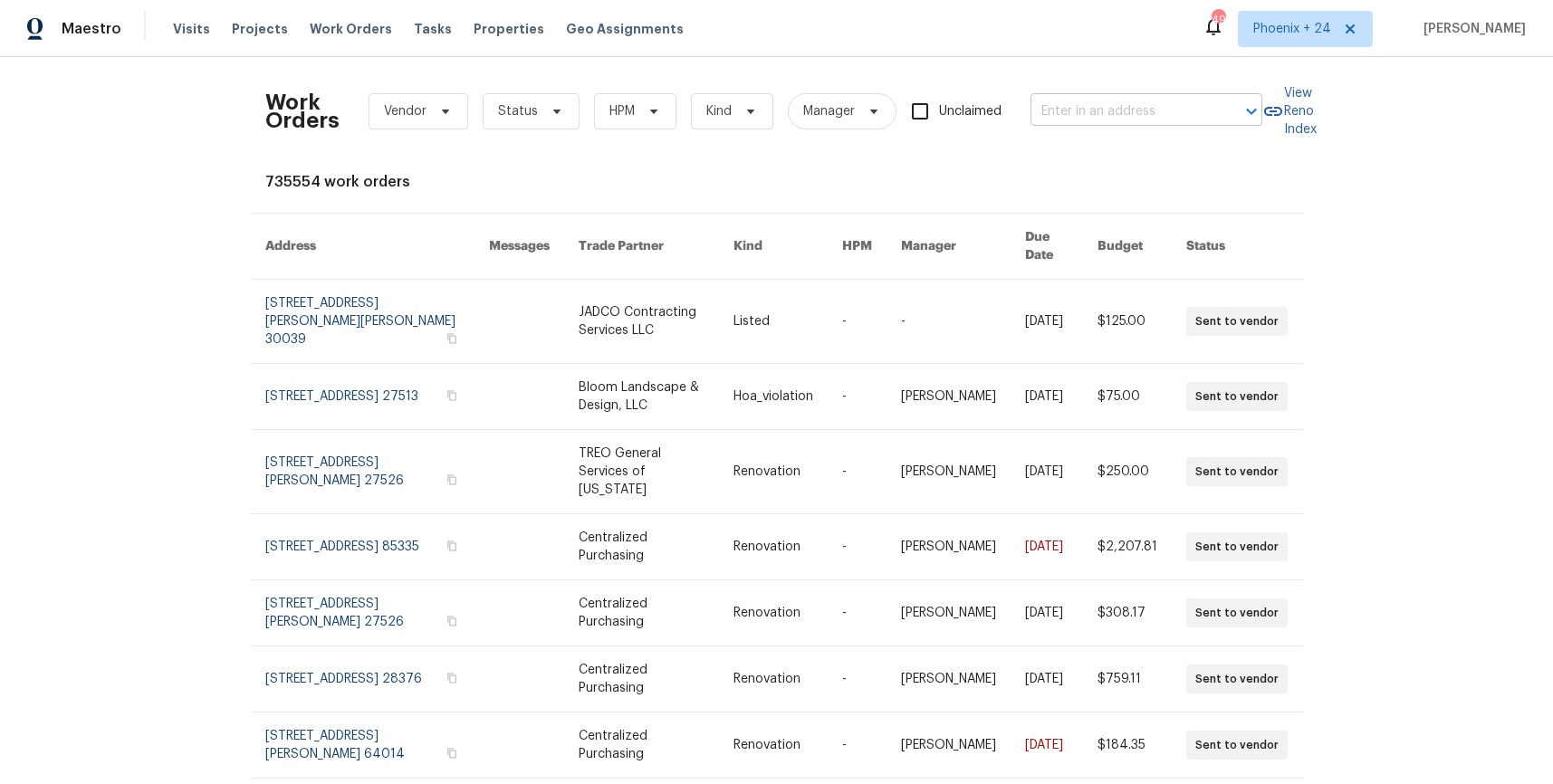
type input "[STREET_ADDRESS][PERSON_NAME]"
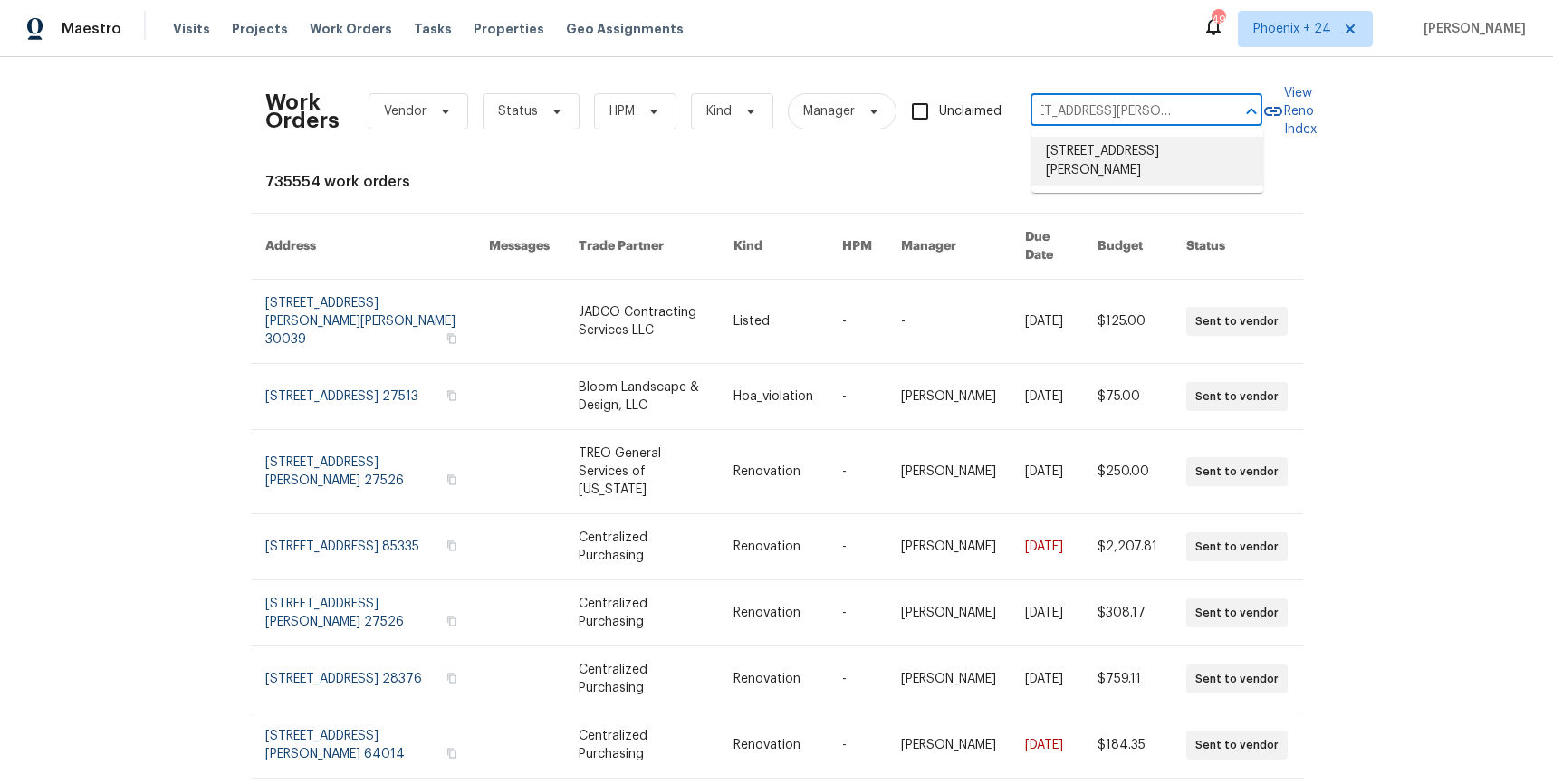
click at [1147, 151] on li "[STREET_ADDRESS][PERSON_NAME]" at bounding box center [1147, 161] width 232 height 49
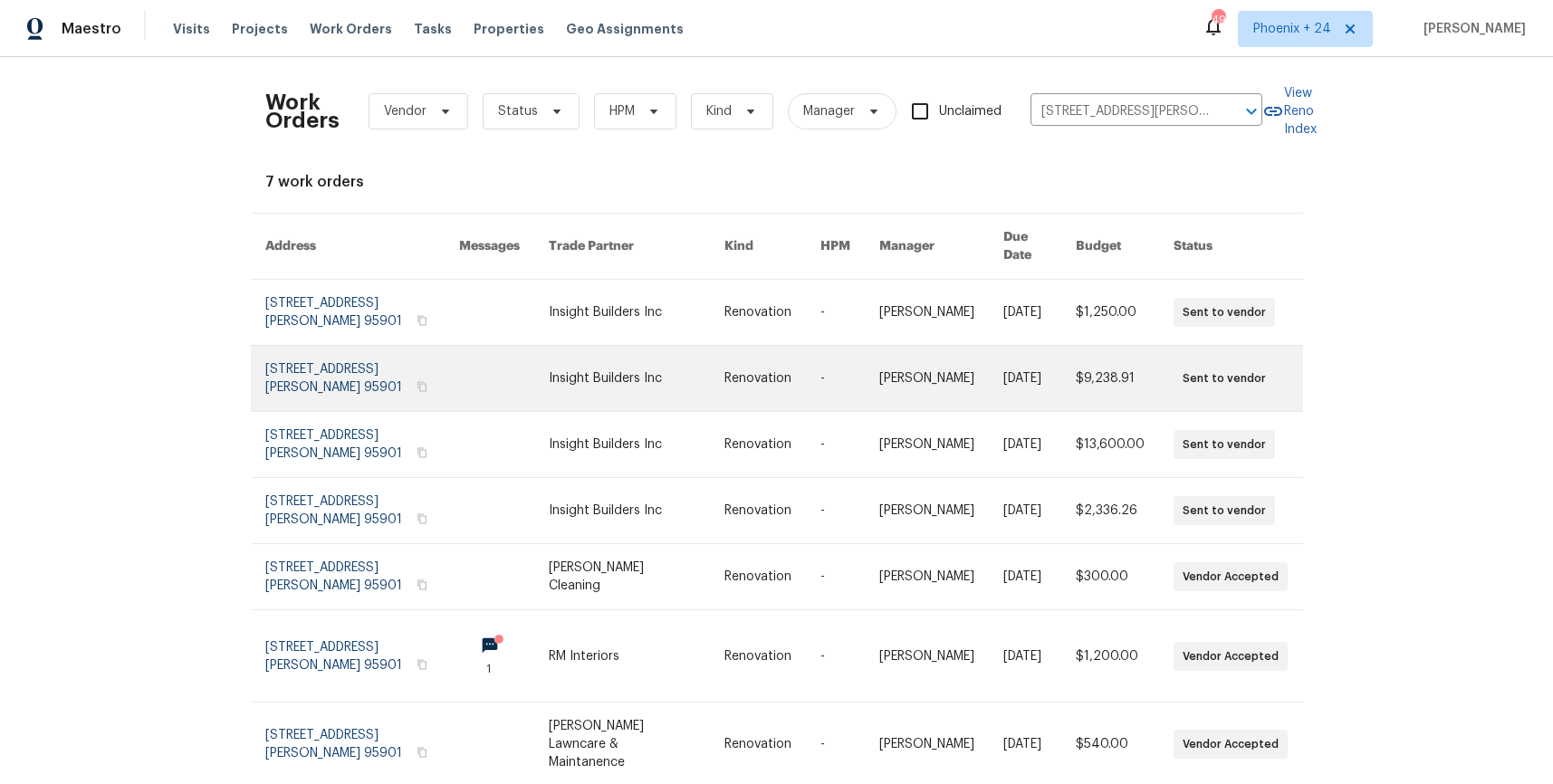
click at [556, 346] on td "Insight Builders Inc" at bounding box center [622, 379] width 175 height 66
click at [339, 351] on link at bounding box center [361, 378] width 193 height 65
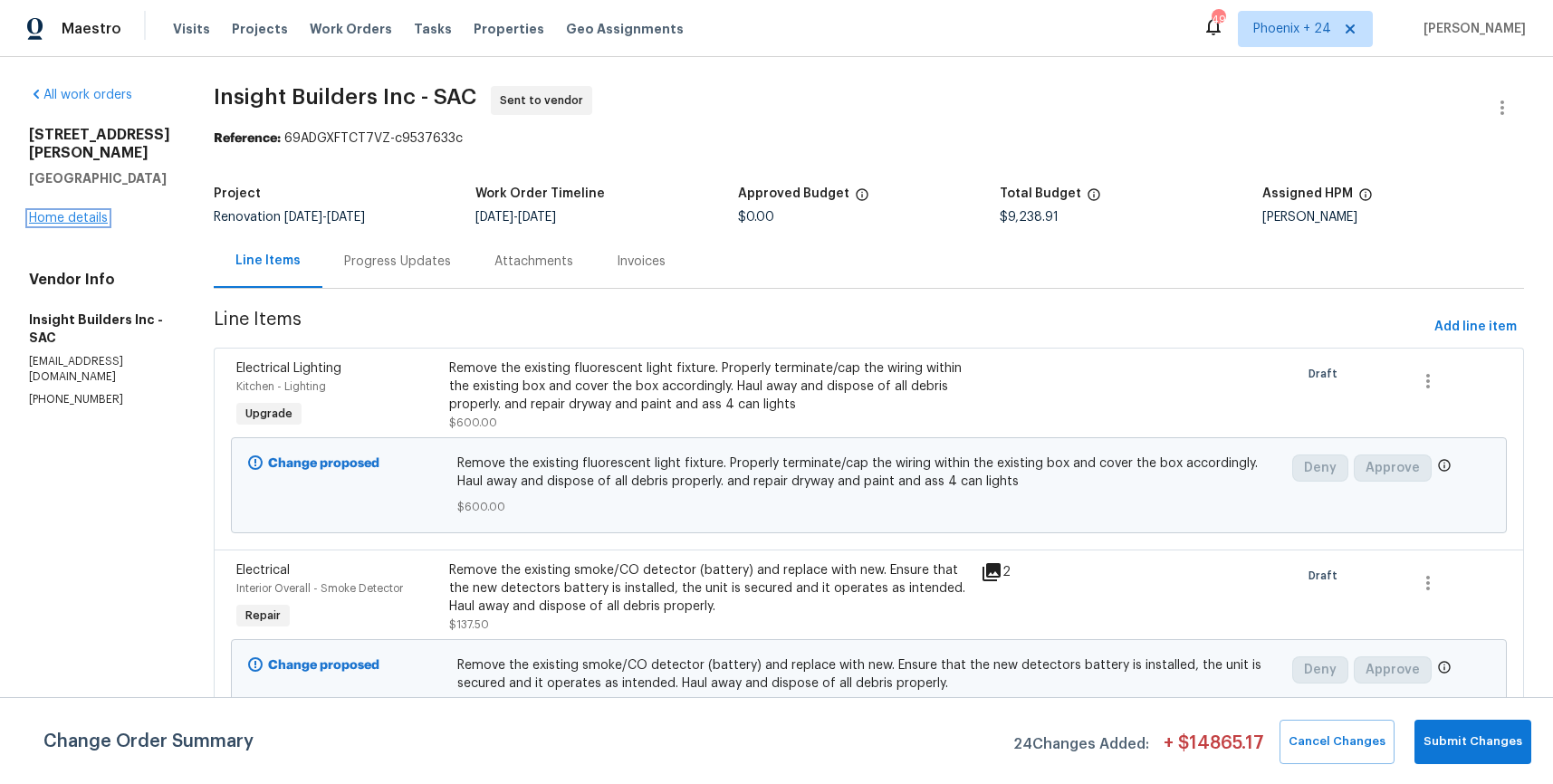
click at [46, 212] on link "Home details" at bounding box center [69, 218] width 79 height 12
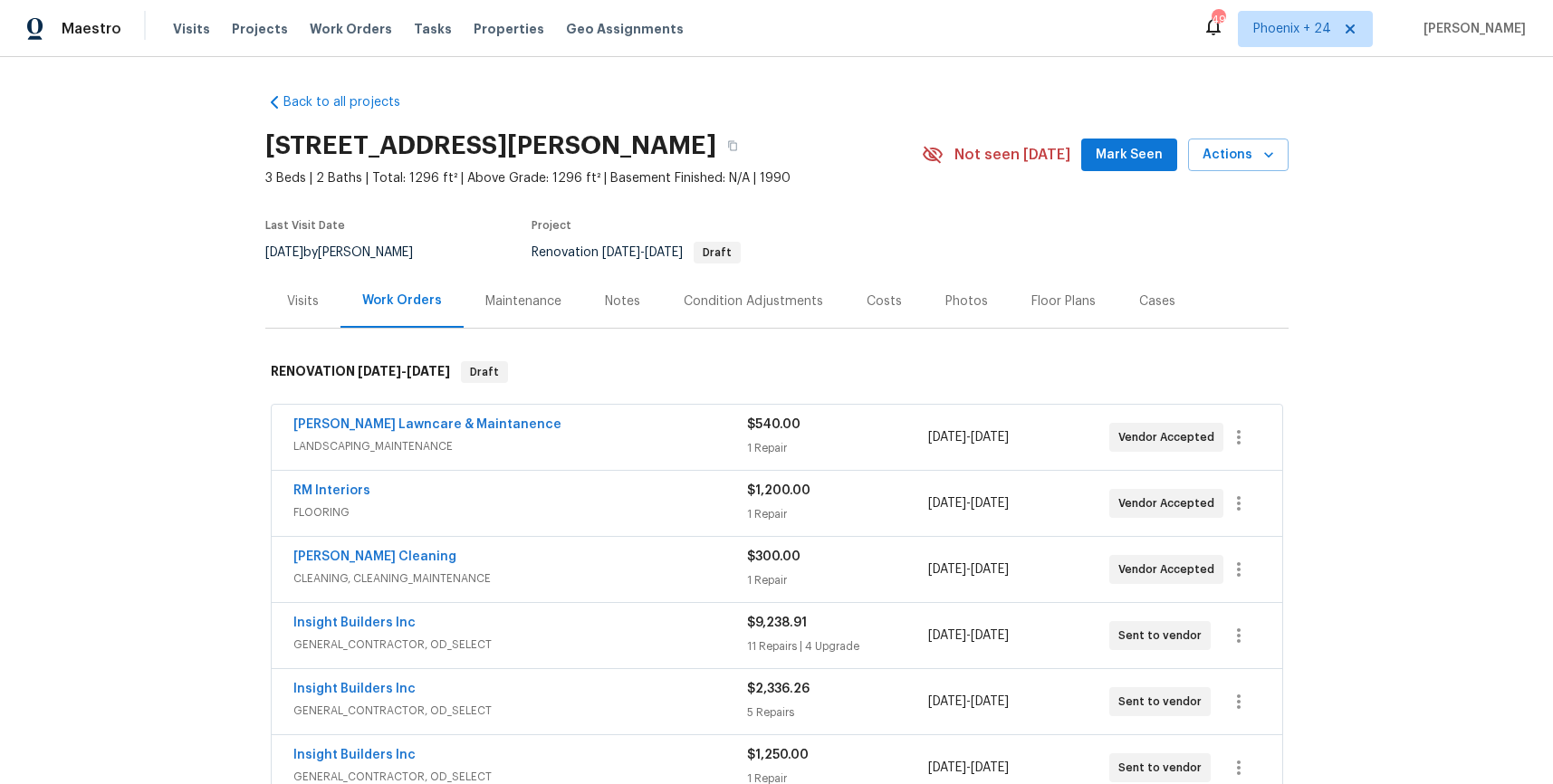
scroll to position [245, 0]
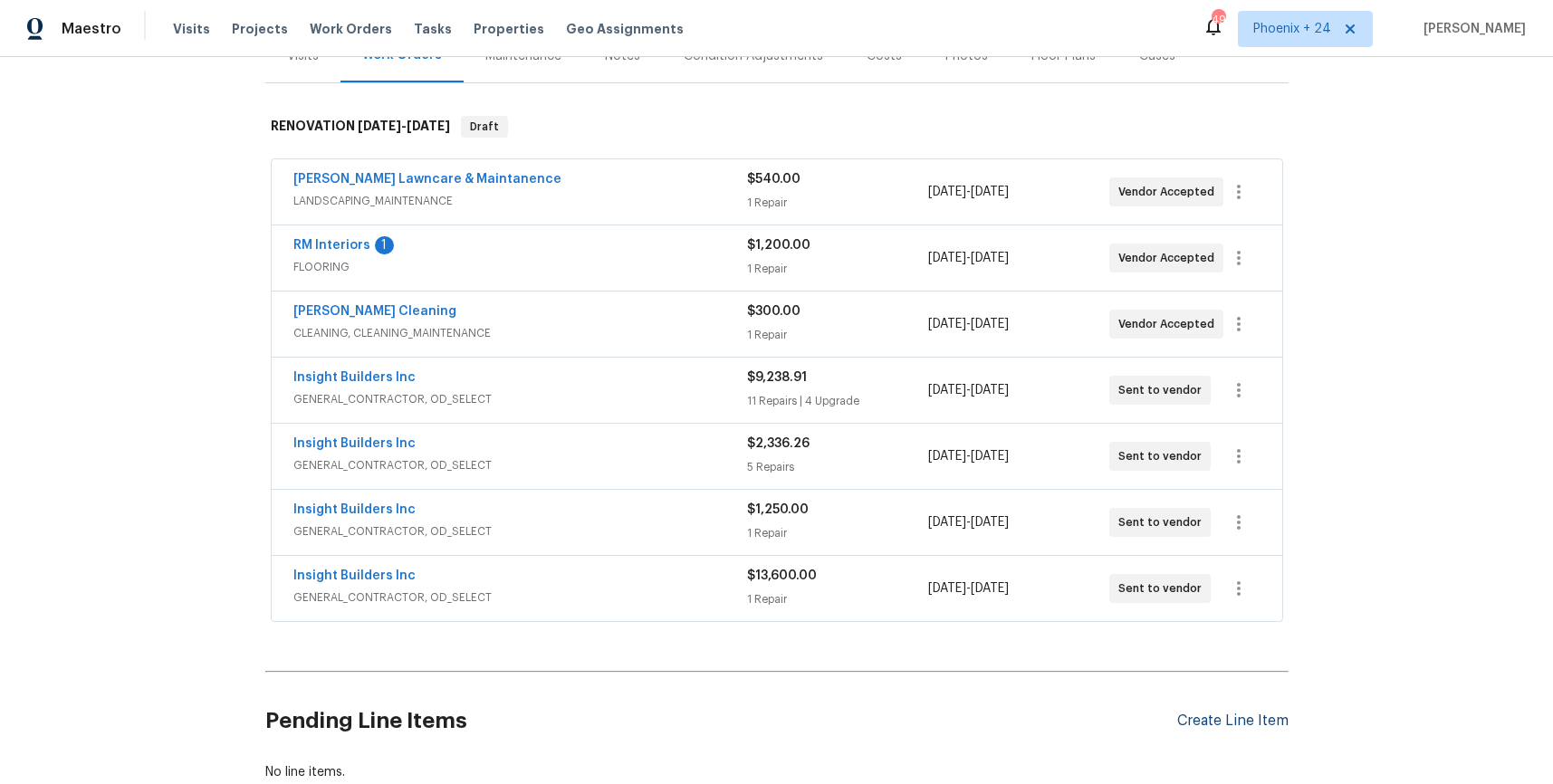
click at [1268, 713] on div "Create Line Item" at bounding box center [1233, 722] width 111 height 17
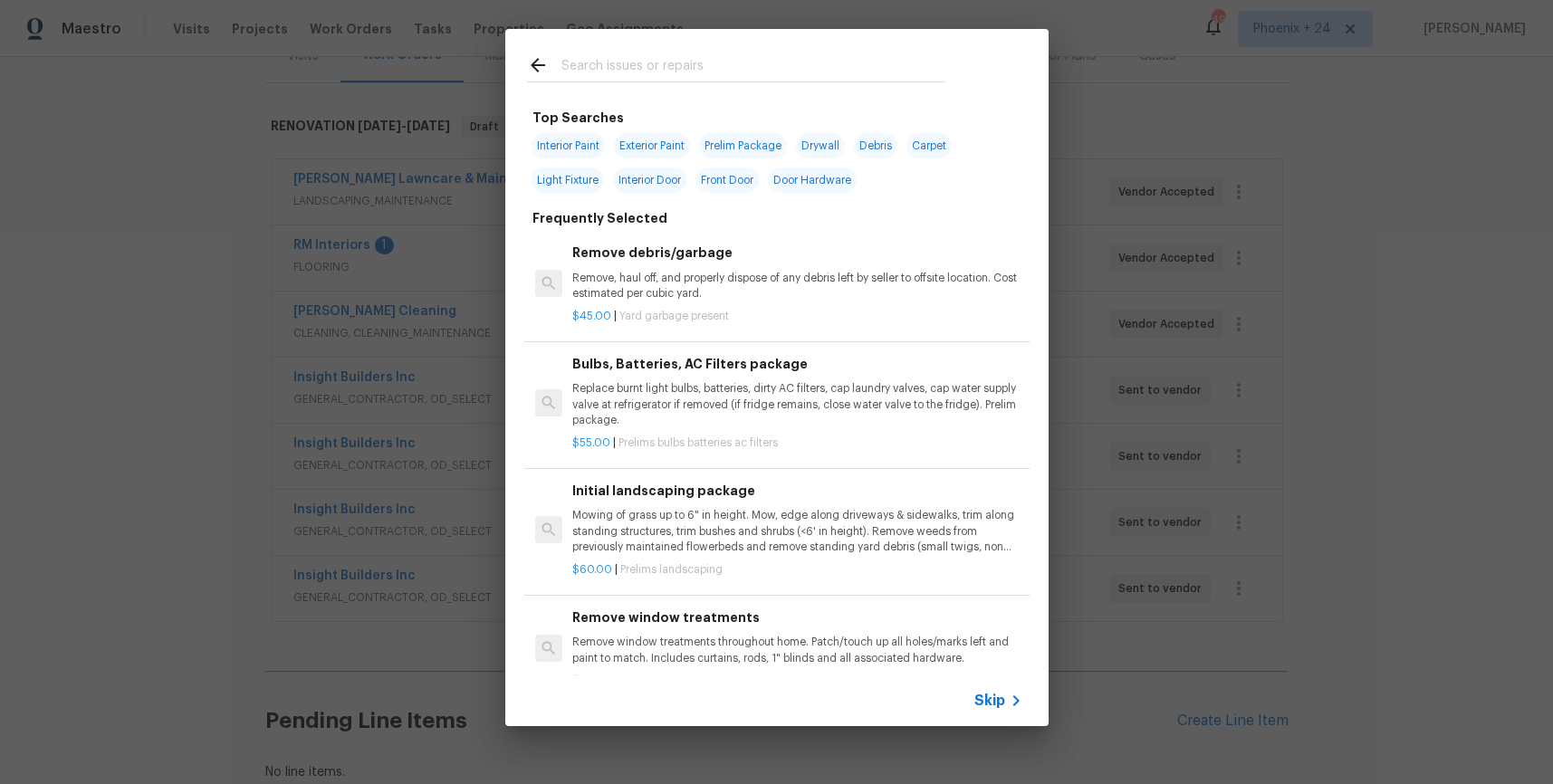
click at [637, 50] on div at bounding box center [737, 65] width 462 height 72
click at [630, 67] on input "text" at bounding box center [753, 68] width 384 height 27
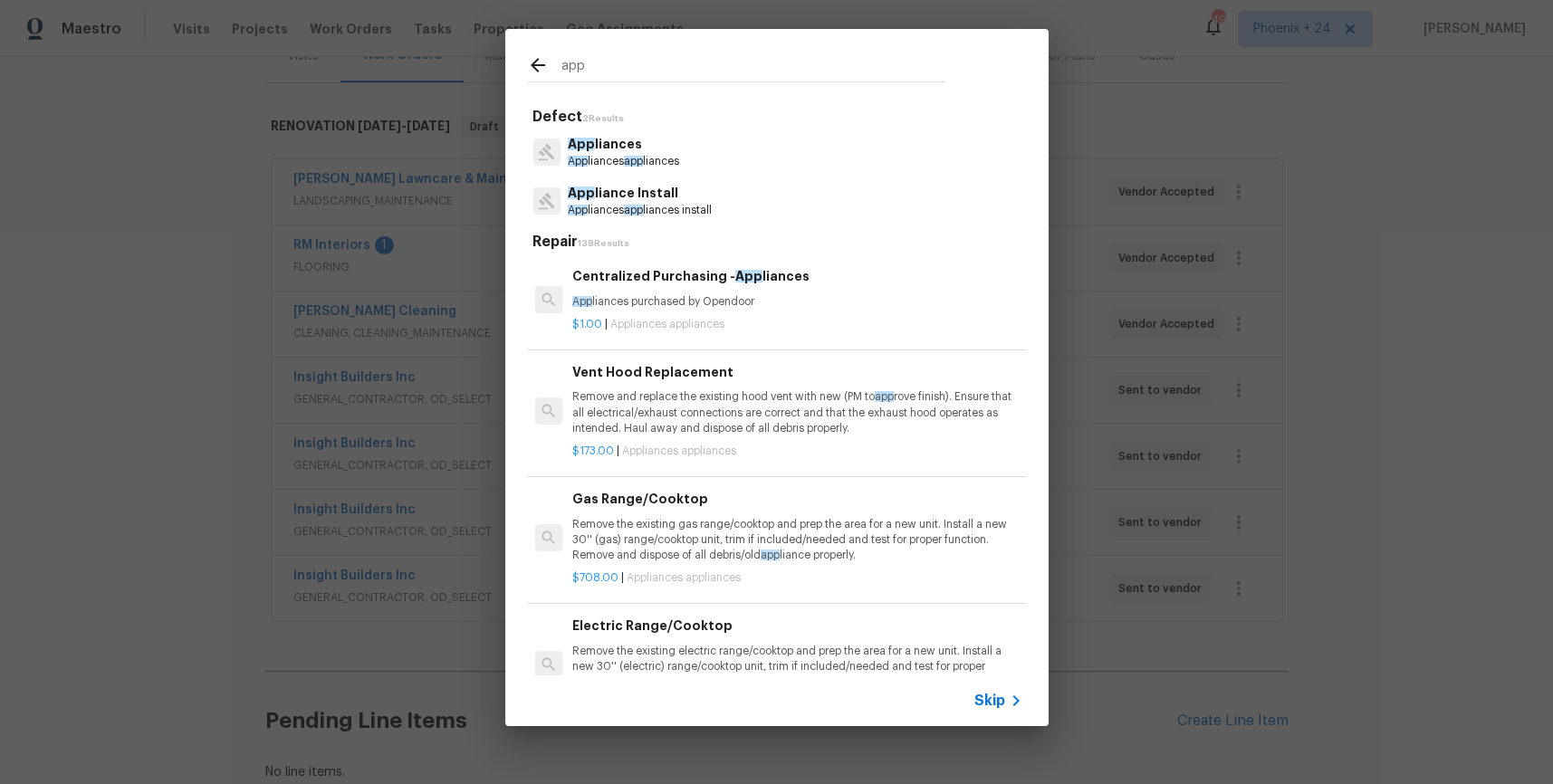
type input "app"
click at [817, 279] on h6 "Centralized Purchasing - App liances" at bounding box center [797, 275] width 449 height 20
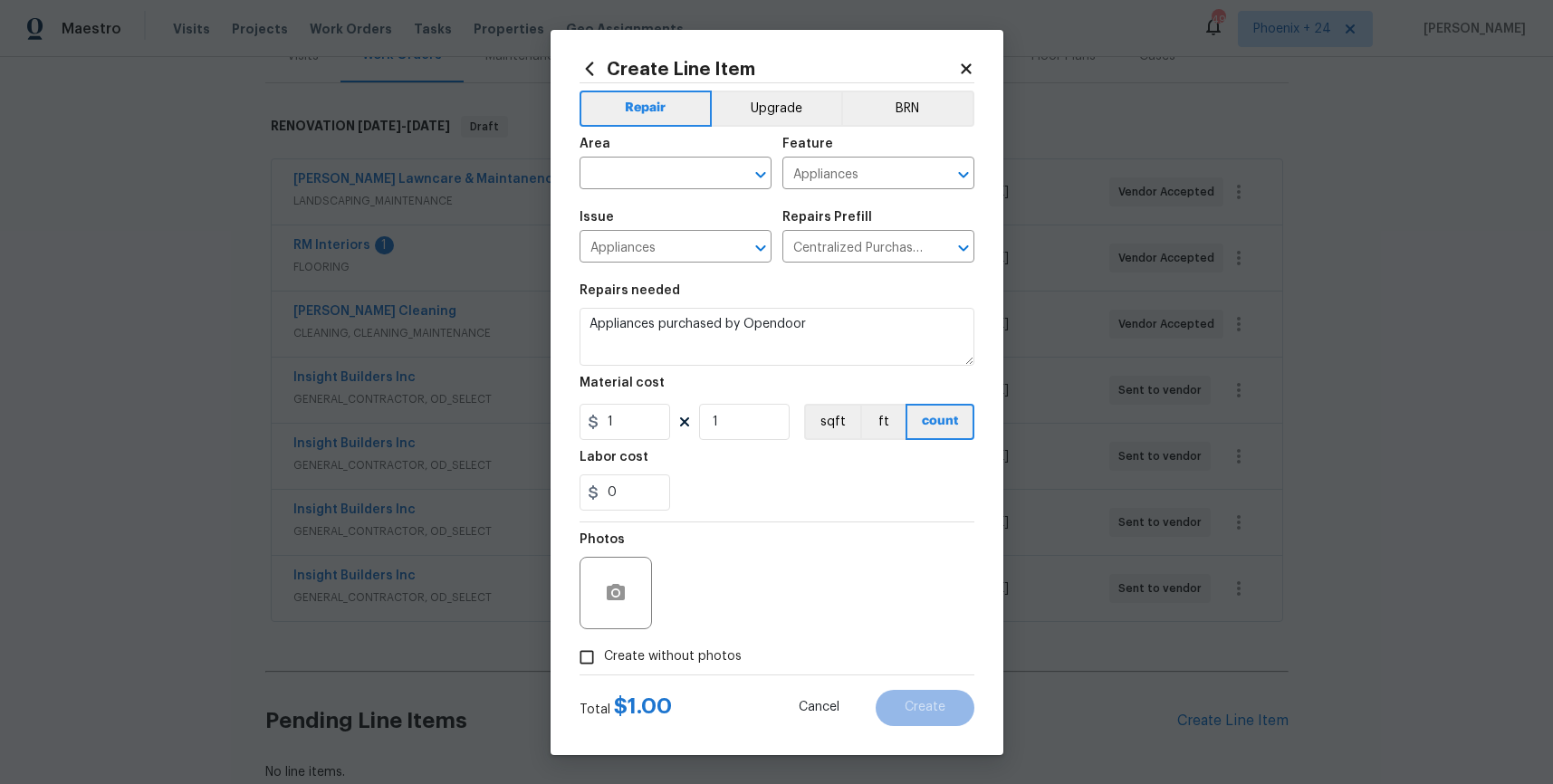
click at [633, 439] on section "Repairs needed Appliances purchased by Opendoor Material cost 1 1 sqft ft count…" at bounding box center [776, 397] width 395 height 248
drag, startPoint x: 650, startPoint y: 425, endPoint x: 598, endPoint y: 425, distance: 52.0
click at [599, 425] on div "1" at bounding box center [625, 422] width 91 height 36
type input "839.87"
click at [687, 659] on span "Create without photos" at bounding box center [673, 657] width 138 height 19
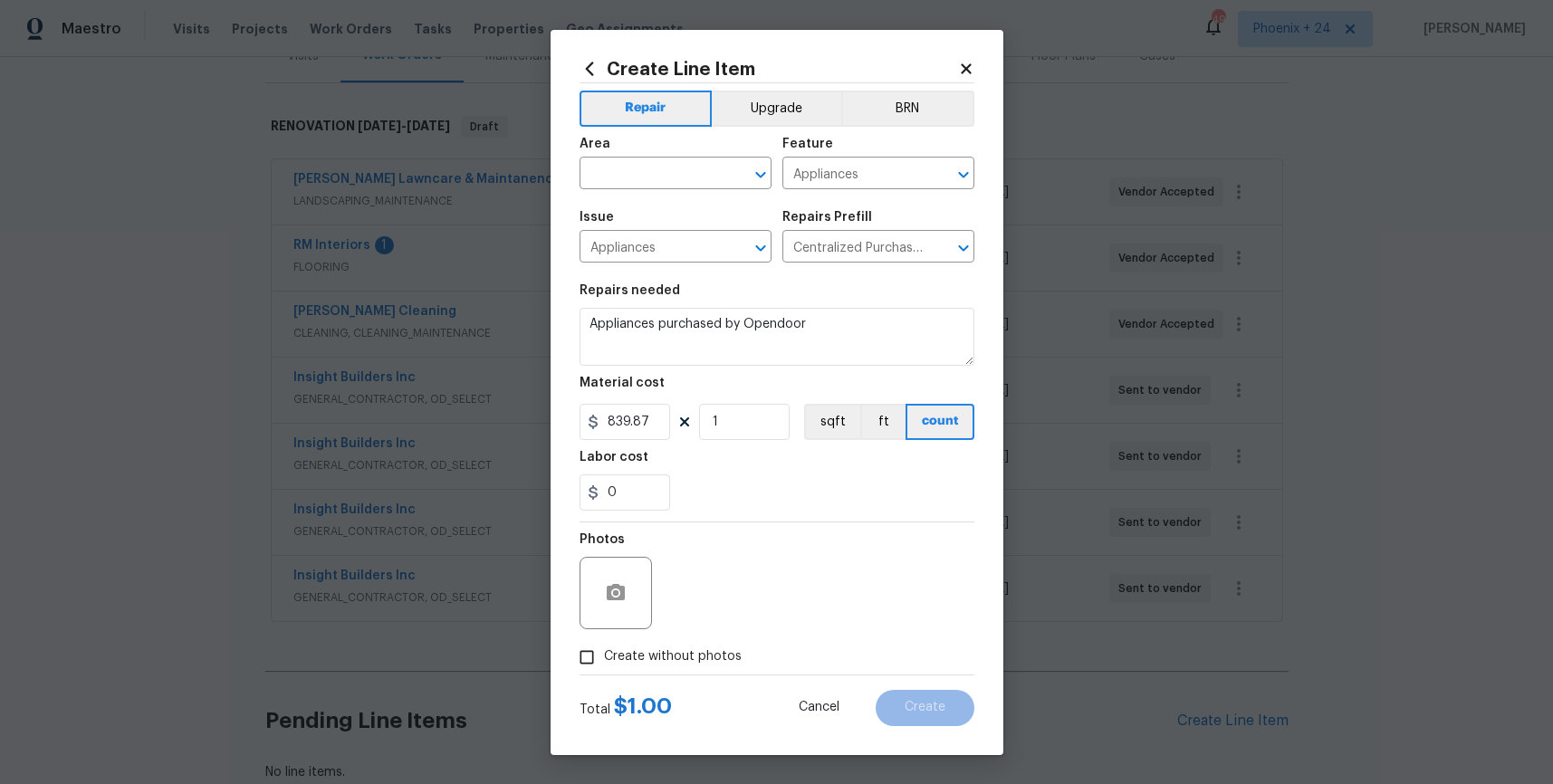
click at [604, 659] on input "Create without photos" at bounding box center [587, 658] width 34 height 34
checkbox input "true"
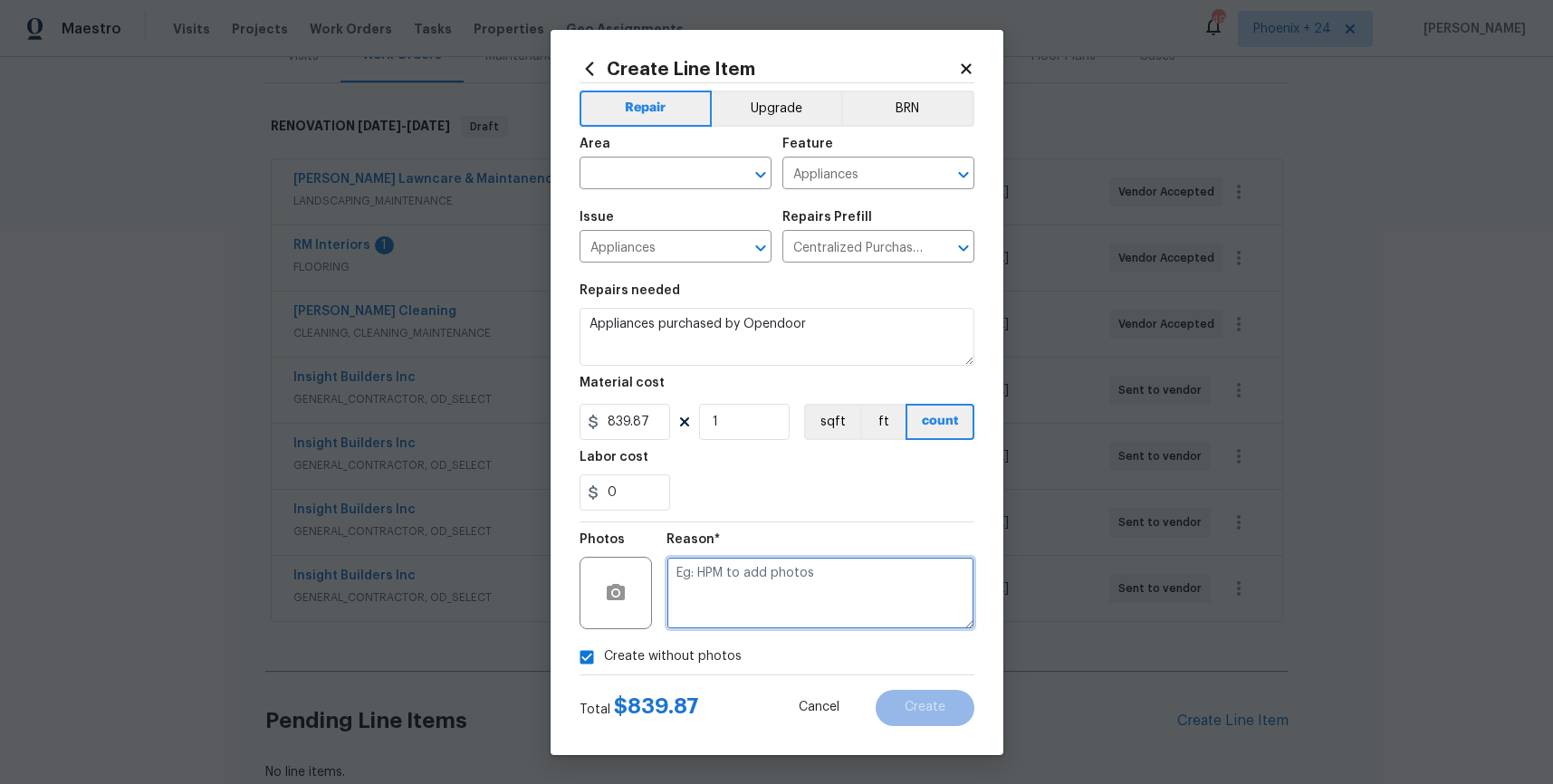
drag, startPoint x: 691, startPoint y: 645, endPoint x: 711, endPoint y: 620, distance: 32.0
click at [711, 620] on textarea at bounding box center [821, 592] width 308 height 73
type textarea "NA"
click at [609, 176] on input "text" at bounding box center [650, 175] width 142 height 28
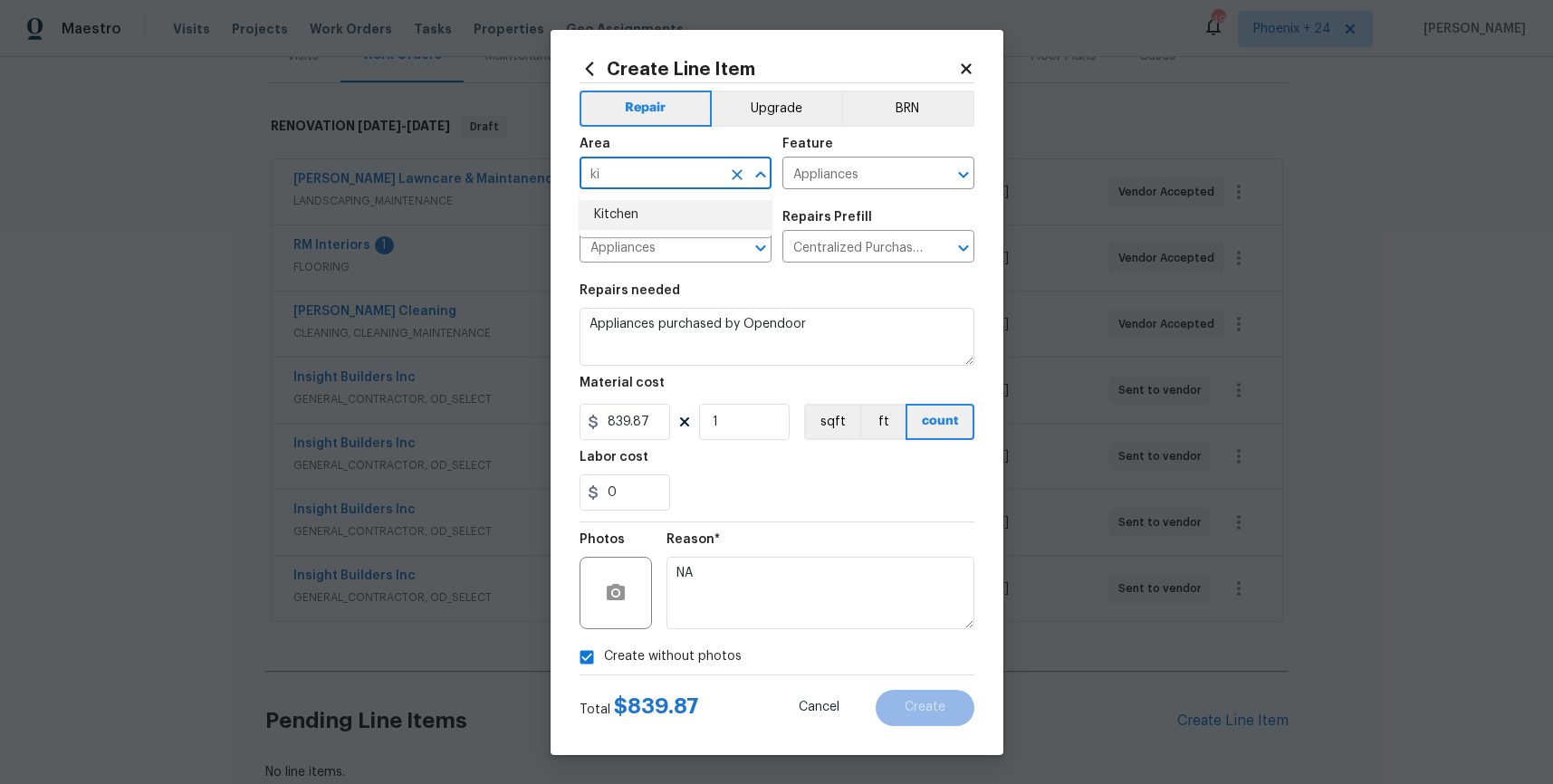
click at [632, 208] on li "Kitchen" at bounding box center [676, 215] width 192 height 30
type input "Kitchen"
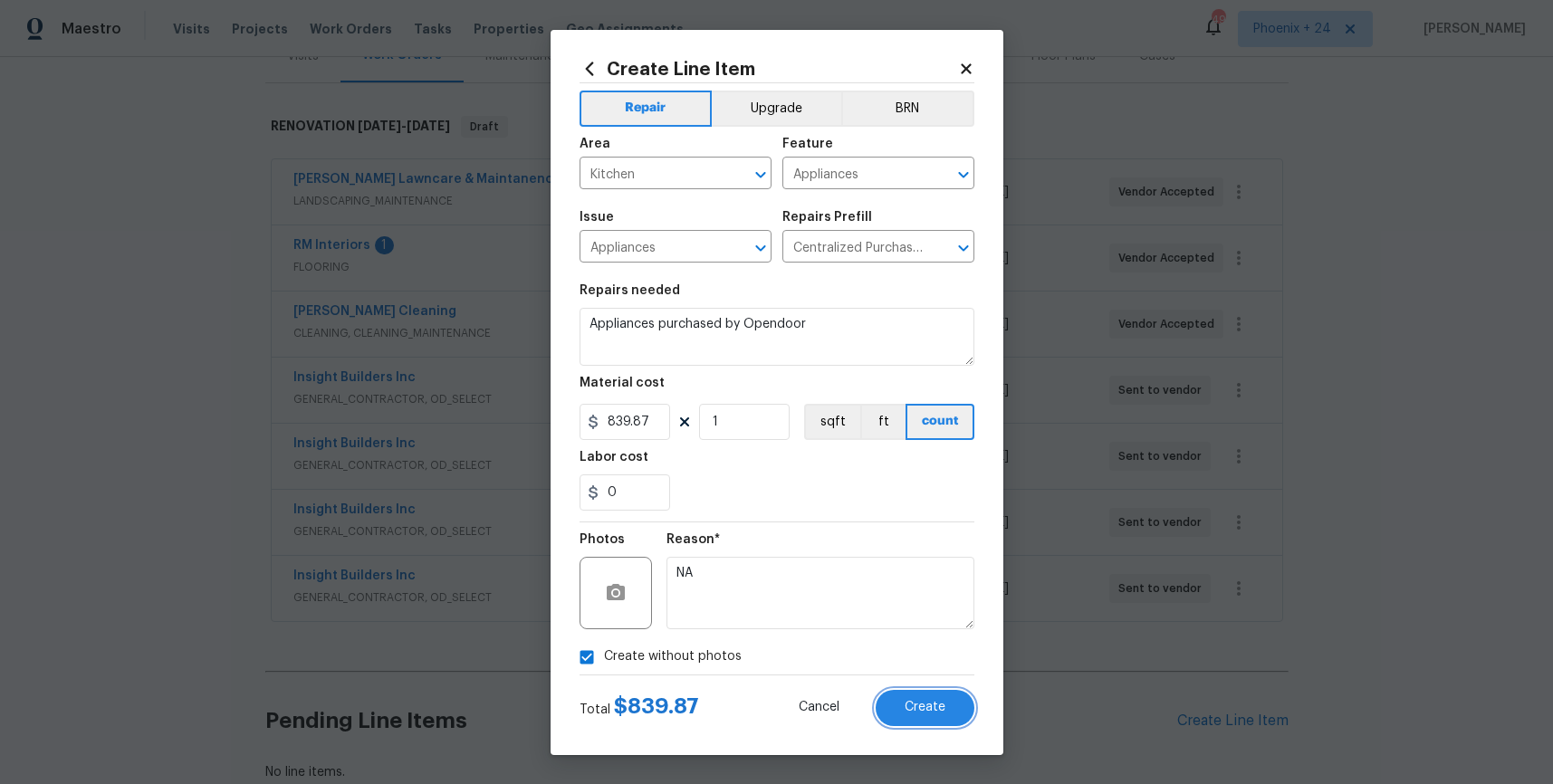
drag, startPoint x: 930, startPoint y: 692, endPoint x: 920, endPoint y: 688, distance: 10.8
click at [927, 692] on button "Create" at bounding box center [925, 709] width 99 height 36
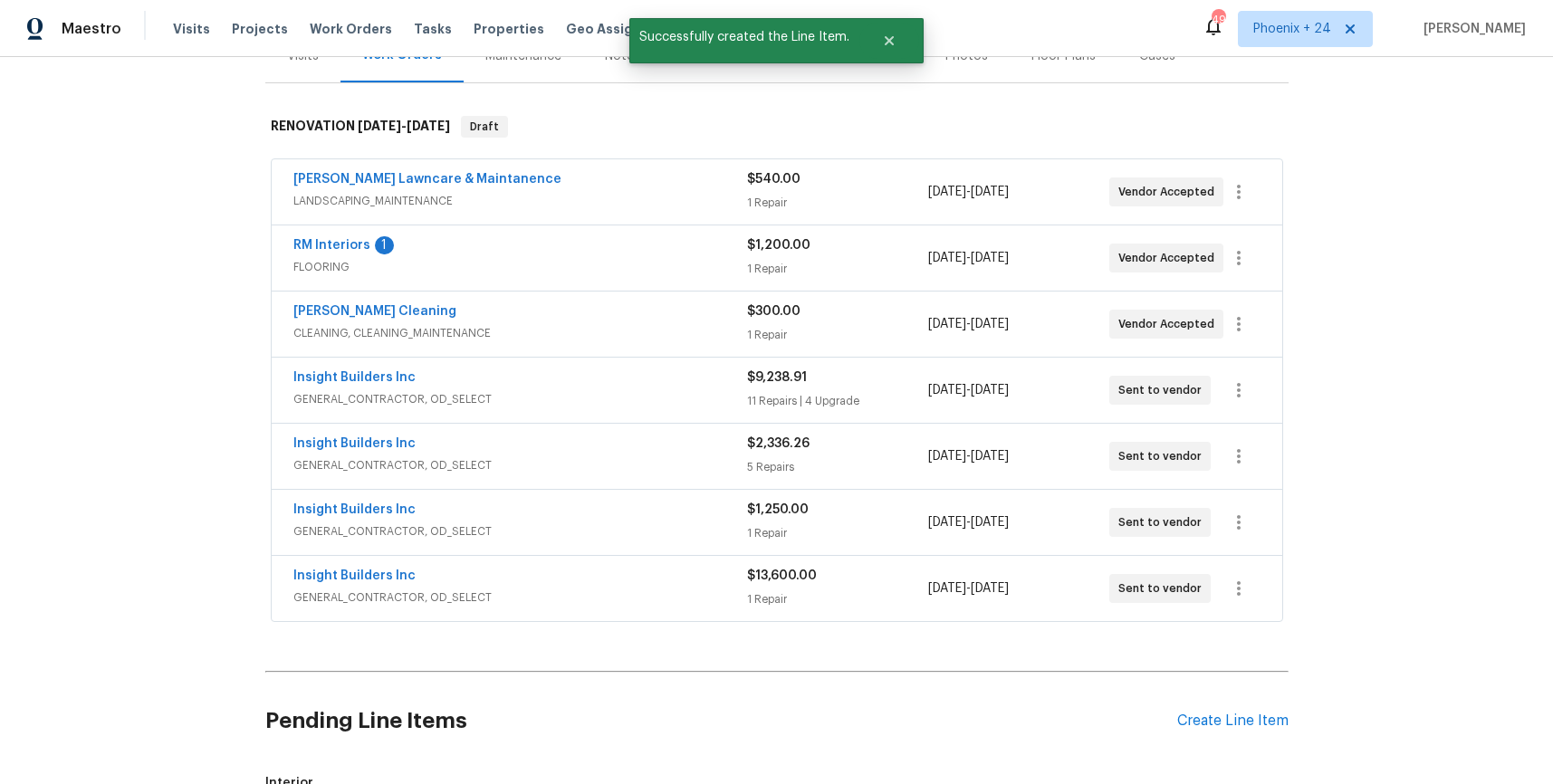
scroll to position [573, 0]
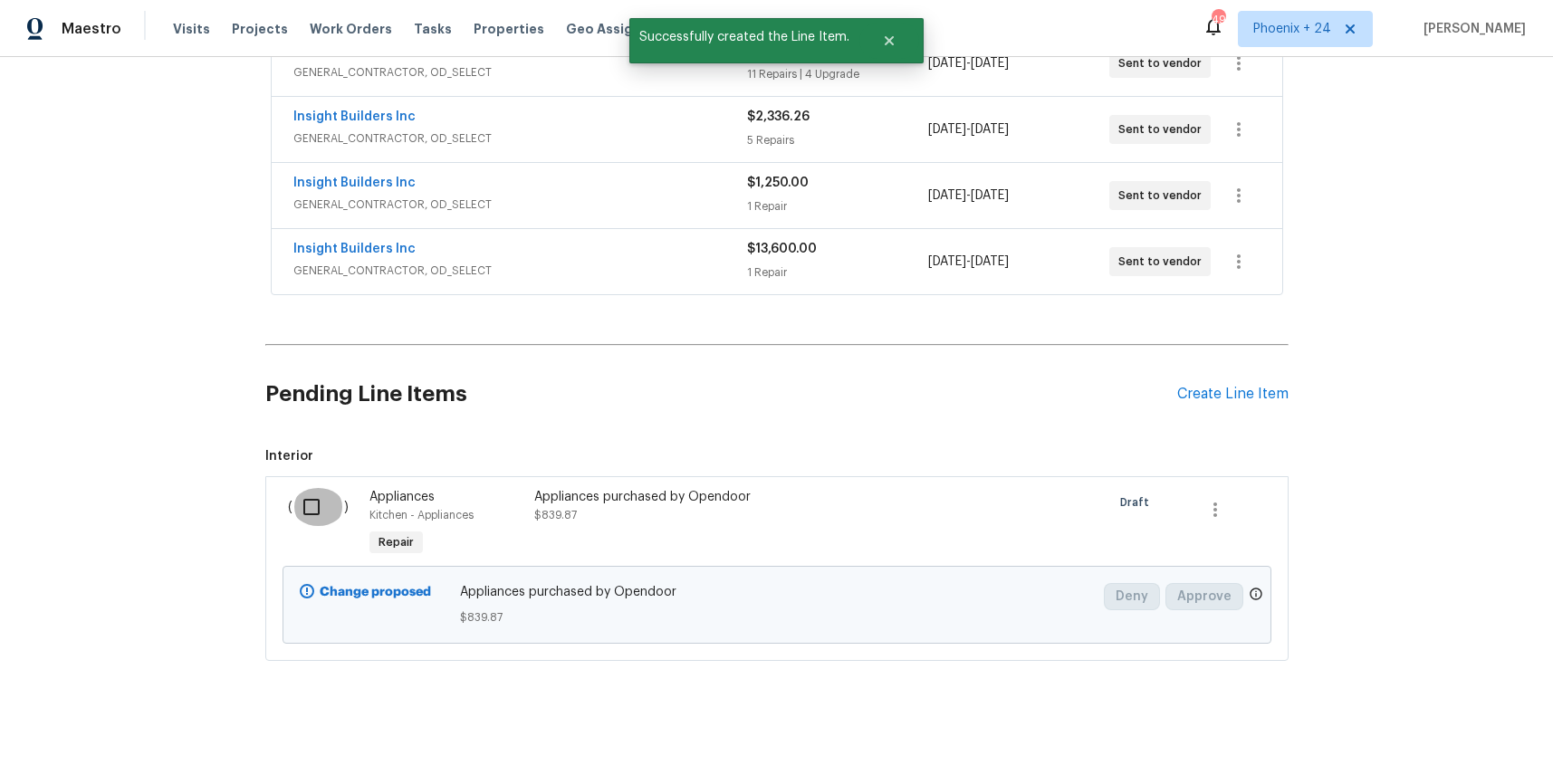
drag, startPoint x: 334, startPoint y: 506, endPoint x: 392, endPoint y: 532, distance: 63.6
click at [333, 506] on input "checkbox" at bounding box center [318, 507] width 52 height 38
checkbox input "true"
click at [1415, 728] on span "Create Work Order" at bounding box center [1450, 740] width 121 height 23
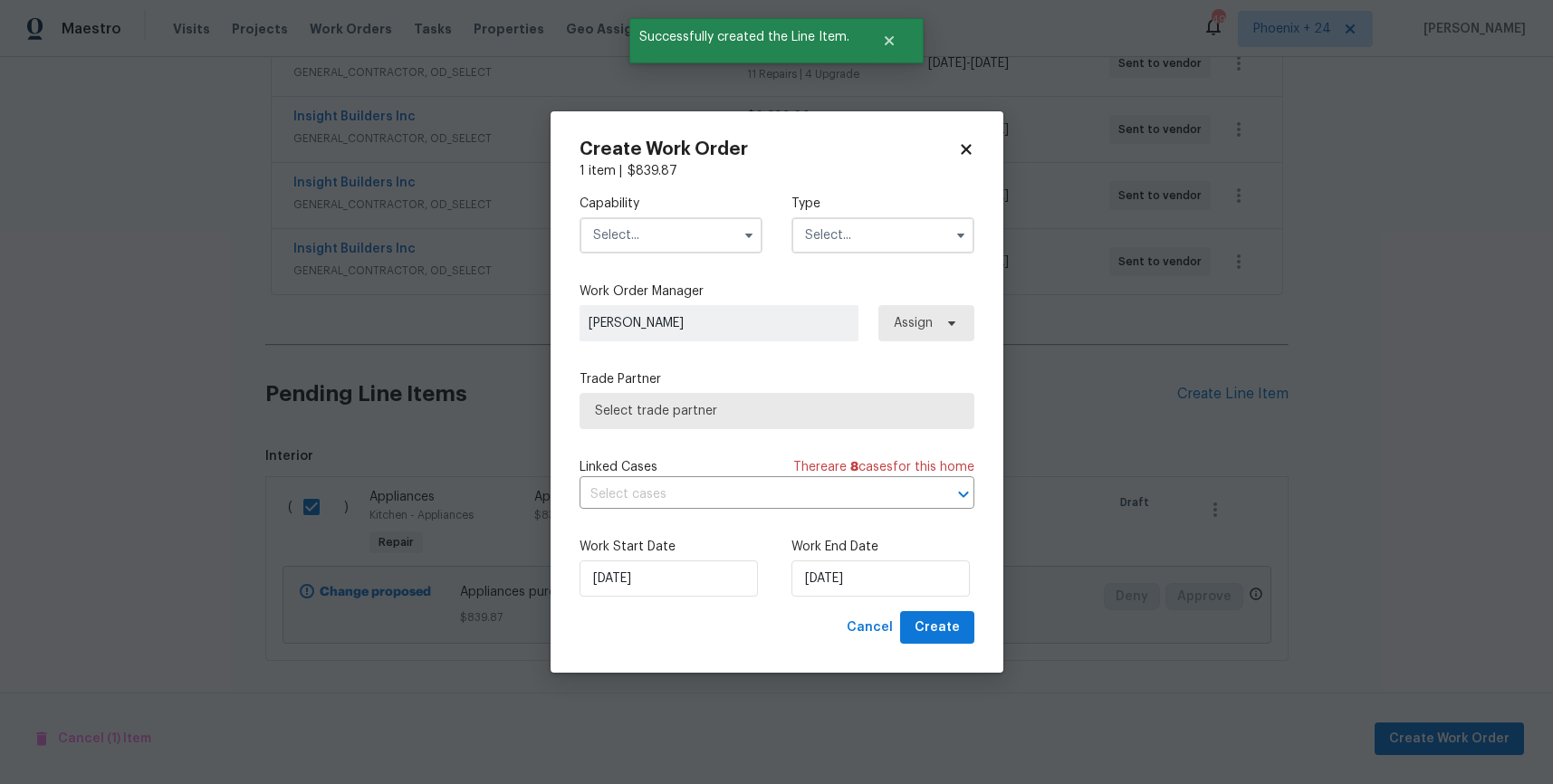
click at [653, 227] on input "text" at bounding box center [671, 235] width 183 height 36
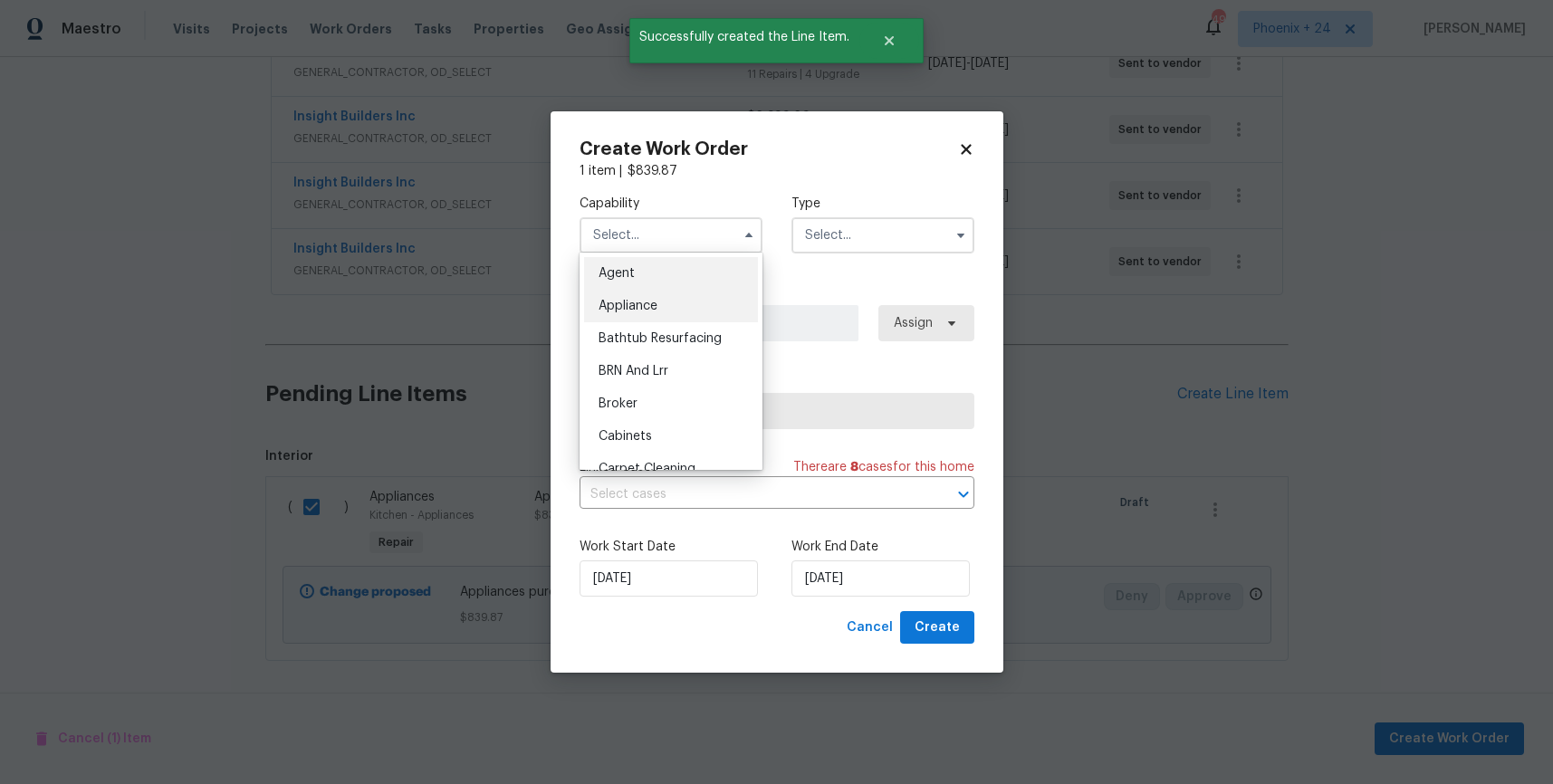
drag, startPoint x: 639, startPoint y: 307, endPoint x: 835, endPoint y: 226, distance: 212.1
click at [646, 305] on span "Appliance" at bounding box center [628, 306] width 58 height 12
type input "Appliance"
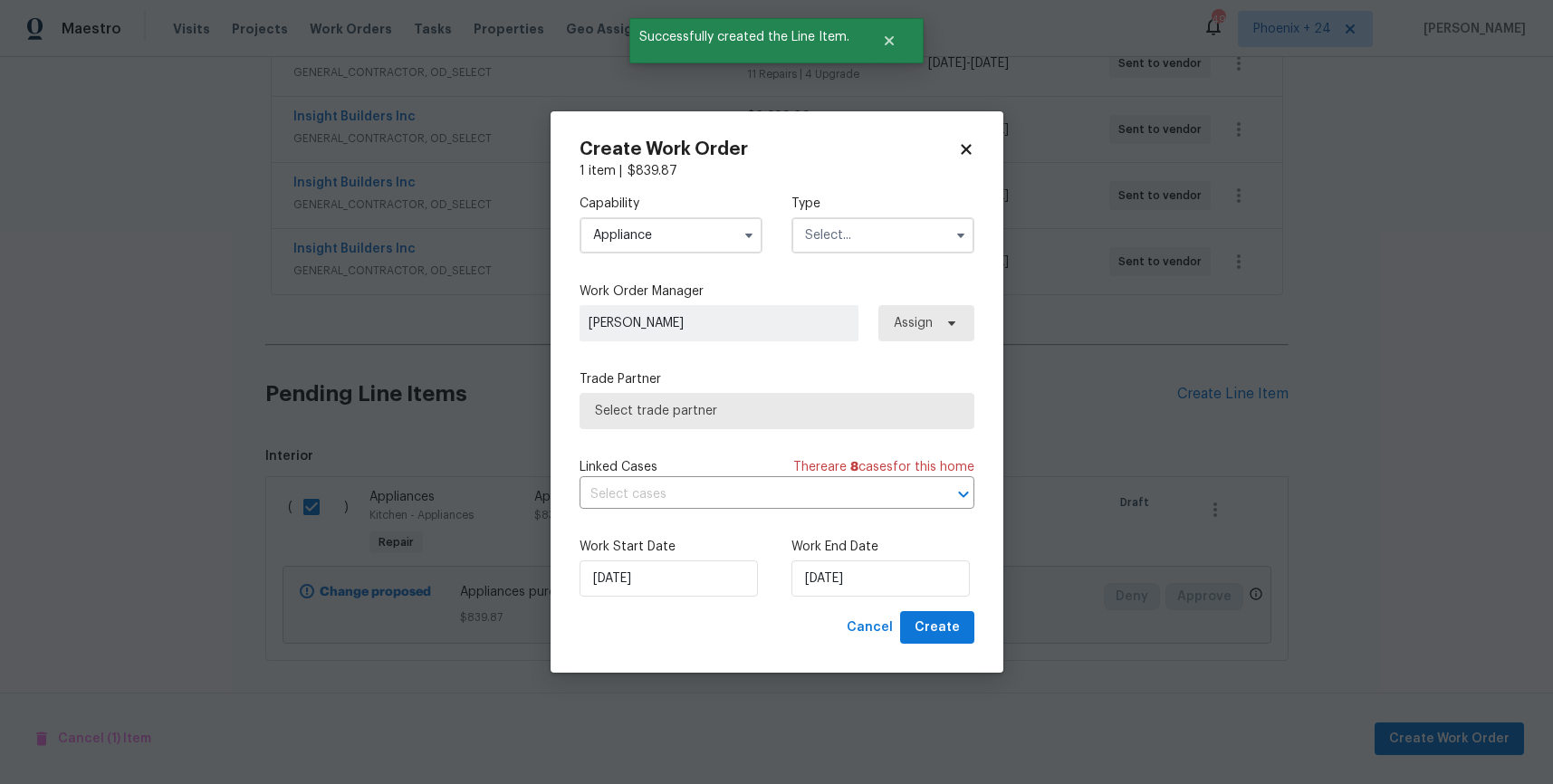
drag, startPoint x: 836, startPoint y: 226, endPoint x: 843, endPoint y: 240, distance: 15.7
click at [837, 227] on input "text" at bounding box center [883, 235] width 183 height 36
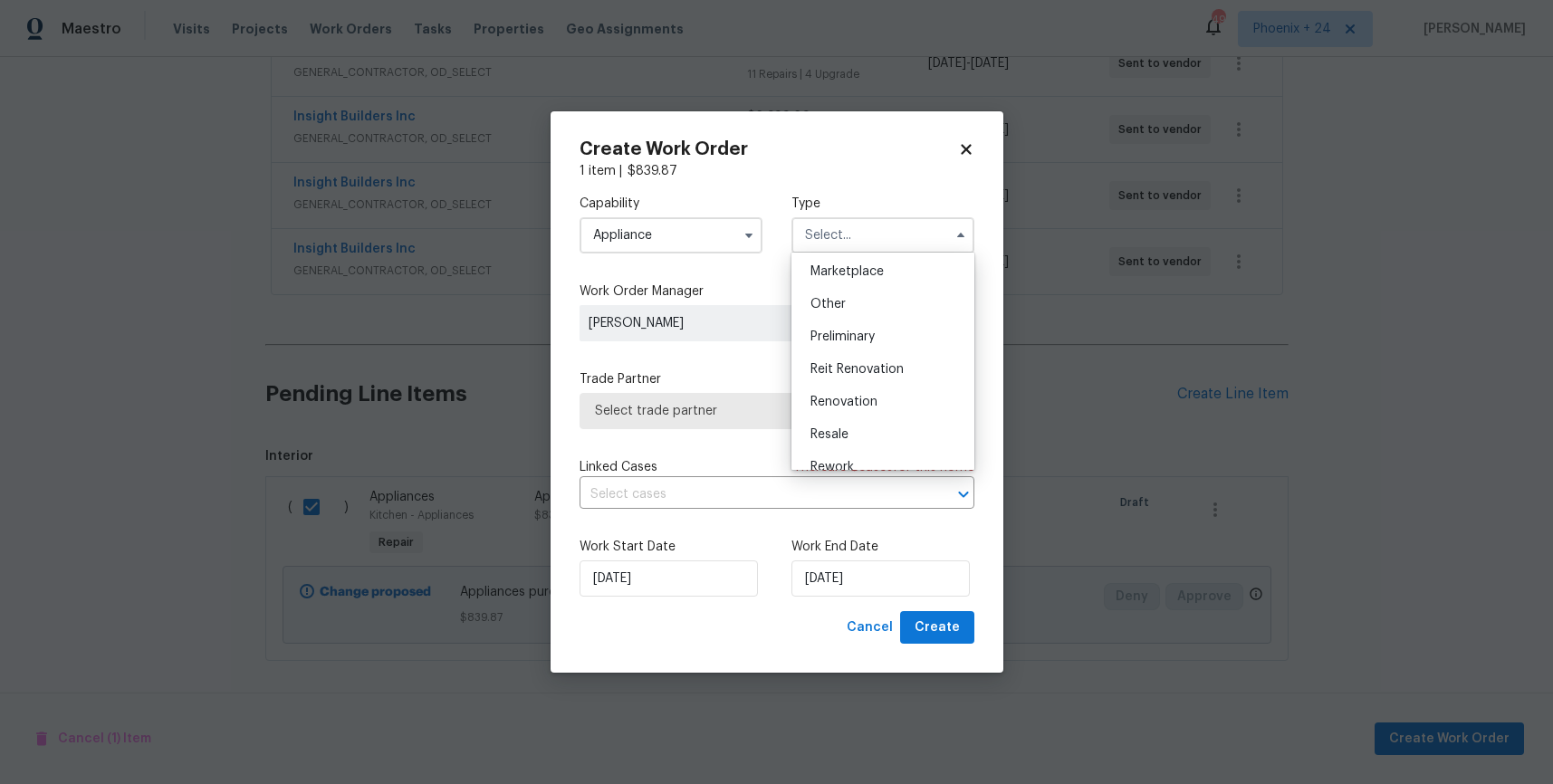
scroll to position [332, 0]
click at [891, 403] on div "Renovation" at bounding box center [883, 397] width 174 height 33
type input "Renovation"
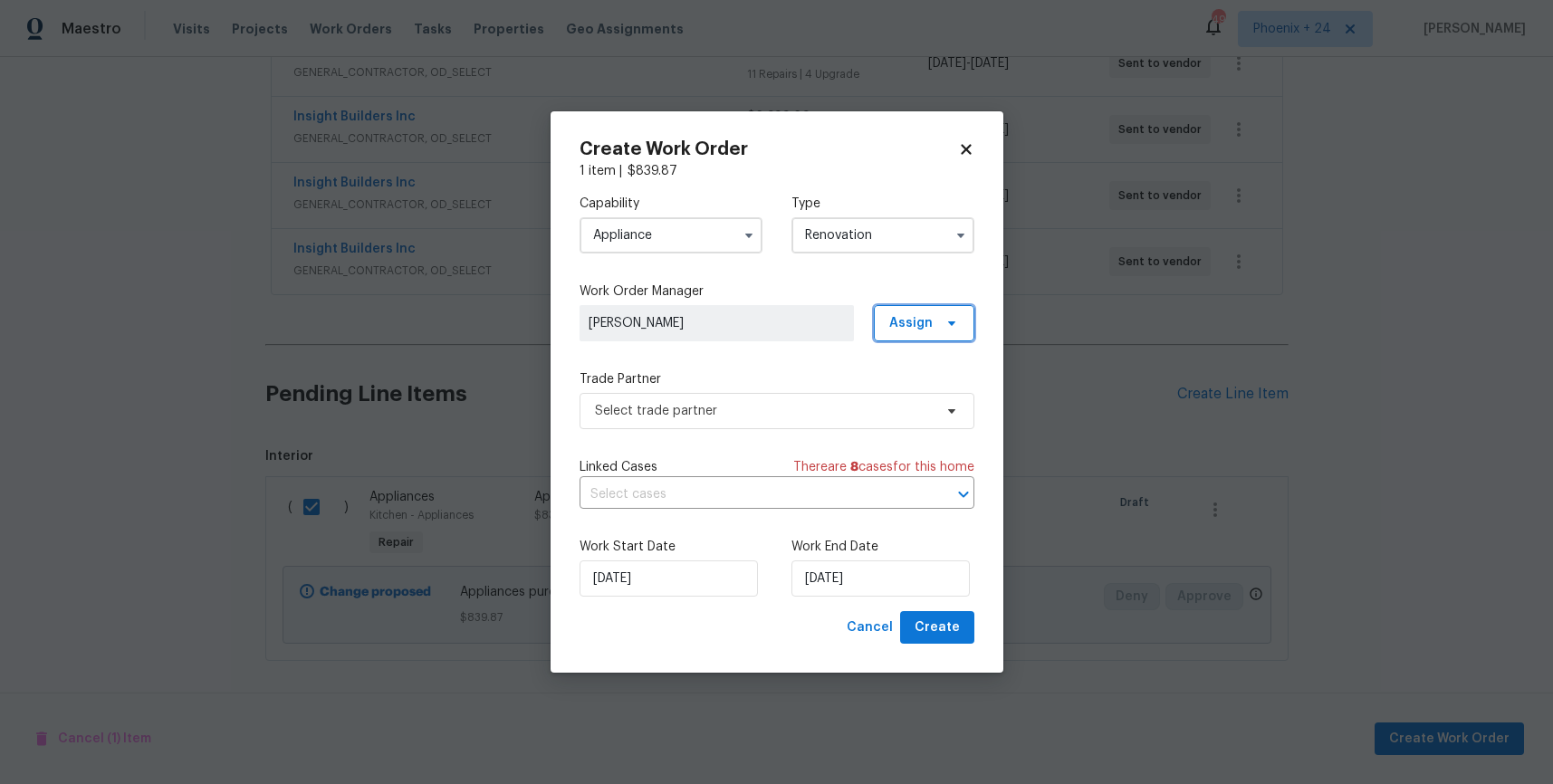
click at [880, 320] on span "Assign" at bounding box center [924, 324] width 101 height 36
click at [932, 392] on div "Assign to me" at bounding box center [927, 399] width 79 height 18
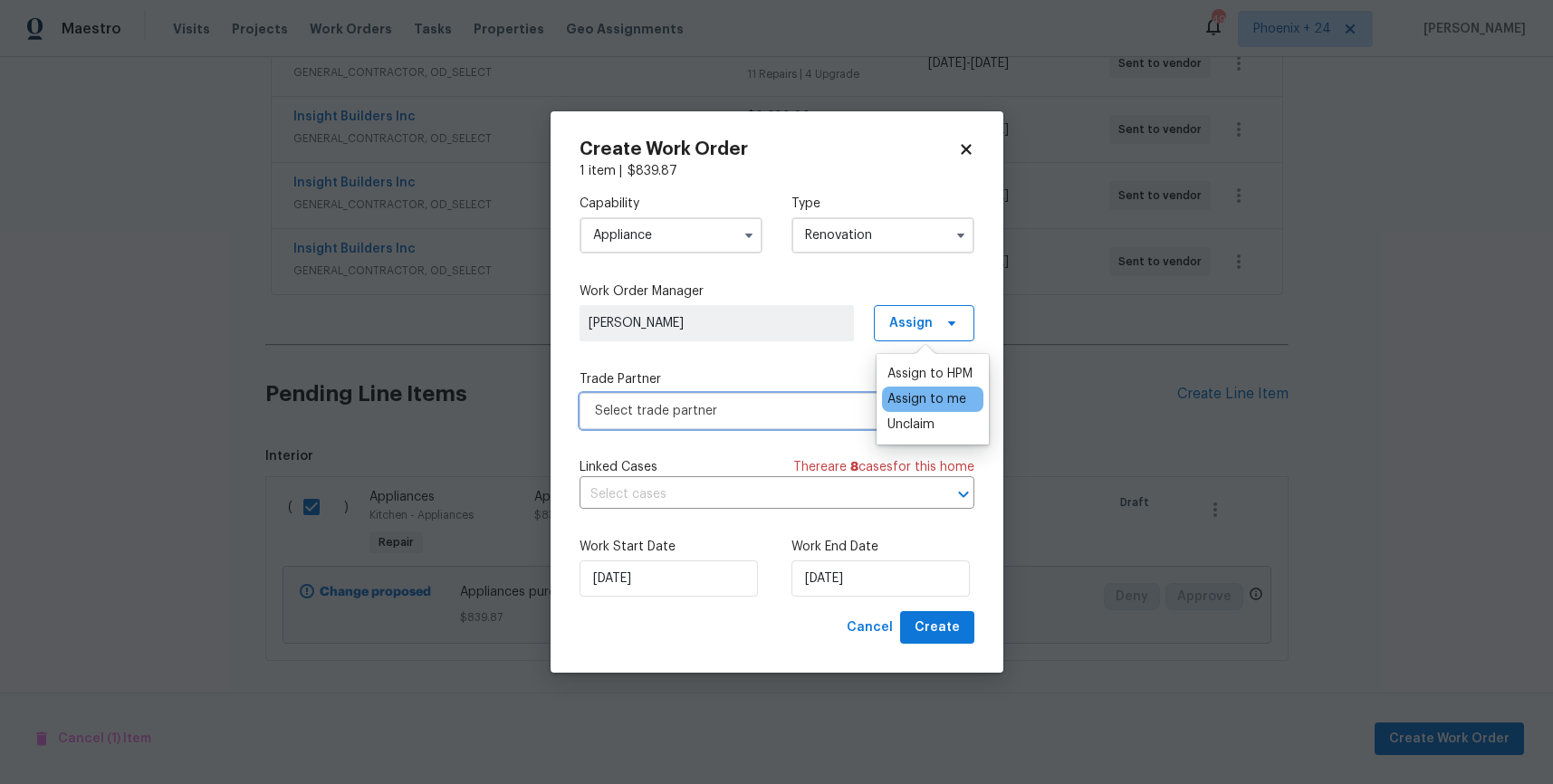
click at [758, 414] on span "Select trade partner" at bounding box center [764, 410] width 338 height 18
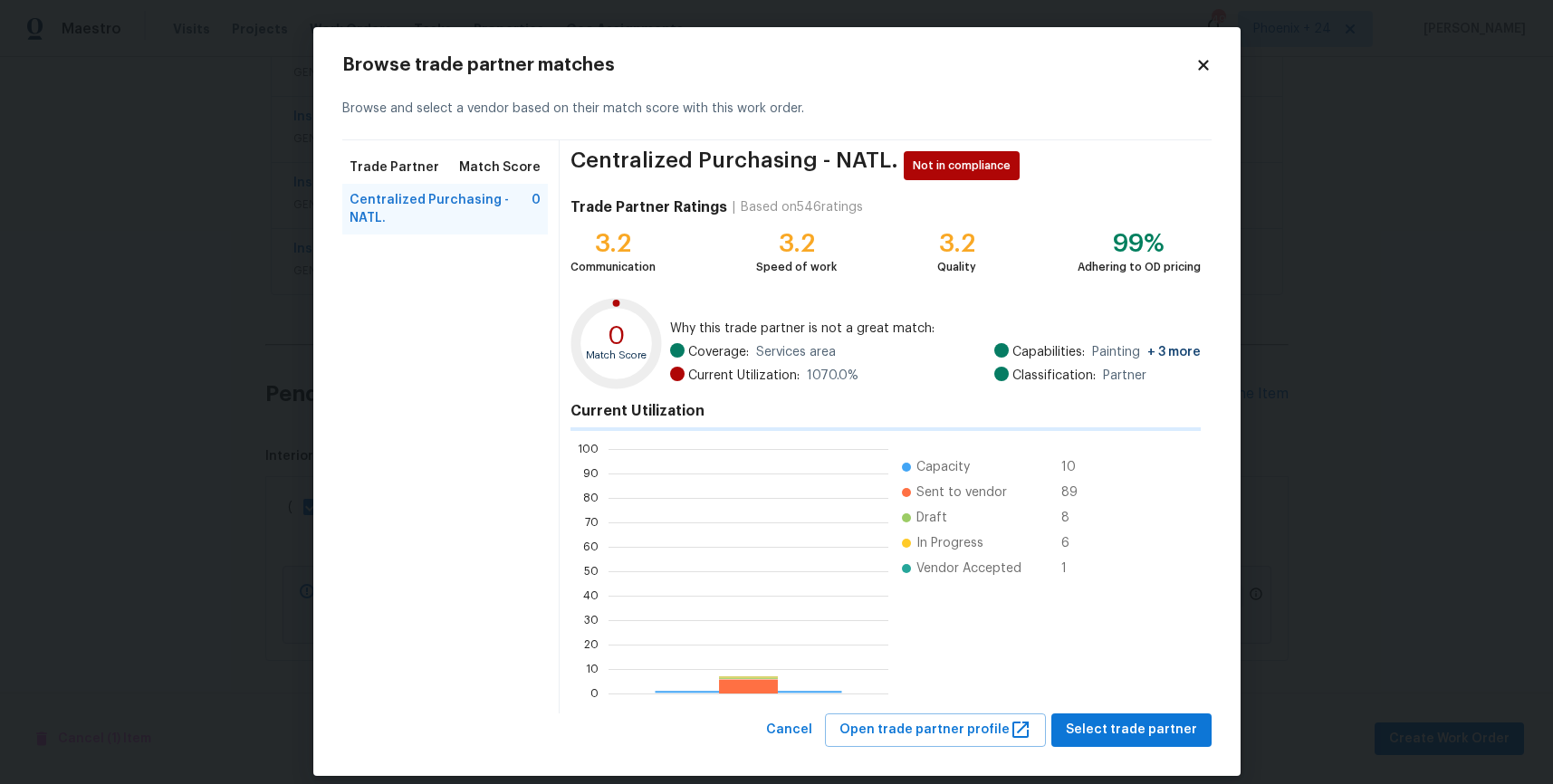
scroll to position [254, 280]
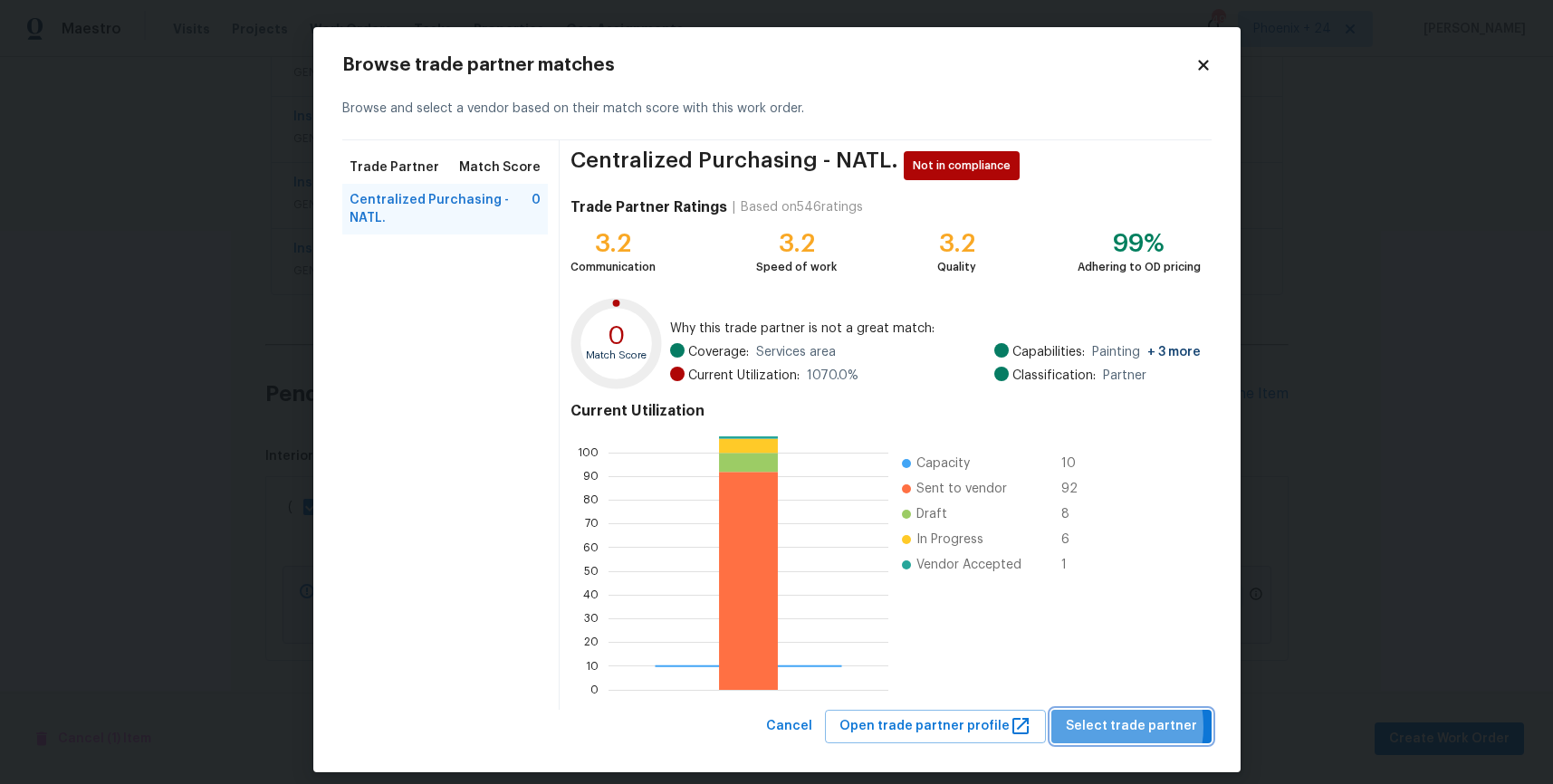
click at [1094, 726] on span "Select trade partner" at bounding box center [1131, 726] width 131 height 23
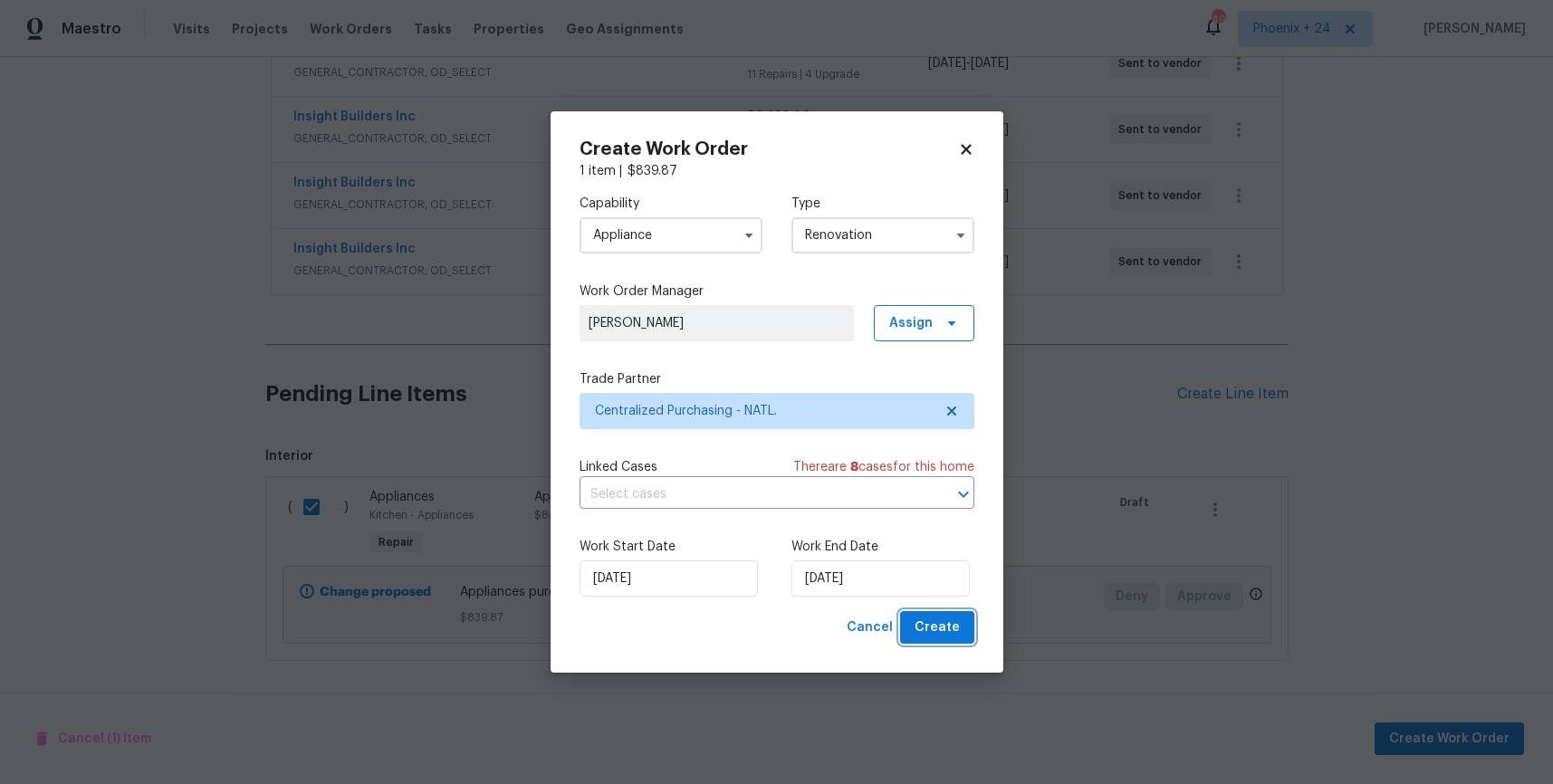
click at [944, 632] on span "Create" at bounding box center [938, 628] width 45 height 23
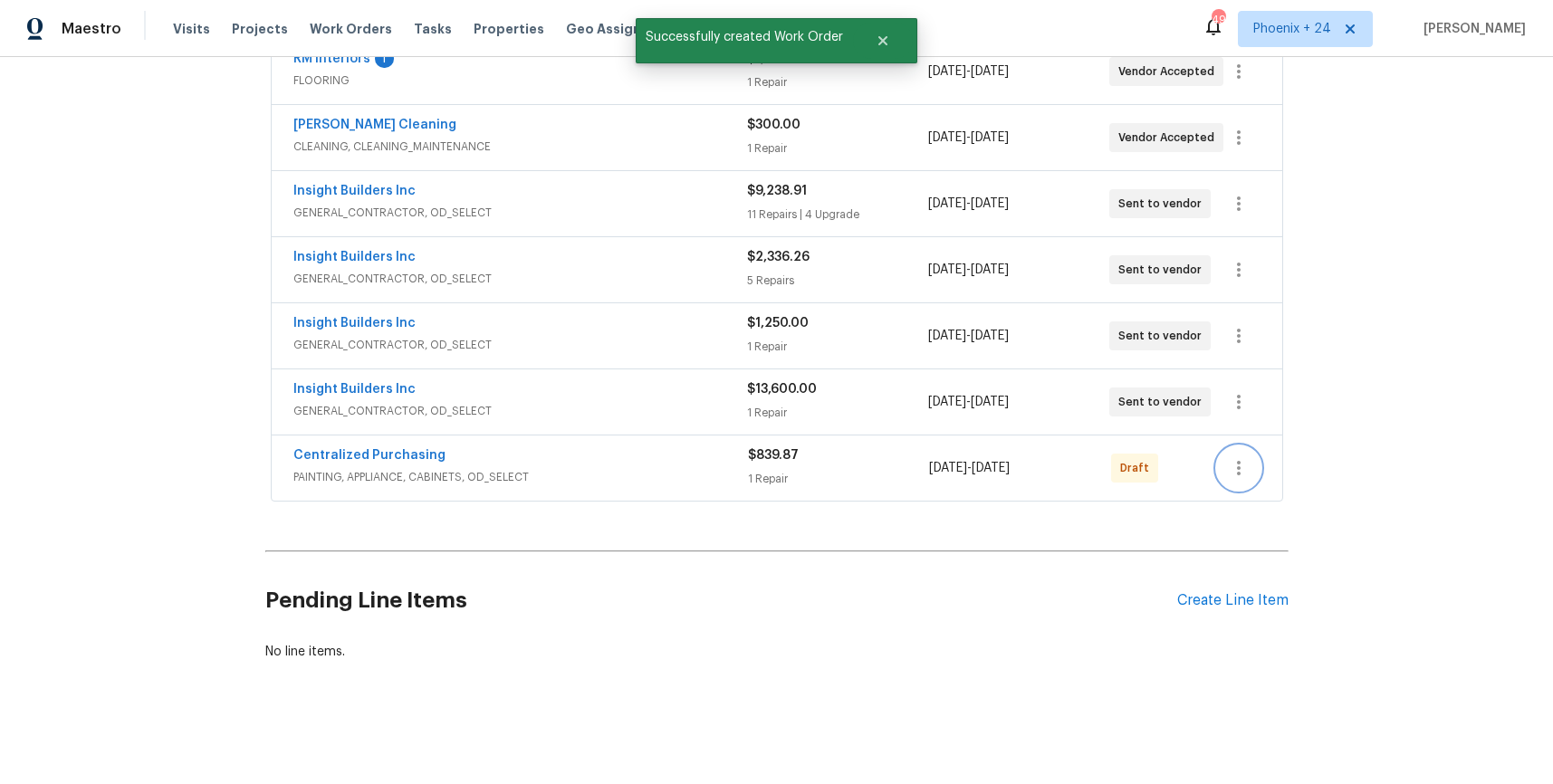
click at [1253, 459] on button "button" at bounding box center [1239, 468] width 43 height 43
click at [1255, 467] on li "Send to Vendor" at bounding box center [1314, 469] width 195 height 30
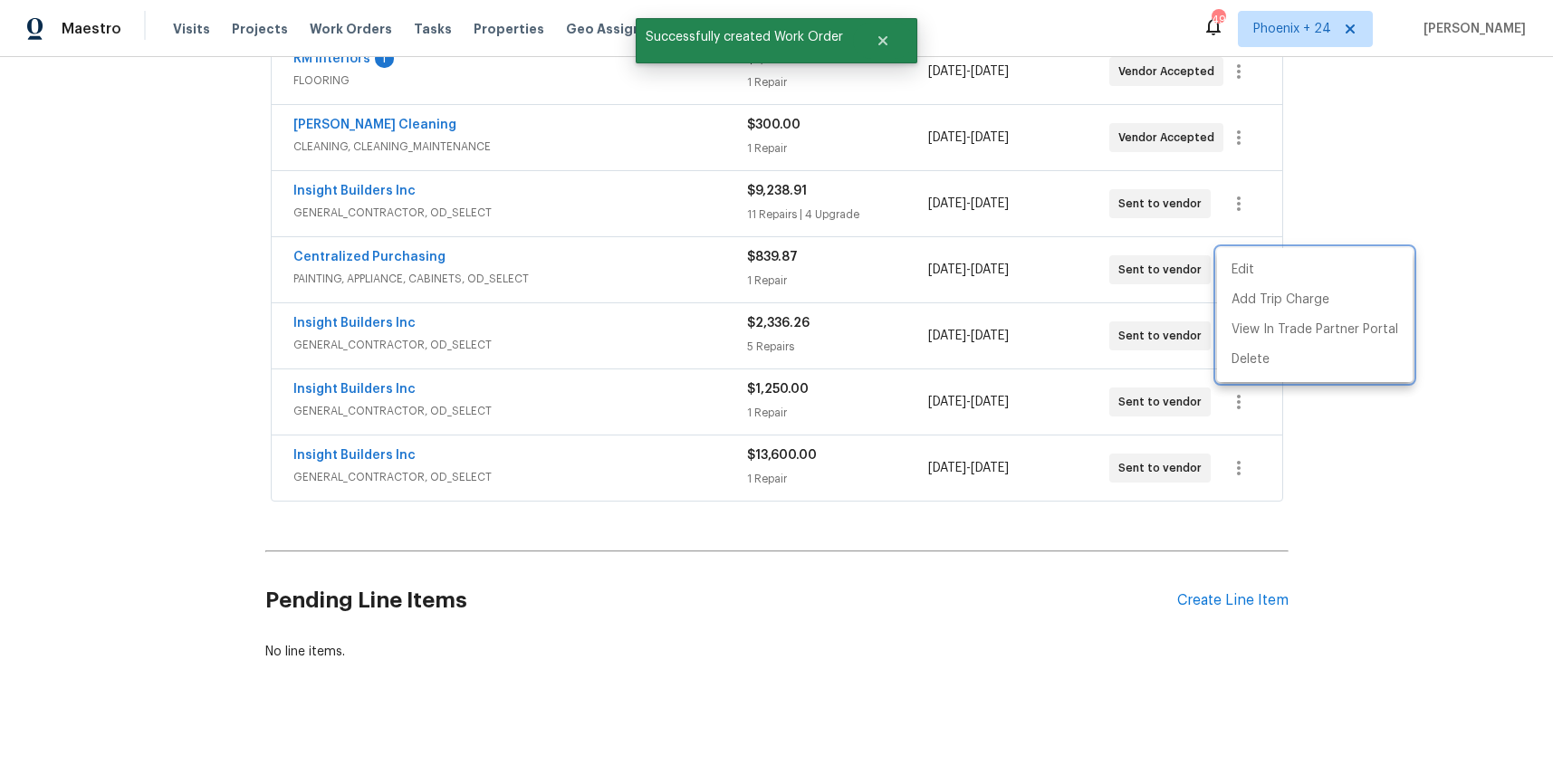
drag, startPoint x: 453, startPoint y: 276, endPoint x: 400, endPoint y: 250, distance: 59.0
click at [442, 272] on div at bounding box center [776, 392] width 1553 height 784
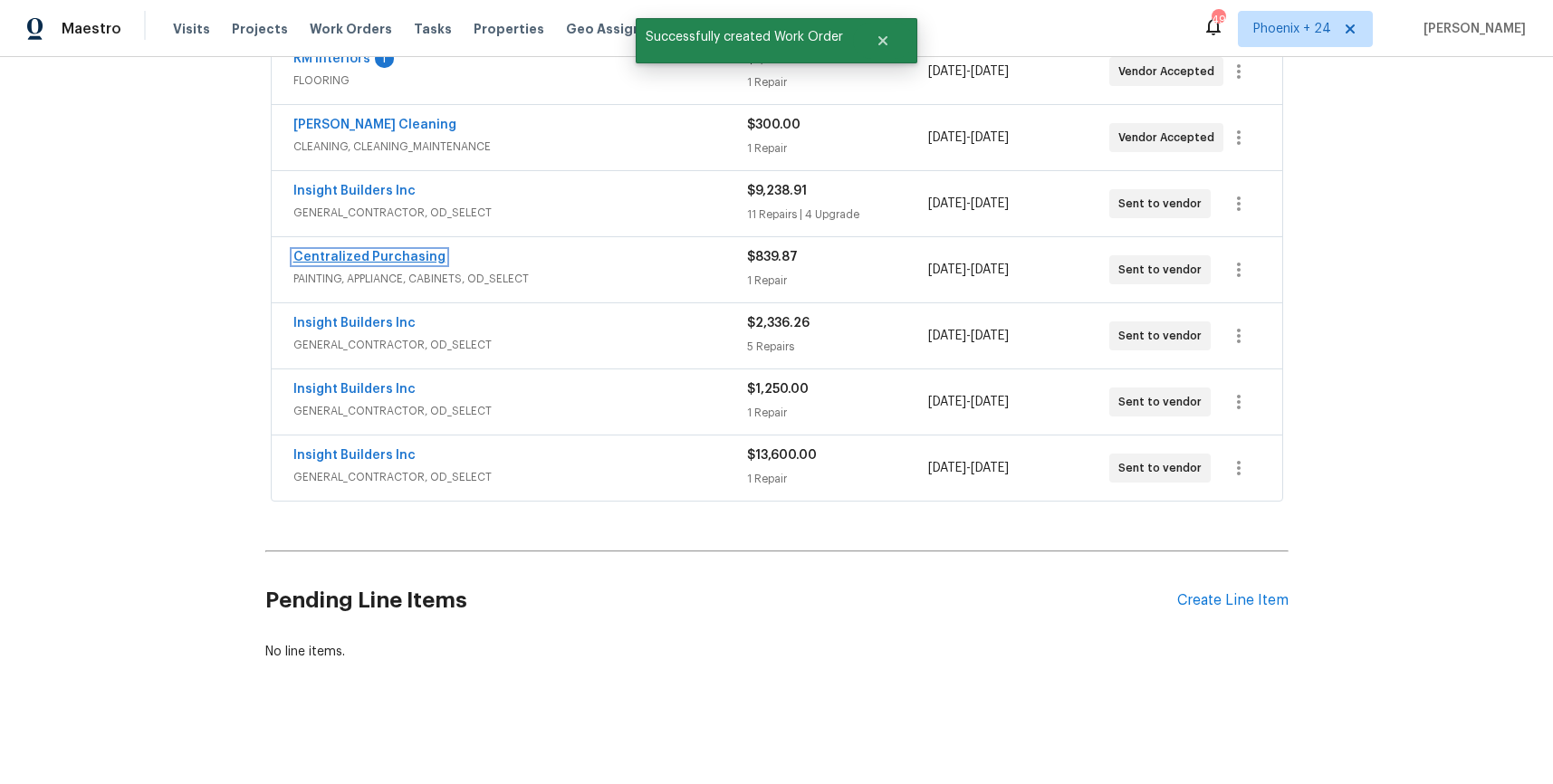
click at [396, 259] on link "Centralized Purchasing" at bounding box center [369, 257] width 152 height 12
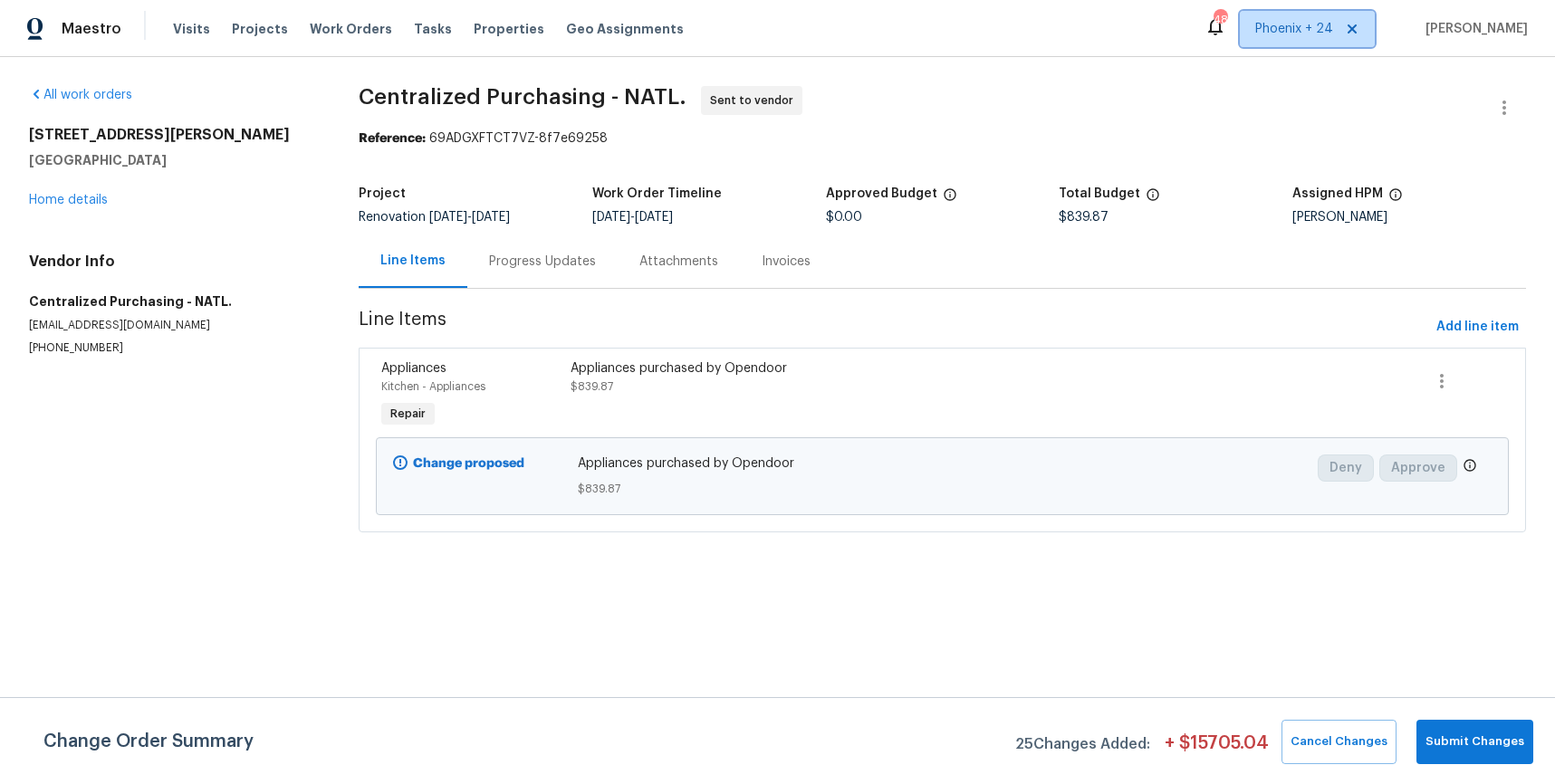
drag, startPoint x: 1314, startPoint y: 29, endPoint x: 1303, endPoint y: 58, distance: 31.0
click at [1313, 30] on span "Phoenix + 24" at bounding box center [1295, 28] width 78 height 18
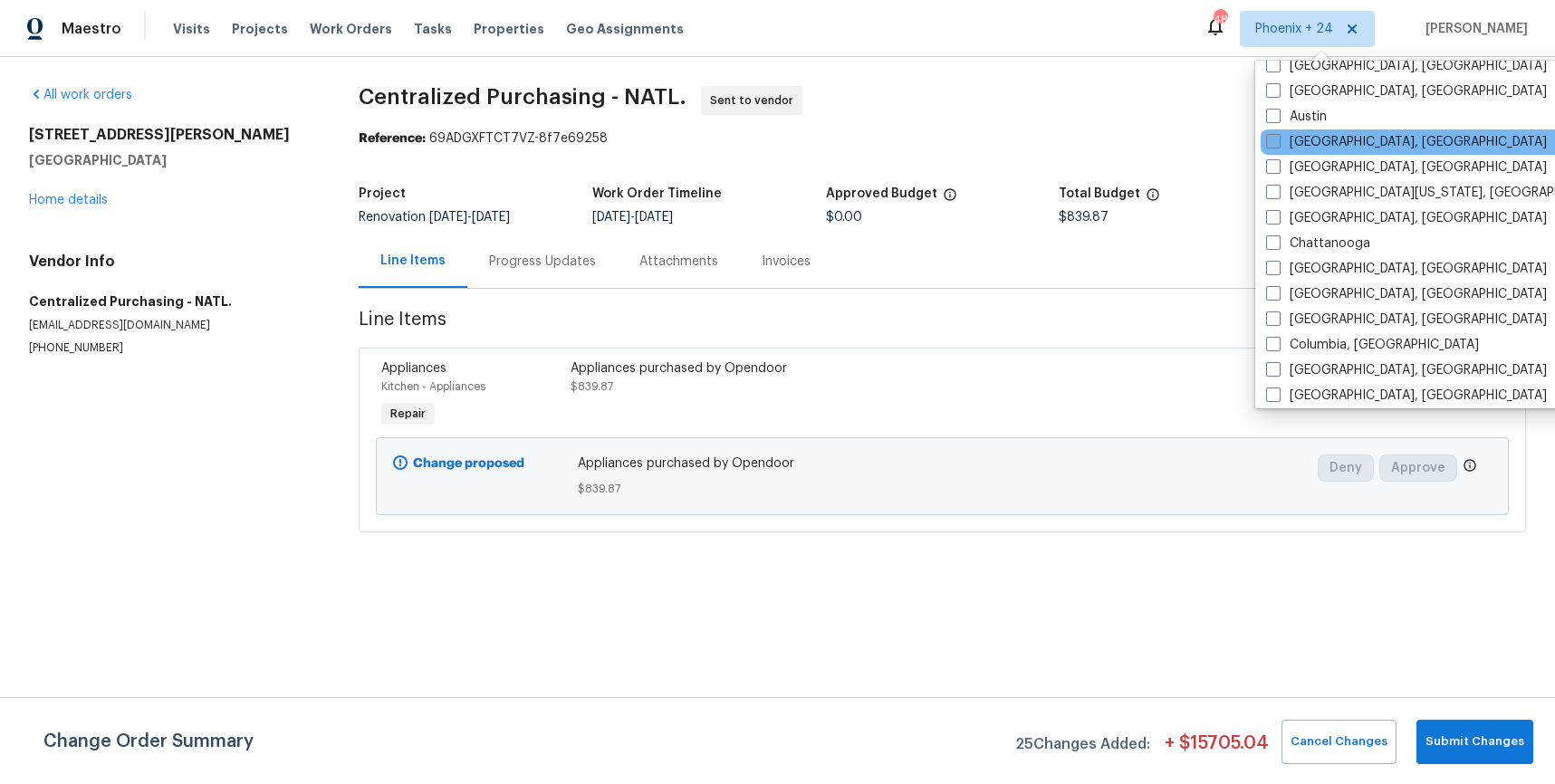
scroll to position [665, 0]
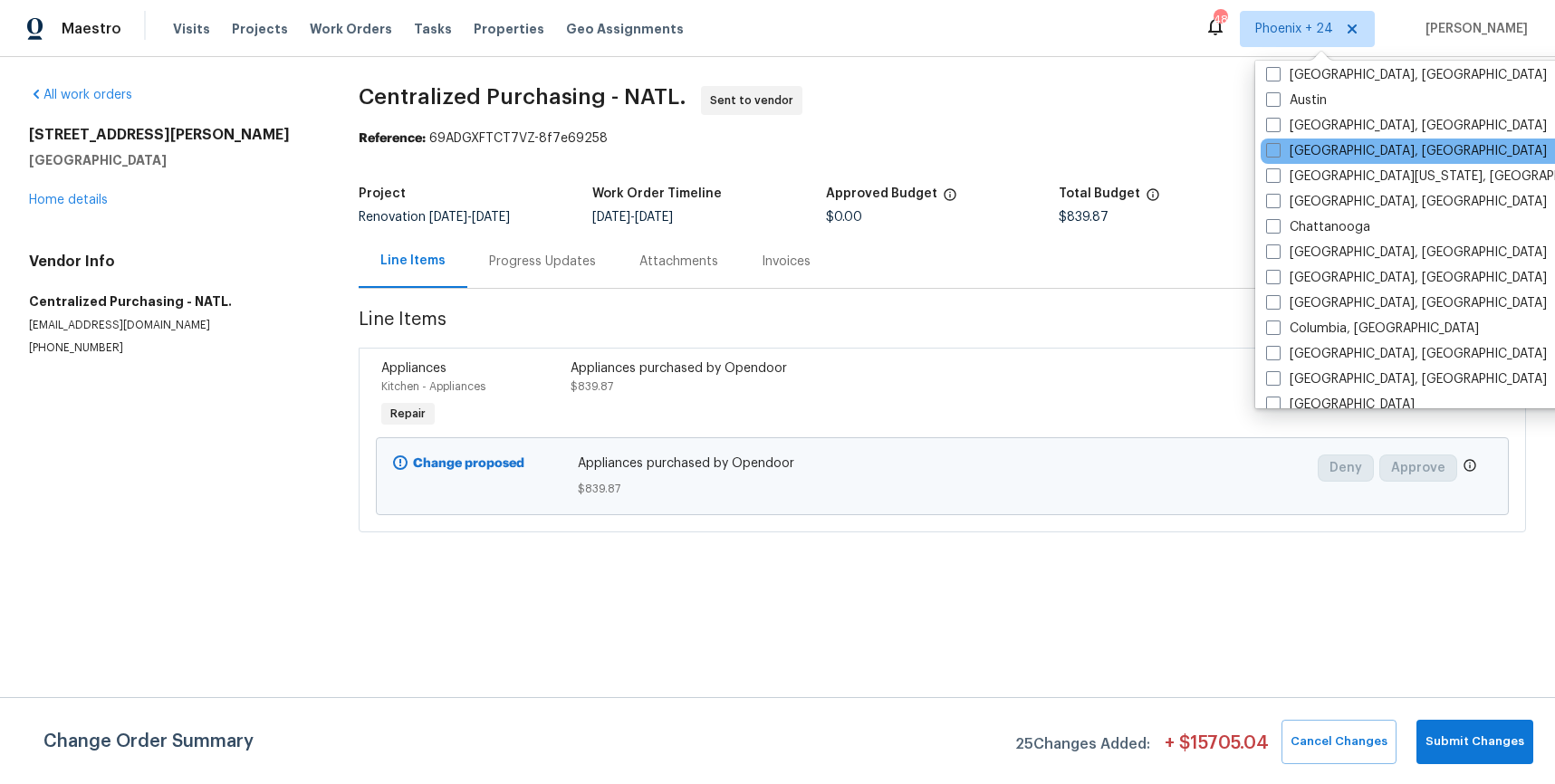
click at [1299, 139] on div "[GEOGRAPHIC_DATA], [GEOGRAPHIC_DATA]" at bounding box center [1443, 151] width 365 height 25
click at [1291, 155] on label "[GEOGRAPHIC_DATA], [GEOGRAPHIC_DATA]" at bounding box center [1407, 151] width 281 height 18
click at [1279, 154] on input "[GEOGRAPHIC_DATA], [GEOGRAPHIC_DATA]" at bounding box center [1272, 148] width 11 height 11
checkbox input "true"
click at [361, 34] on span "Work Orders" at bounding box center [350, 28] width 82 height 18
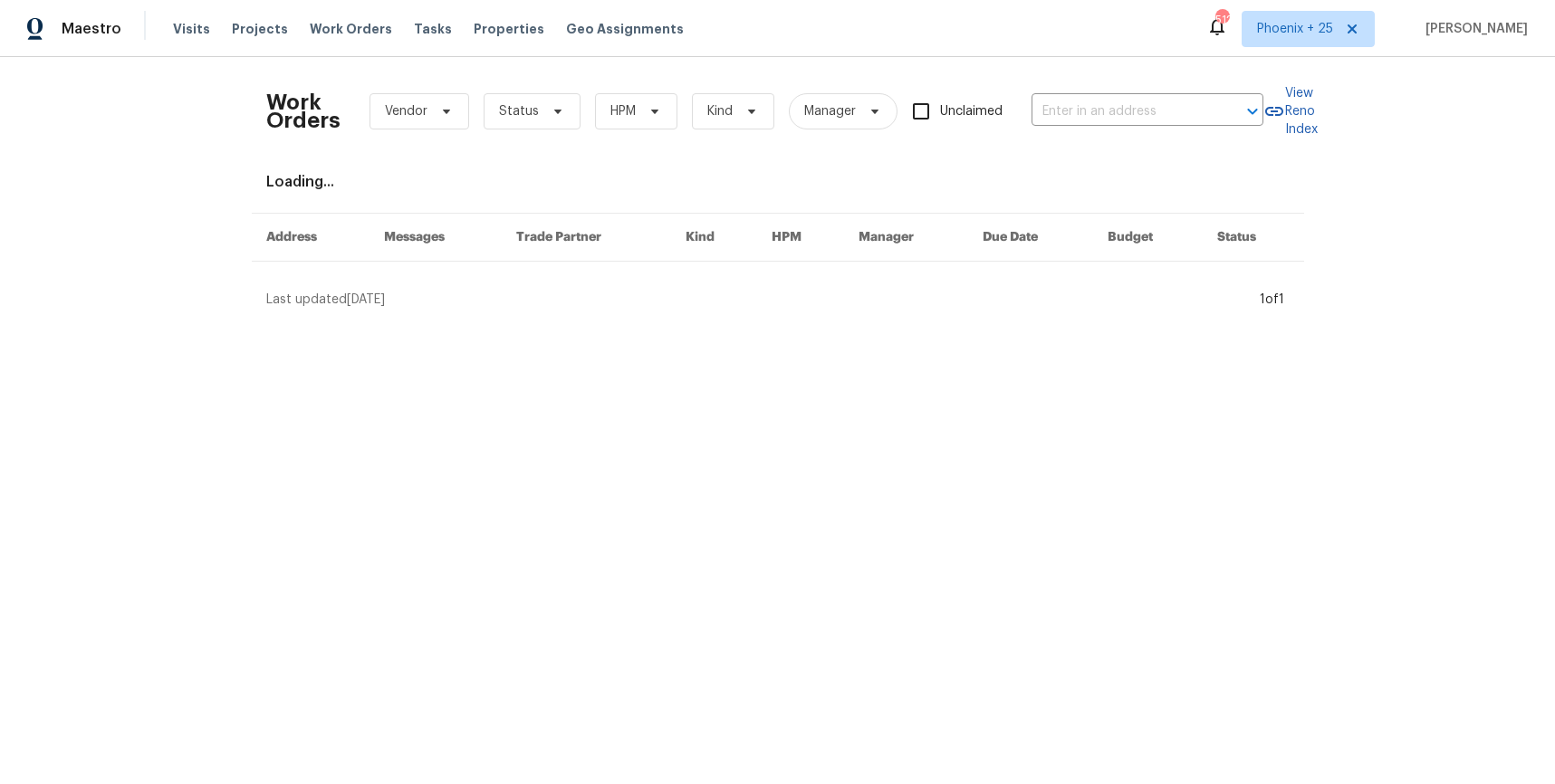
click at [1042, 89] on div "Work Orders Vendor Status HPM Kind Manager Unclaimed ​" at bounding box center [764, 111] width 997 height 79
click at [1076, 108] on input "text" at bounding box center [1122, 112] width 181 height 28
paste input "[STREET_ADDRESS]"
type input "[STREET_ADDRESS]"
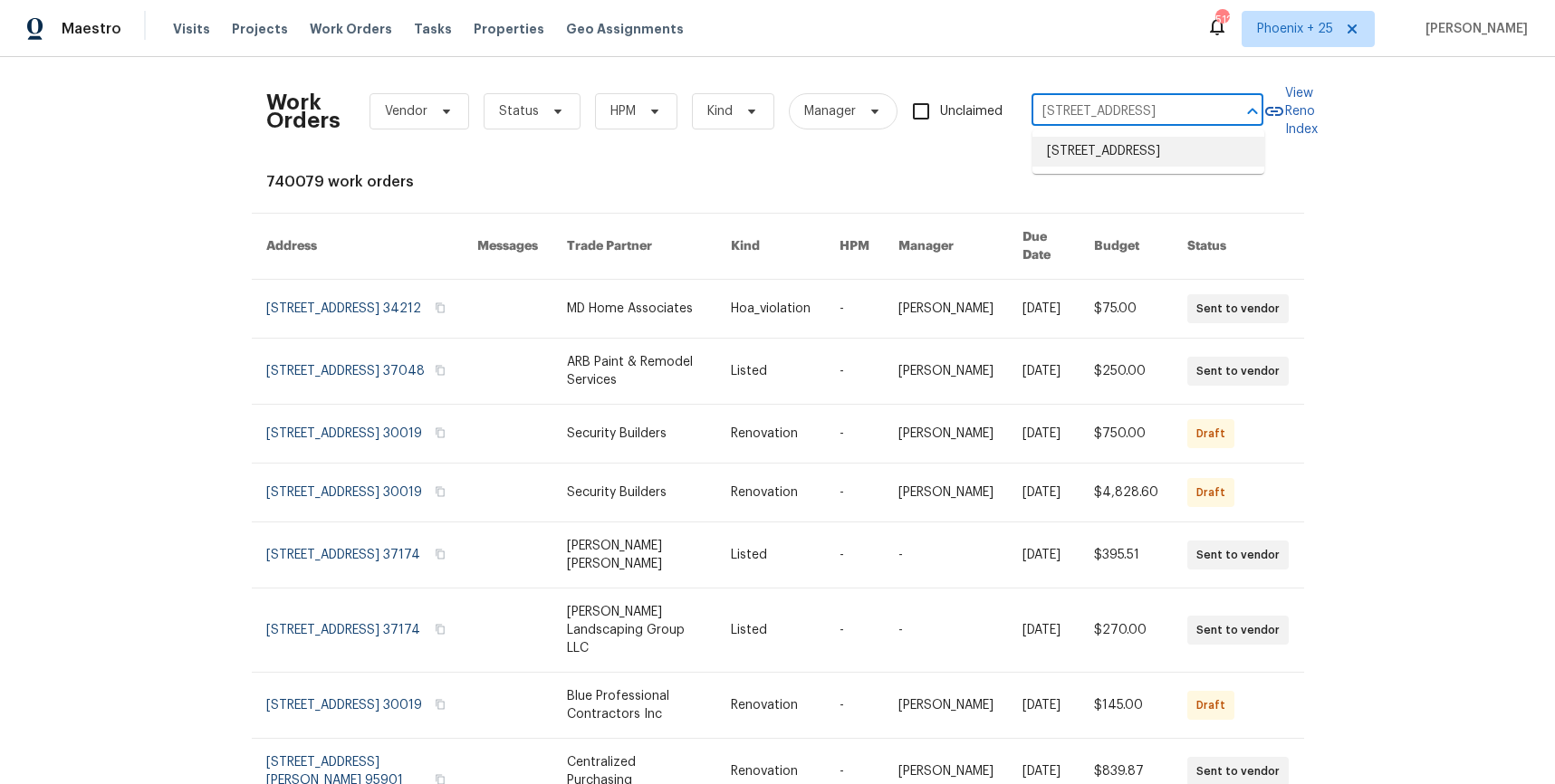
click at [1130, 149] on li "[STREET_ADDRESS]" at bounding box center [1148, 152] width 232 height 30
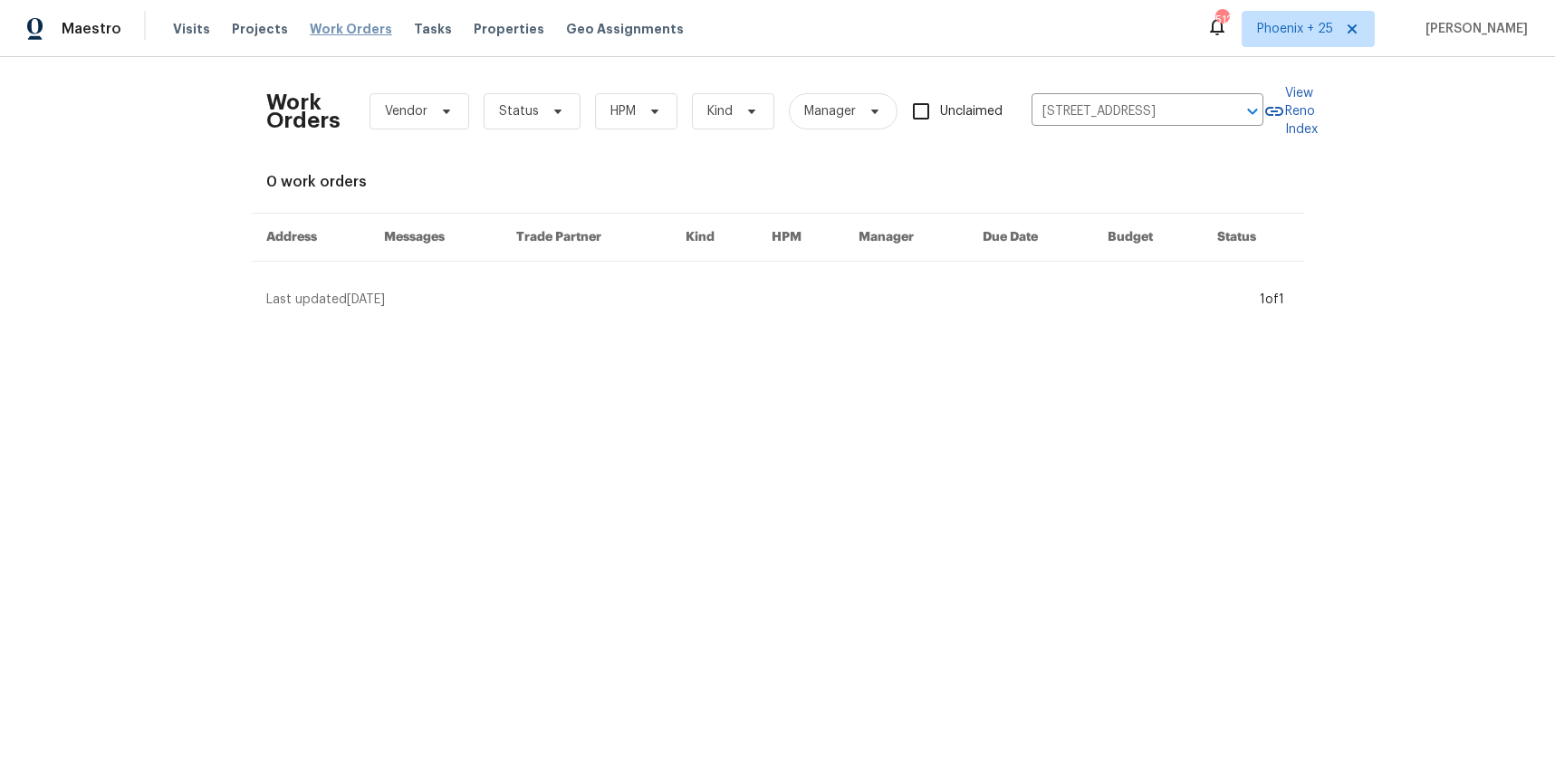
click at [314, 29] on span "Work Orders" at bounding box center [350, 28] width 82 height 18
click at [256, 26] on span "Projects" at bounding box center [260, 28] width 57 height 18
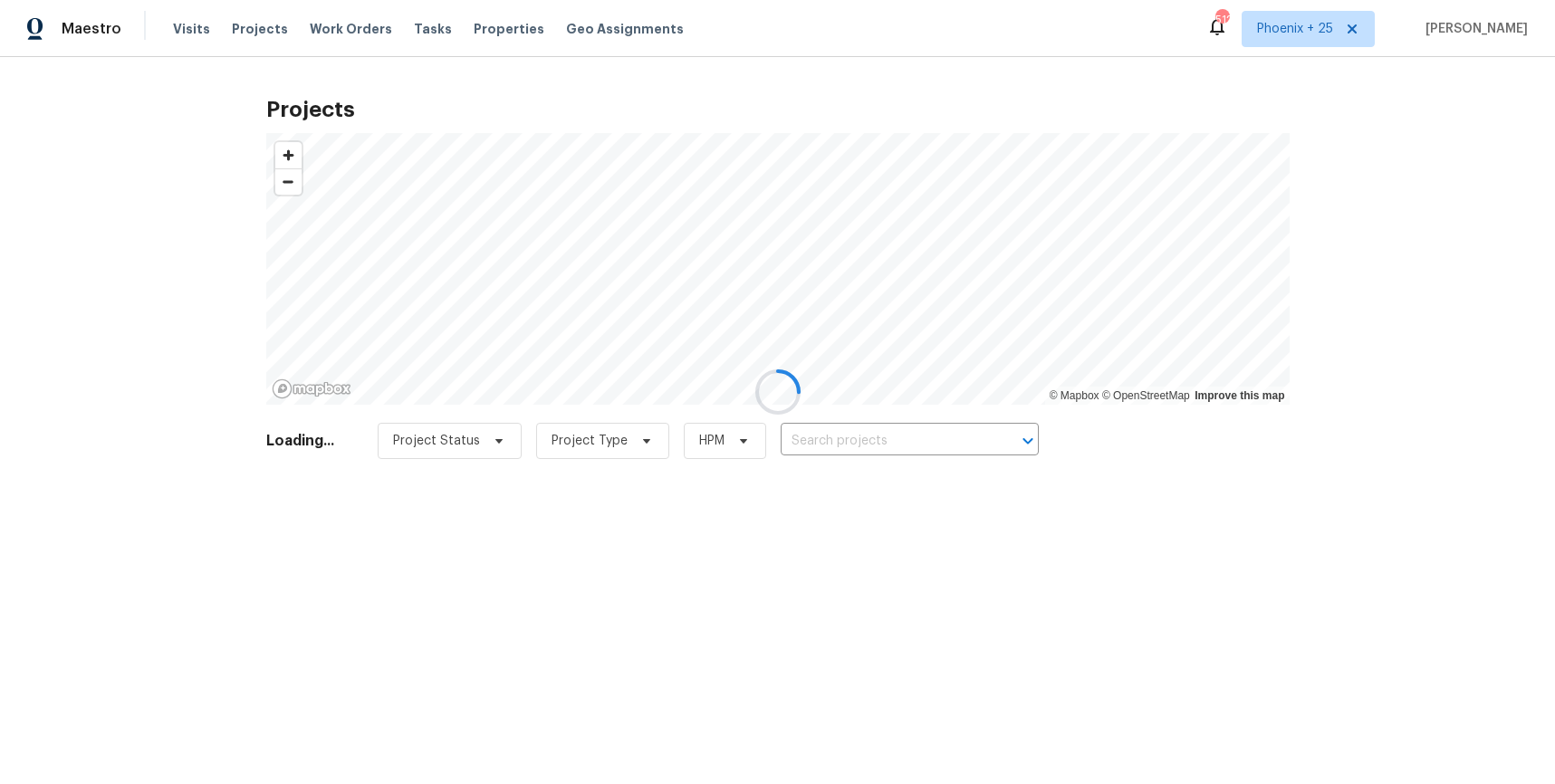
click at [950, 440] on div at bounding box center [778, 392] width 1555 height 784
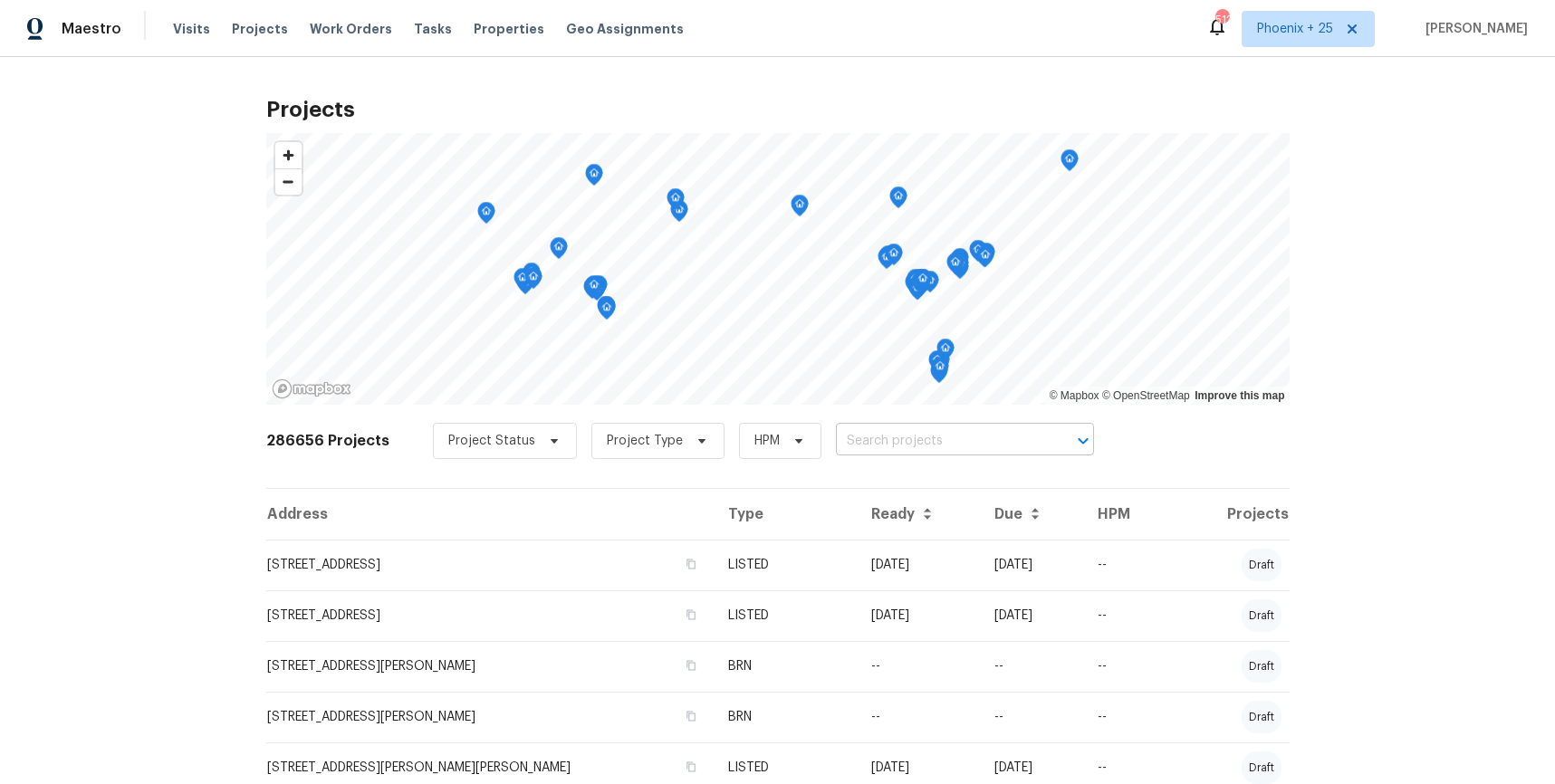
click at [897, 441] on input "text" at bounding box center [940, 442] width 208 height 28
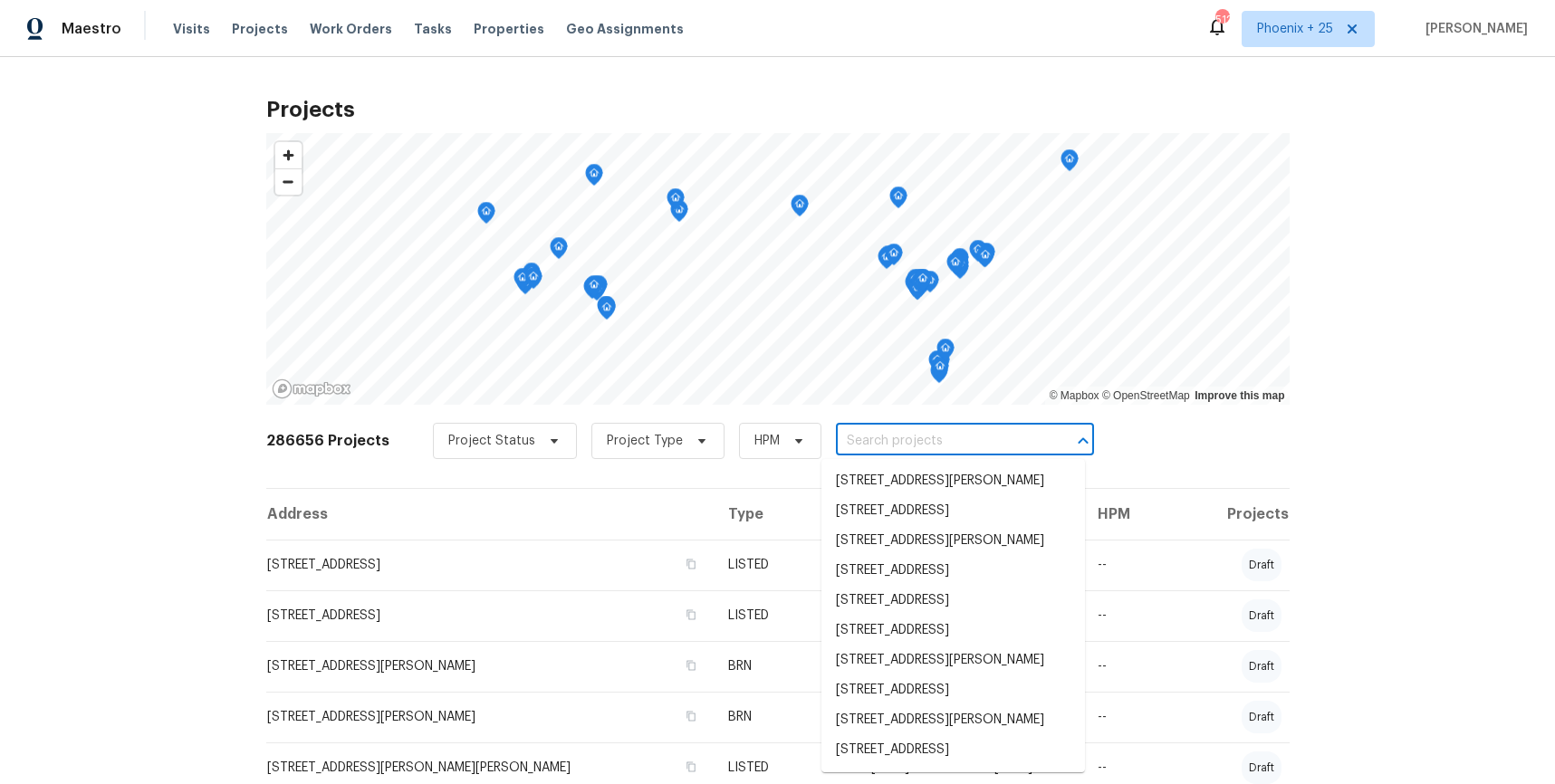
paste input "[STREET_ADDRESS]"
type input "[STREET_ADDRESS]"
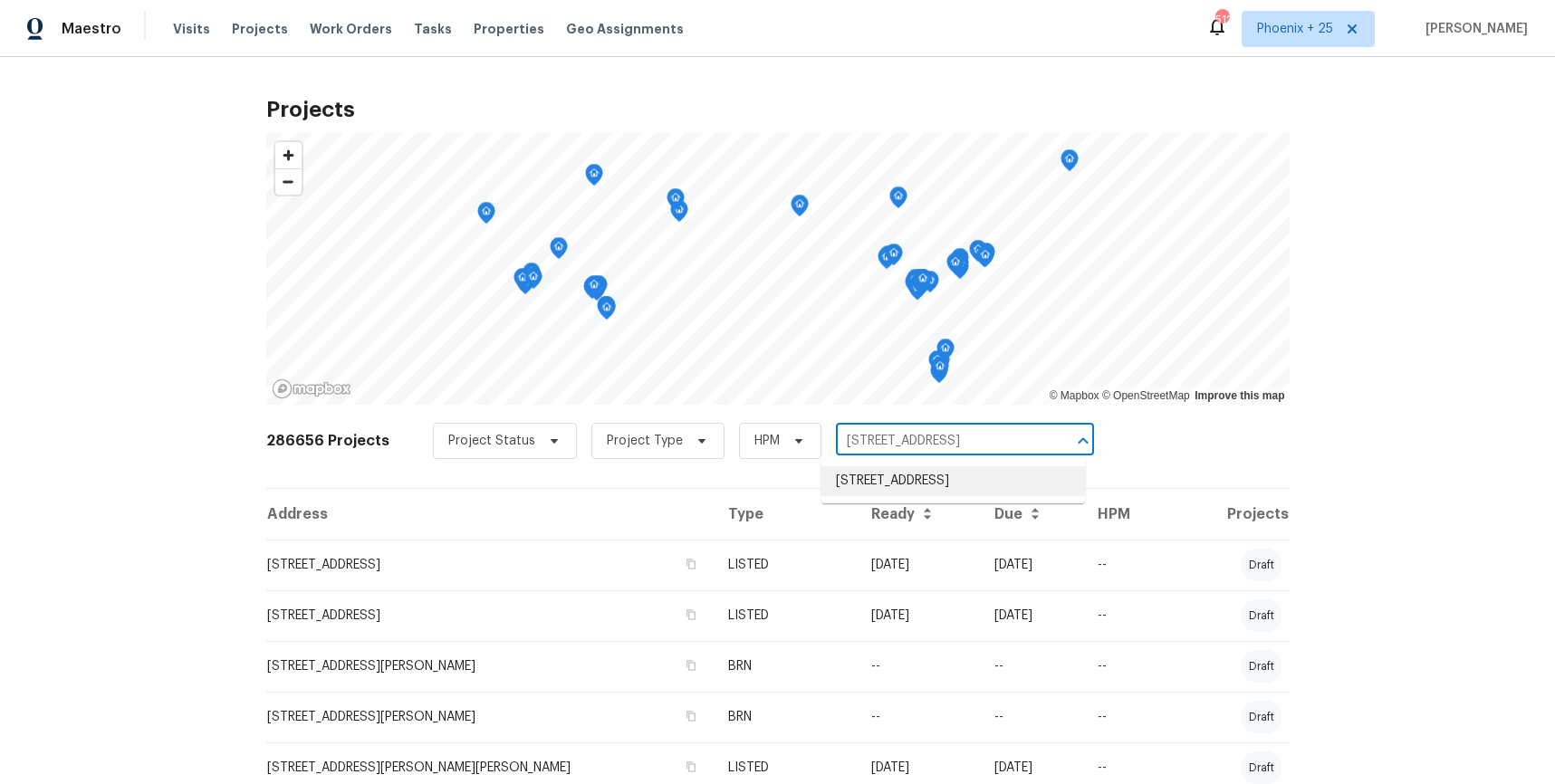
click at [903, 495] on li "[STREET_ADDRESS]" at bounding box center [953, 481] width 263 height 30
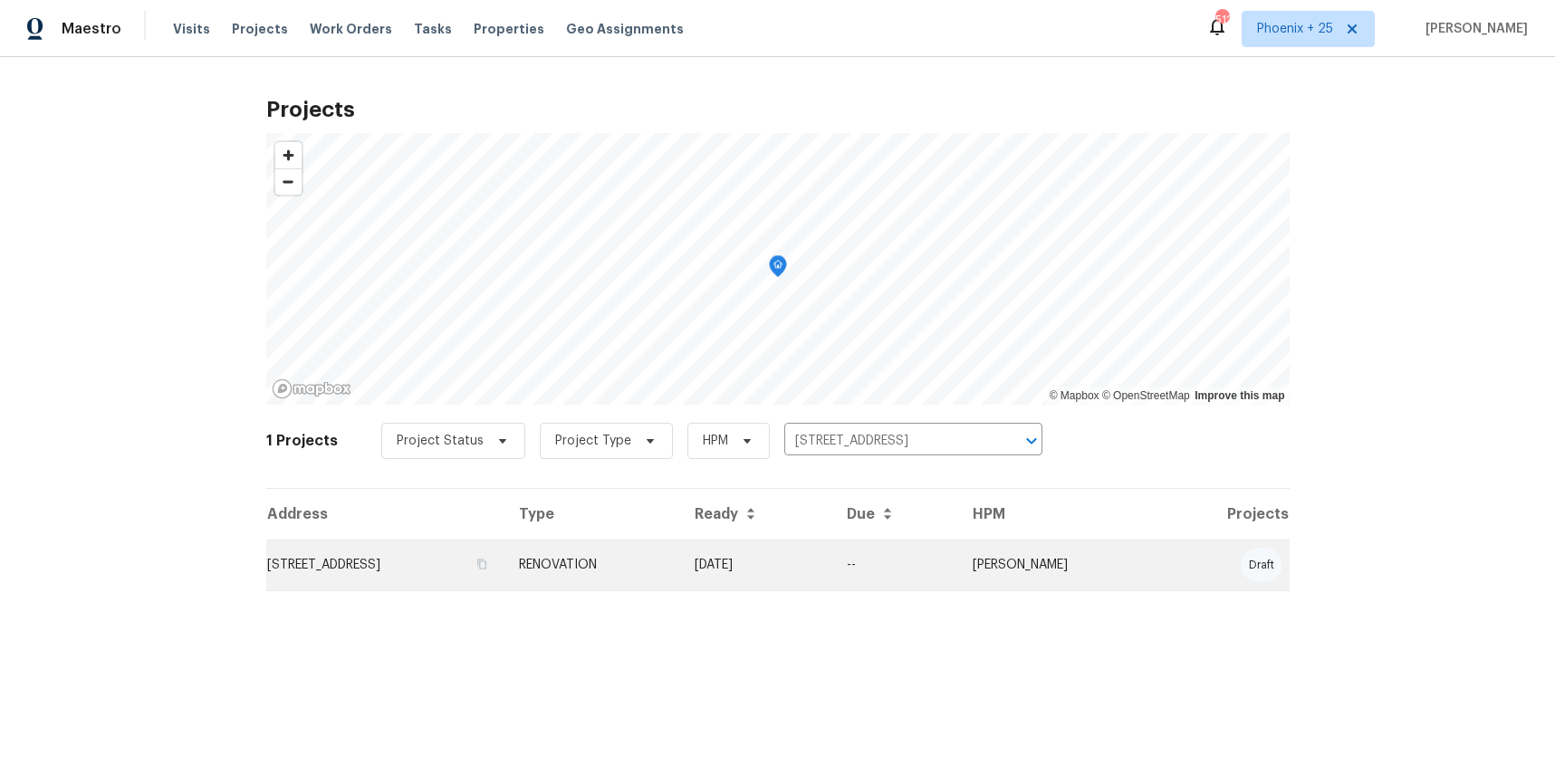
click at [505, 555] on td "[STREET_ADDRESS]" at bounding box center [385, 565] width 238 height 51
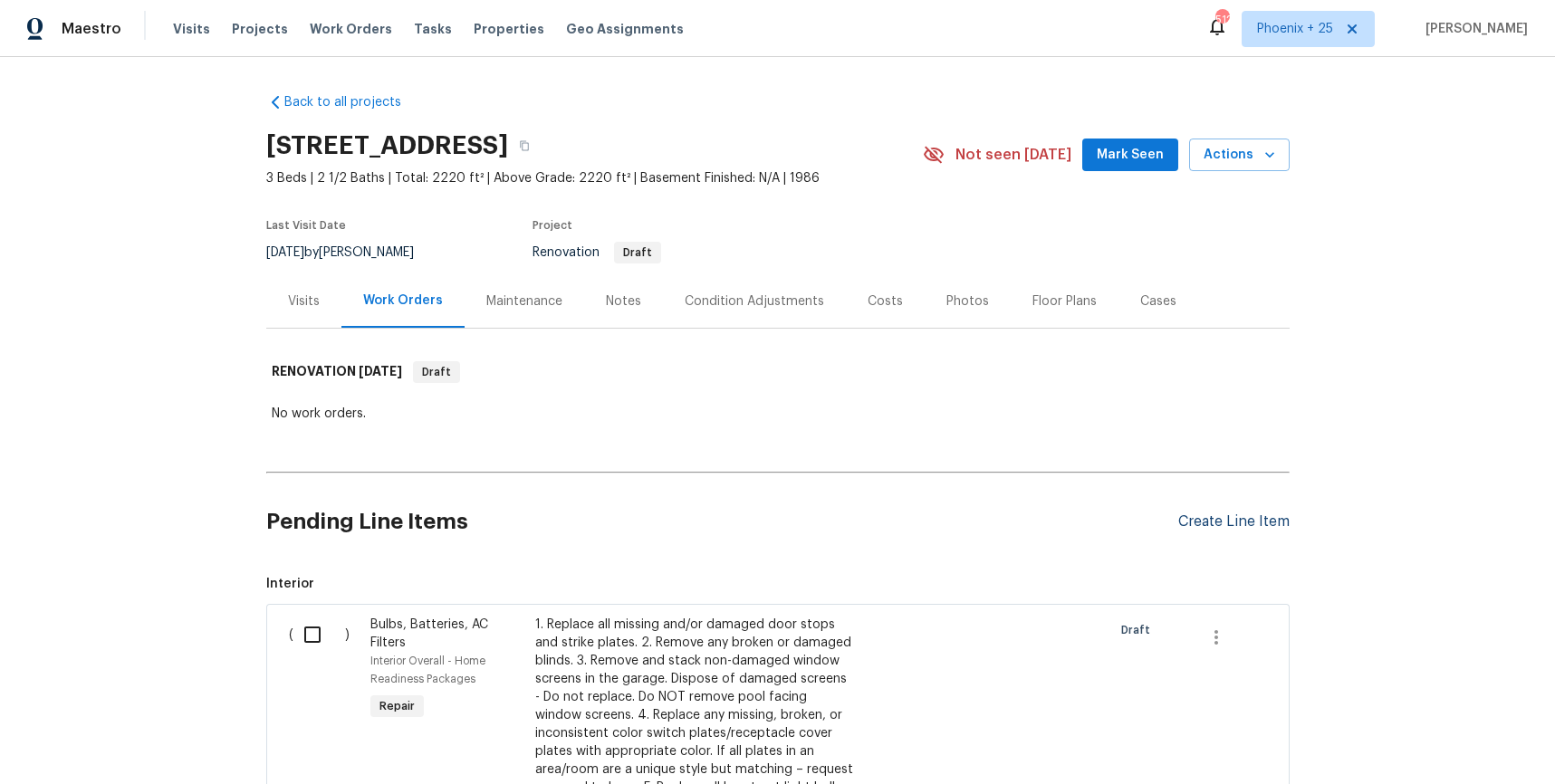
click at [1194, 527] on div "Create Line Item" at bounding box center [1234, 522] width 111 height 17
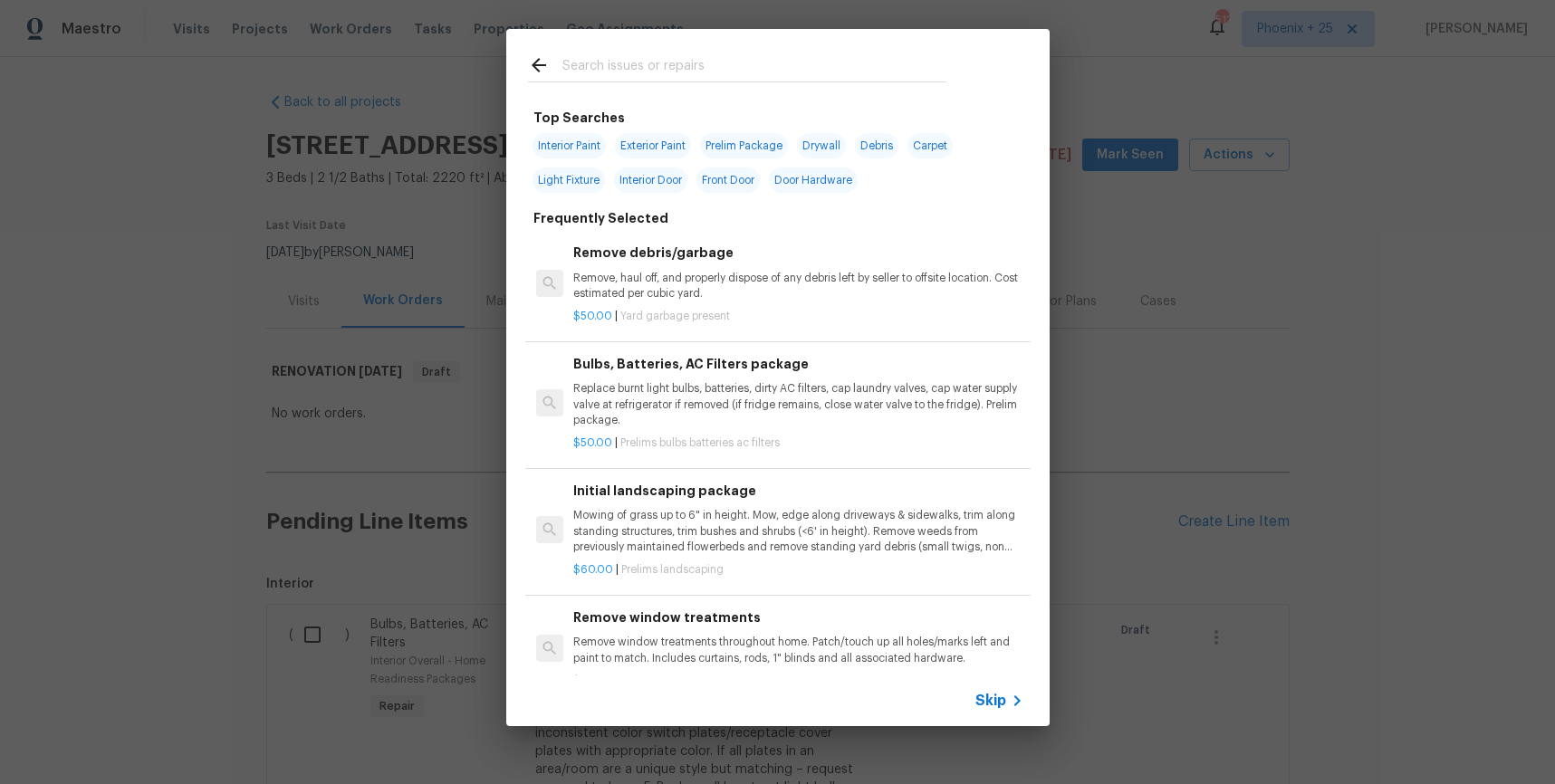
click at [671, 76] on input "text" at bounding box center [754, 68] width 384 height 27
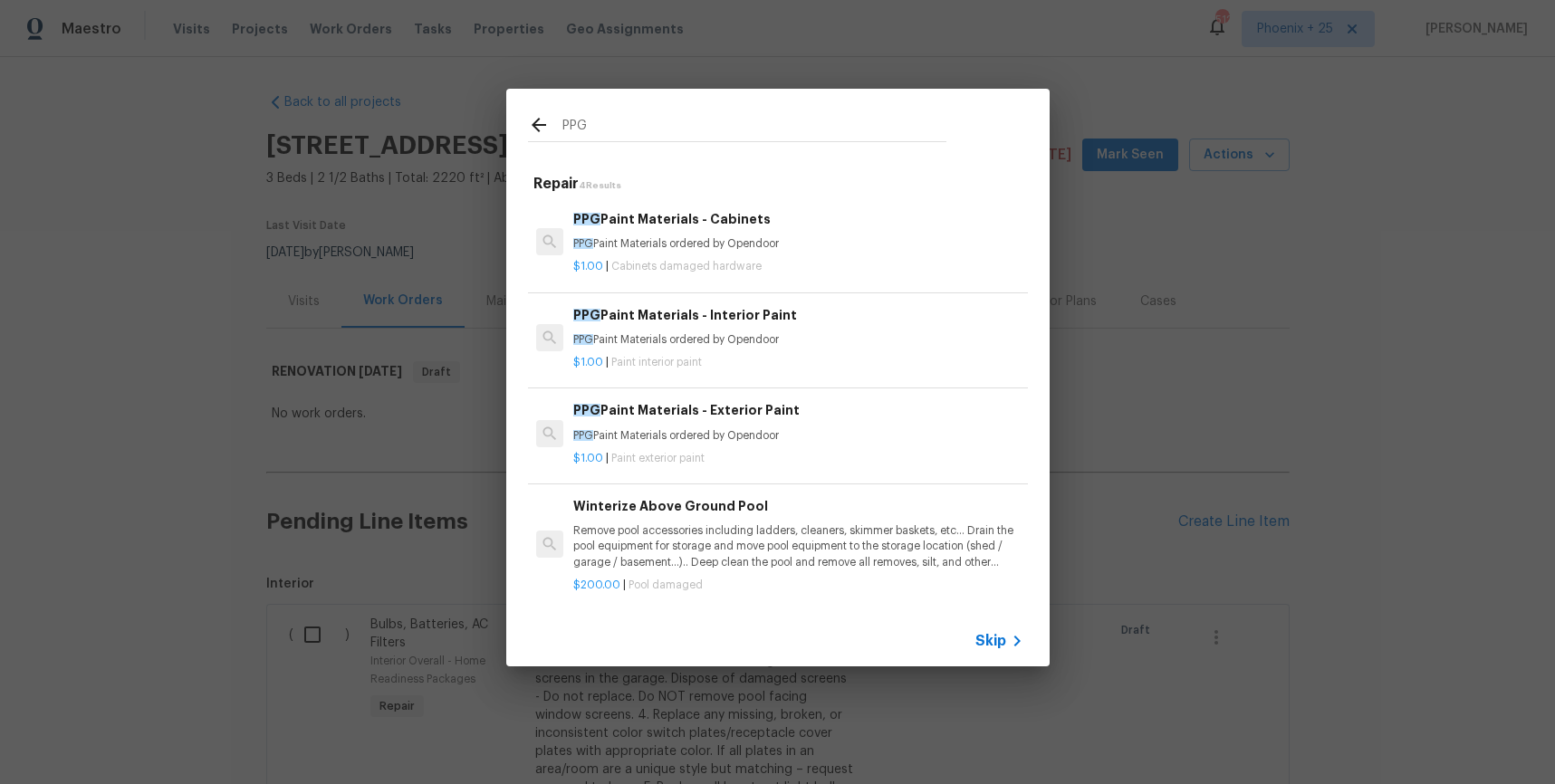
type input "PPG"
click at [813, 363] on p "$1.00 | Paint interior paint" at bounding box center [798, 362] width 449 height 15
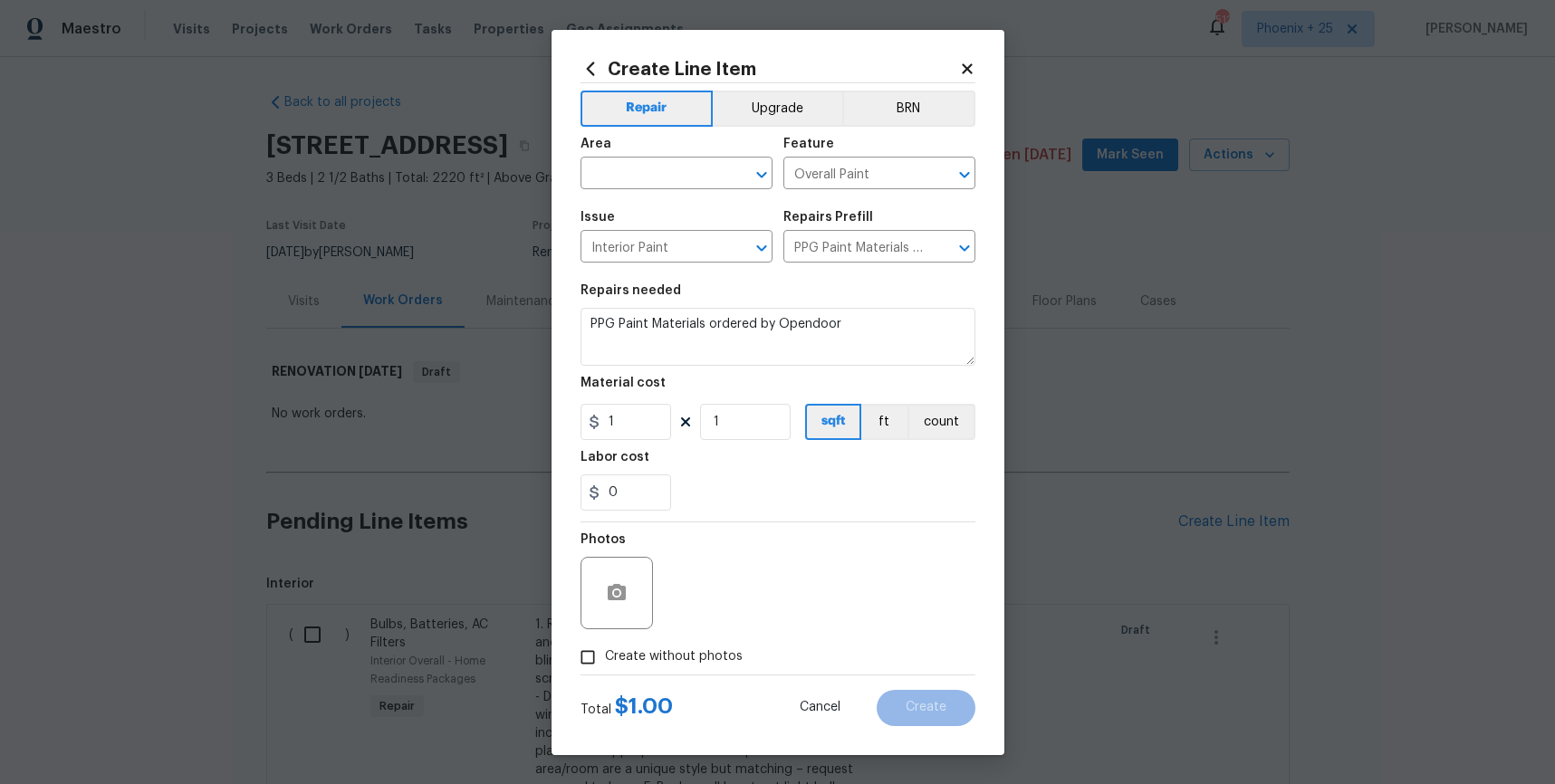
click at [668, 194] on span "Area ​" at bounding box center [677, 163] width 192 height 74
click at [655, 175] on input "text" at bounding box center [651, 175] width 142 height 28
click at [668, 246] on li "Interior Overall" at bounding box center [677, 245] width 192 height 30
type input "Interior Overall"
drag, startPoint x: 844, startPoint y: 523, endPoint x: 792, endPoint y: 498, distance: 57.7
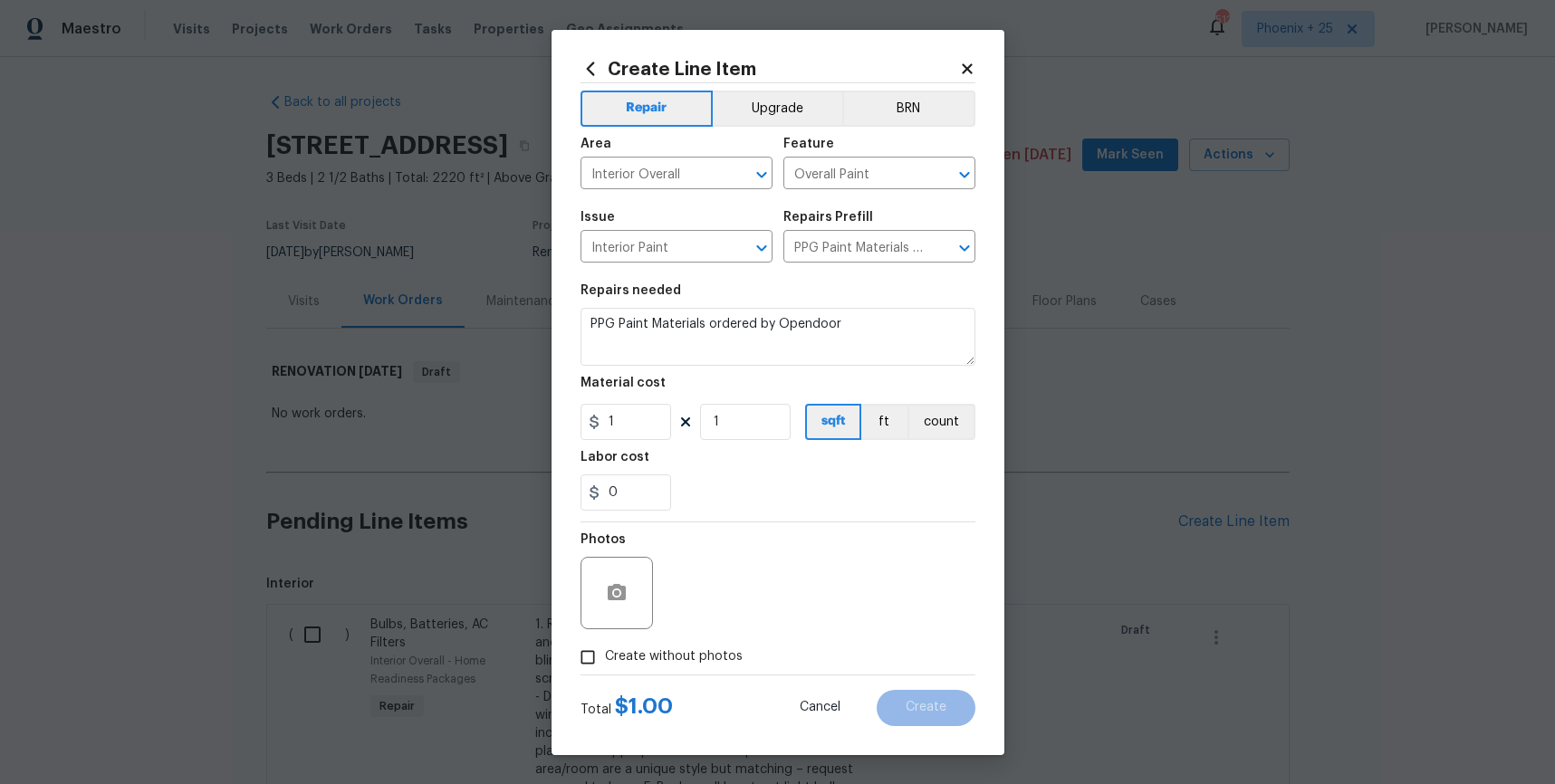
click at [827, 514] on div "Repair Upgrade BRN Area Interior Overall ​ Feature Overall Paint ​ Issue Interi…" at bounding box center [778, 378] width 395 height 592
click at [654, 431] on input "1" at bounding box center [626, 422] width 91 height 36
drag, startPoint x: 654, startPoint y: 430, endPoint x: 560, endPoint y: 419, distance: 94.6
click at [560, 419] on div "Create Line Item Repair Upgrade BRN Area Interior Overall ​ Feature Overall Pai…" at bounding box center [778, 392] width 453 height 726
type input "886.99"
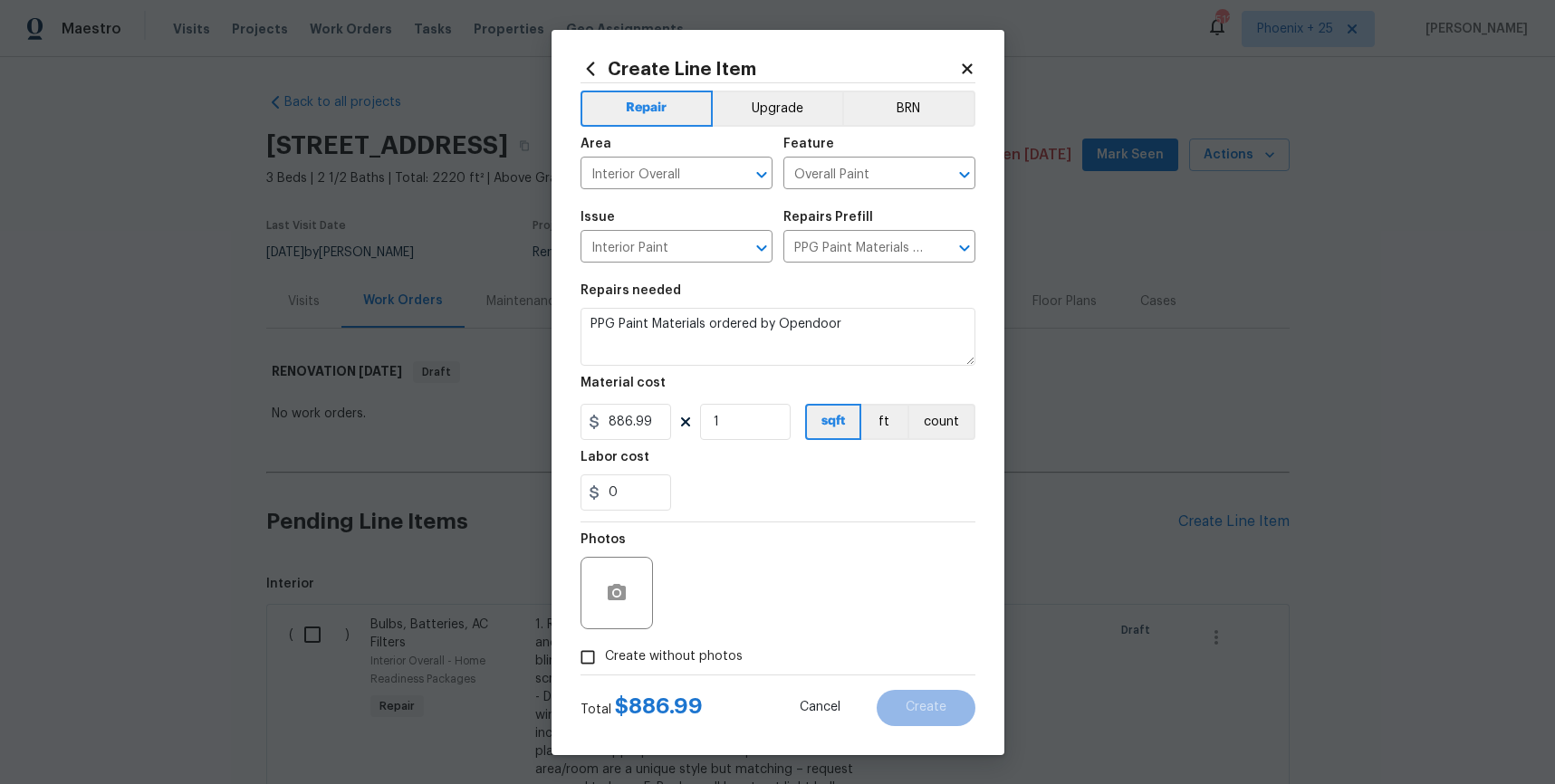
drag, startPoint x: 660, startPoint y: 668, endPoint x: 663, endPoint y: 655, distance: 13.3
click at [659, 667] on label "Create without photos" at bounding box center [657, 658] width 172 height 34
click at [605, 667] on input "Create without photos" at bounding box center [588, 658] width 34 height 34
drag, startPoint x: 664, startPoint y: 652, endPoint x: 678, endPoint y: 641, distance: 17.8
click at [664, 652] on span "Create without photos" at bounding box center [674, 657] width 138 height 19
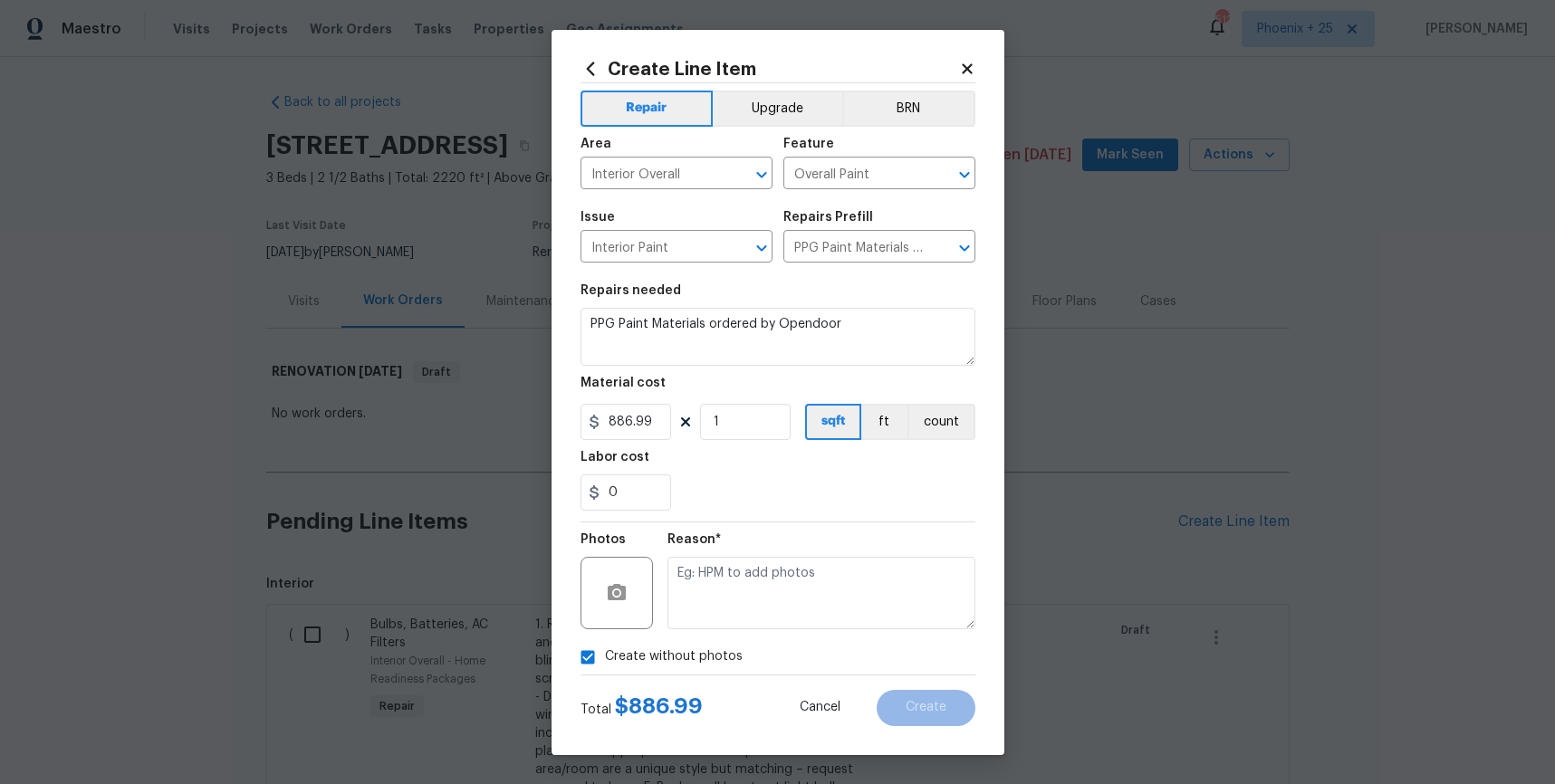
click at [605, 652] on input "Create without photos" at bounding box center [588, 658] width 34 height 34
drag, startPoint x: 684, startPoint y: 654, endPoint x: 714, endPoint y: 609, distance: 54.1
click at [686, 652] on span "Create without photos" at bounding box center [674, 657] width 138 height 19
click at [713, 609] on div "Photos" at bounding box center [778, 581] width 395 height 118
click at [729, 651] on span "Create without photos" at bounding box center [674, 657] width 138 height 19
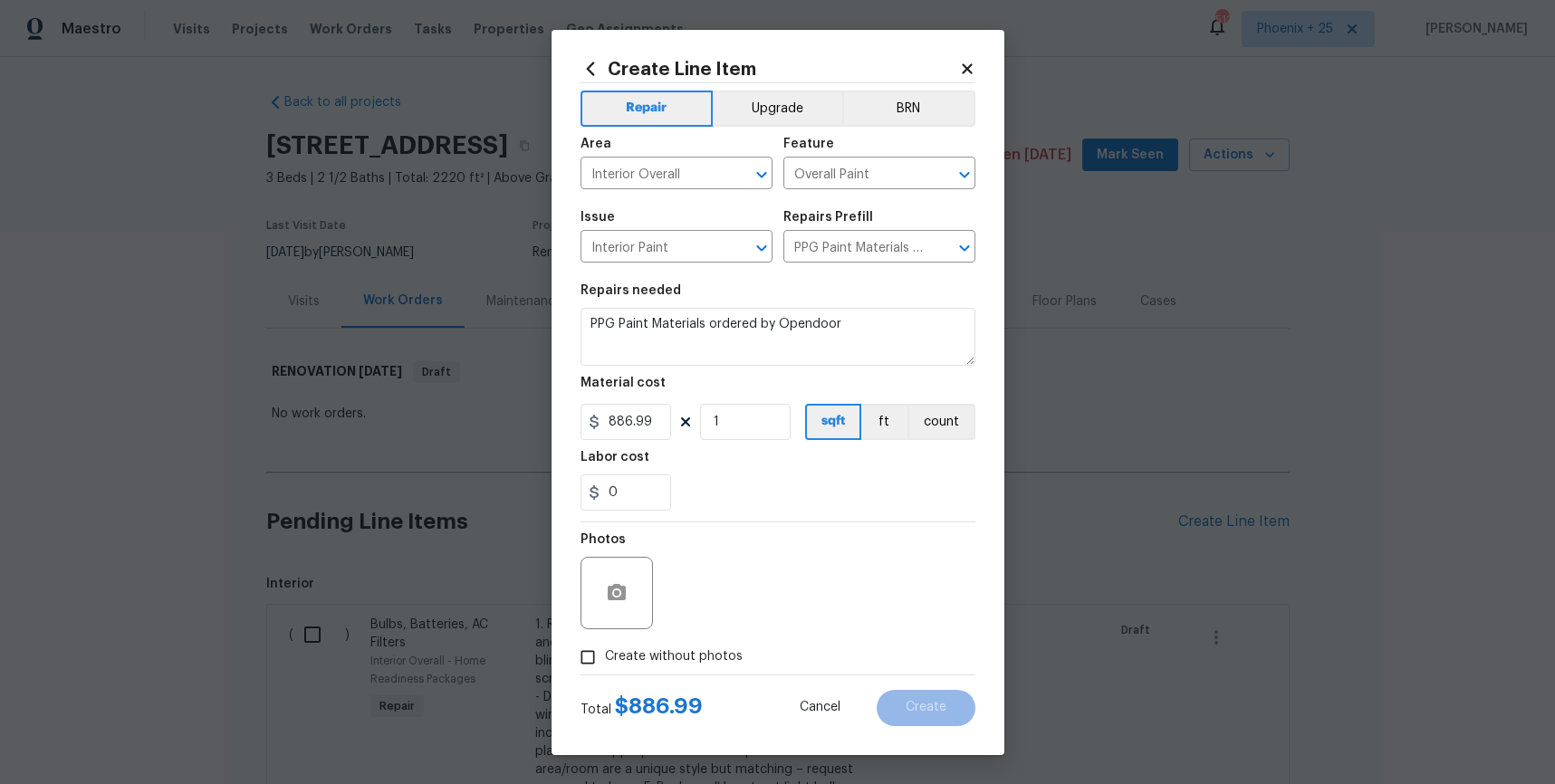
click at [605, 651] on input "Create without photos" at bounding box center [588, 658] width 34 height 34
checkbox input "true"
click at [734, 617] on textarea at bounding box center [822, 592] width 308 height 73
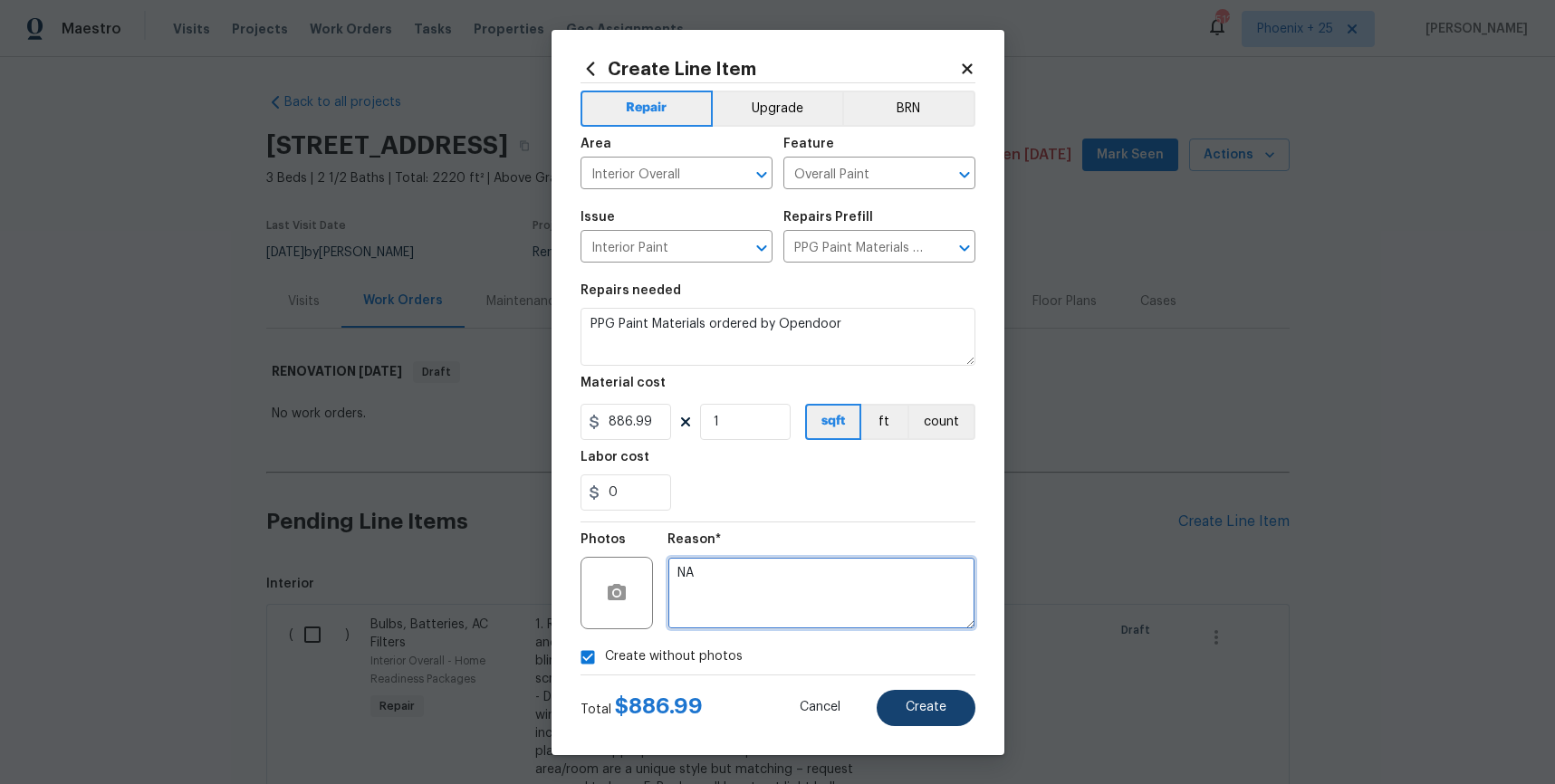
type textarea "NA"
click at [926, 699] on button "Create" at bounding box center [926, 709] width 99 height 36
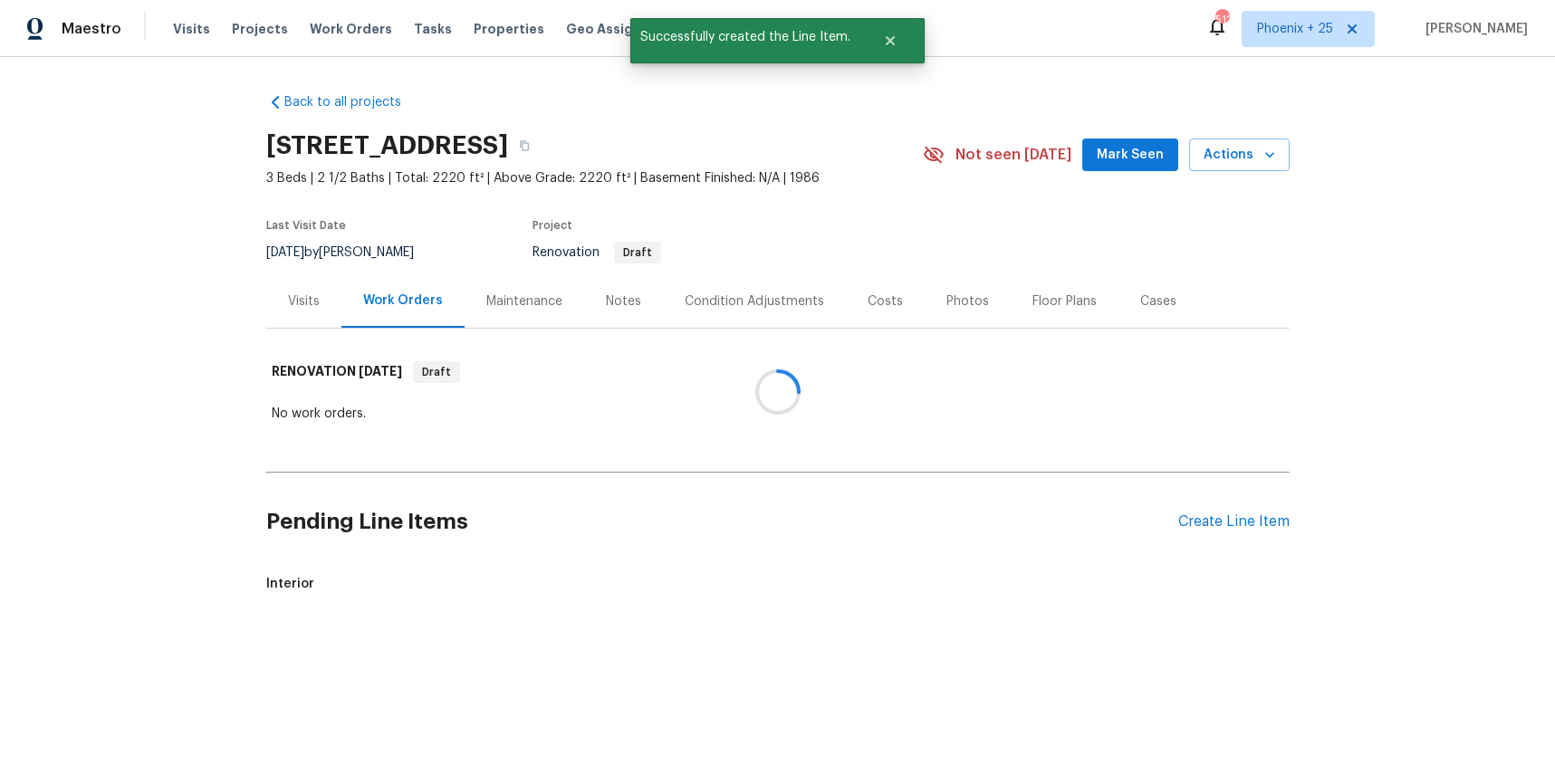
click at [1248, 511] on div "Pending Line Items Create Line Item" at bounding box center [778, 522] width 1024 height 84
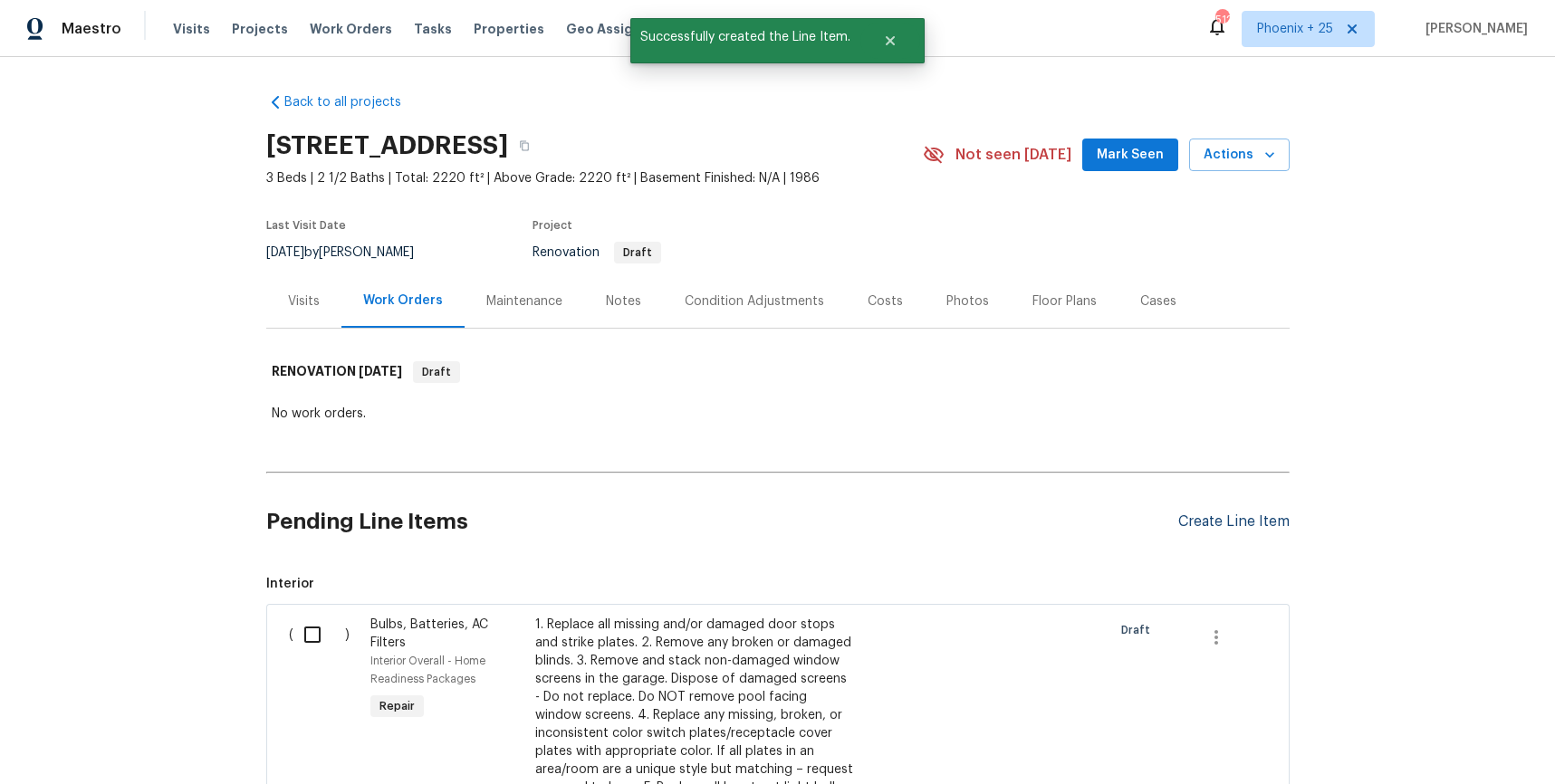
click at [1248, 513] on div "Create Line Item" at bounding box center [1234, 522] width 111 height 17
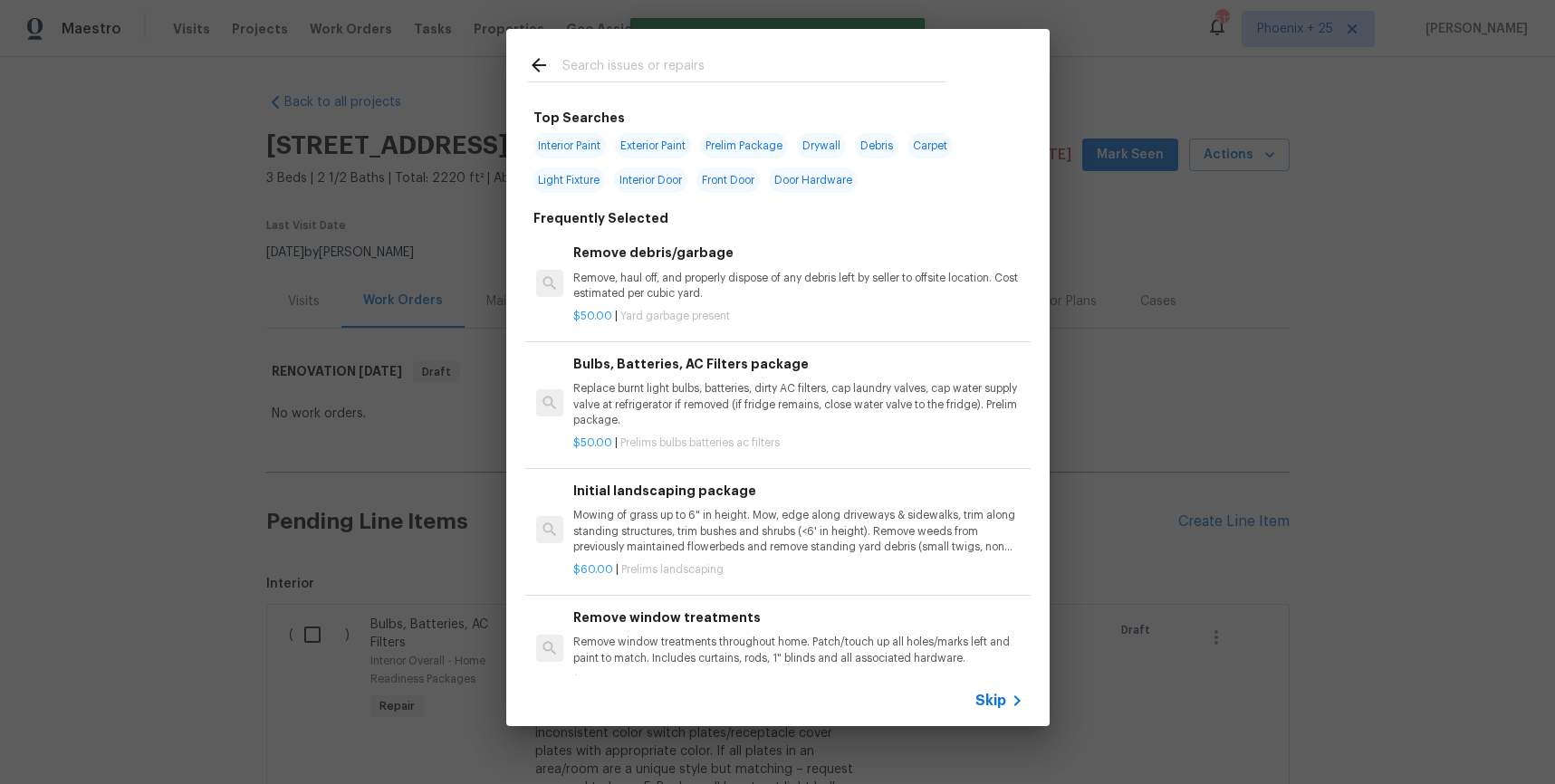
click at [732, 48] on div at bounding box center [738, 65] width 462 height 72
click at [735, 65] on input "text" at bounding box center [754, 68] width 384 height 27
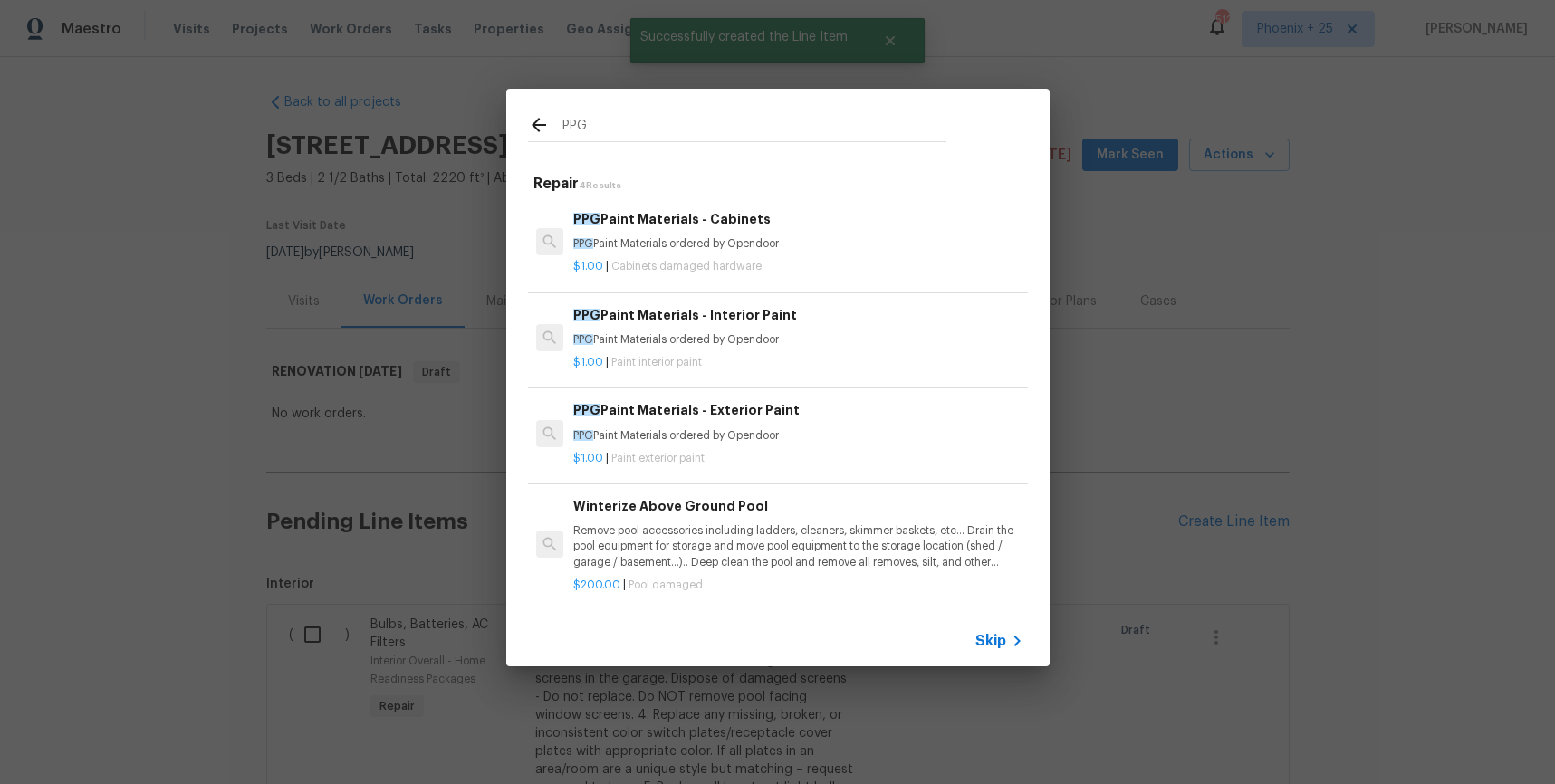
type input "PPG"
click at [824, 252] on div "$1.00 | Cabinets damaged hardware" at bounding box center [798, 263] width 449 height 23
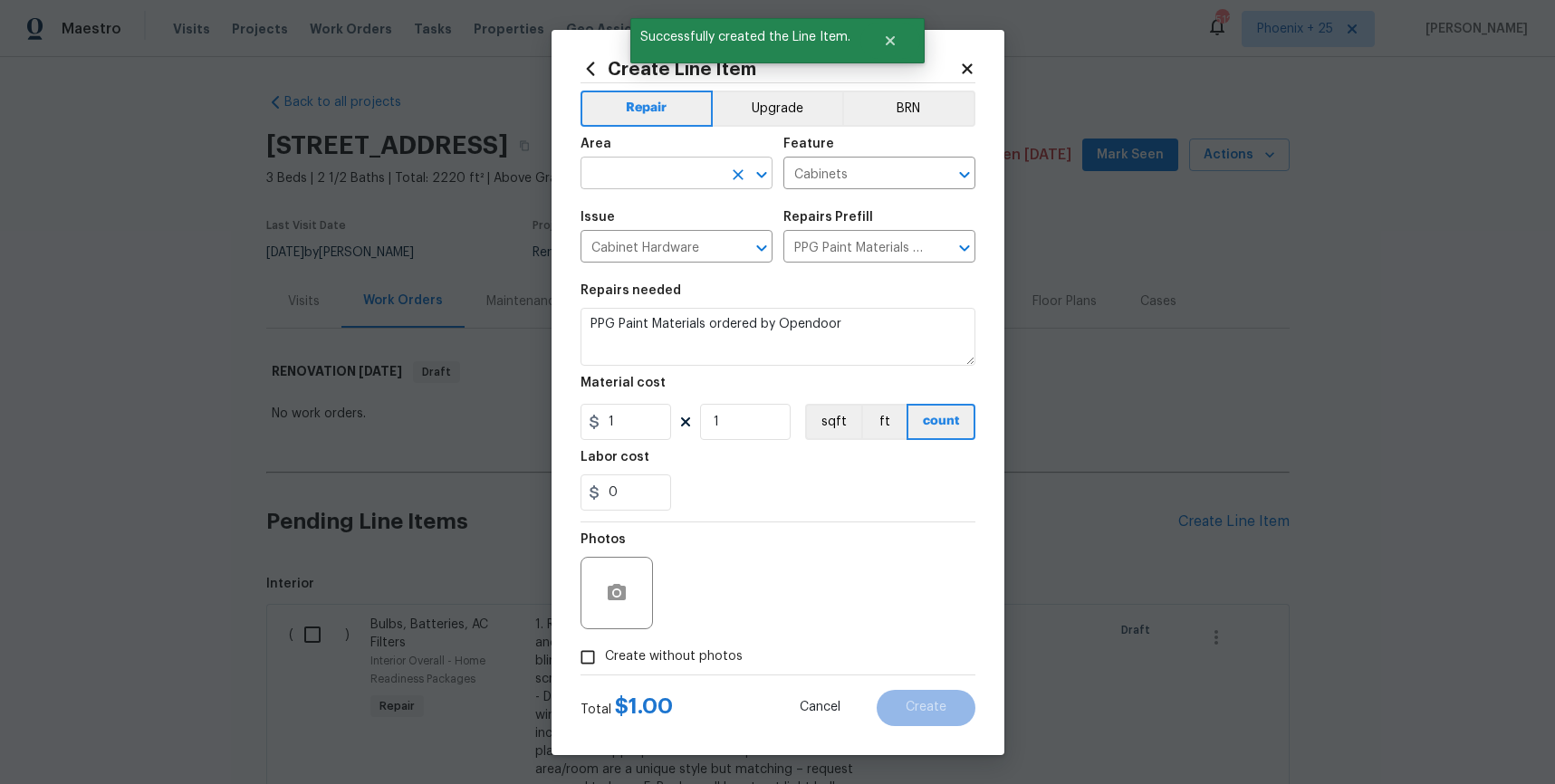
click at [663, 167] on input "text" at bounding box center [651, 175] width 142 height 28
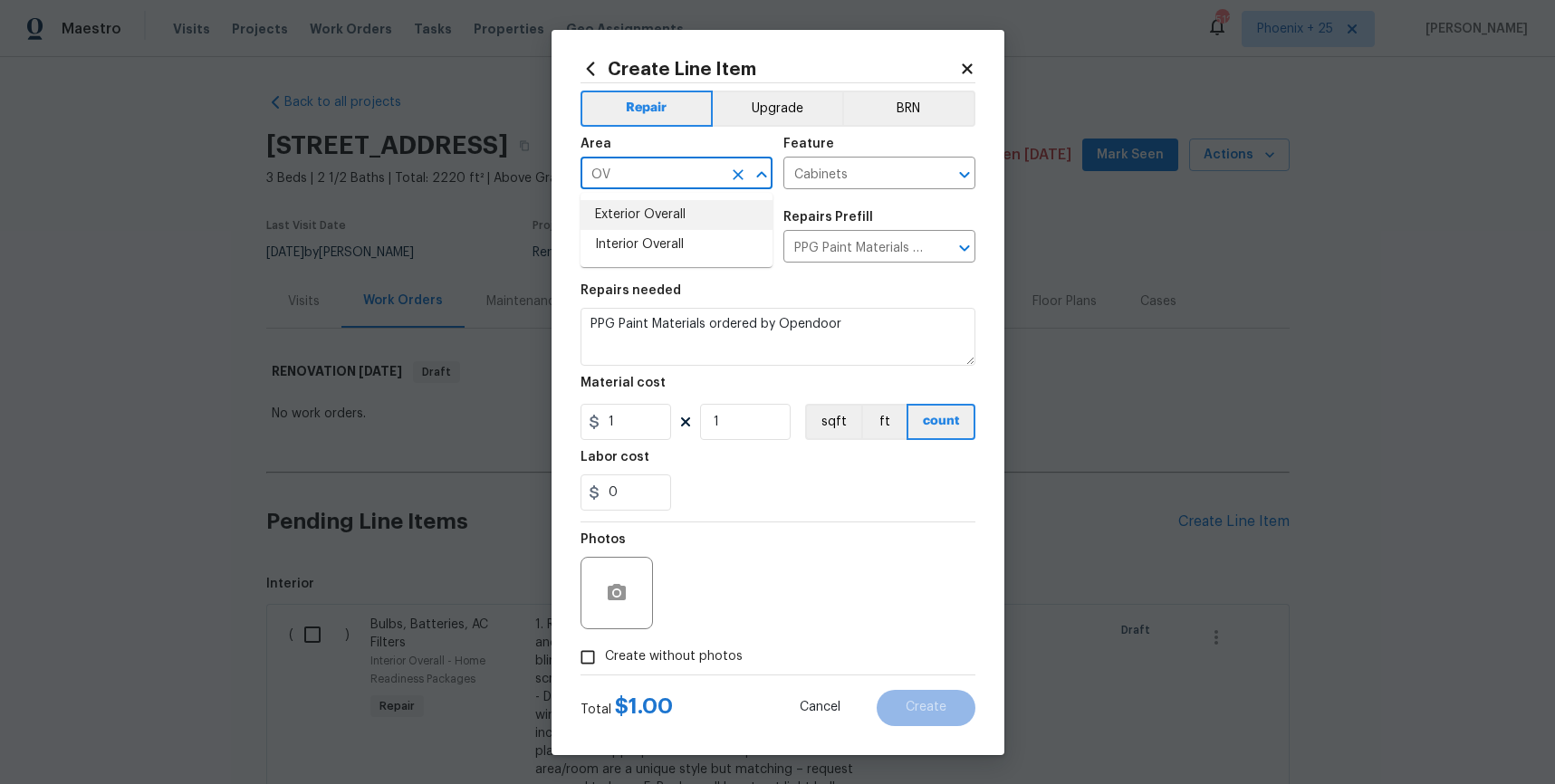
click at [669, 243] on li "Interior Overall" at bounding box center [677, 245] width 192 height 30
type input "Interior Overall"
drag, startPoint x: 650, startPoint y: 442, endPoint x: 645, endPoint y: 431, distance: 12.1
click at [647, 440] on section "Repairs needed PPG Paint Materials ordered by Opendoor Material cost 1 1 sqft f…" at bounding box center [778, 397] width 395 height 248
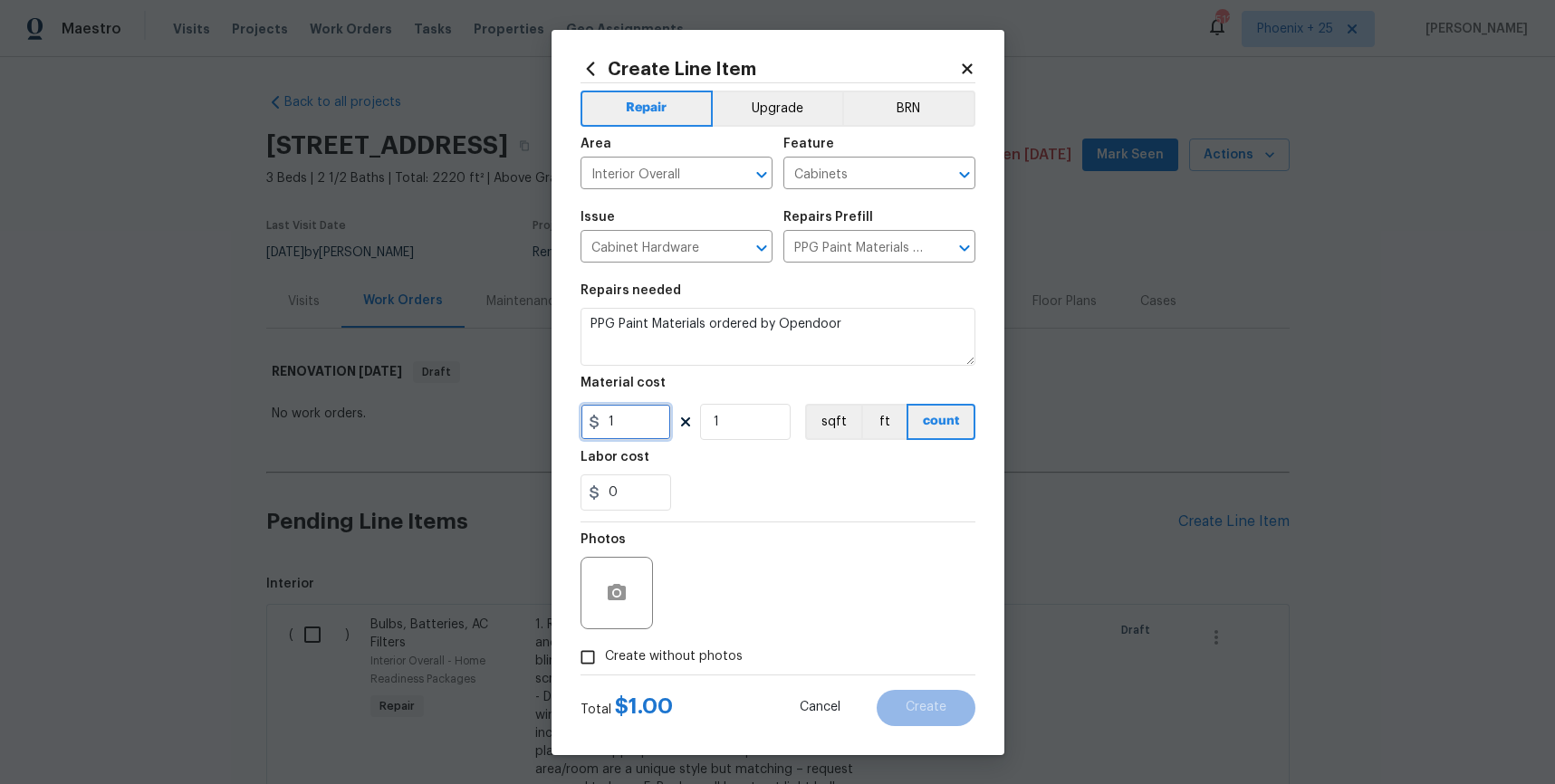
click at [645, 431] on input "1" at bounding box center [626, 422] width 91 height 36
click at [611, 424] on input "1" at bounding box center [626, 422] width 91 height 36
click at [620, 423] on input "1199.71" at bounding box center [626, 422] width 91 height 36
type input "199.71"
drag, startPoint x: 713, startPoint y: 648, endPoint x: 723, endPoint y: 642, distance: 11.7
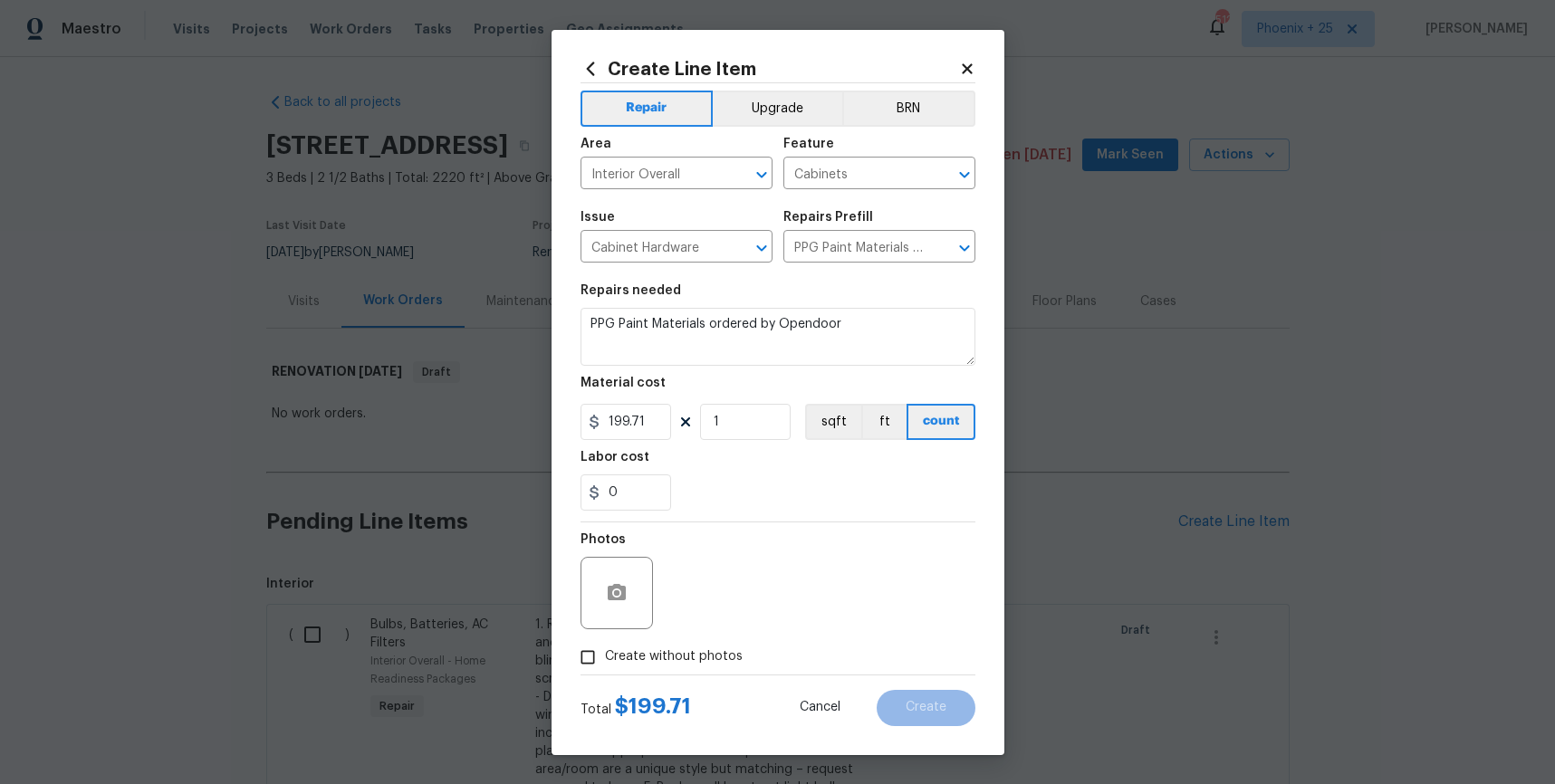
click at [713, 648] on span "Create without photos" at bounding box center [674, 657] width 138 height 19
click at [605, 648] on input "Create without photos" at bounding box center [588, 658] width 34 height 34
checkbox input "true"
click at [754, 597] on textarea at bounding box center [822, 592] width 308 height 73
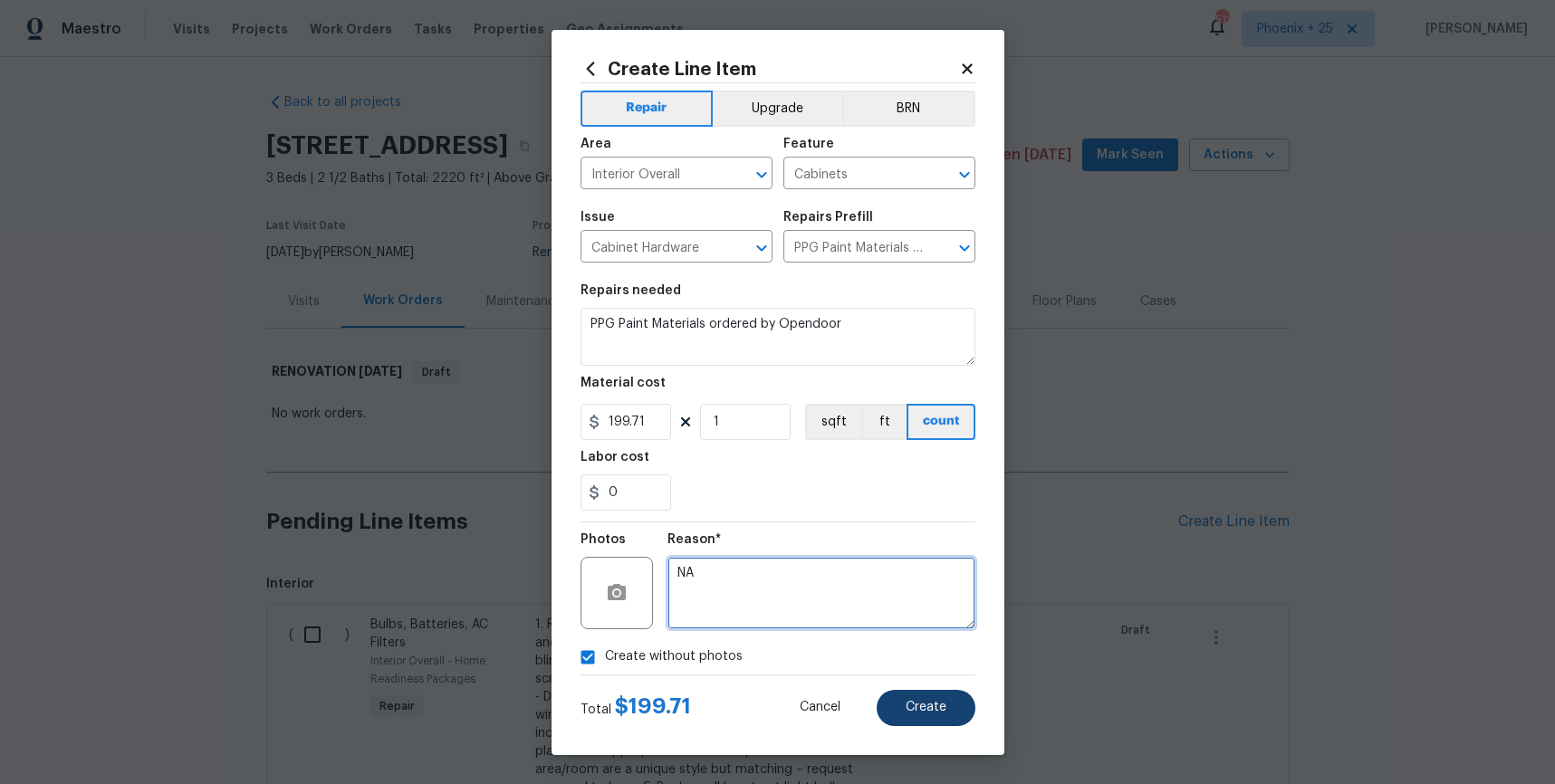
type textarea "NA"
click at [958, 711] on button "Create" at bounding box center [926, 709] width 99 height 36
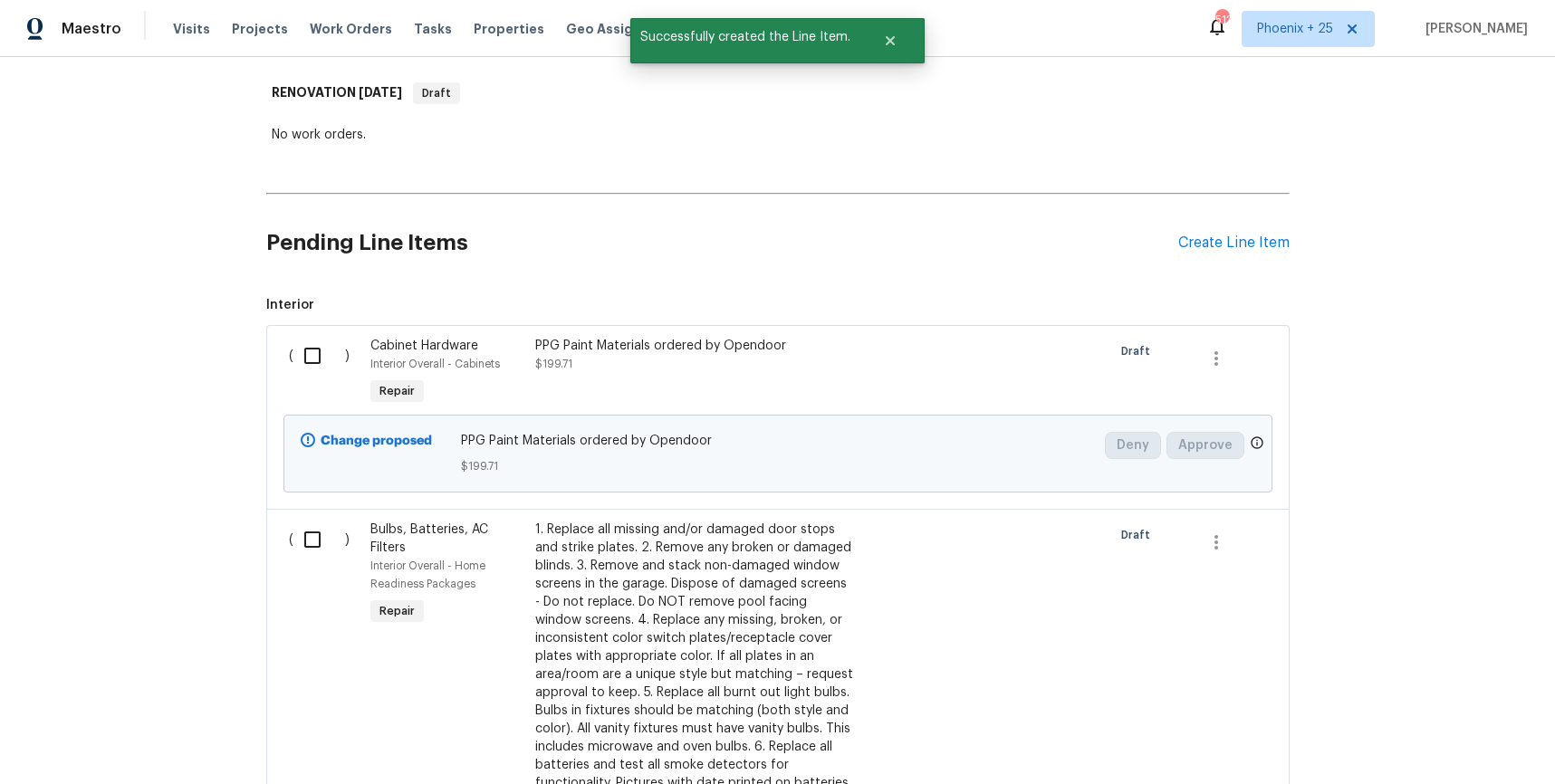
scroll to position [406, 0]
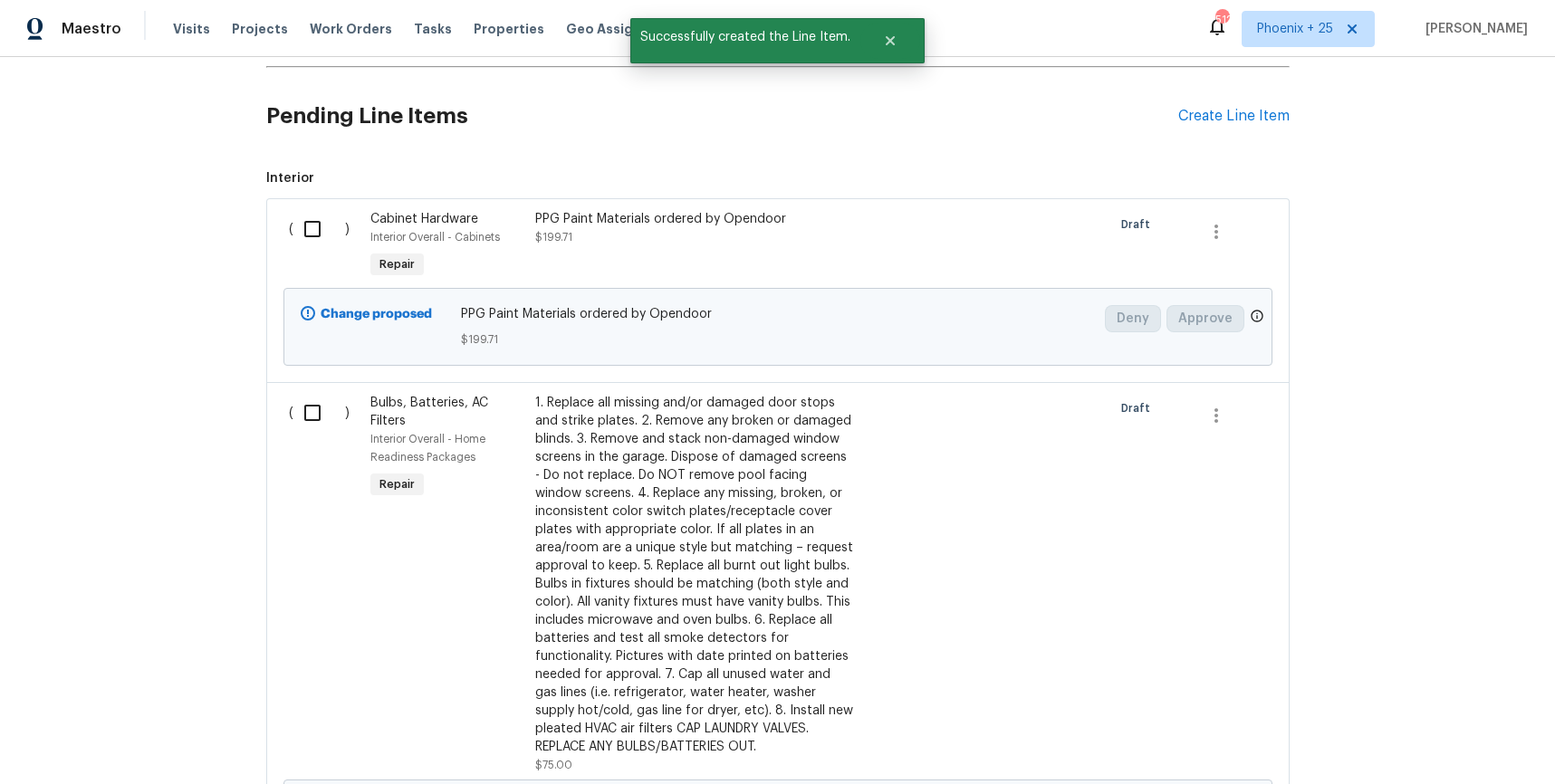
click at [297, 267] on div "( )" at bounding box center [324, 246] width 82 height 83
click at [293, 252] on div "( )" at bounding box center [324, 246] width 82 height 83
click at [301, 235] on input "checkbox" at bounding box center [319, 229] width 52 height 38
checkbox input "true"
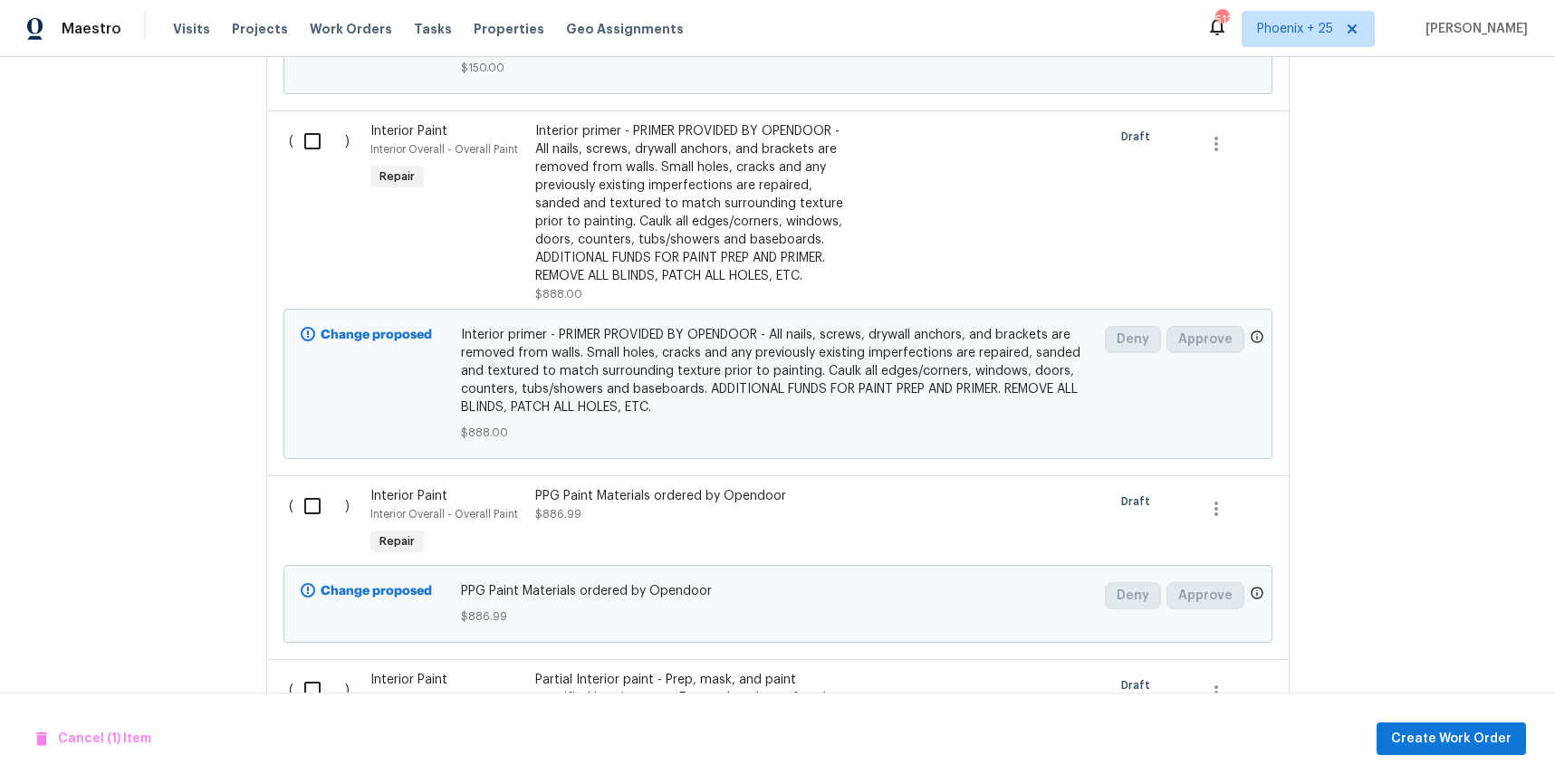
scroll to position [4296, 0]
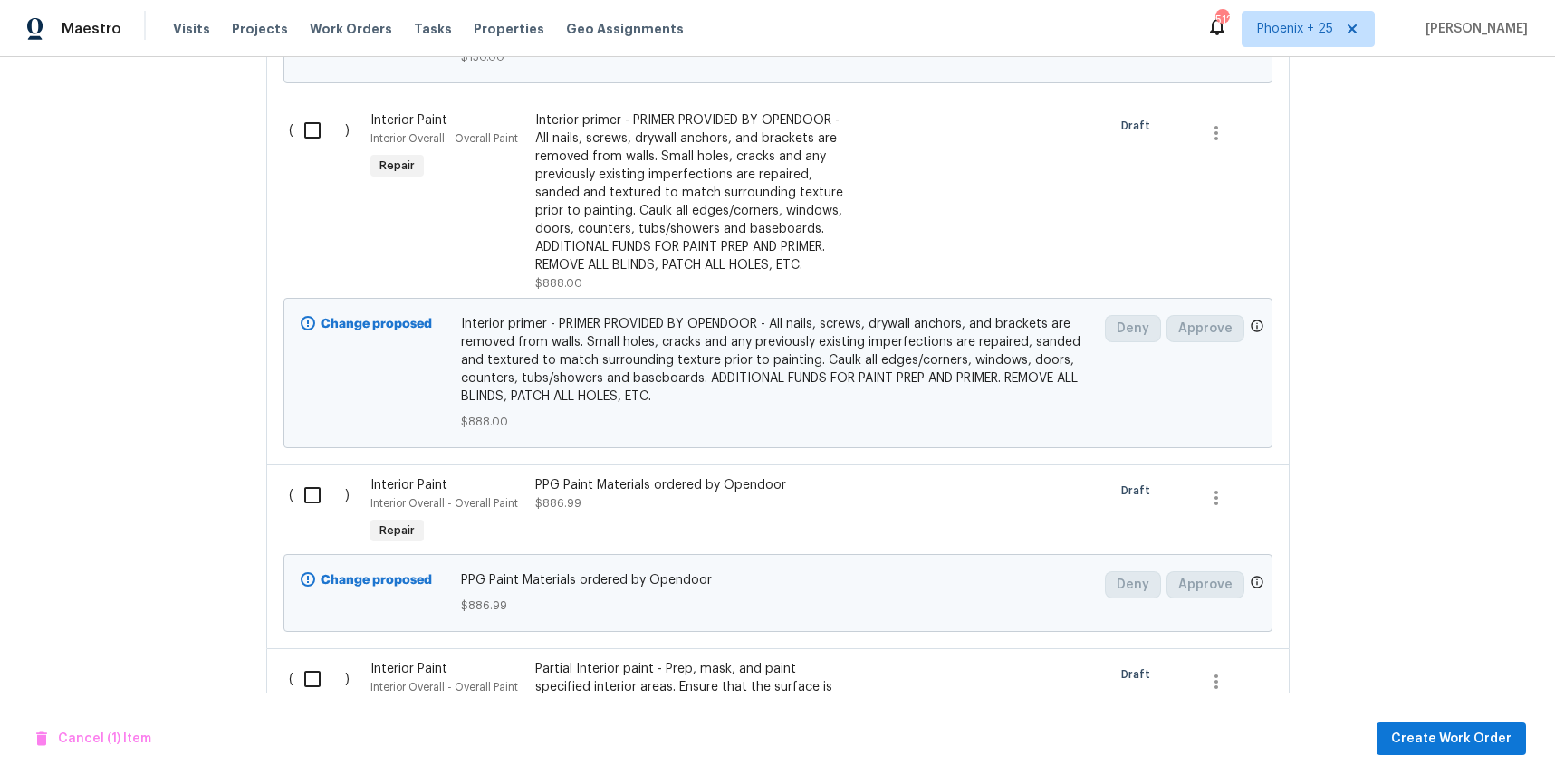
drag, startPoint x: 287, startPoint y: 439, endPoint x: 294, endPoint y: 455, distance: 17.5
click at [287, 471] on div "( )" at bounding box center [324, 512] width 82 height 83
click at [299, 476] on input "checkbox" at bounding box center [319, 495] width 52 height 38
checkbox input "true"
click at [1479, 742] on span "Create Work Order" at bounding box center [1452, 740] width 121 height 23
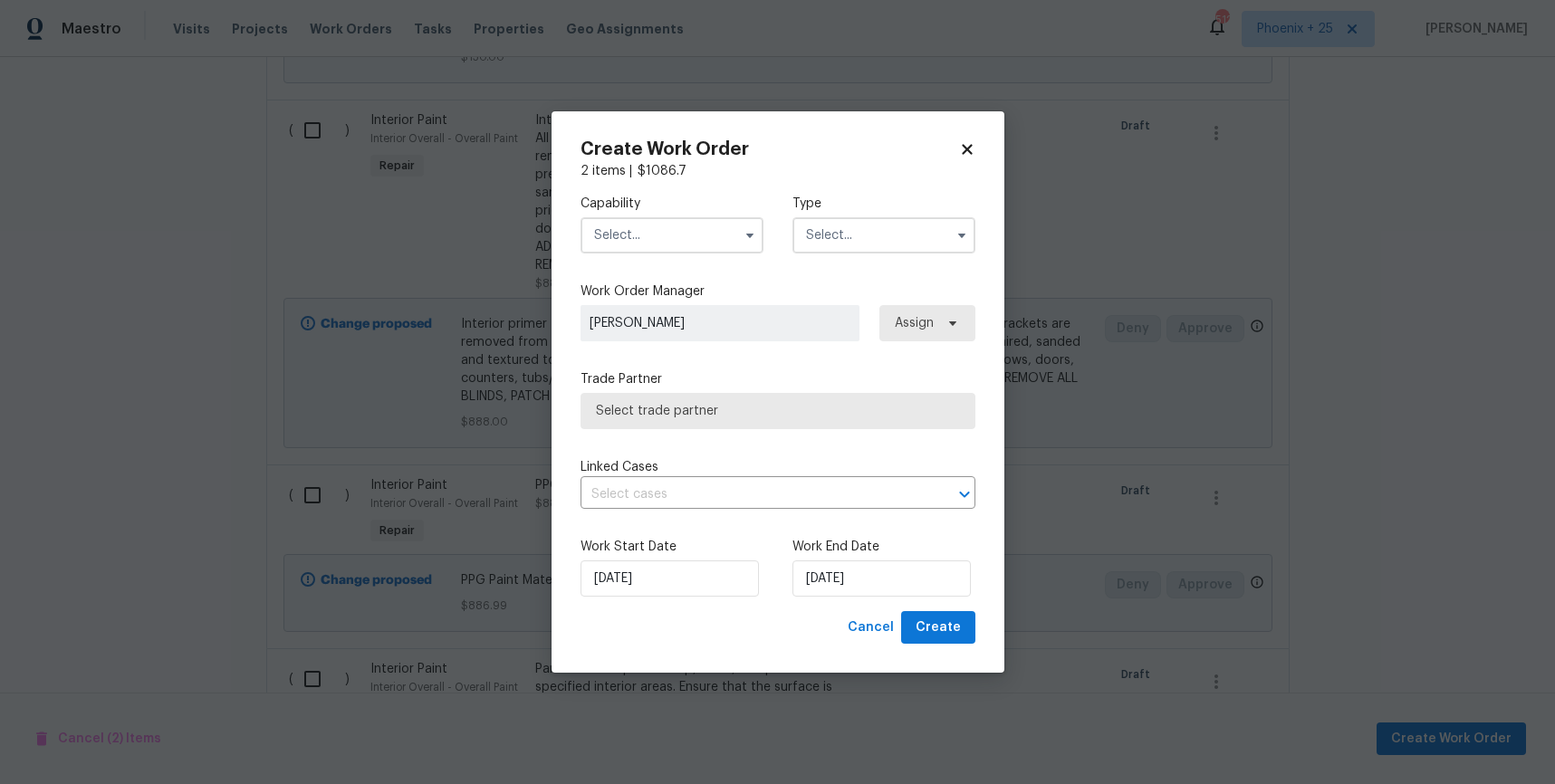
checkbox input "false"
click at [679, 223] on input "text" at bounding box center [672, 235] width 183 height 36
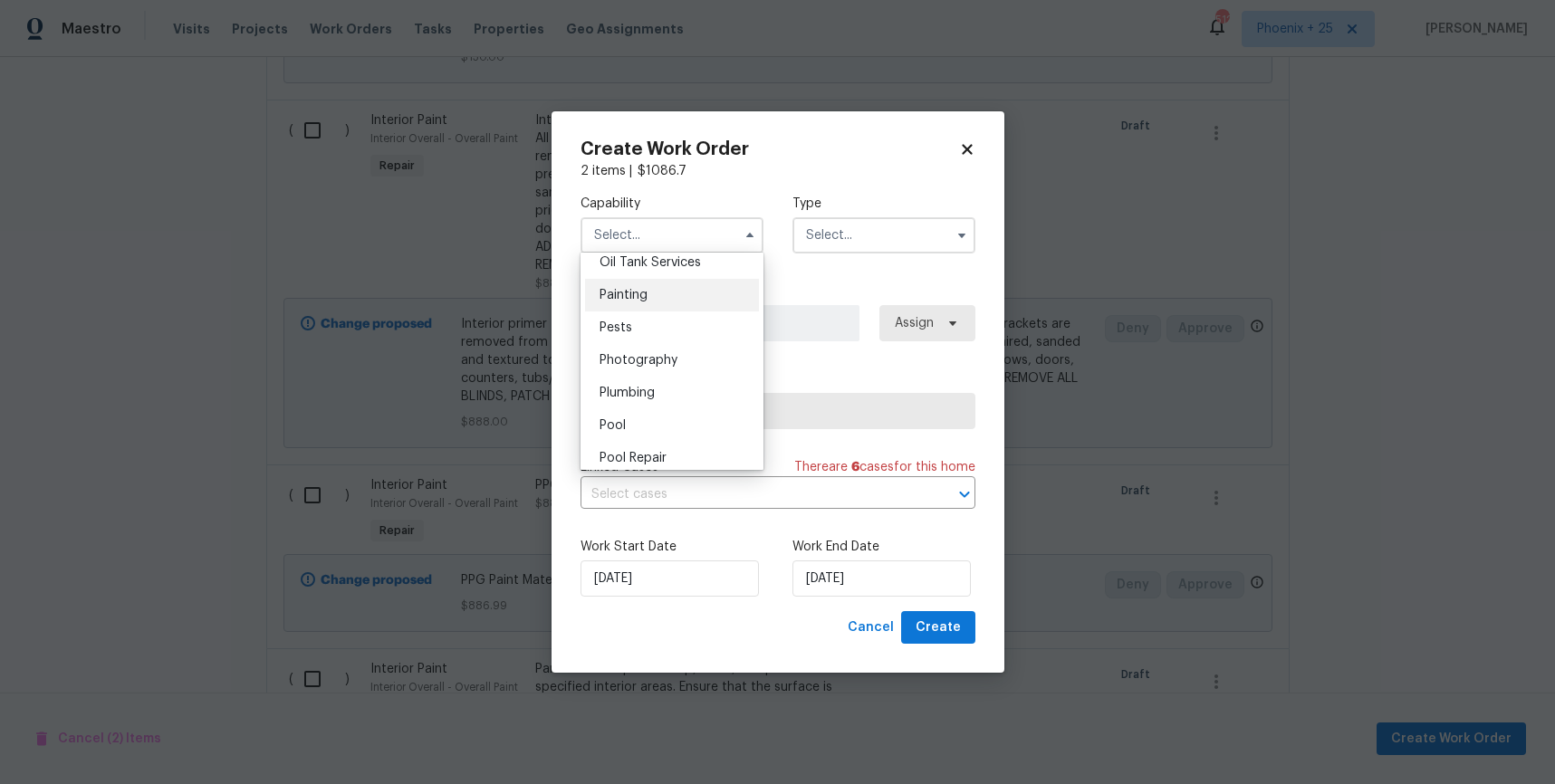
scroll to position [1502, 0]
click at [654, 297] on div "Painting" at bounding box center [672, 293] width 174 height 33
type input "Painting"
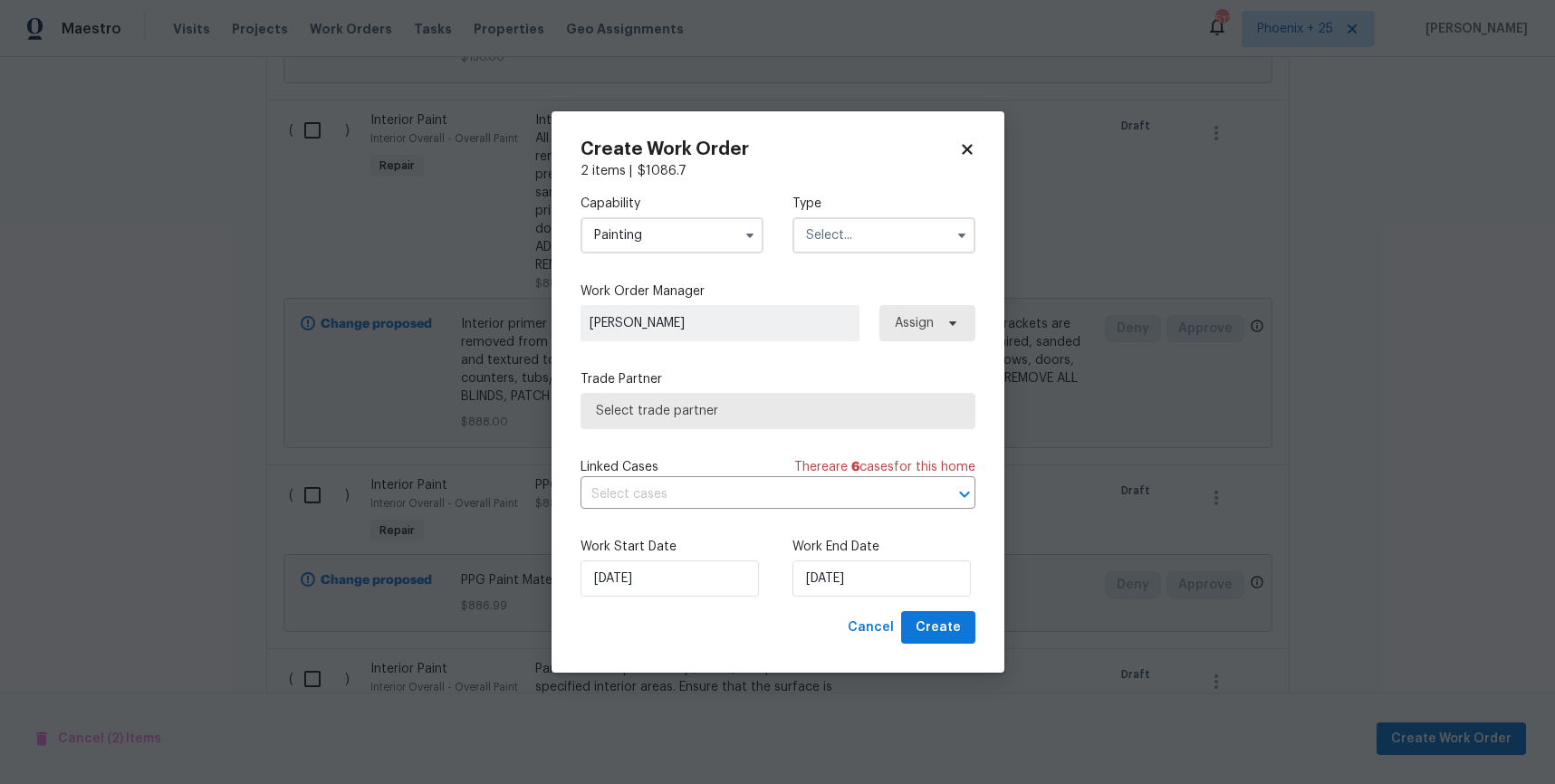
drag, startPoint x: 951, startPoint y: 210, endPoint x: 932, endPoint y: 220, distance: 21.5
click at [948, 211] on label "Type" at bounding box center [884, 203] width 183 height 18
click at [893, 246] on input "text" at bounding box center [884, 235] width 183 height 36
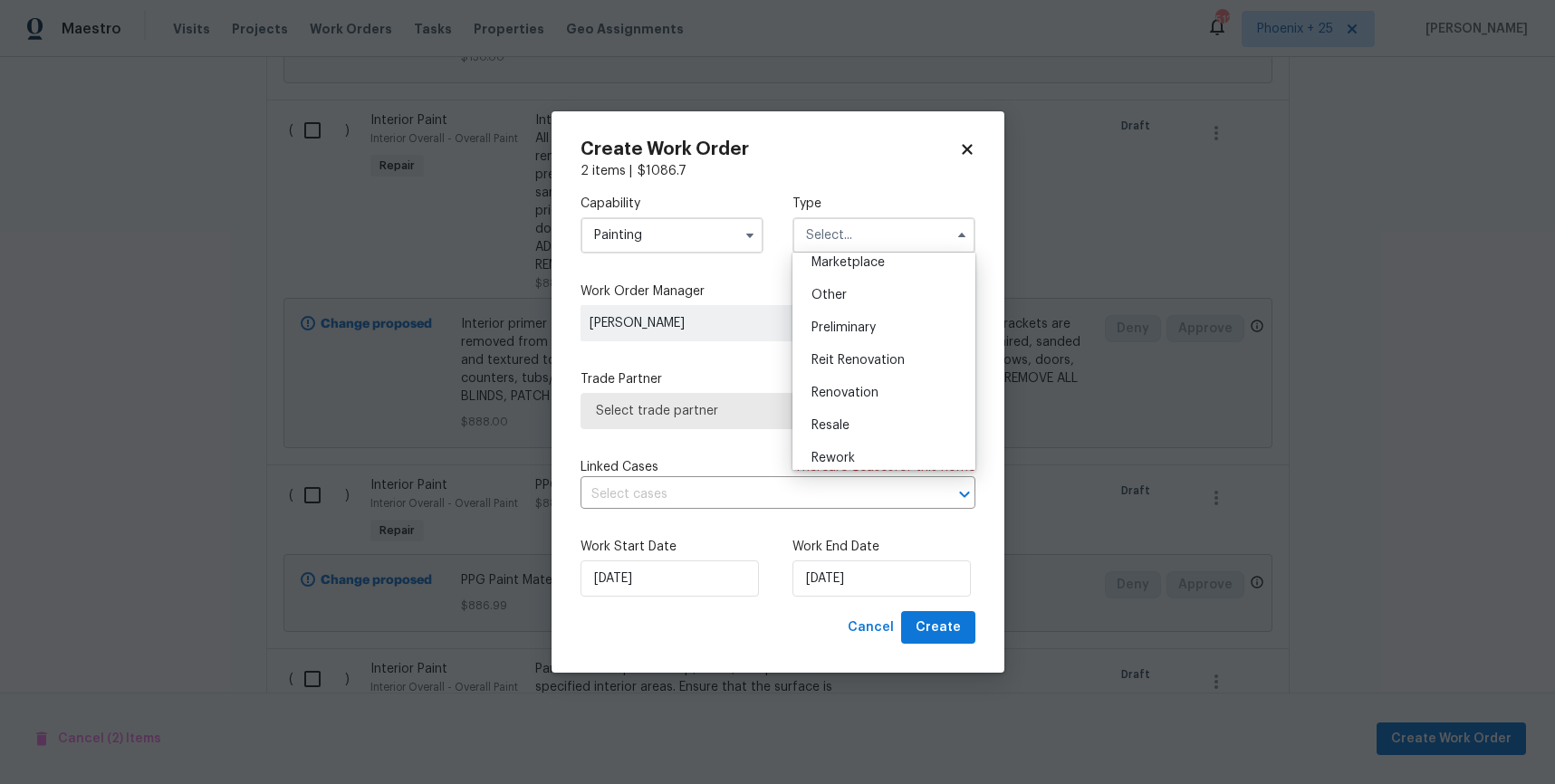
scroll to position [411, 0]
drag, startPoint x: 880, startPoint y: 326, endPoint x: 886, endPoint y: 316, distance: 11.7
click at [880, 326] on div "Renovation" at bounding box center [884, 319] width 174 height 33
type input "Renovation"
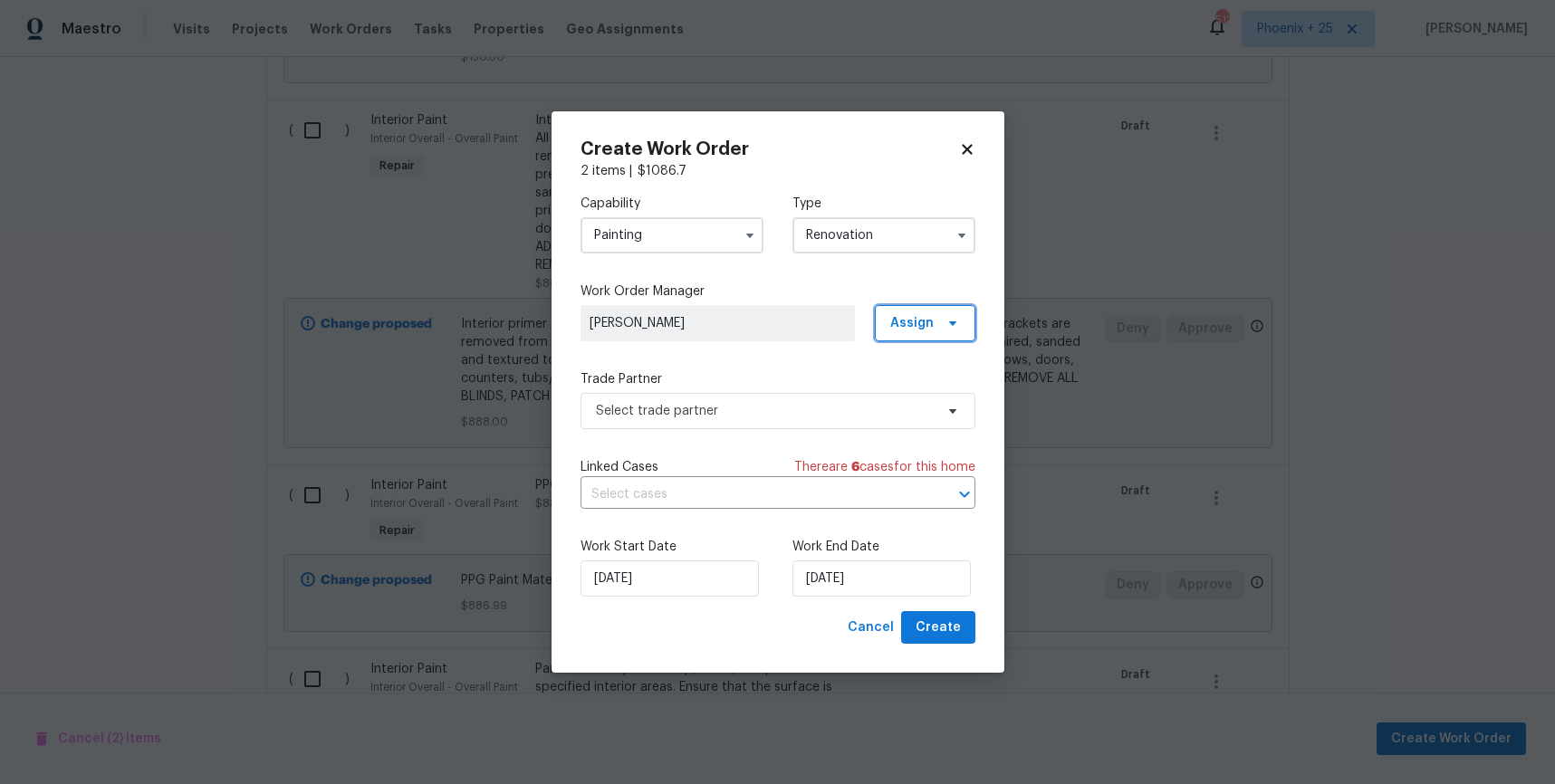
drag, startPoint x: 909, startPoint y: 309, endPoint x: 921, endPoint y: 346, distance: 38.9
click at [909, 310] on span "Assign" at bounding box center [925, 324] width 101 height 36
click at [928, 389] on div "Assign to me" at bounding box center [934, 399] width 102 height 25
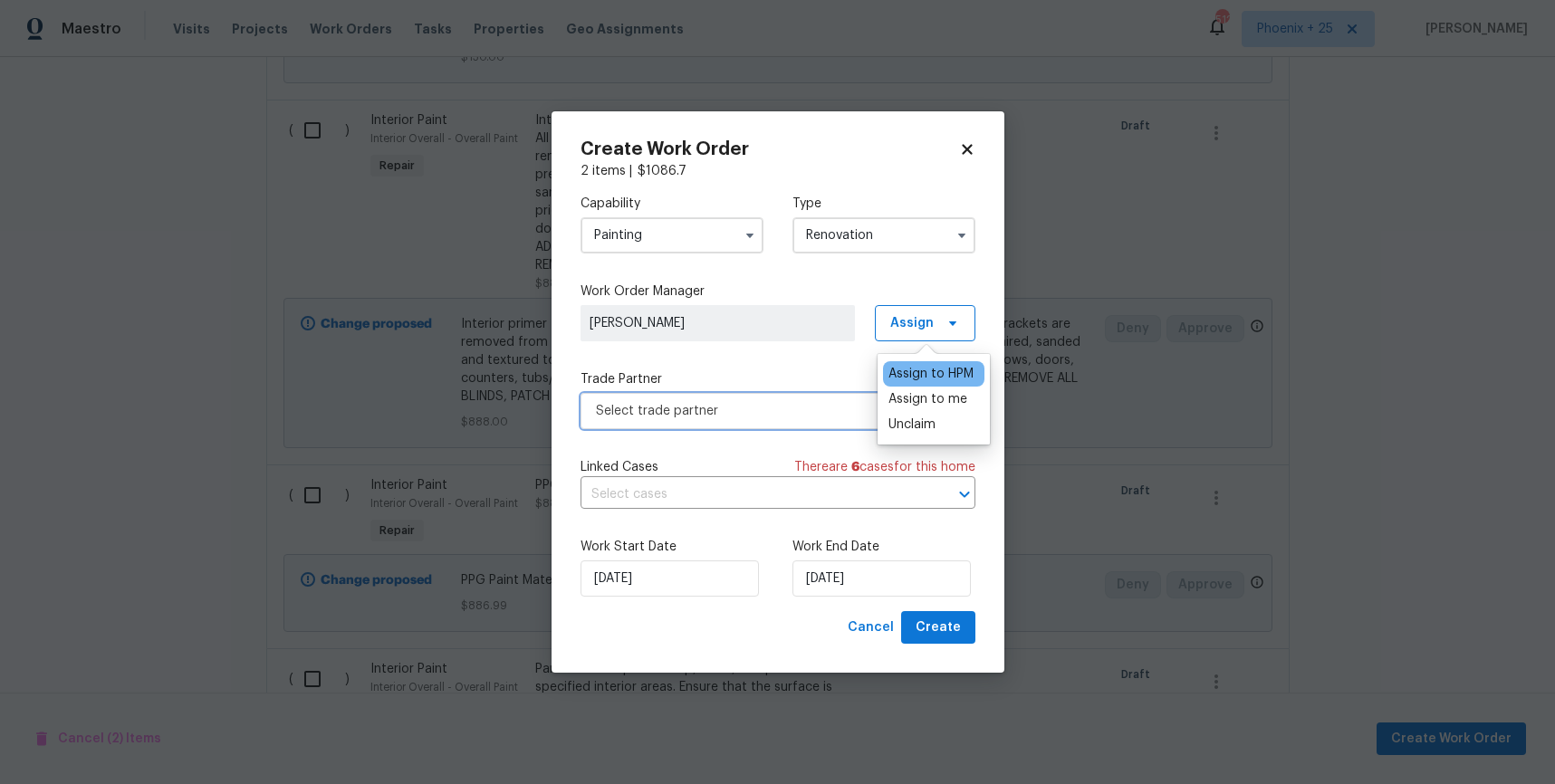
click at [801, 417] on span "Select trade partner" at bounding box center [765, 410] width 338 height 18
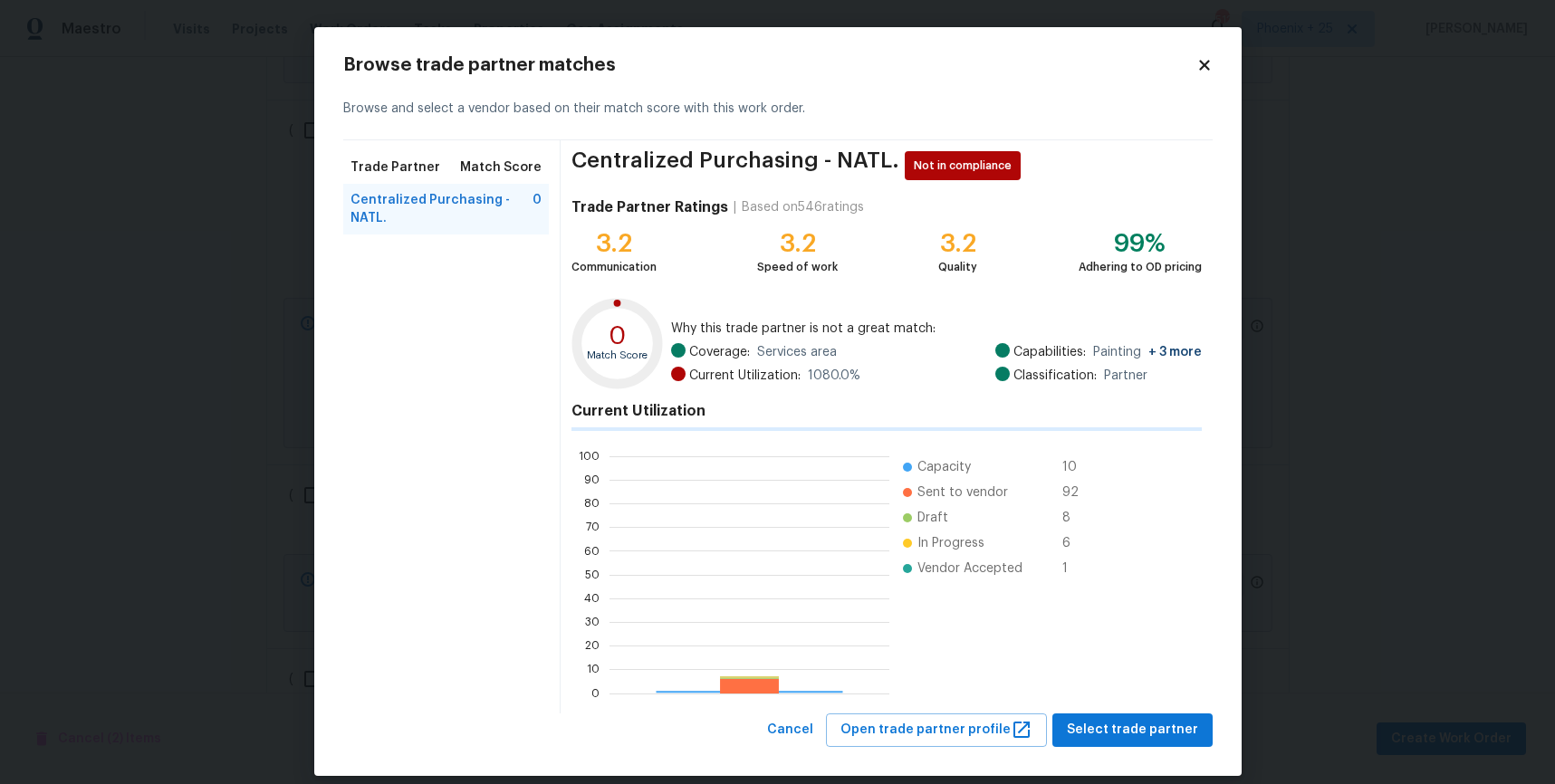
scroll to position [254, 280]
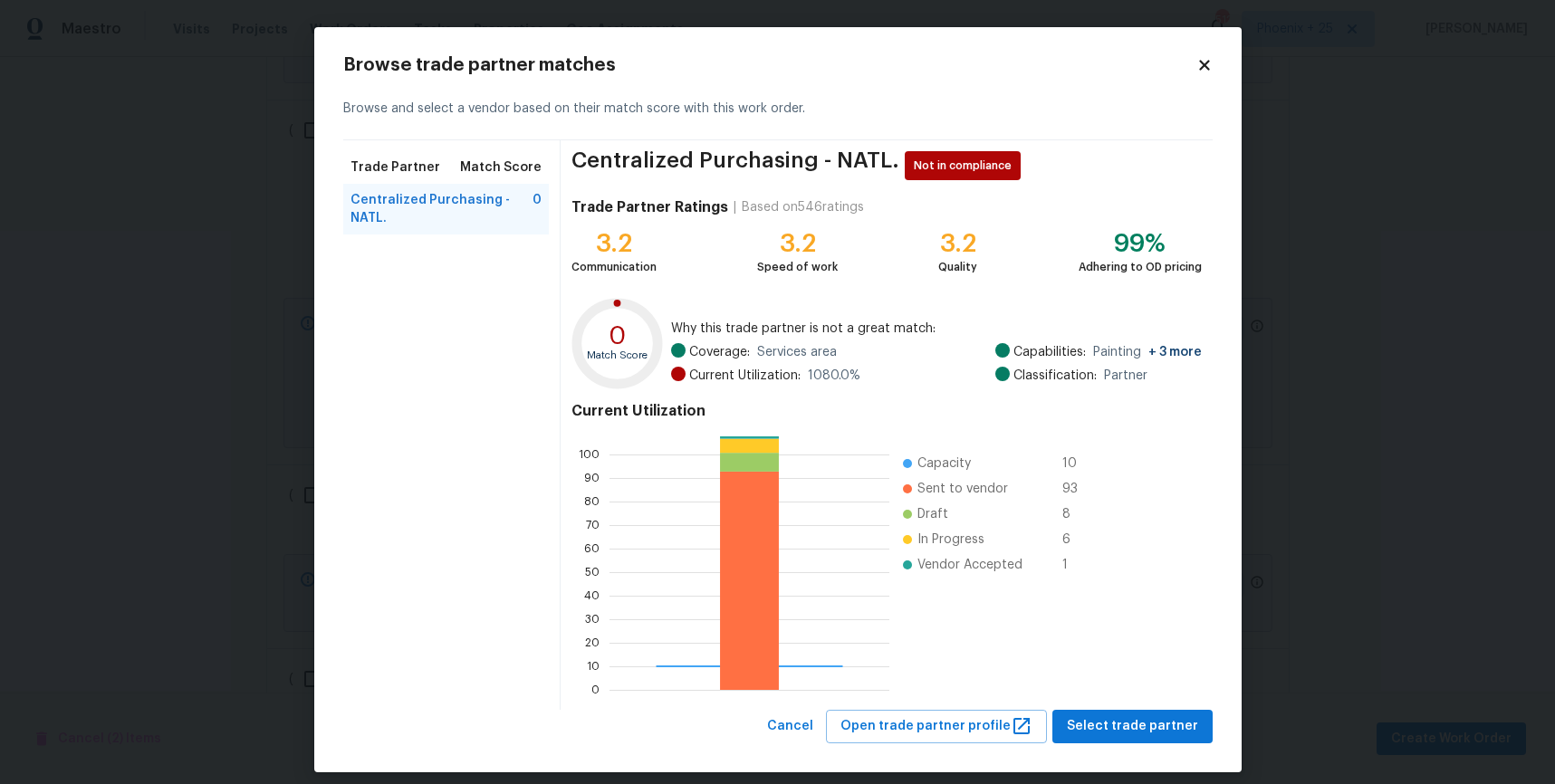
click at [1211, 65] on icon at bounding box center [1204, 64] width 16 height 16
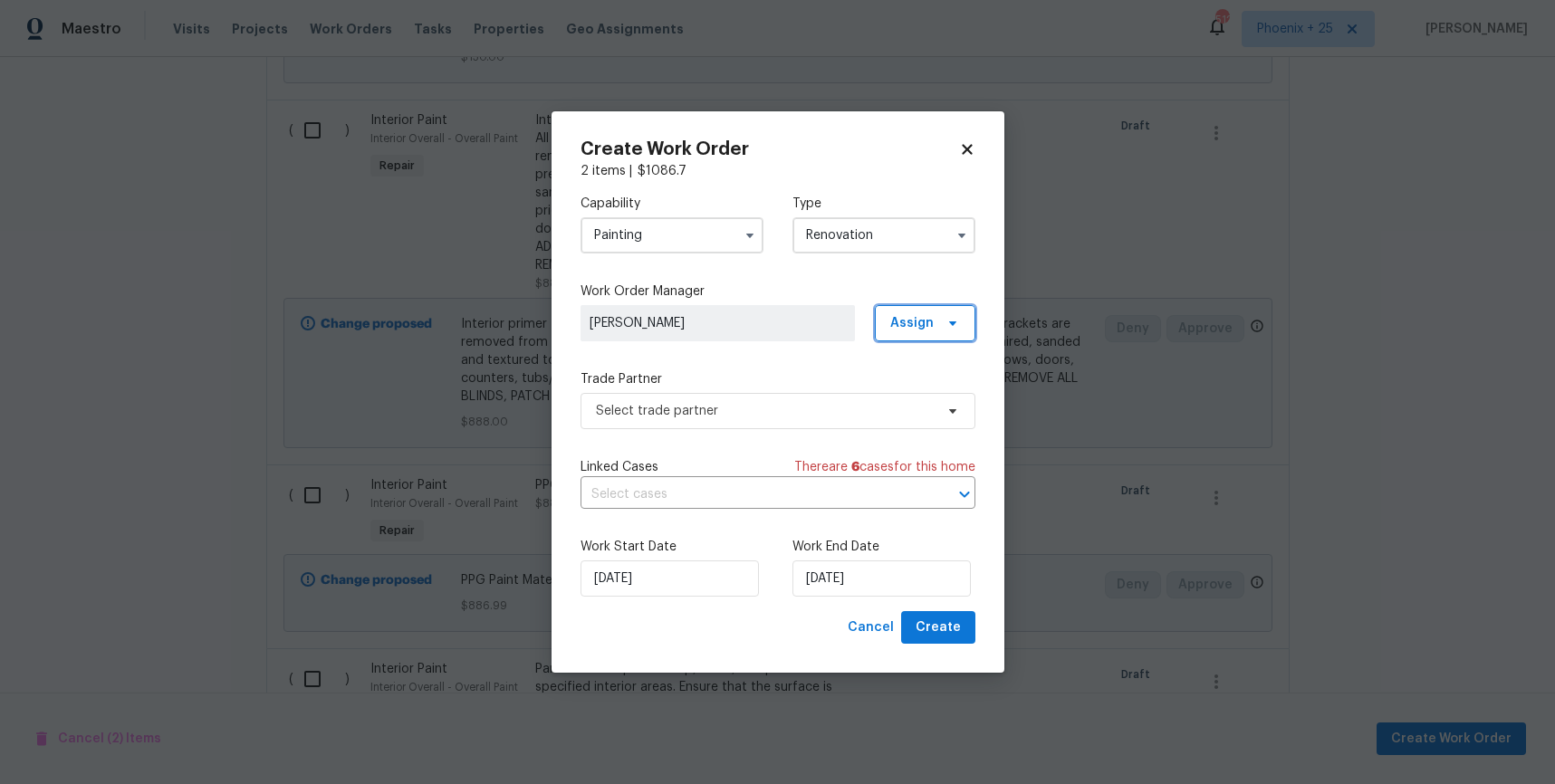
drag, startPoint x: 952, startPoint y: 325, endPoint x: 940, endPoint y: 338, distance: 17.7
click at [951, 325] on icon at bounding box center [952, 323] width 14 height 14
drag, startPoint x: 909, startPoint y: 402, endPoint x: 899, endPoint y: 403, distance: 10.0
click at [909, 402] on div "Assign to me" at bounding box center [928, 399] width 79 height 18
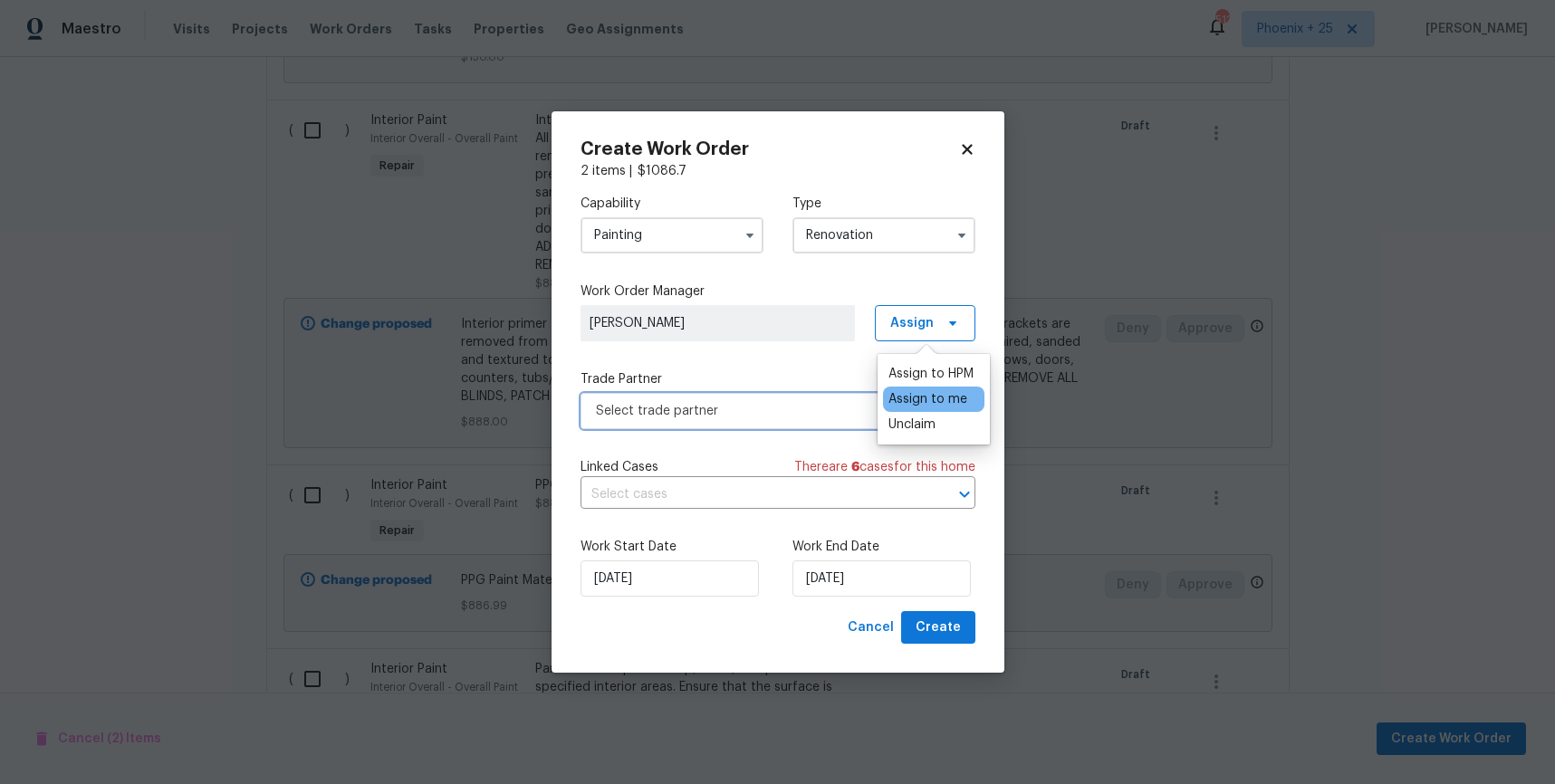
click at [795, 416] on span "Select trade partner" at bounding box center [765, 410] width 338 height 18
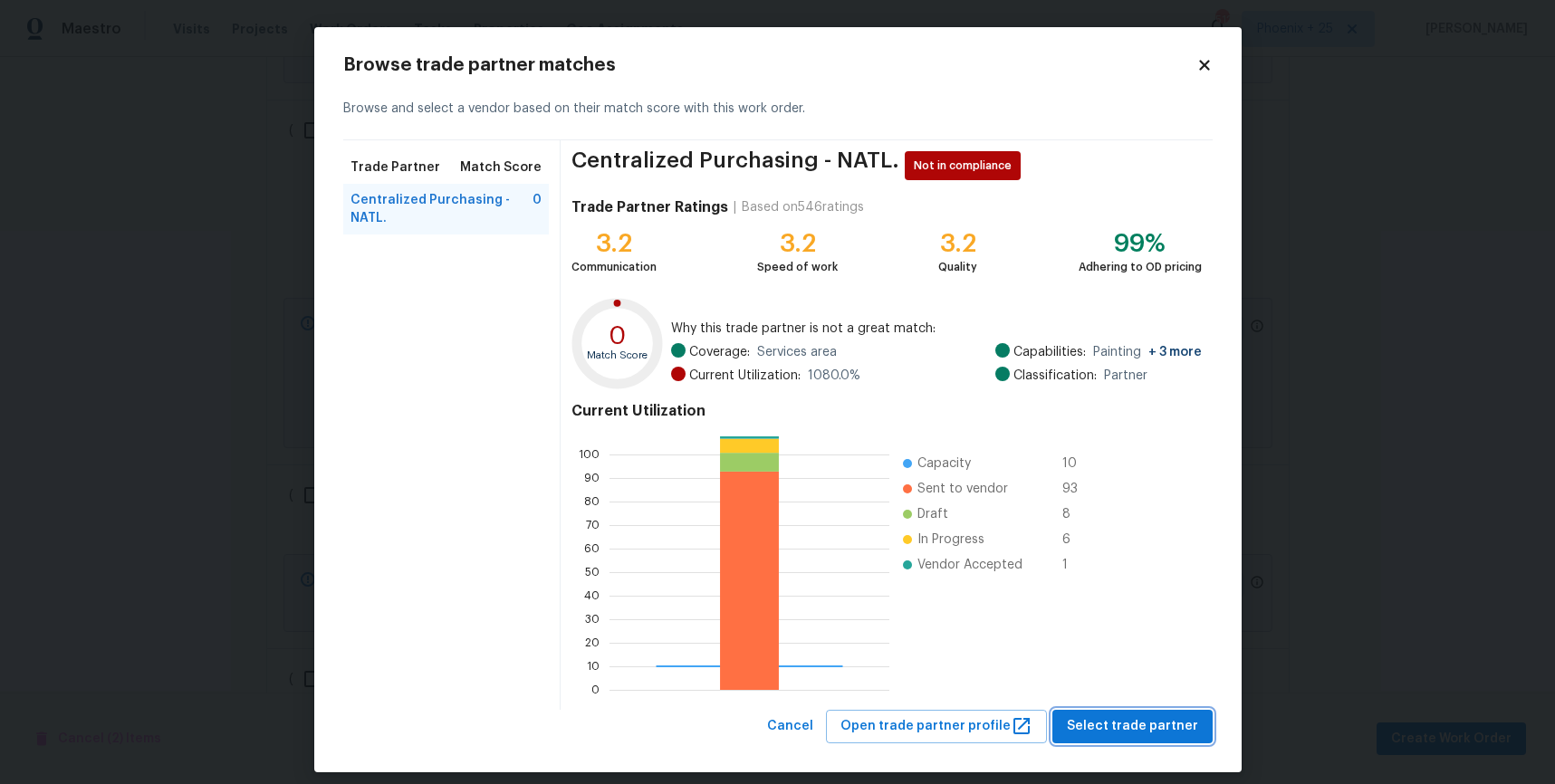
click at [1093, 718] on span "Select trade partner" at bounding box center [1132, 726] width 131 height 23
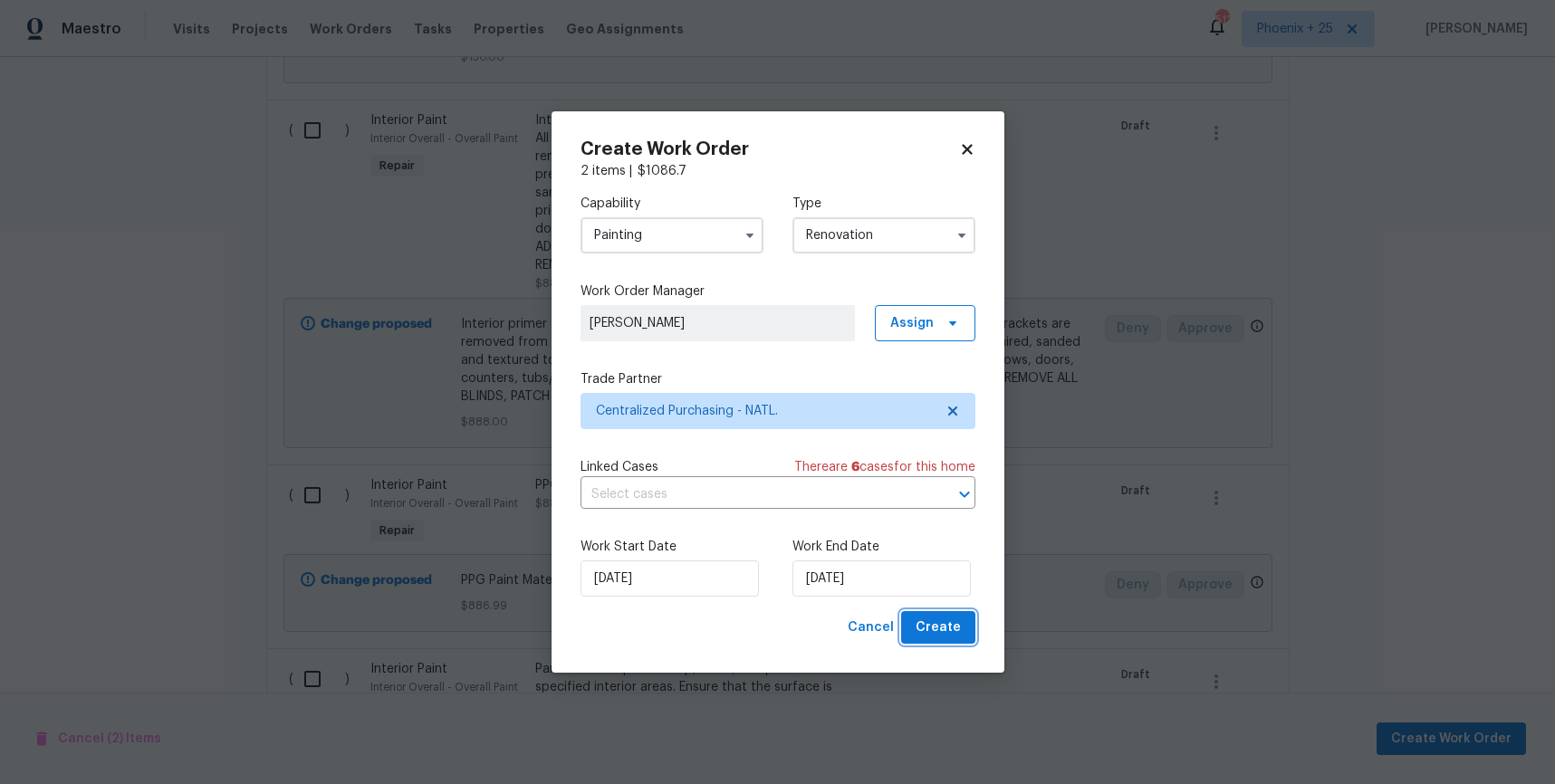
click at [945, 644] on button "Create" at bounding box center [938, 628] width 75 height 34
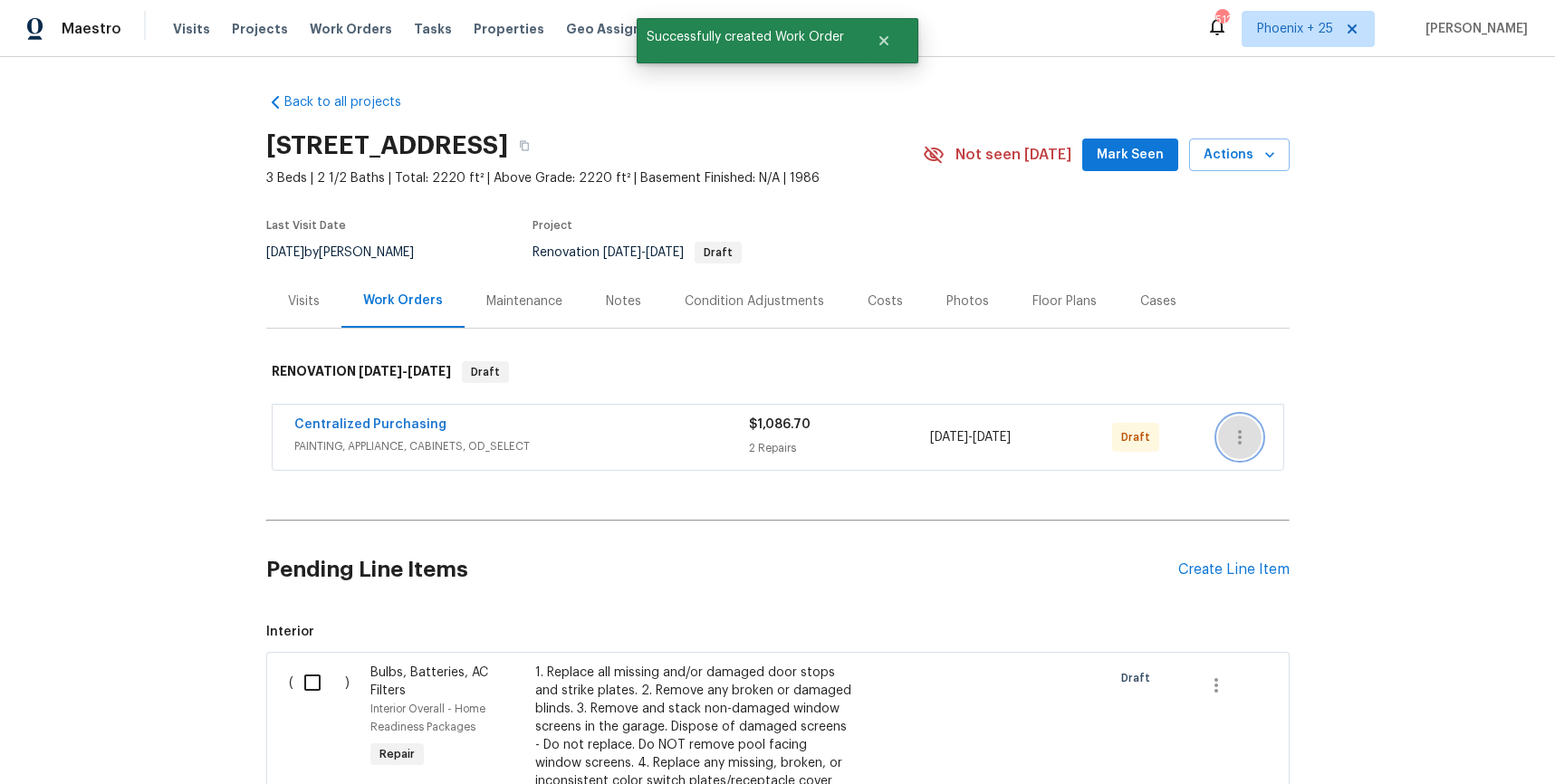
click at [1228, 436] on button "button" at bounding box center [1240, 438] width 43 height 43
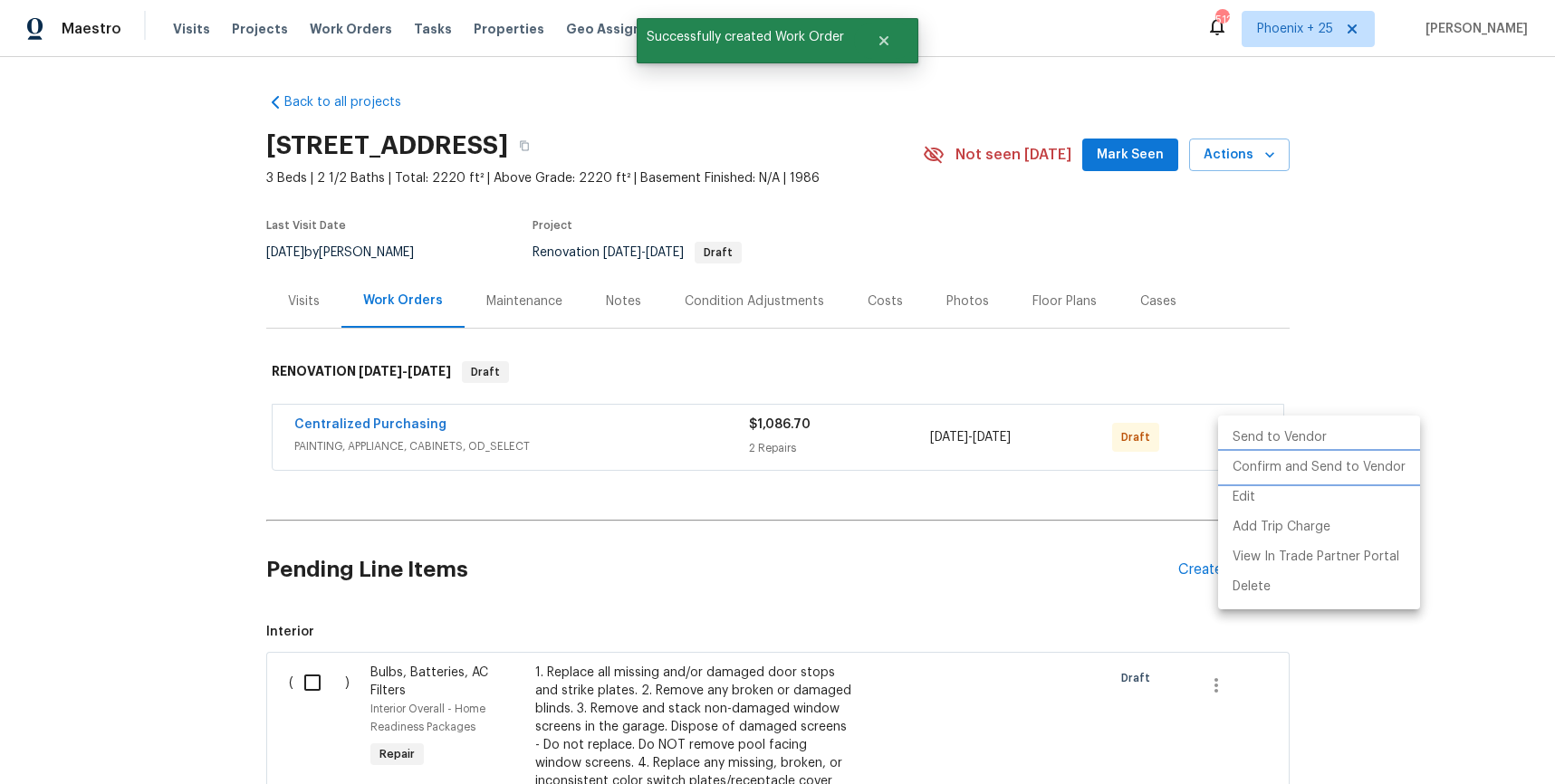
click at [1235, 462] on li "Confirm and Send to Vendor" at bounding box center [1319, 468] width 202 height 30
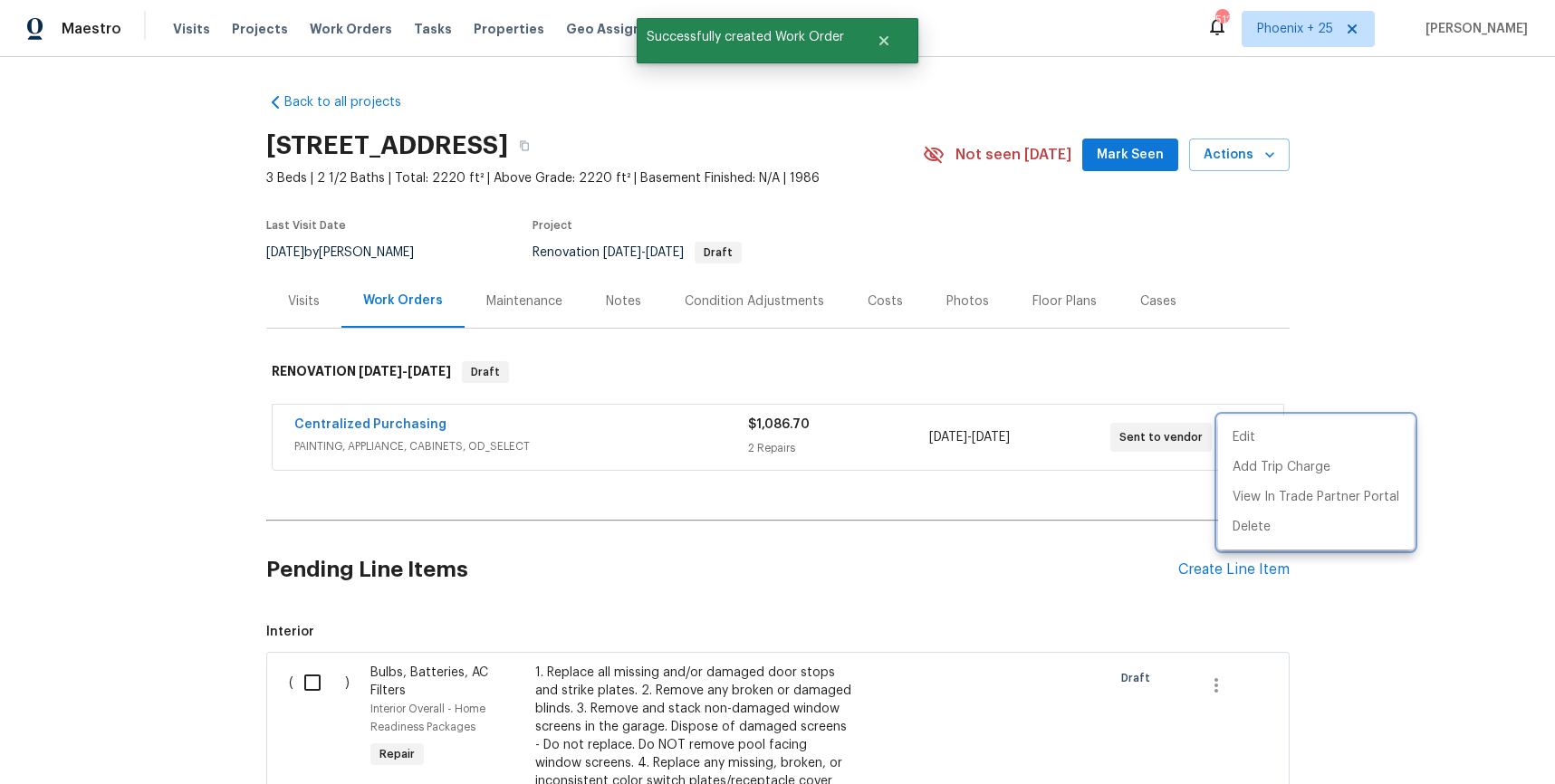
drag, startPoint x: 511, startPoint y: 489, endPoint x: 410, endPoint y: 460, distance: 105.1
click at [484, 486] on div at bounding box center [778, 392] width 1555 height 784
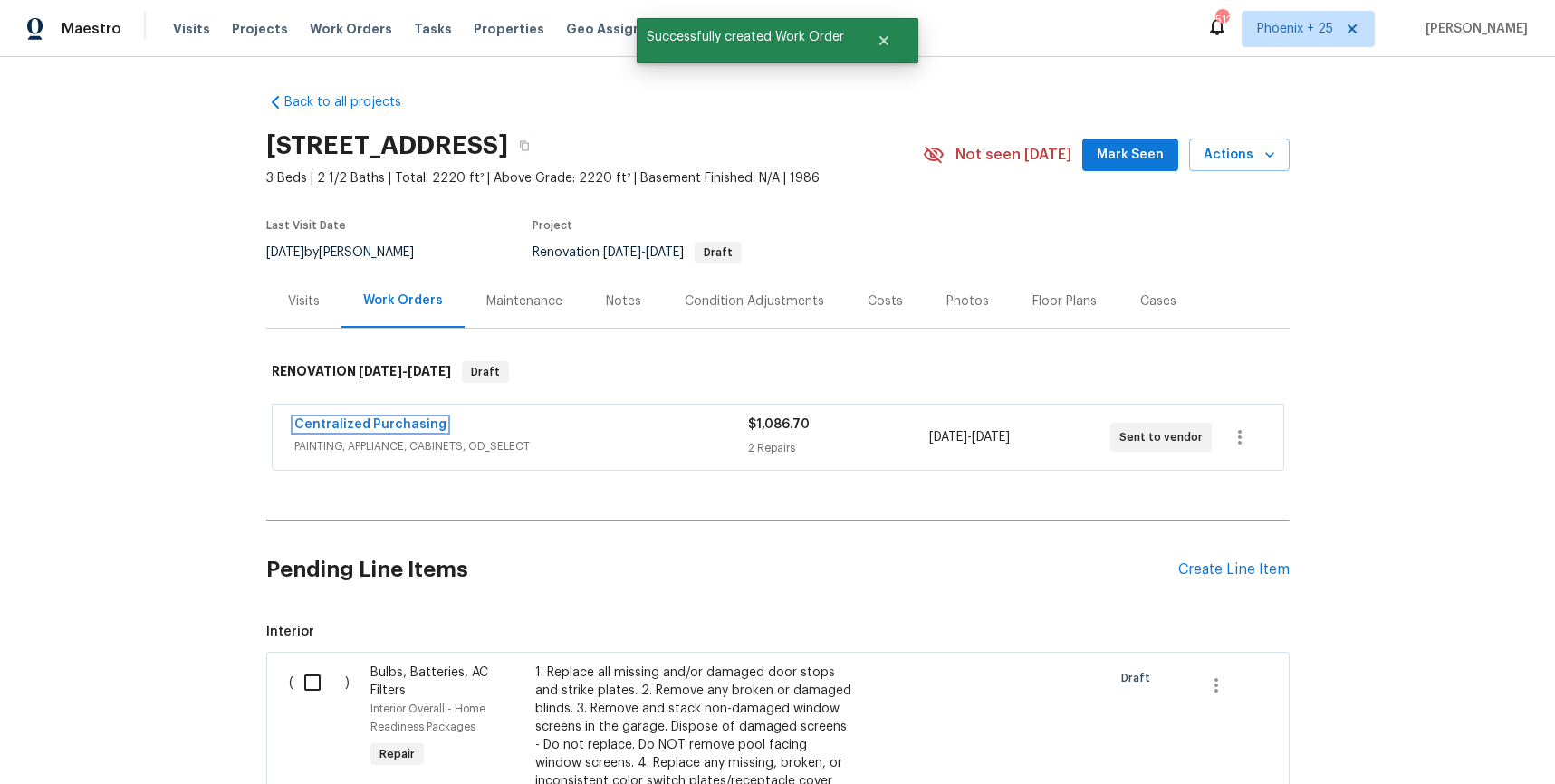
click at [386, 427] on link "Centralized Purchasing" at bounding box center [370, 425] width 152 height 12
